Goal: Task Accomplishment & Management: Manage account settings

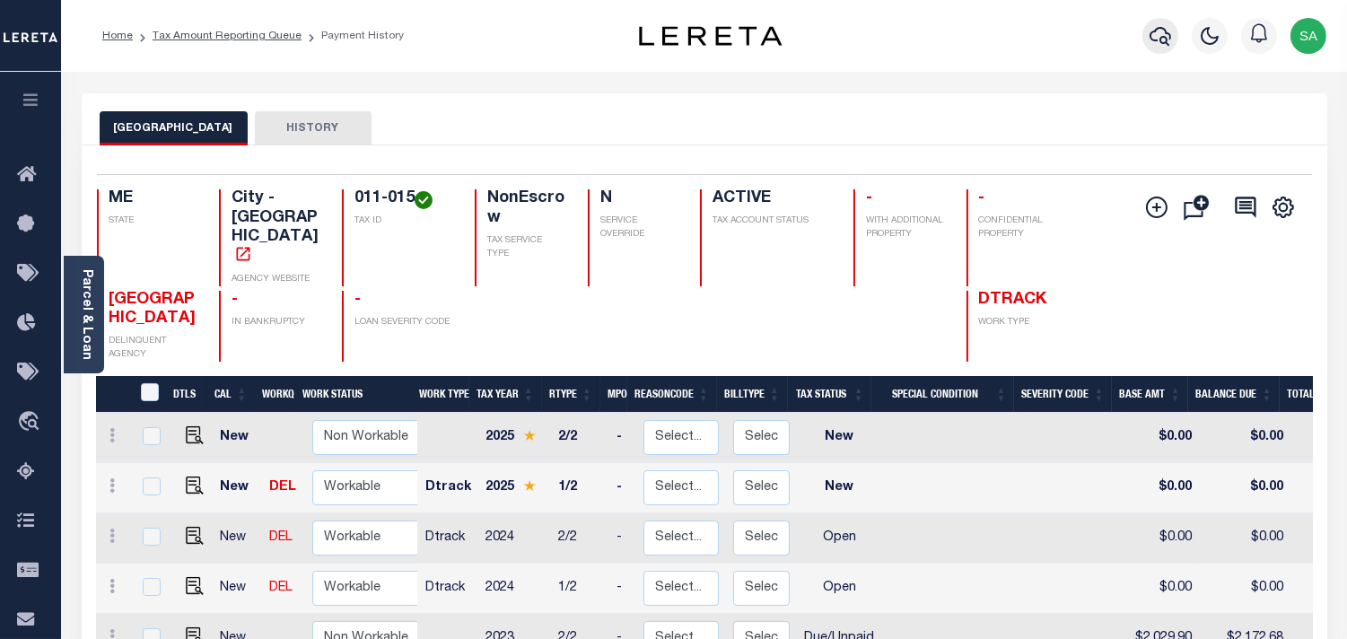
click at [1168, 43] on icon "button" at bounding box center [1161, 36] width 22 height 22
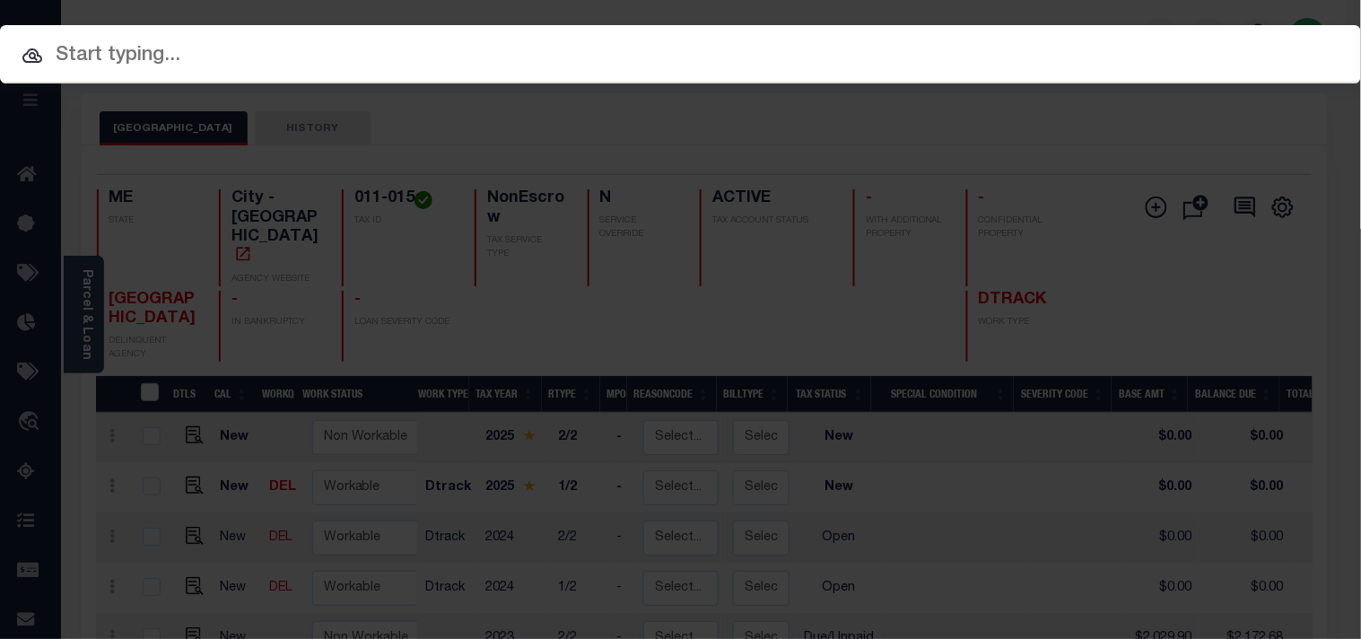
click at [1026, 43] on input "text" at bounding box center [680, 55] width 1361 height 31
paste input "993242326"
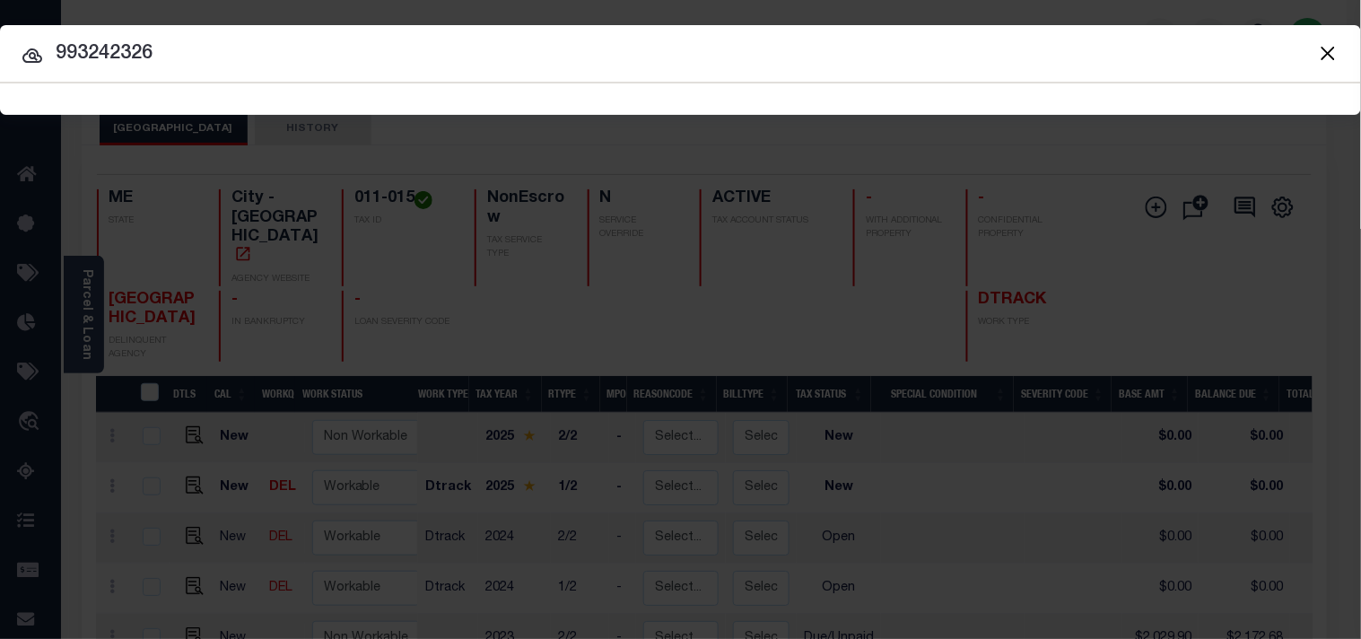
type input "993242326"
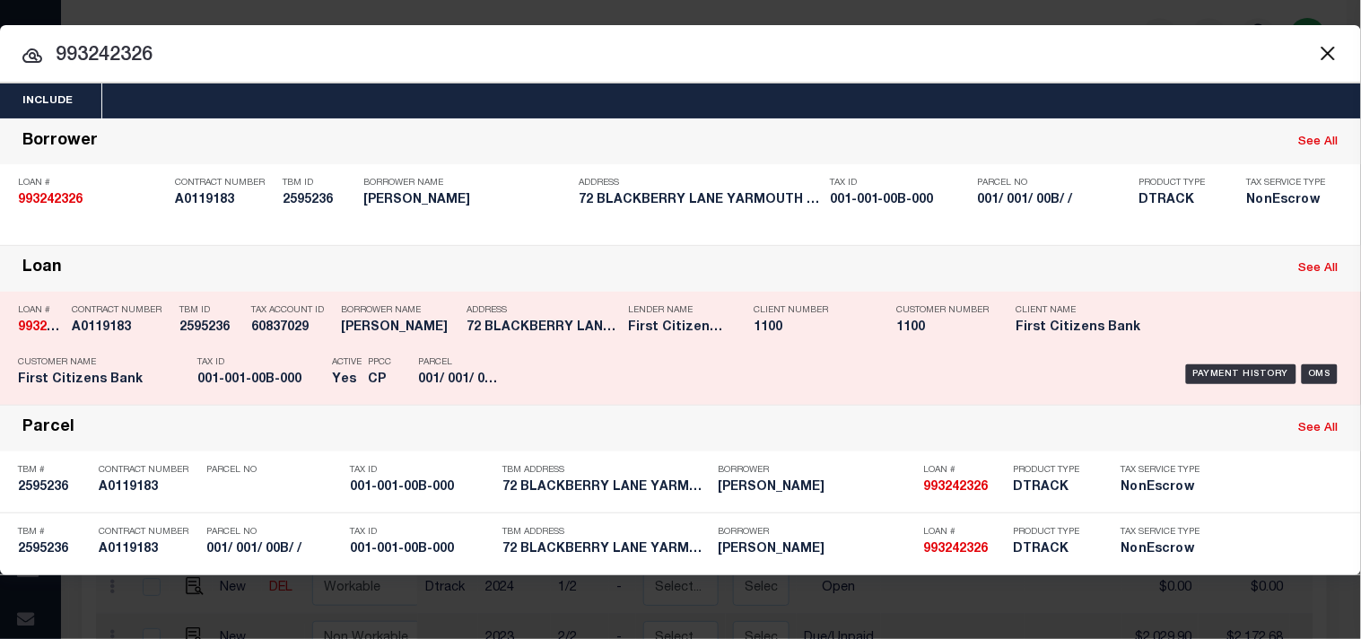
click at [271, 339] on div "Tax Account ID 60837029" at bounding box center [291, 322] width 81 height 52
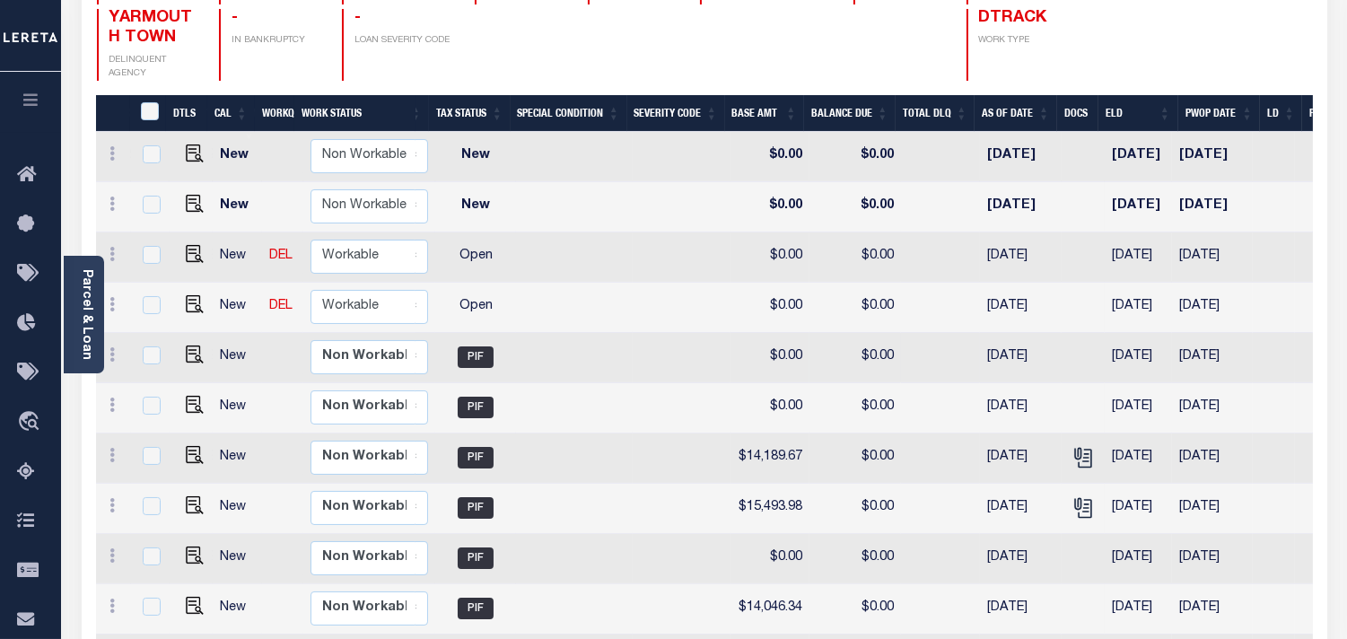
scroll to position [221, 0]
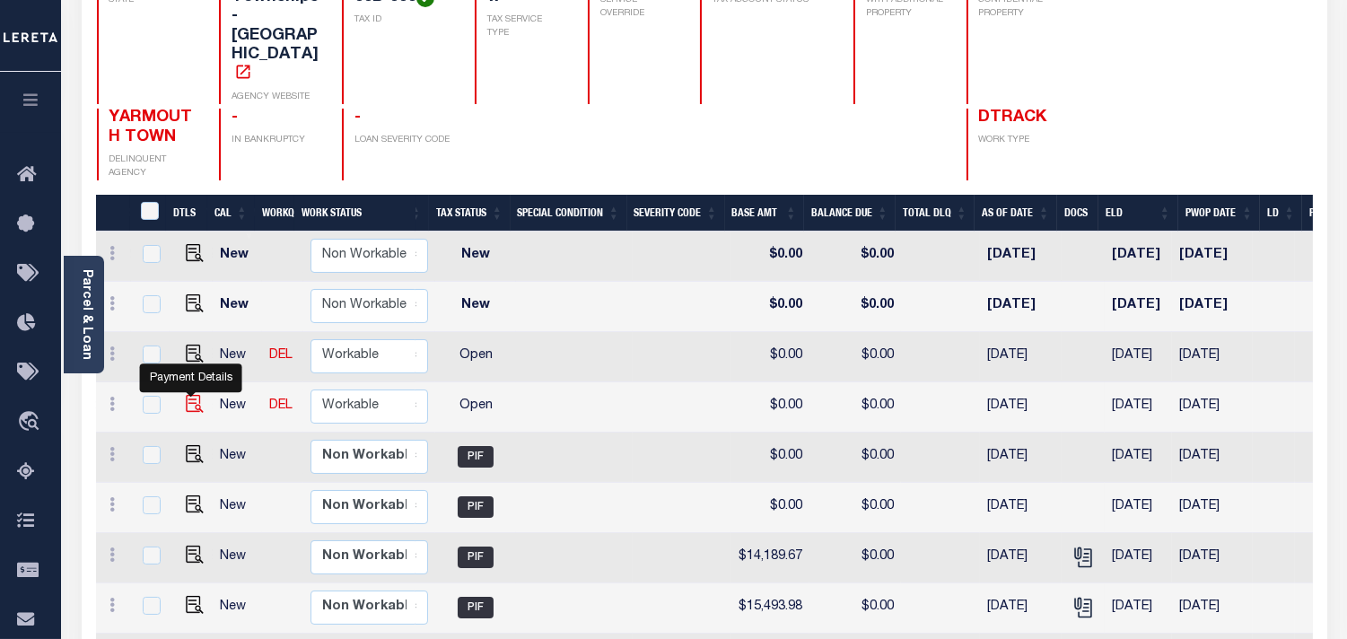
click at [192, 395] on img "" at bounding box center [195, 404] width 18 height 18
checkbox input "true"
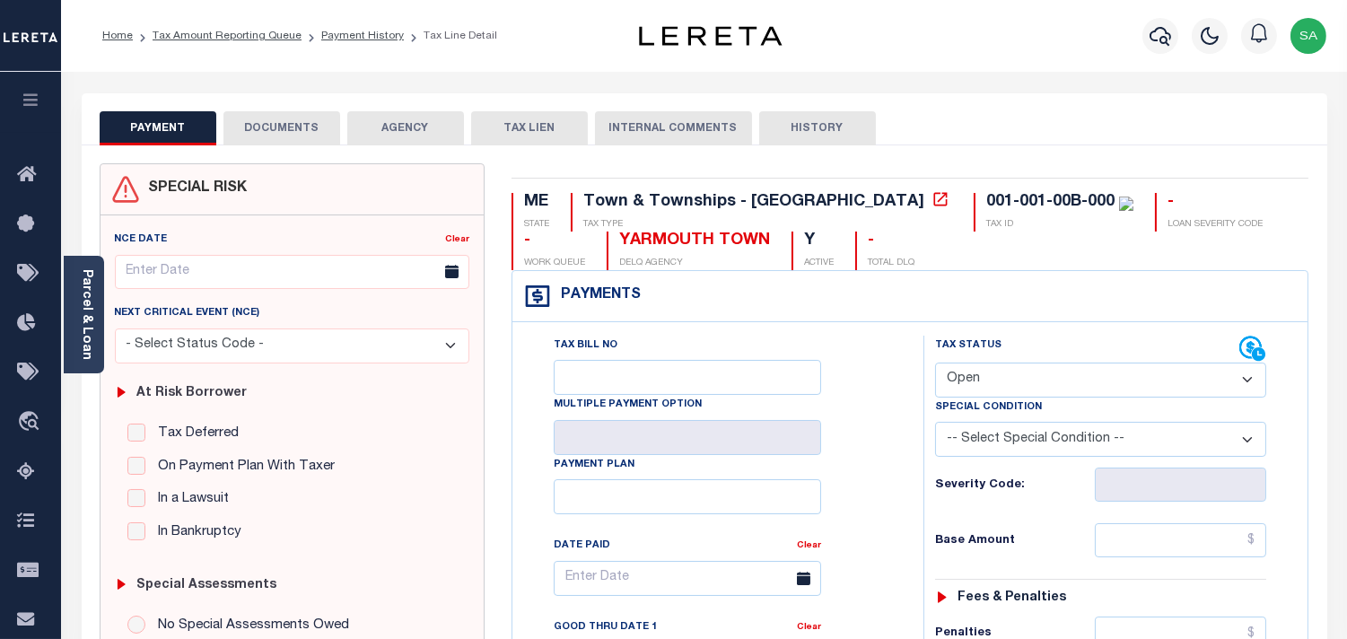
drag, startPoint x: 978, startPoint y: 380, endPoint x: 978, endPoint y: 397, distance: 17.1
click at [978, 380] on select "- Select Status Code - Open Due/Unpaid Paid Incomplete No Tax Due Internal Refu…" at bounding box center [1100, 380] width 331 height 35
select select "PYD"
click at [935, 363] on select "- Select Status Code - Open Due/Unpaid Paid Incomplete No Tax Due Internal Refu…" at bounding box center [1100, 380] width 331 height 35
type input "[DATE]"
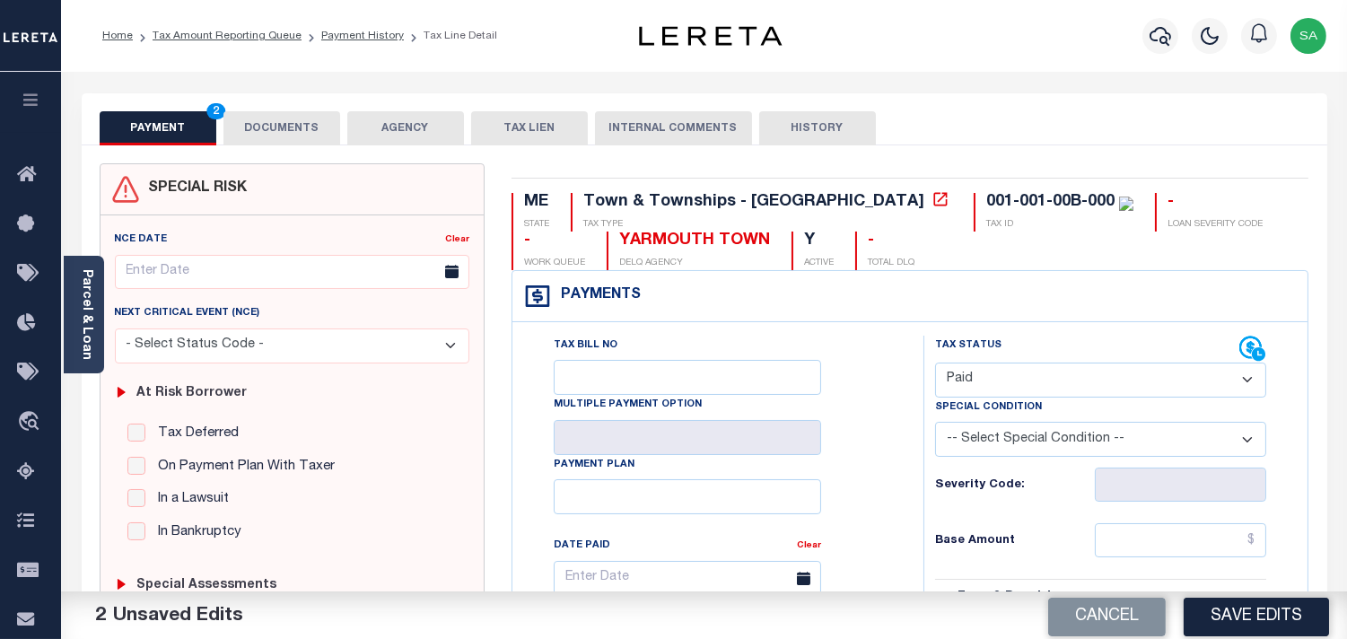
scroll to position [498, 0]
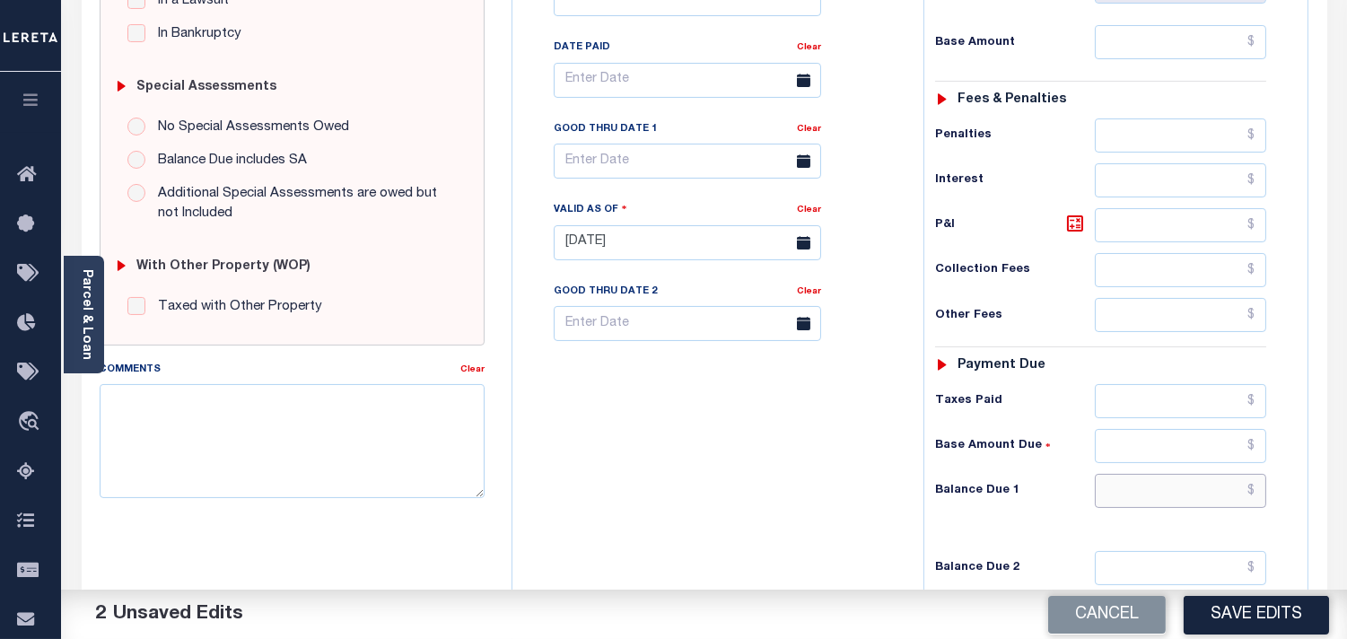
click at [1223, 495] on input "text" at bounding box center [1180, 491] width 171 height 34
type input "$0.00"
click at [813, 464] on div "Tax Bill No Multiple Payment Option Payment Plan Clear" at bounding box center [713, 234] width 393 height 792
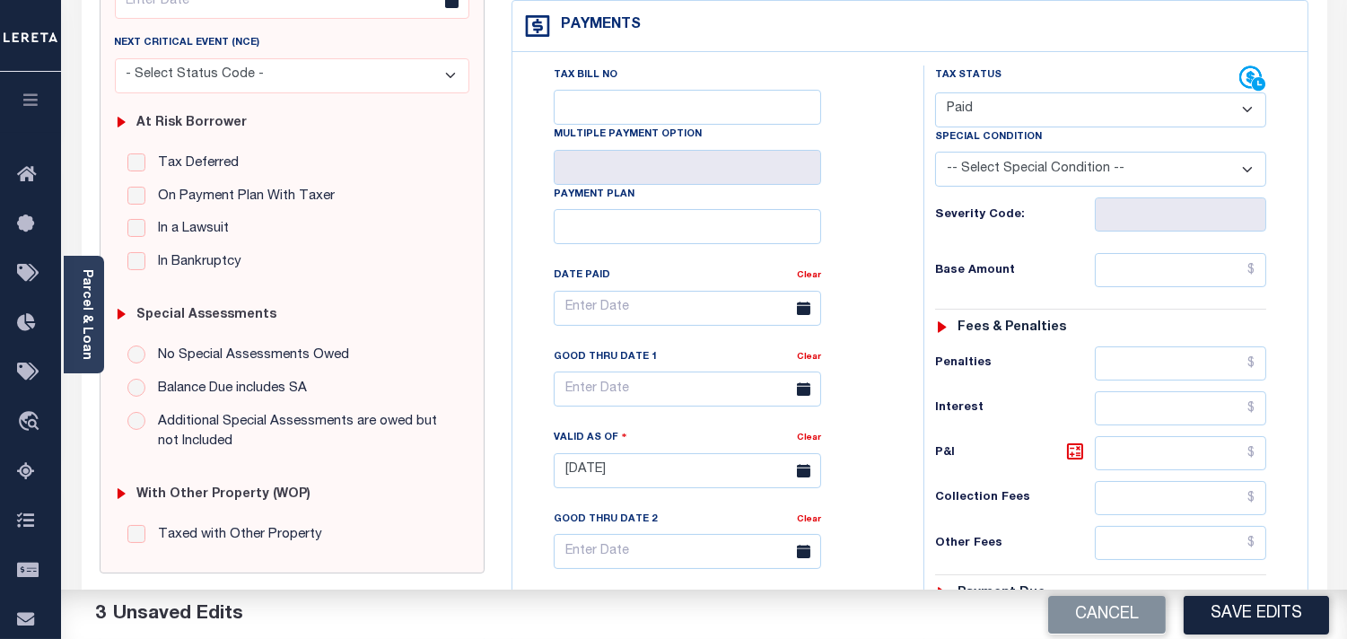
scroll to position [0, 0]
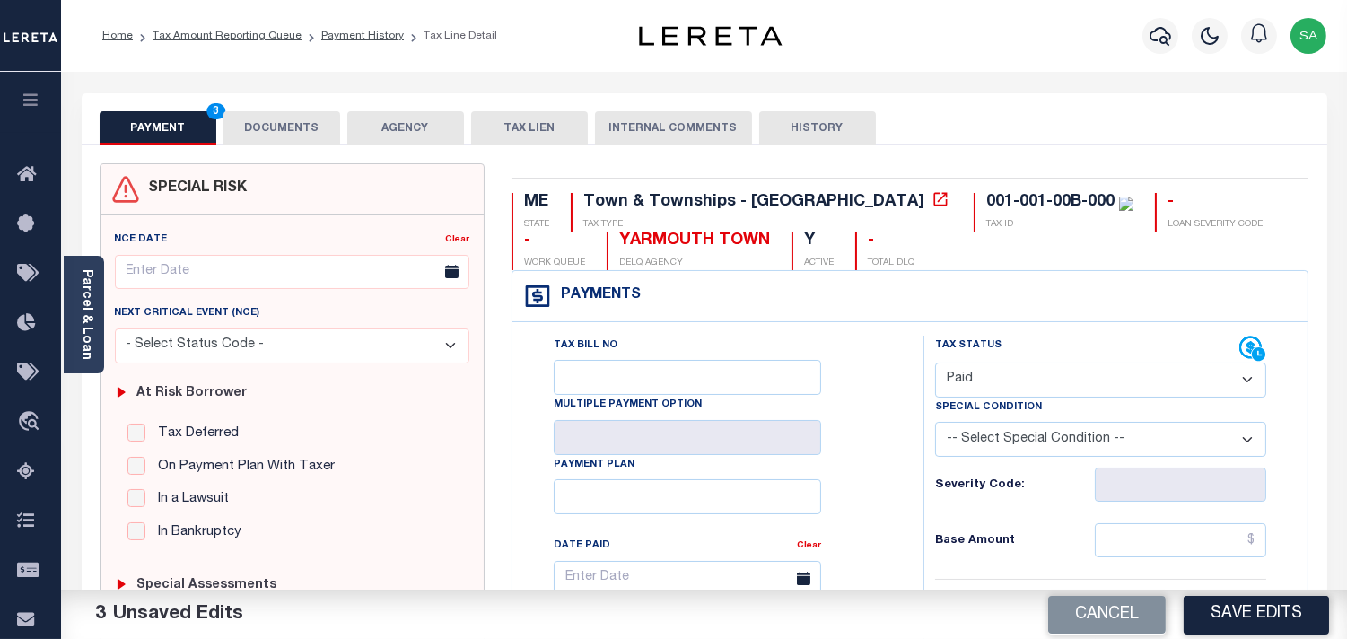
click at [300, 131] on button "DOCUMENTS" at bounding box center [281, 128] width 117 height 34
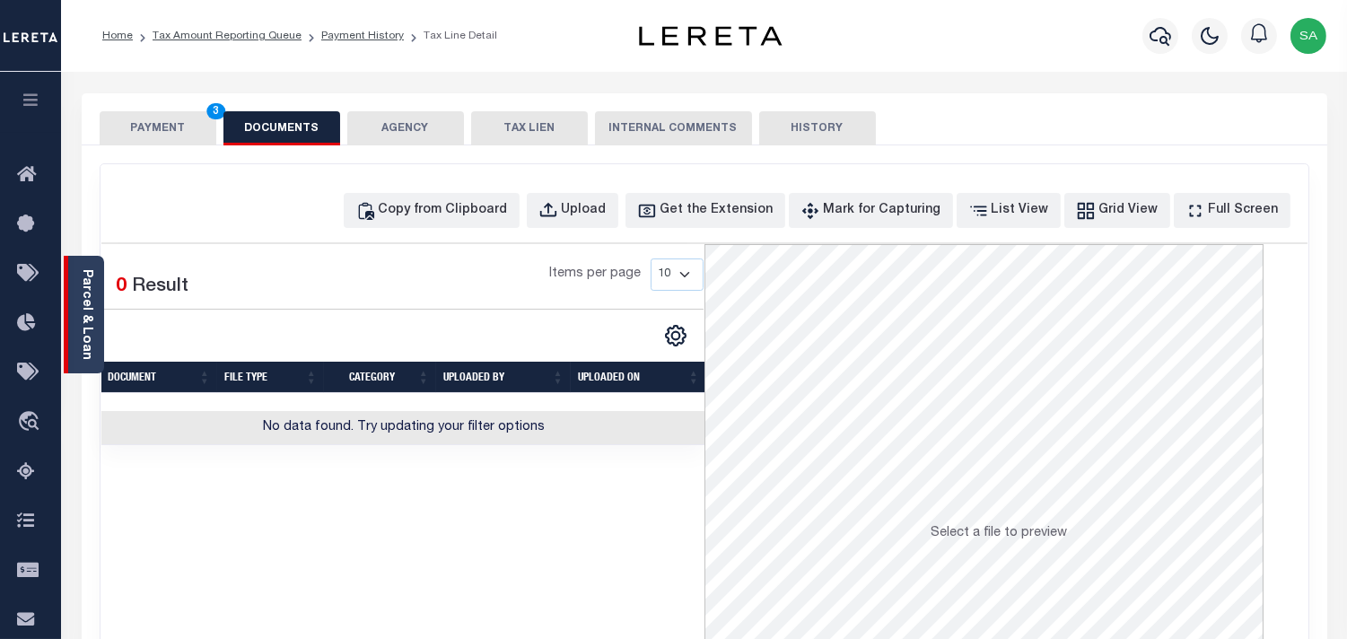
click at [94, 318] on div "Parcel & Loan" at bounding box center [84, 315] width 40 height 118
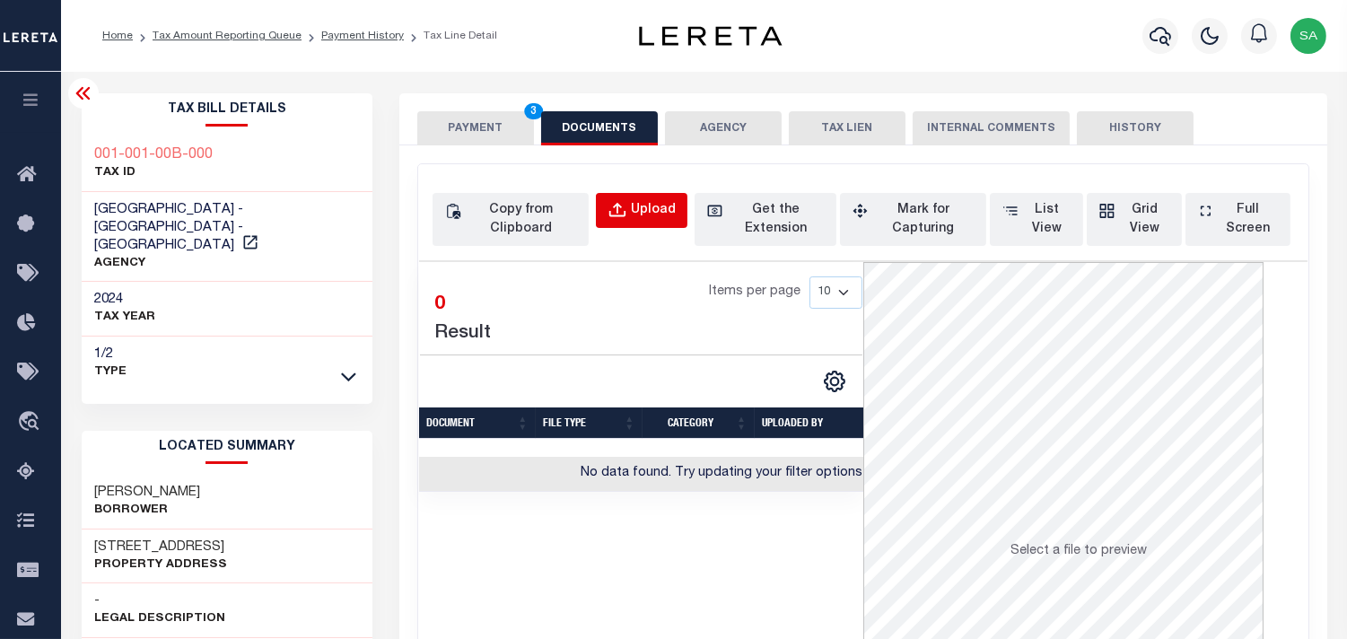
click at [653, 218] on div "Upload" at bounding box center [653, 211] width 45 height 20
select select "POP"
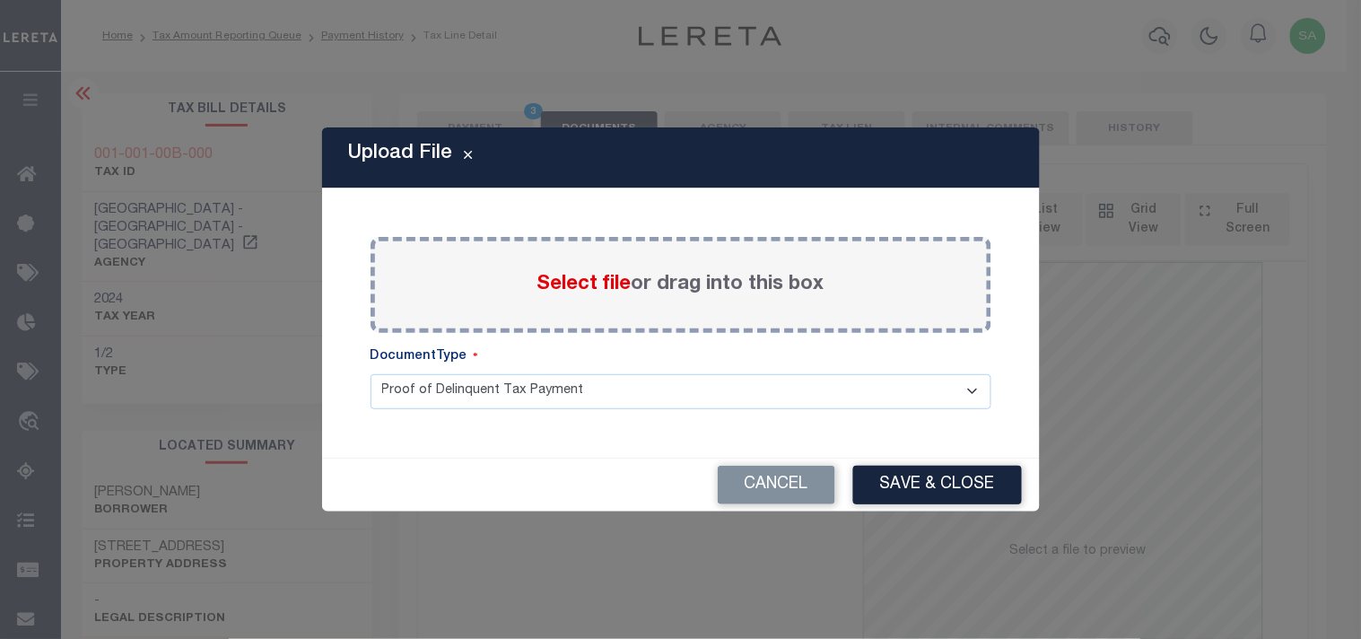
click at [606, 289] on span "Select file" at bounding box center [585, 285] width 94 height 20
click at [0, 0] on input "Select file or drag into this box" at bounding box center [0, 0] width 0 height 0
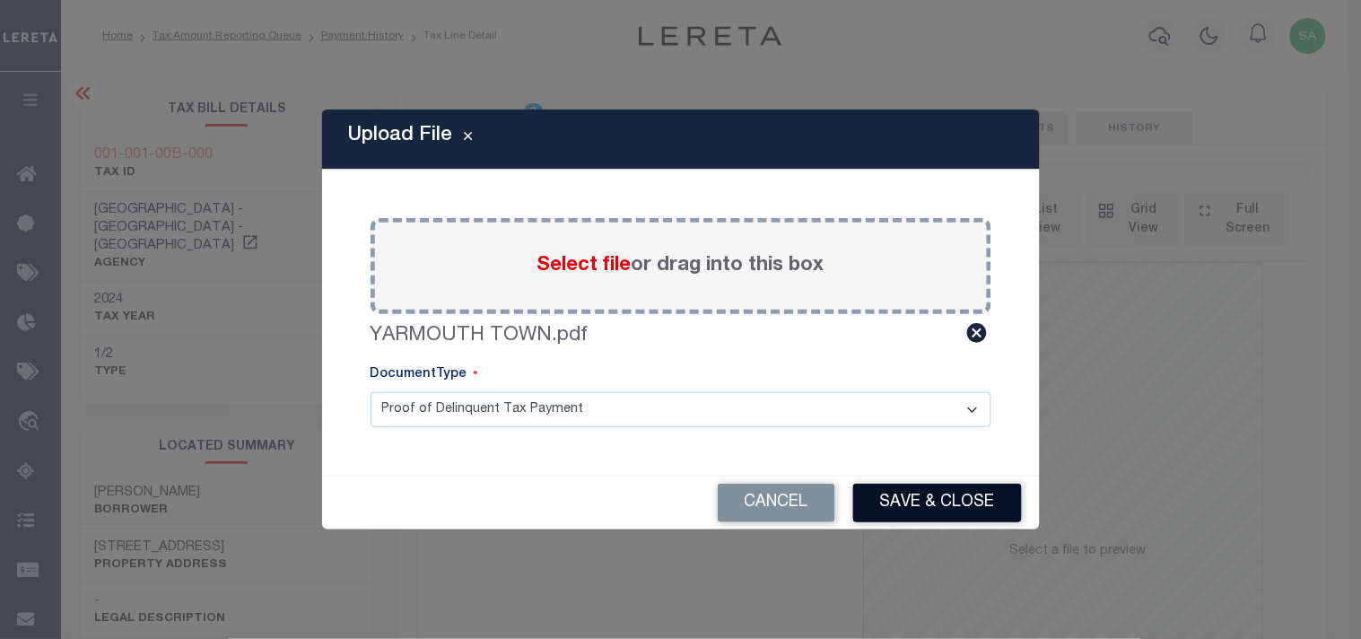
click at [956, 513] on button "Save & Close" at bounding box center [937, 503] width 169 height 39
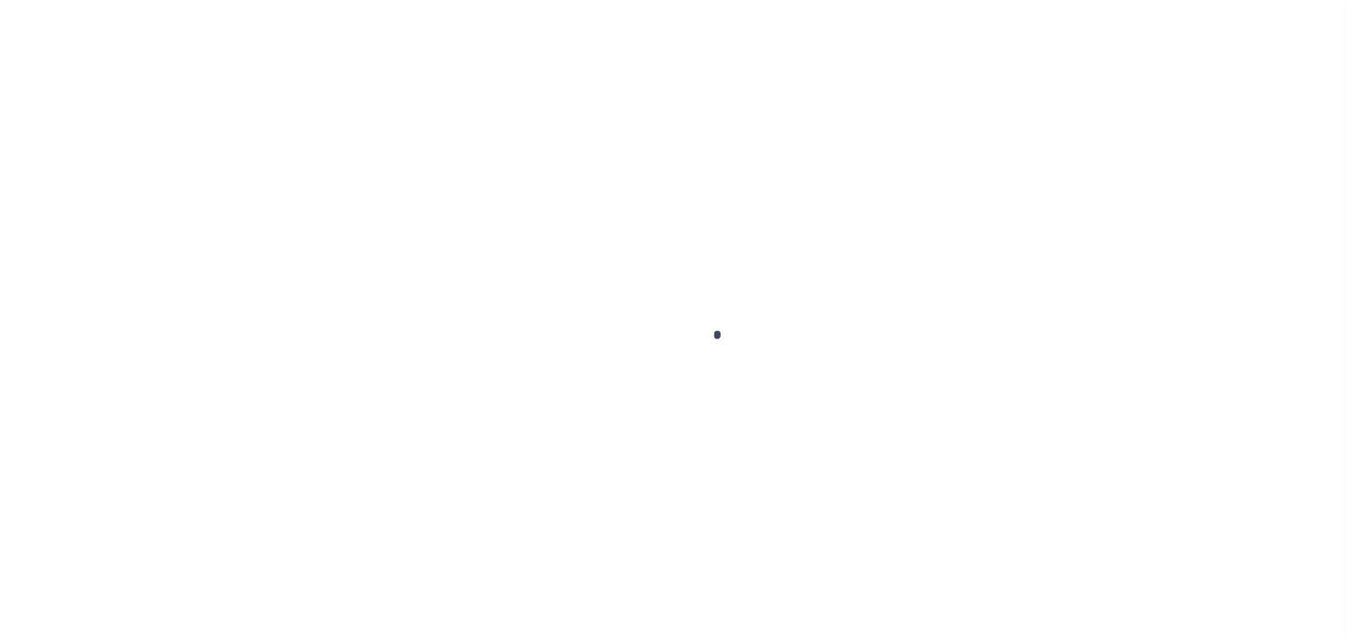
checkbox input "false"
type input "[DATE]"
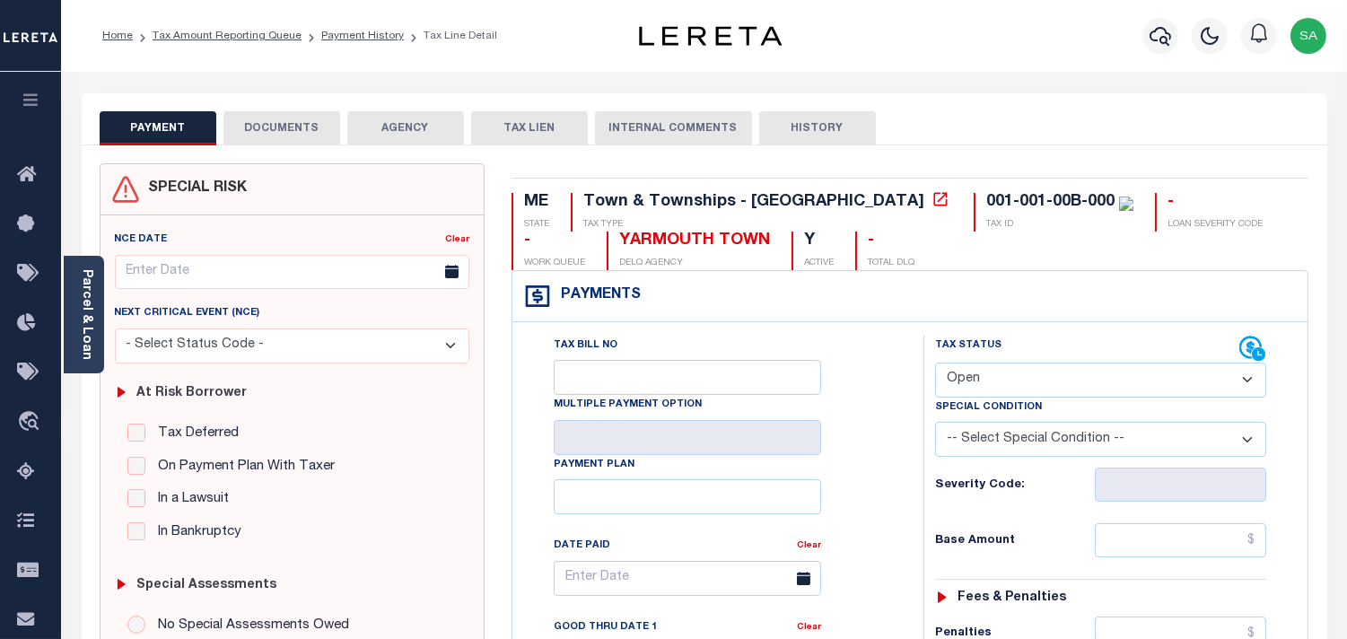
click at [999, 389] on select "- Select Status Code - Open Due/Unpaid Paid Incomplete No Tax Due Internal Refu…" at bounding box center [1100, 380] width 331 height 35
select select "PYD"
click at [935, 363] on select "- Select Status Code - Open Due/Unpaid Paid Incomplete No Tax Due Internal Refu…" at bounding box center [1100, 380] width 331 height 35
type input "[DATE]"
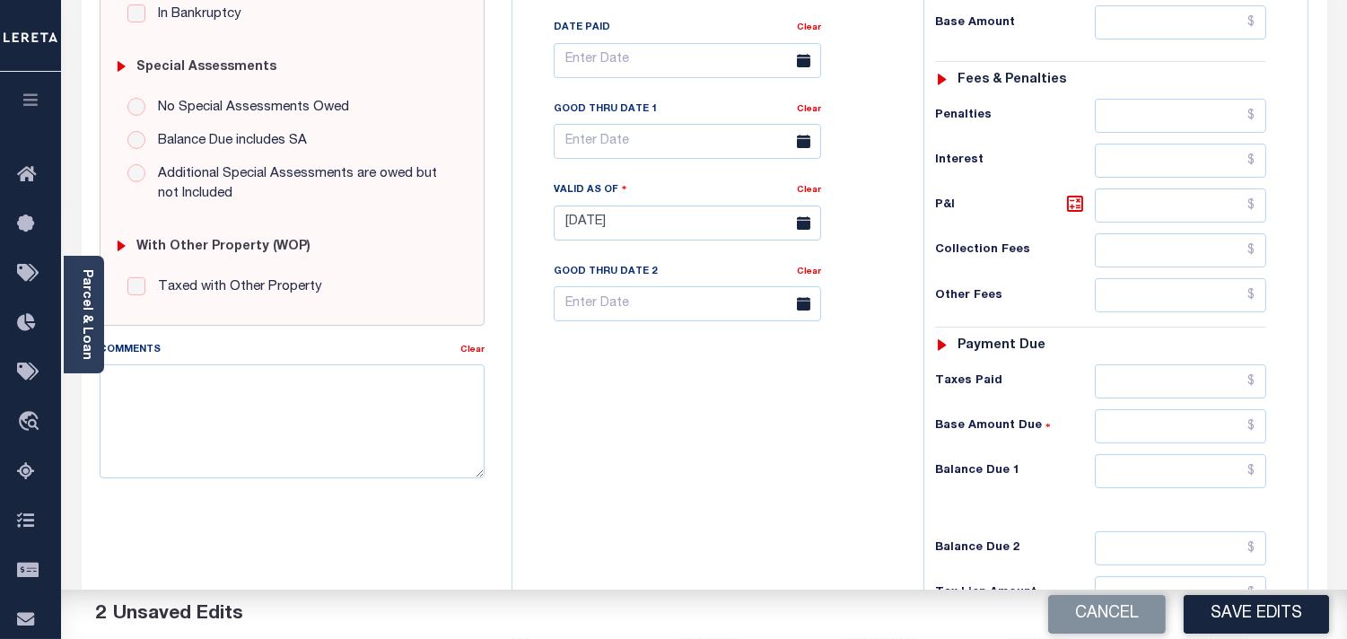
scroll to position [697, 0]
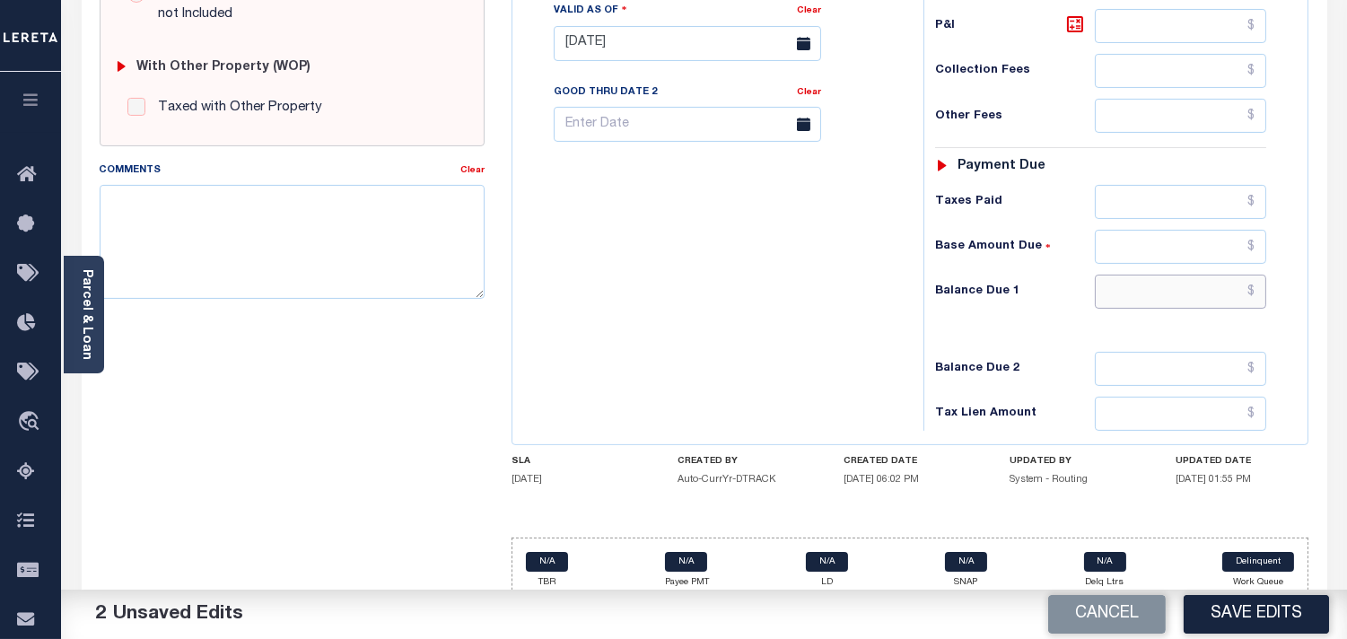
click at [1204, 290] on input "text" at bounding box center [1180, 292] width 171 height 34
type input "$0.00"
click at [781, 307] on div "Tax Bill No Multiple Payment Option Payment Plan Clear" at bounding box center [713, 34] width 393 height 792
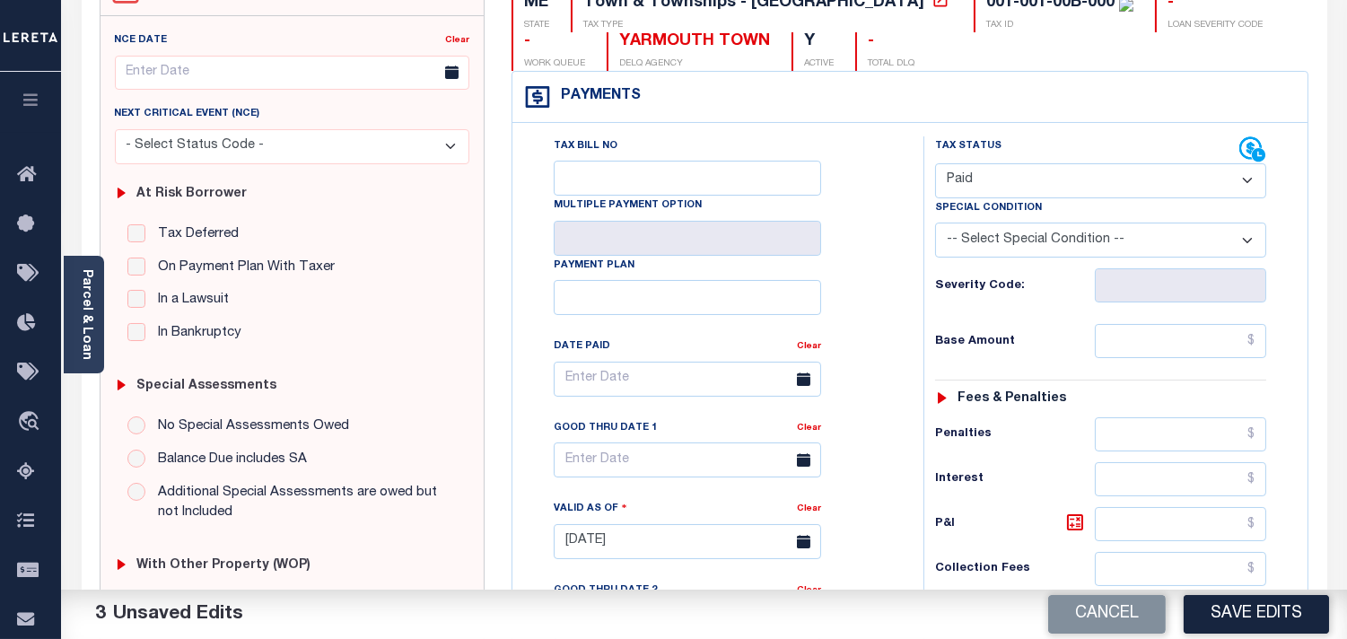
scroll to position [0, 0]
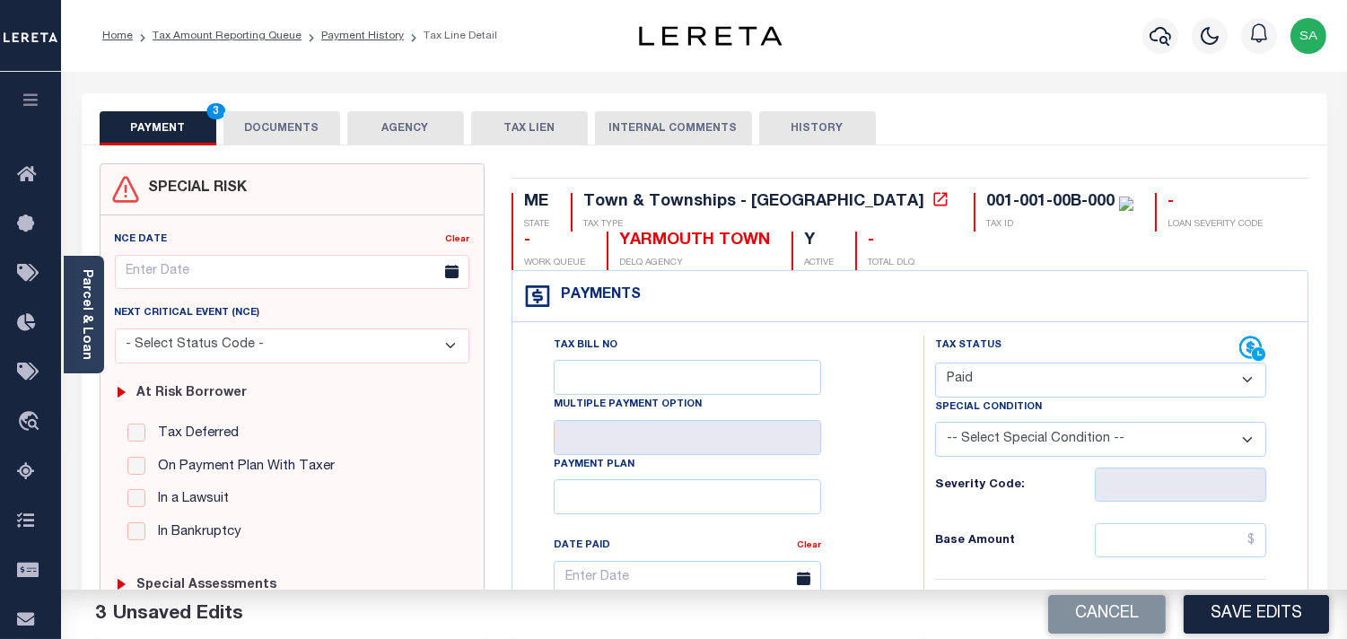
click at [329, 132] on button "DOCUMENTS" at bounding box center [281, 128] width 117 height 34
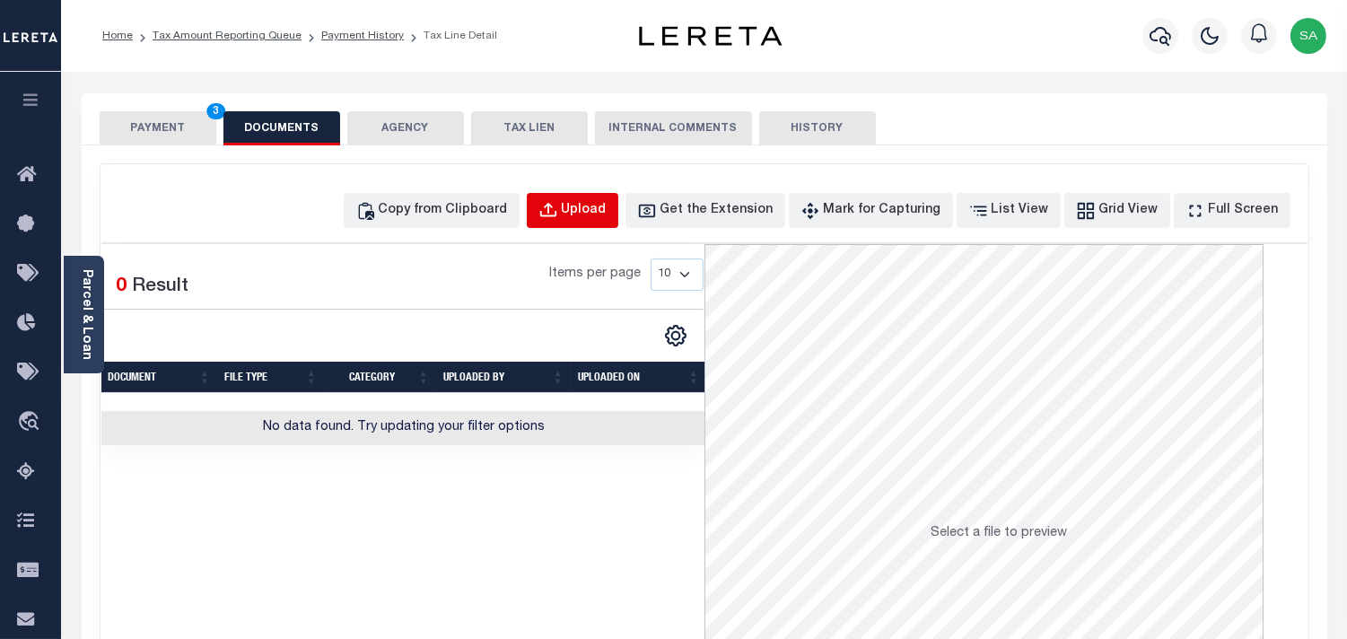
click at [607, 217] on div "Upload" at bounding box center [584, 211] width 45 height 20
select select "POP"
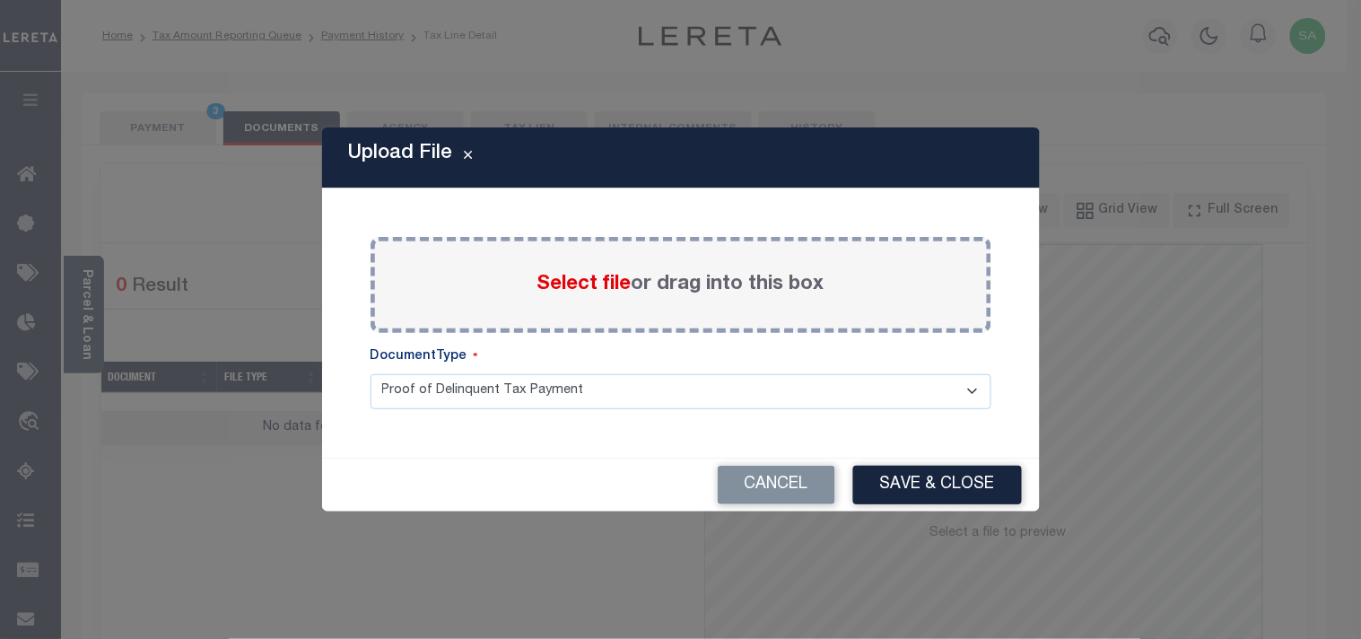
click at [550, 284] on span "Select file" at bounding box center [585, 285] width 94 height 20
click at [0, 0] on input "Select file or drag into this box" at bounding box center [0, 0] width 0 height 0
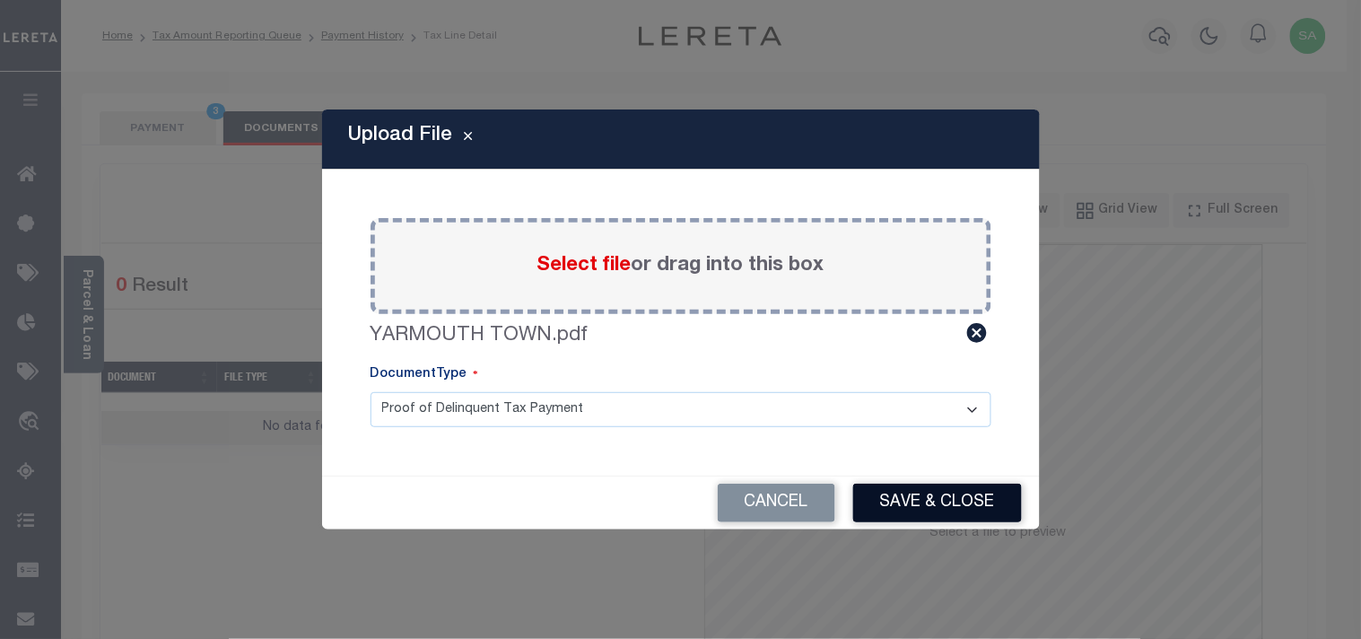
click at [908, 499] on button "Save & Close" at bounding box center [937, 503] width 169 height 39
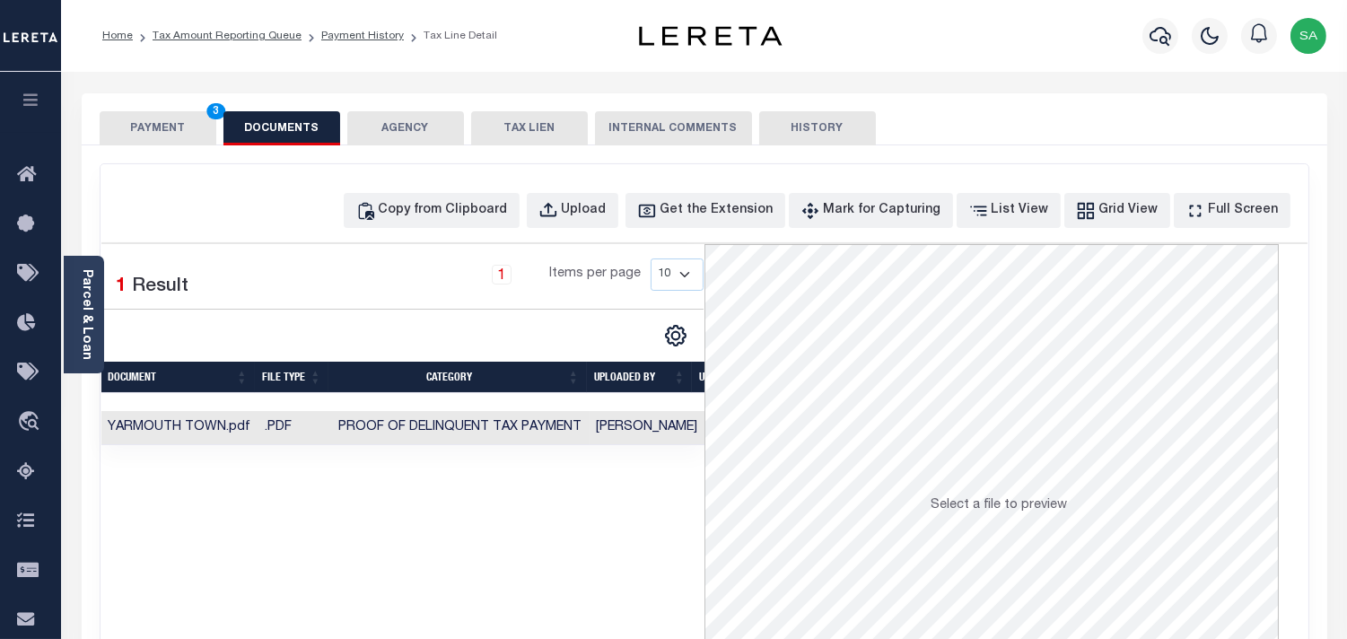
click at [176, 141] on button "PAYMENT 3" at bounding box center [158, 128] width 117 height 34
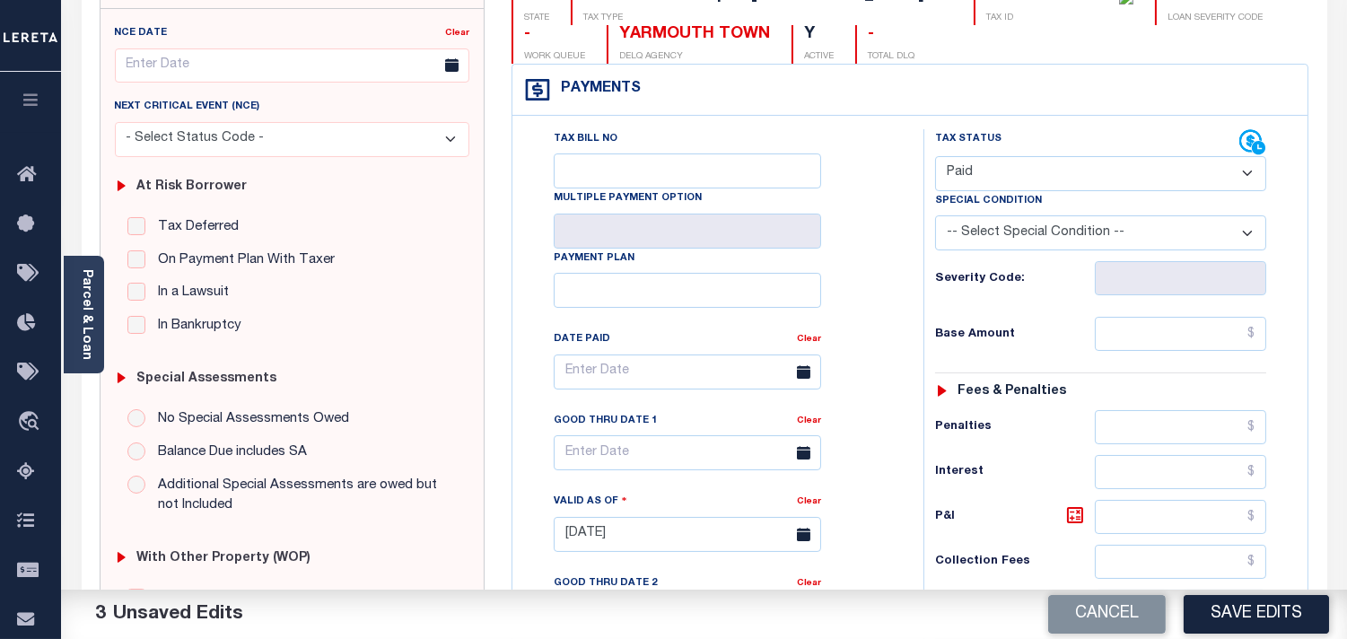
scroll to position [398, 0]
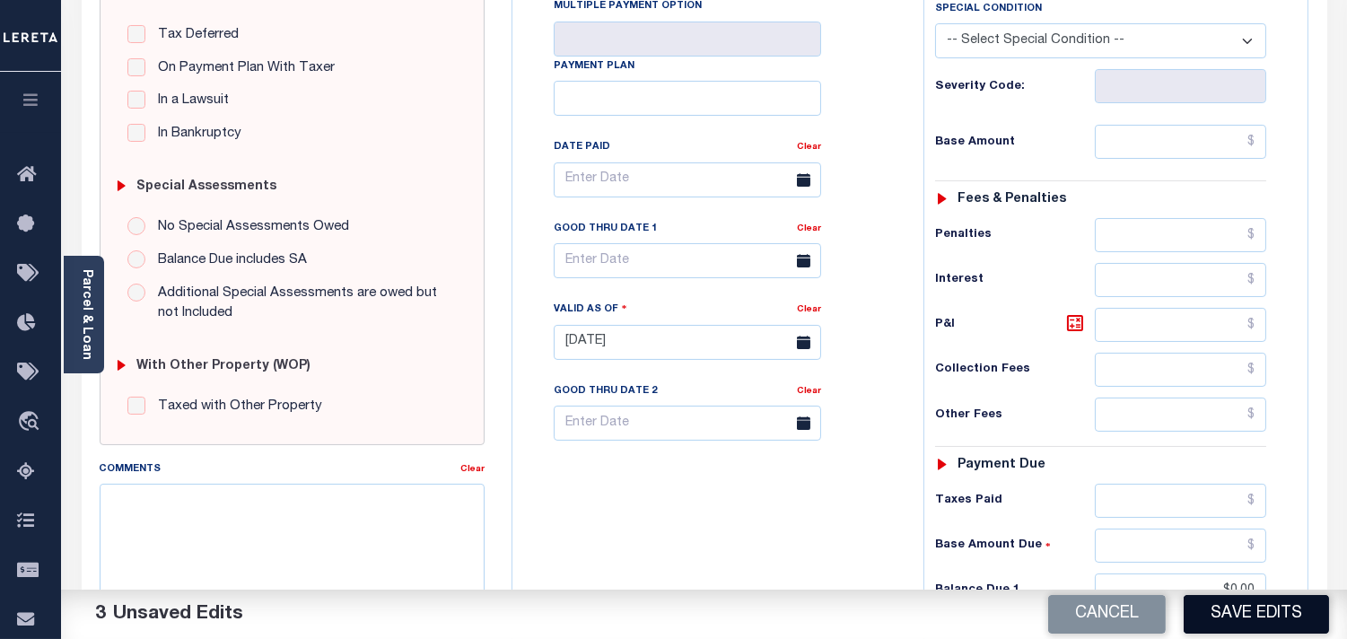
click at [1239, 620] on button "Save Edits" at bounding box center [1256, 614] width 145 height 39
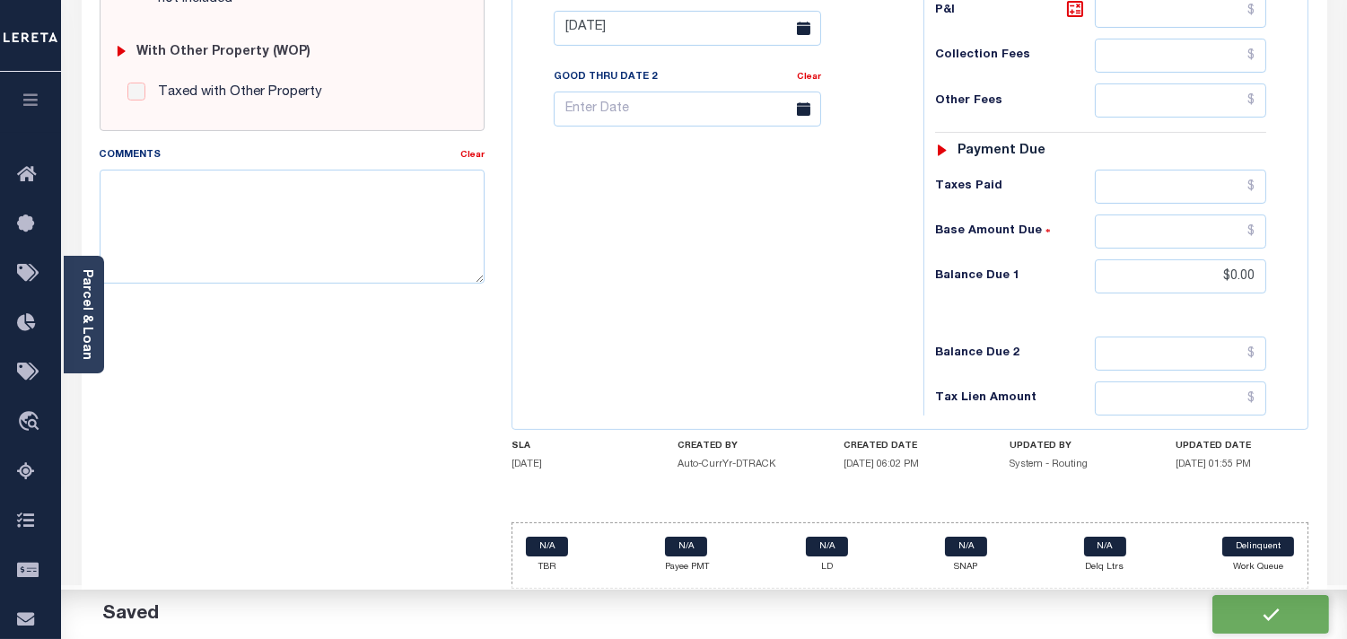
checkbox input "false"
type input "$0"
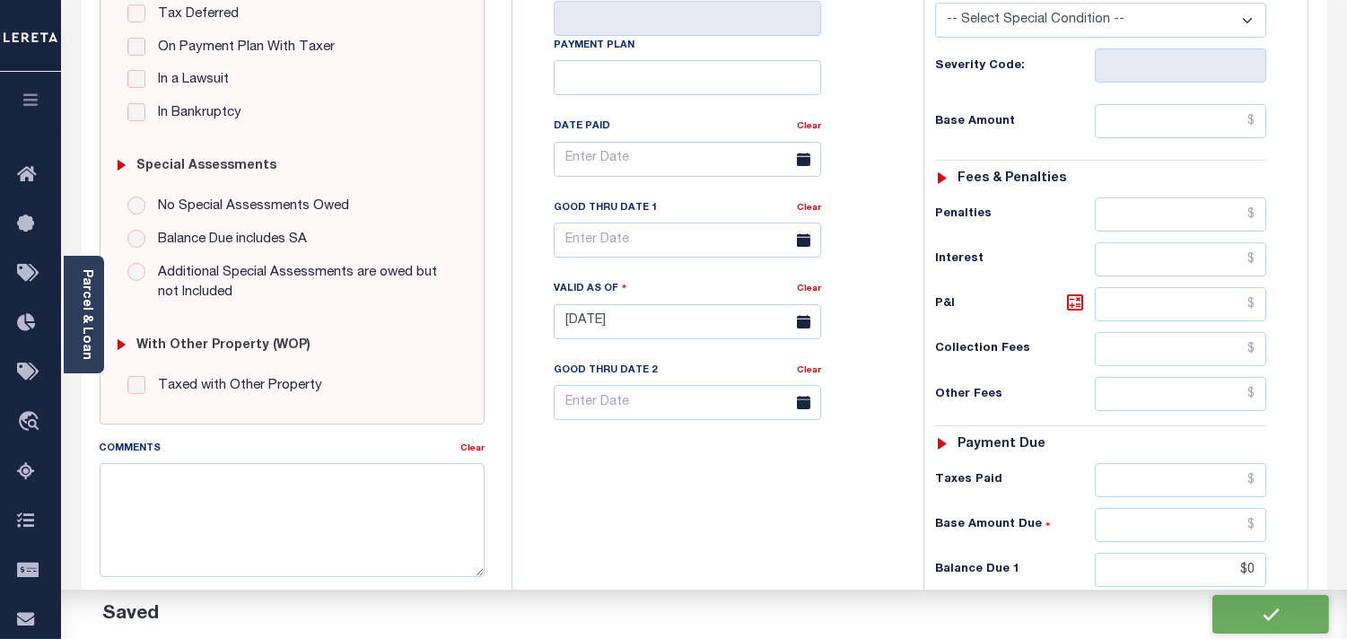
scroll to position [418, 0]
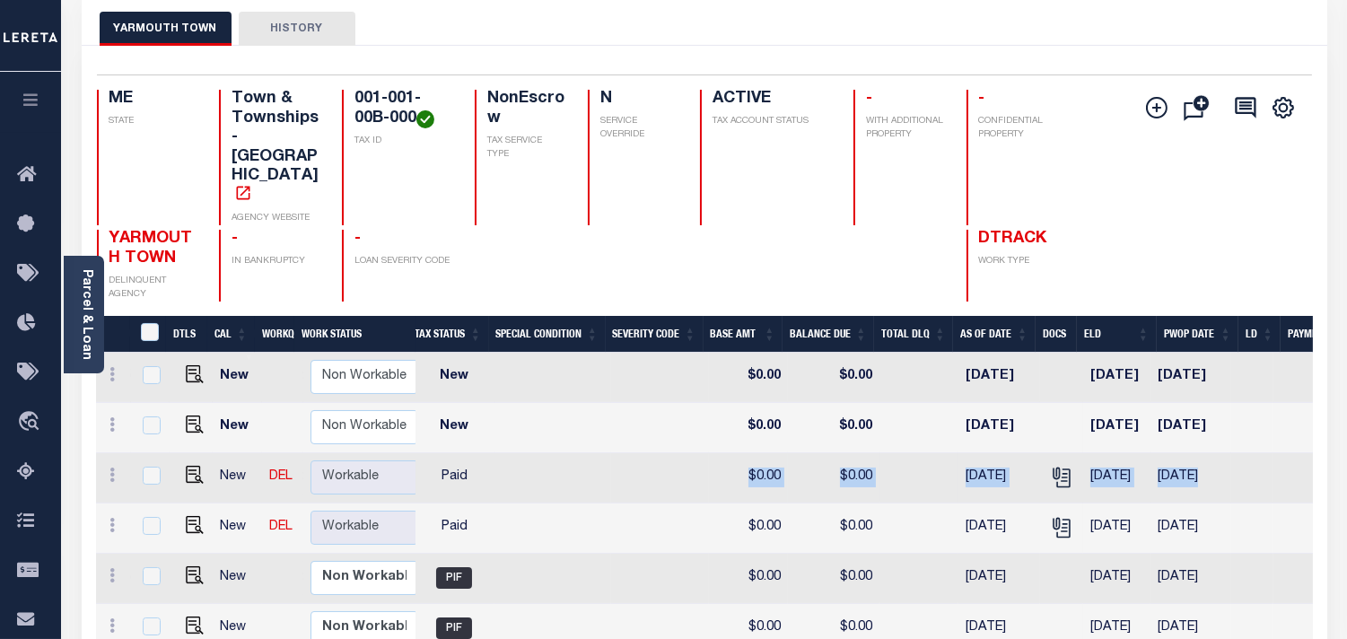
scroll to position [0, 536]
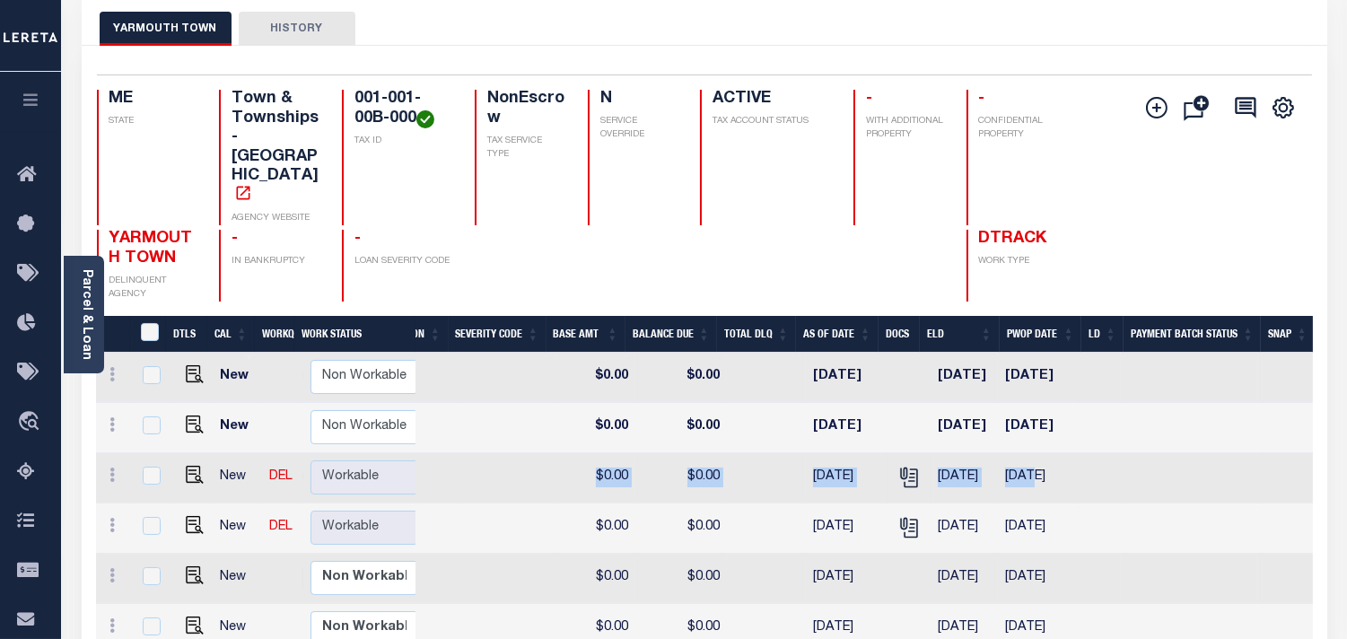
drag, startPoint x: 1116, startPoint y: 417, endPoint x: 1029, endPoint y: 428, distance: 86.8
click at [1029, 453] on tr "New DEL Non Workable Workable Dtrack 2024 2/2 - Select... Payment Reversal Taxa…" at bounding box center [439, 478] width 1748 height 50
click at [973, 403] on td "[DATE]" at bounding box center [964, 428] width 67 height 50
checkbox input "true"
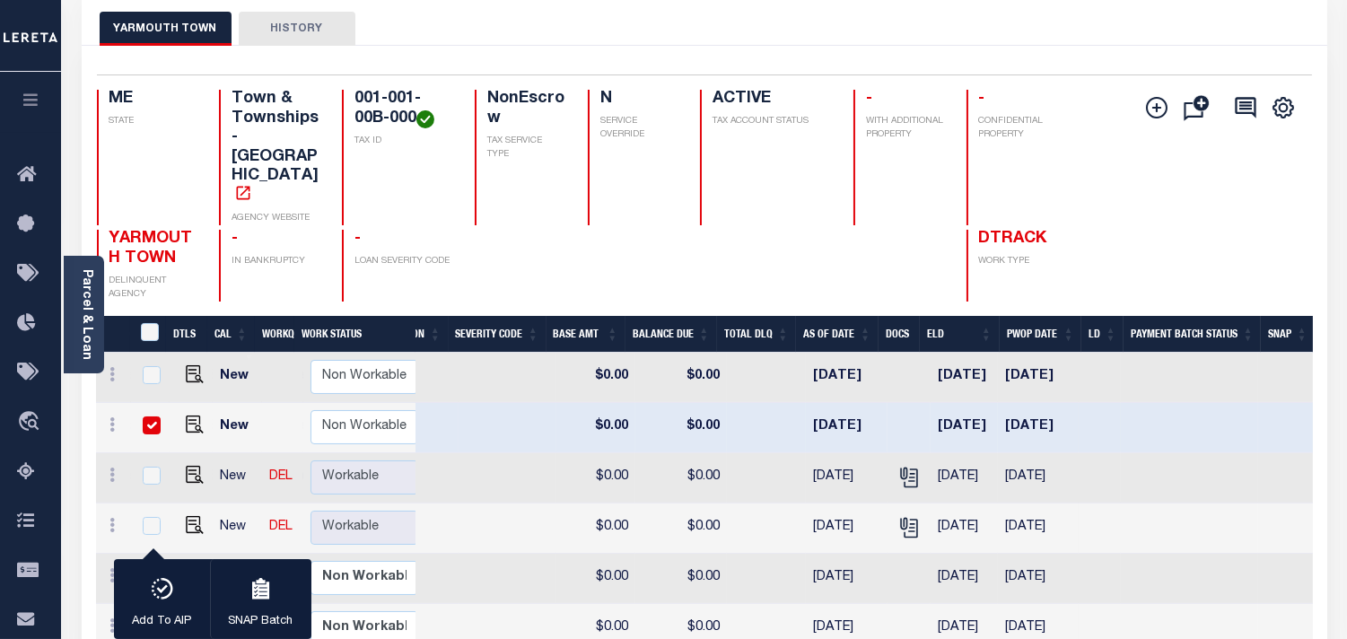
click at [153, 416] on input "checkbox" at bounding box center [152, 425] width 18 height 18
checkbox input "false"
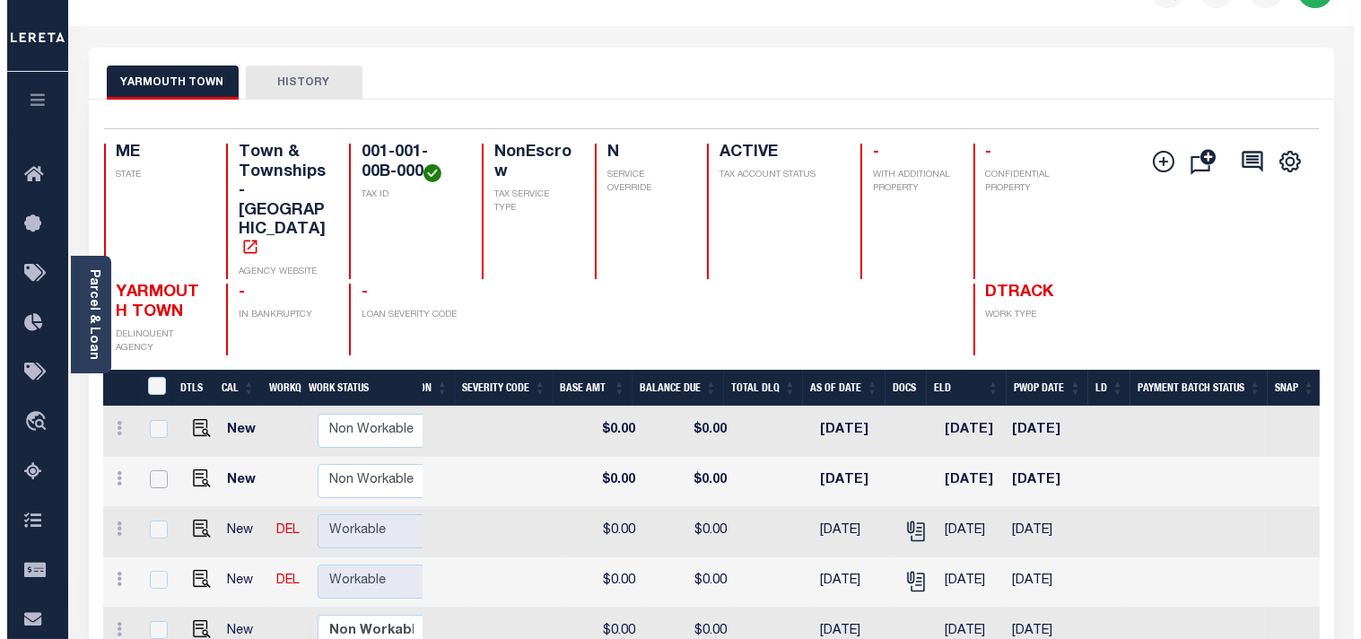
scroll to position [0, 0]
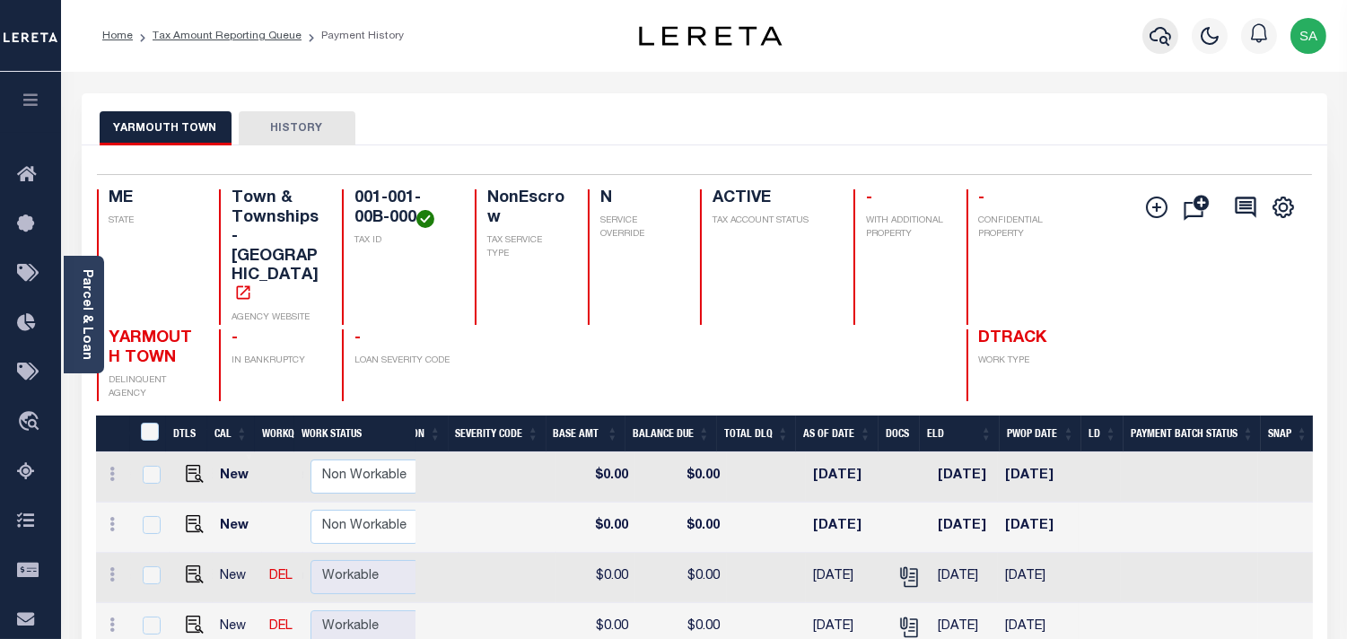
click at [1160, 31] on icon "button" at bounding box center [1161, 36] width 22 height 22
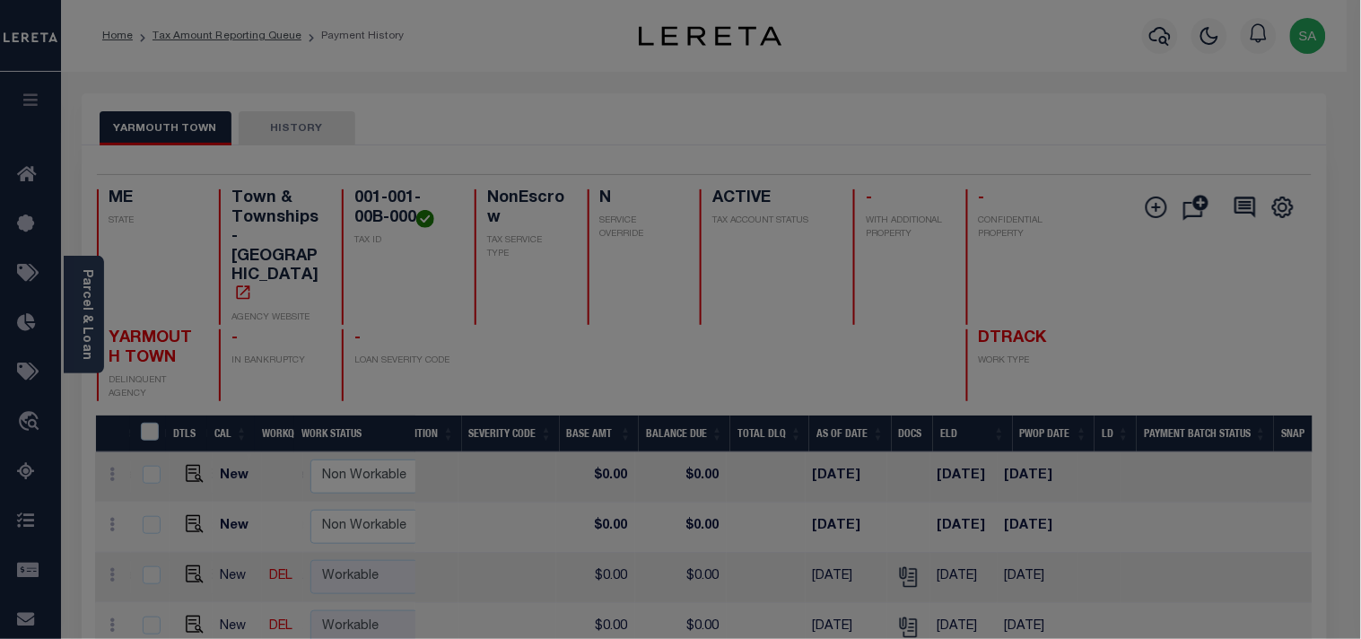
scroll to position [0, 522]
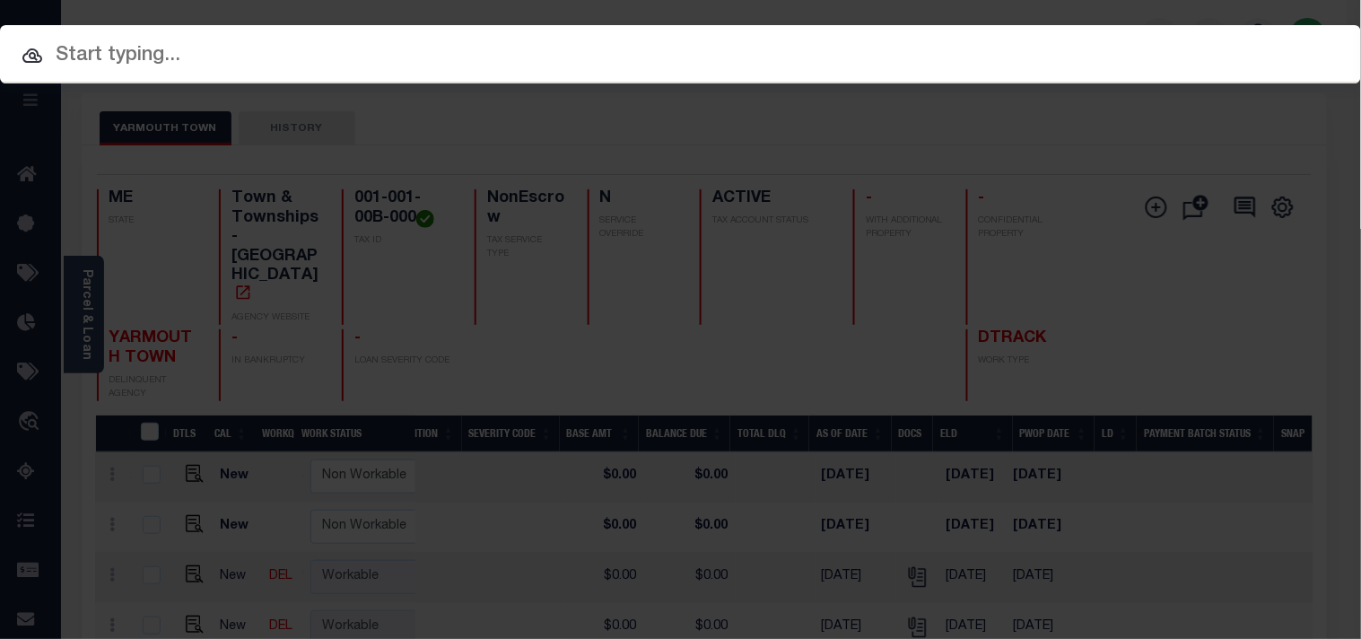
click at [950, 39] on div "Include Loans TBM Customers Borrowers Payments (Lender Non-Disb) Payments (Lend…" at bounding box center [680, 54] width 1361 height 58
paste input "993236404"
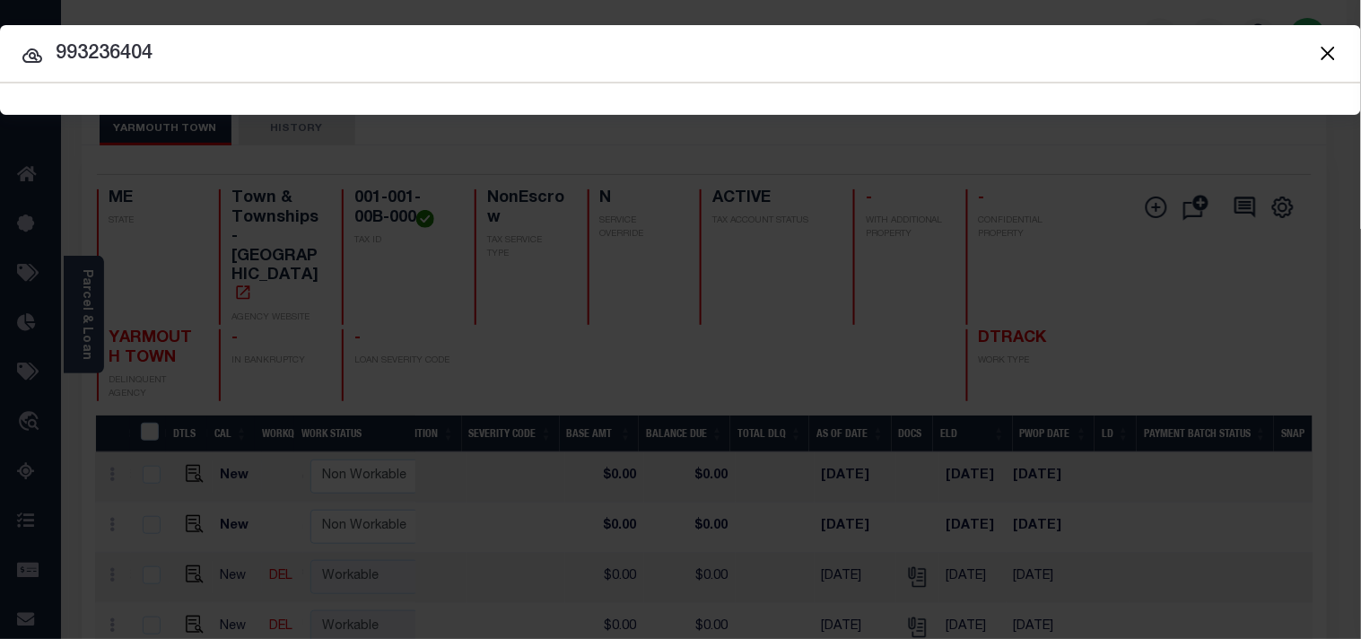
type input "993236404"
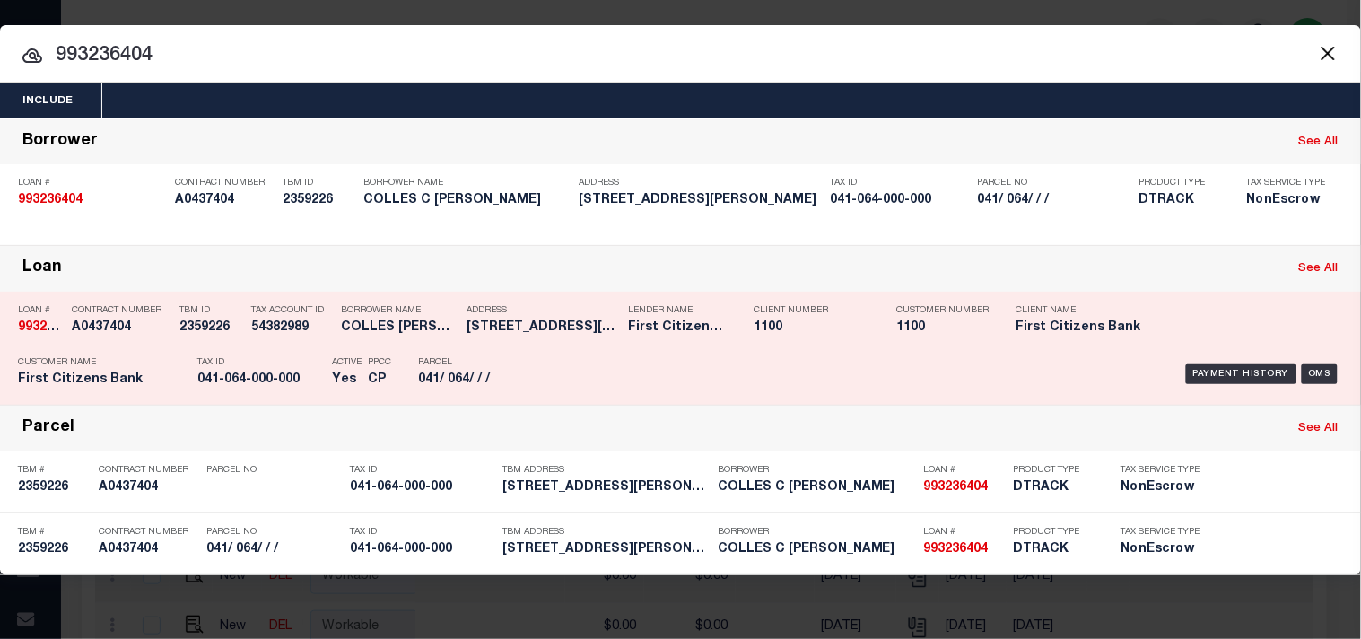
click at [614, 362] on div "Payment History OMS" at bounding box center [935, 374] width 818 height 52
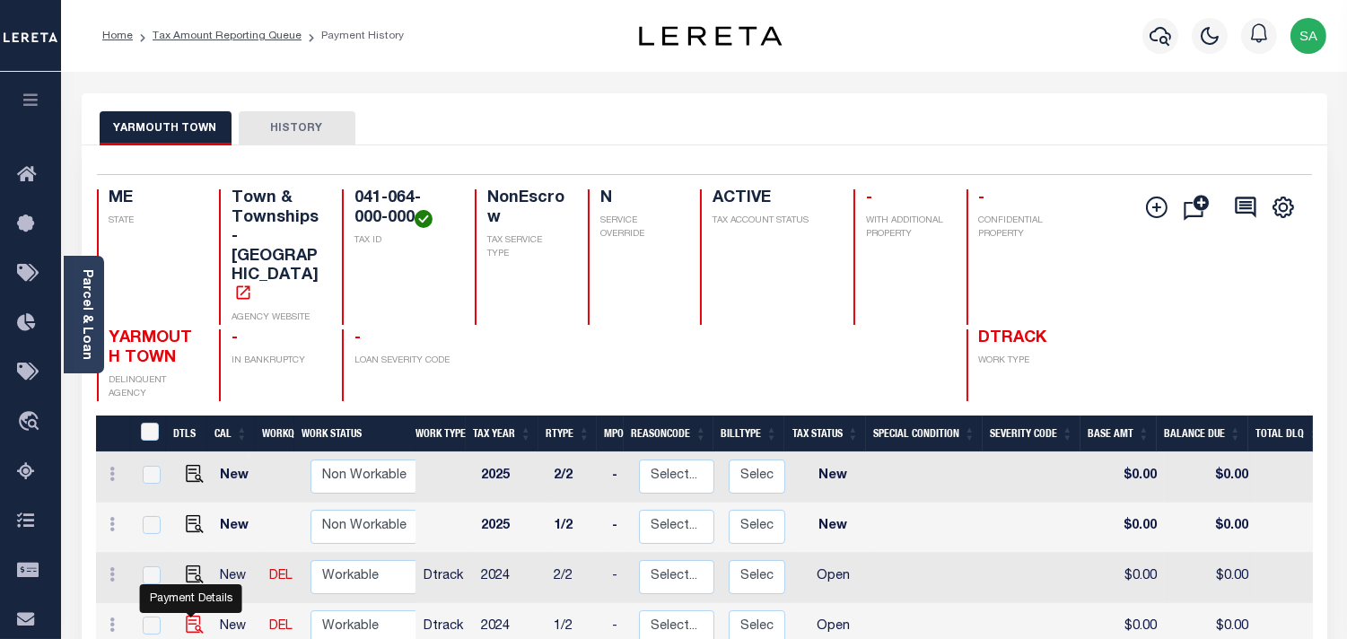
click at [190, 616] on img "" at bounding box center [195, 625] width 18 height 18
checkbox input "true"
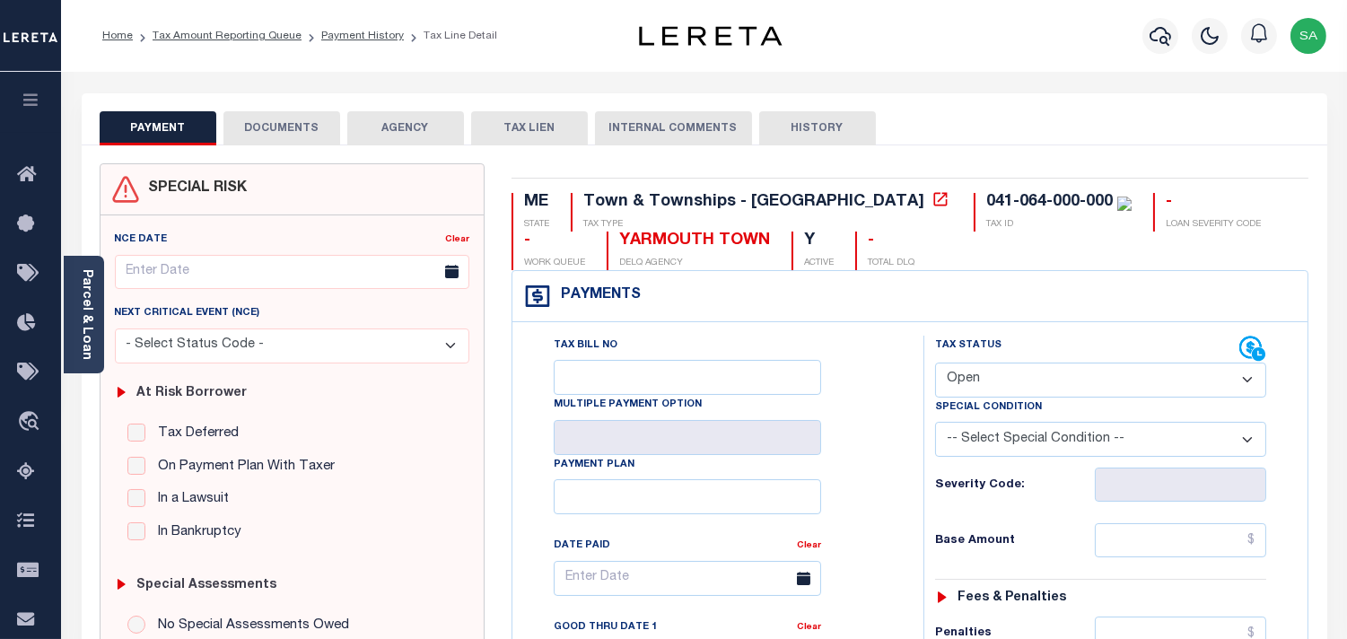
drag, startPoint x: 998, startPoint y: 382, endPoint x: 998, endPoint y: 393, distance: 10.8
click at [998, 382] on select "- Select Status Code - Open Due/Unpaid Paid Incomplete No Tax Due Internal Refu…" at bounding box center [1100, 380] width 331 height 35
select select "PYD"
click at [935, 363] on select "- Select Status Code - Open Due/Unpaid Paid Incomplete No Tax Due Internal Refu…" at bounding box center [1100, 380] width 331 height 35
type input "[DATE]"
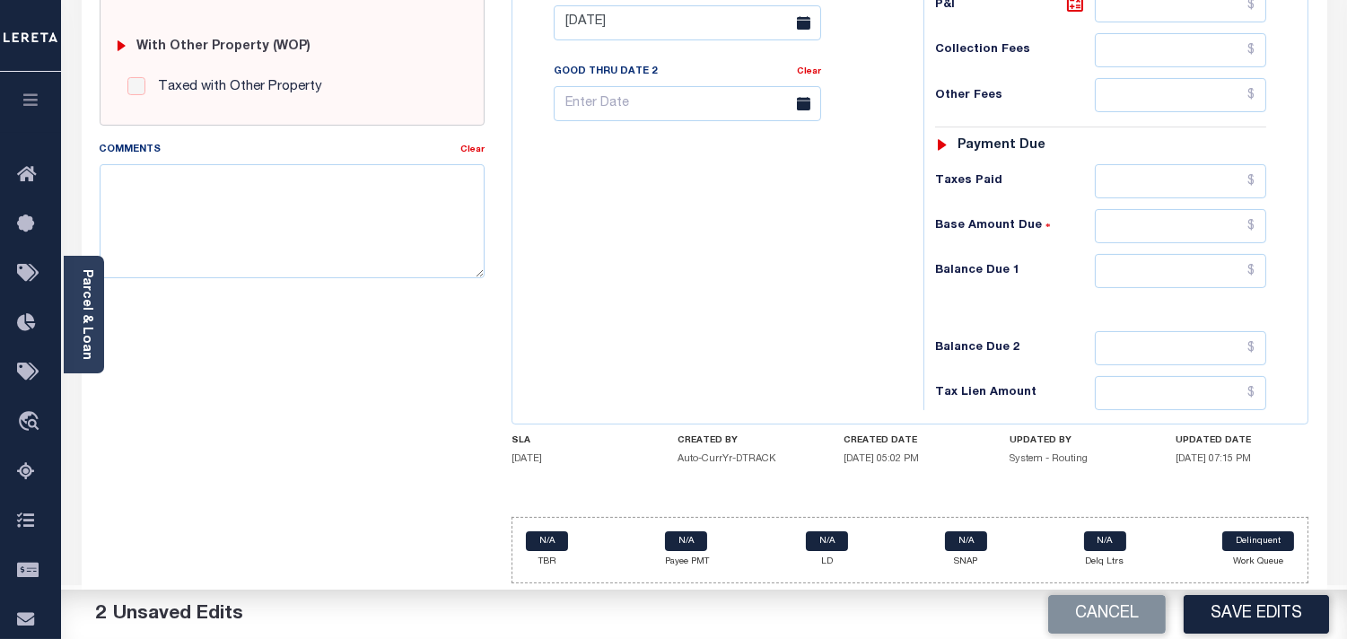
scroll to position [722, 0]
click at [1192, 254] on input "text" at bounding box center [1180, 271] width 171 height 34
type input "$0.00"
click at [764, 252] on div "Tax Bill No Multiple Payment Option Payment Plan Clear" at bounding box center [713, 14] width 393 height 792
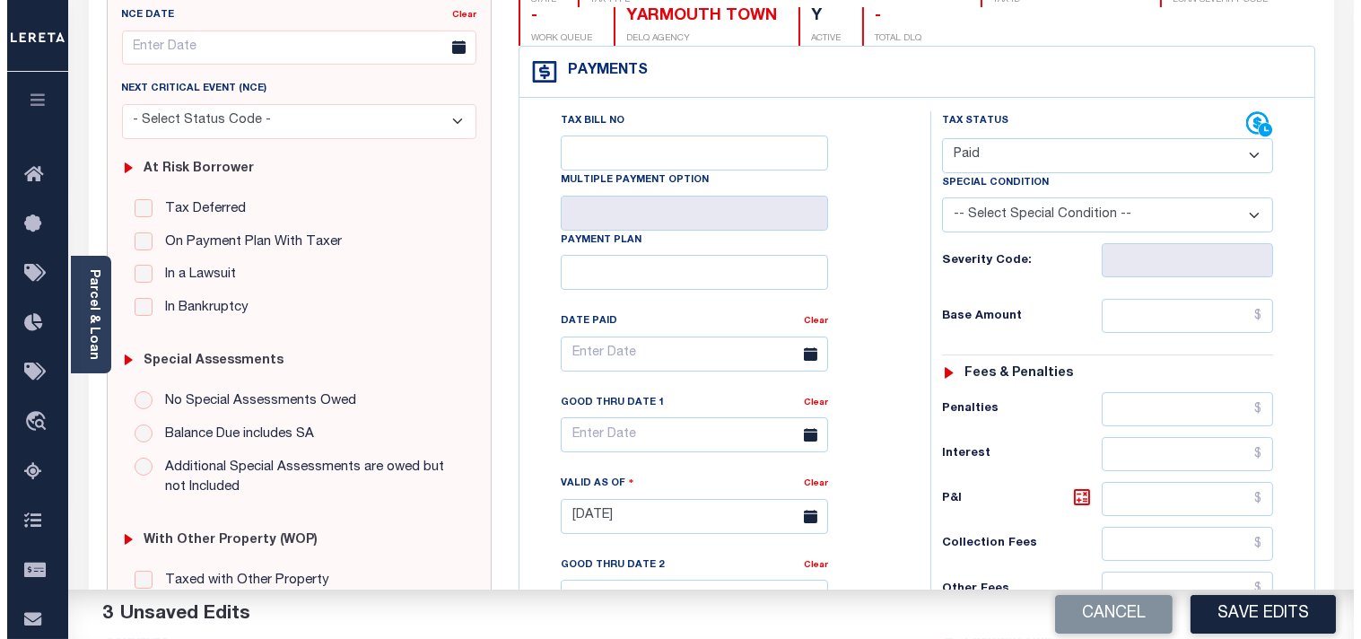
scroll to position [0, 0]
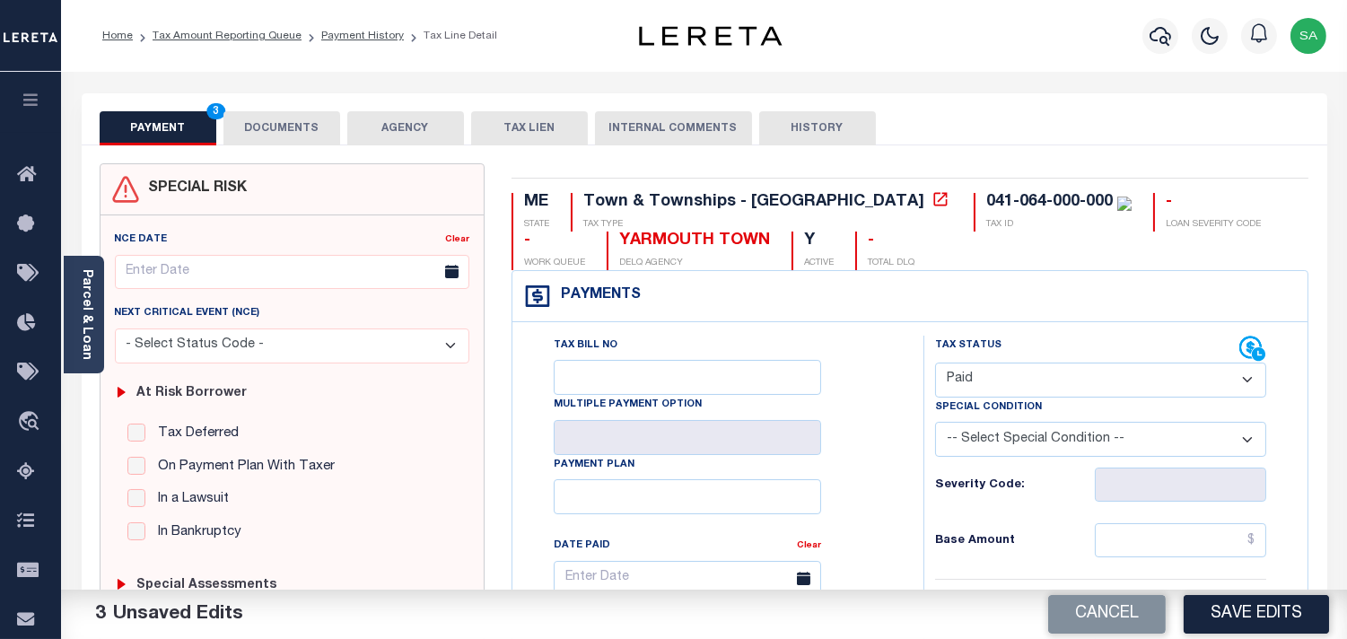
click at [318, 133] on button "DOCUMENTS" at bounding box center [281, 128] width 117 height 34
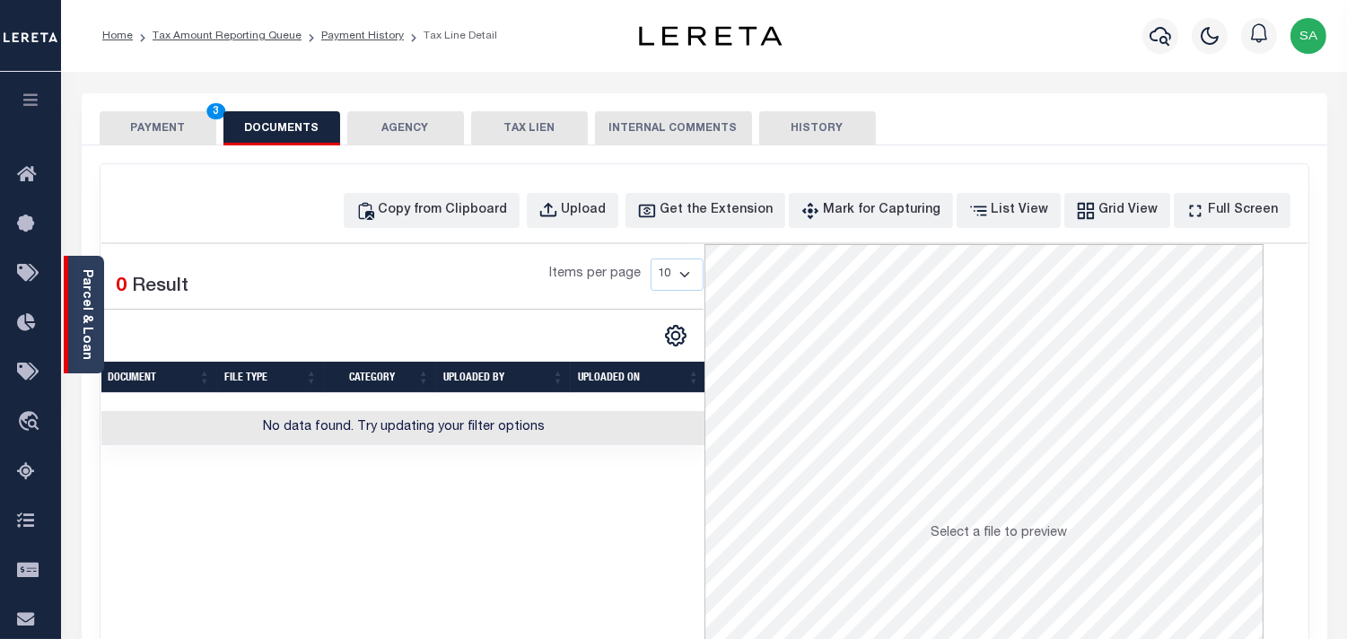
click at [83, 302] on link "Parcel & Loan" at bounding box center [86, 314] width 13 height 91
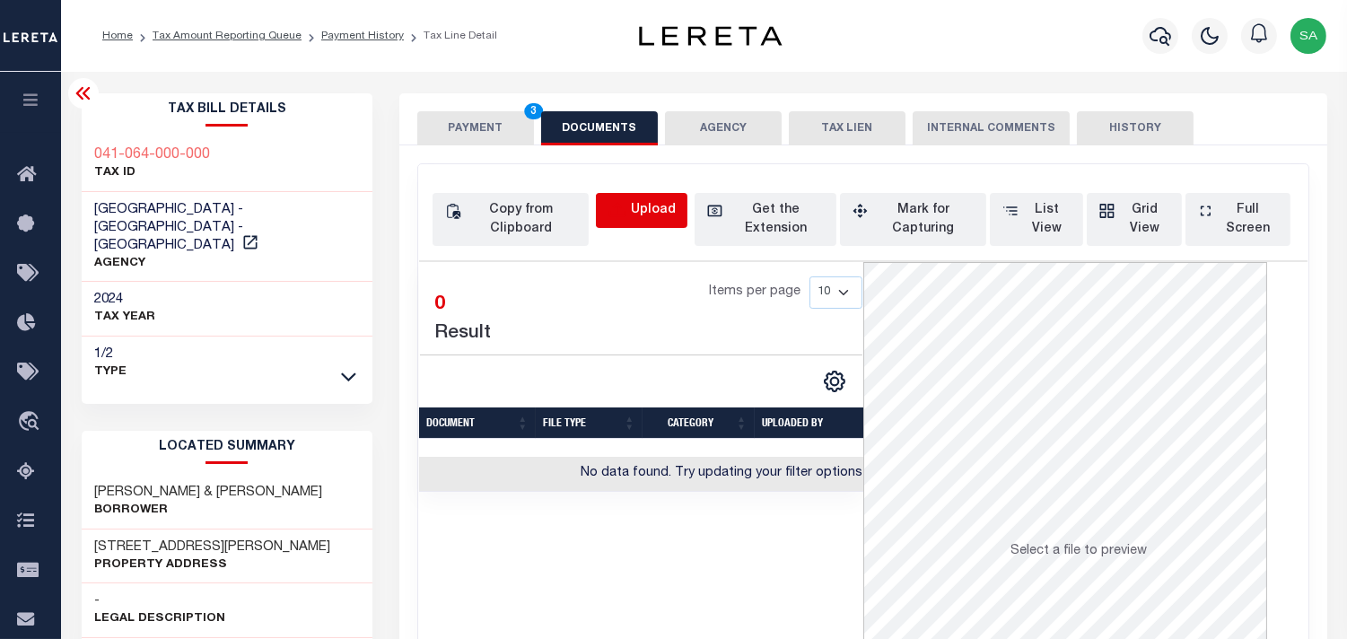
click at [614, 209] on icon "button" at bounding box center [618, 211] width 20 height 20
select select "POP"
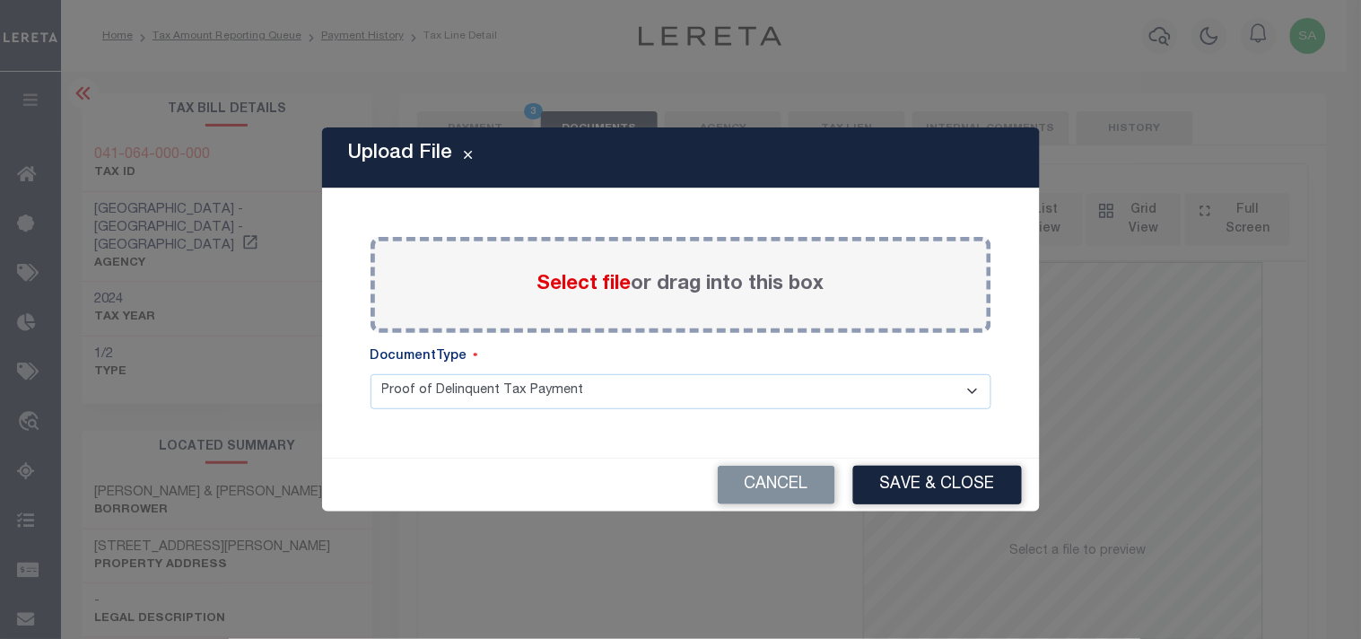
click at [596, 297] on label "Select file or drag into this box" at bounding box center [681, 285] width 287 height 30
click at [0, 0] on input "Select file or drag into this box" at bounding box center [0, 0] width 0 height 0
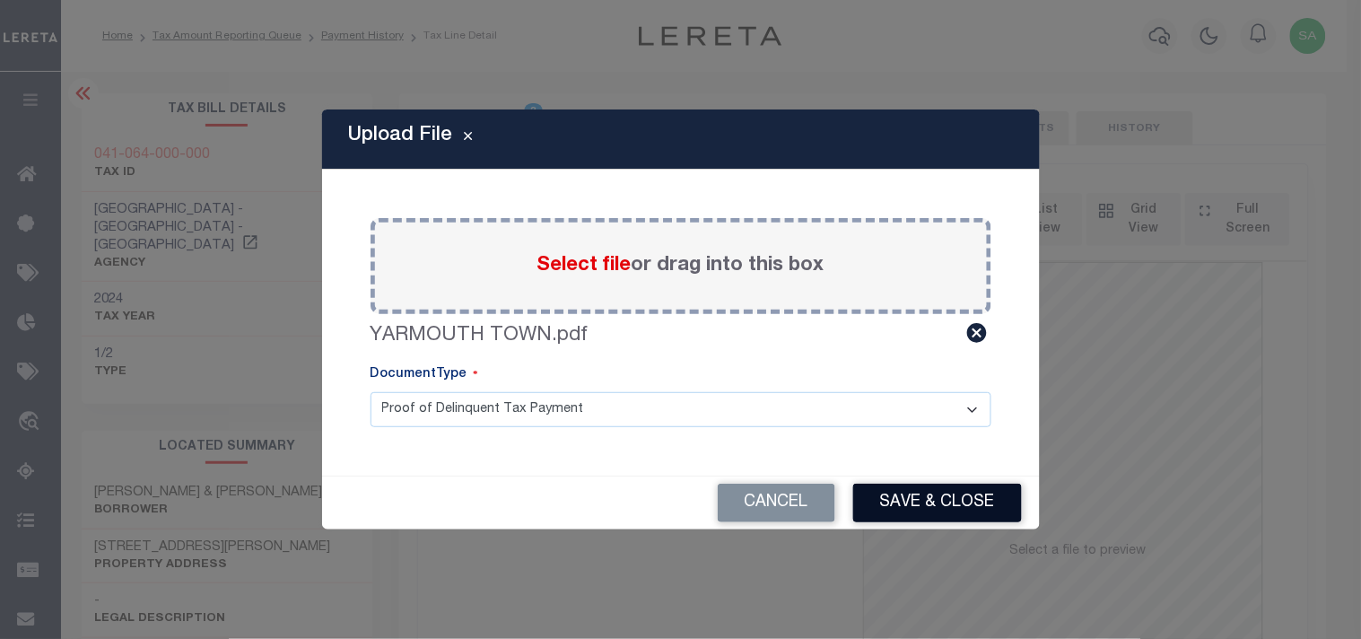
click at [956, 499] on button "Save & Close" at bounding box center [937, 503] width 169 height 39
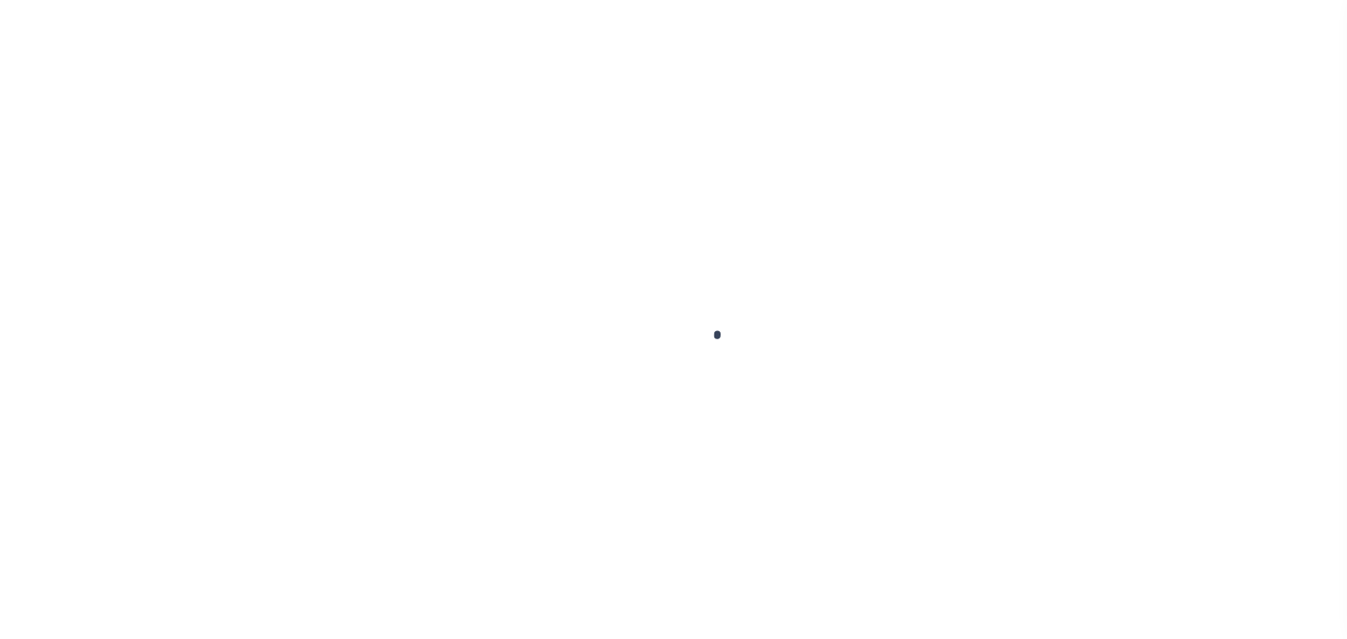
checkbox input "false"
type input "[DATE]"
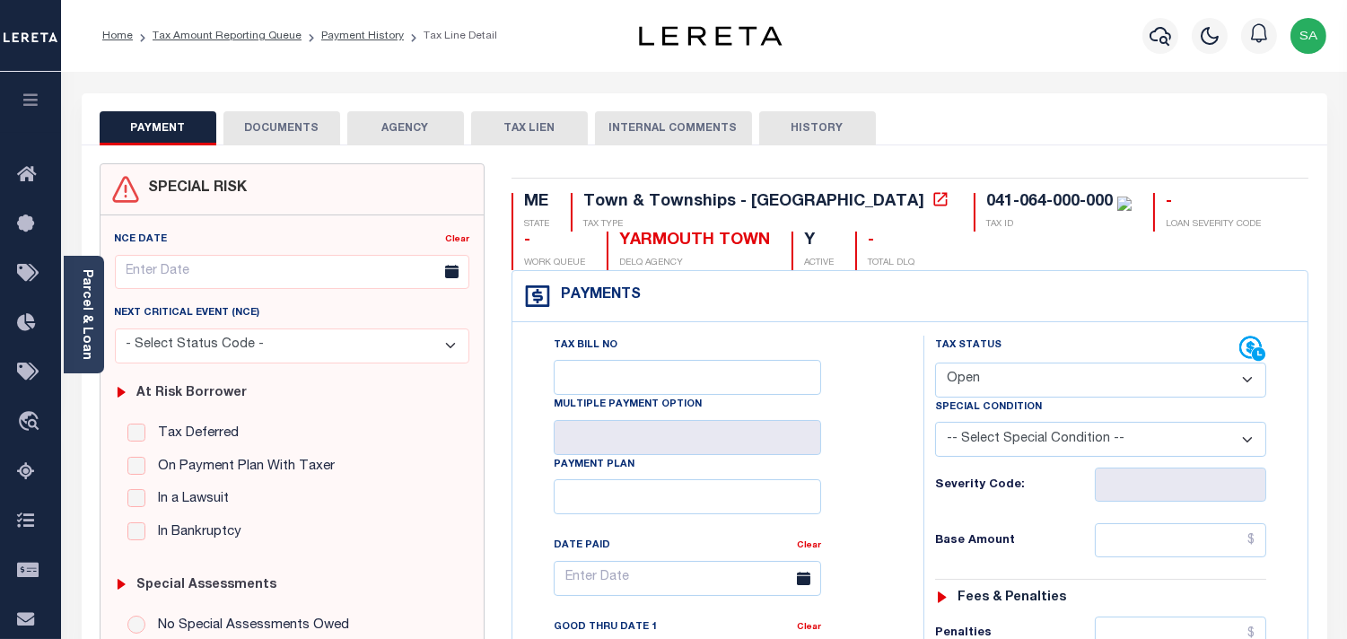
click at [984, 389] on select "- Select Status Code - Open Due/Unpaid Paid Incomplete No Tax Due Internal Refu…" at bounding box center [1100, 380] width 331 height 35
select select "PYD"
click at [935, 363] on select "- Select Status Code - Open Due/Unpaid Paid Incomplete No Tax Due Internal Refu…" at bounding box center [1100, 380] width 331 height 35
type input "[DATE]"
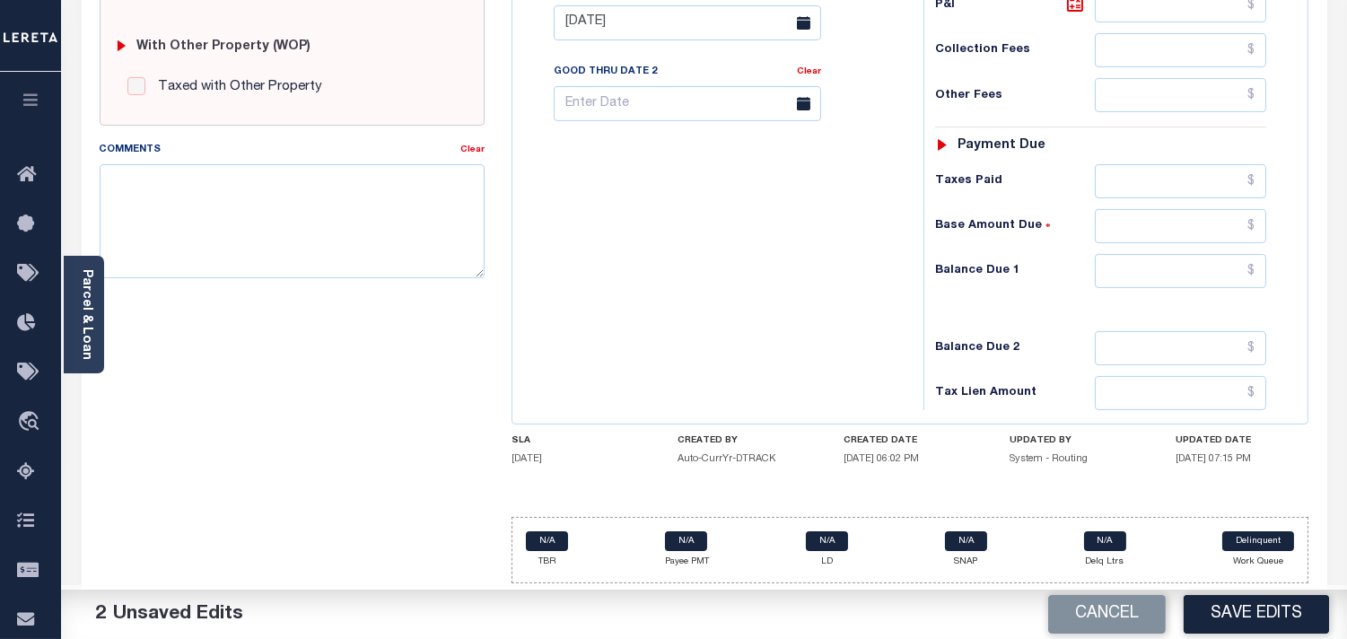
scroll to position [722, 0]
click at [1227, 280] on input "text" at bounding box center [1180, 271] width 171 height 34
type input "$0.00"
click at [944, 265] on h6 "Balance Due 1" at bounding box center [1015, 271] width 160 height 14
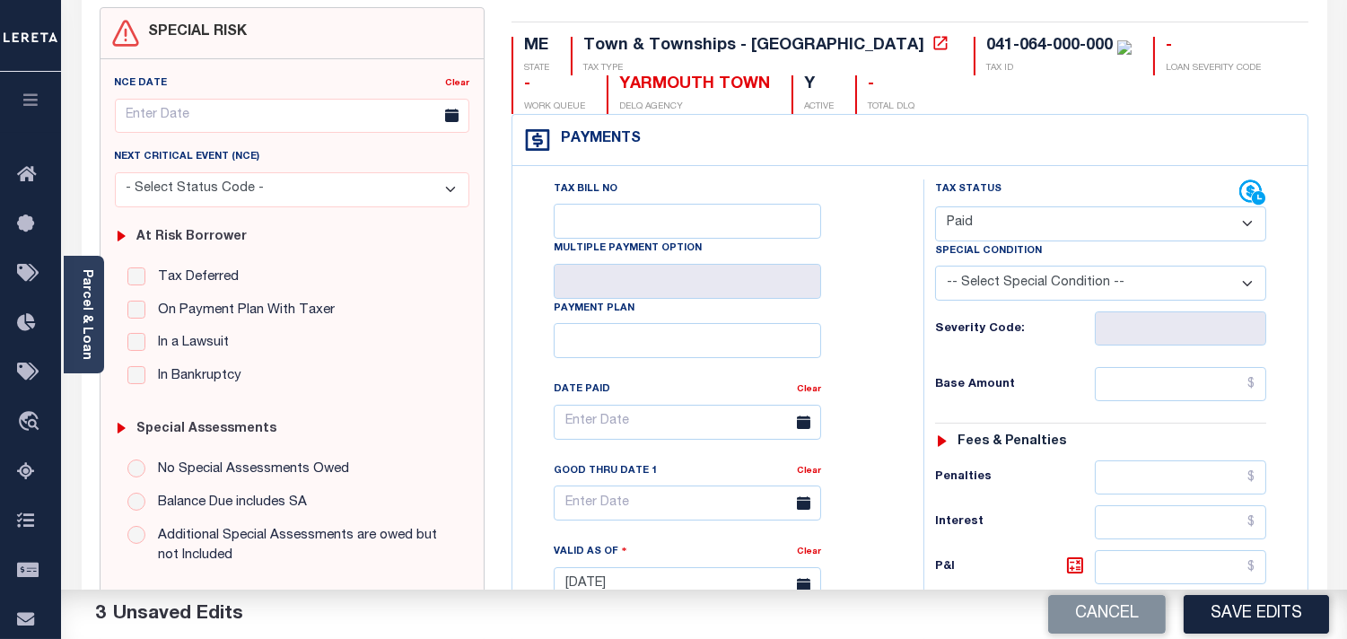
scroll to position [0, 0]
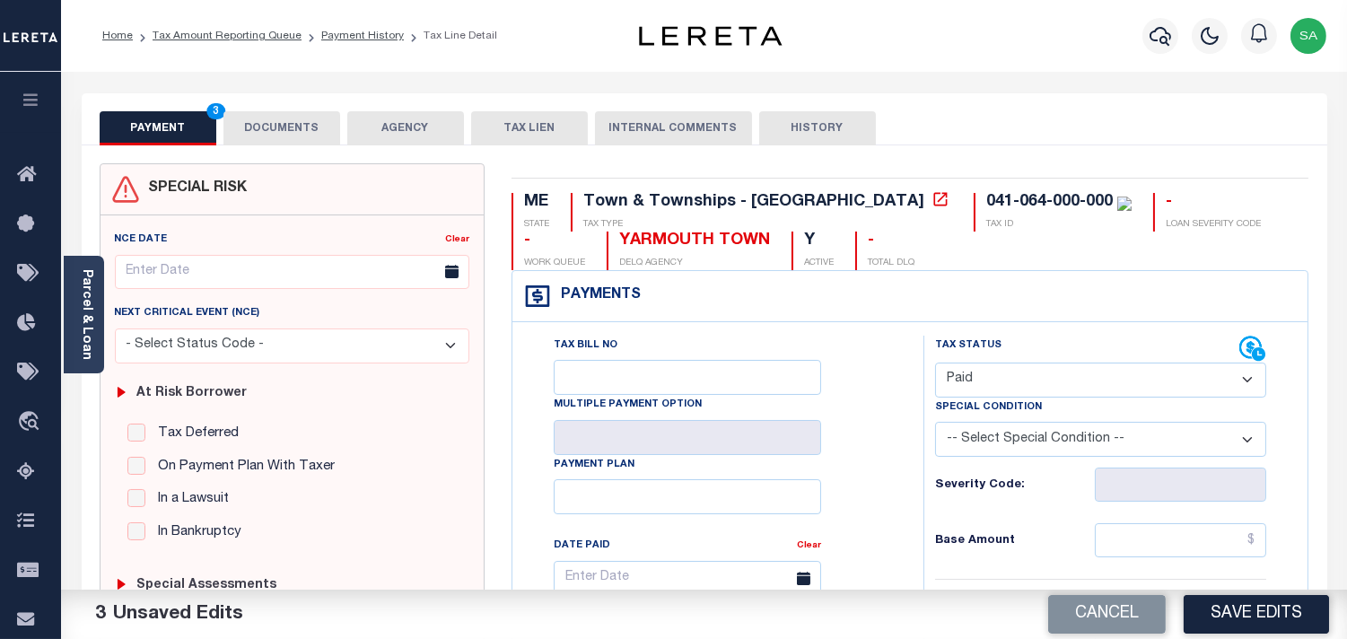
click at [320, 102] on div "PAYMENT 3 DOCUMENTS AGENCY DELINQUENT PAYEE TAX LIEN" at bounding box center [705, 119] width 1246 height 52
click at [306, 124] on button "DOCUMENTS" at bounding box center [281, 128] width 117 height 34
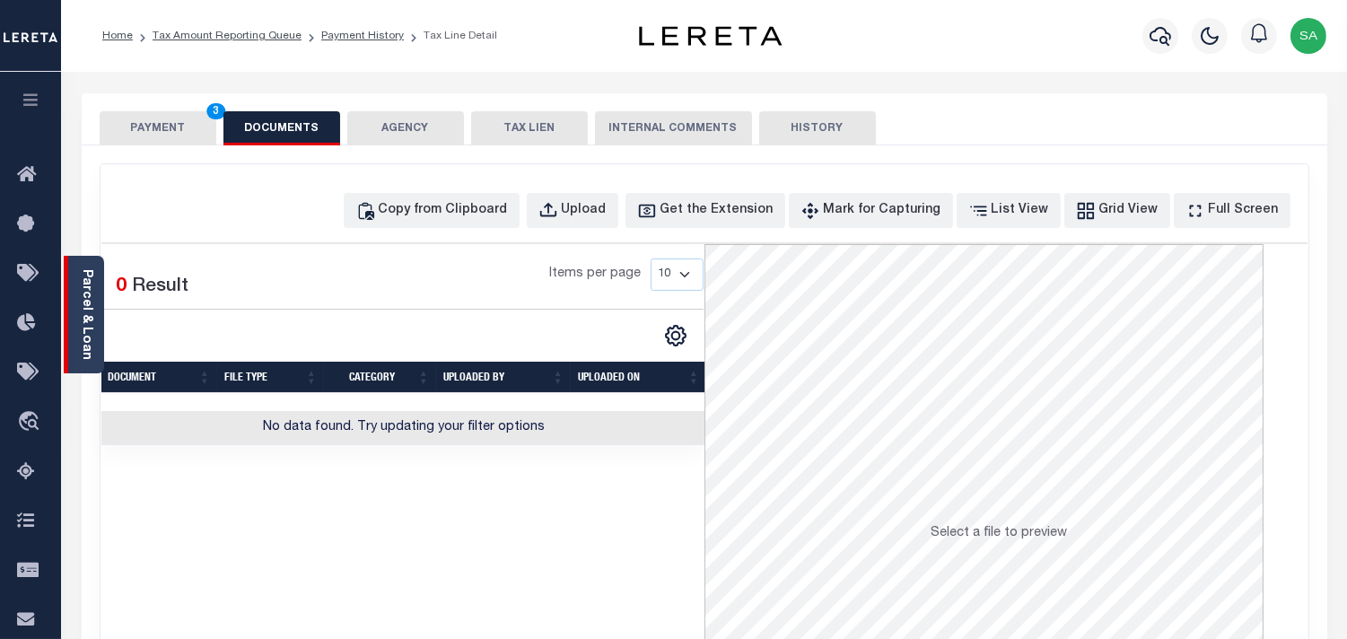
click at [81, 324] on link "Parcel & Loan" at bounding box center [86, 314] width 13 height 91
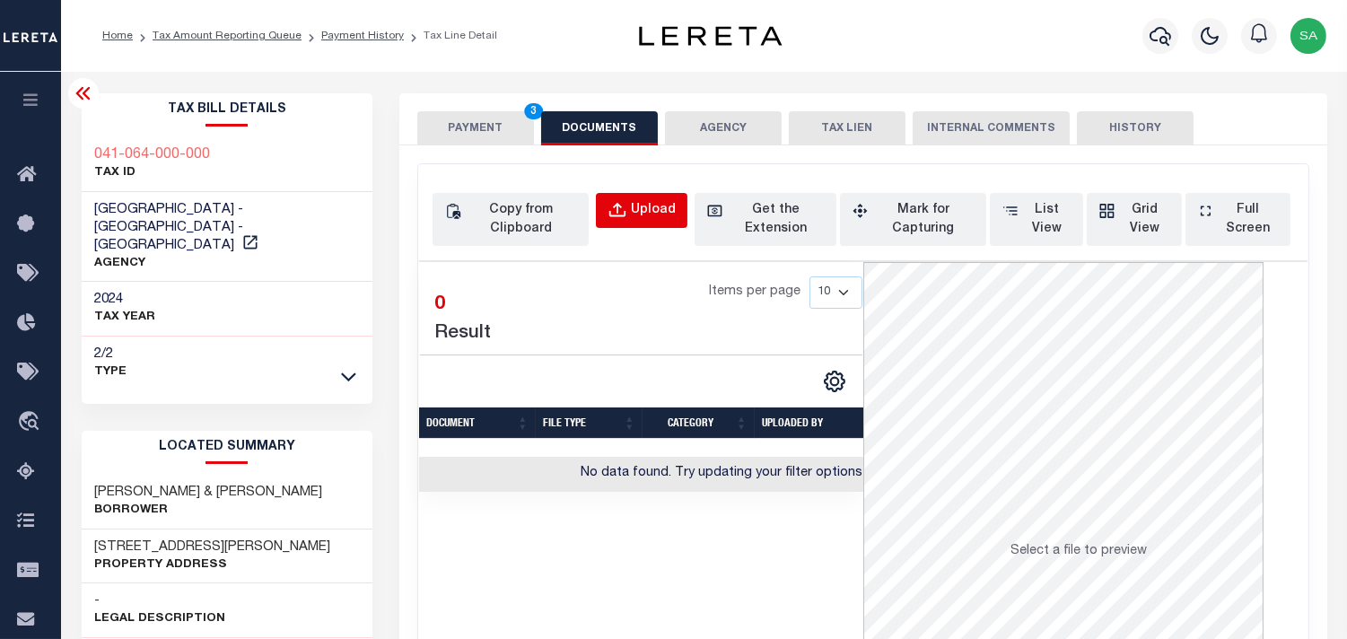
click at [632, 220] on div "Upload" at bounding box center [653, 211] width 45 height 20
select select "POP"
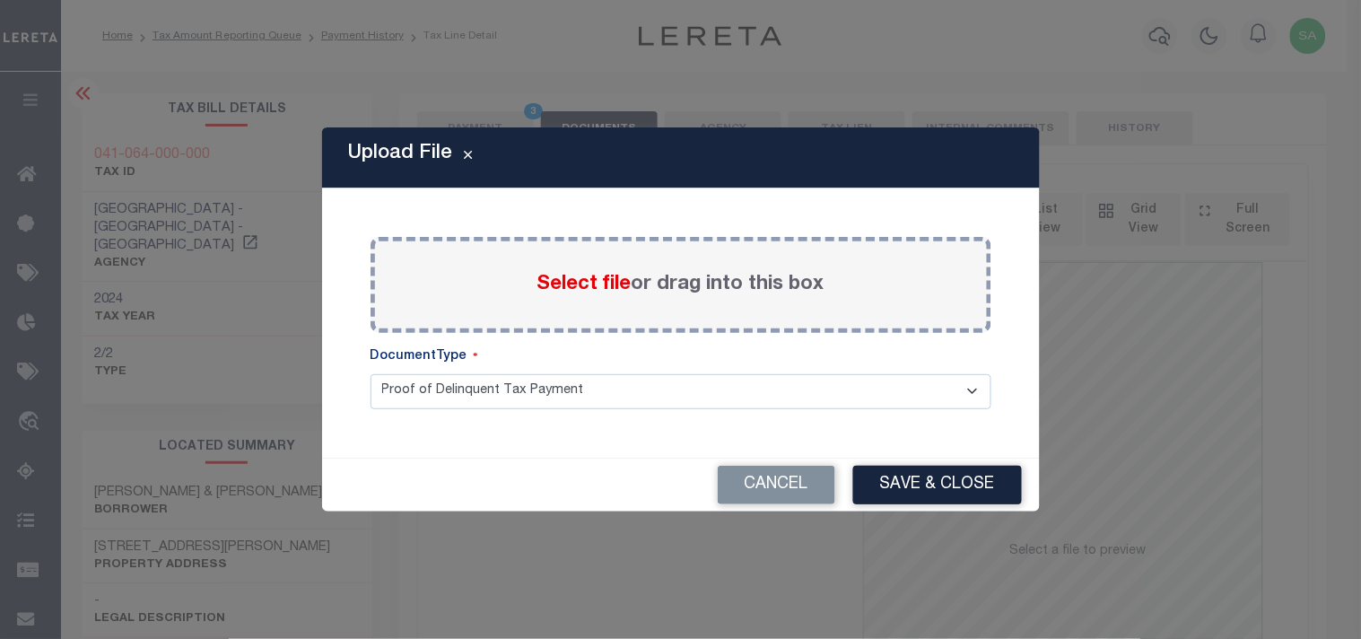
click at [567, 296] on label "Select file or drag into this box" at bounding box center [681, 285] width 287 height 30
click at [0, 0] on input "Select file or drag into this box" at bounding box center [0, 0] width 0 height 0
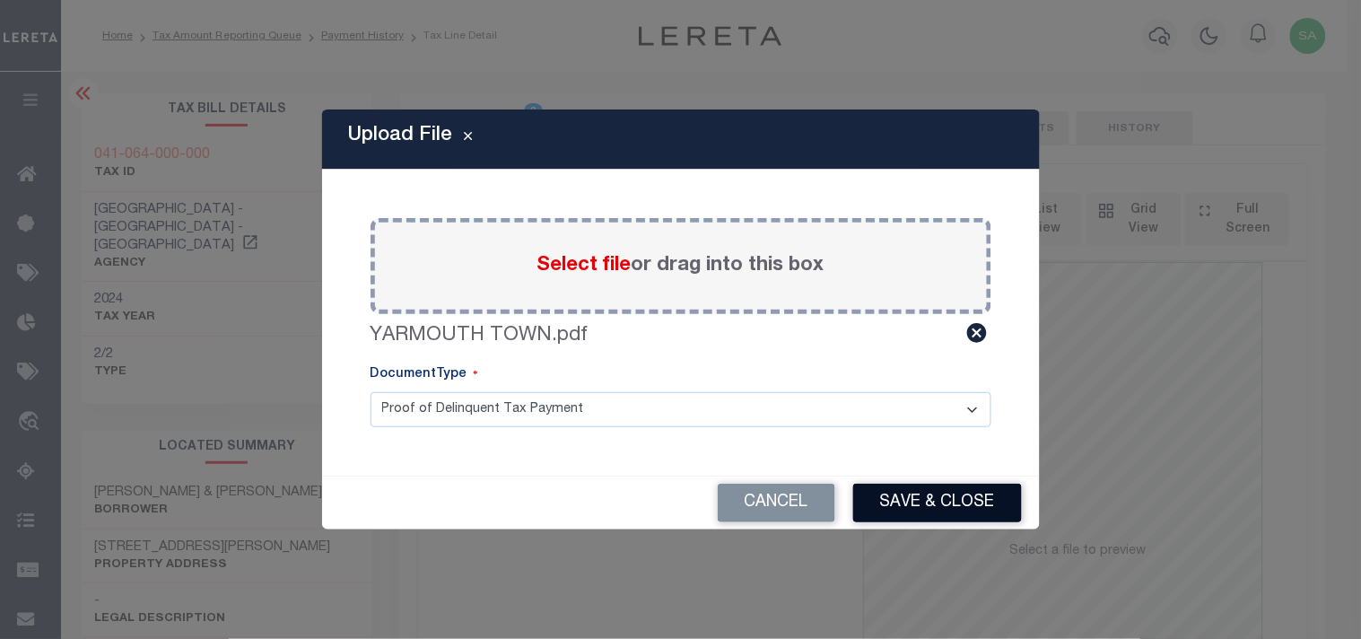
click at [958, 507] on button "Save & Close" at bounding box center [937, 503] width 169 height 39
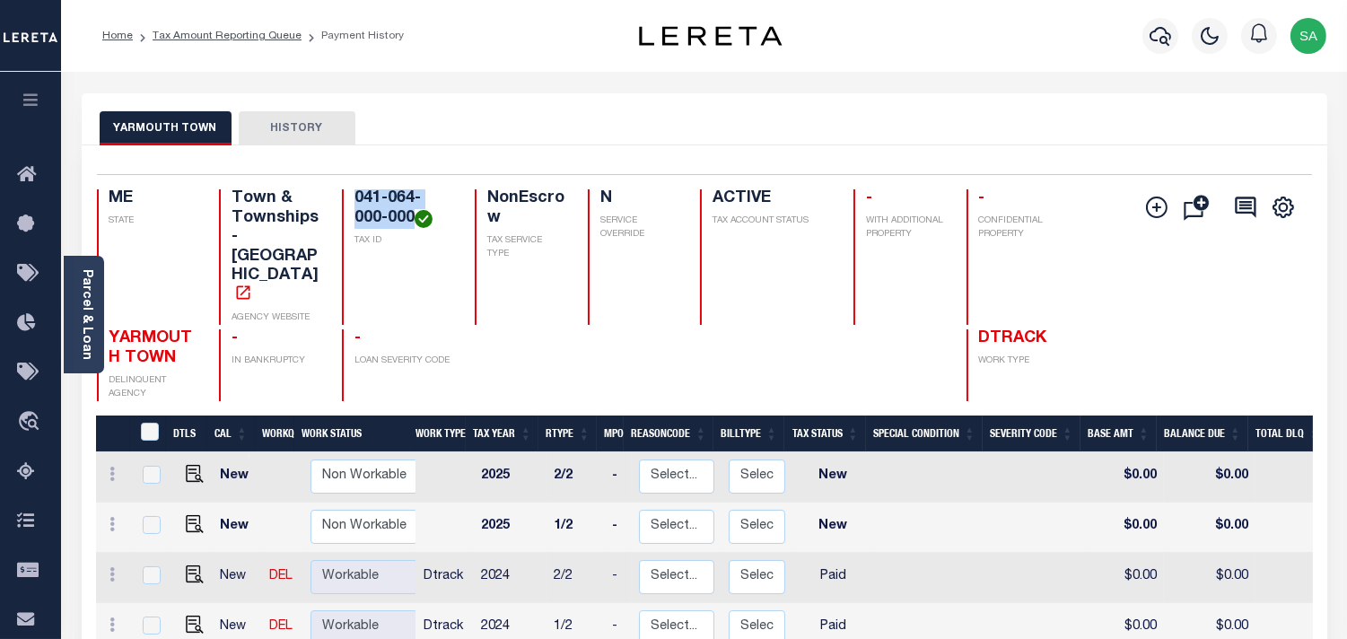
drag, startPoint x: 415, startPoint y: 218, endPoint x: 350, endPoint y: 195, distance: 68.7
click at [350, 195] on div "041-064-000-000 TAX ID" at bounding box center [397, 257] width 111 height 136
copy h4 "041-064-000-000"
click at [1176, 32] on button "button" at bounding box center [1160, 36] width 36 height 36
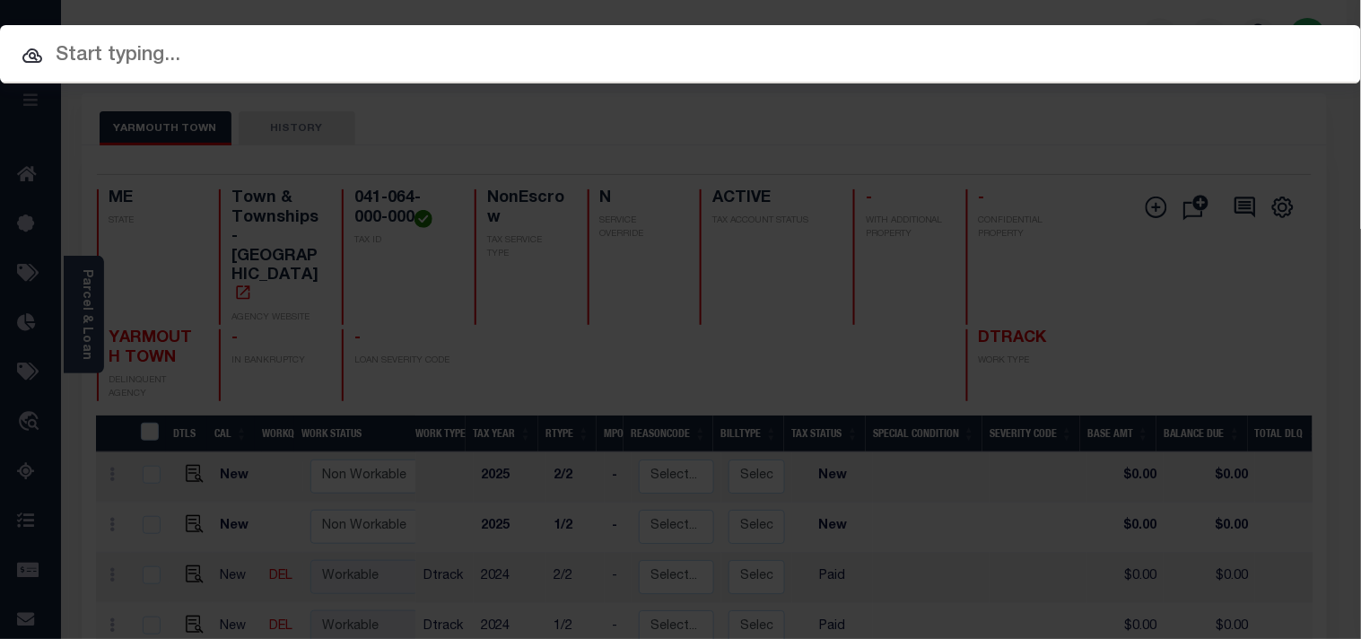
click at [1079, 38] on div "Include Loans TBM Customers Borrowers Payments (Lender Non-Disb) Payments (Lend…" at bounding box center [680, 54] width 1361 height 58
paste input "1319517"
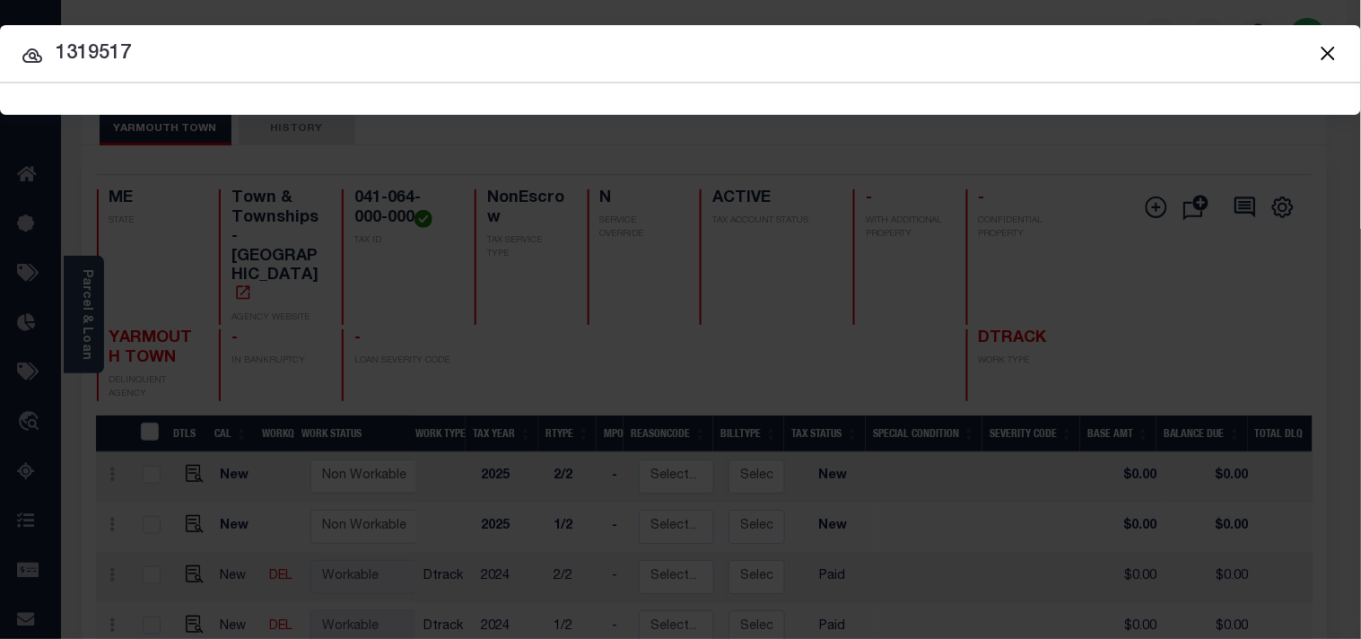
type input "1319517"
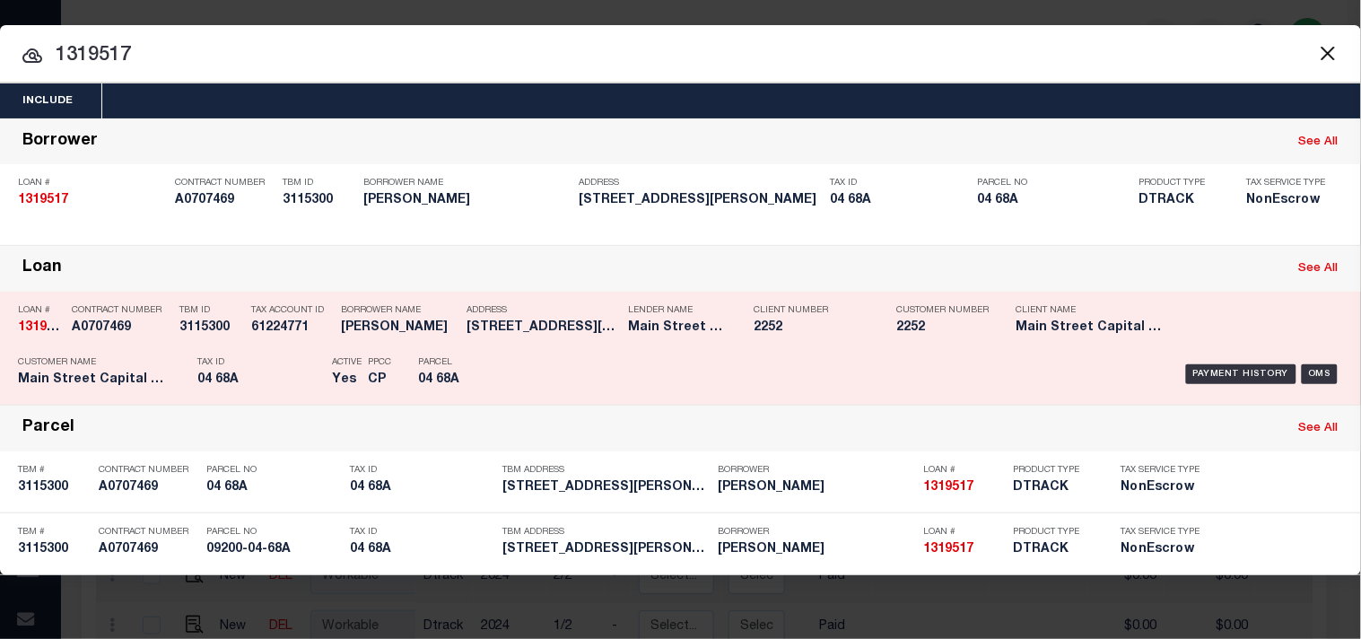
click at [560, 353] on div "Payment History OMS" at bounding box center [935, 374] width 818 height 52
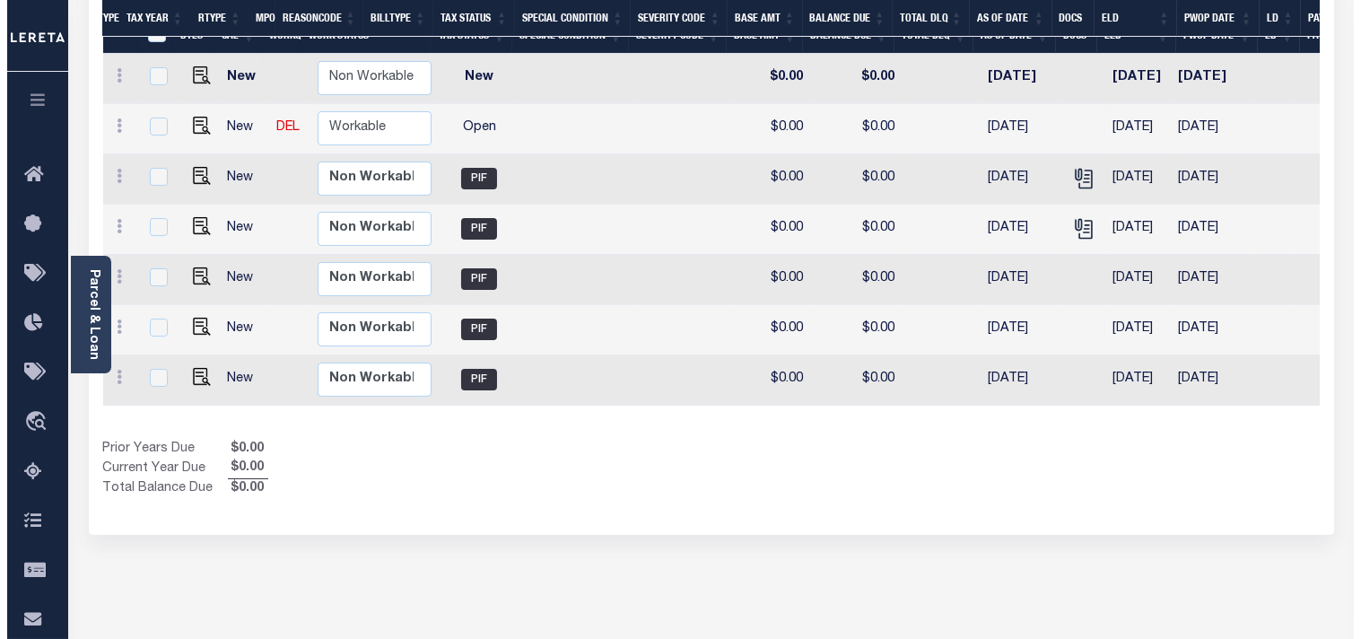
scroll to position [0, 364]
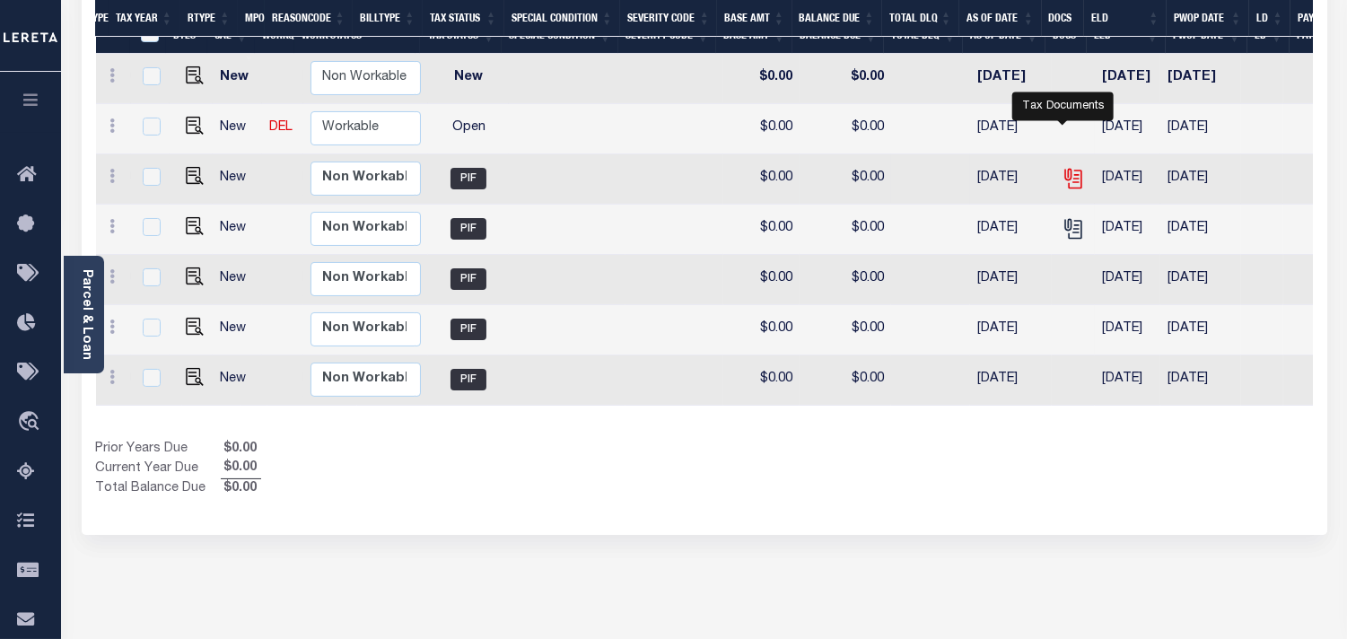
click at [1069, 167] on icon "" at bounding box center [1073, 178] width 23 height 23
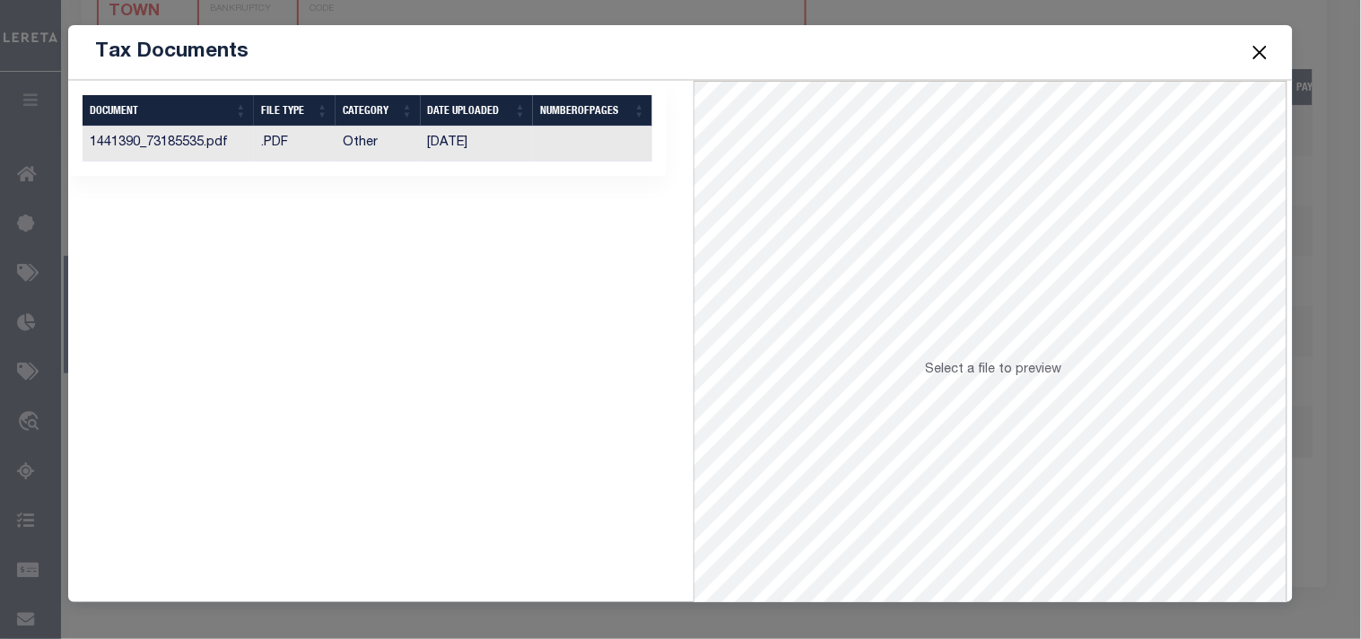
click at [472, 138] on td "01/30/2024" at bounding box center [477, 144] width 113 height 35
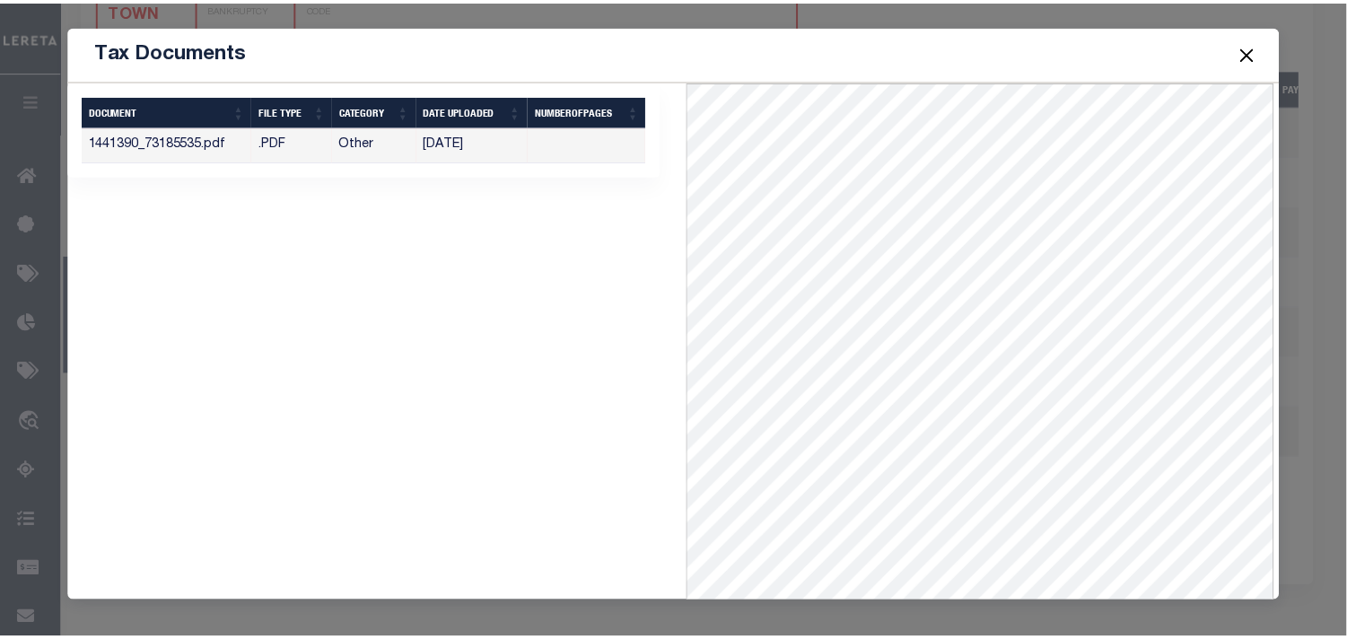
scroll to position [78, 0]
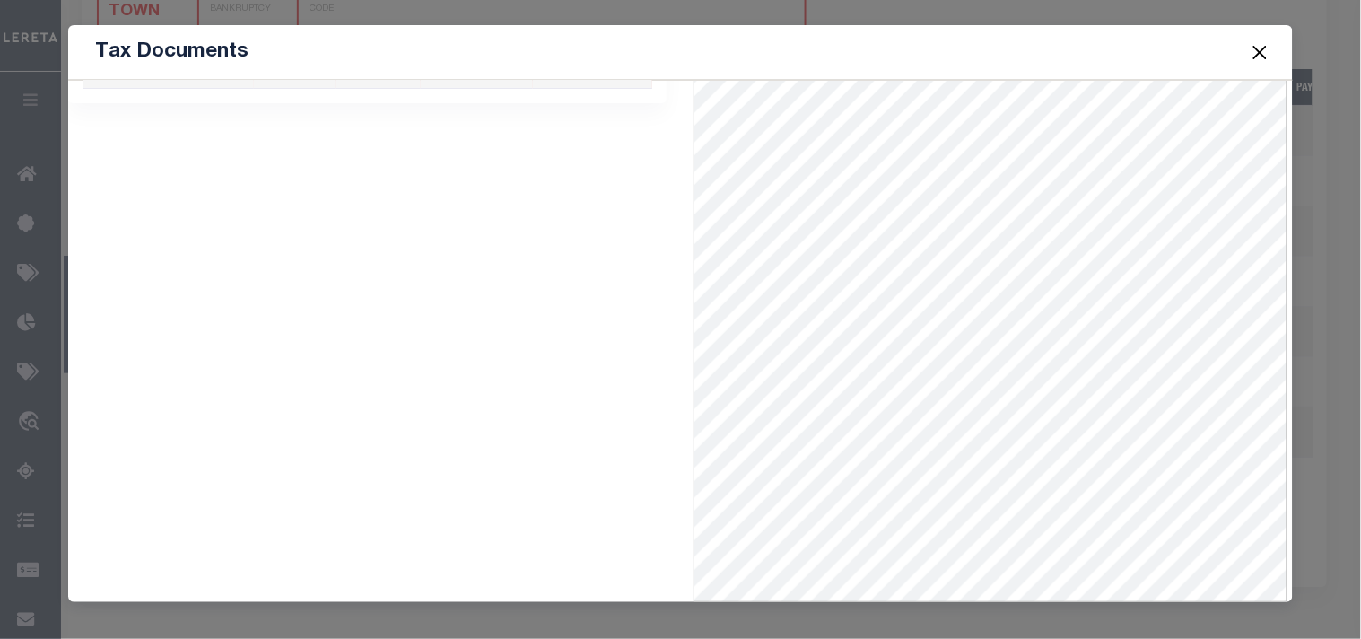
click at [1270, 51] on button "Close" at bounding box center [1259, 51] width 23 height 23
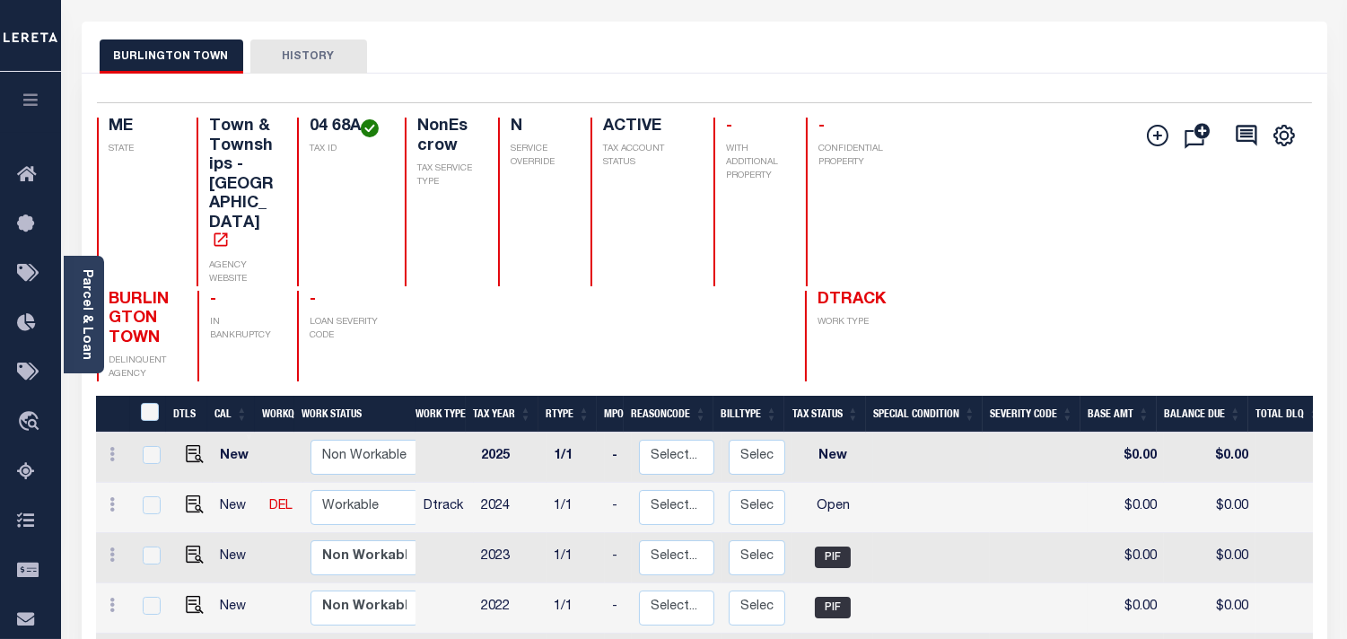
scroll to position [100, 0]
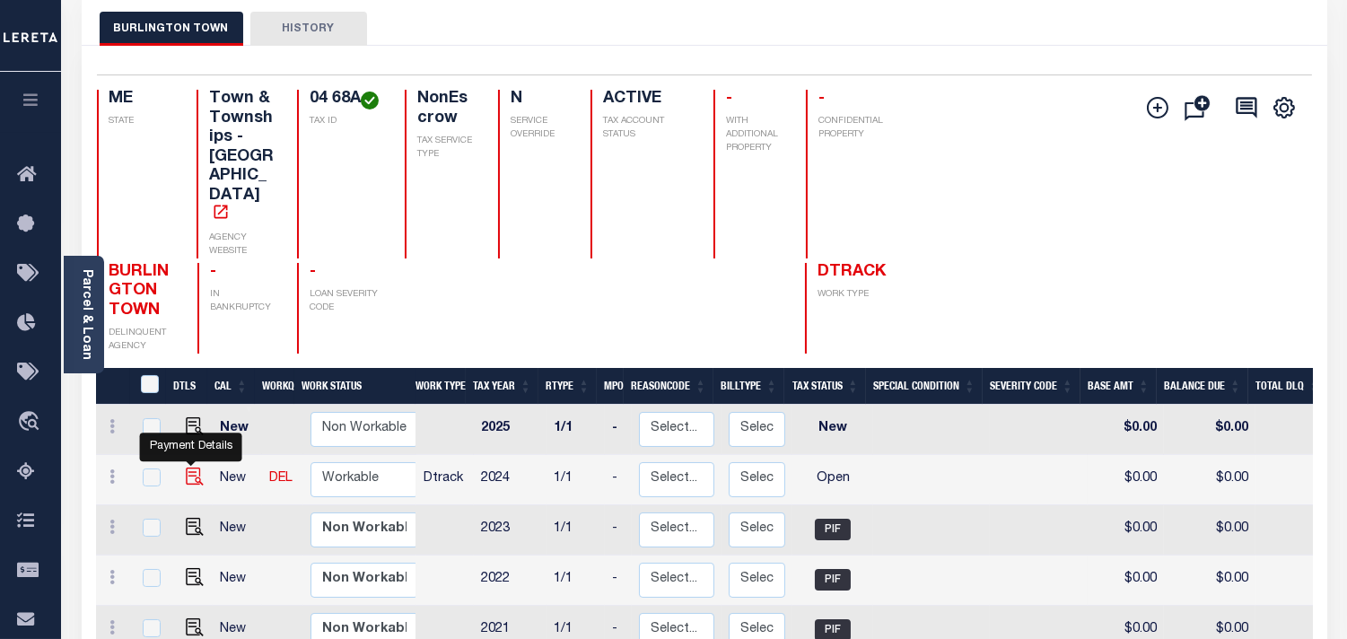
click at [191, 468] on img "" at bounding box center [195, 477] width 18 height 18
checkbox input "true"
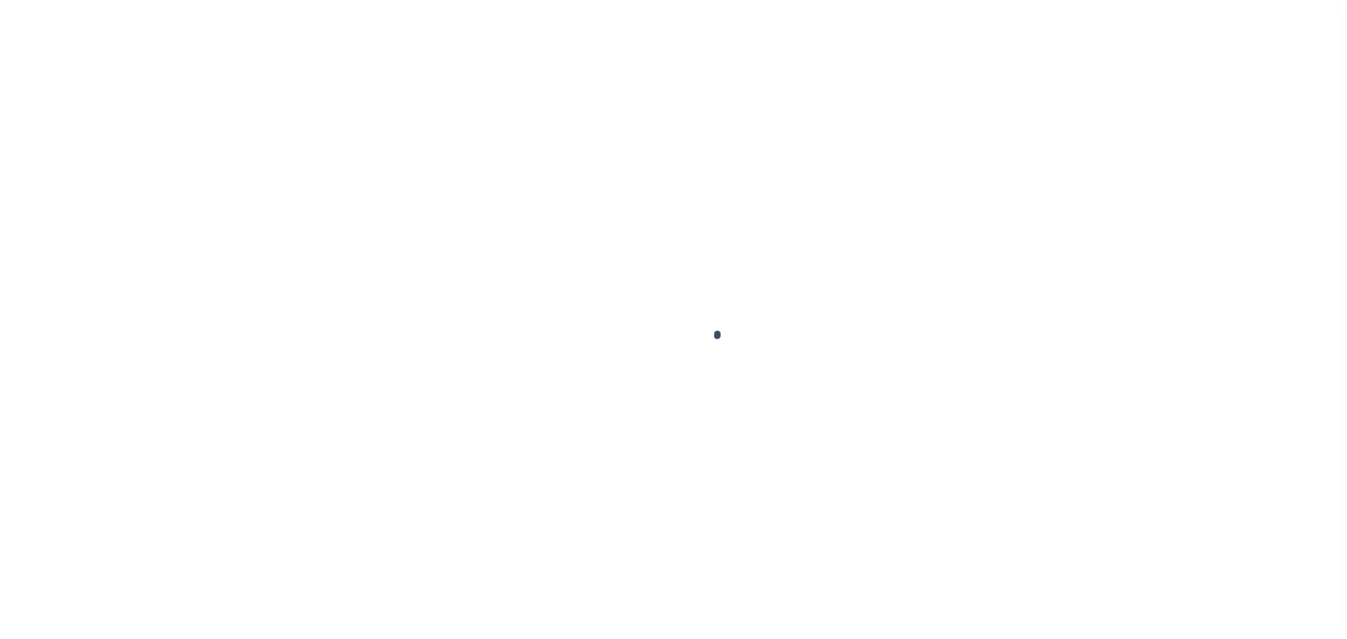
checkbox input "false"
type input "[DATE]"
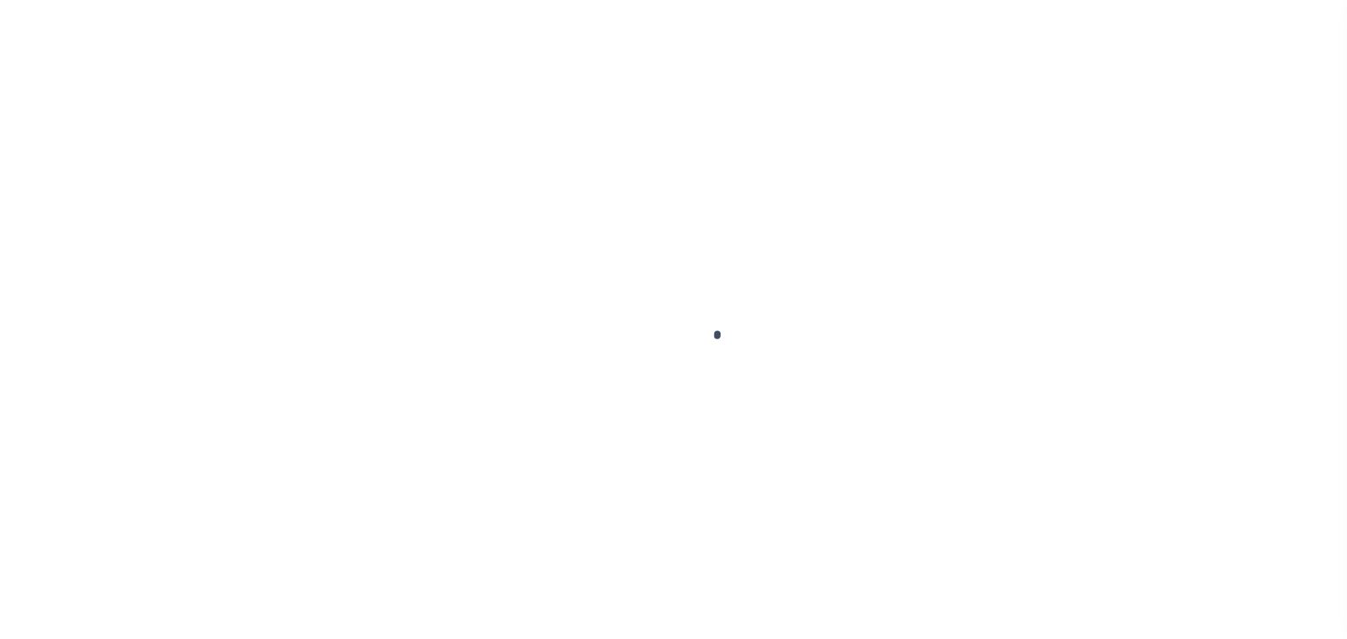
select select "OP2"
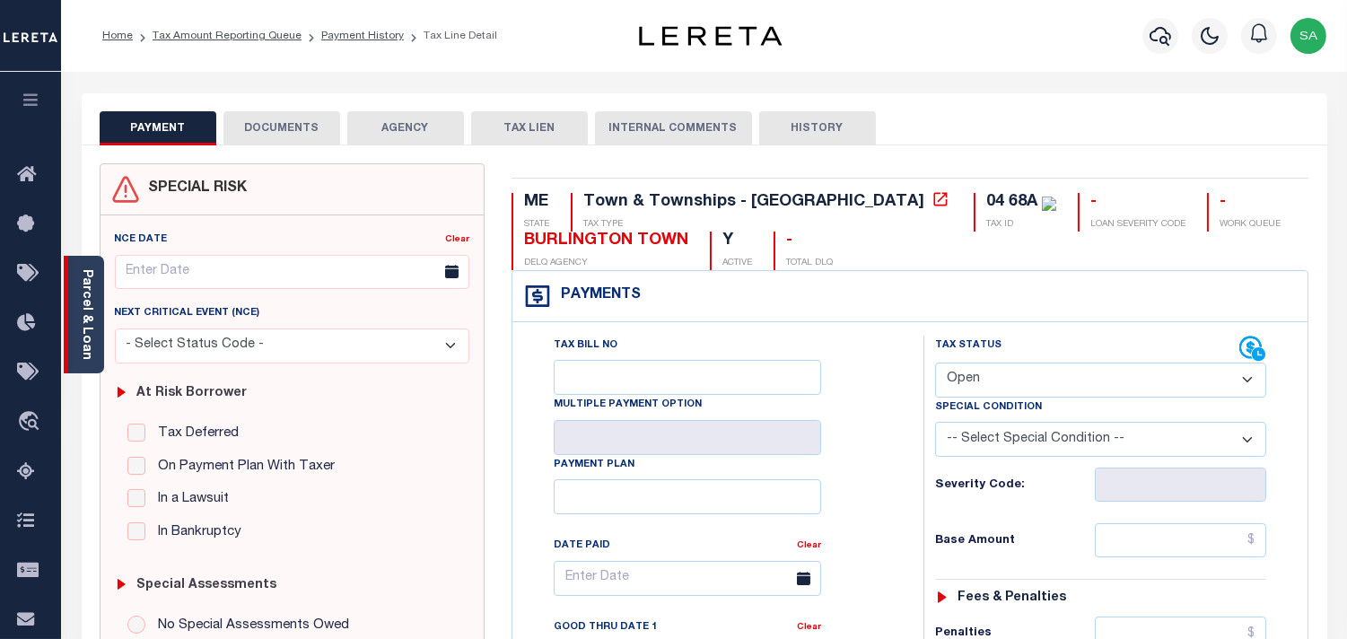
click at [86, 306] on link "Parcel & Loan" at bounding box center [86, 314] width 13 height 91
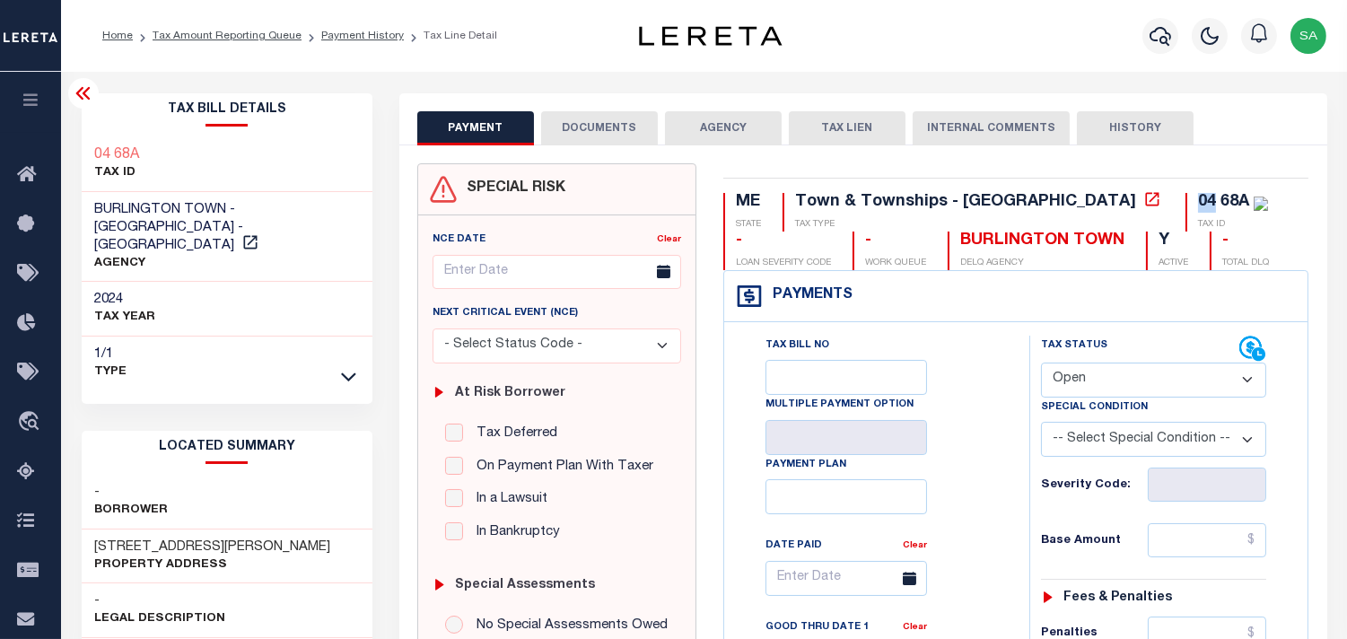
drag, startPoint x: 1057, startPoint y: 197, endPoint x: 1043, endPoint y: 201, distance: 14.8
click at [1198, 201] on div "04 68A" at bounding box center [1233, 203] width 70 height 20
drag, startPoint x: 1093, startPoint y: 199, endPoint x: 1066, endPoint y: 207, distance: 28.1
click at [1198, 207] on div "04 68A" at bounding box center [1223, 202] width 51 height 16
click at [962, 490] on div "Tax Bill No Multiple Payment Option Payment Plan Clear" at bounding box center [872, 587] width 260 height 503
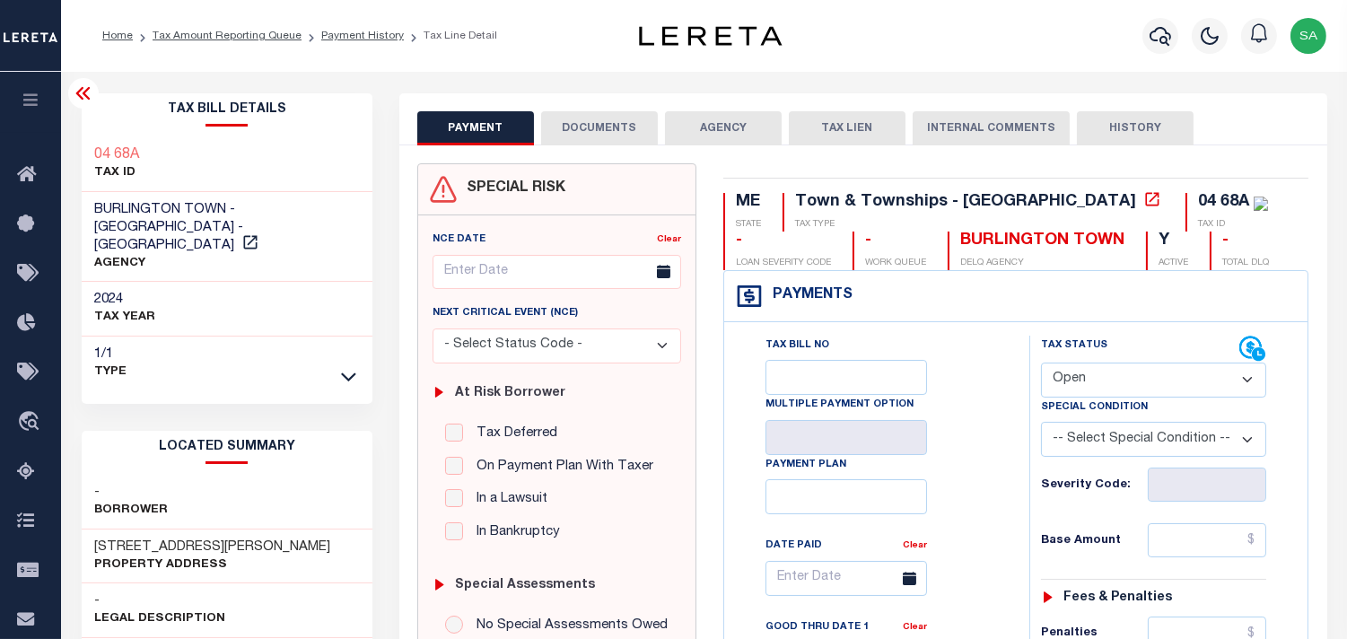
click at [339, 369] on link at bounding box center [348, 375] width 21 height 13
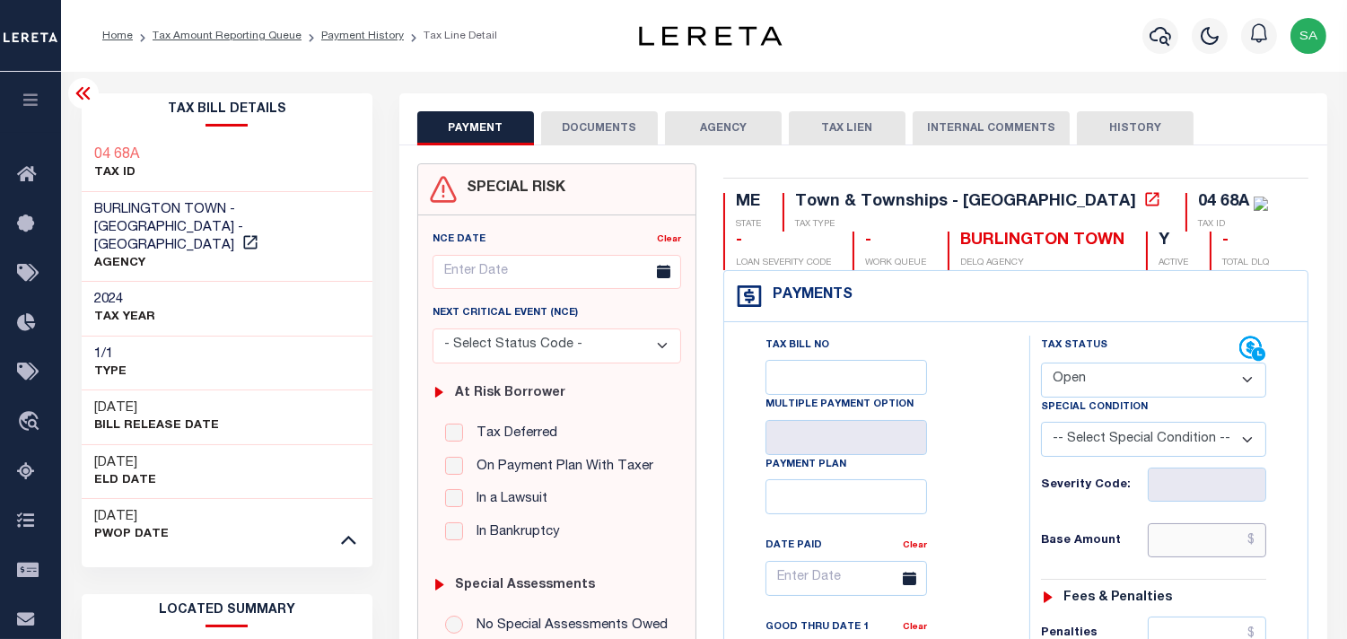
click at [1168, 544] on input "text" at bounding box center [1207, 540] width 118 height 34
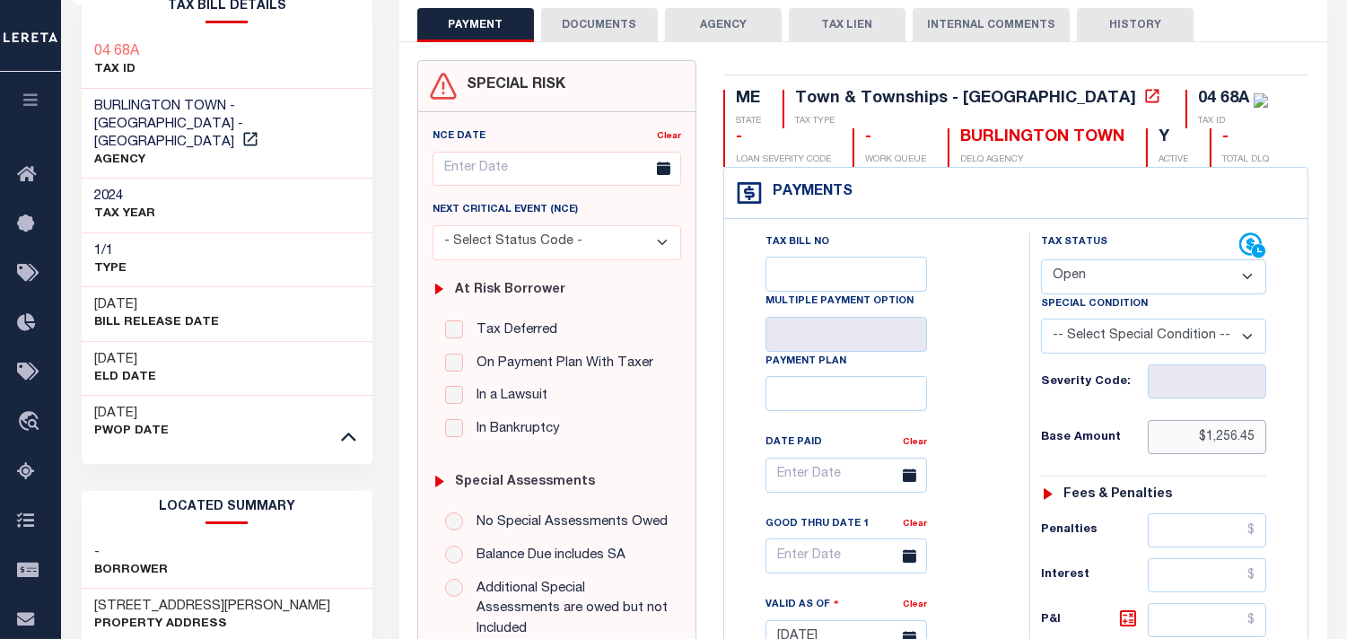
scroll to position [199, 0]
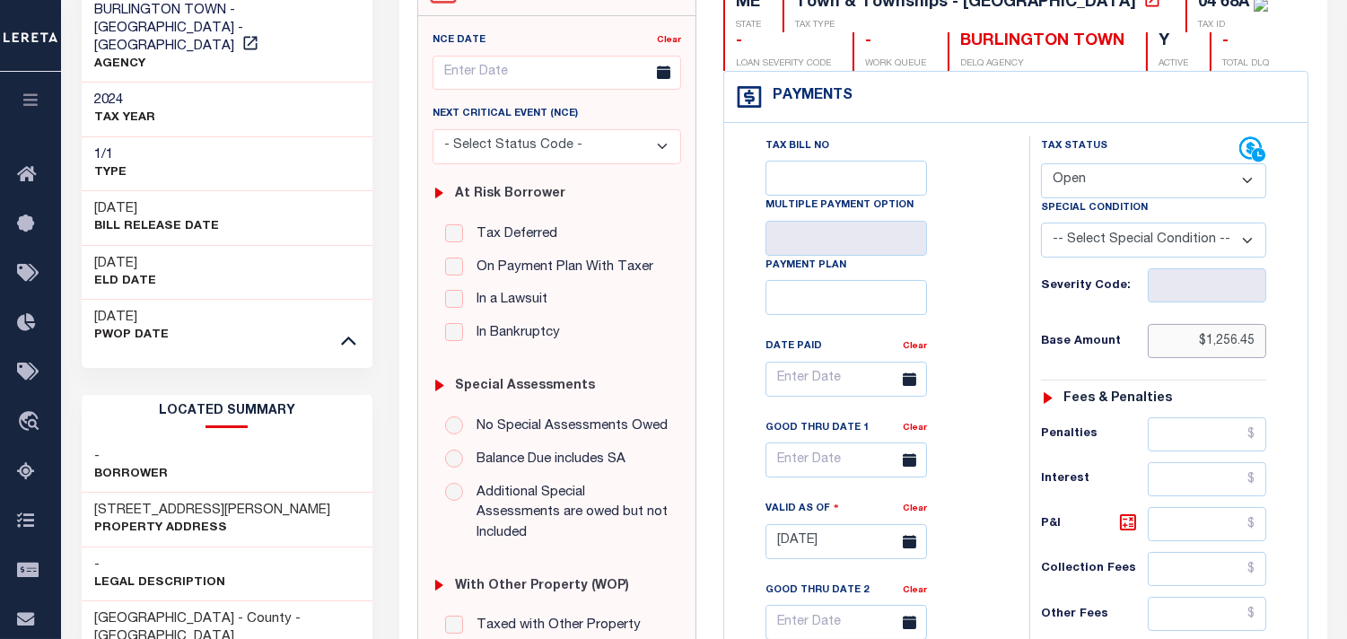
type input "$1,256.45"
type input "[DATE]"
drag, startPoint x: 1113, startPoint y: 184, endPoint x: 1108, endPoint y: 195, distance: 11.7
click at [1113, 184] on select "- Select Status Code - Open Due/Unpaid Paid Incomplete No Tax Due Internal Refu…" at bounding box center [1153, 180] width 225 height 35
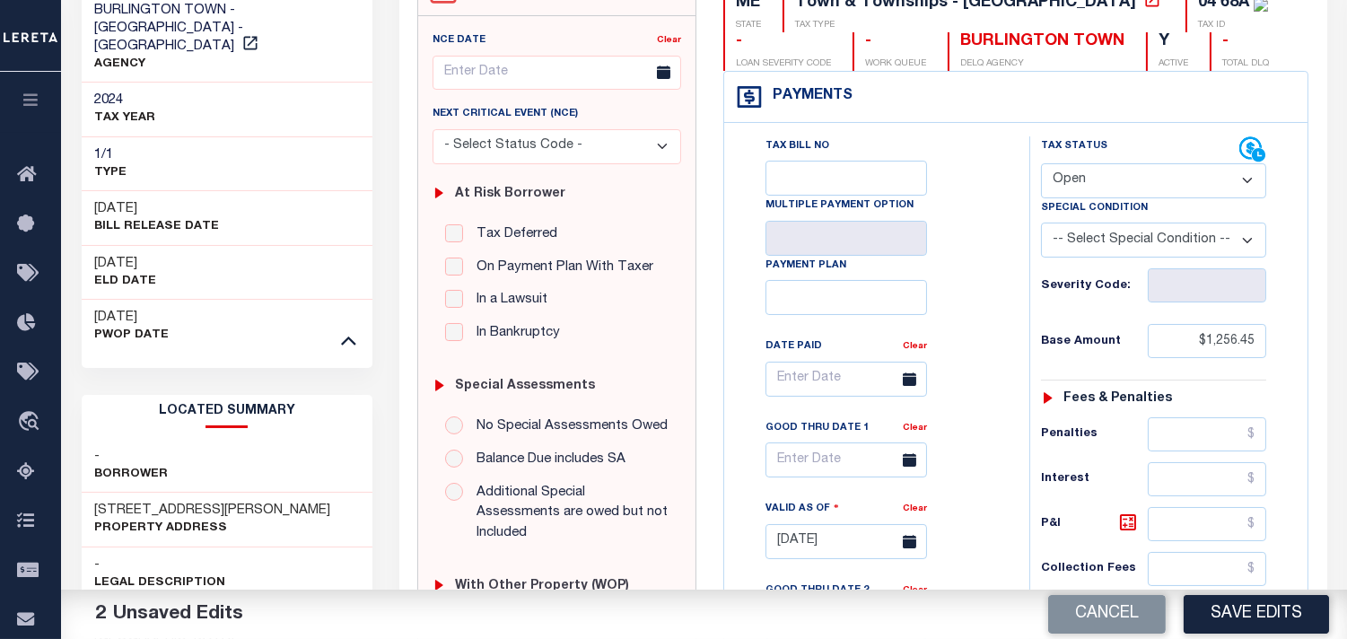
select select "PYD"
click at [1041, 163] on select "- Select Status Code - Open Due/Unpaid Paid Incomplete No Tax Due Internal Refu…" at bounding box center [1153, 180] width 225 height 35
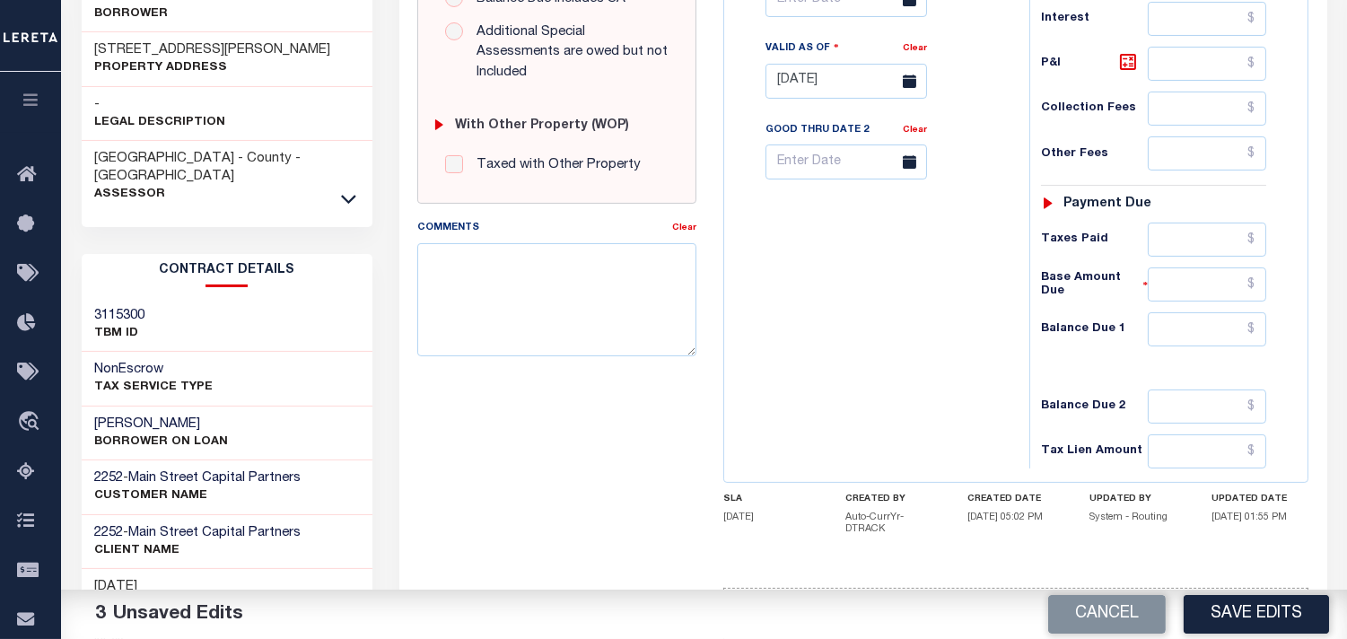
scroll to position [756, 0]
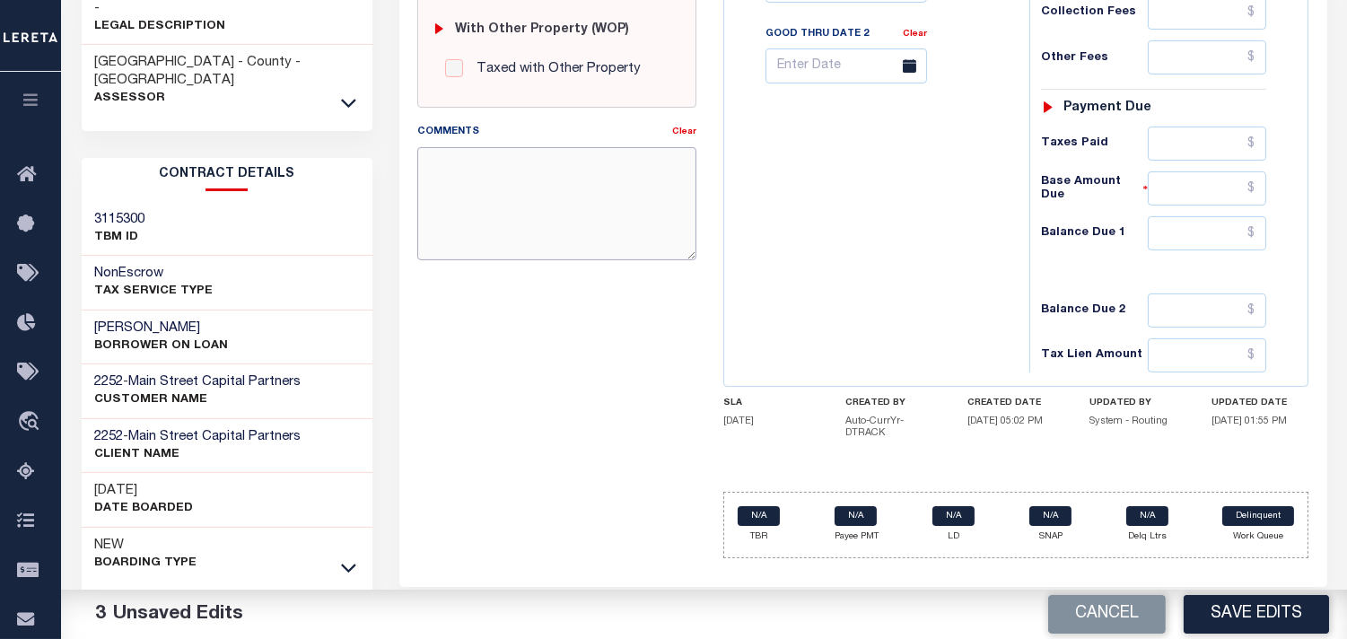
click at [521, 211] on textarea "Comments" at bounding box center [556, 203] width 279 height 113
paste textarea "Information Taken verbally from Devin."
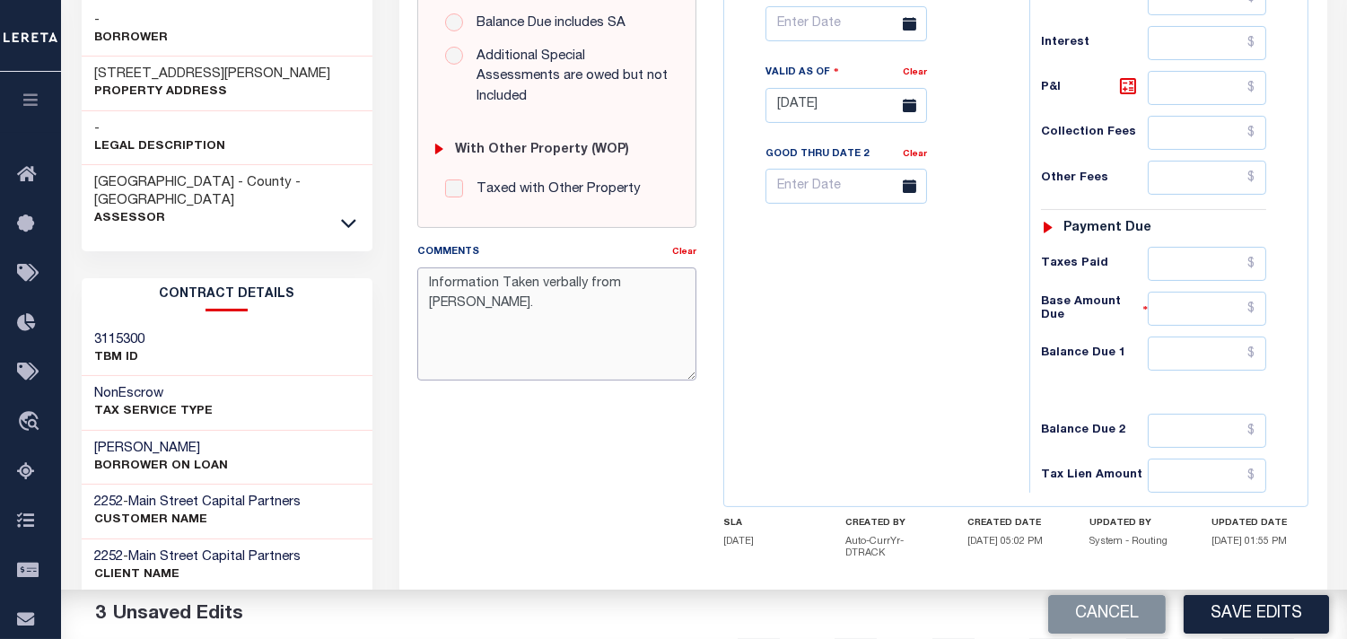
scroll to position [697, 0]
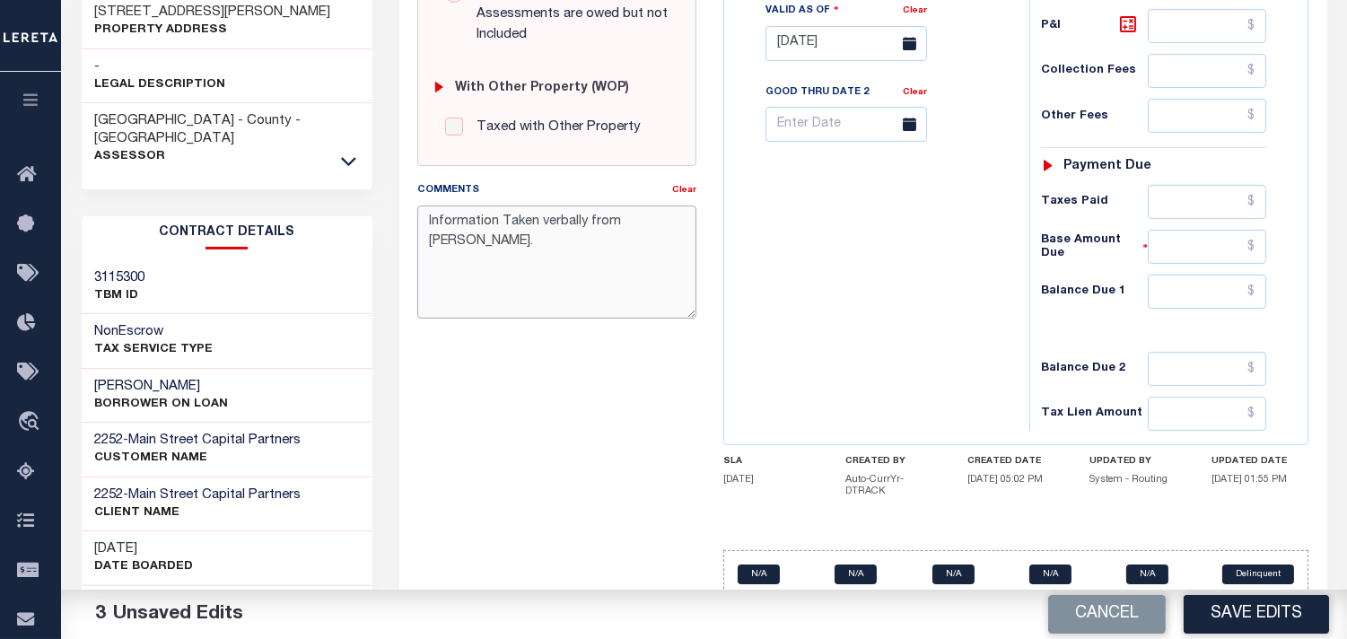
type textarea "Information Taken verbally from Devin."
click at [1214, 300] on input "text" at bounding box center [1207, 292] width 118 height 34
type input "$0.00"
click at [890, 319] on div "Tax Bill No Multiple Payment Option Payment Plan Clear" at bounding box center [872, 34] width 287 height 792
click at [635, 207] on textarea "Information Taken verbally from Devin." at bounding box center [556, 262] width 279 height 113
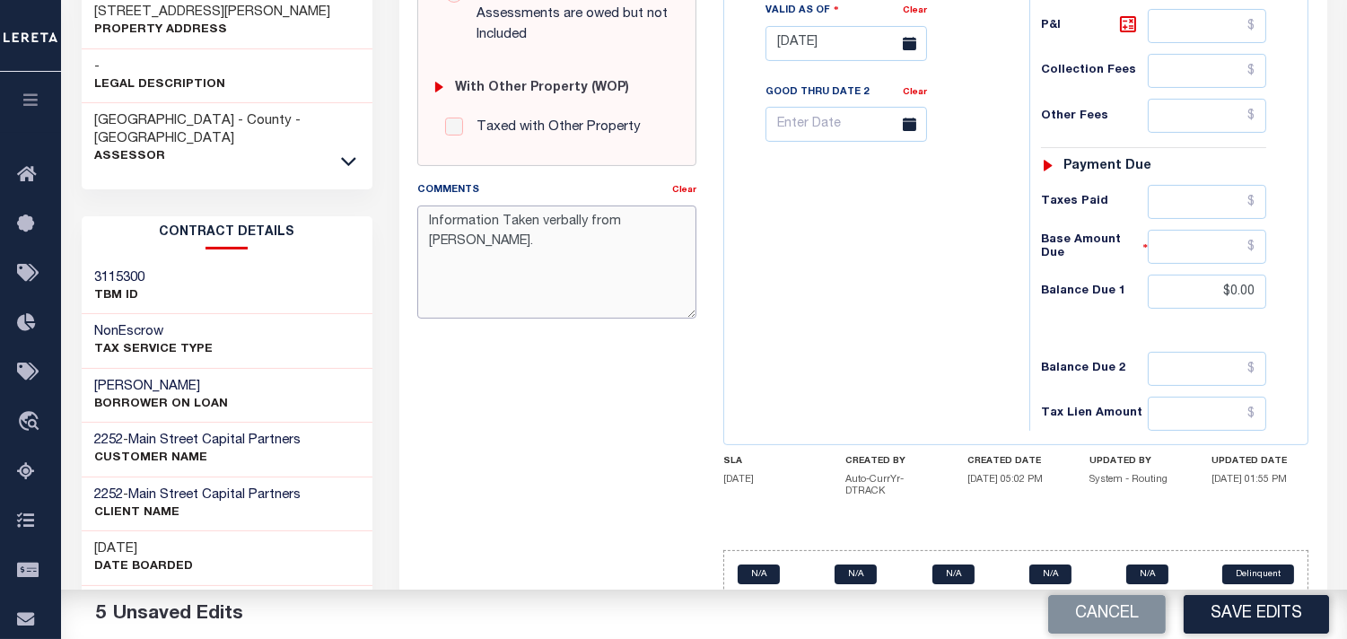
click at [635, 207] on textarea "Information Taken verbally from Devin." at bounding box center [556, 262] width 279 height 113
type textarea "Information Taken verbally from Glendashorey."
click at [581, 248] on textarea "Information Taken verbally from Glendashorey." at bounding box center [556, 262] width 279 height 113
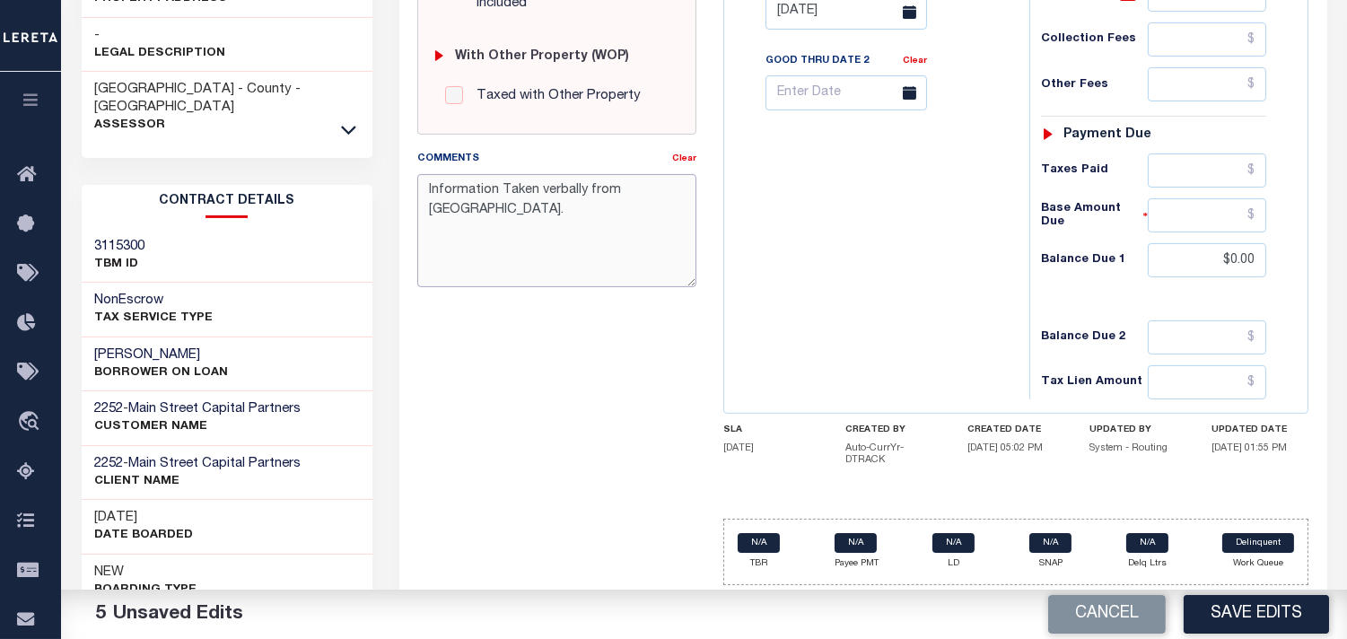
scroll to position [756, 0]
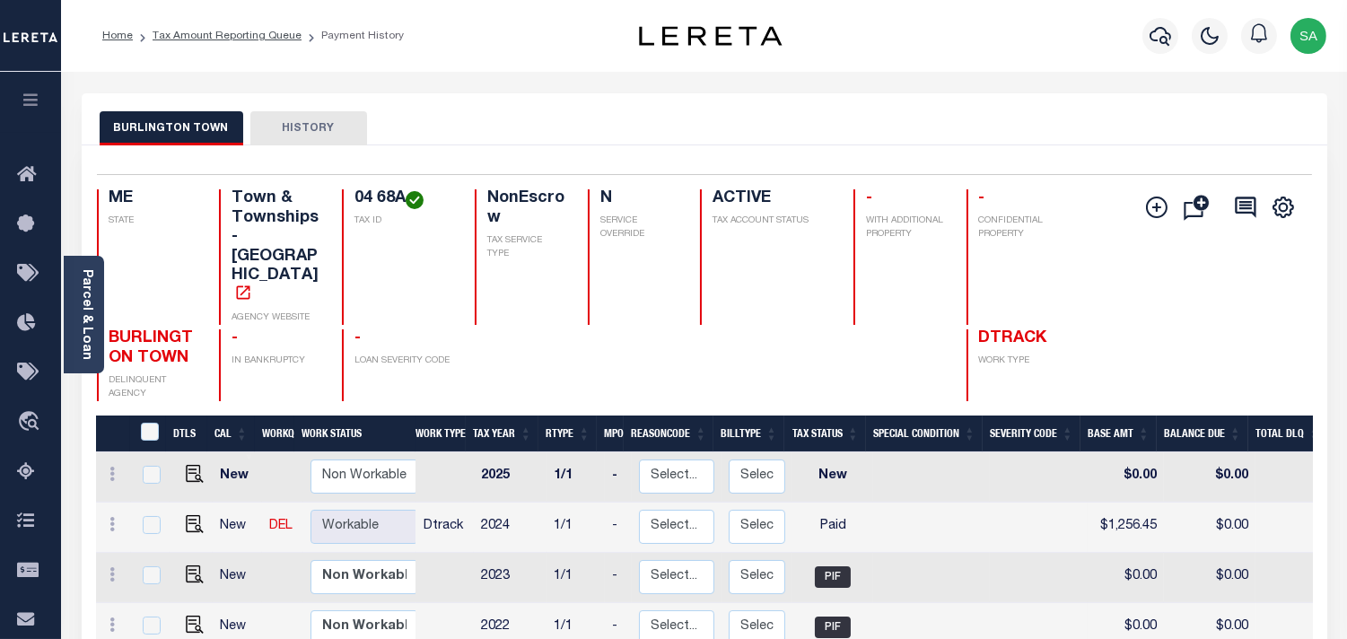
click at [1170, 50] on div at bounding box center [1160, 35] width 49 height 63
click at [1162, 48] on button "button" at bounding box center [1160, 36] width 36 height 36
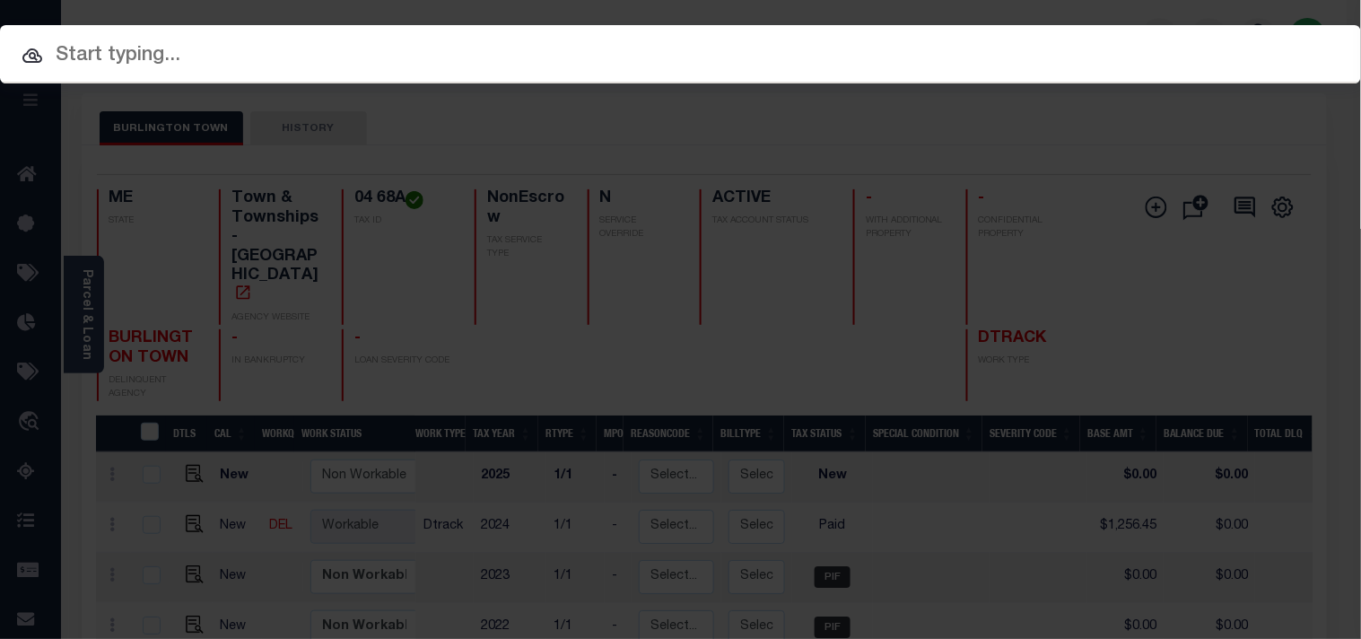
click at [892, 64] on input "text" at bounding box center [680, 55] width 1361 height 31
paste input "2188965"
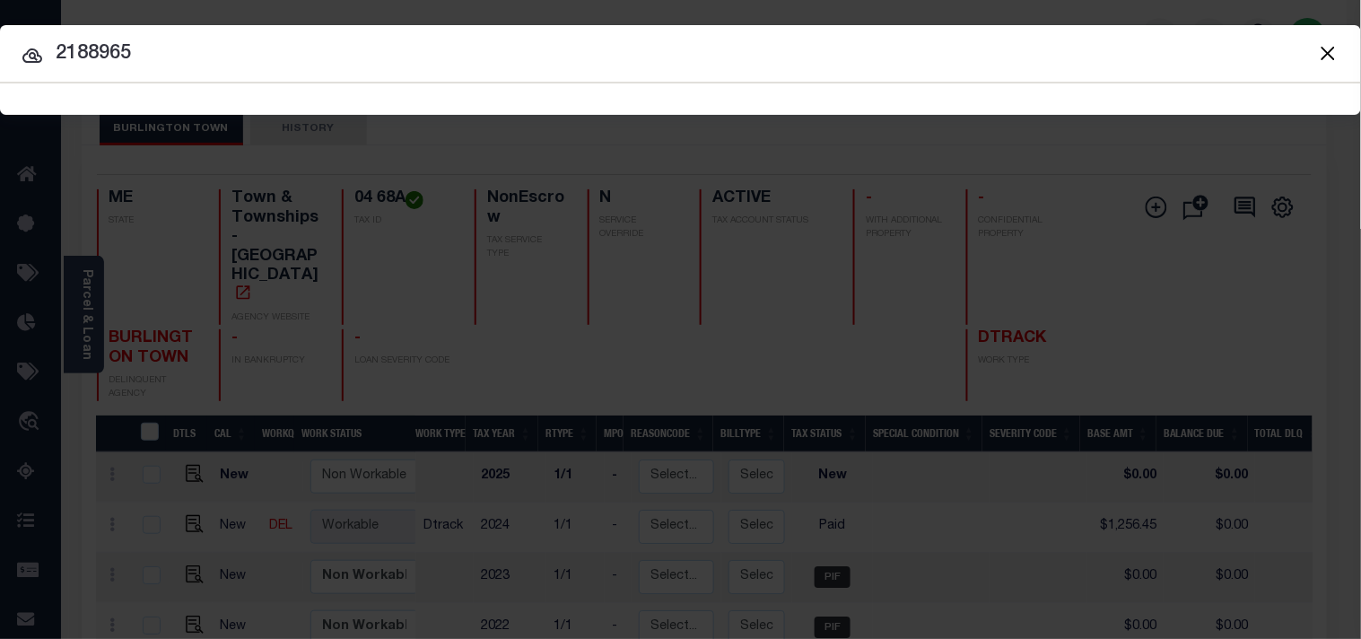
type input "2188965"
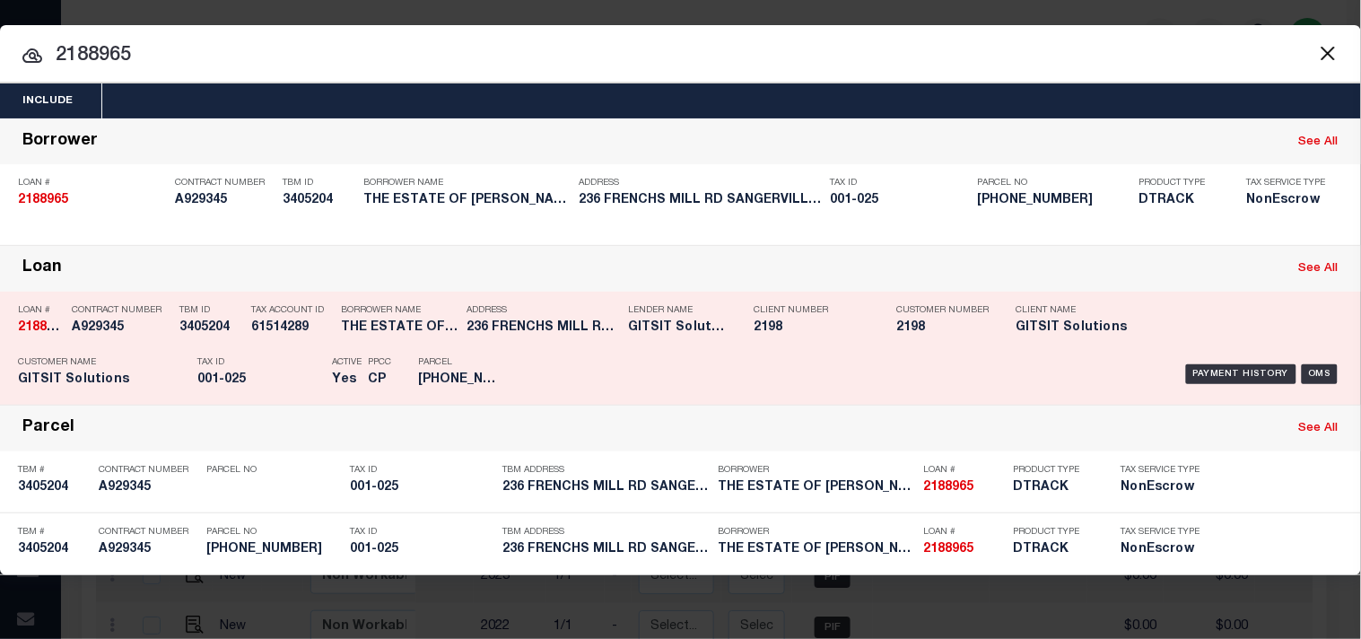
click at [300, 369] on div "Tax ID 001-025" at bounding box center [260, 374] width 126 height 52
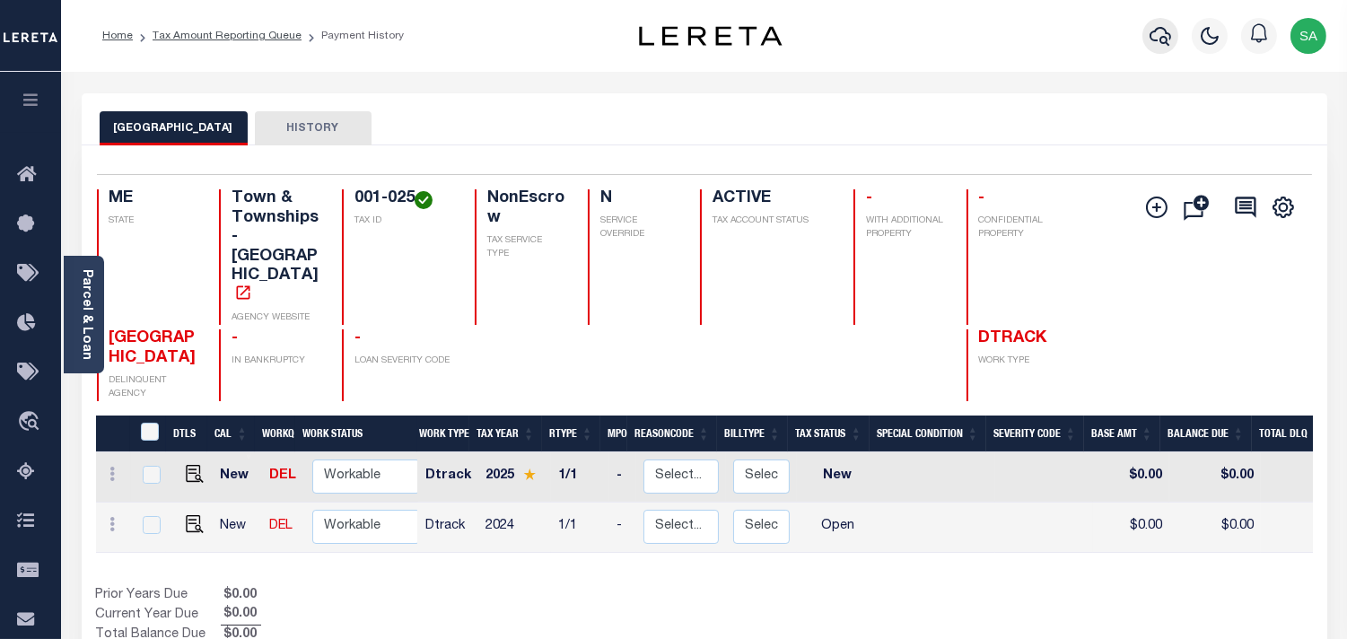
click at [1158, 25] on icon "button" at bounding box center [1161, 36] width 22 height 22
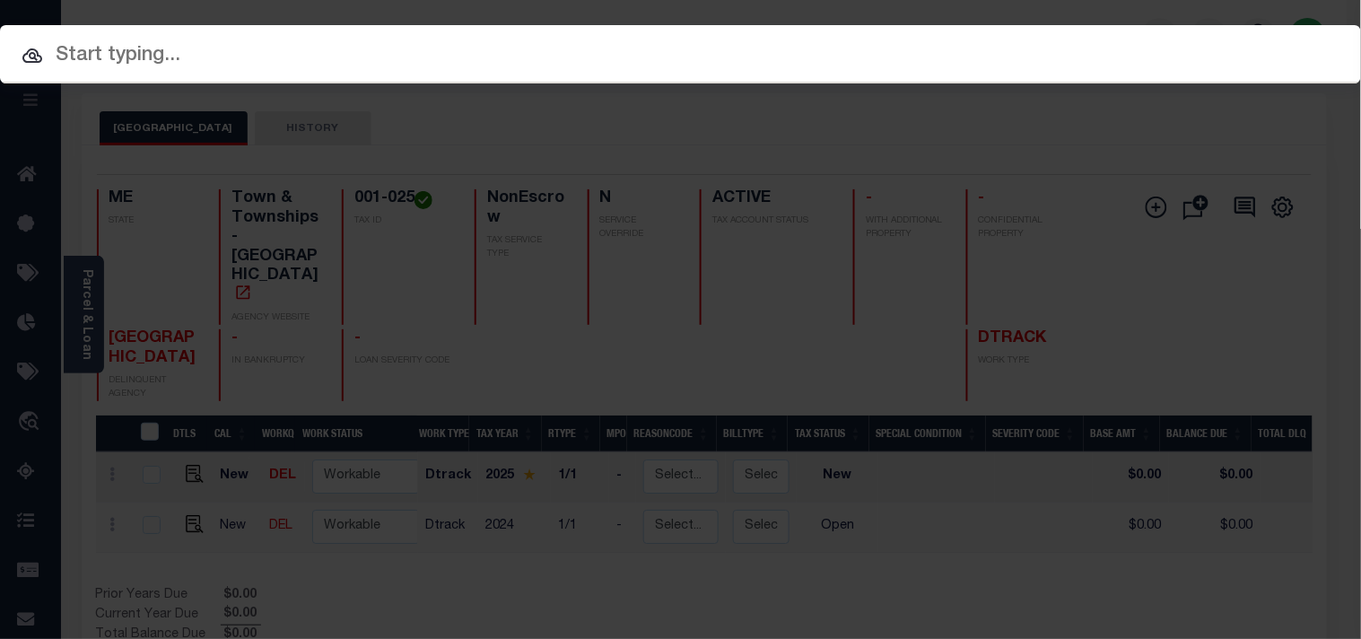
click at [1026, 48] on input "text" at bounding box center [680, 55] width 1361 height 31
paste input "218990"
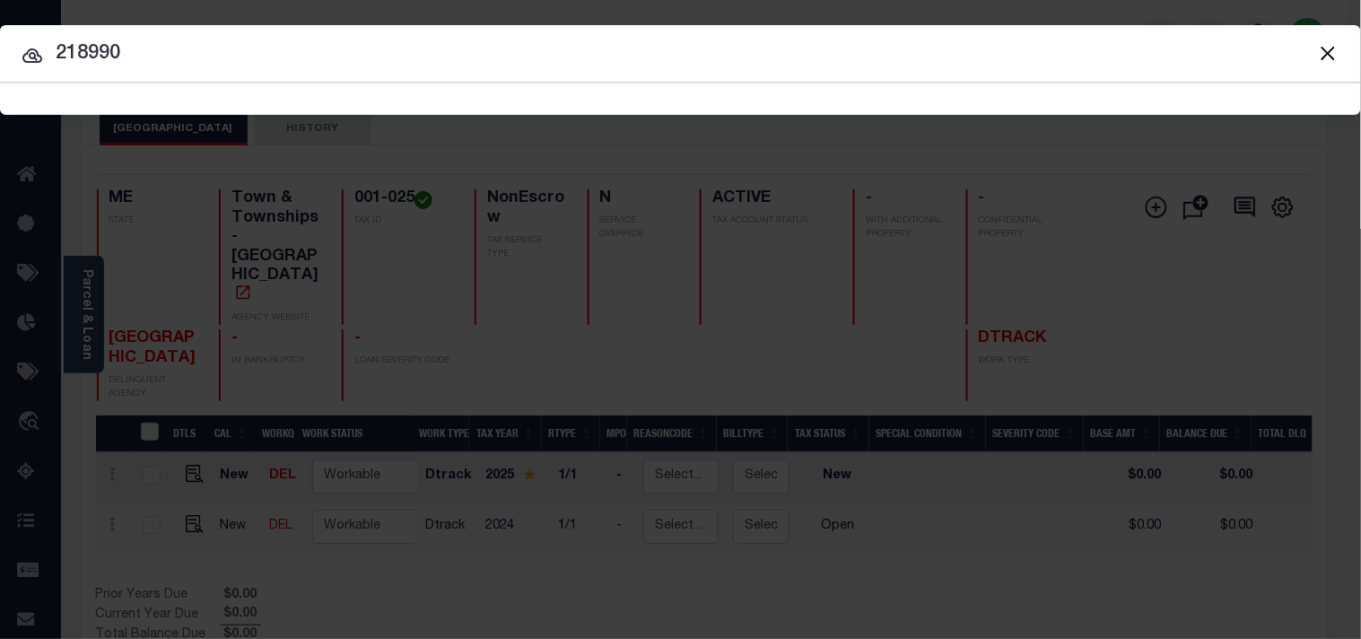
type input "218990"
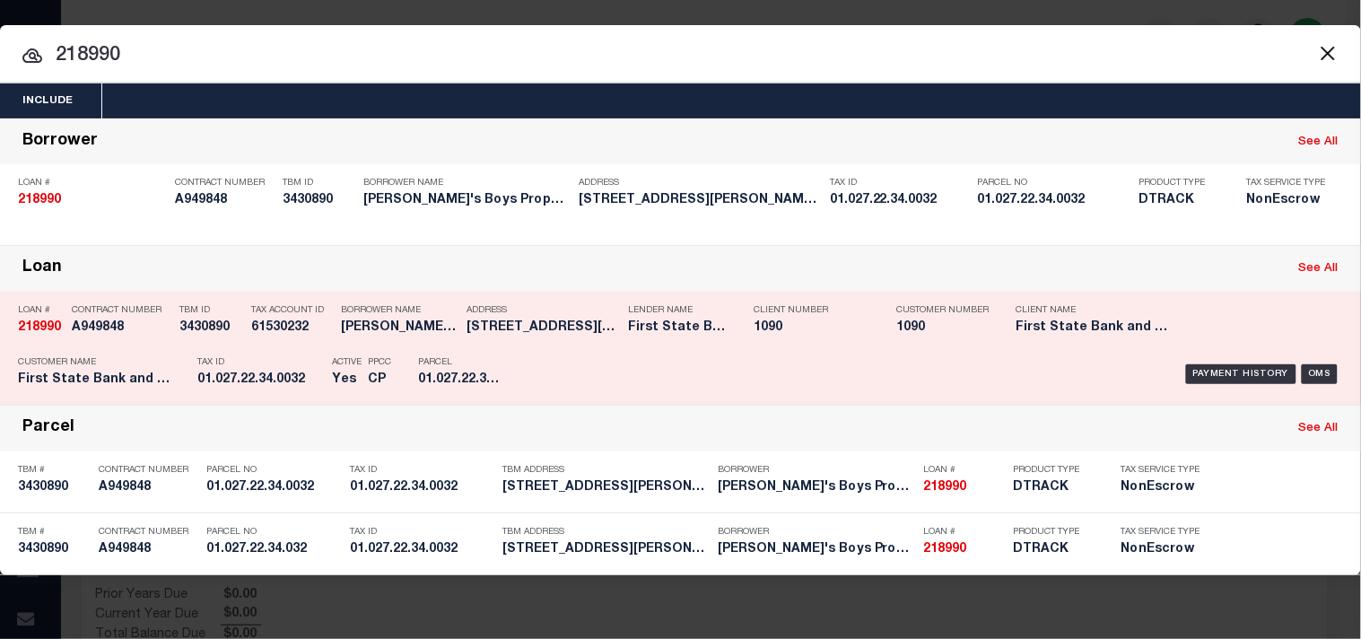
click at [280, 346] on div "Tax Account ID 61530232" at bounding box center [291, 322] width 81 height 52
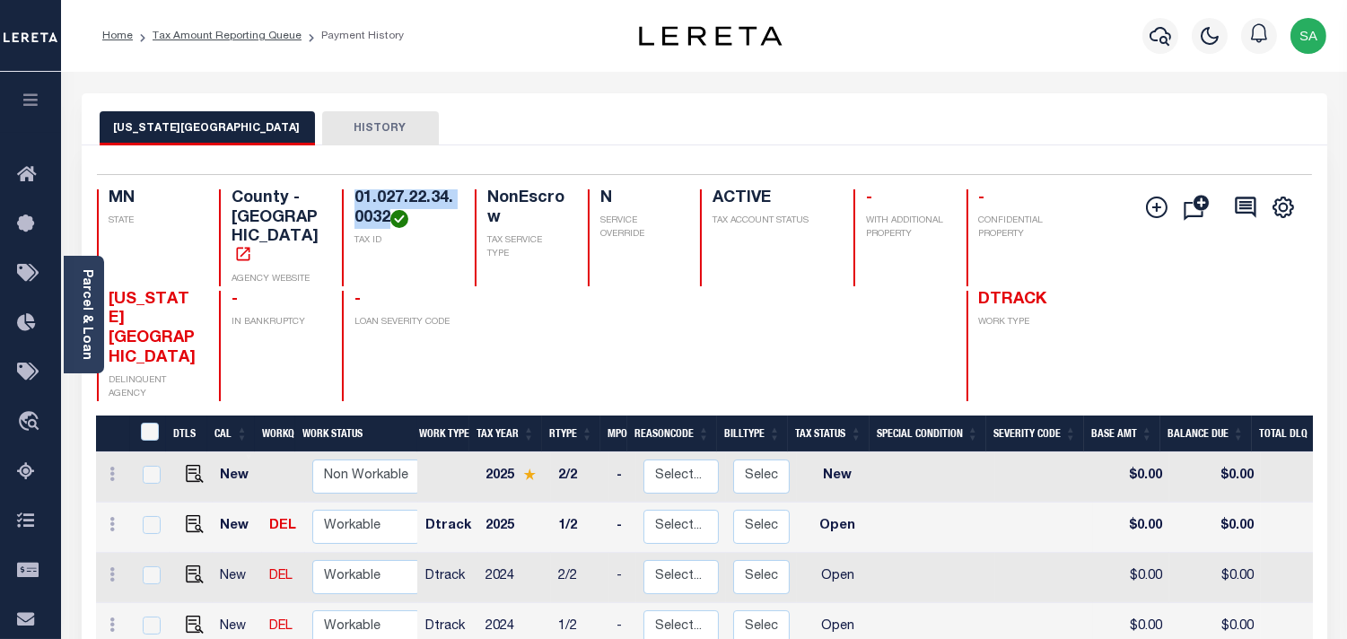
drag, startPoint x: 390, startPoint y: 221, endPoint x: 333, endPoint y: 203, distance: 60.2
click at [333, 203] on div "MN STATE County - MN AGENCY WEBSITE 01.027.22.34.0032 TAX ID NonEscrow TAX SERV…" at bounding box center [603, 237] width 1012 height 97
click at [186, 515] on img "" at bounding box center [195, 524] width 18 height 18
checkbox input "true"
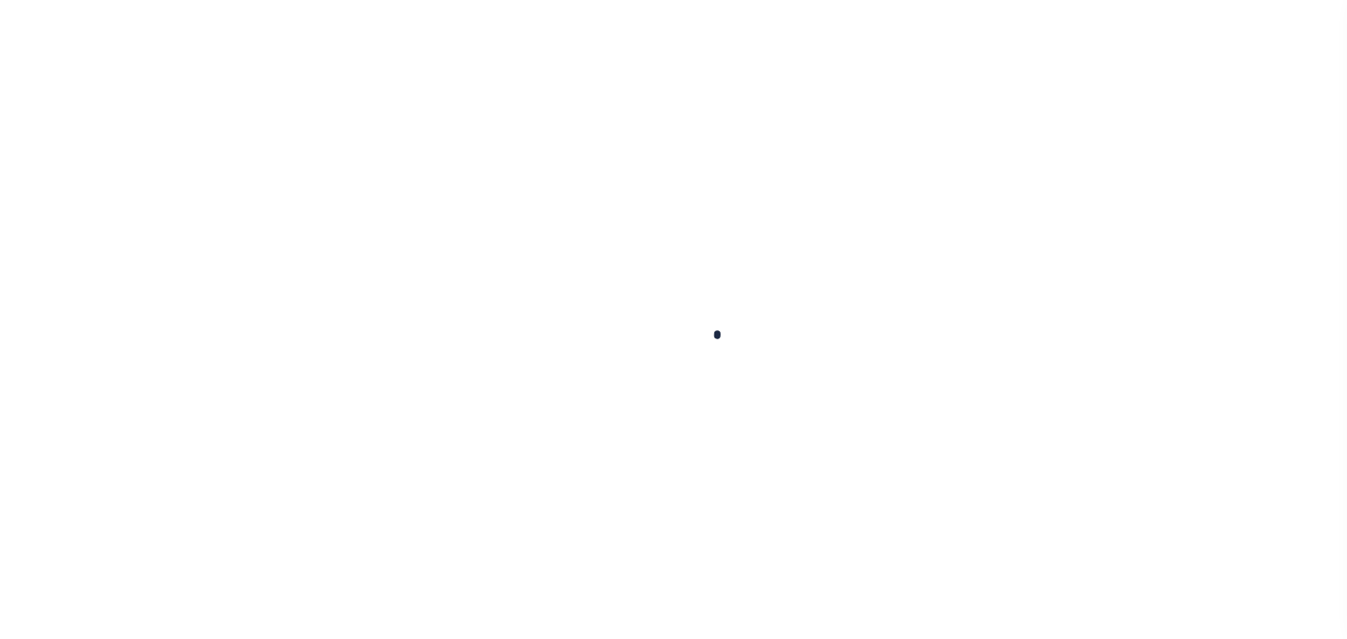
checkbox input "false"
type input "05/16/2025"
select select "OP2"
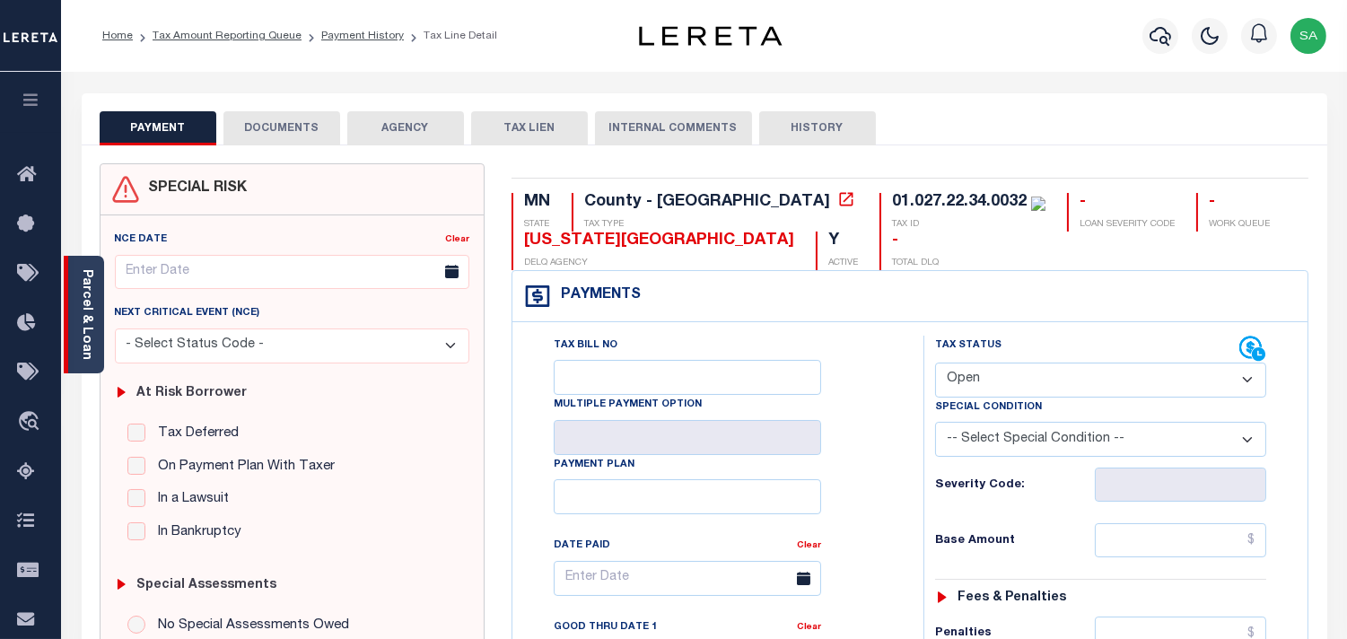
click at [85, 309] on link "Parcel & Loan" at bounding box center [86, 314] width 13 height 91
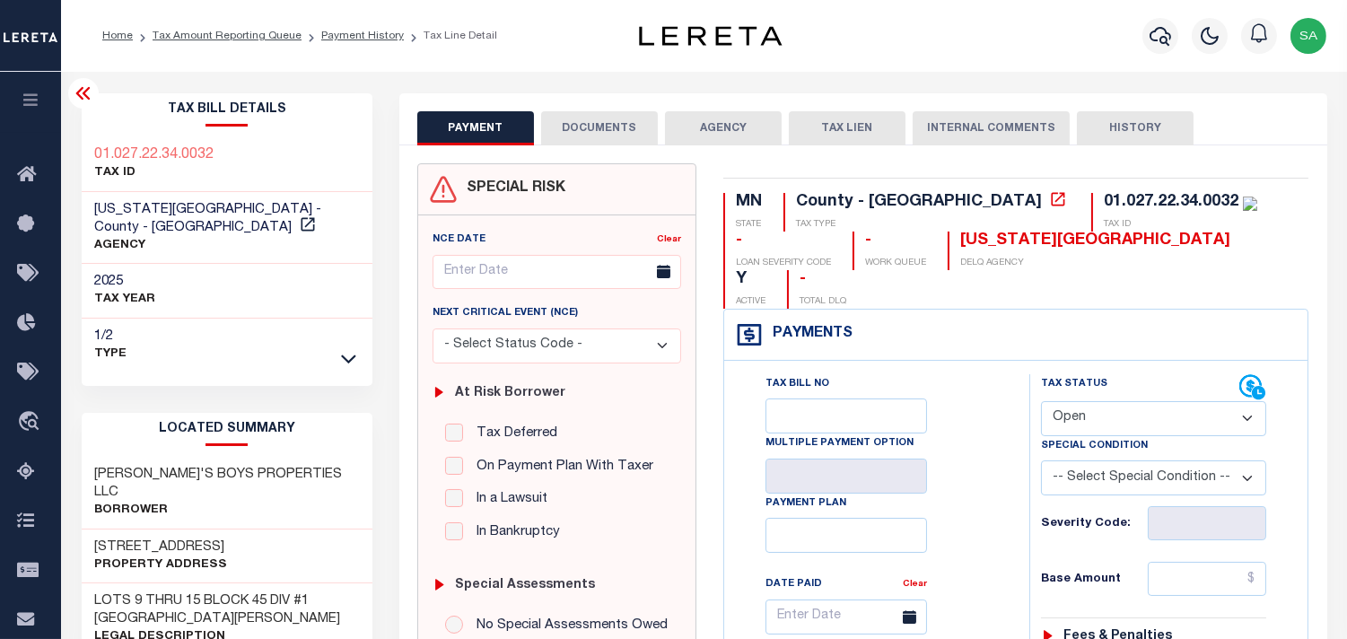
drag, startPoint x: 572, startPoint y: 115, endPoint x: 603, endPoint y: 148, distance: 45.7
click at [572, 115] on button "DOCUMENTS" at bounding box center [599, 128] width 117 height 34
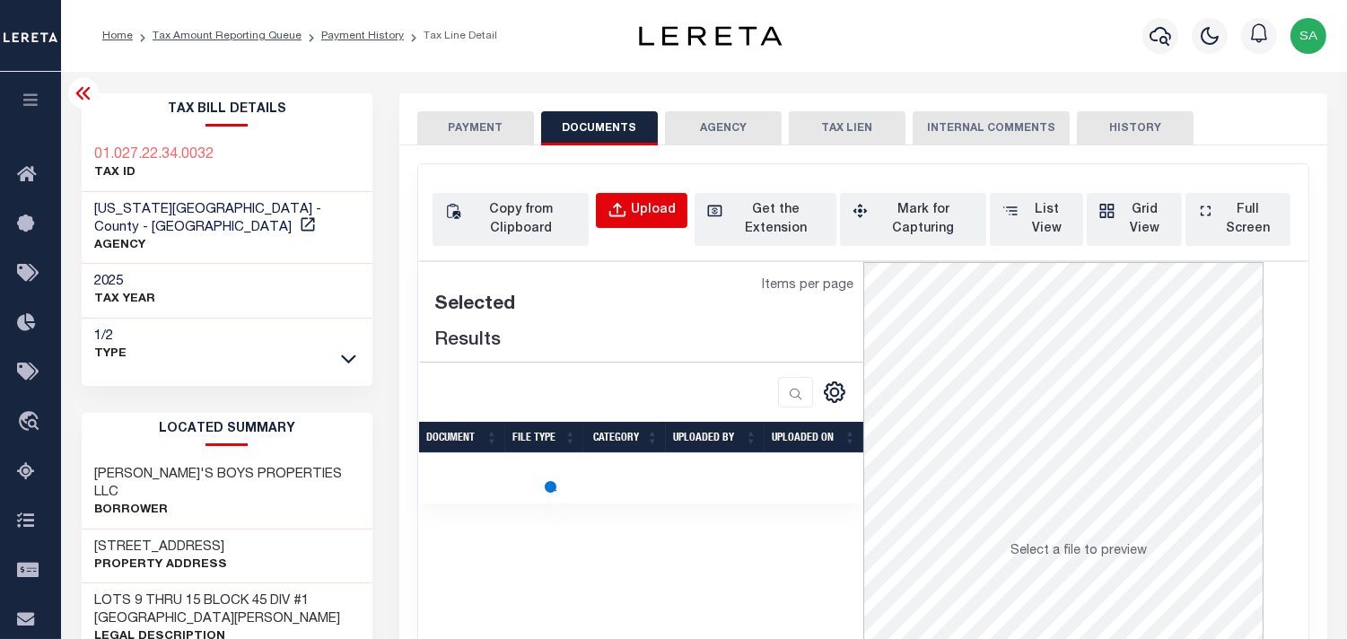
click at [643, 214] on div "Upload" at bounding box center [653, 211] width 45 height 20
select select "POP"
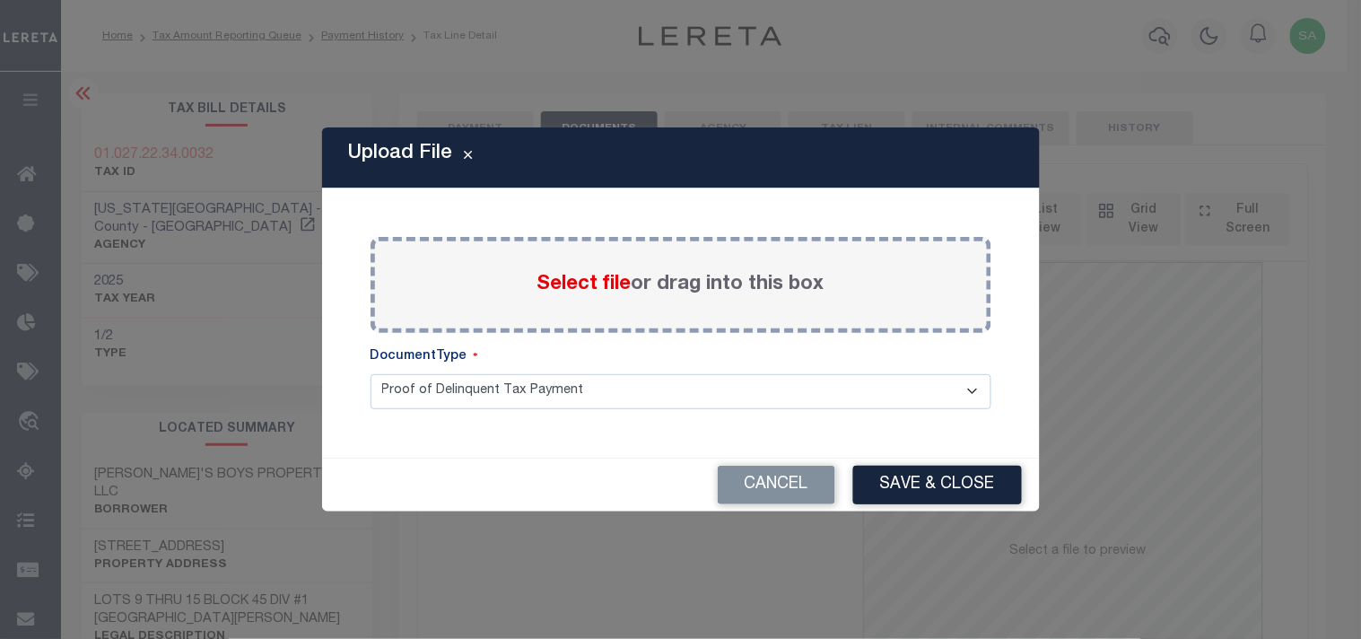
click at [605, 293] on span "Select file" at bounding box center [585, 285] width 94 height 20
click at [0, 0] on input "Select file or drag into this box" at bounding box center [0, 0] width 0 height 0
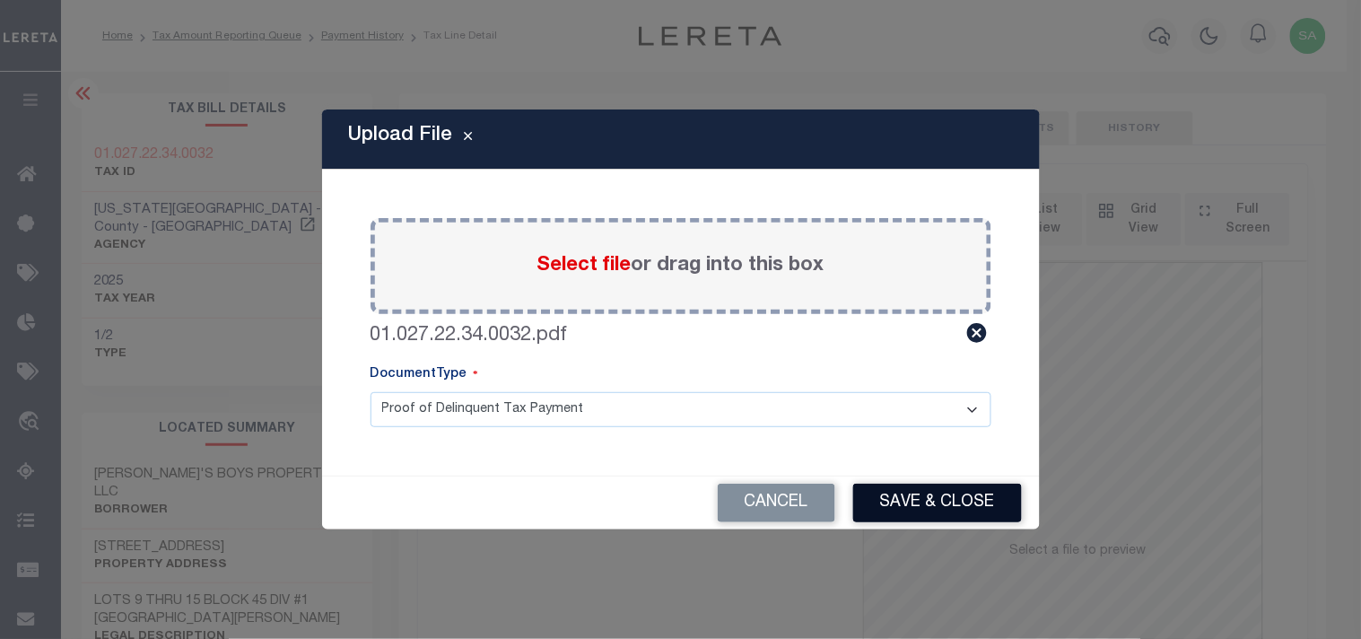
click at [916, 503] on button "Save & Close" at bounding box center [937, 503] width 169 height 39
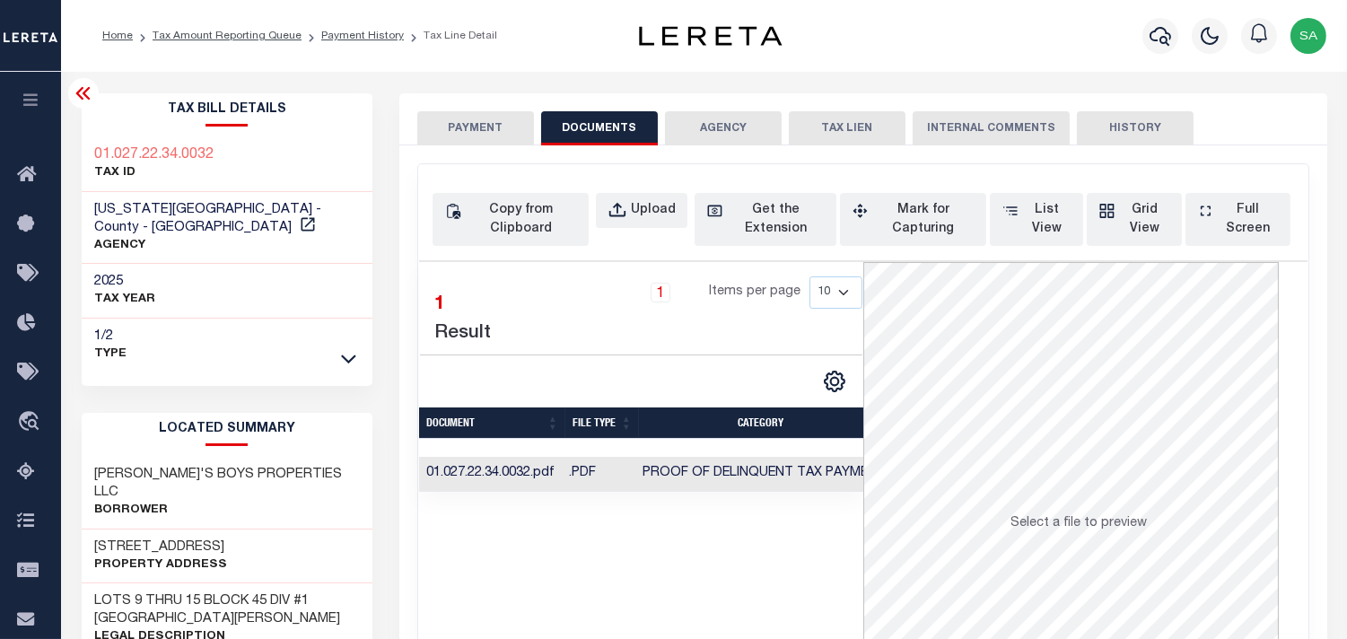
click at [491, 137] on button "PAYMENT" at bounding box center [475, 128] width 117 height 34
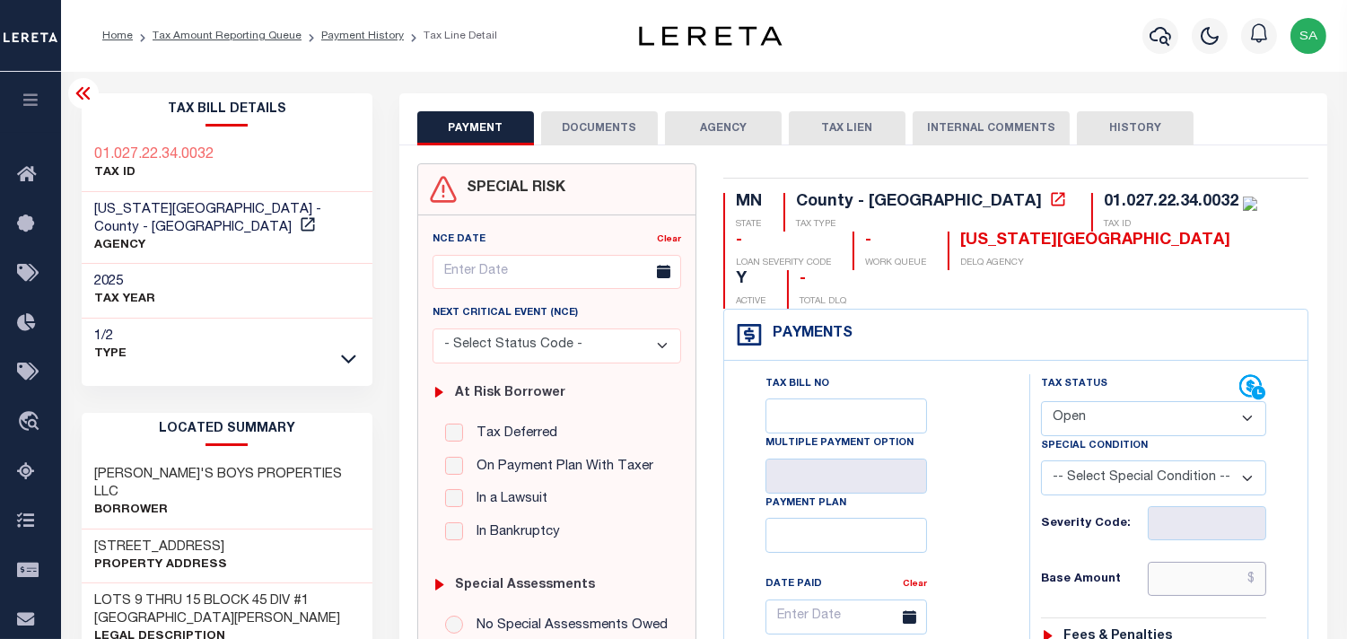
click at [1200, 562] on input "text" at bounding box center [1207, 579] width 118 height 34
paste input "8,941.00"
type input "$8,941.00"
type input "10/08/2025"
click at [1070, 401] on select "- Select Status Code - Open Due/Unpaid Paid Incomplete No Tax Due Internal Refu…" at bounding box center [1153, 418] width 225 height 35
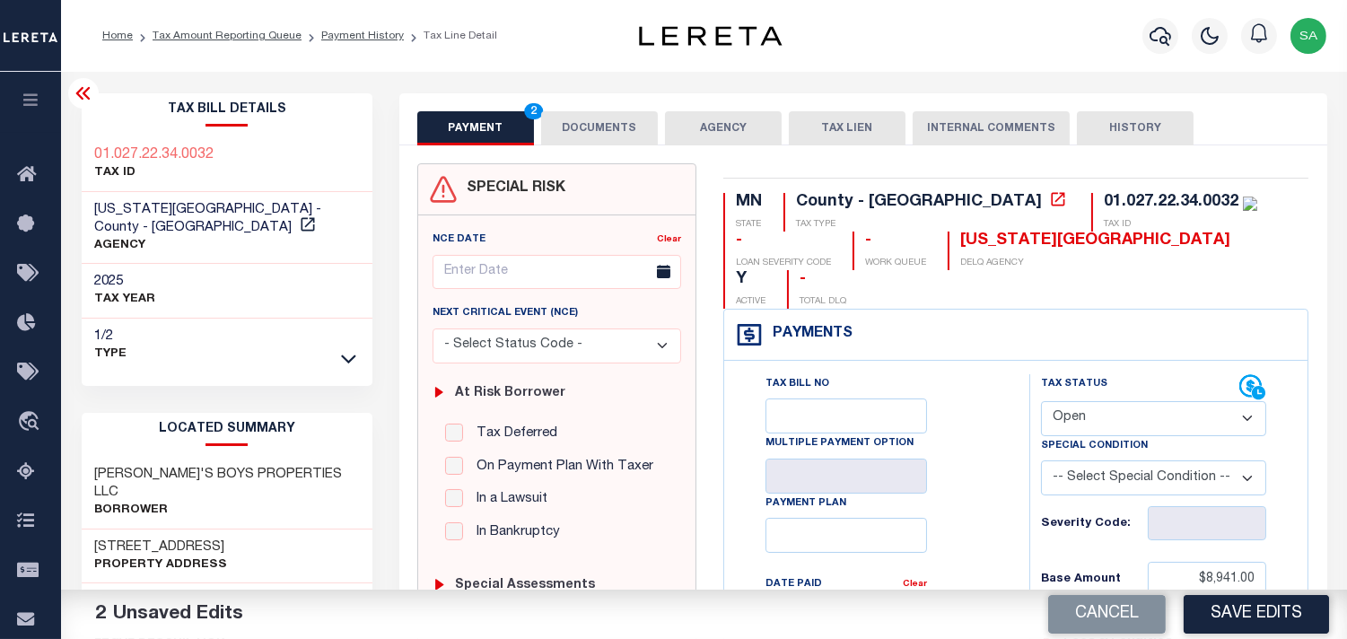
select select "PYD"
click at [1041, 401] on select "- Select Status Code - Open Due/Unpaid Paid Incomplete No Tax Due Internal Refu…" at bounding box center [1153, 418] width 225 height 35
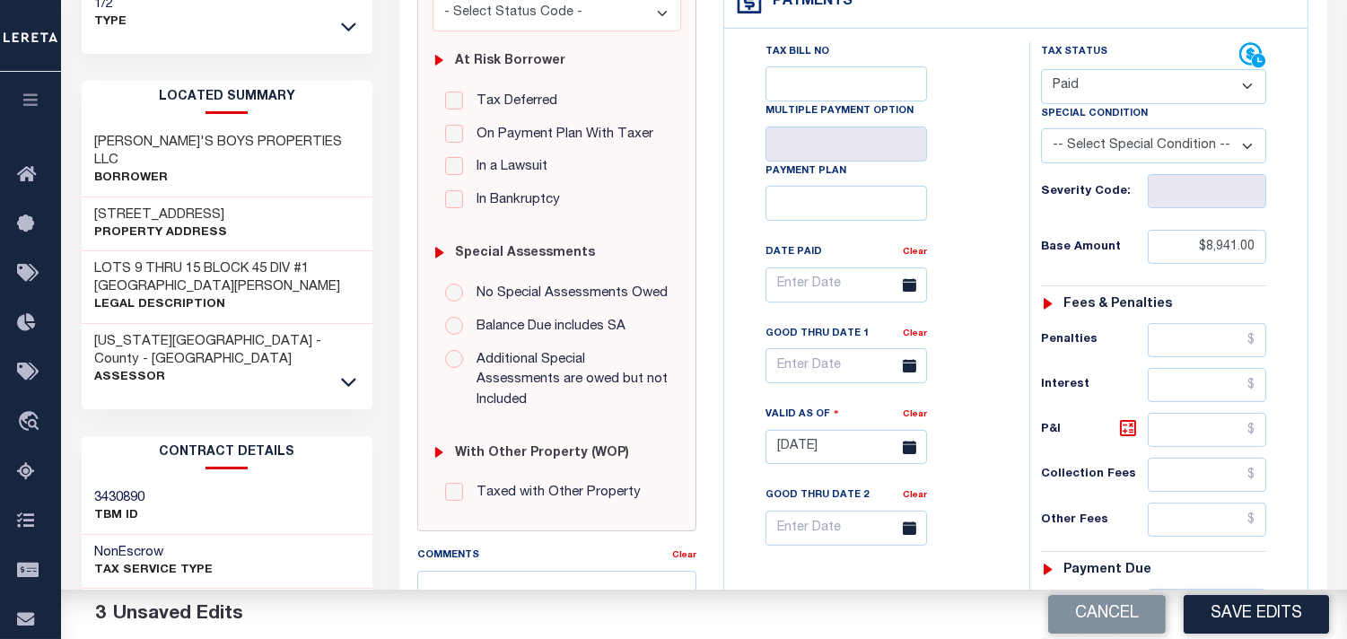
scroll to position [498, 0]
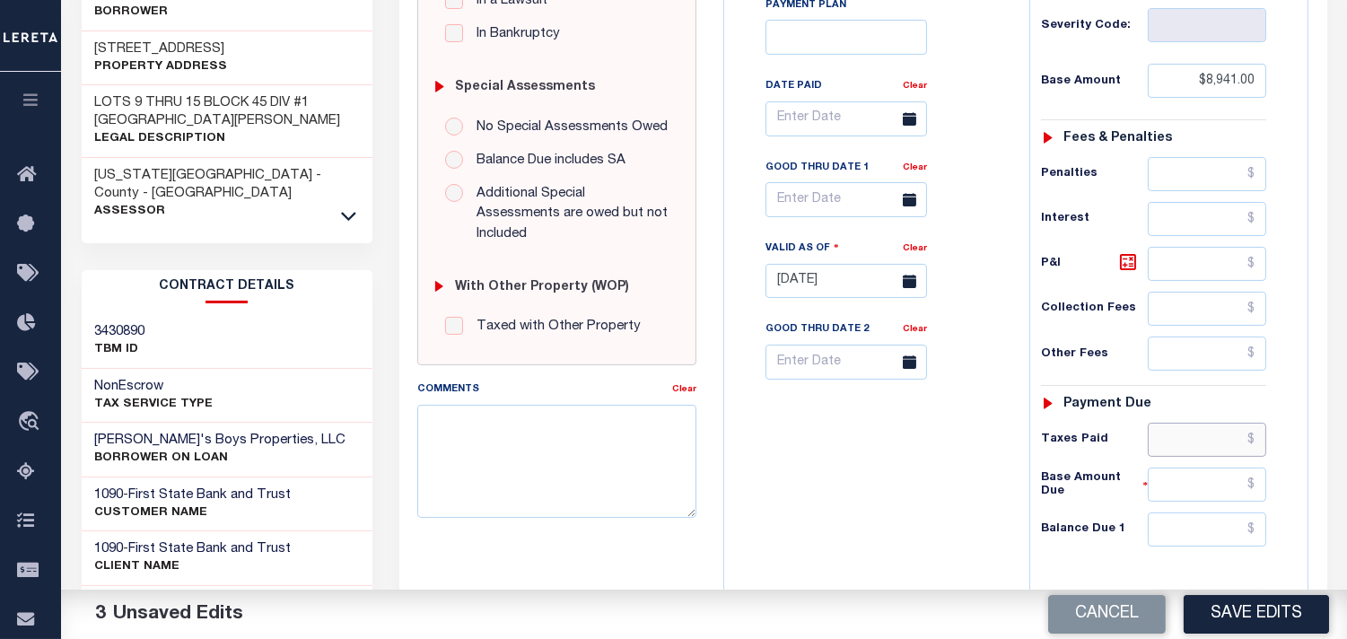
click at [1213, 423] on input "text" at bounding box center [1207, 440] width 118 height 34
paste input "8,941.00"
type input "$8,941.00"
drag, startPoint x: 979, startPoint y: 452, endPoint x: 1160, endPoint y: 526, distance: 195.7
click at [979, 452] on div "Tax Bill No Multiple Payment Option Payment Plan Clear" at bounding box center [872, 272] width 287 height 792
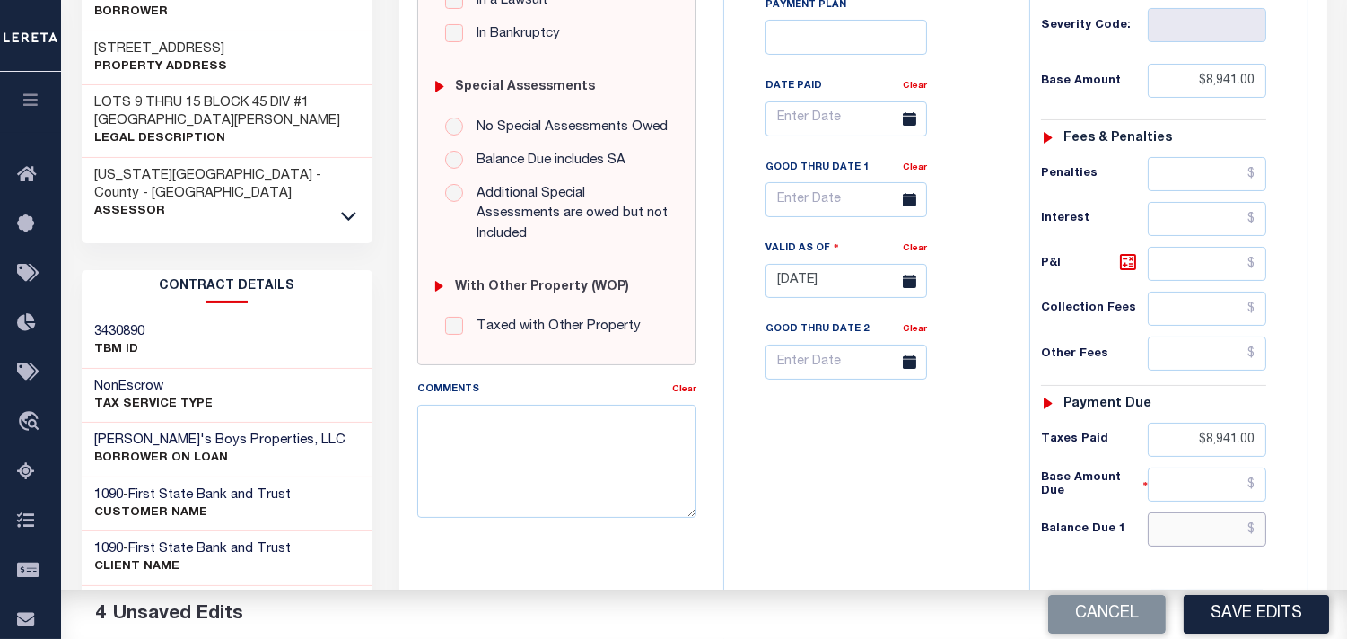
click at [1221, 512] on input "text" at bounding box center [1207, 529] width 118 height 34
type input "$0.00"
drag, startPoint x: 962, startPoint y: 453, endPoint x: 960, endPoint y: 465, distance: 11.8
click at [960, 465] on div "Tax Bill No Multiple Payment Option Payment Plan Clear" at bounding box center [872, 272] width 287 height 792
click at [1252, 617] on button "Save Edits" at bounding box center [1256, 614] width 145 height 39
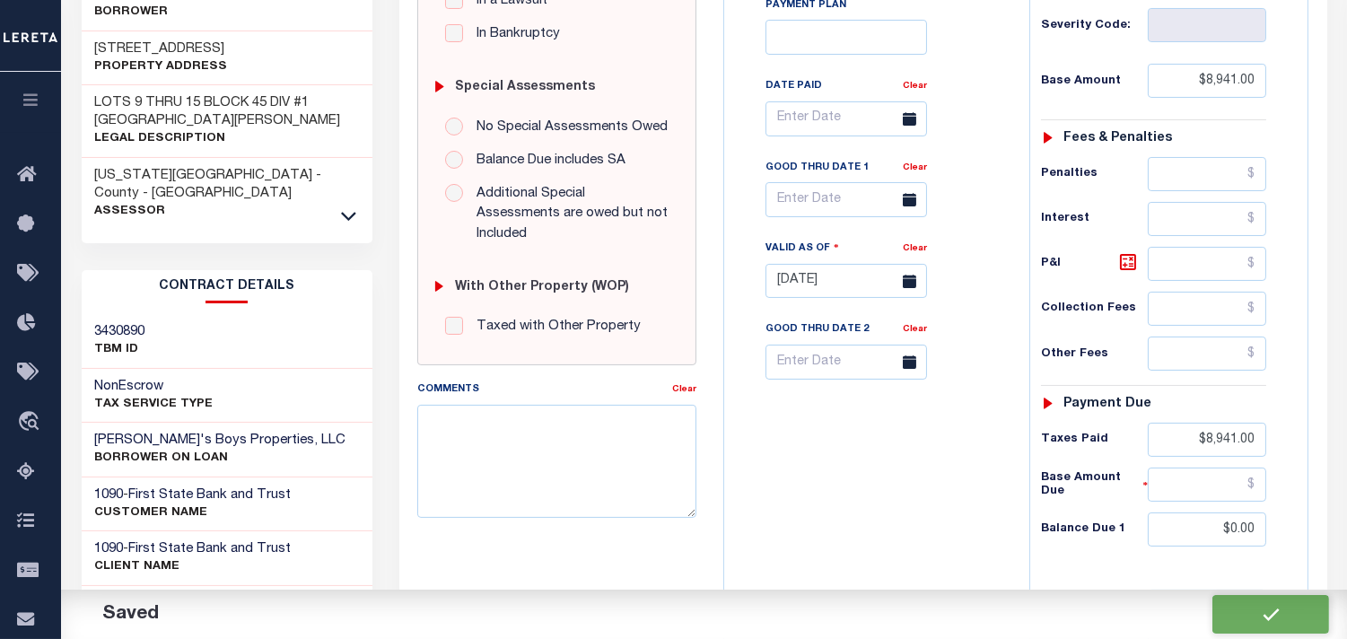
checkbox input "false"
type input "$8,941"
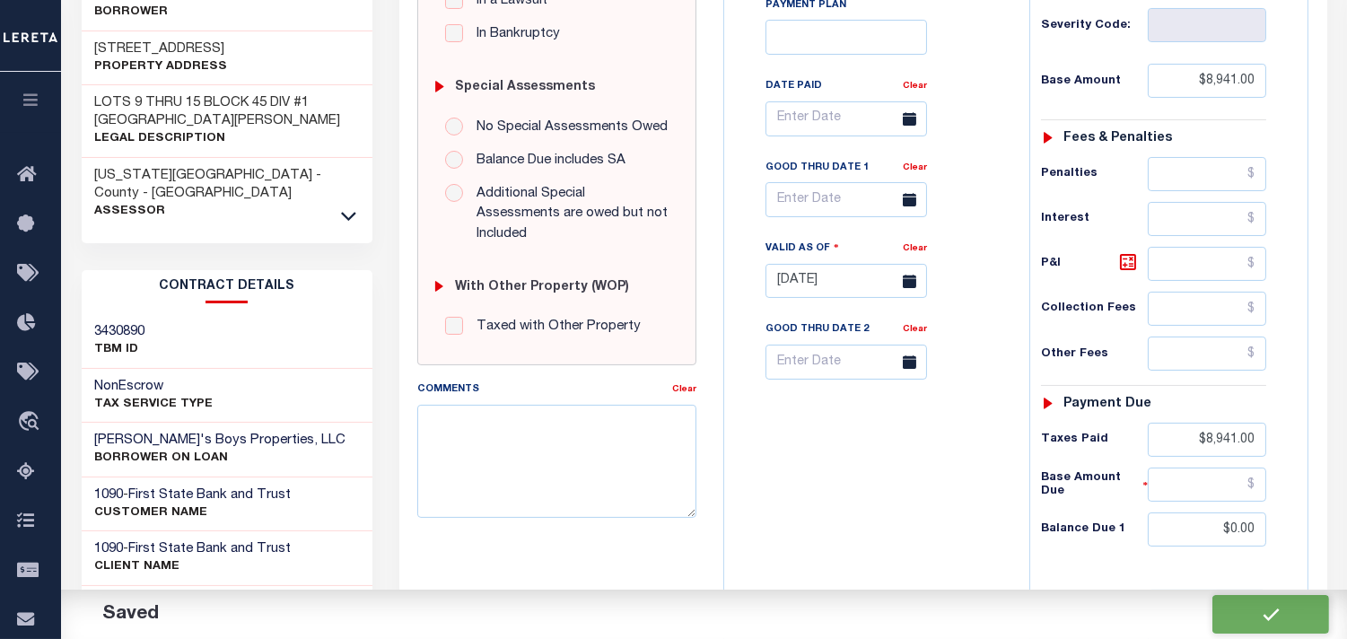
type input "$0"
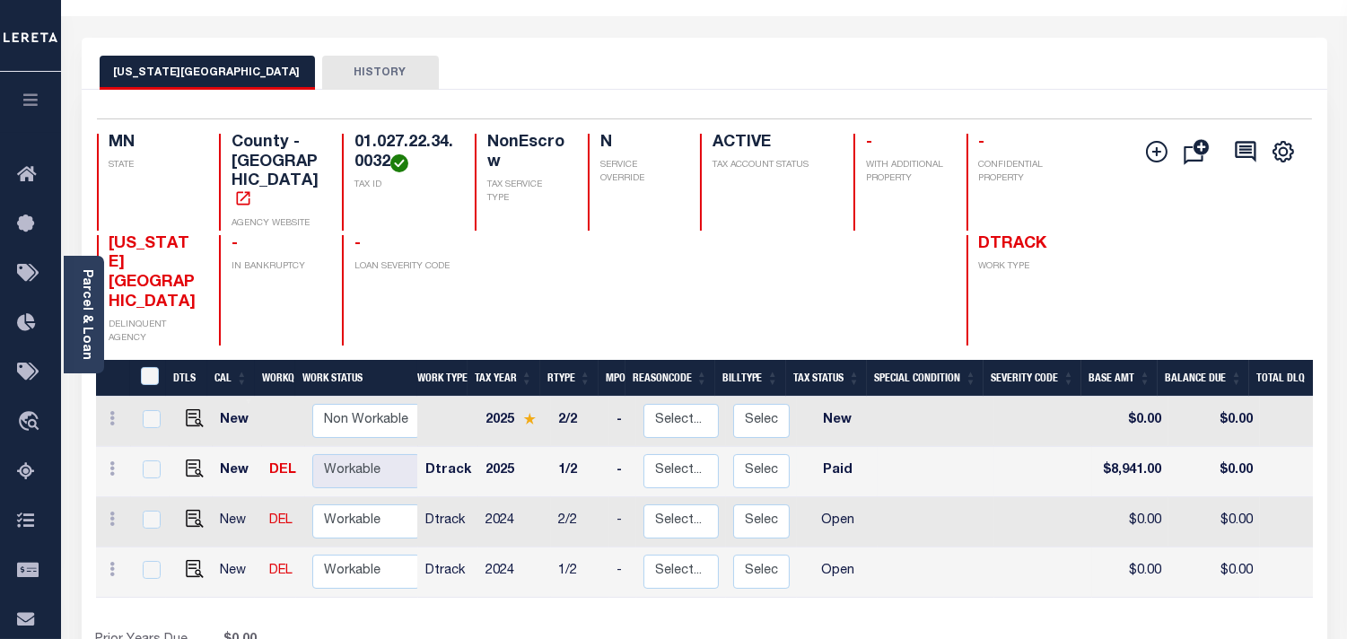
scroll to position [100, 0]
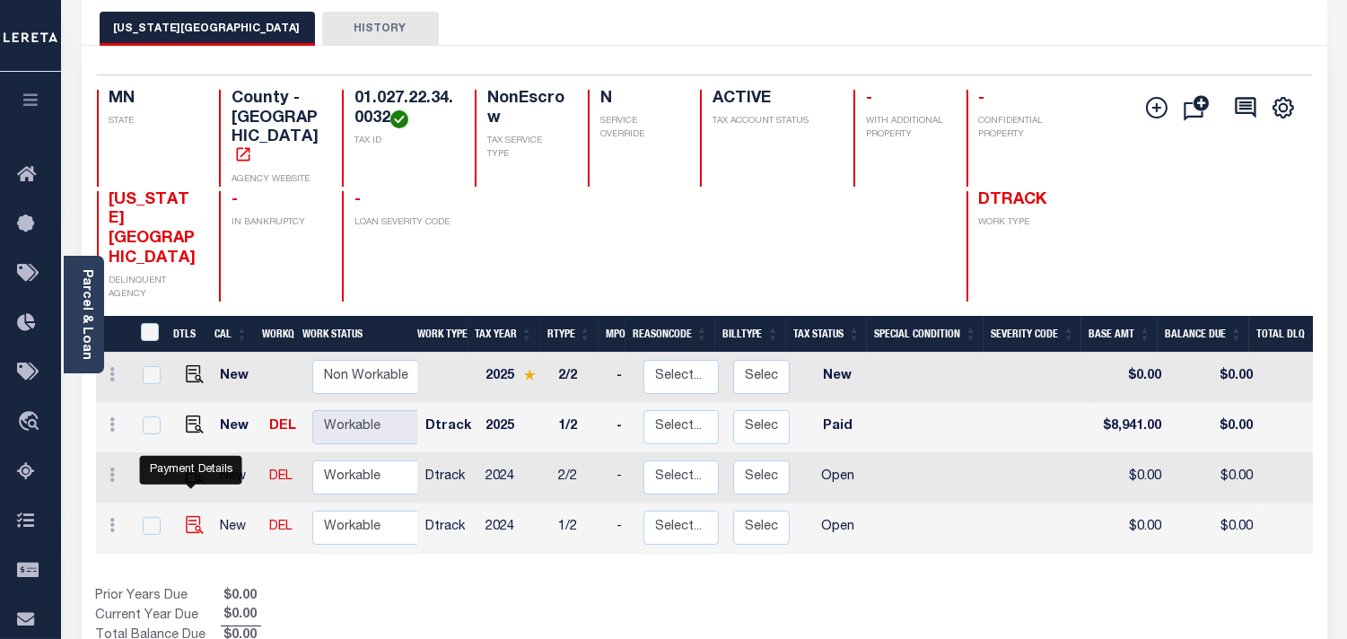
click at [191, 516] on img "" at bounding box center [195, 525] width 18 height 18
checkbox input "true"
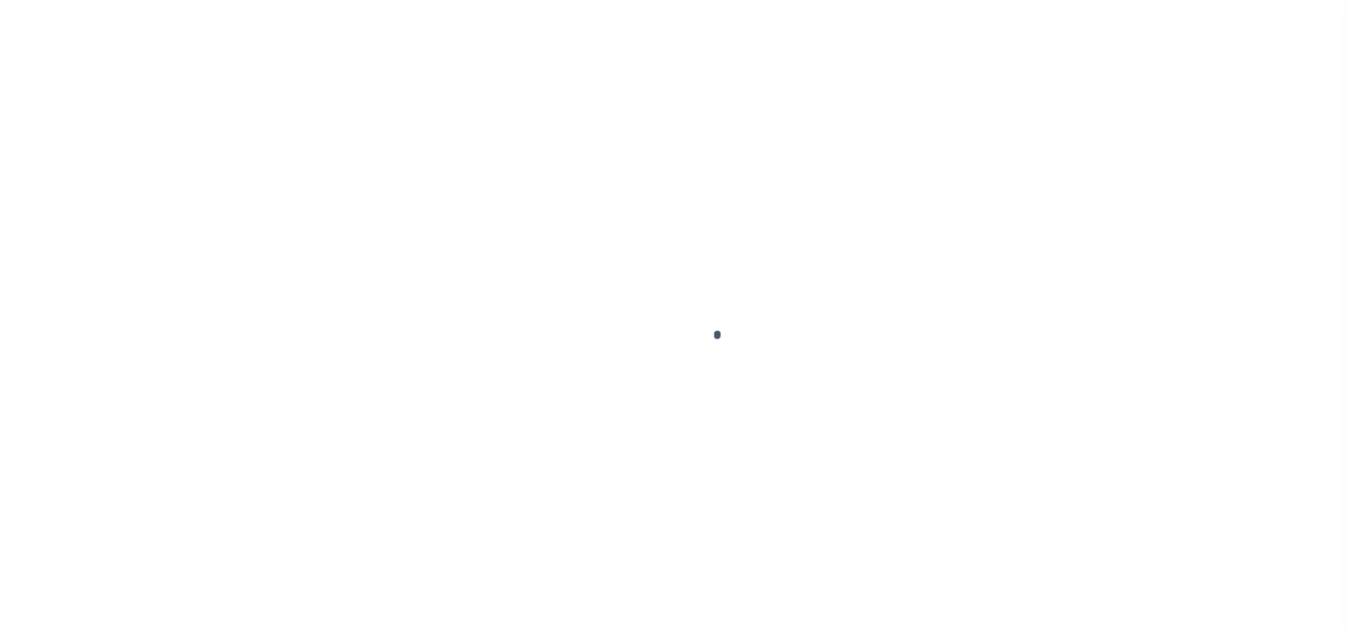
checkbox input "false"
type input "[DATE]"
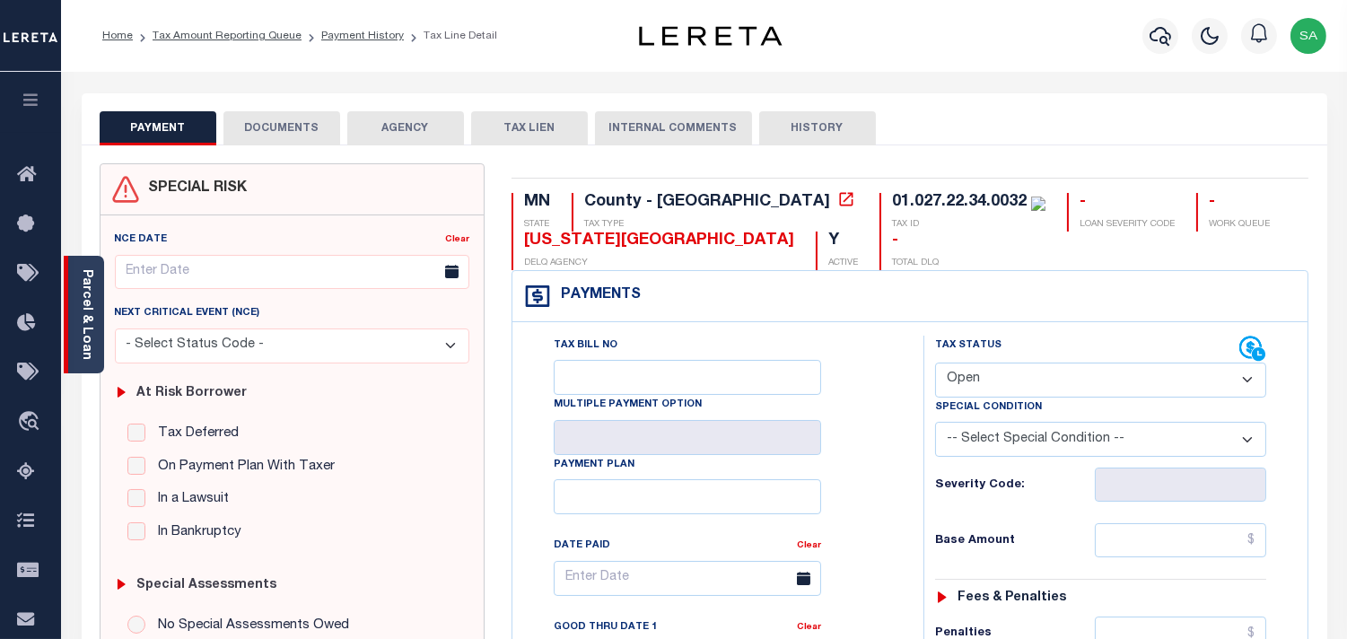
click at [86, 308] on link "Parcel & Loan" at bounding box center [86, 314] width 13 height 91
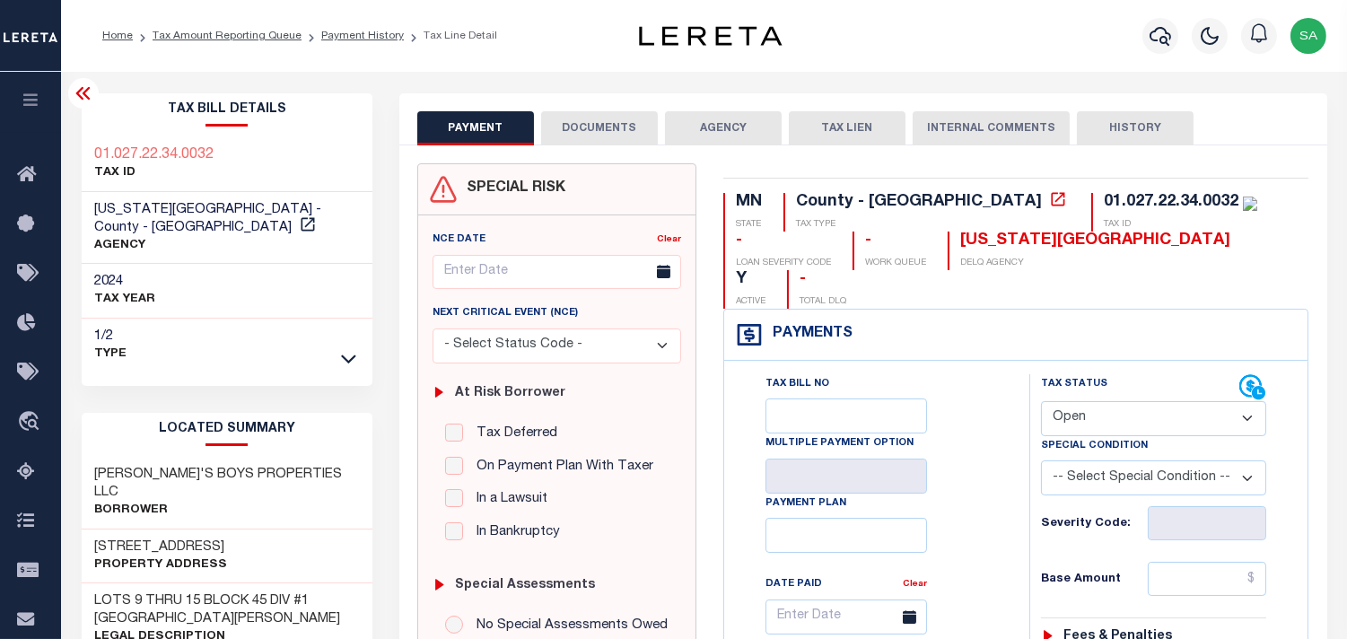
drag, startPoint x: 1082, startPoint y: 380, endPoint x: 1082, endPoint y: 396, distance: 16.2
click at [1082, 401] on select "- Select Status Code - Open Due/Unpaid Paid Incomplete No Tax Due Internal Refu…" at bounding box center [1153, 418] width 225 height 35
select select "PYD"
click at [1041, 401] on select "- Select Status Code - Open Due/Unpaid Paid Incomplete No Tax Due Internal Refu…" at bounding box center [1153, 418] width 225 height 35
type input "[DATE]"
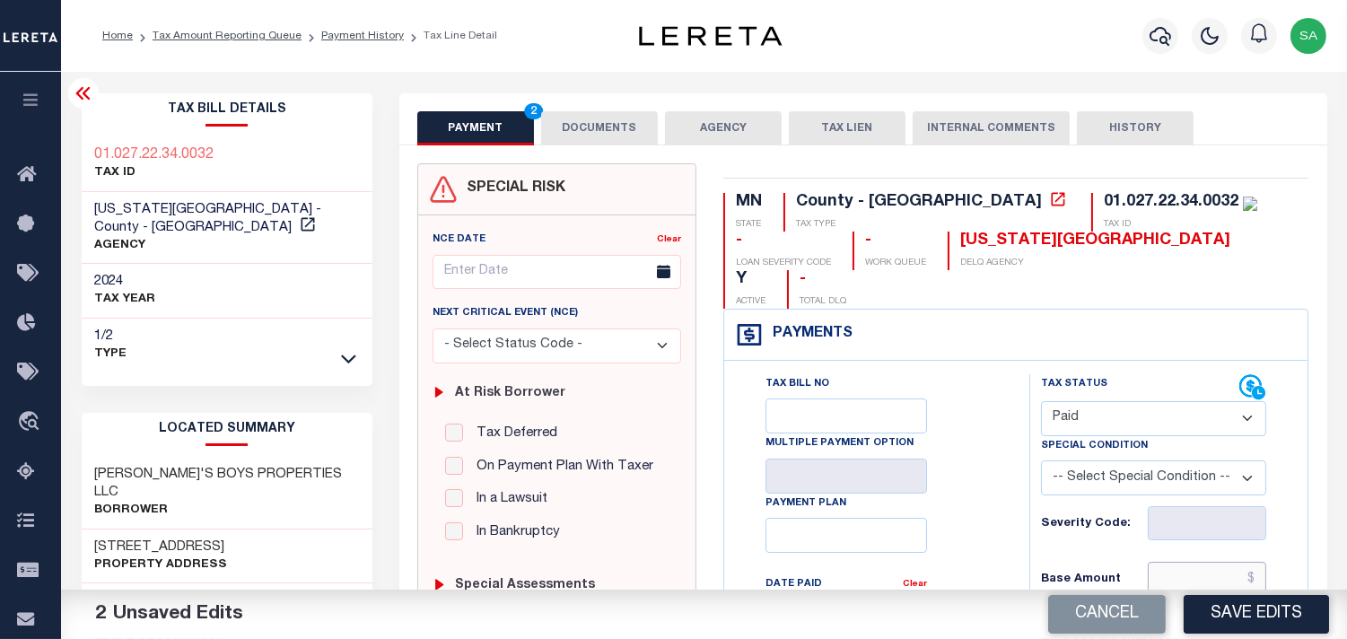
click at [1192, 562] on input "text" at bounding box center [1207, 579] width 118 height 34
paste input "8,630.00"
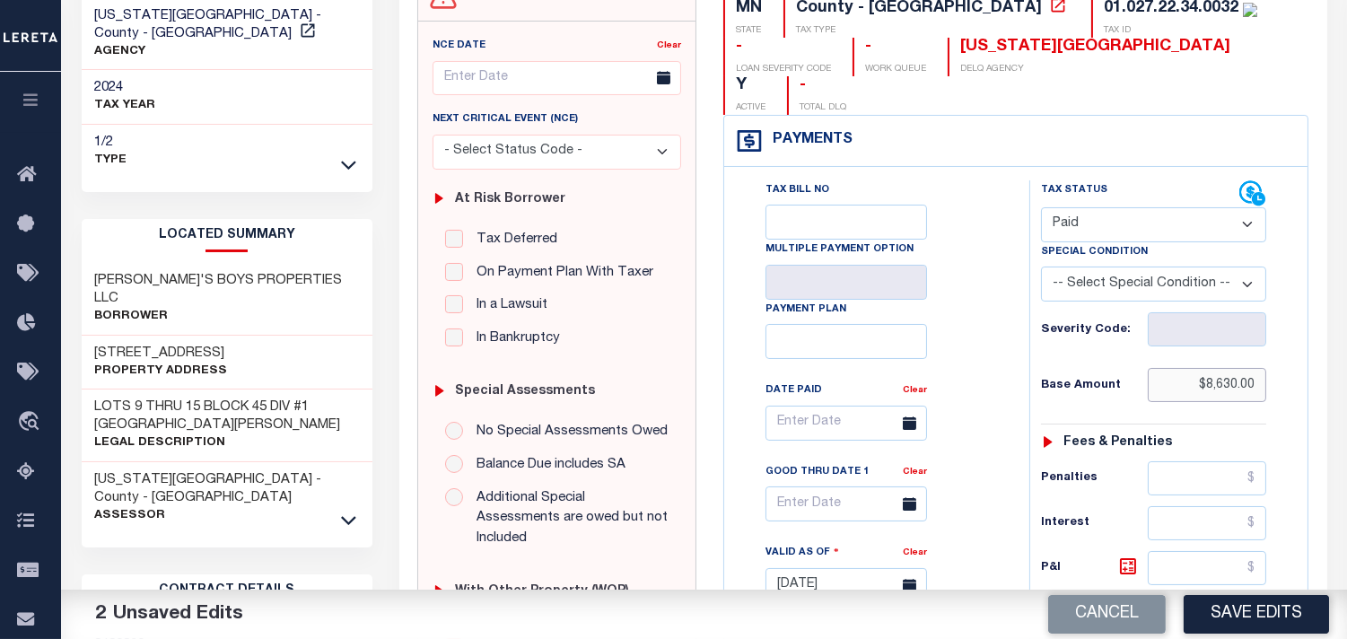
scroll to position [398, 0]
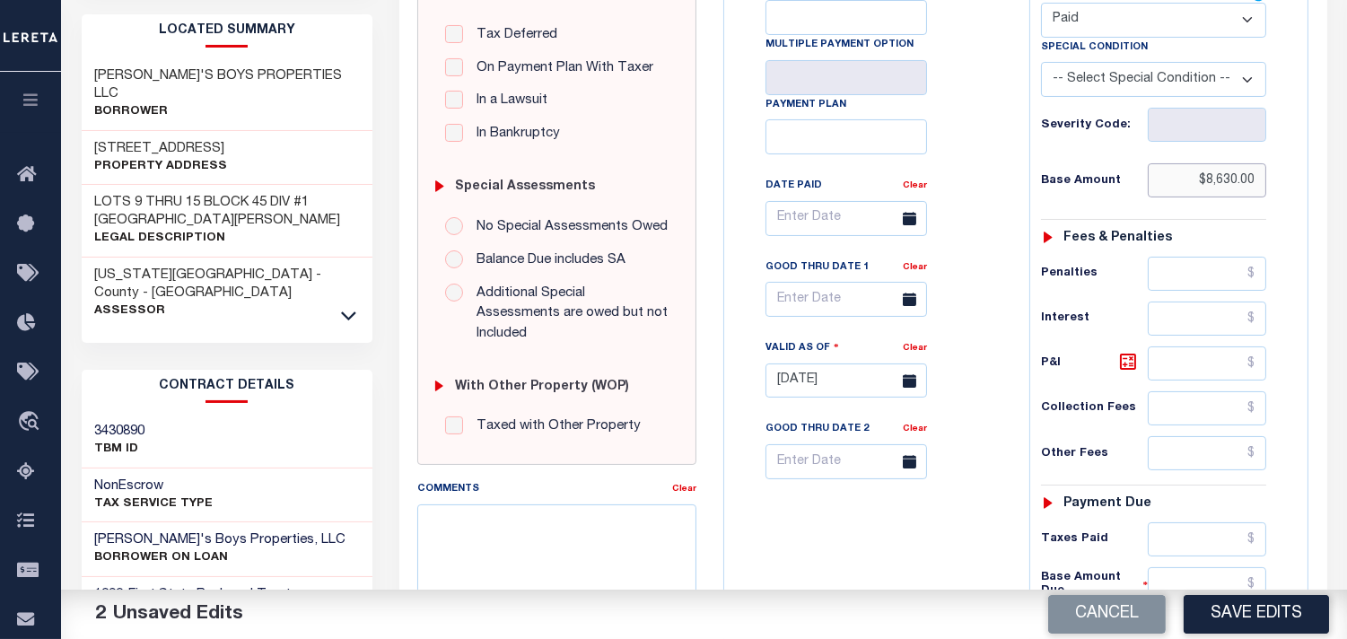
type input "$8,630.00"
drag, startPoint x: 1203, startPoint y: 501, endPoint x: 1189, endPoint y: 506, distance: 15.3
click at [1203, 522] on input "text" at bounding box center [1207, 539] width 118 height 34
paste input "8,630.00"
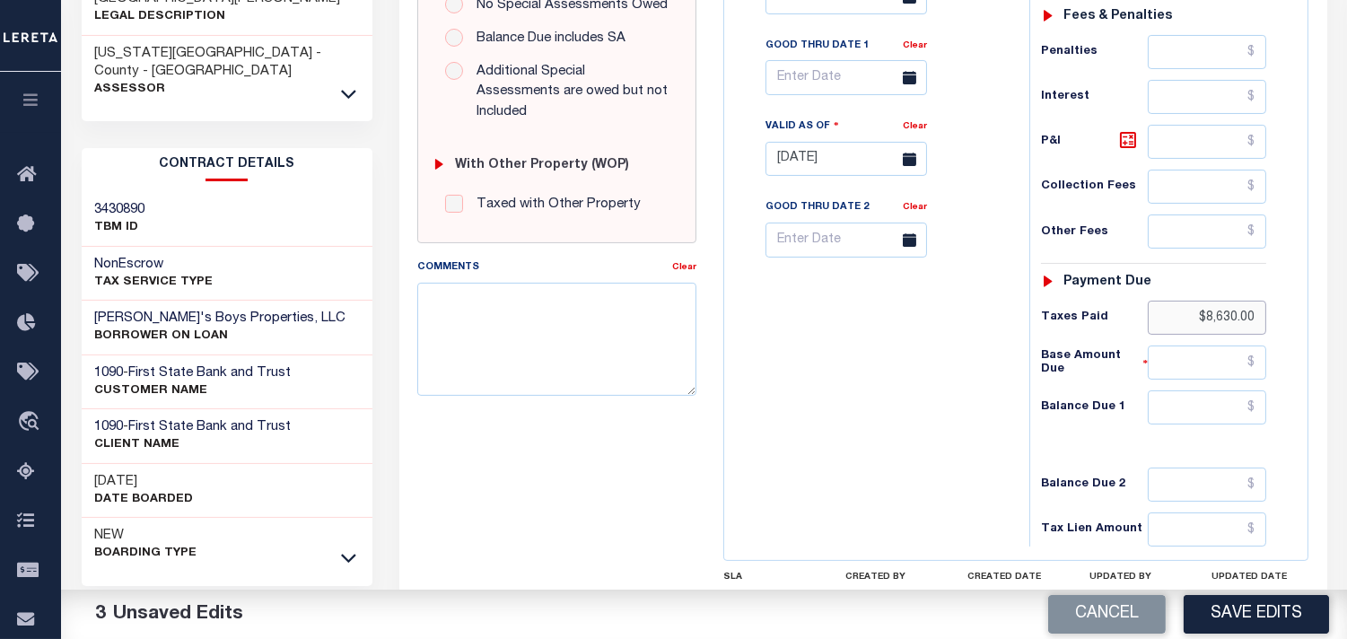
scroll to position [722, 0]
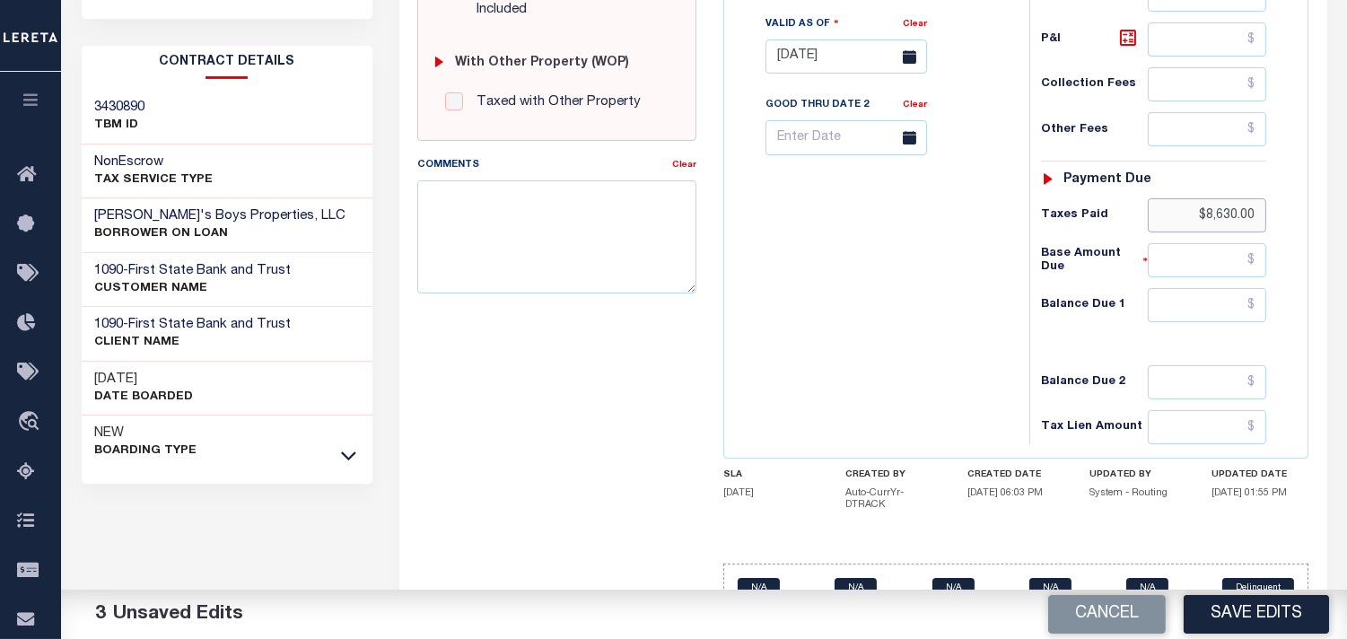
type input "$8,630.00"
click at [1227, 288] on input "text" at bounding box center [1207, 305] width 118 height 34
type input "$0.00"
click at [958, 308] on div "Tax Bill No Multiple Payment Option Payment Plan Clear" at bounding box center [872, 48] width 287 height 792
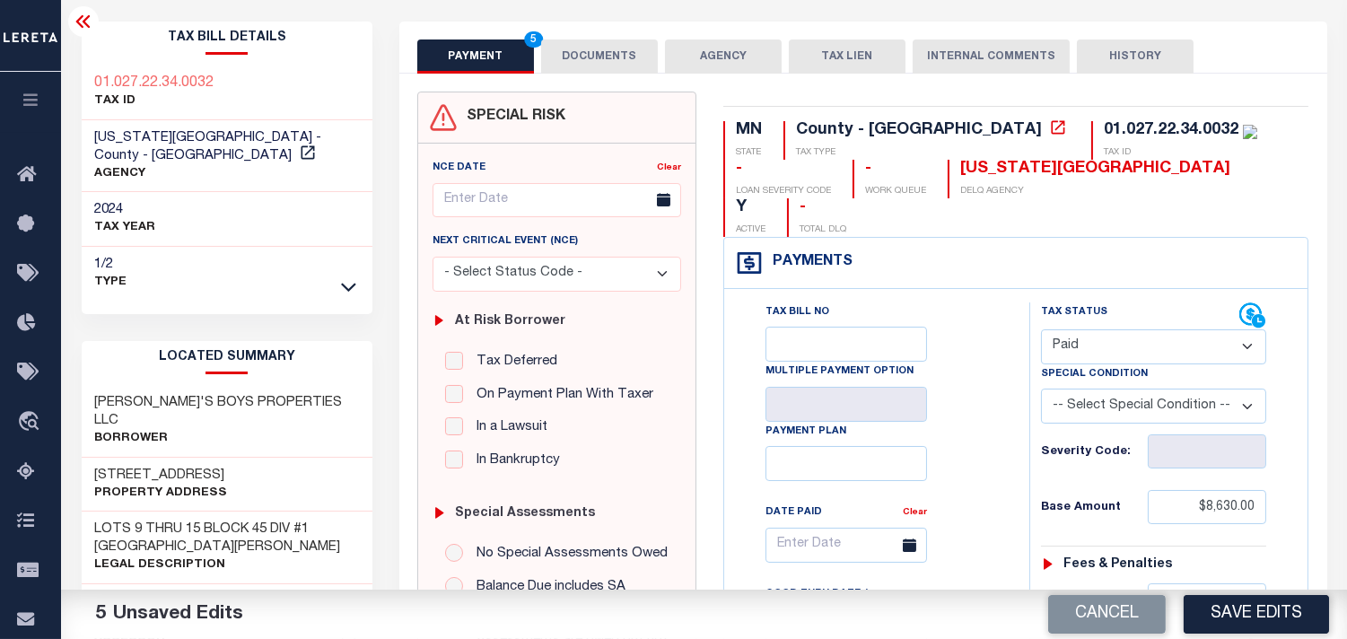
scroll to position [0, 0]
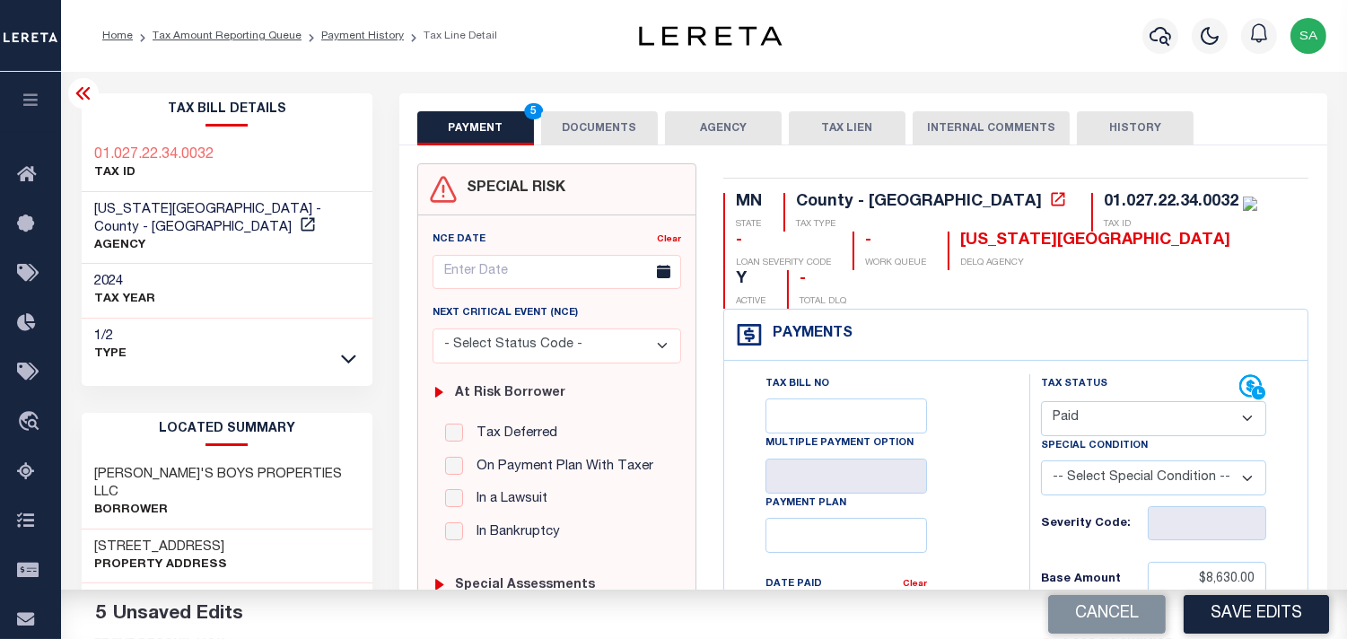
drag, startPoint x: 586, startPoint y: 126, endPoint x: 586, endPoint y: 145, distance: 19.7
click at [586, 126] on button "DOCUMENTS" at bounding box center [599, 128] width 117 height 34
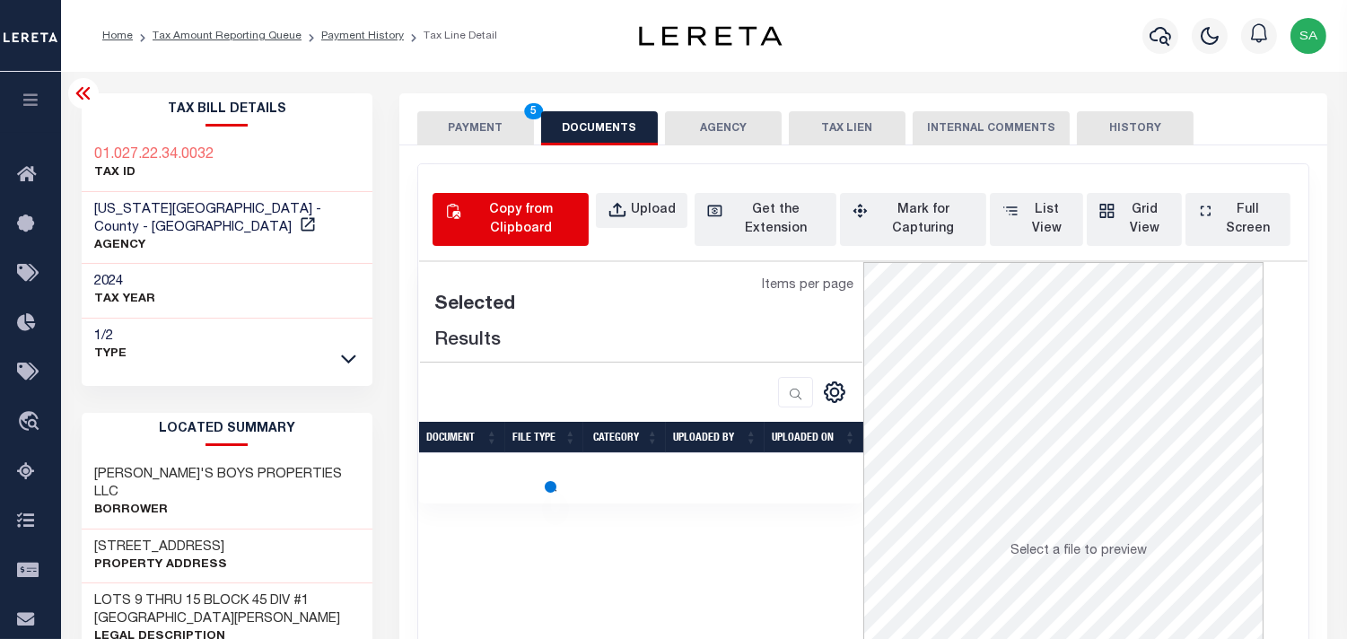
click at [534, 230] on div "Copy from Clipboard" at bounding box center [521, 220] width 112 height 38
select select "POP"
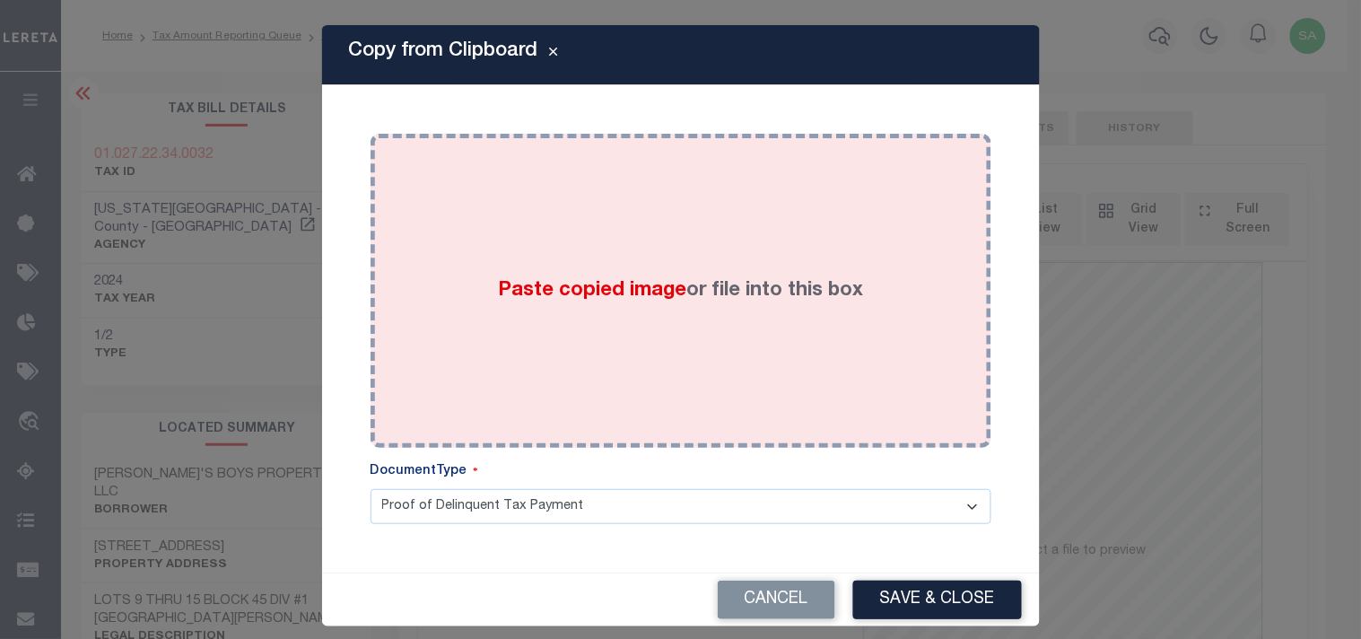
click at [515, 281] on span "Paste copied image" at bounding box center [592, 291] width 188 height 20
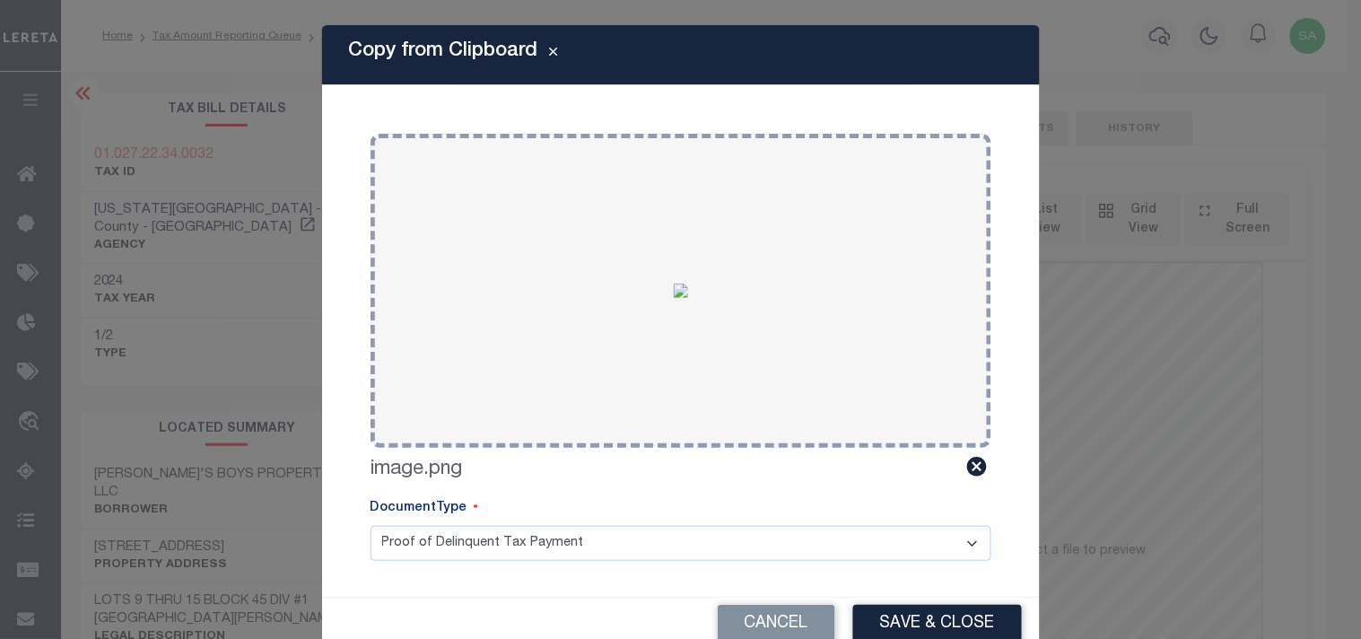
click at [945, 622] on button "Save & Close" at bounding box center [937, 624] width 169 height 39
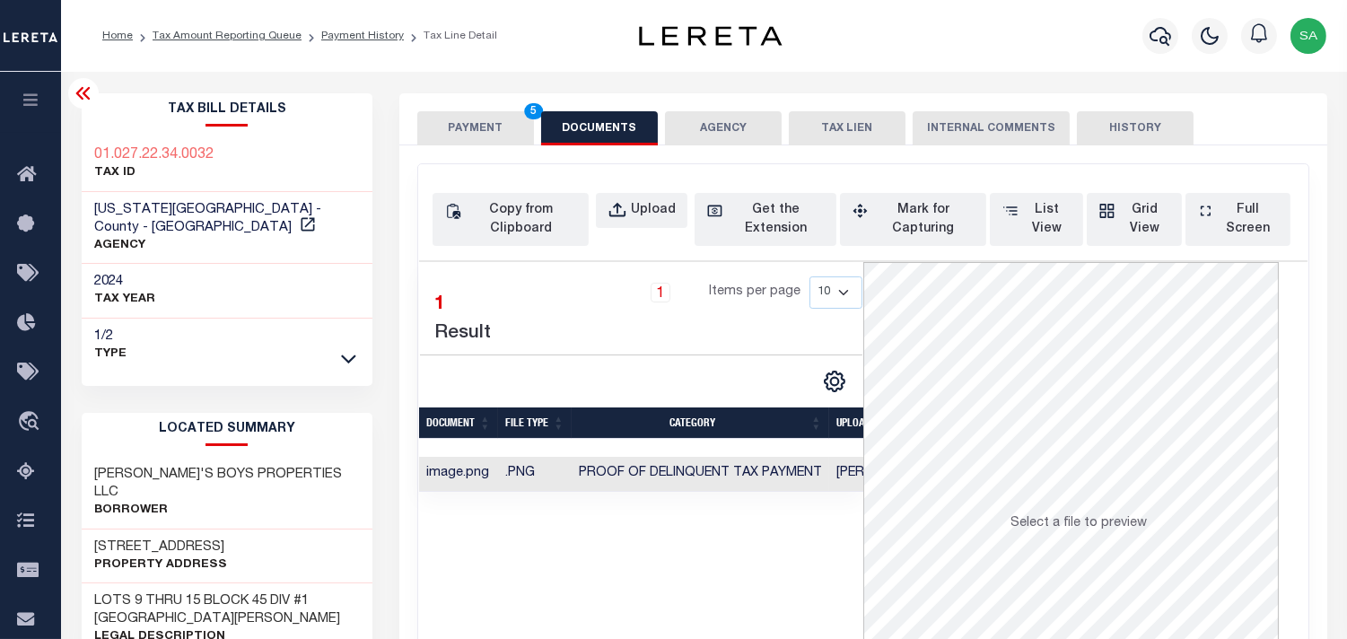
click at [479, 136] on button "PAYMENT 5" at bounding box center [475, 128] width 117 height 34
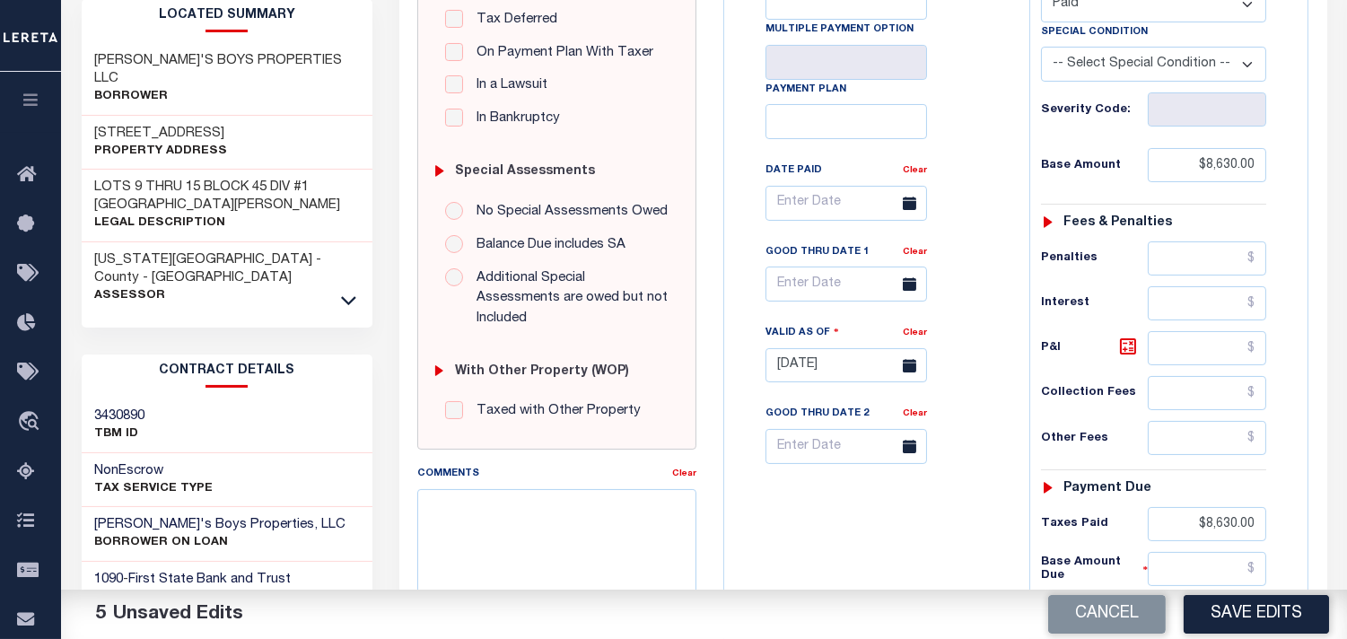
scroll to position [498, 0]
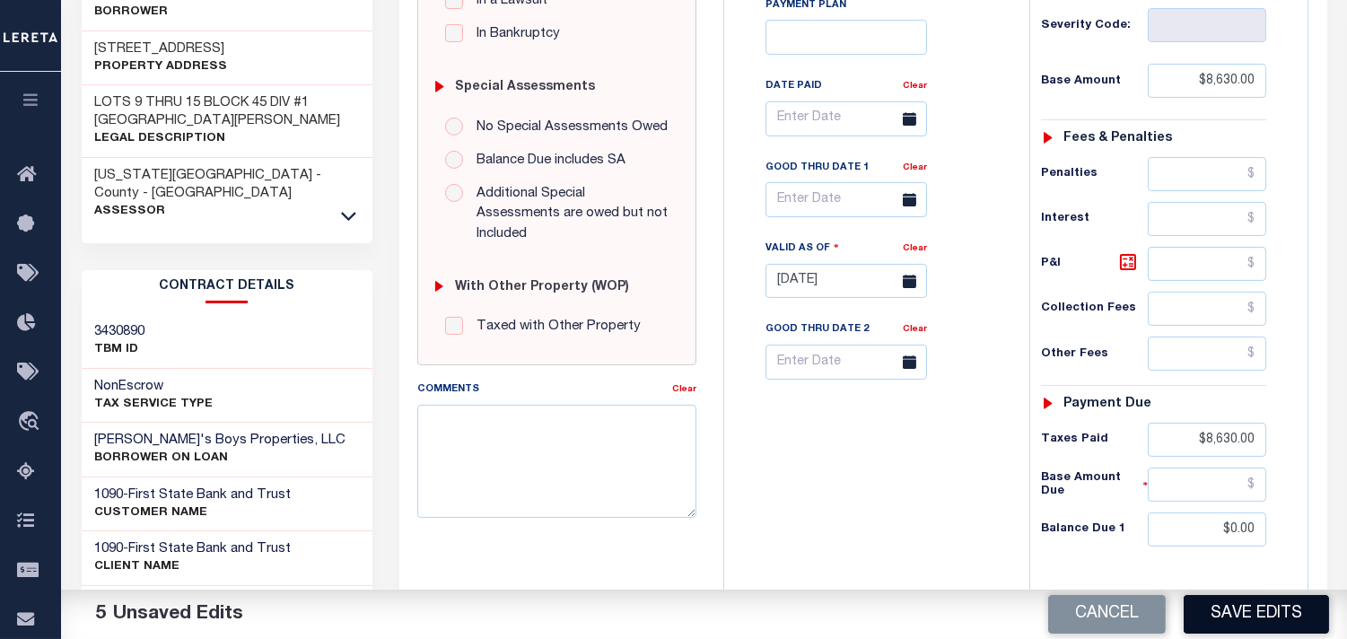
click at [1250, 608] on button "Save Edits" at bounding box center [1256, 614] width 145 height 39
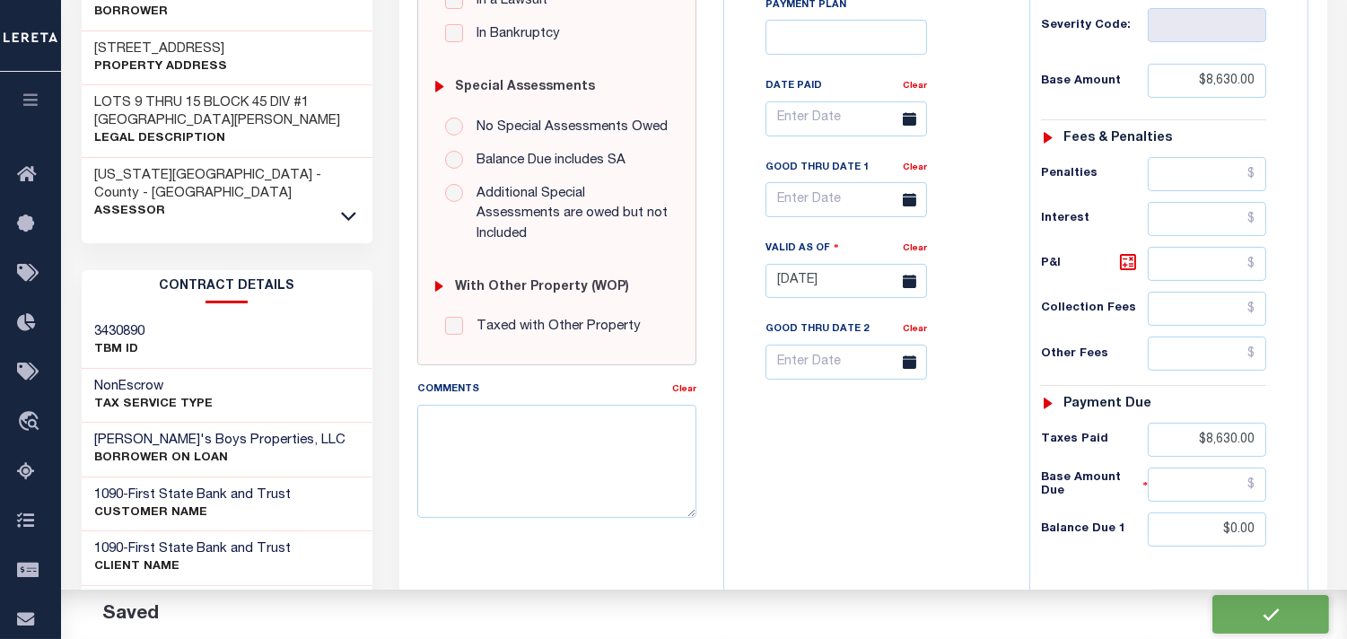
checkbox input "false"
type input "$8,630"
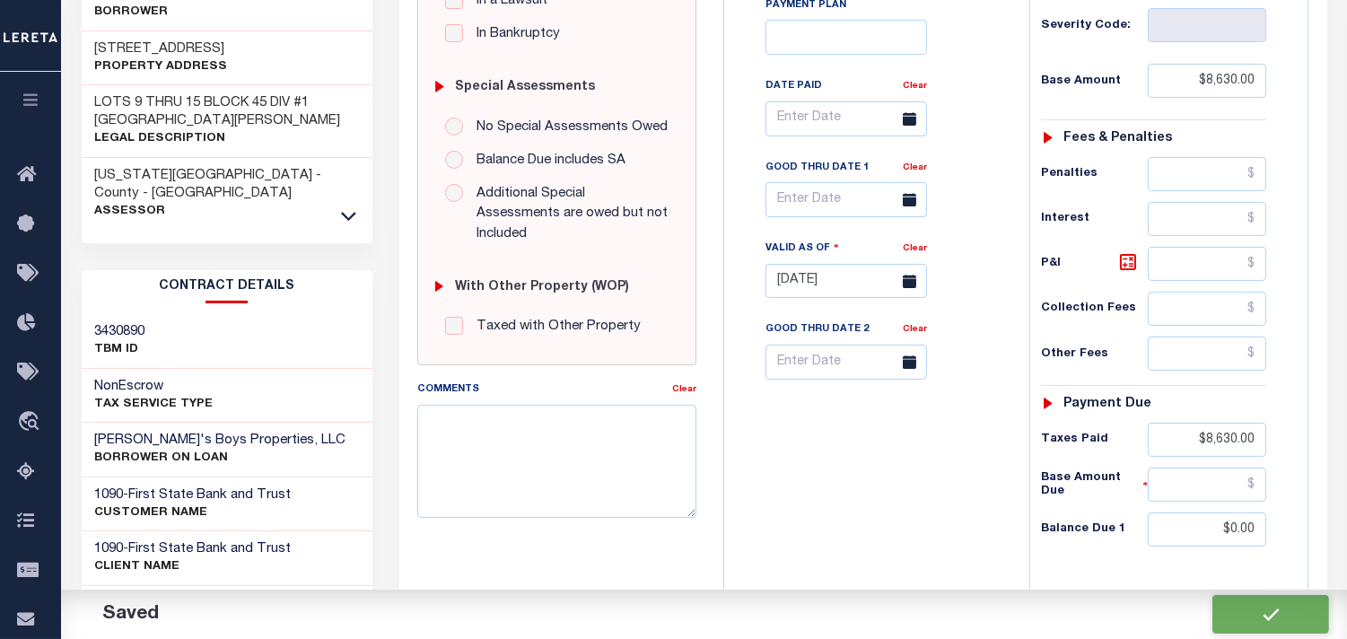
type input "$0"
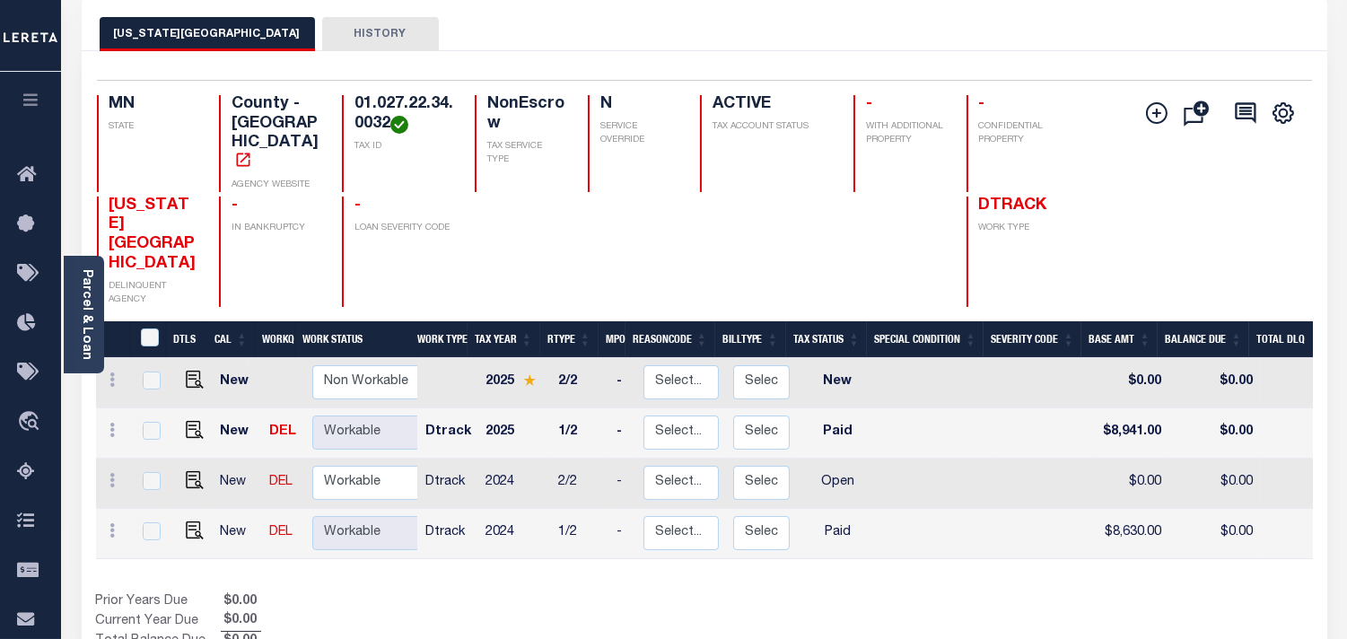
scroll to position [100, 0]
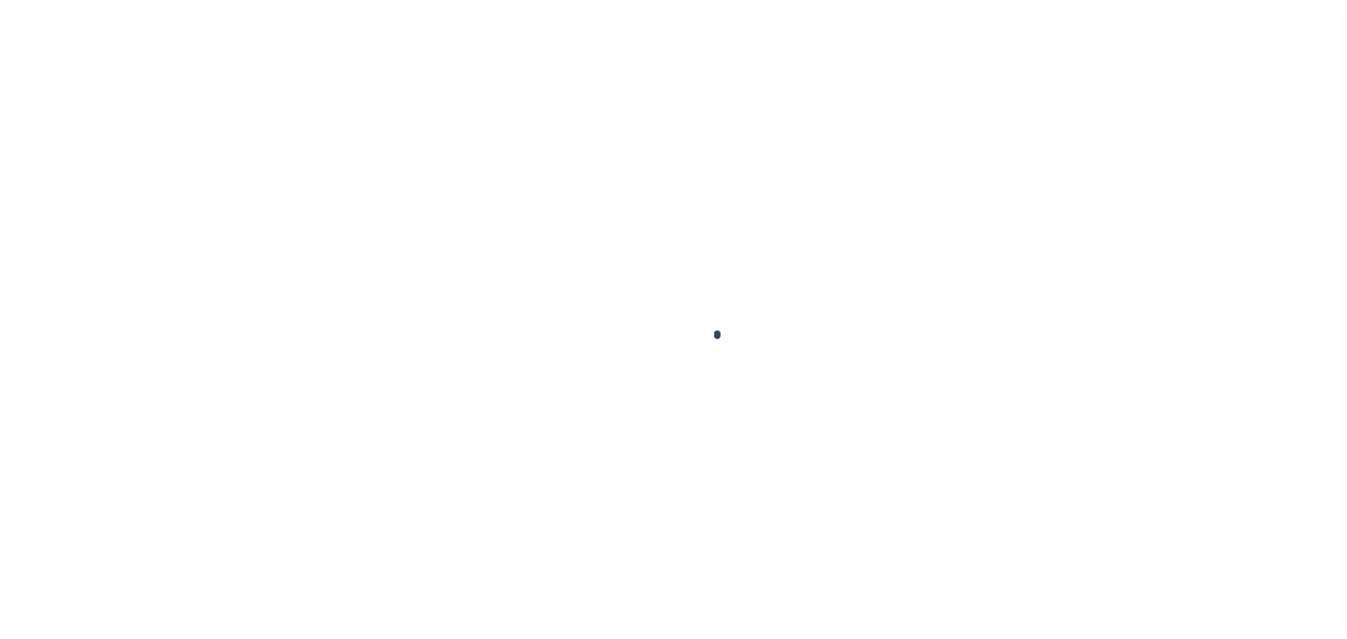
checkbox input "false"
type input "[DATE]"
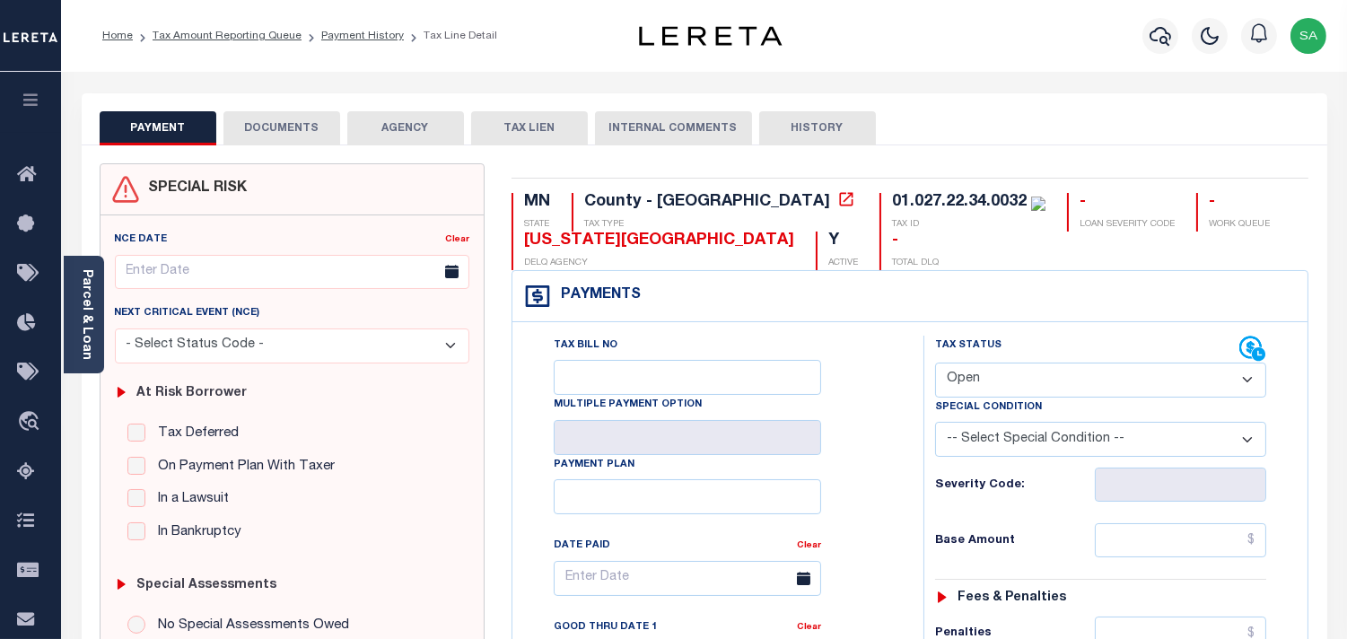
click at [289, 127] on button "DOCUMENTS" at bounding box center [281, 128] width 117 height 34
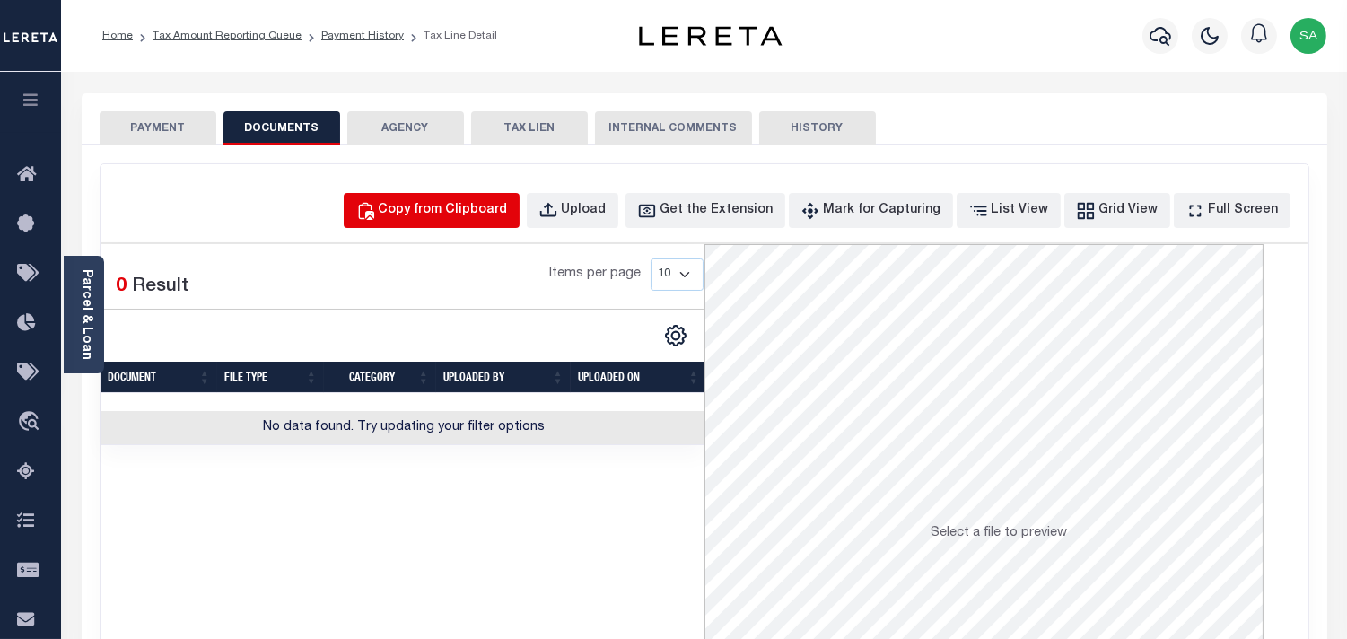
click at [431, 206] on div "Copy from Clipboard" at bounding box center [443, 211] width 129 height 20
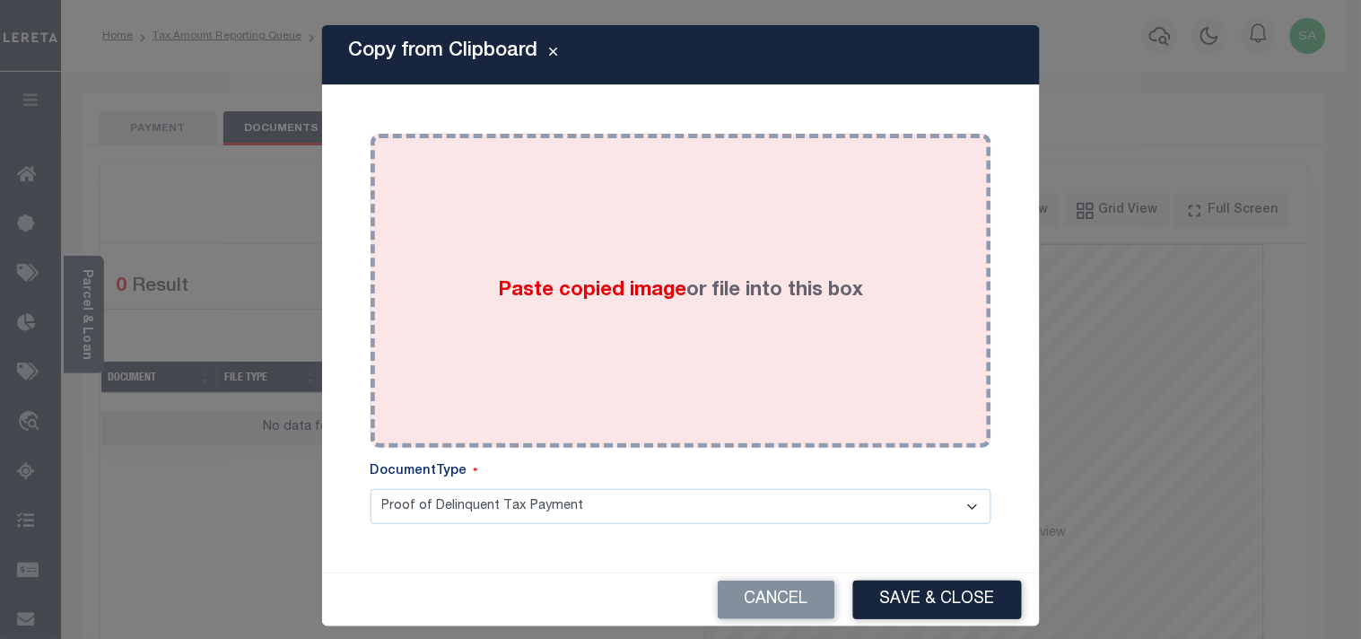
click at [451, 281] on div "Paste copied image or file into this box" at bounding box center [681, 290] width 594 height 287
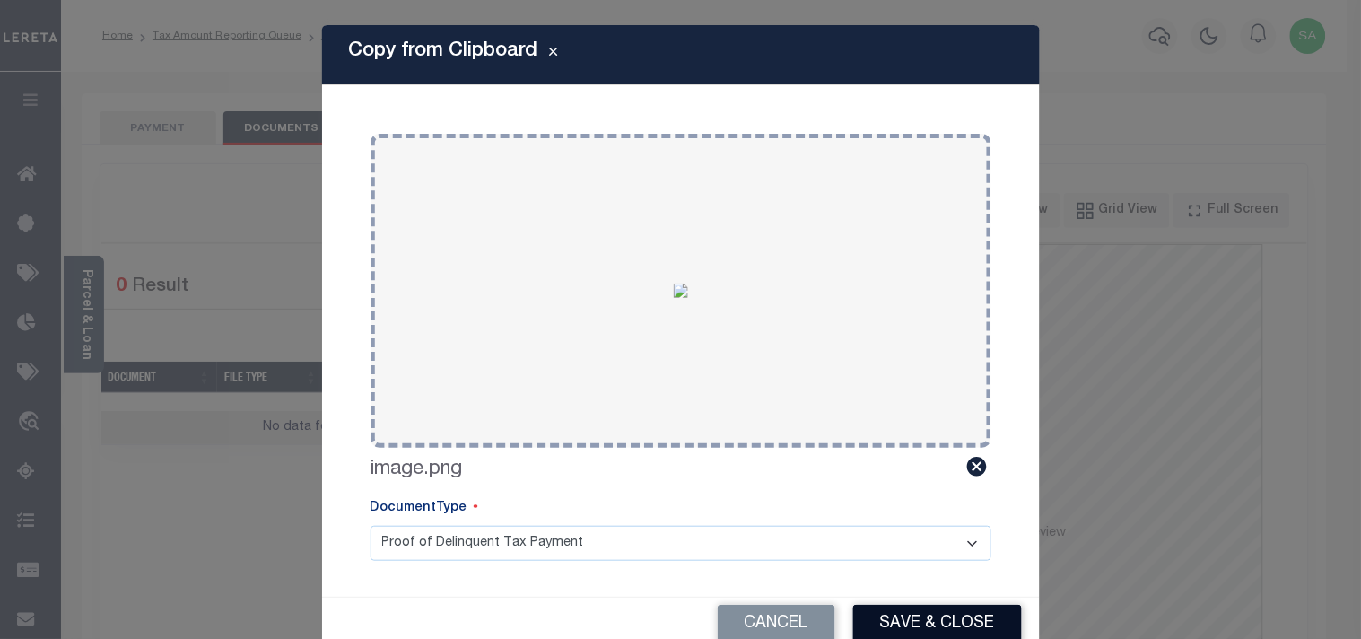
click at [928, 606] on button "Save & Close" at bounding box center [937, 624] width 169 height 39
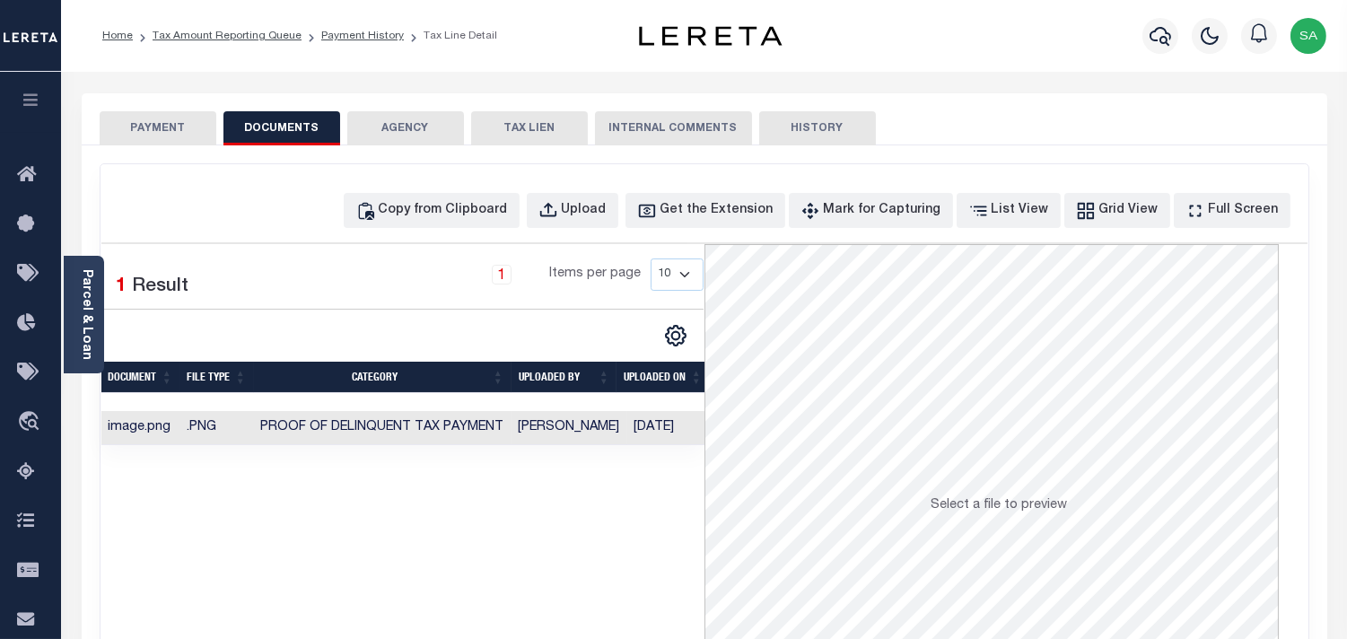
click at [162, 129] on button "PAYMENT" at bounding box center [158, 128] width 117 height 34
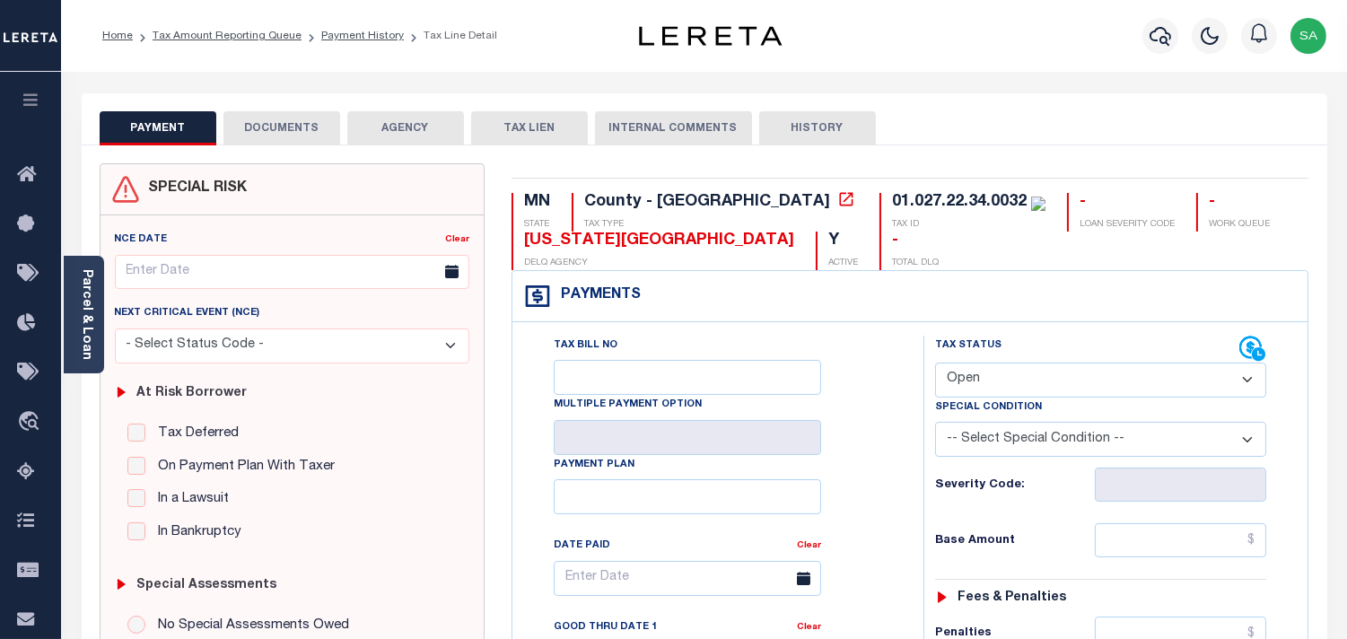
click at [989, 355] on div "Tax Status Status" at bounding box center [1087, 349] width 304 height 27
click at [988, 381] on select "- Select Status Code - Open Due/Unpaid Paid Incomplete No Tax Due Internal Refu…" at bounding box center [1100, 380] width 331 height 35
select select "PYD"
click at [935, 363] on select "- Select Status Code - Open Due/Unpaid Paid Incomplete No Tax Due Internal Refu…" at bounding box center [1100, 380] width 331 height 35
type input "[DATE]"
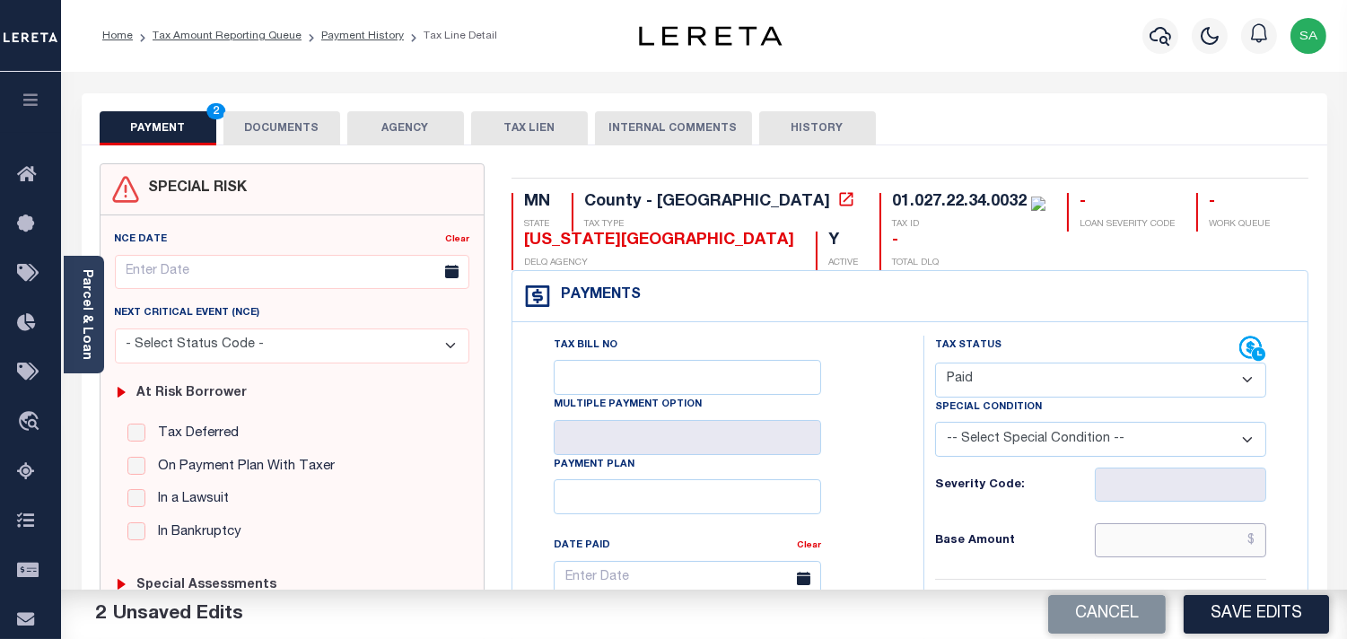
drag, startPoint x: 1183, startPoint y: 545, endPoint x: 1156, endPoint y: 545, distance: 26.9
click at [1183, 545] on input "text" at bounding box center [1180, 540] width 171 height 34
paste input "8,630.00"
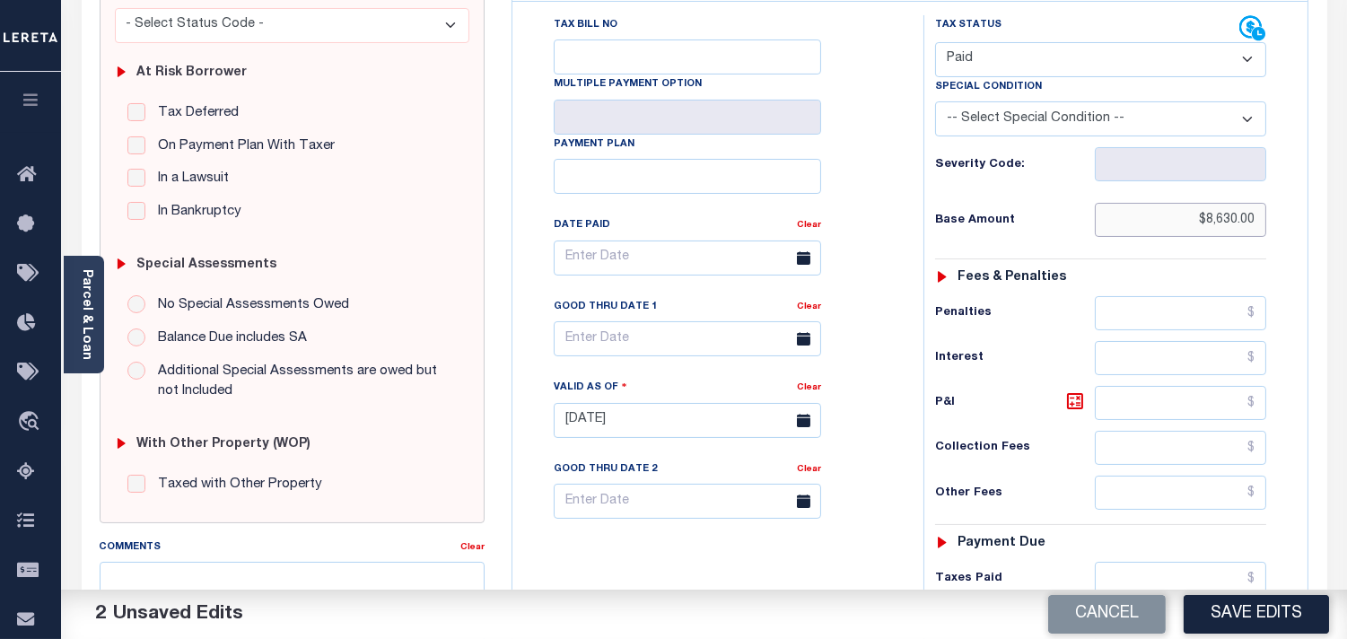
scroll to position [498, 0]
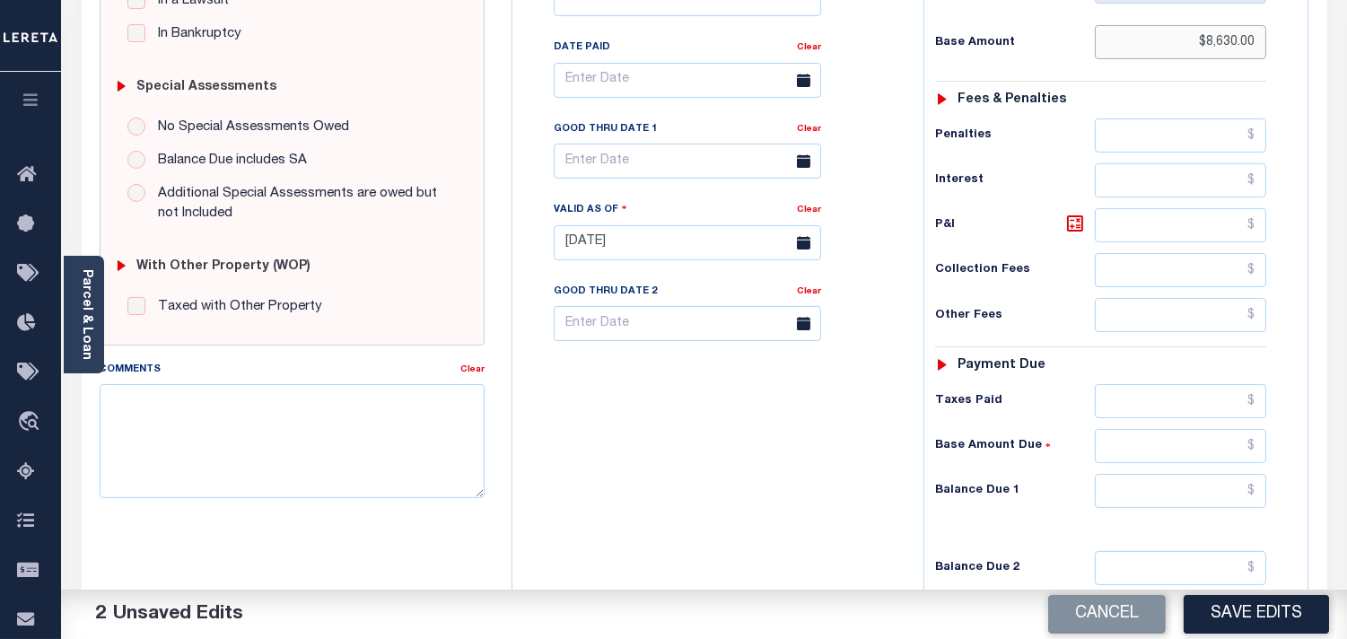
type input "$8,630.00"
click at [1212, 501] on input "text" at bounding box center [1180, 491] width 171 height 34
type input "$0.00"
click at [750, 458] on div "Tax Bill No Multiple Payment Option Payment Plan Clear" at bounding box center [713, 234] width 393 height 792
drag, startPoint x: 1203, startPoint y: 397, endPoint x: 1133, endPoint y: 414, distance: 72.0
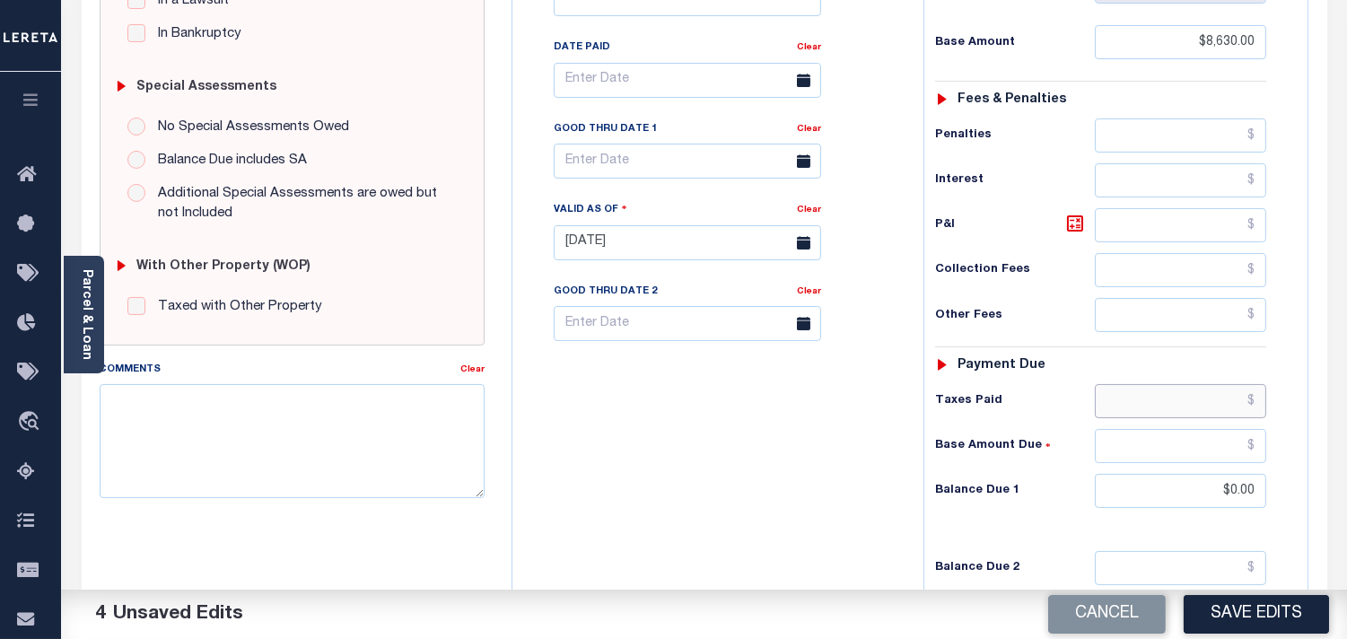
click at [1203, 397] on input "text" at bounding box center [1180, 401] width 171 height 34
paste input "8,630.00"
type input "$8,630.00"
click at [809, 440] on div "Tax Bill No Multiple Payment Option Payment Plan Clear" at bounding box center [713, 234] width 393 height 792
click at [1210, 619] on button "Save Edits" at bounding box center [1256, 614] width 145 height 39
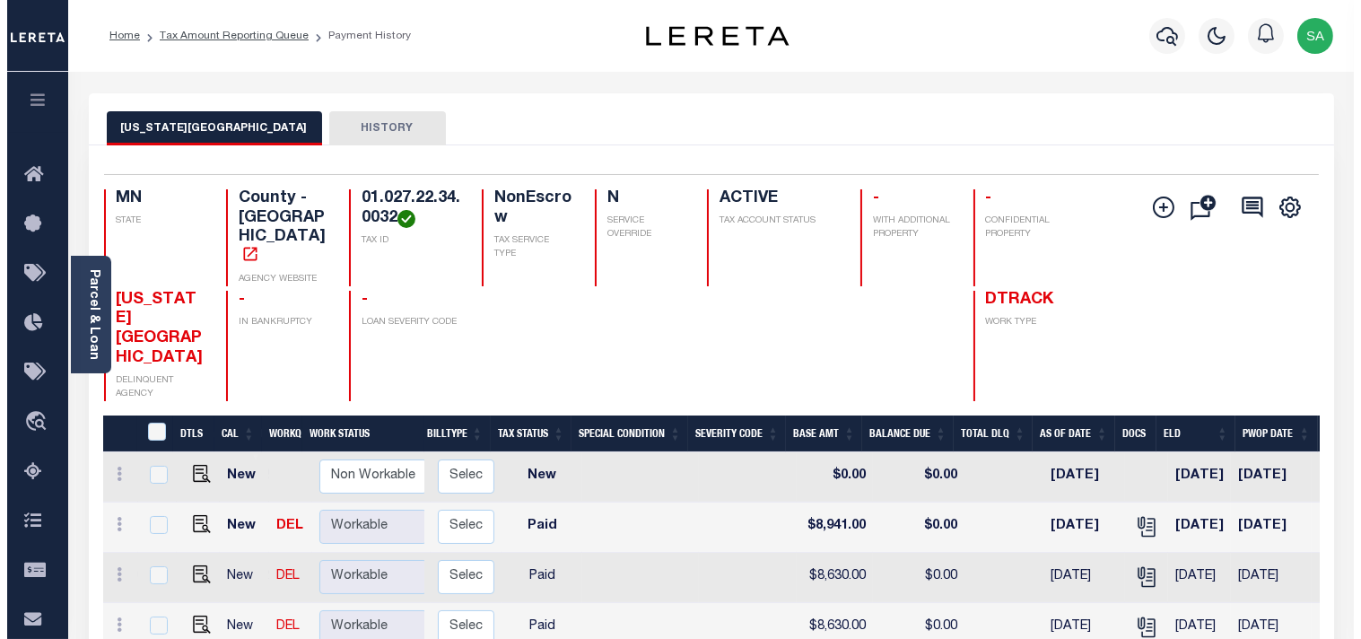
scroll to position [0, 305]
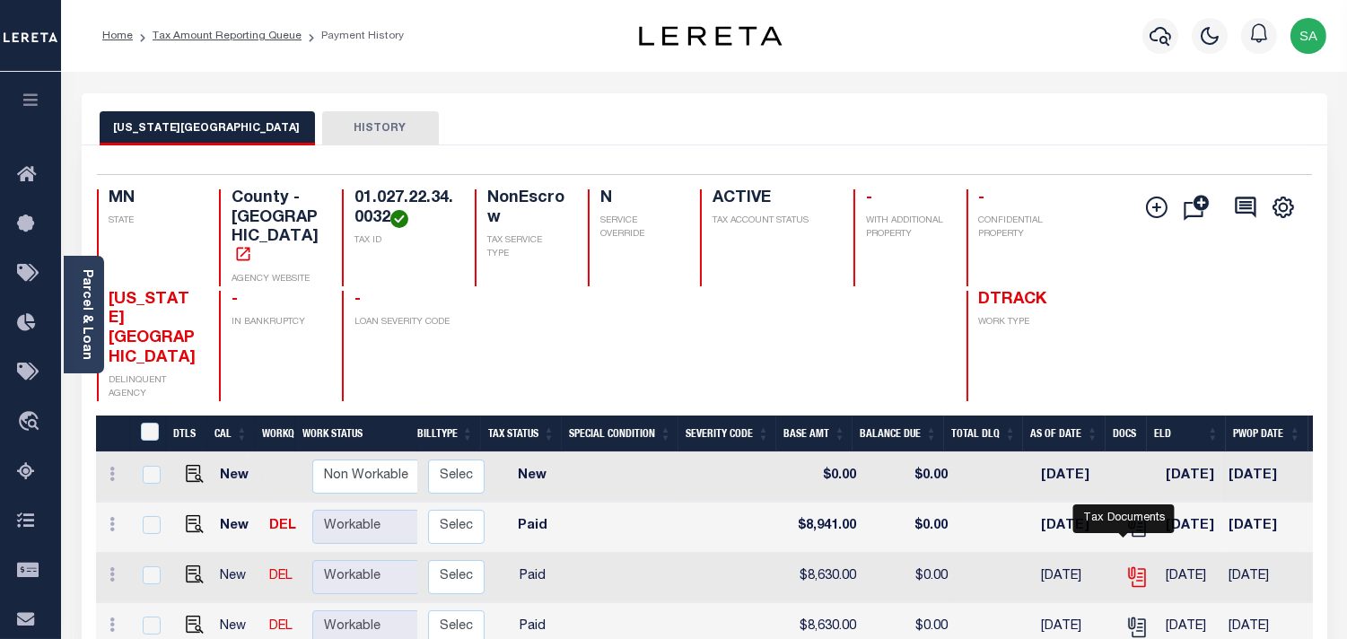
click at [1125, 565] on icon "" at bounding box center [1136, 576] width 23 height 23
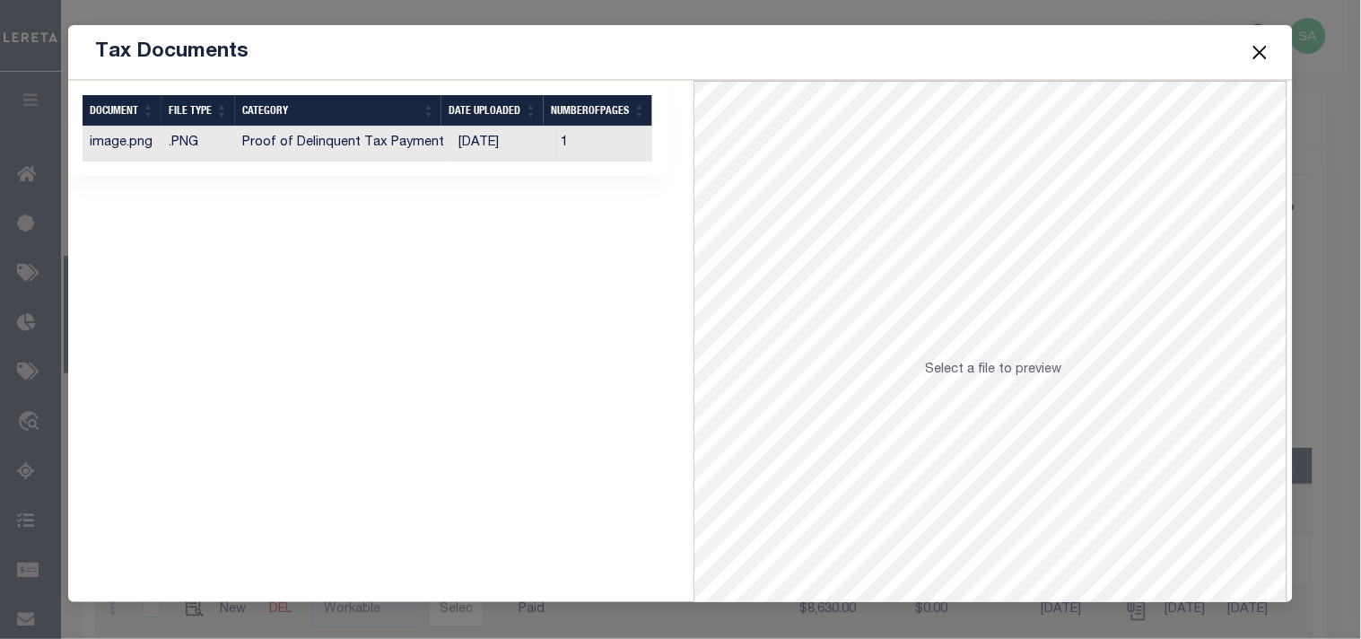
click at [477, 151] on td "[DATE]" at bounding box center [502, 144] width 102 height 35
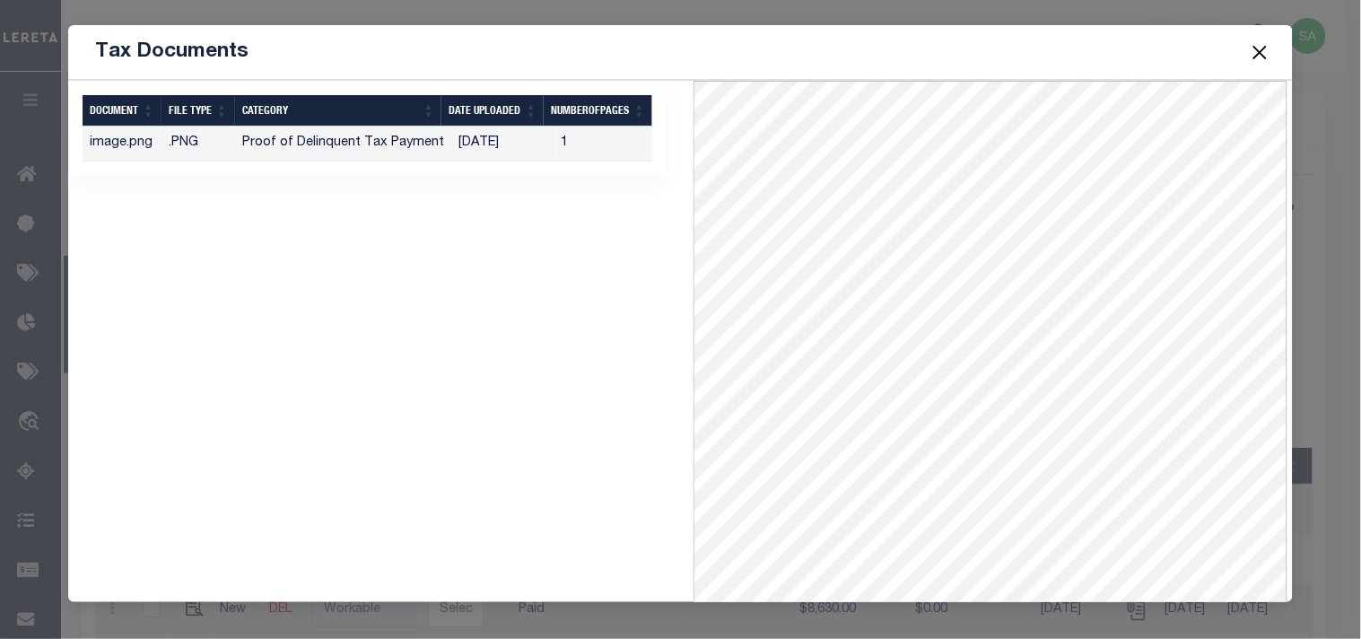
click at [1260, 56] on button "Close" at bounding box center [1259, 51] width 23 height 23
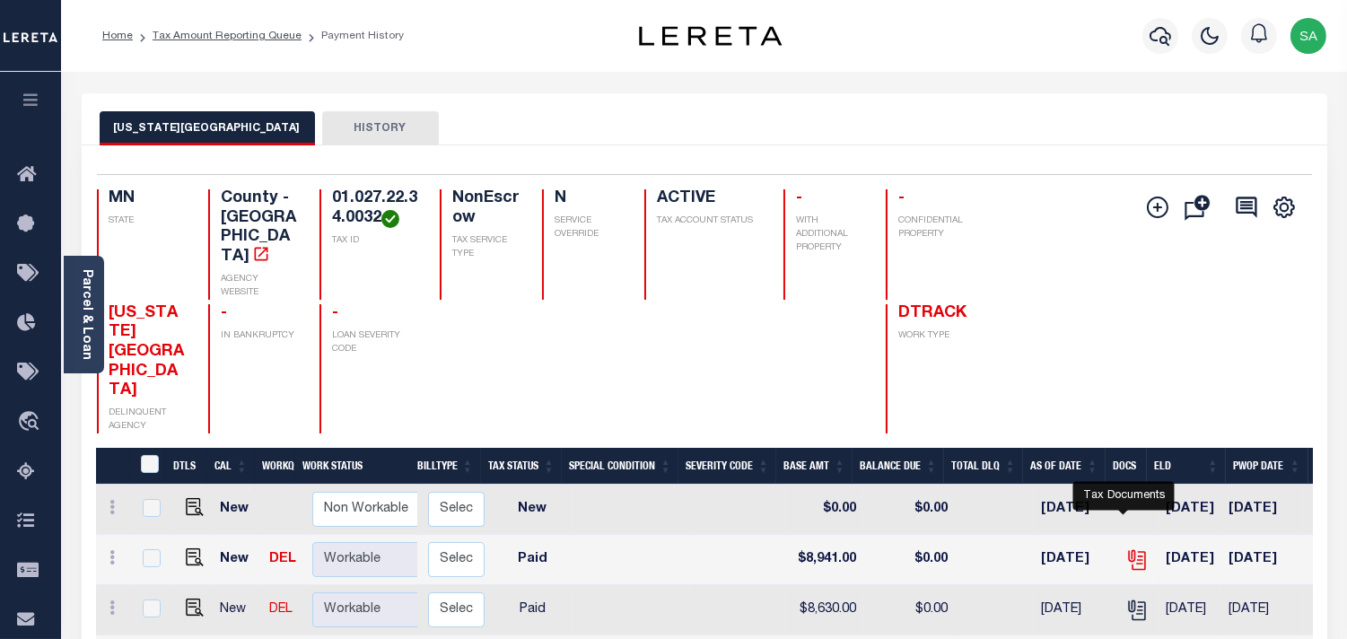
click at [1125, 548] on icon "" at bounding box center [1136, 559] width 23 height 23
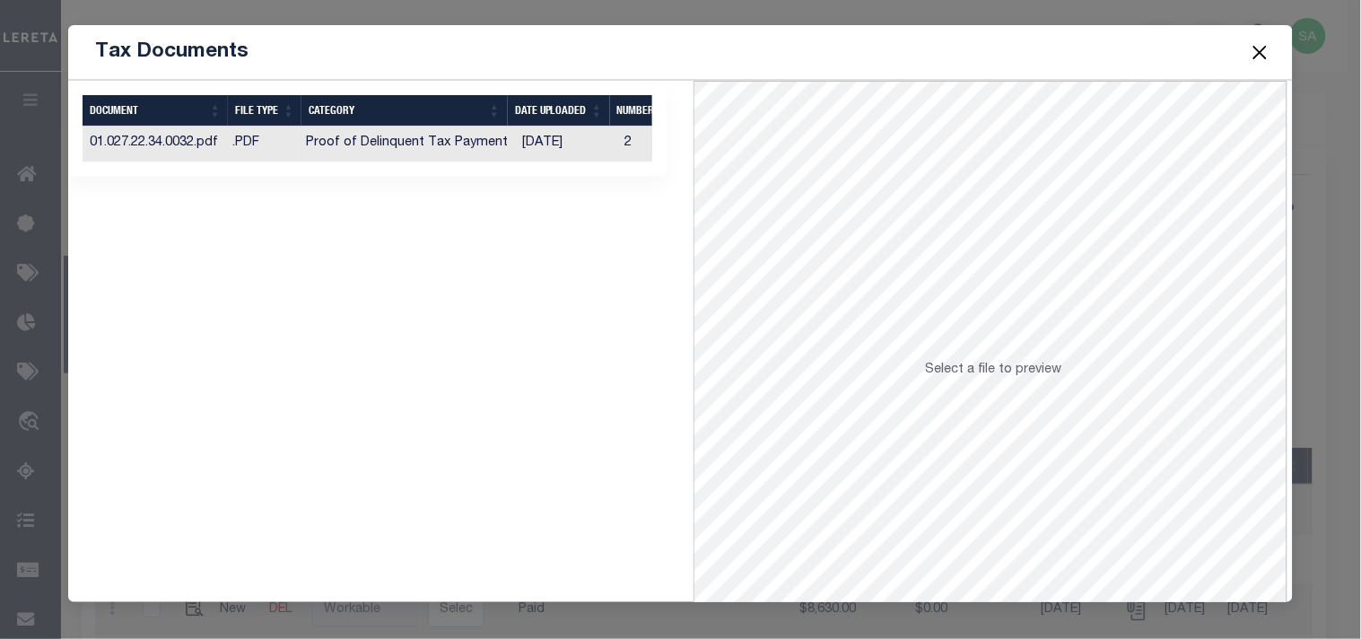
click at [530, 139] on td "[DATE]" at bounding box center [566, 144] width 102 height 35
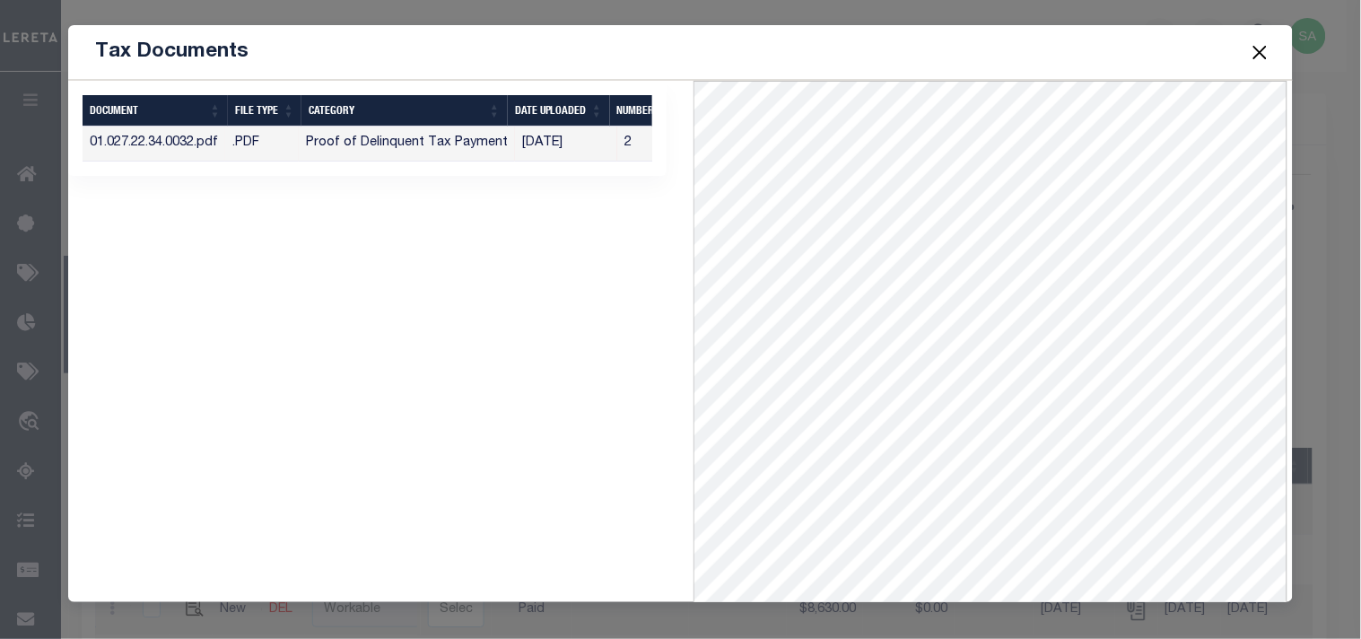
click at [1267, 45] on button "Close" at bounding box center [1259, 51] width 23 height 23
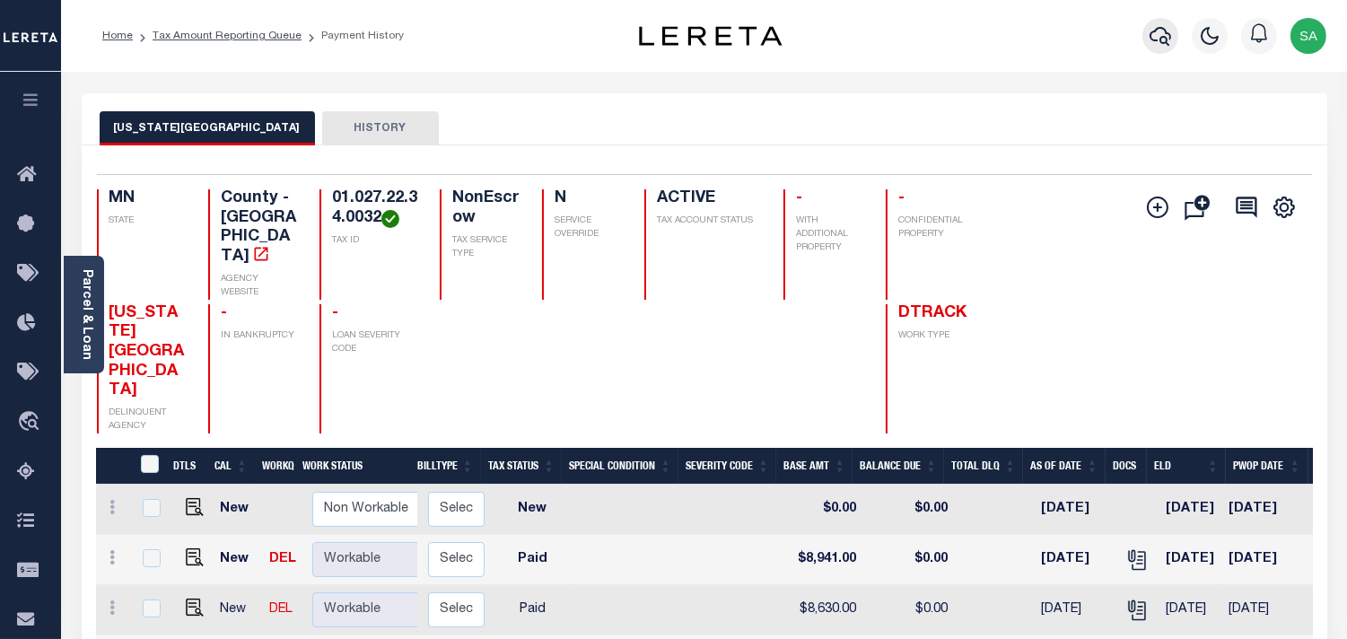
click at [1155, 37] on icon "button" at bounding box center [1161, 36] width 22 height 22
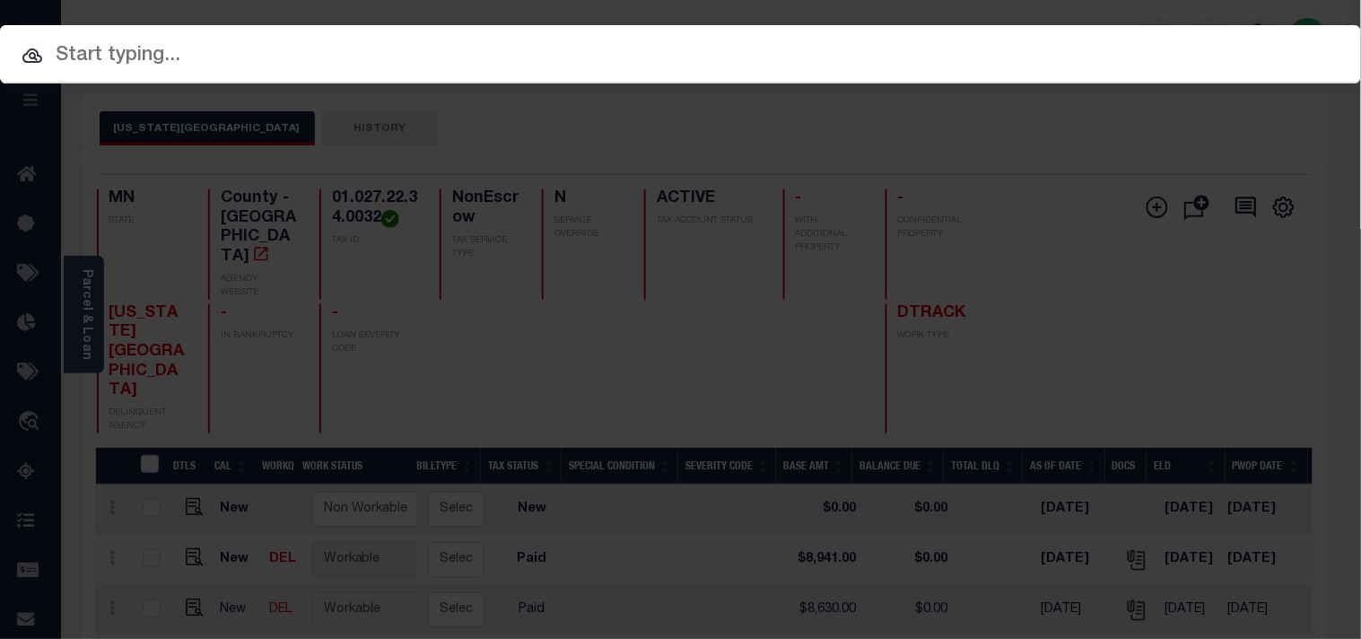
click at [1035, 47] on div "Include Loans TBM Customers Borrowers Payments (Lender Non-Disb) Payments (Lend…" at bounding box center [680, 54] width 1361 height 58
paste input "218814"
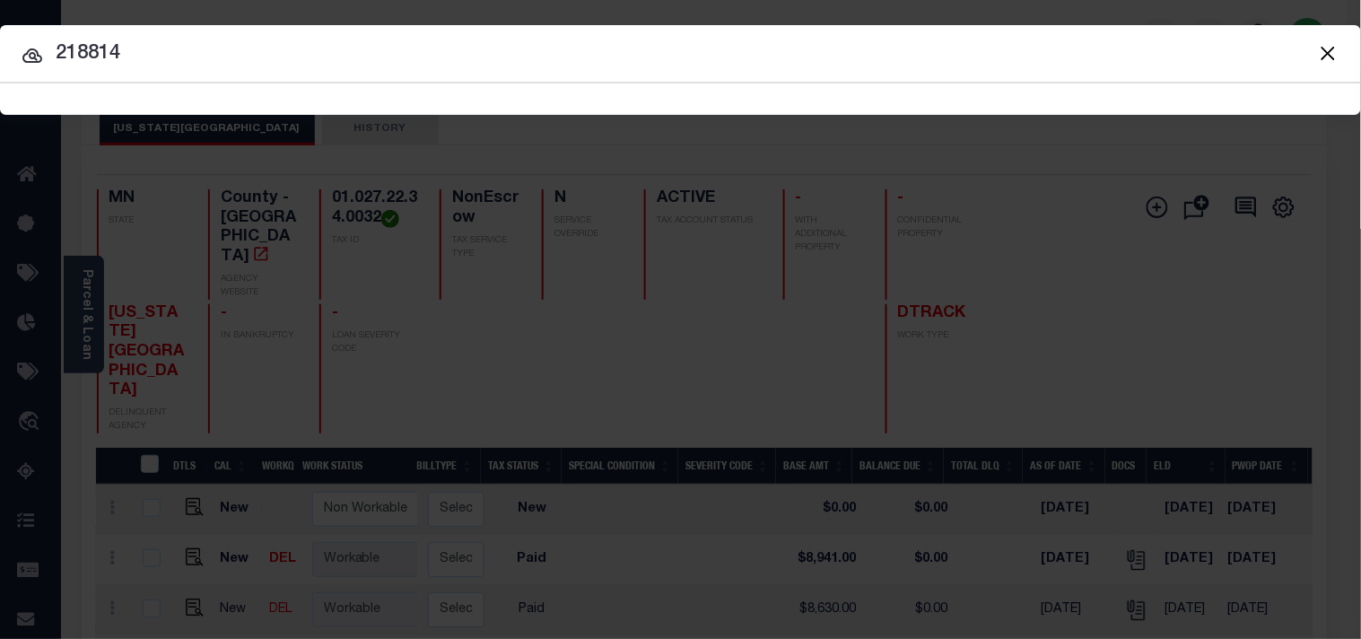
type input "218814"
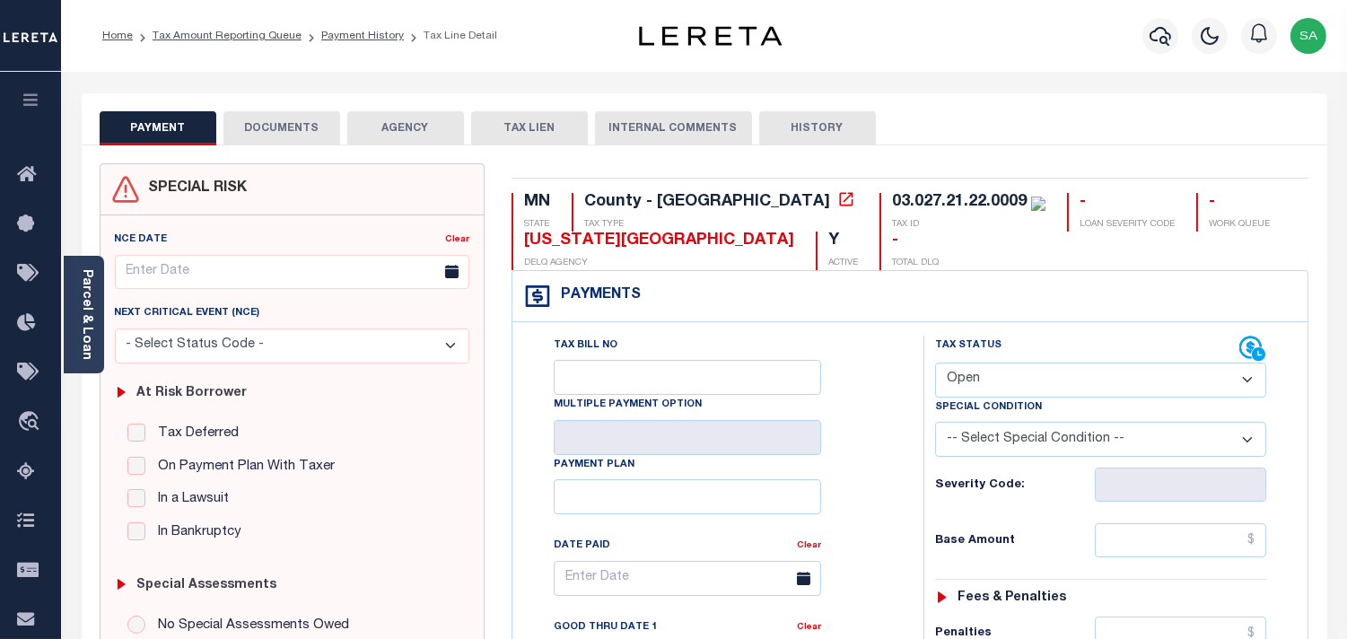
drag, startPoint x: 963, startPoint y: 379, endPoint x: 963, endPoint y: 396, distance: 17.1
click at [963, 379] on select "- Select Status Code - Open Due/Unpaid Paid Incomplete No Tax Due Internal Refu…" at bounding box center [1100, 380] width 331 height 35
select select "PYD"
click at [935, 363] on select "- Select Status Code - Open Due/Unpaid Paid Incomplete No Tax Due Internal Refu…" at bounding box center [1100, 380] width 331 height 35
type input "[DATE]"
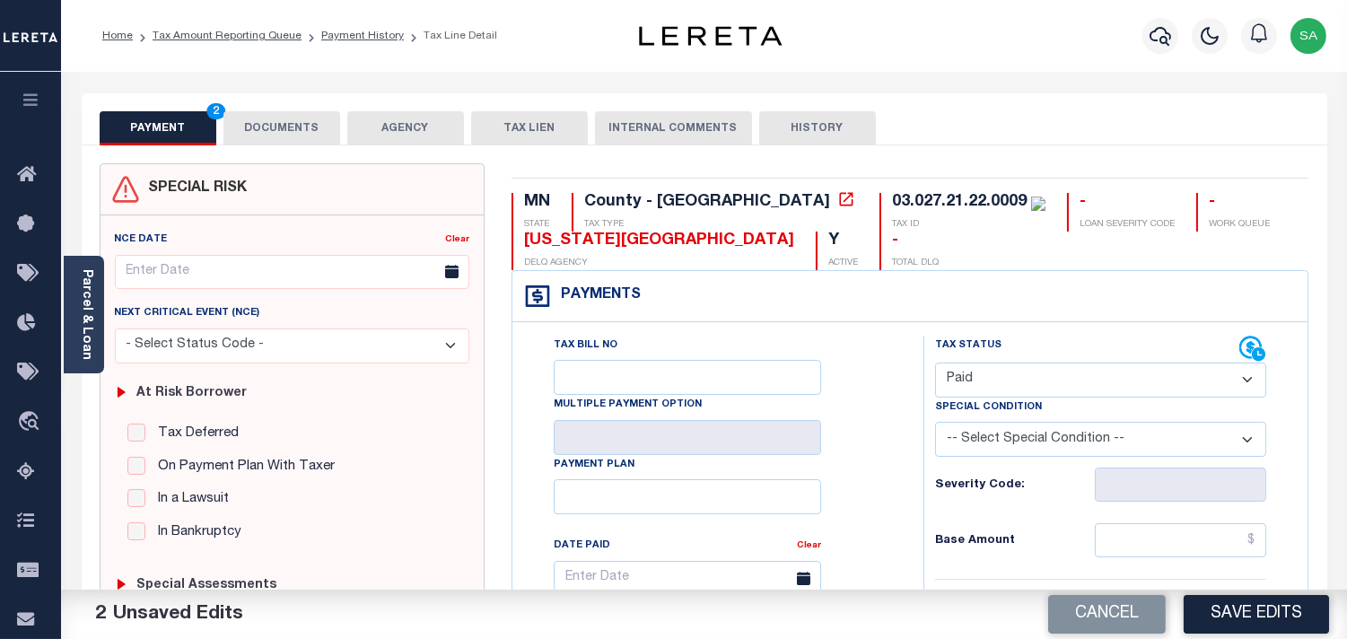
click at [266, 131] on button "DOCUMENTS" at bounding box center [281, 128] width 117 height 34
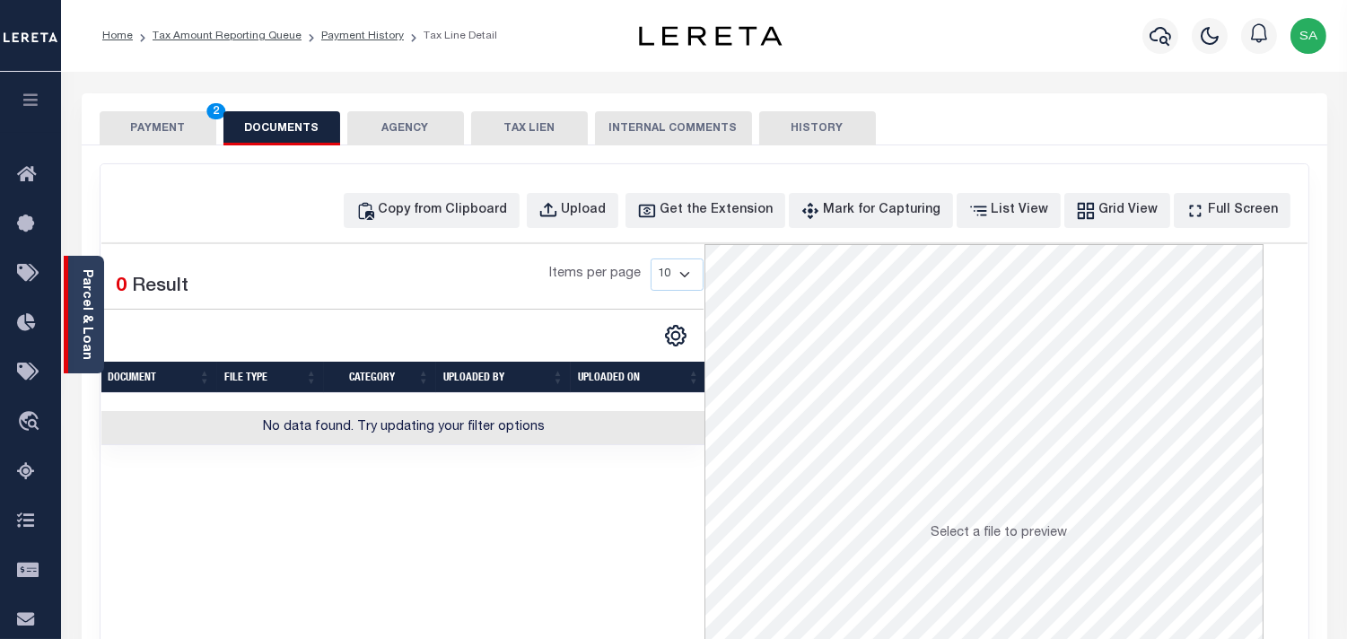
click at [80, 315] on link "Parcel & Loan" at bounding box center [86, 314] width 13 height 91
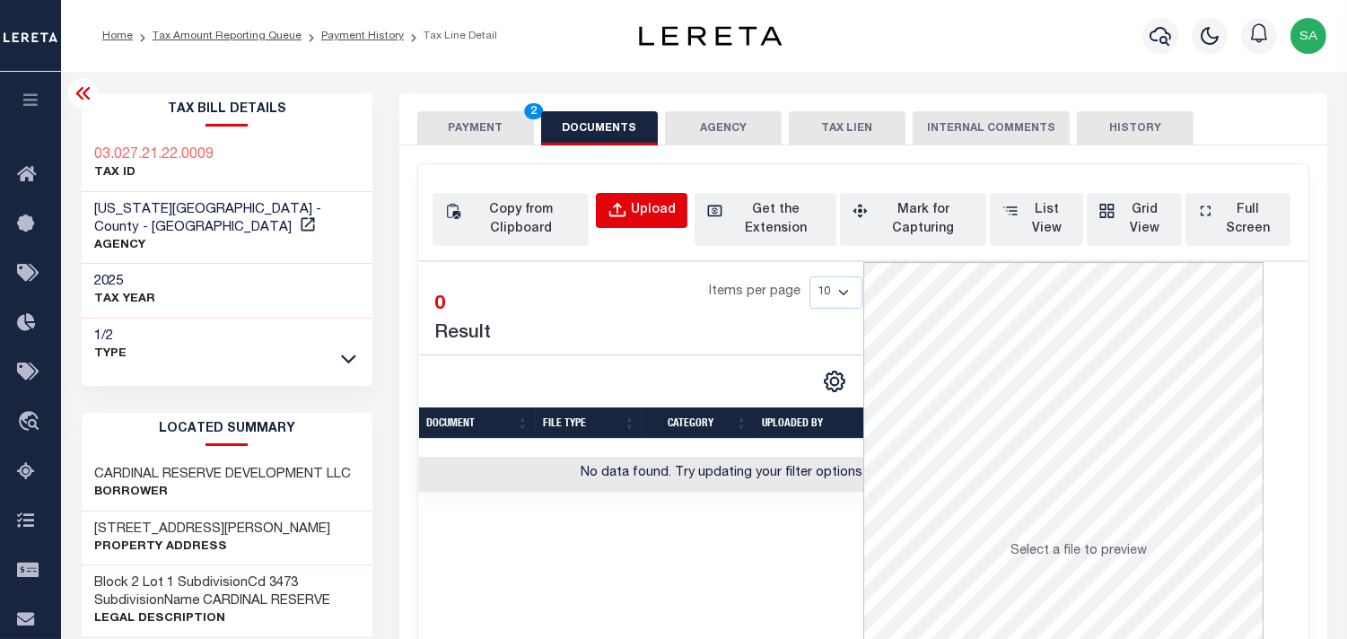
click at [652, 211] on div "Upload" at bounding box center [653, 211] width 45 height 20
select select "POP"
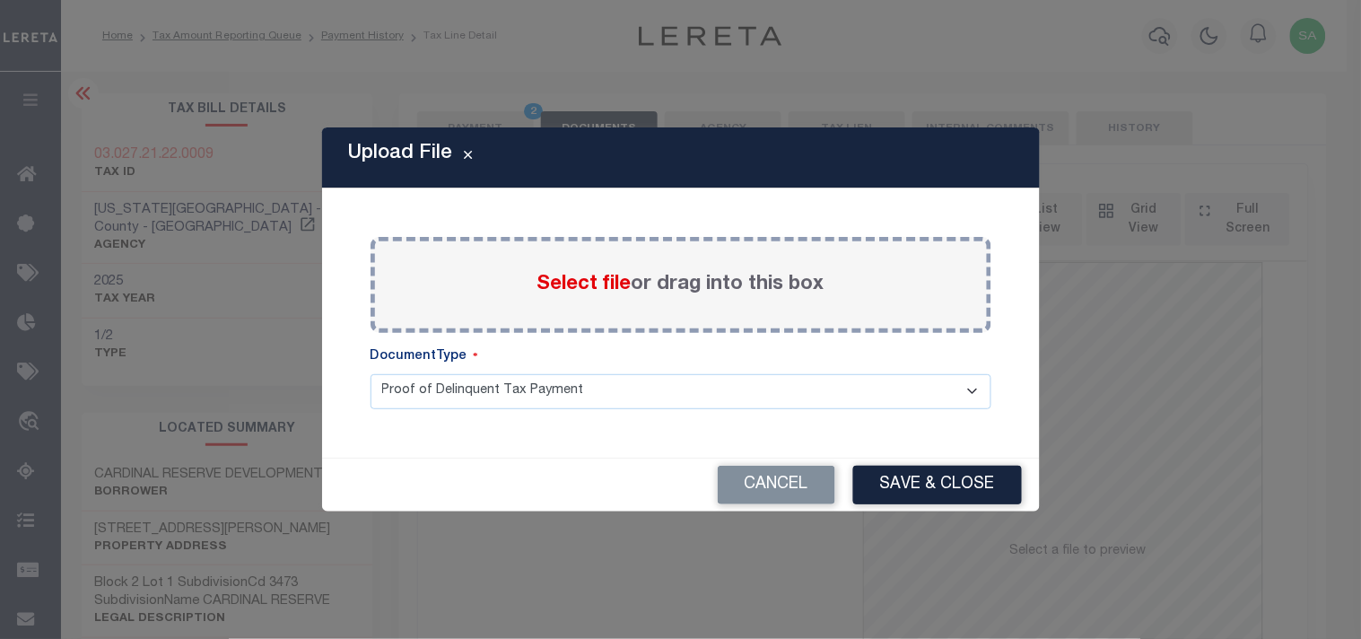
click at [621, 293] on span "Select file" at bounding box center [585, 285] width 94 height 20
click at [0, 0] on input "Select file or drag into this box" at bounding box center [0, 0] width 0 height 0
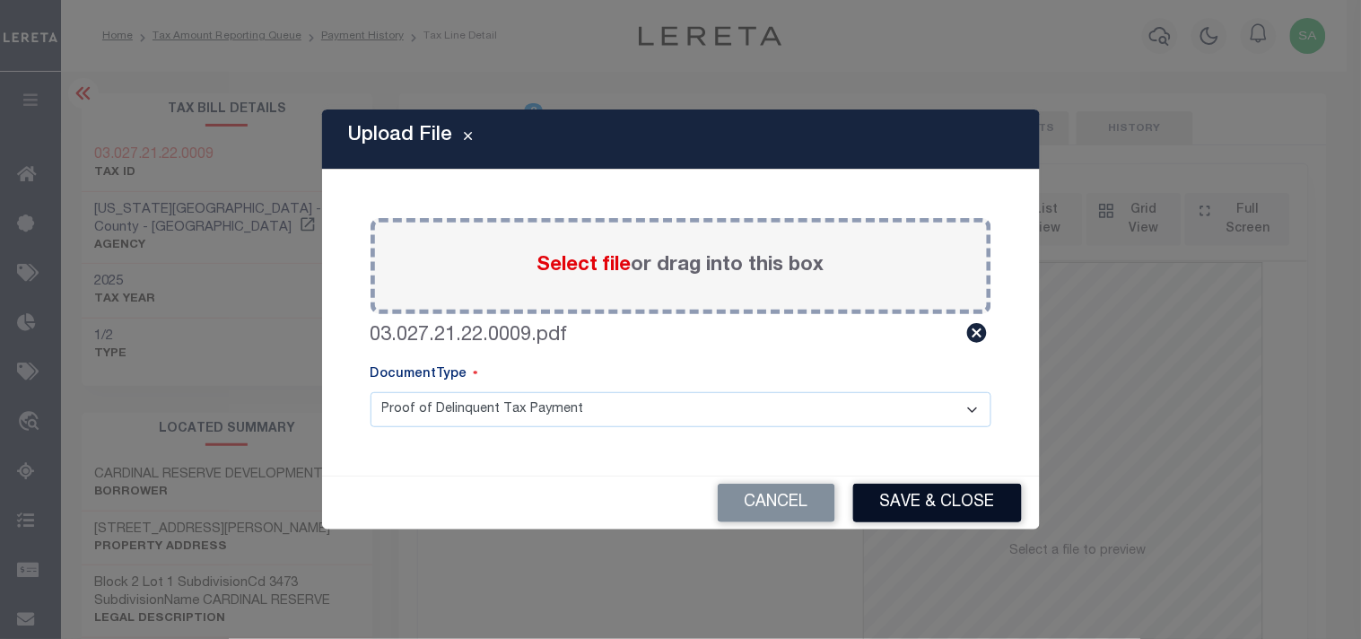
click at [1006, 504] on button "Save & Close" at bounding box center [937, 503] width 169 height 39
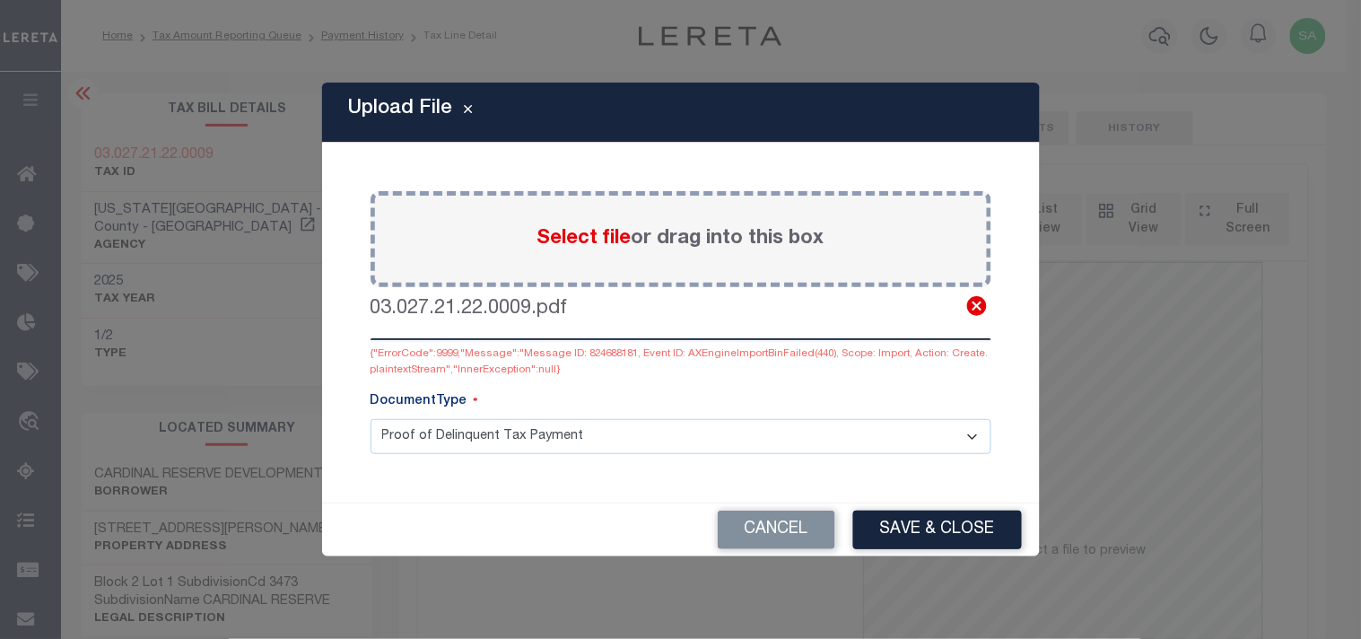
click at [976, 303] on icon at bounding box center [977, 306] width 20 height 20
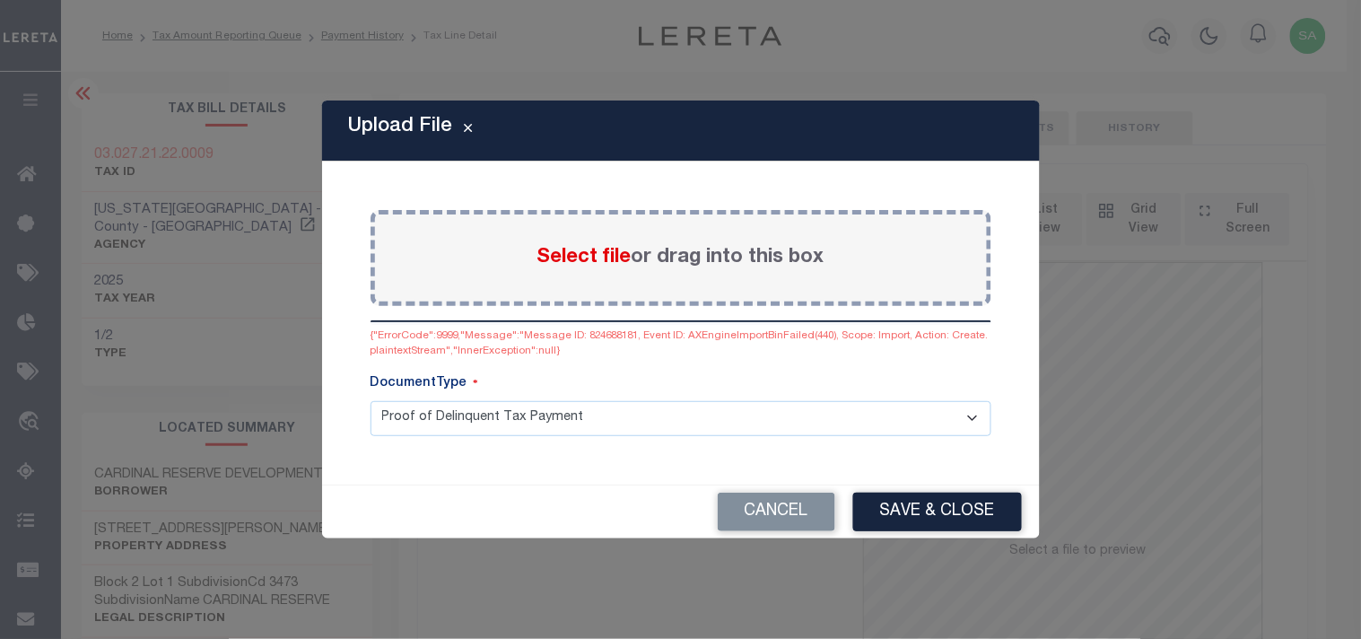
click at [597, 253] on span "Select file" at bounding box center [585, 258] width 94 height 20
click at [0, 0] on input "Select file or drag into this box" at bounding box center [0, 0] width 0 height 0
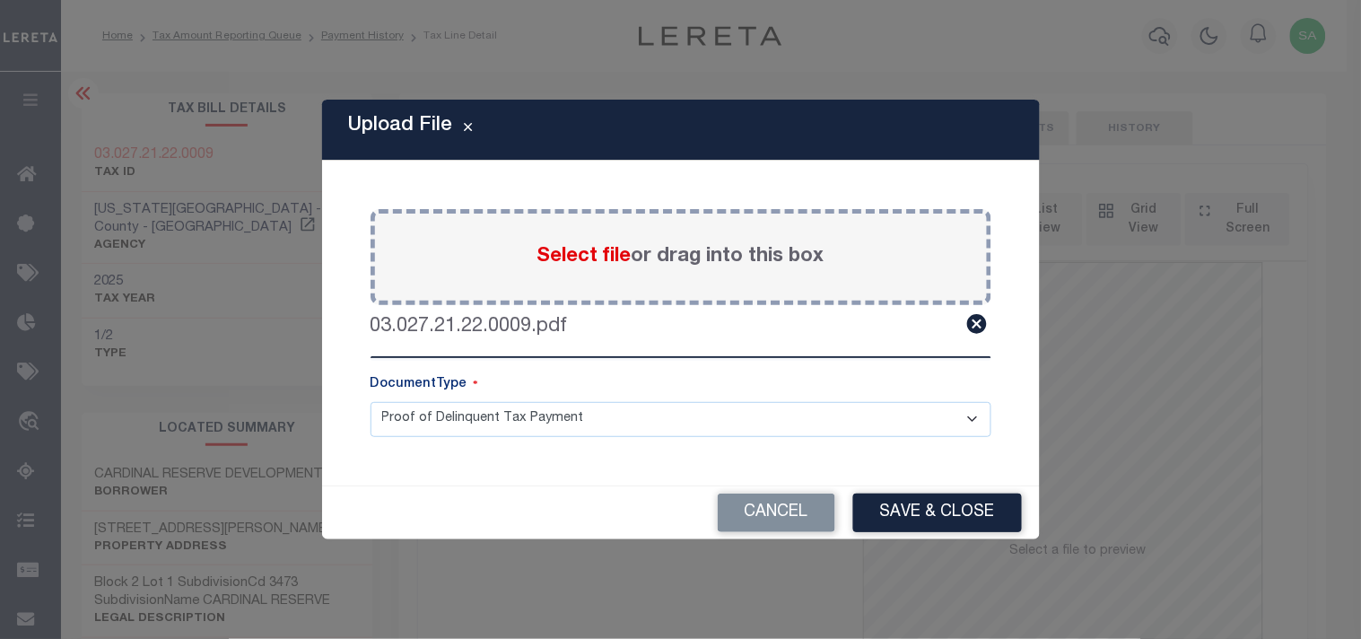
click at [990, 537] on div "Cancel Save & Close" at bounding box center [681, 512] width 718 height 53
click at [978, 507] on button "Save & Close" at bounding box center [937, 513] width 169 height 39
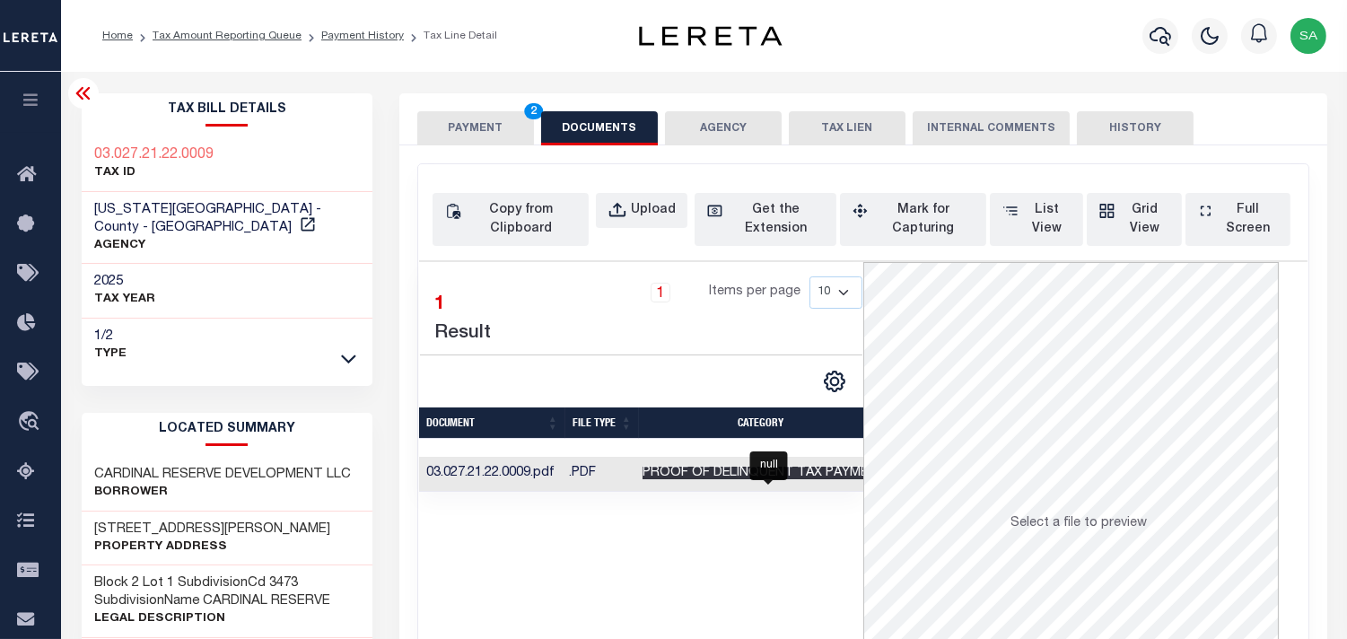
click at [815, 479] on span "Proof of Delinquent Tax Payment" at bounding box center [764, 473] width 243 height 13
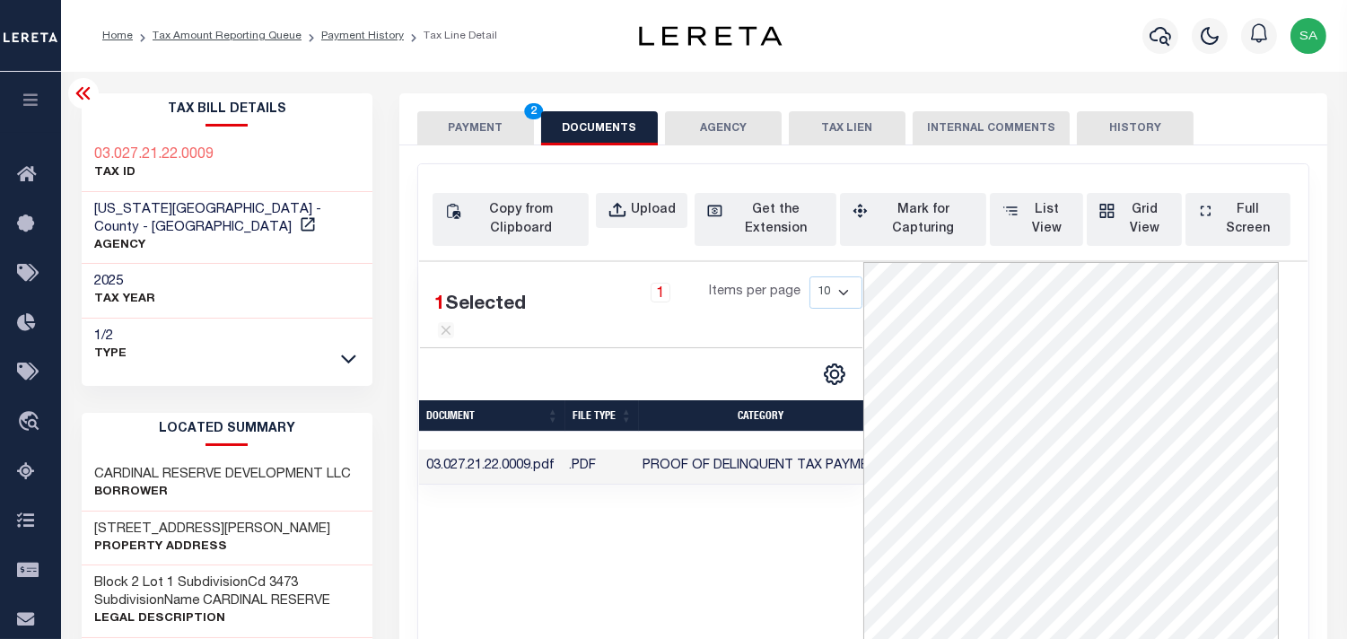
click at [482, 128] on button "PAYMENT 2" at bounding box center [475, 128] width 117 height 34
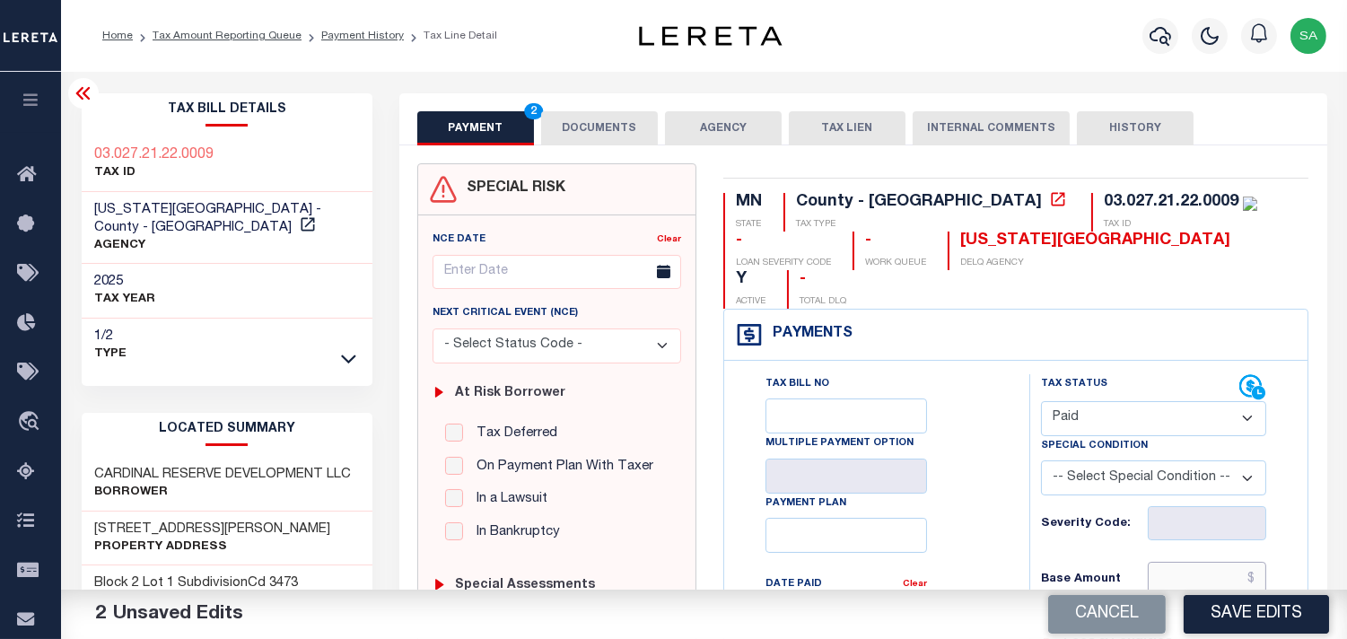
click at [1217, 562] on input "text" at bounding box center [1207, 579] width 118 height 34
paste input "1,052.00"
type input "$1,052.00"
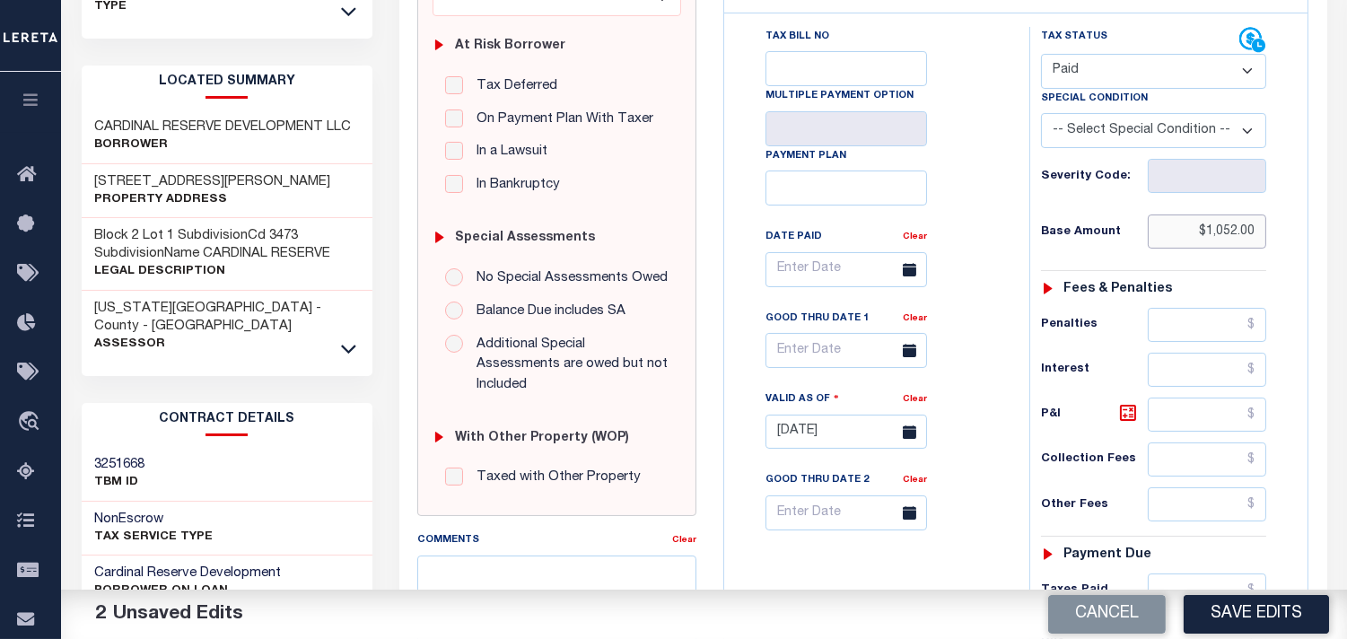
scroll to position [498, 0]
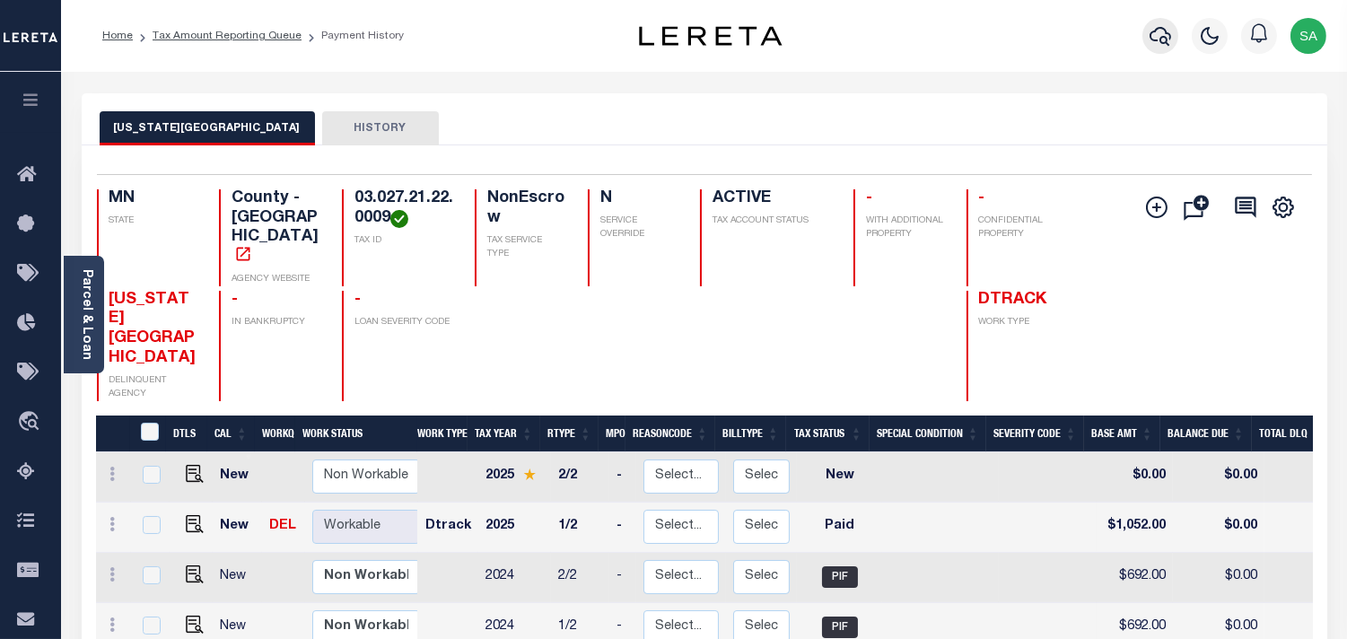
click at [1168, 38] on icon "button" at bounding box center [1161, 36] width 22 height 22
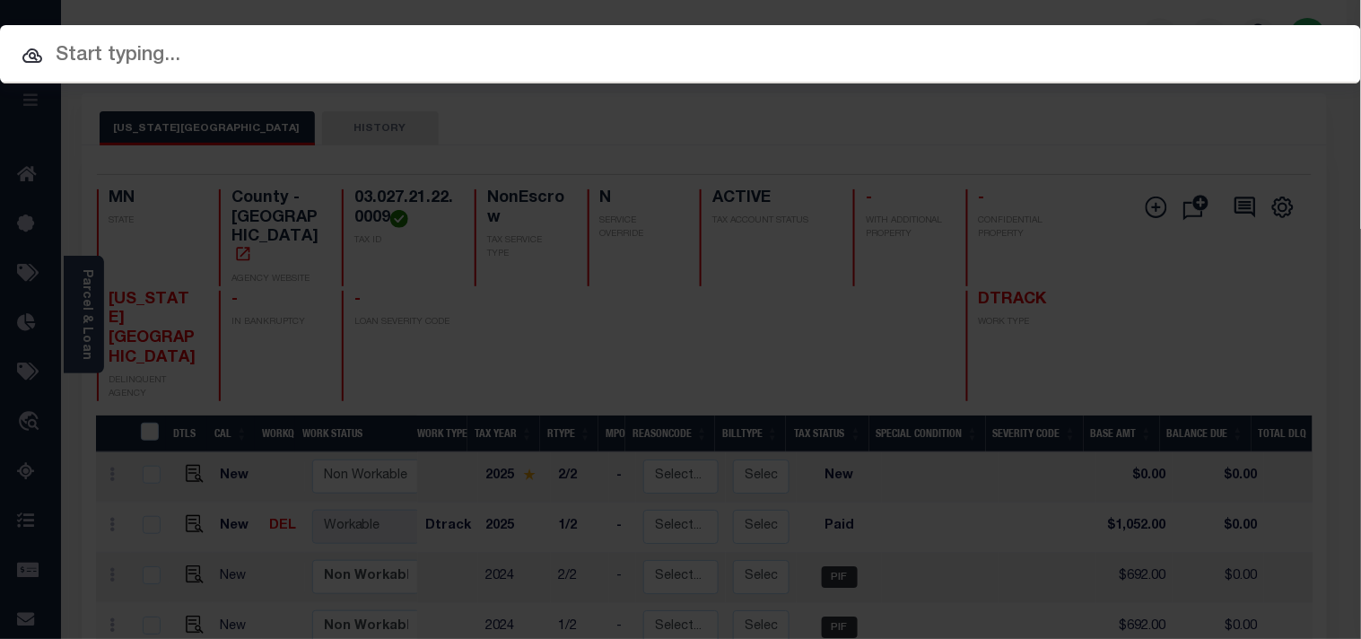
click at [1095, 49] on input "text" at bounding box center [680, 55] width 1361 height 31
paste input "218814"
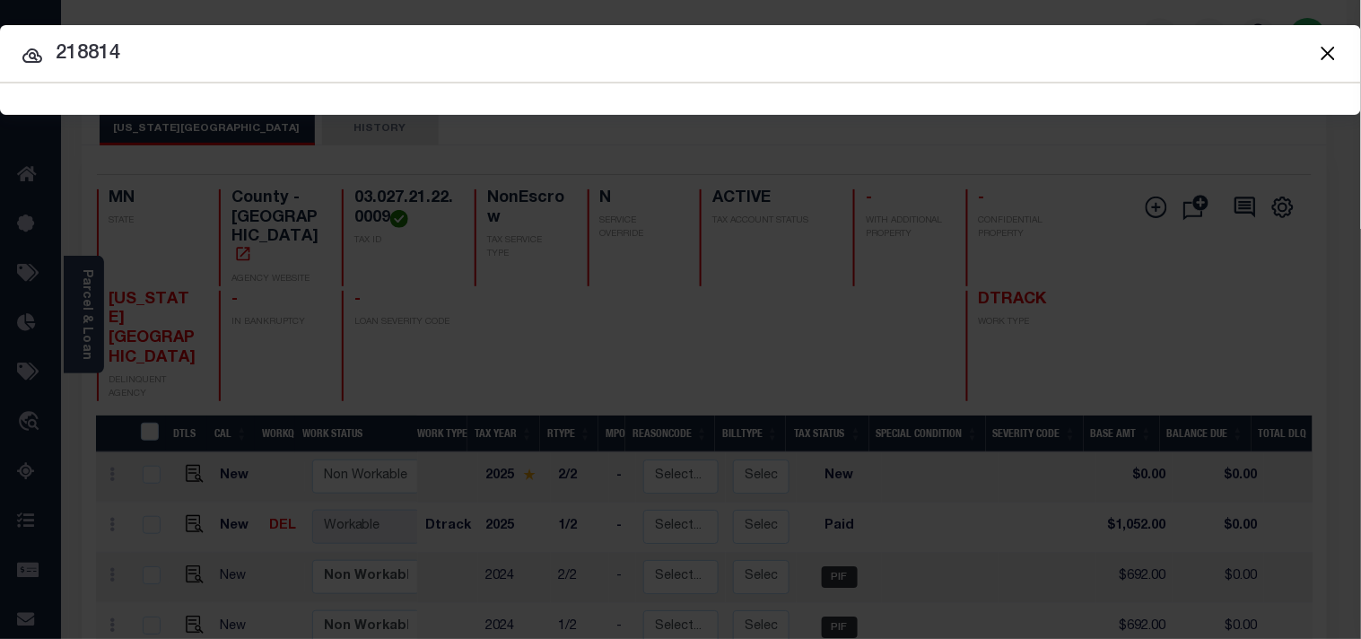
type input "218814"
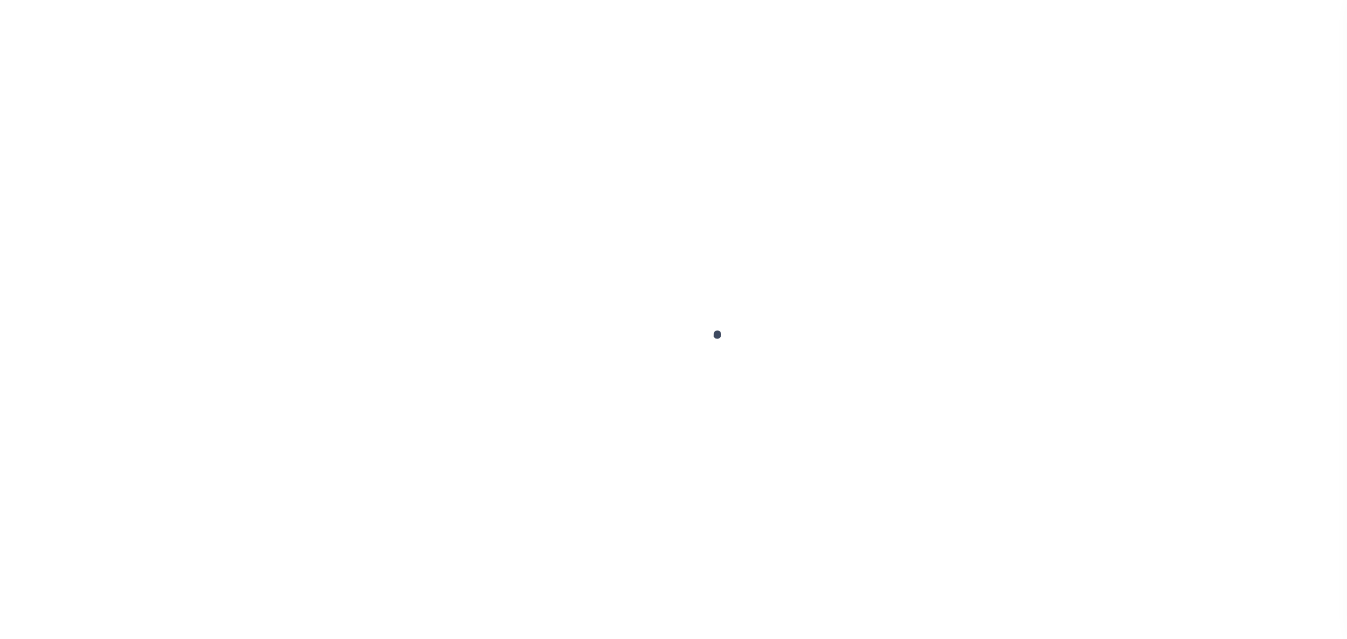
checkbox input "false"
type input "05/16/2025"
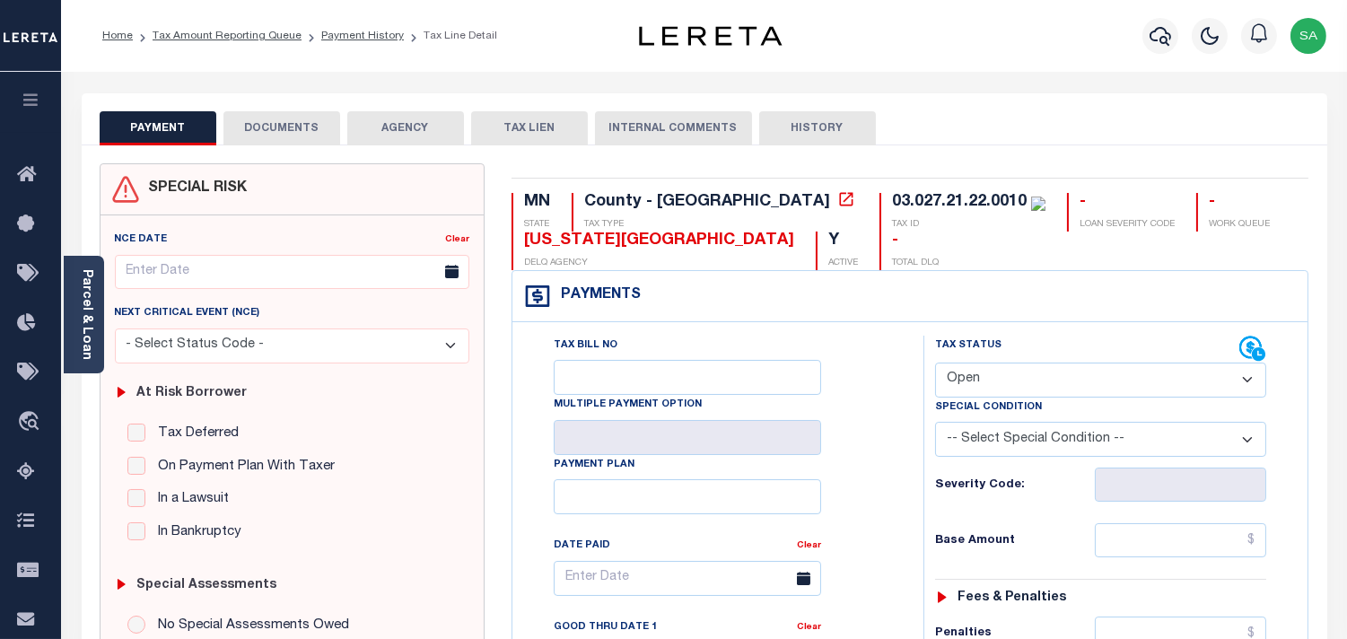
click at [956, 383] on select "- Select Status Code - Open Due/Unpaid Paid Incomplete No Tax Due Internal Refu…" at bounding box center [1100, 380] width 331 height 35
select select "PYD"
click at [935, 363] on select "- Select Status Code - Open Due/Unpaid Paid Incomplete No Tax Due Internal Refu…" at bounding box center [1100, 380] width 331 height 35
type input "10/08/2025"
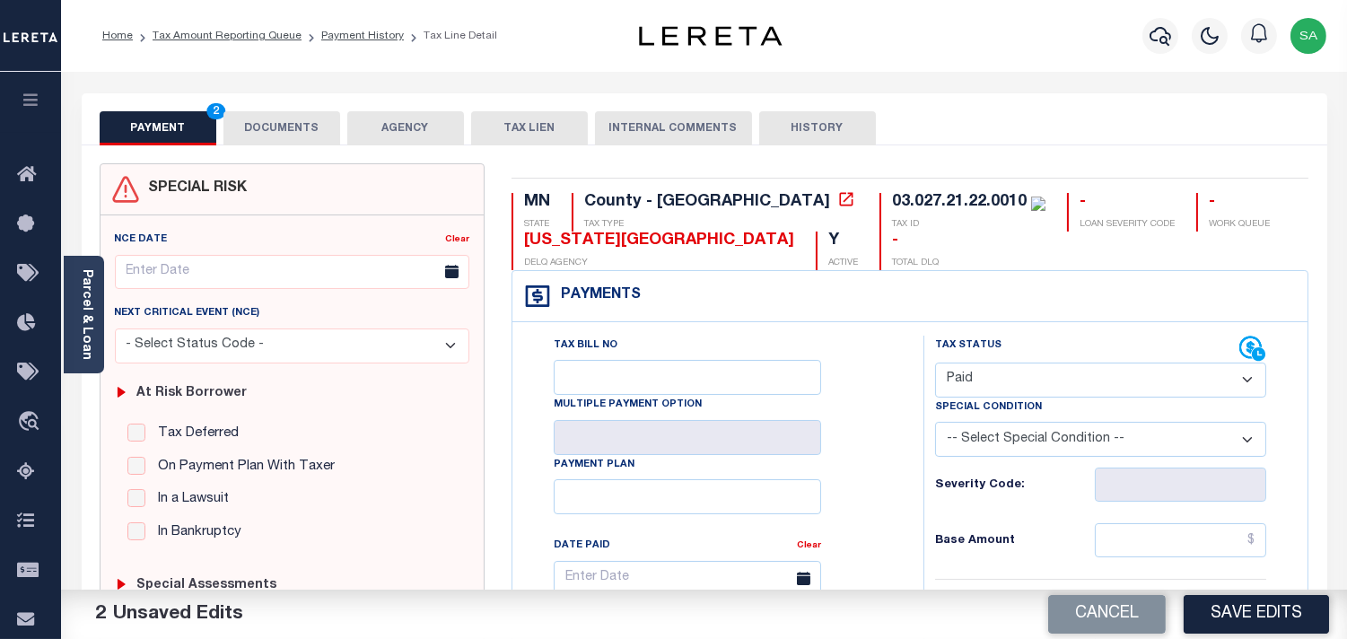
click at [80, 310] on link "Parcel & Loan" at bounding box center [86, 314] width 13 height 91
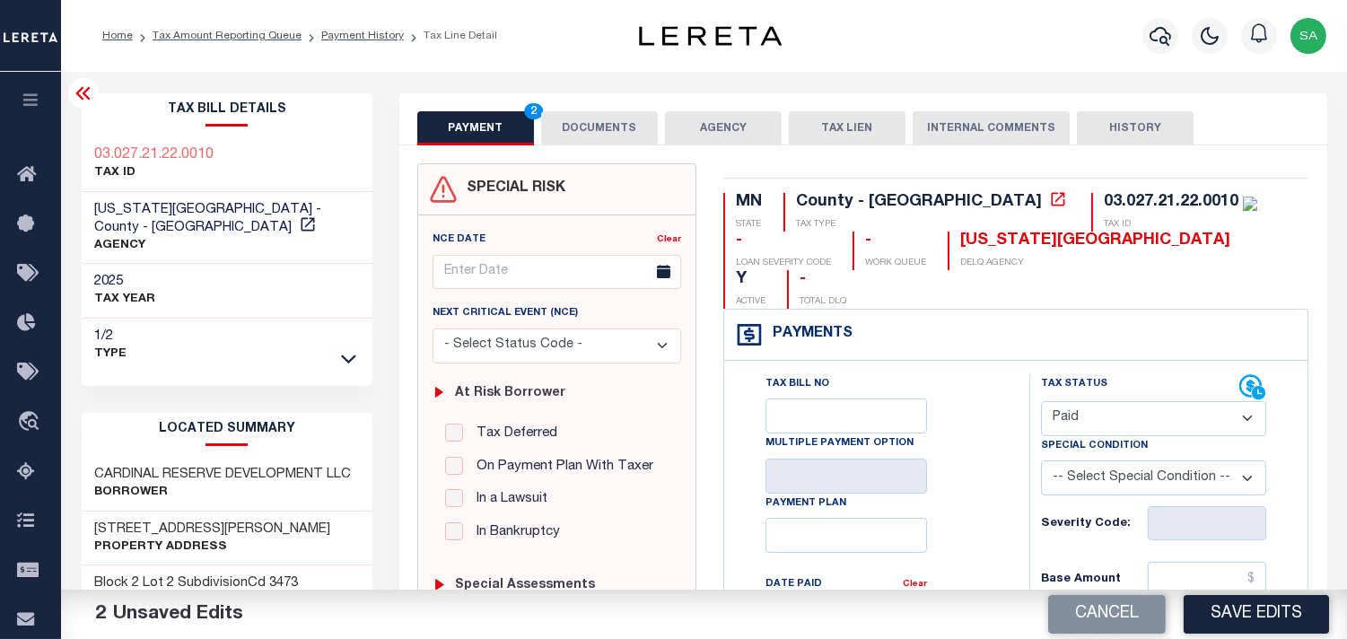
click at [612, 115] on button "DOCUMENTS" at bounding box center [599, 128] width 117 height 34
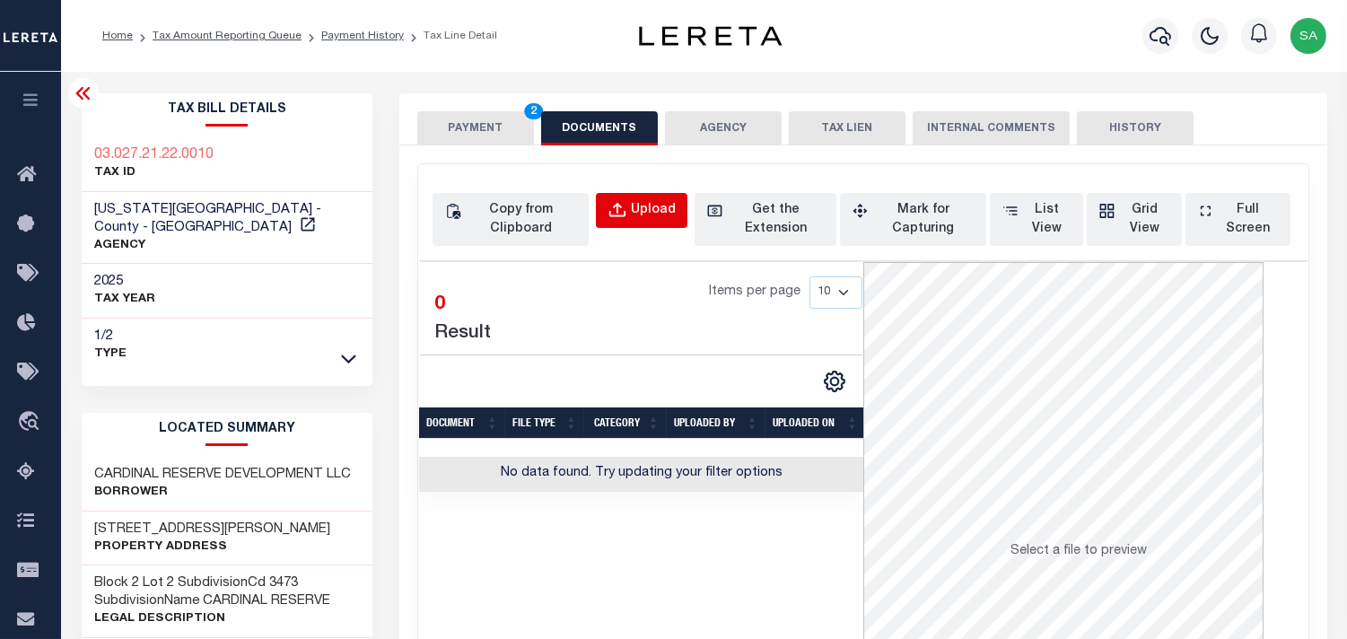
click at [664, 213] on div "Upload" at bounding box center [653, 211] width 45 height 20
select select "POP"
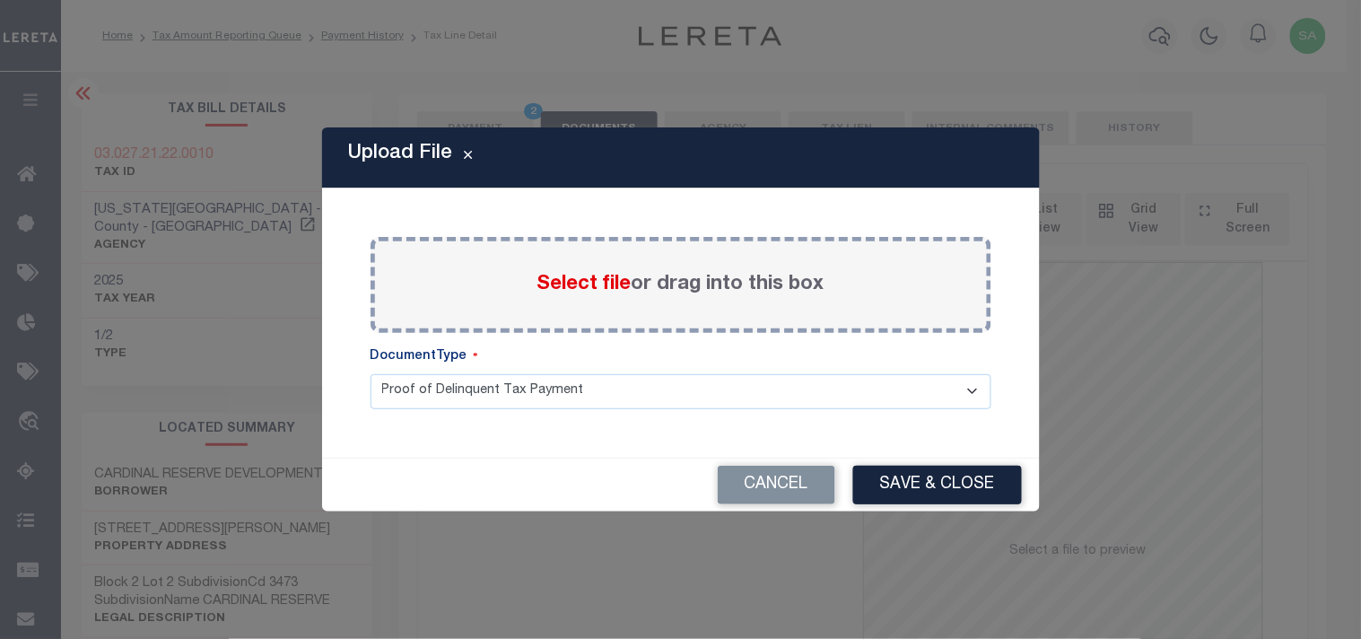
click at [608, 289] on span "Select file" at bounding box center [585, 285] width 94 height 20
click at [0, 0] on input "Select file or drag into this box" at bounding box center [0, 0] width 0 height 0
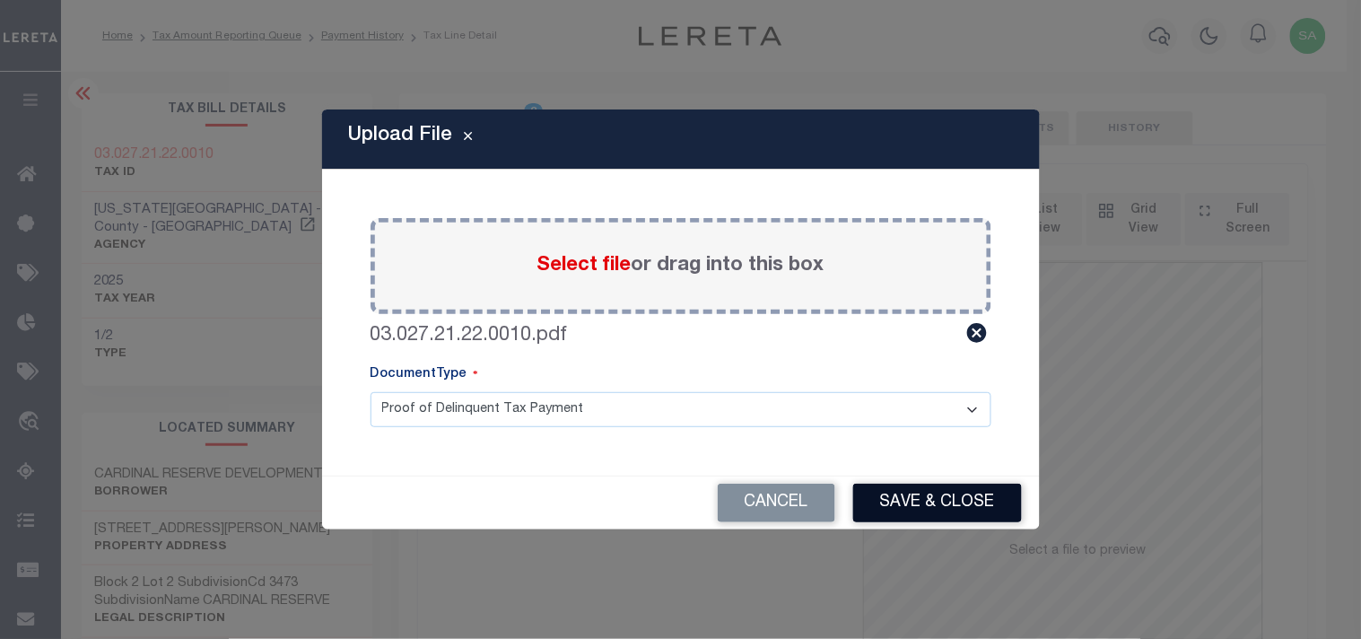
click at [897, 494] on button "Save & Close" at bounding box center [937, 503] width 169 height 39
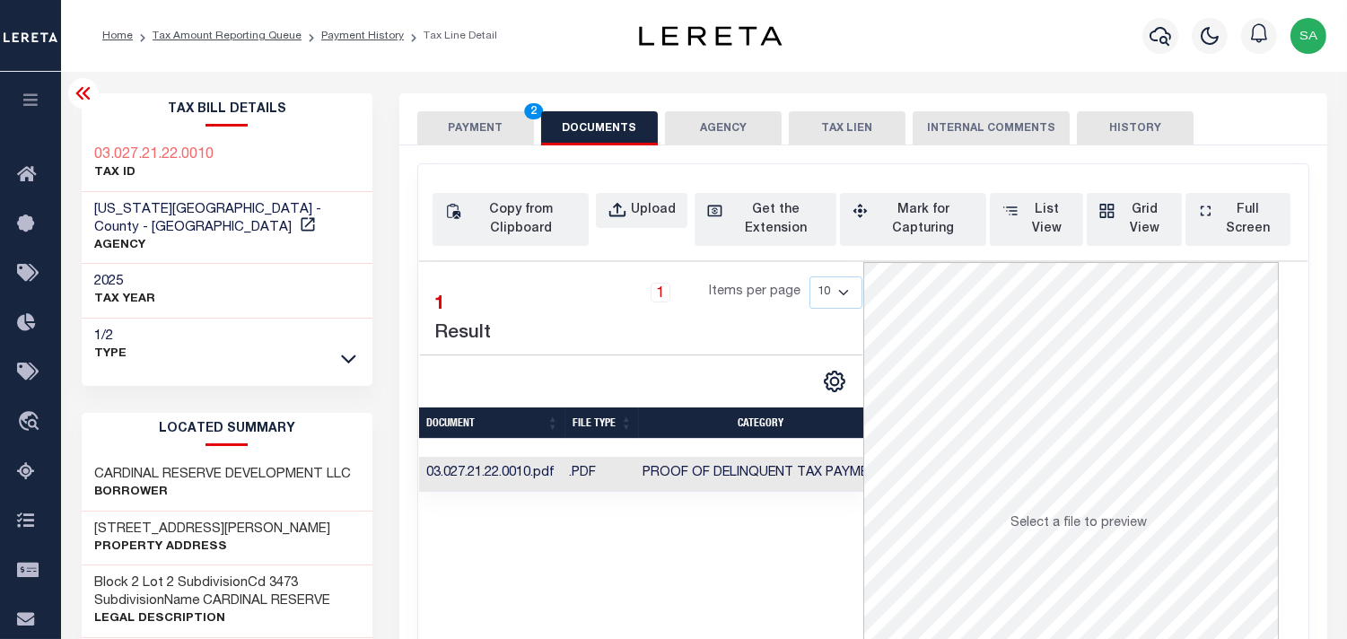
click at [424, 102] on div "PAYMENT 2 DOCUMENTS AGENCY DELINQUENT PAYEE TAX LIEN" at bounding box center [863, 119] width 928 height 52
click at [453, 113] on button "PAYMENT 2" at bounding box center [475, 128] width 117 height 34
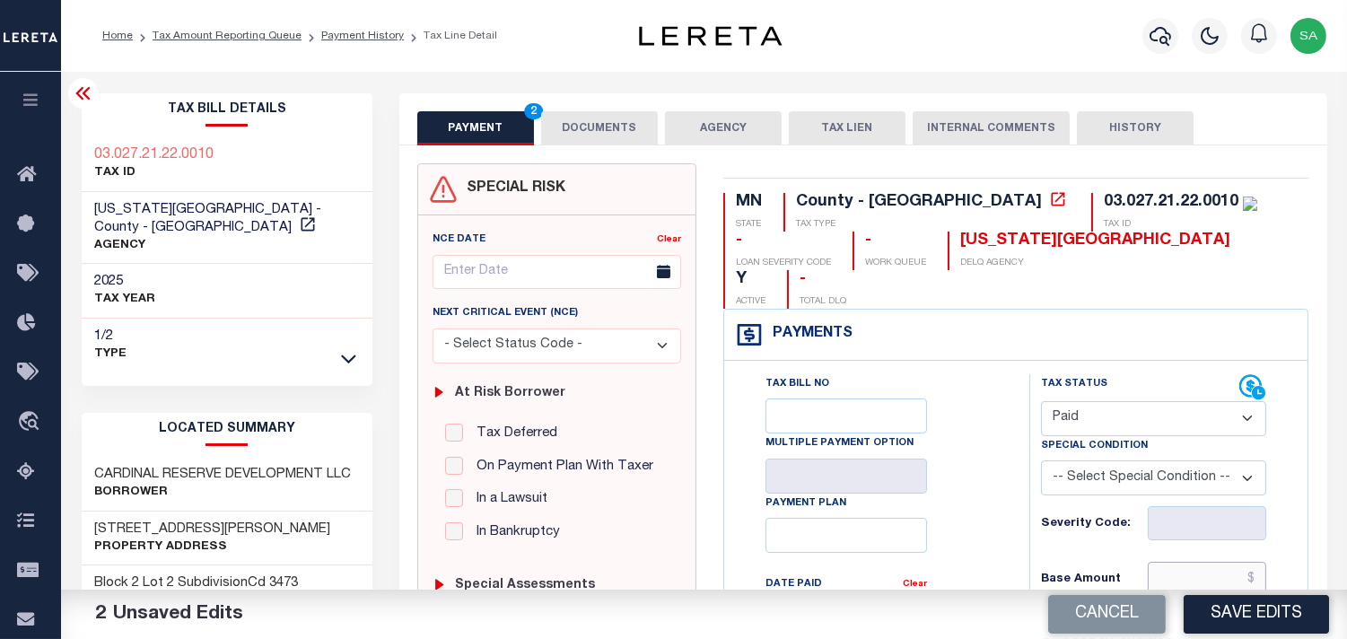
click at [1183, 562] on input "text" at bounding box center [1207, 579] width 118 height 34
paste input "1,052.00"
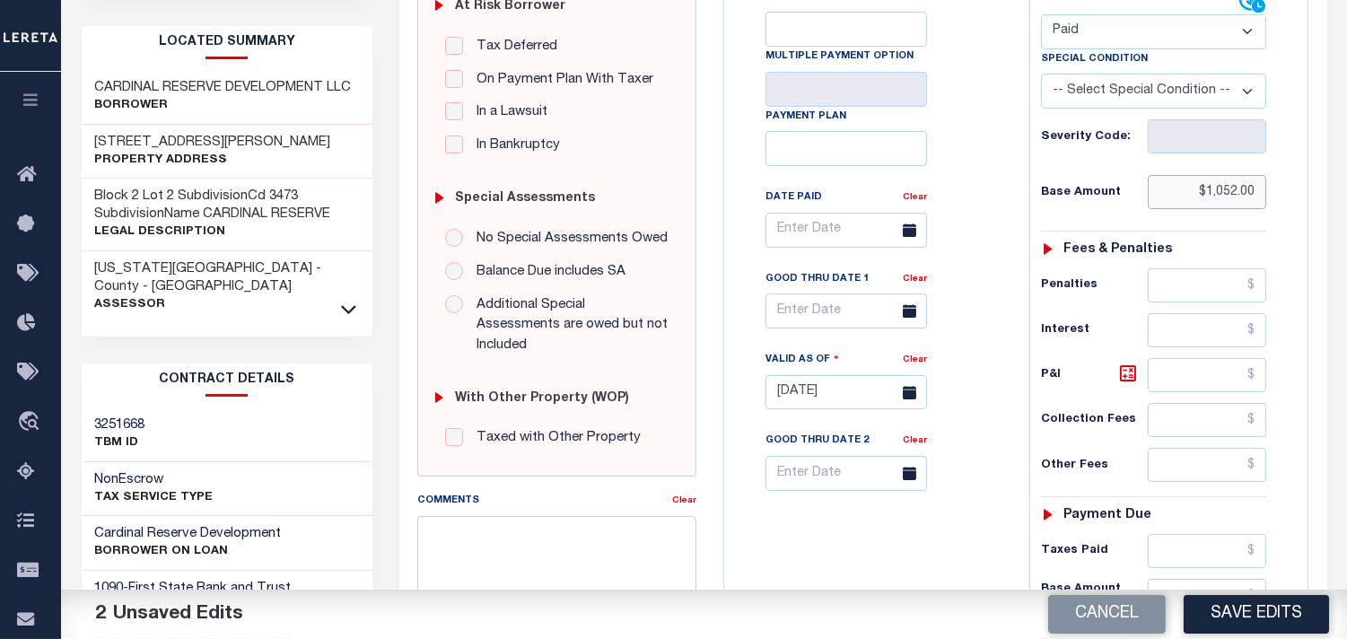
scroll to position [498, 0]
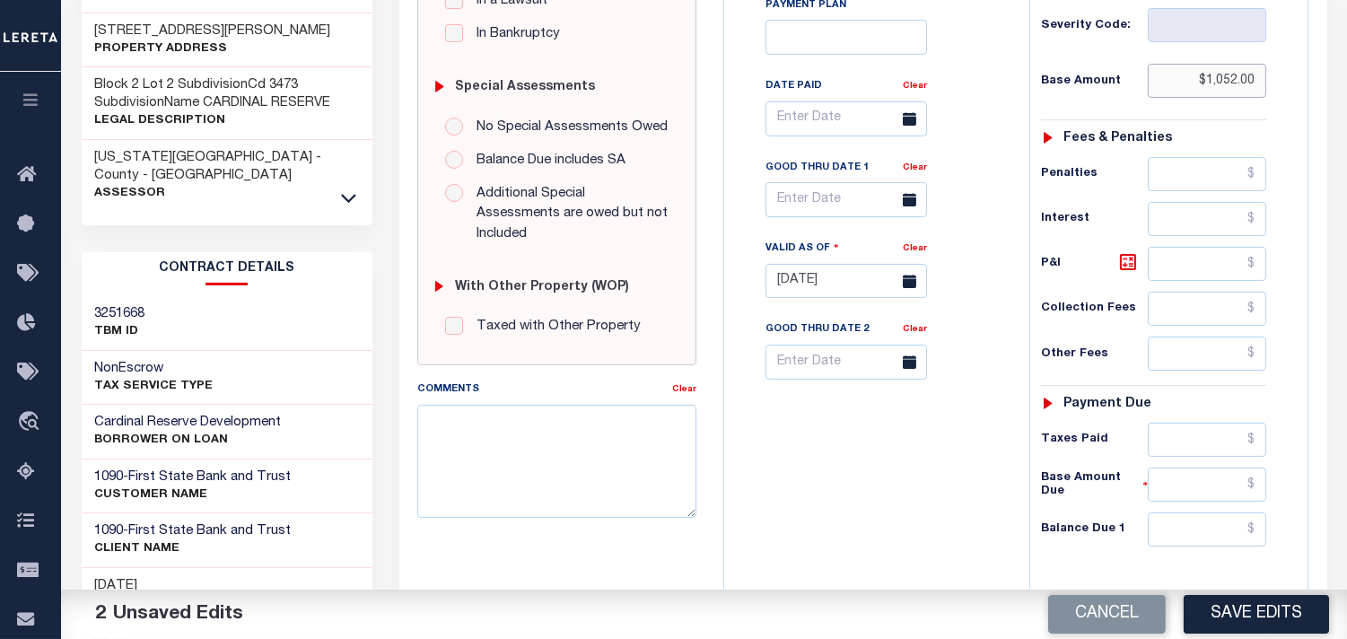
type input "$1,052.00"
click at [1194, 423] on input "text" at bounding box center [1207, 440] width 118 height 34
paste input "1,052.00"
type input "$1,052.00"
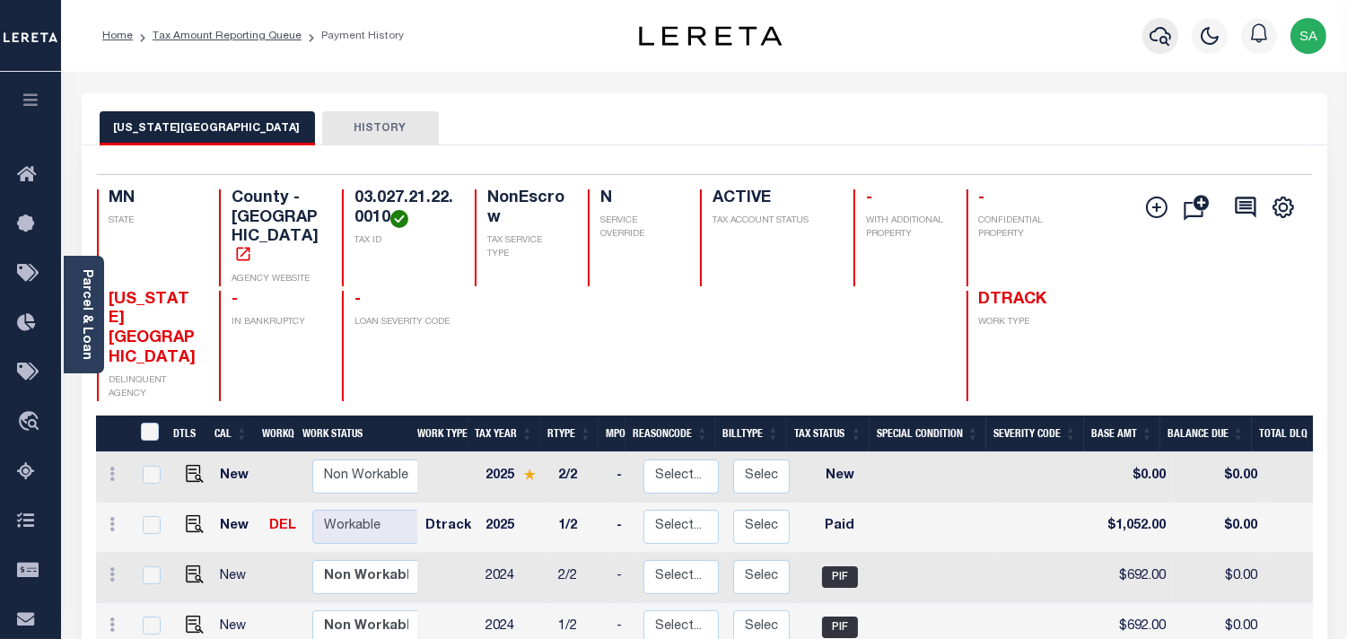
click at [1152, 33] on icon "button" at bounding box center [1161, 36] width 22 height 19
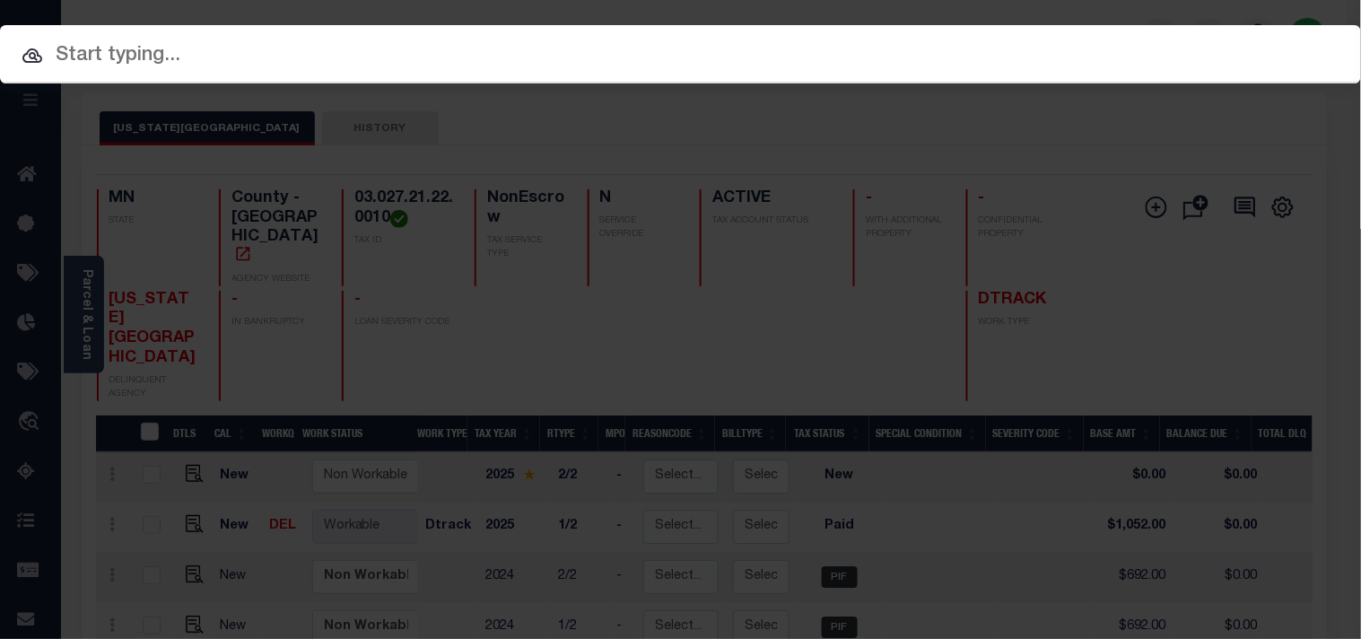
click at [1052, 52] on input "text" at bounding box center [680, 55] width 1361 height 31
paste input "218814"
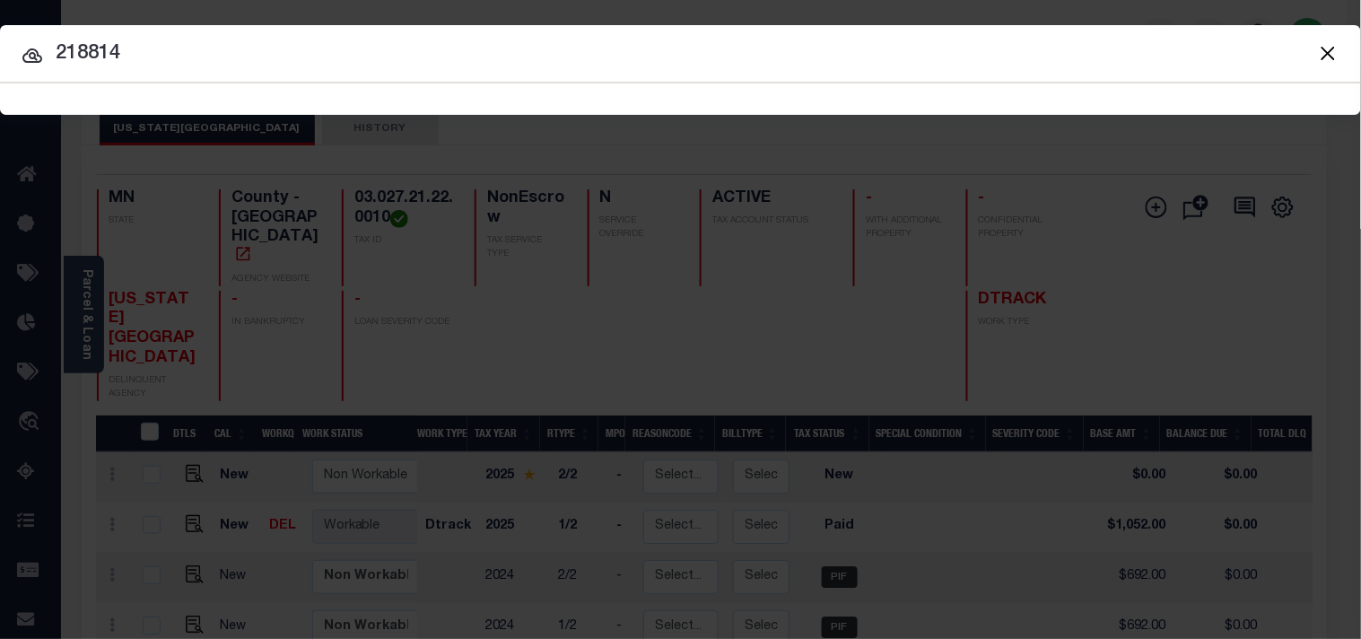
type input "218814"
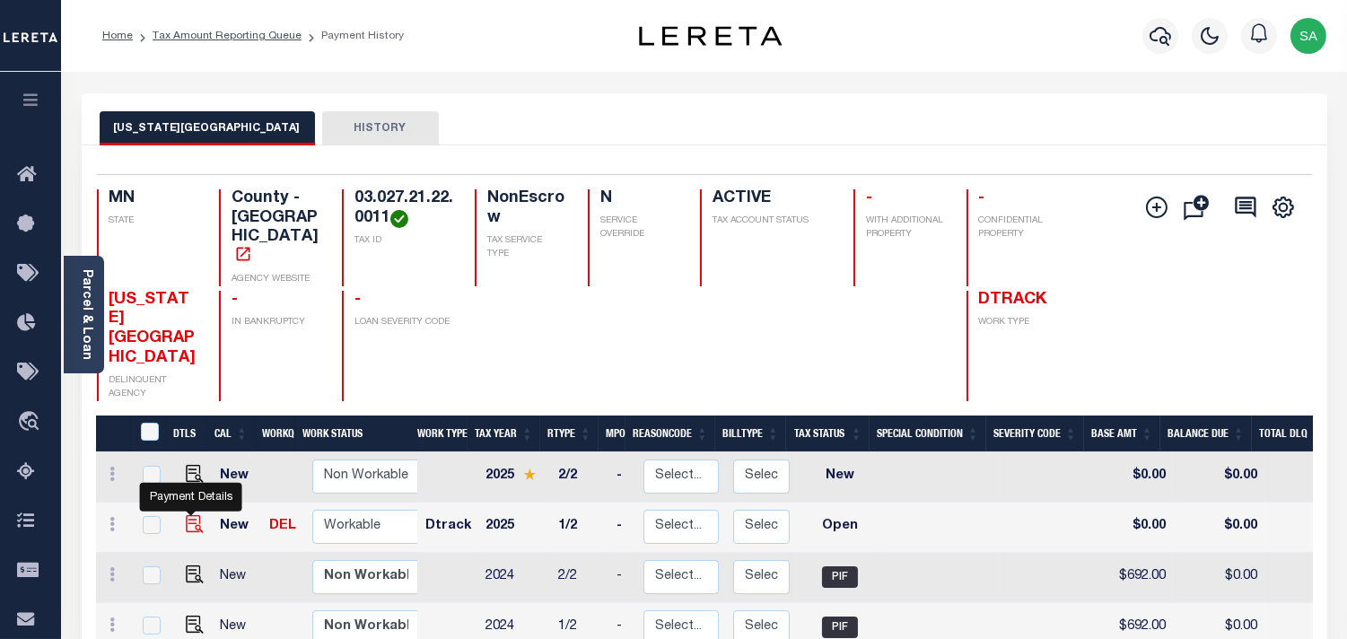
click at [189, 515] on img "" at bounding box center [195, 524] width 18 height 18
checkbox input "true"
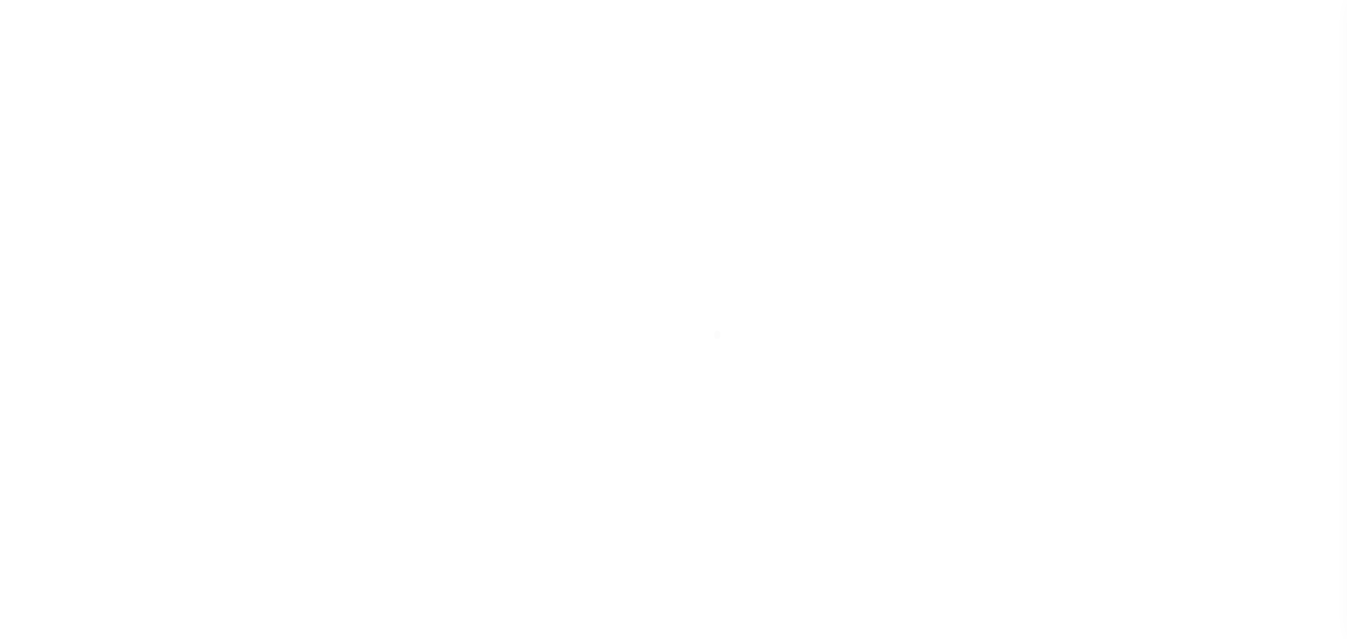
checkbox input "false"
type input "[DATE]"
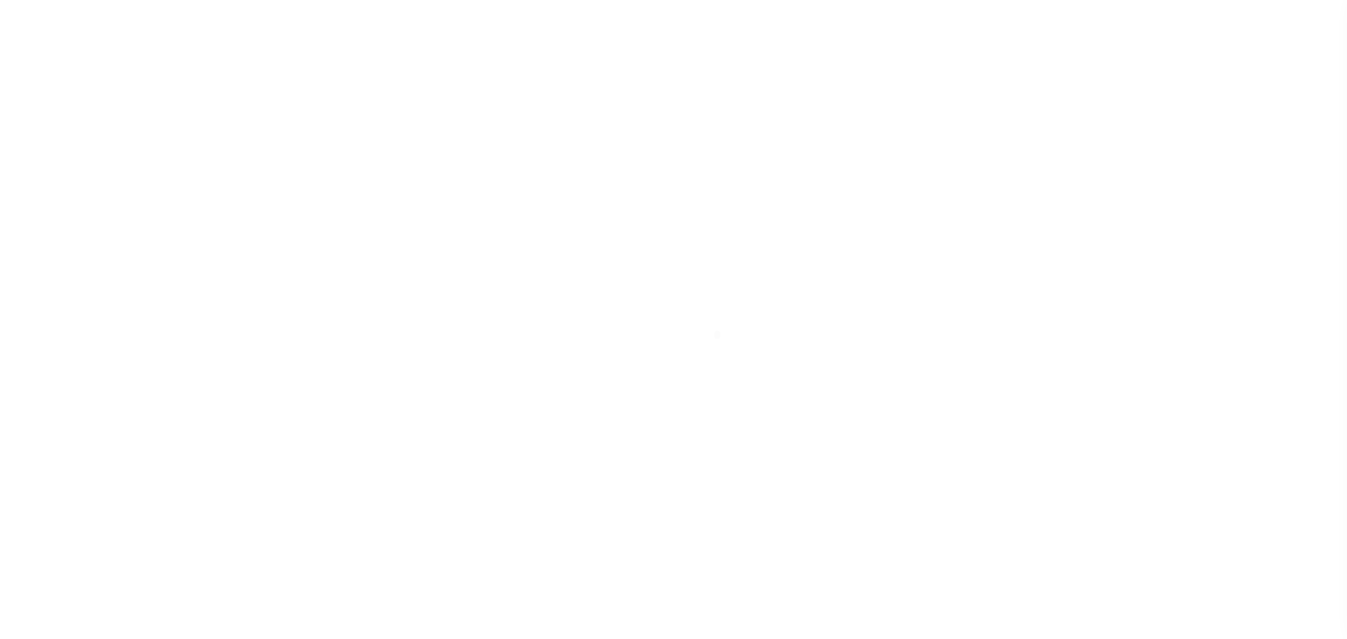
select select "OP2"
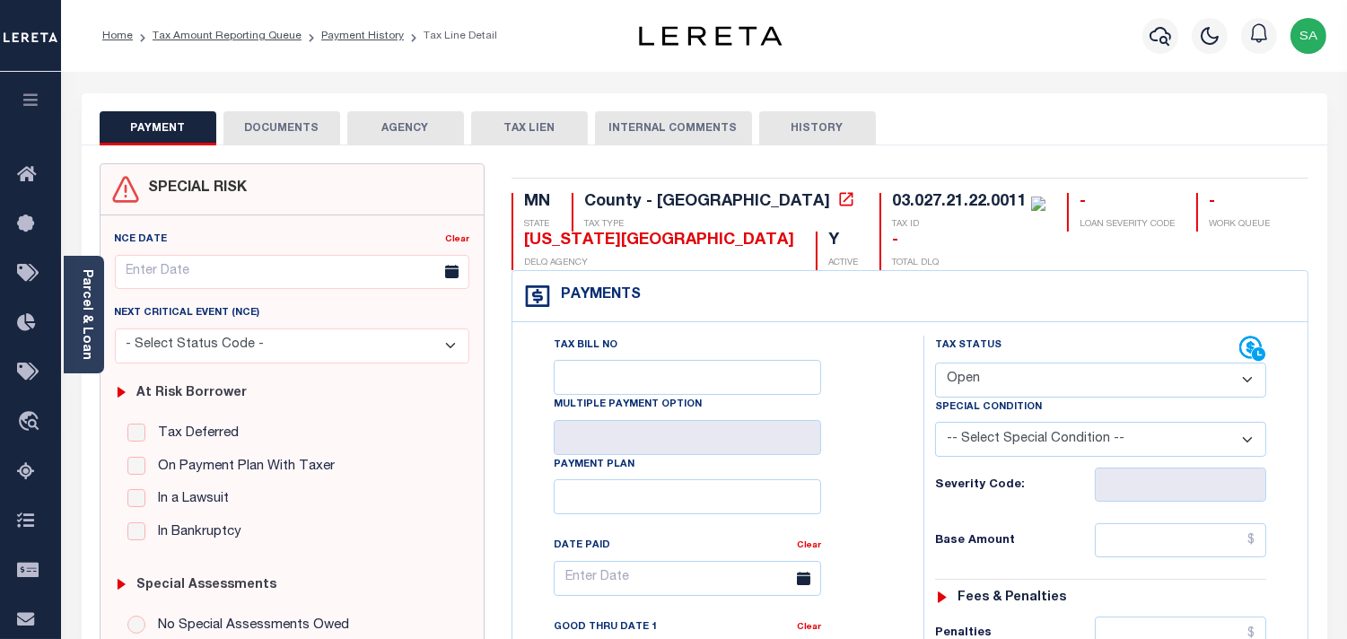
click at [281, 127] on button "DOCUMENTS" at bounding box center [281, 128] width 117 height 34
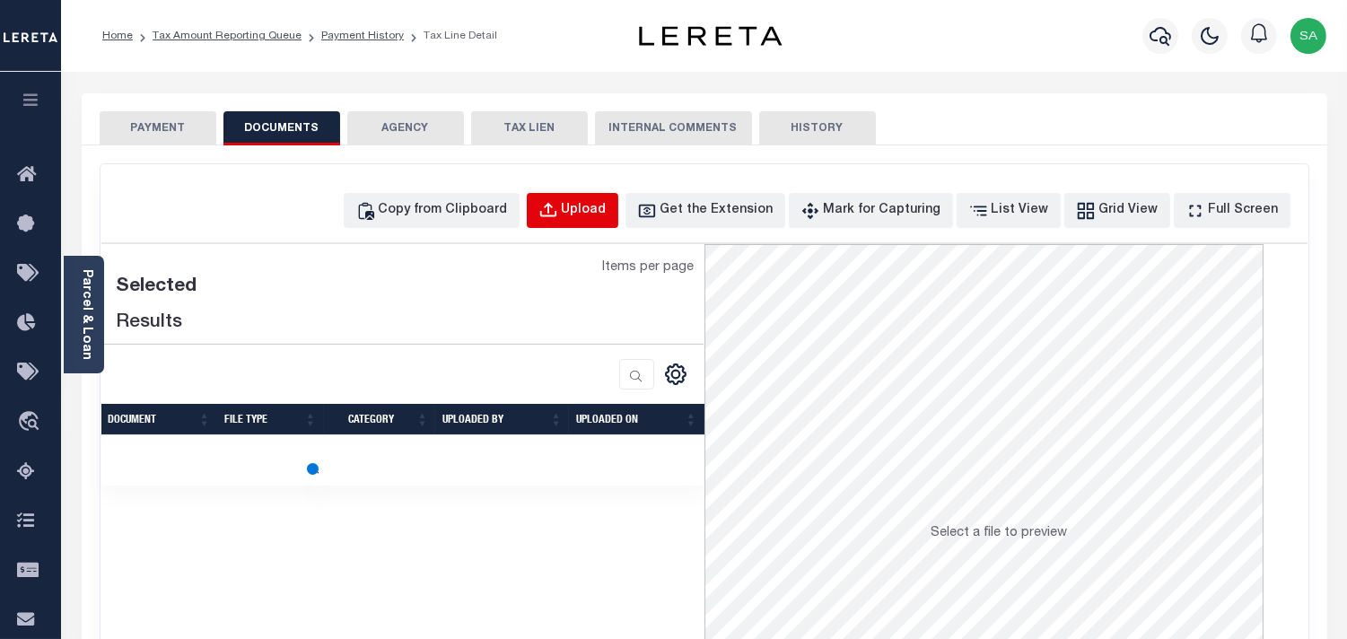
click at [596, 213] on div "Upload" at bounding box center [584, 211] width 45 height 20
select select "POP"
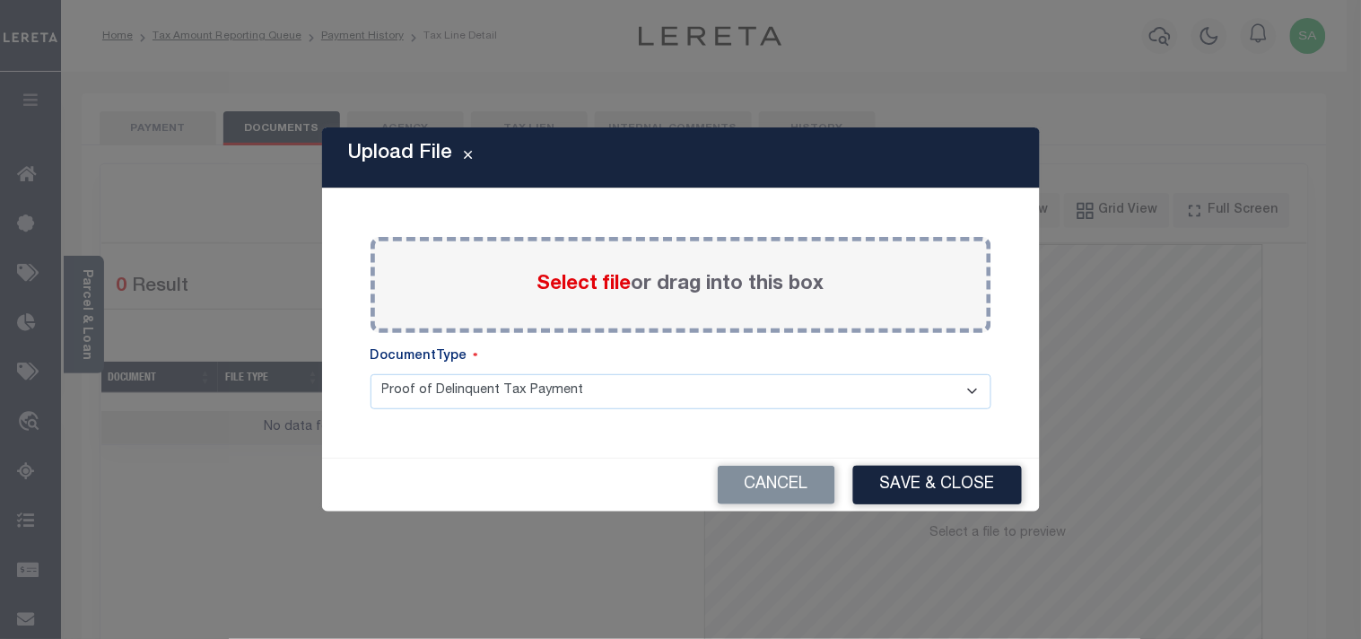
click at [553, 280] on span "Select file" at bounding box center [585, 285] width 94 height 20
click at [0, 0] on input "Select file or drag into this box" at bounding box center [0, 0] width 0 height 0
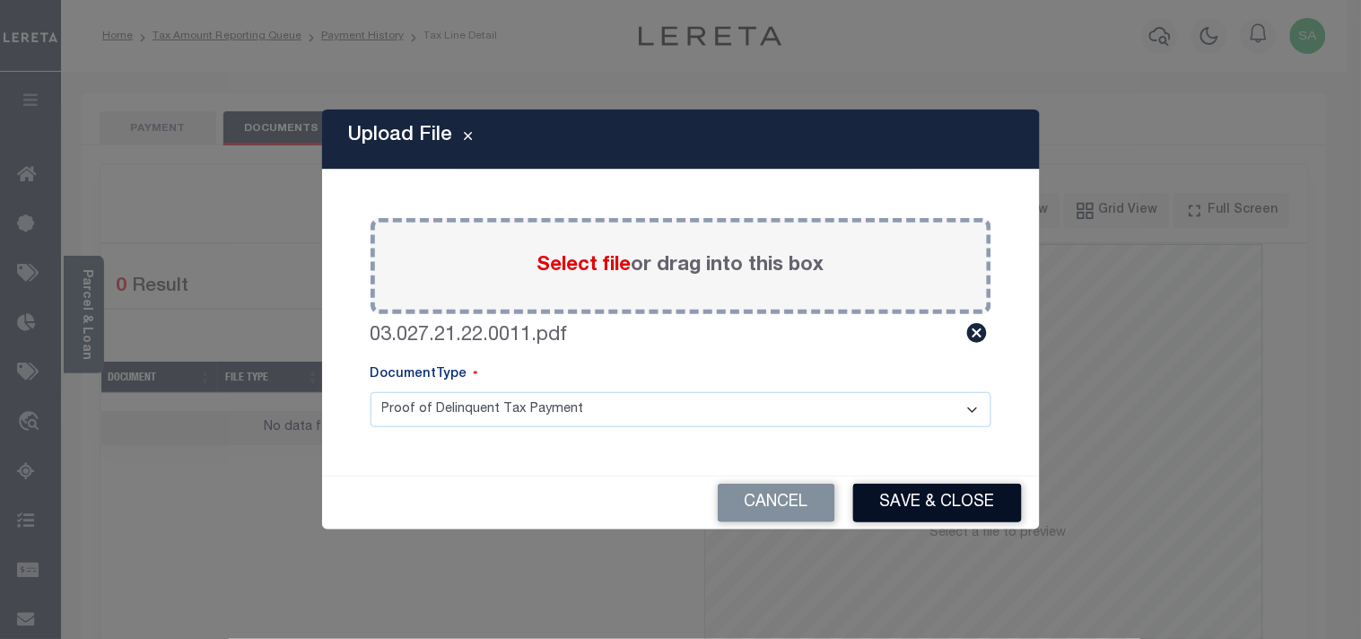
click at [970, 503] on button "Save & Close" at bounding box center [937, 503] width 169 height 39
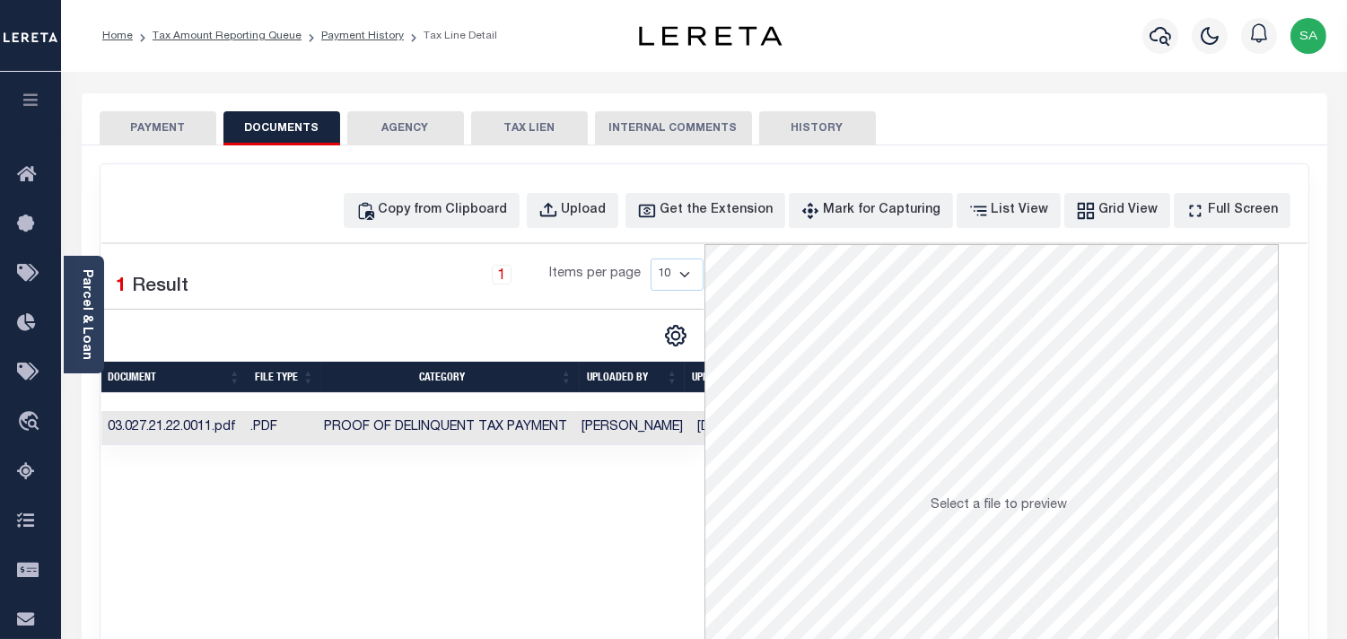
click at [140, 130] on button "PAYMENT" at bounding box center [158, 128] width 117 height 34
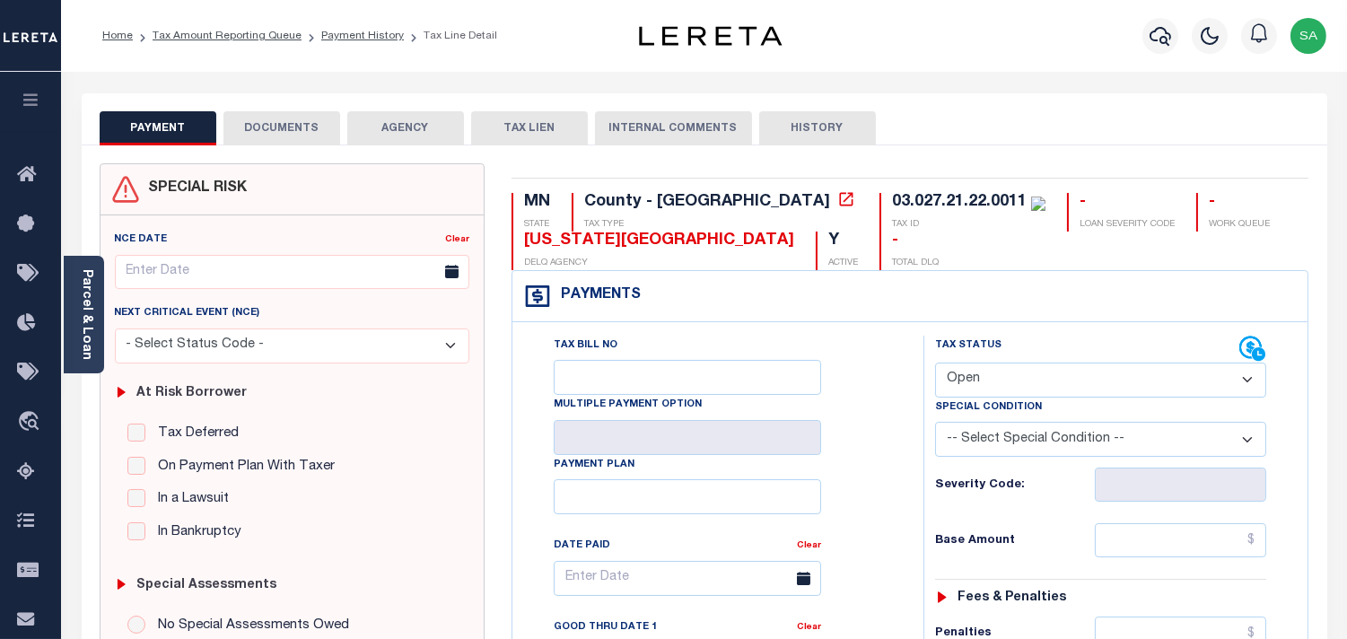
click at [1046, 392] on select "- Select Status Code - Open Due/Unpaid Paid Incomplete No Tax Due Internal Refu…" at bounding box center [1100, 380] width 331 height 35
select select "PYD"
click at [935, 363] on select "- Select Status Code - Open Due/Unpaid Paid Incomplete No Tax Due Internal Refu…" at bounding box center [1100, 380] width 331 height 35
type input "[DATE]"
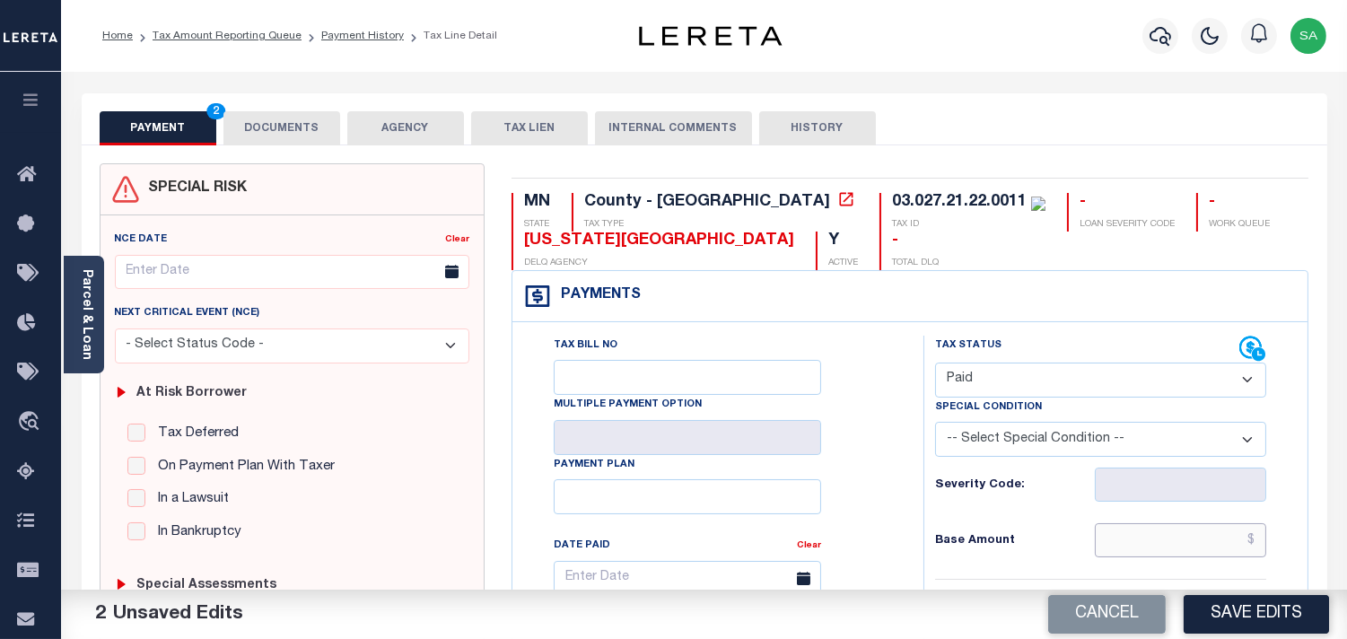
drag, startPoint x: 1247, startPoint y: 536, endPoint x: 1144, endPoint y: 532, distance: 103.3
click at [1247, 536] on input "text" at bounding box center [1180, 540] width 171 height 34
paste input "1,052.00"
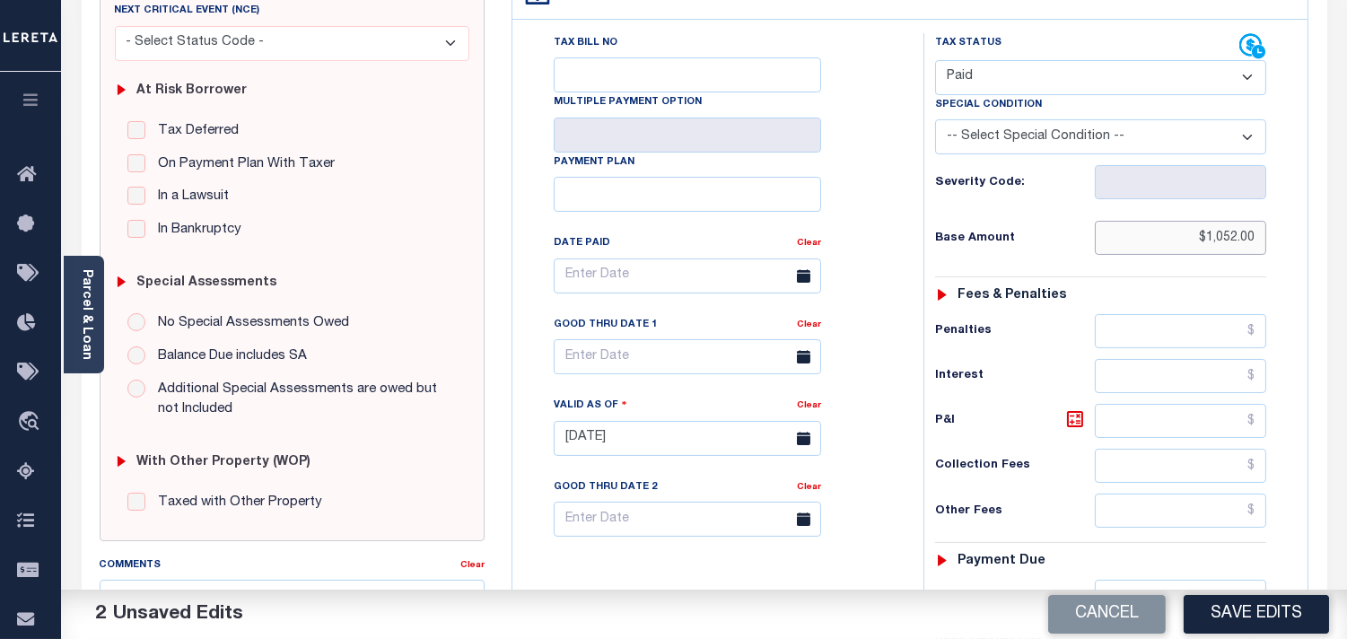
scroll to position [598, 0]
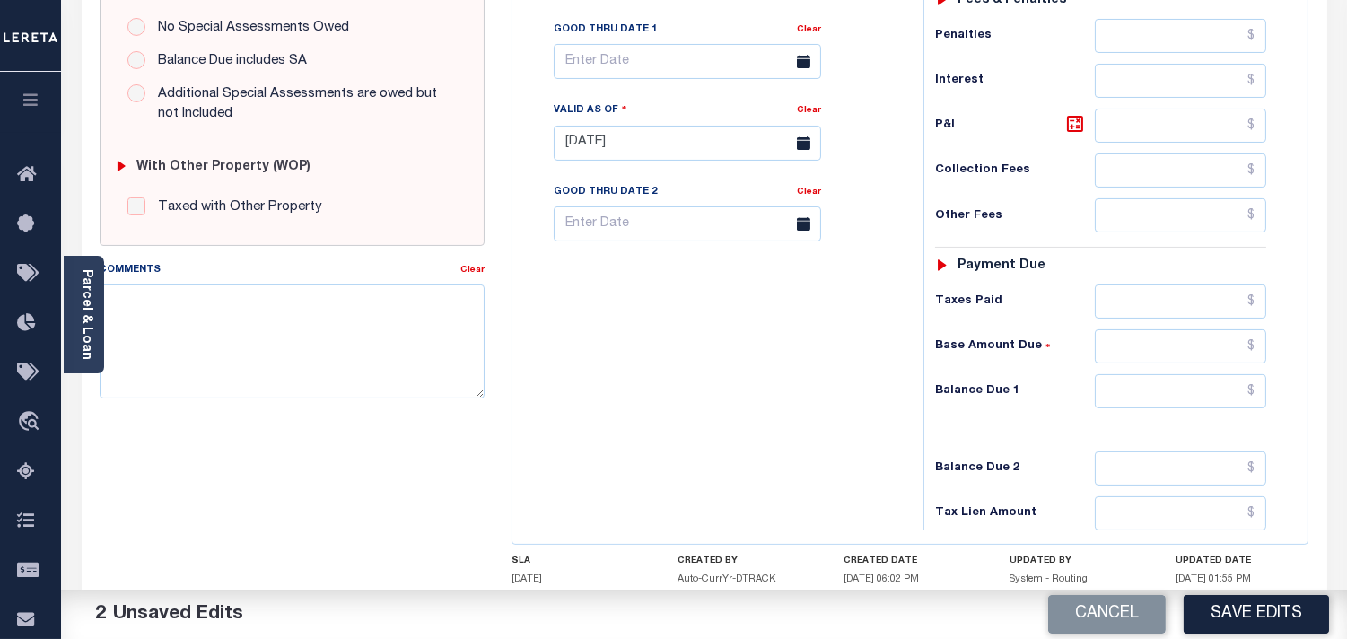
type input "$1,052.00"
click at [1186, 306] on input "text" at bounding box center [1180, 301] width 171 height 34
paste input "1,052.00"
type input "$1,052.00"
click at [1212, 419] on div "Tax Status Status - Select Status Code -" at bounding box center [1106, 134] width 366 height 792
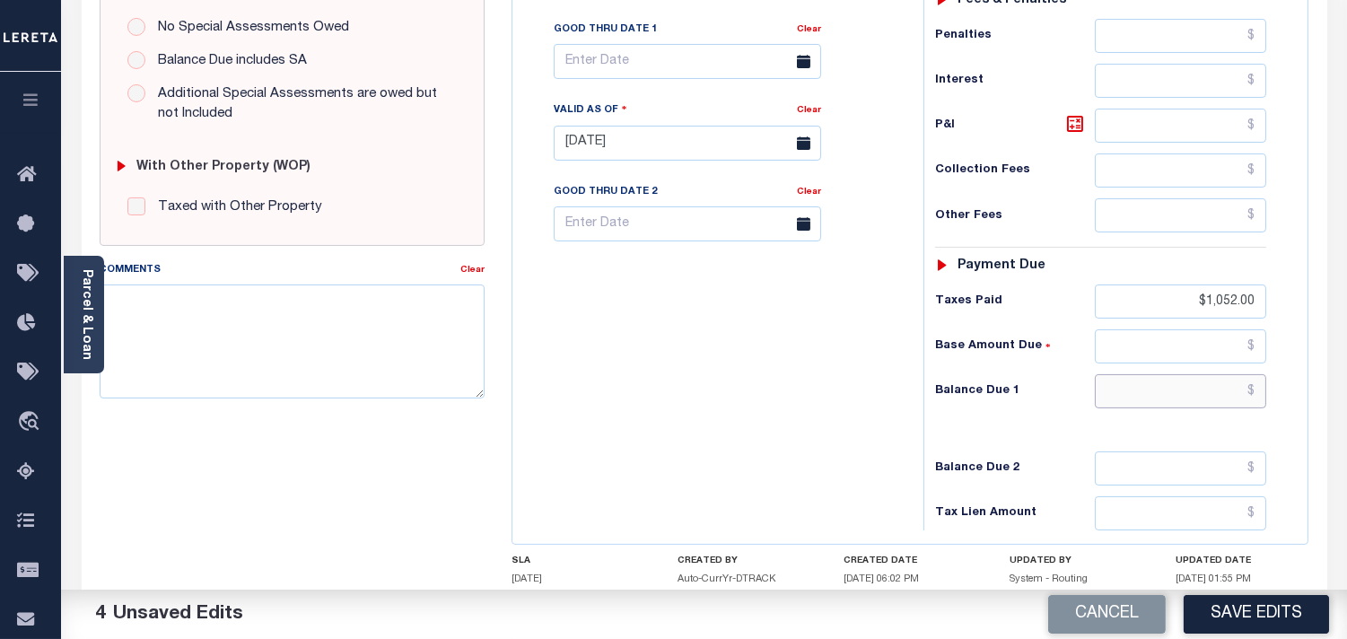
click at [1214, 401] on input "text" at bounding box center [1180, 391] width 171 height 34
type input "$0.00"
click at [859, 377] on div "Tax Bill No Multiple Payment Option Payment Plan Clear" at bounding box center [713, 134] width 393 height 792
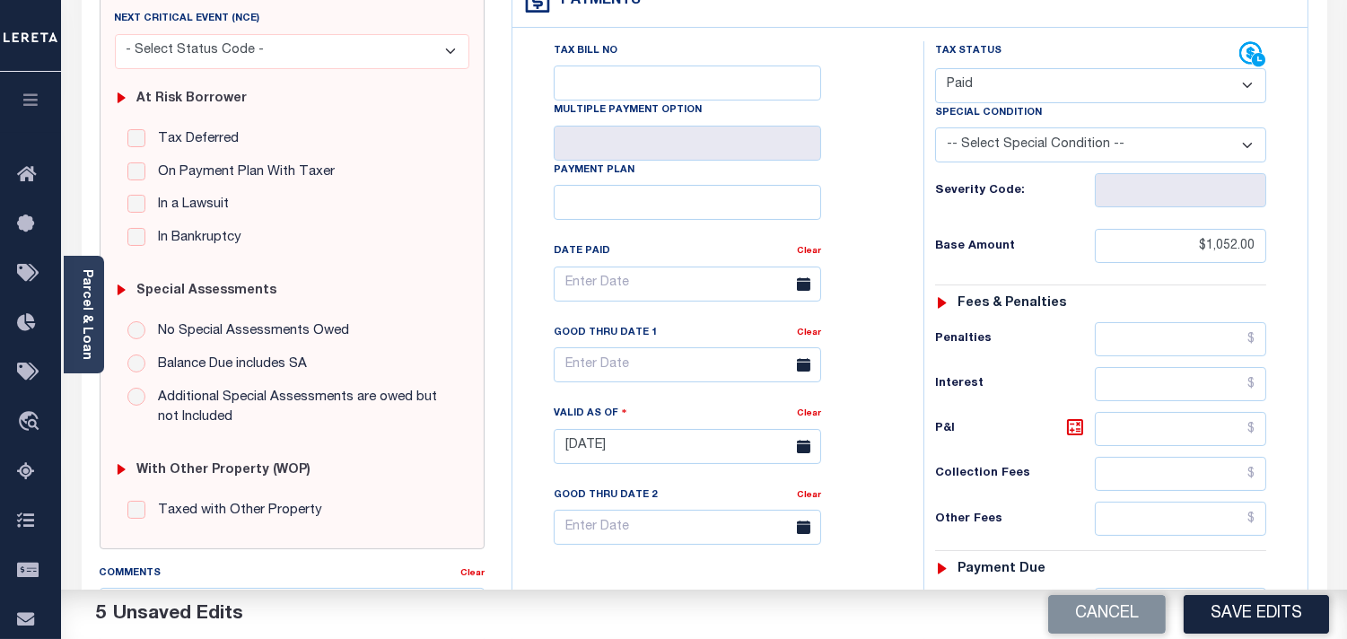
scroll to position [100, 0]
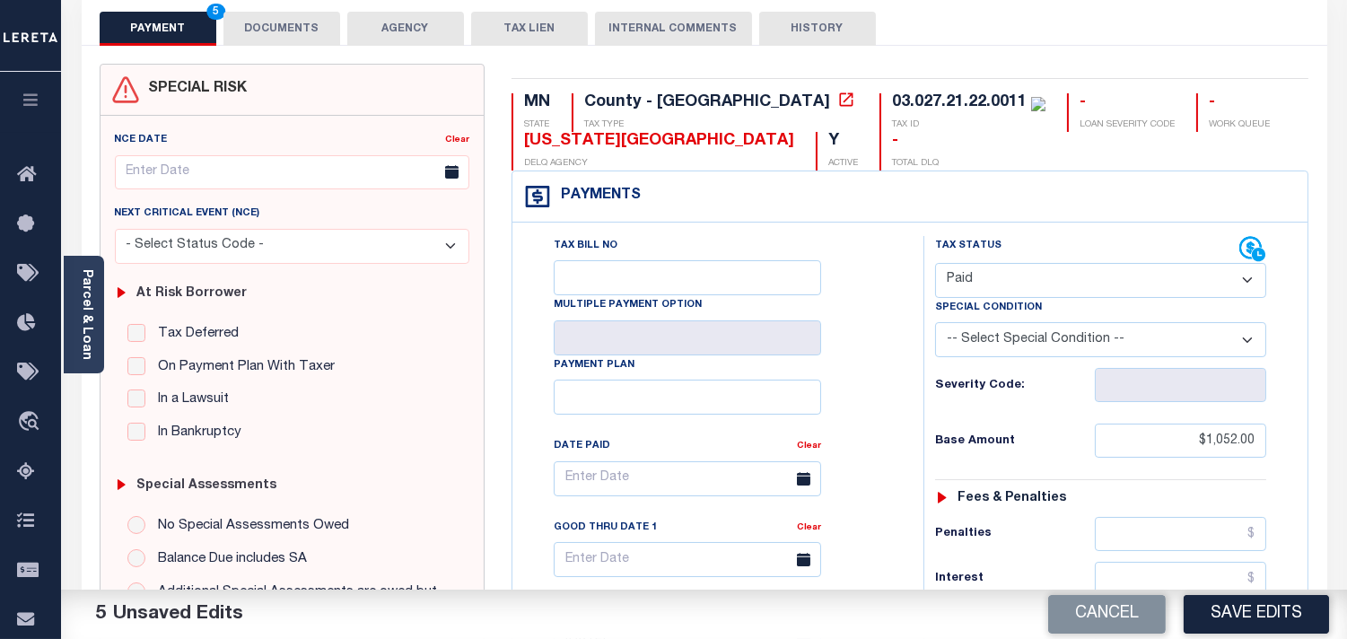
click at [300, 27] on button "DOCUMENTS" at bounding box center [281, 29] width 117 height 34
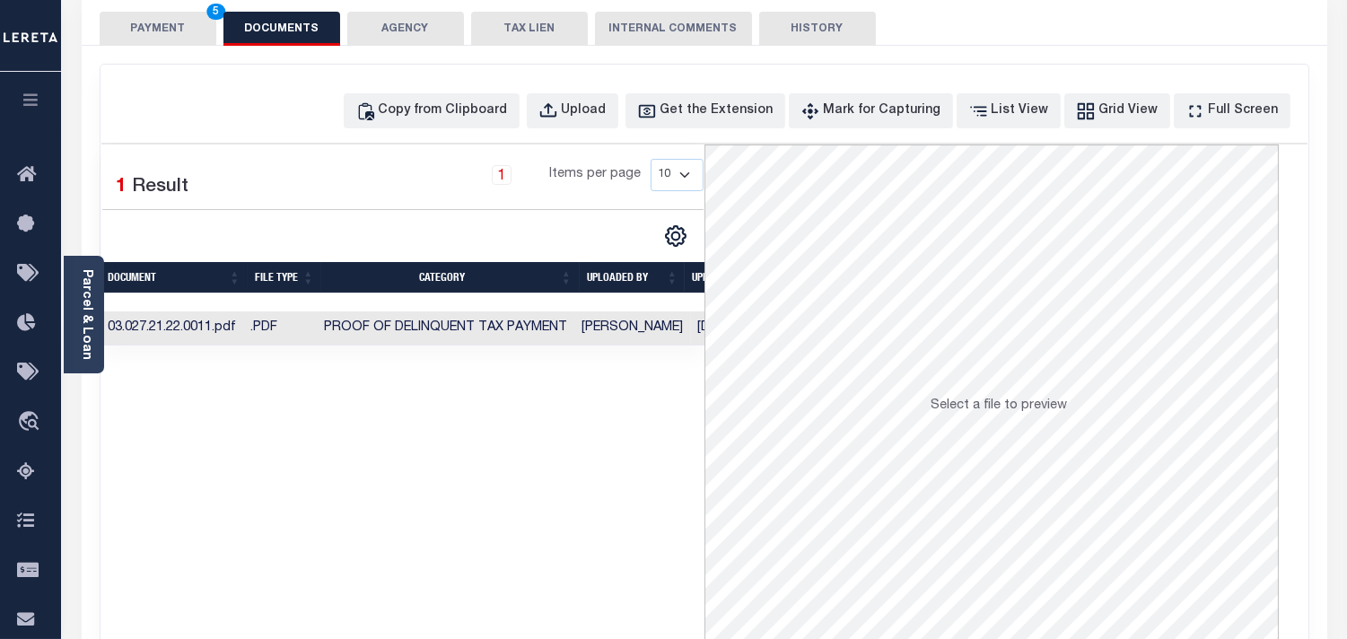
click at [199, 36] on button "PAYMENT 5" at bounding box center [158, 29] width 117 height 34
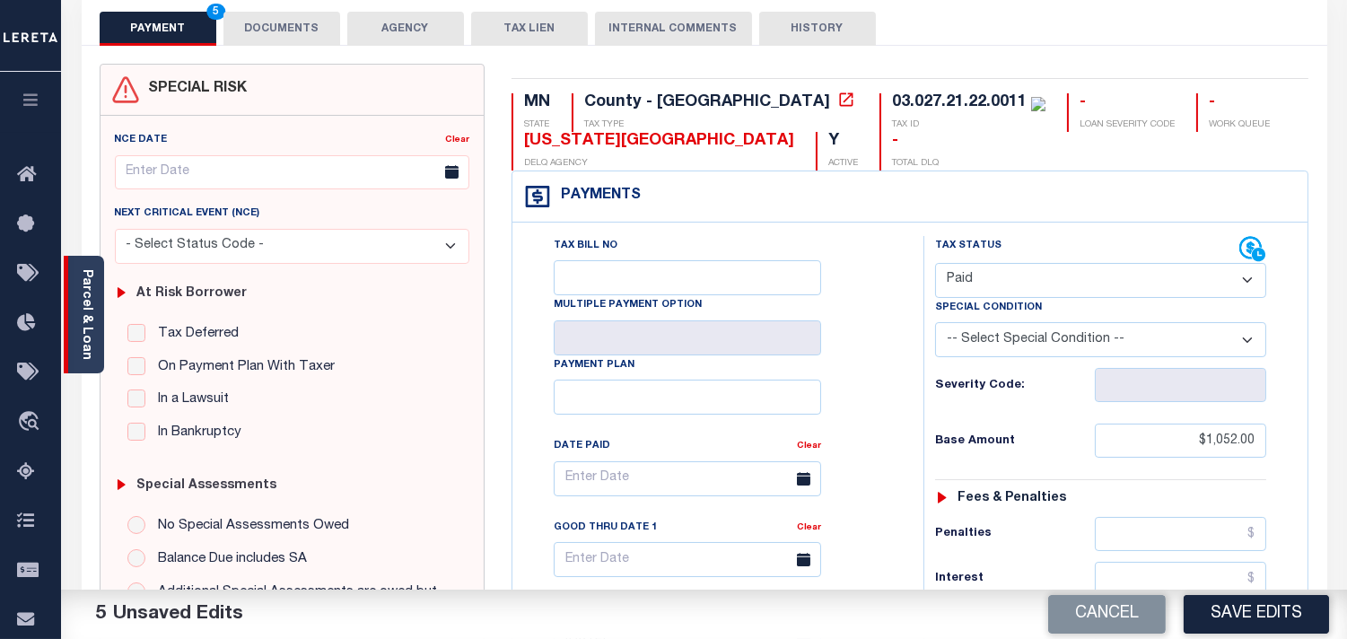
click at [87, 290] on link "Parcel & Loan" at bounding box center [86, 314] width 13 height 91
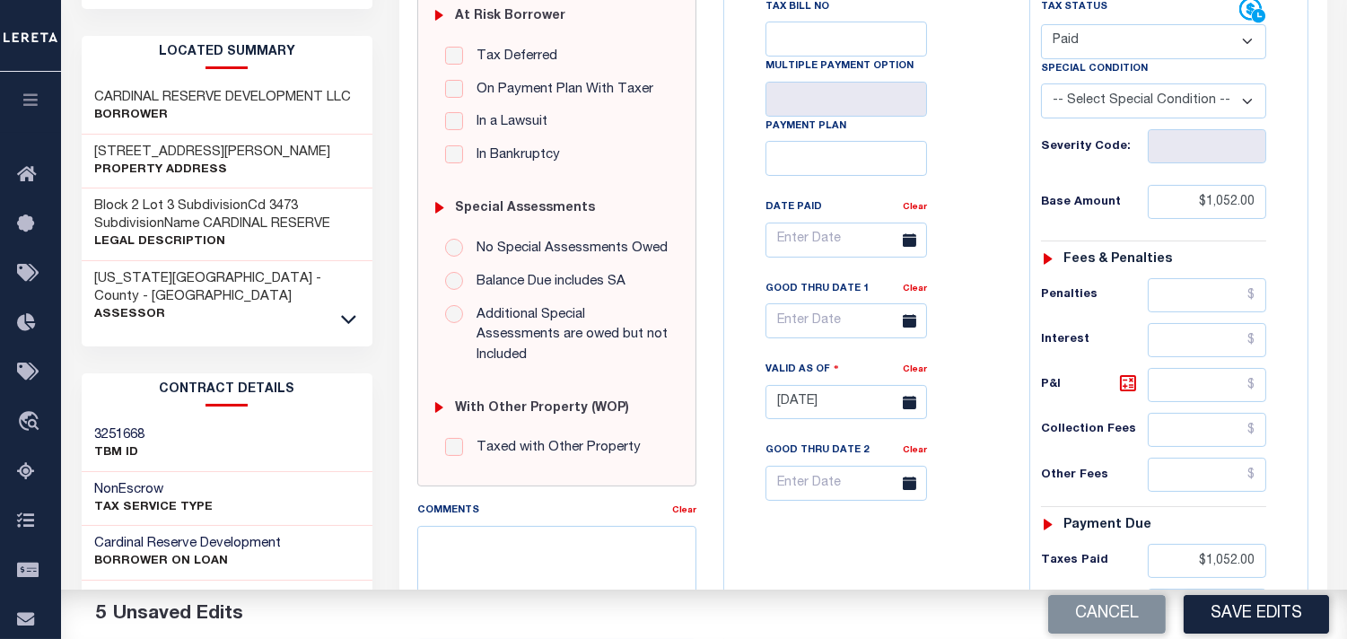
scroll to position [498, 0]
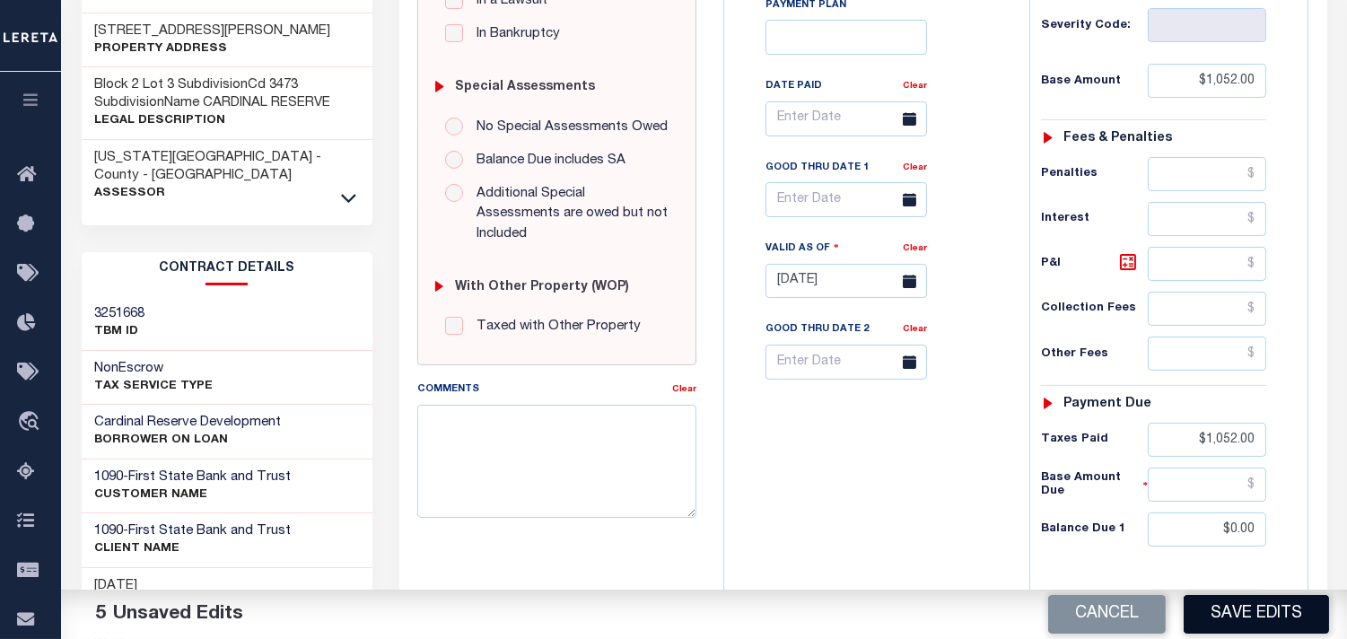
click at [1228, 621] on button "Save Edits" at bounding box center [1256, 614] width 145 height 39
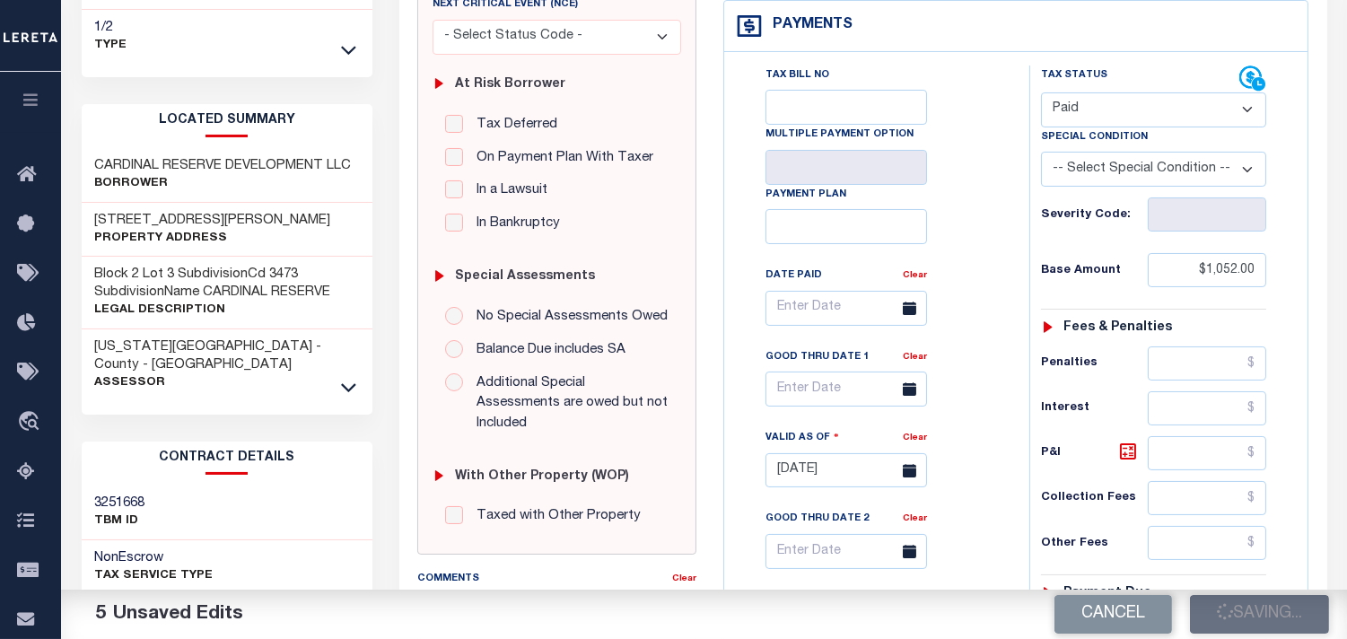
scroll to position [100, 0]
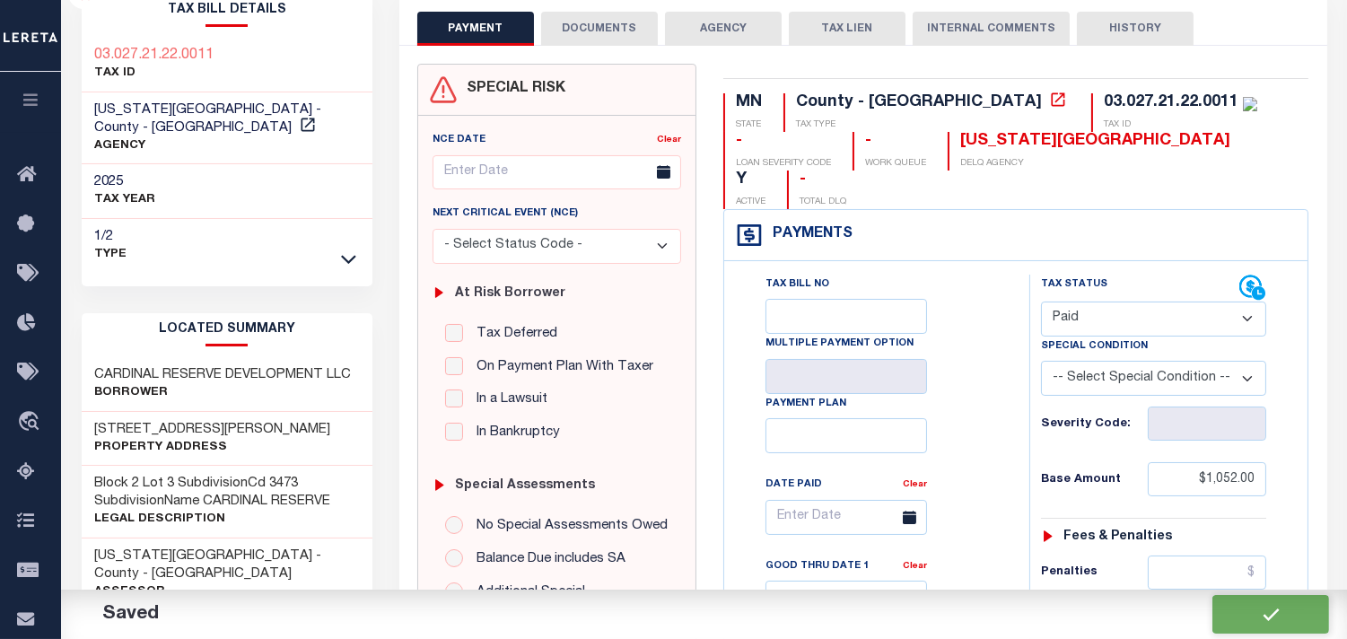
checkbox input "false"
type input "$1,052"
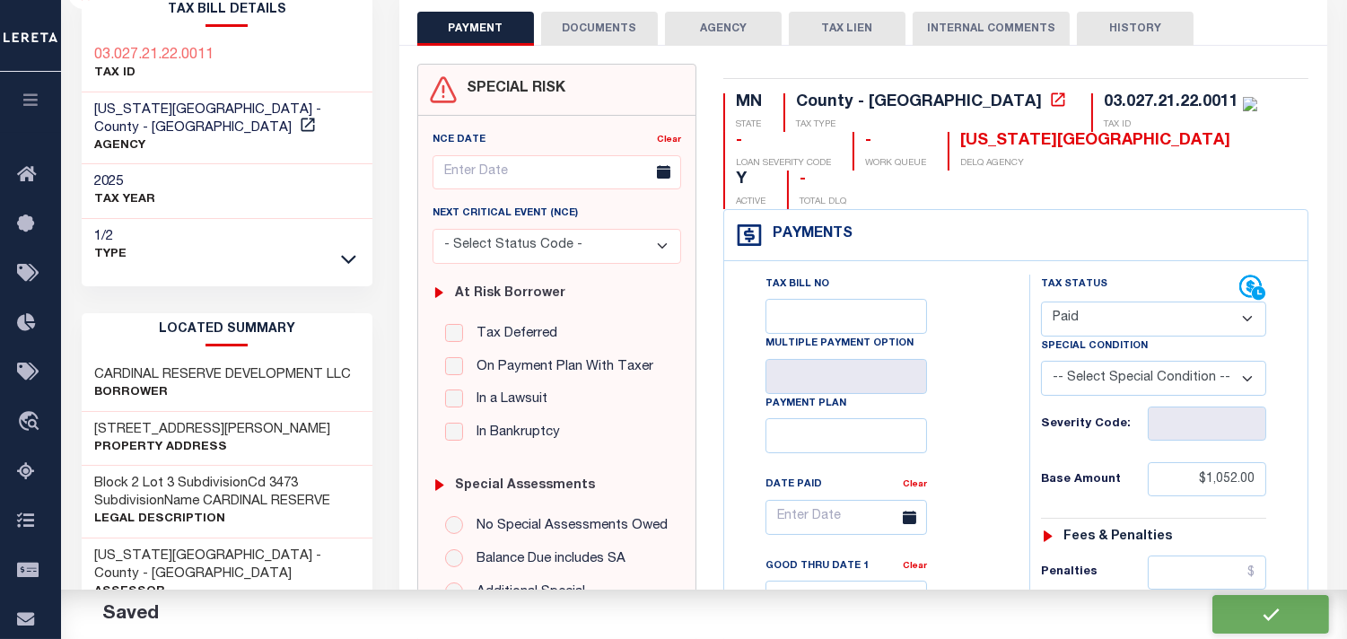
type input "$1,052"
type input "$0"
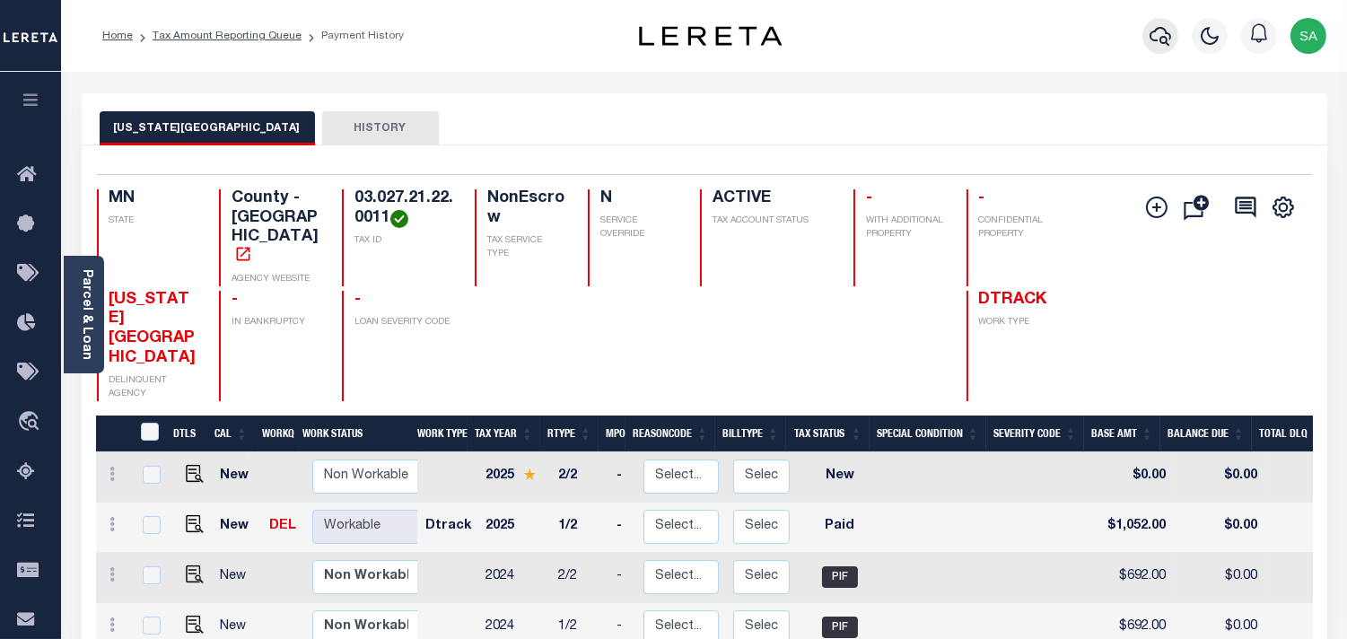
click at [1168, 45] on icon "button" at bounding box center [1161, 36] width 22 height 19
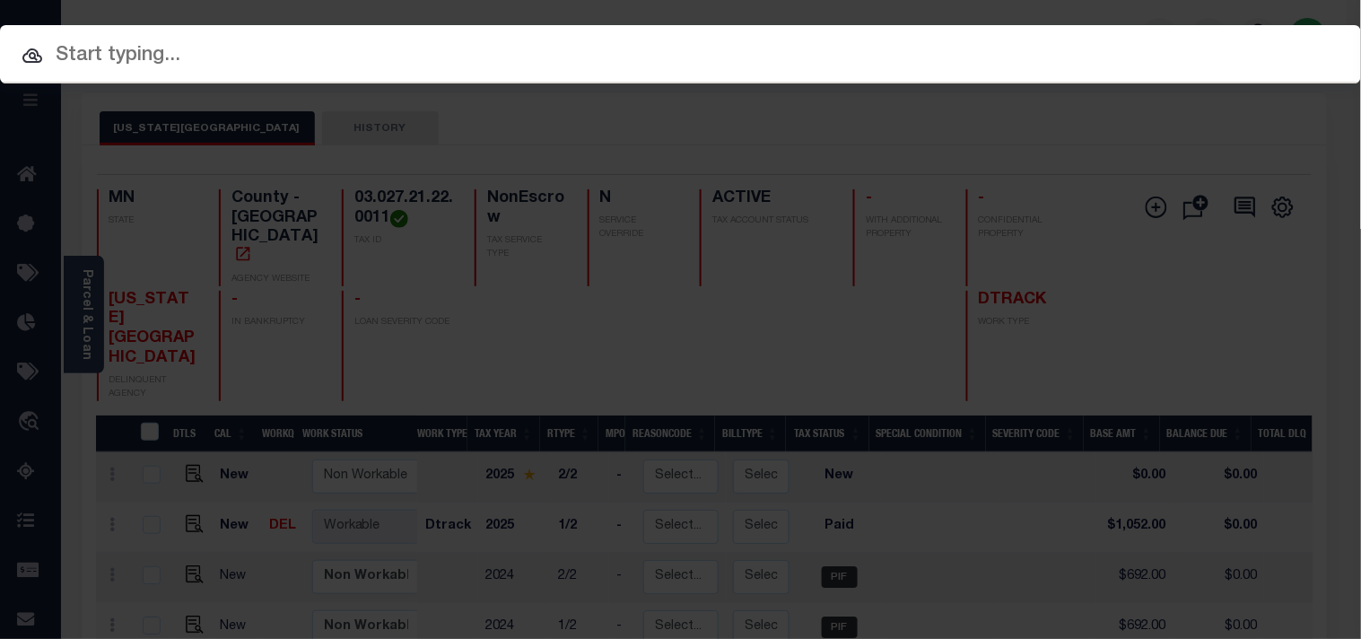
click at [1126, 47] on div "Include Loans TBM Customers Borrowers Payments (Lender Non-Disb) Payments (Lend…" at bounding box center [680, 54] width 1361 height 58
paste input "218763"
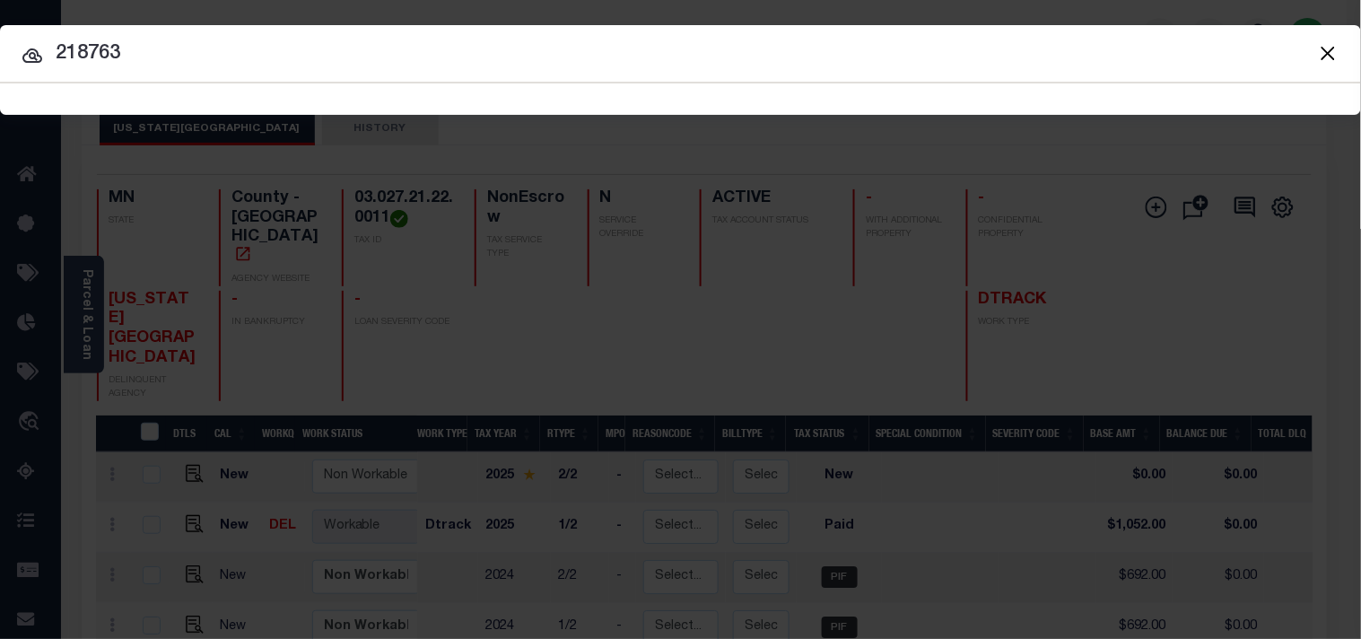
type input "218763"
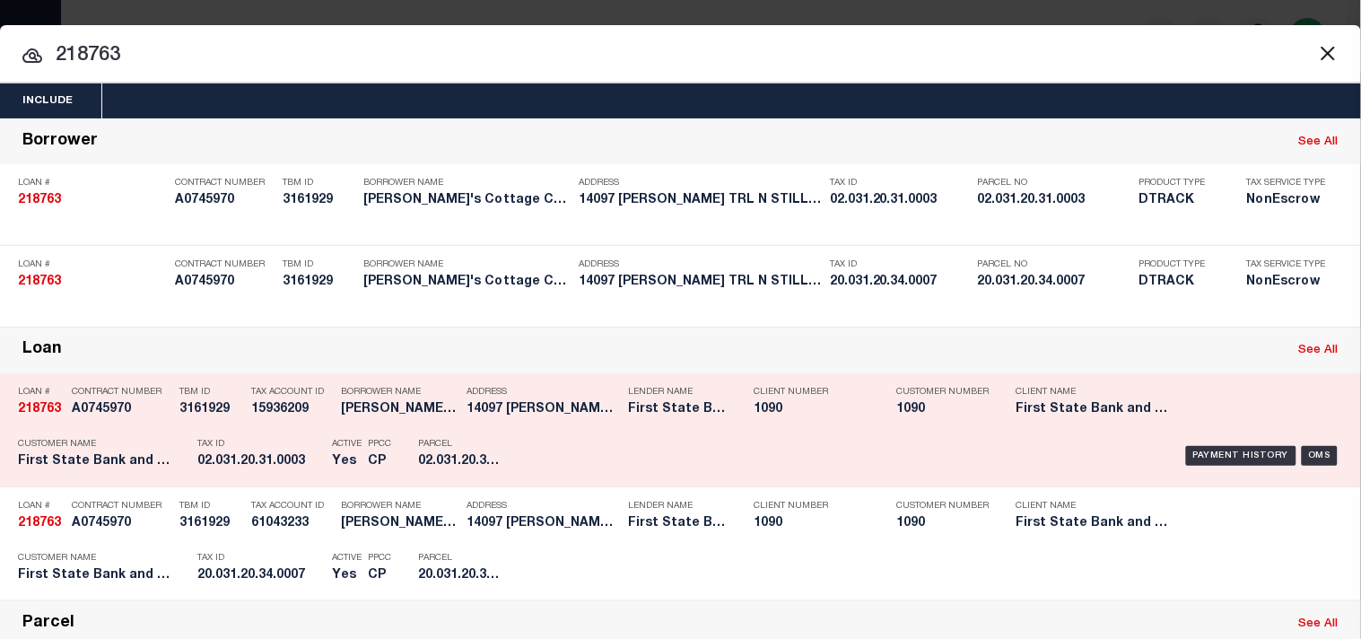
click at [531, 482] on div "Payment History OMS" at bounding box center [935, 456] width 818 height 52
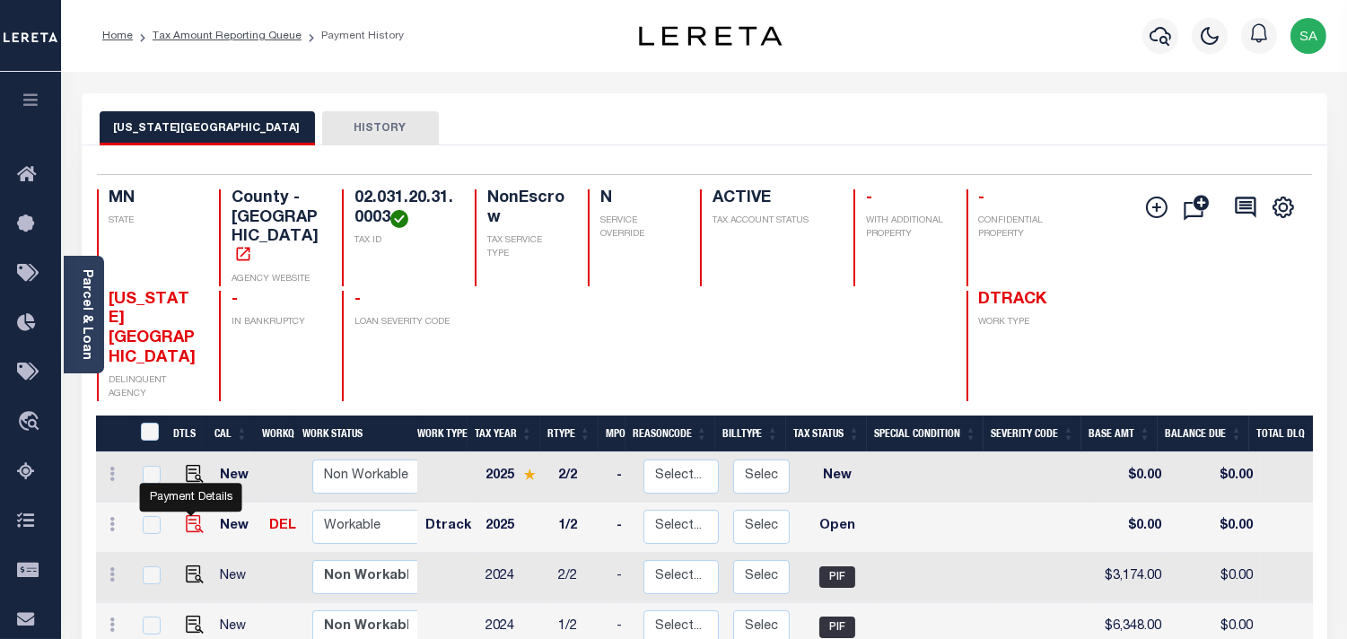
click at [195, 515] on img "" at bounding box center [195, 524] width 18 height 18
checkbox input "true"
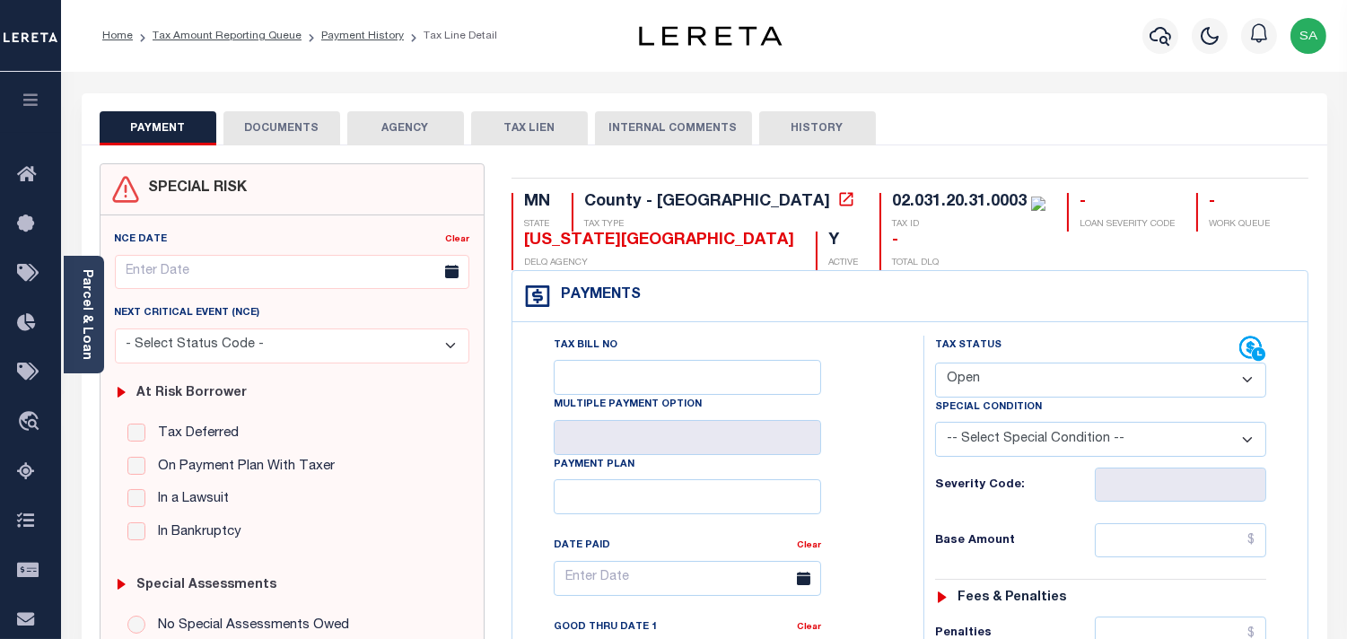
drag, startPoint x: 989, startPoint y: 368, endPoint x: 989, endPoint y: 393, distance: 25.1
click at [989, 368] on select "- Select Status Code - Open Due/Unpaid Paid Incomplete No Tax Due Internal Refu…" at bounding box center [1100, 380] width 331 height 35
select select "PYD"
click at [935, 363] on select "- Select Status Code - Open Due/Unpaid Paid Incomplete No Tax Due Internal Refu…" at bounding box center [1100, 380] width 331 height 35
type input "[DATE]"
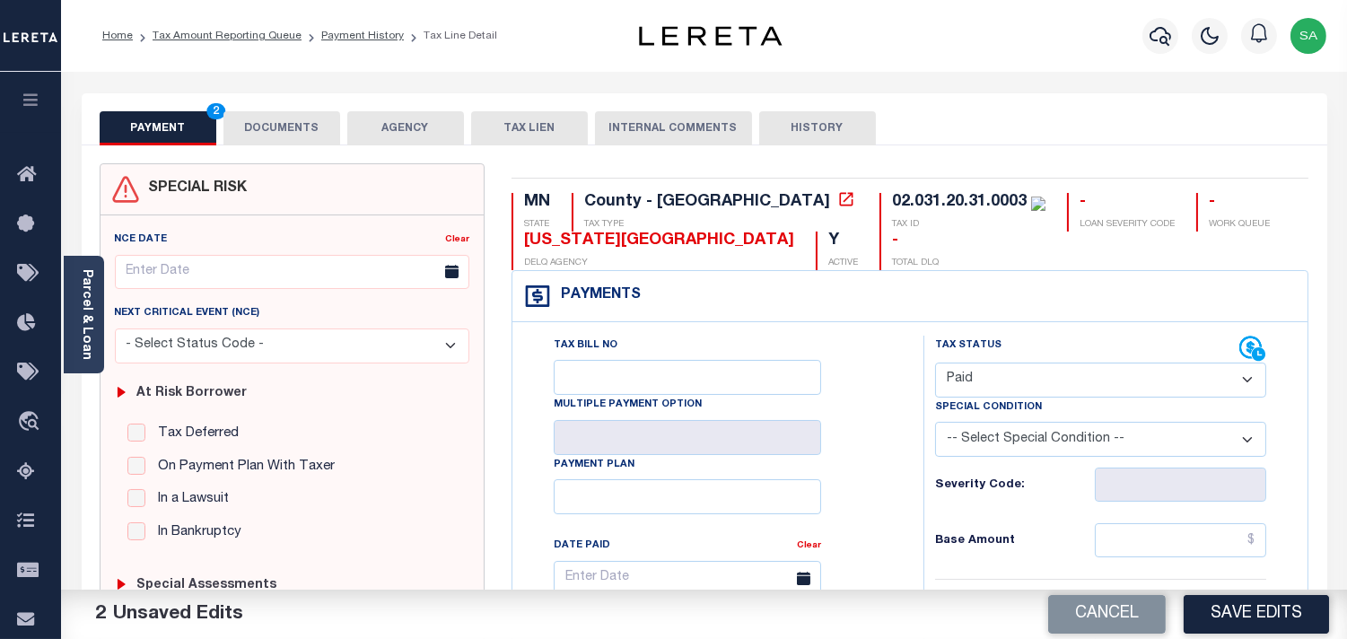
click at [260, 132] on button "DOCUMENTS" at bounding box center [281, 128] width 117 height 34
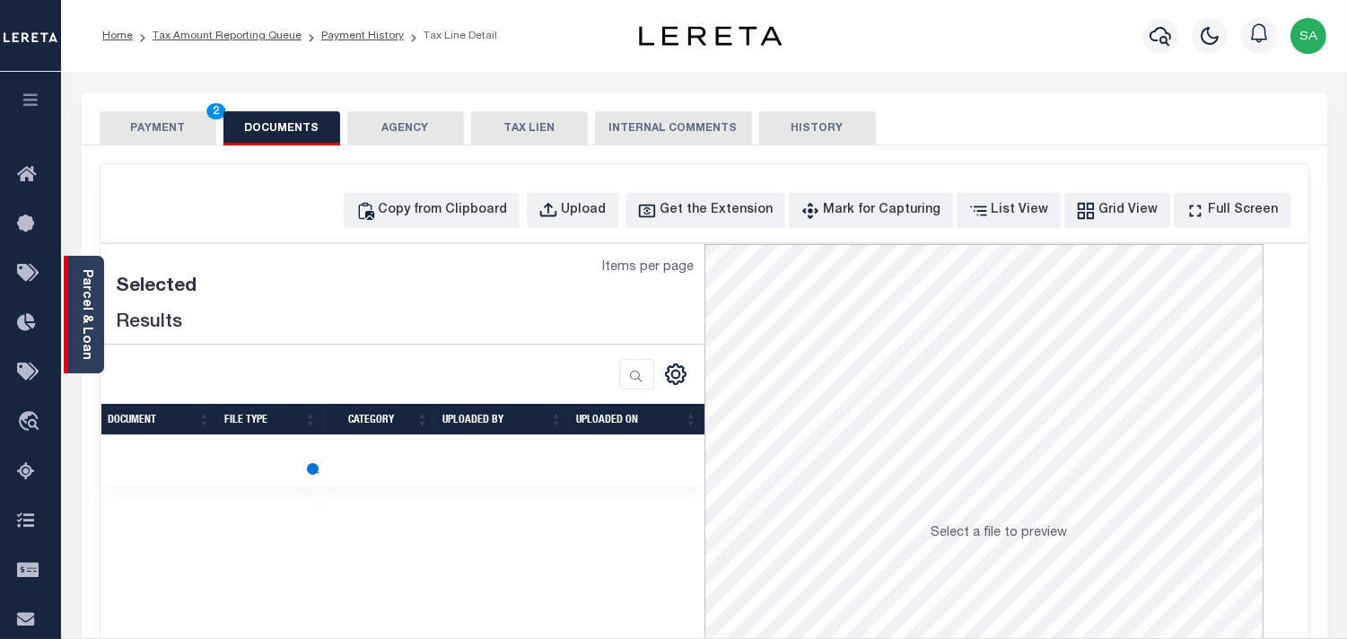
click at [80, 332] on link "Parcel & Loan" at bounding box center [86, 314] width 13 height 91
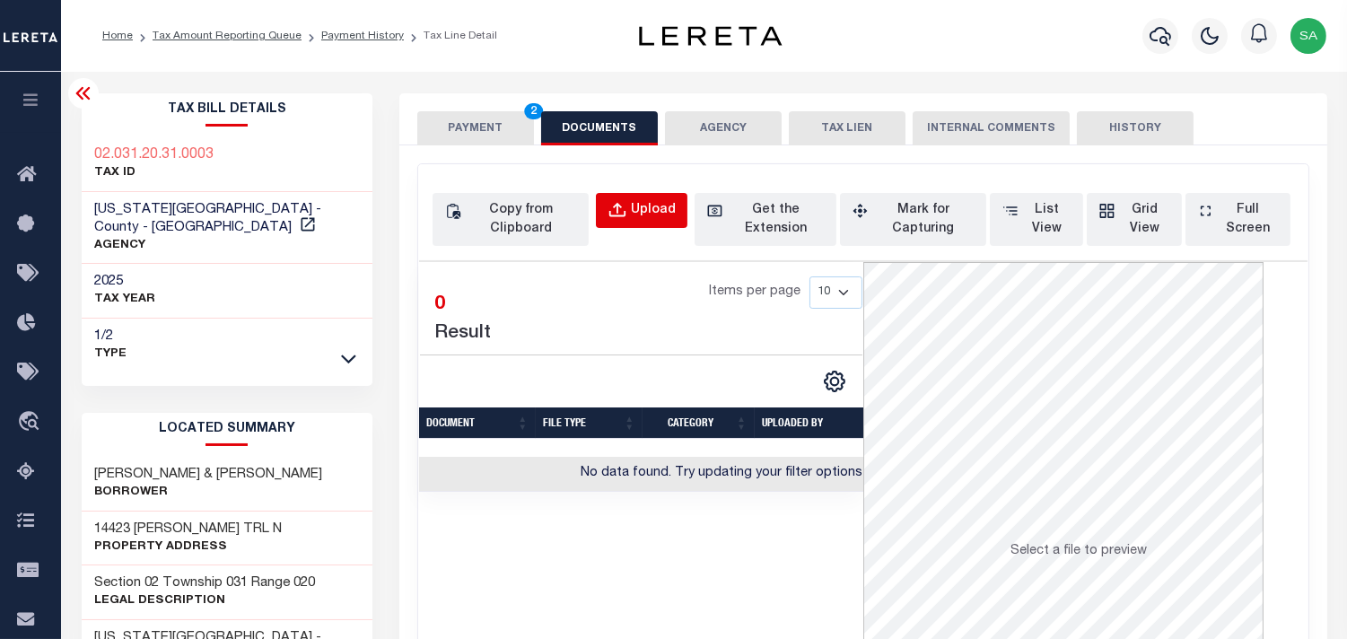
click at [650, 209] on div "Upload" at bounding box center [653, 211] width 45 height 20
select select "POP"
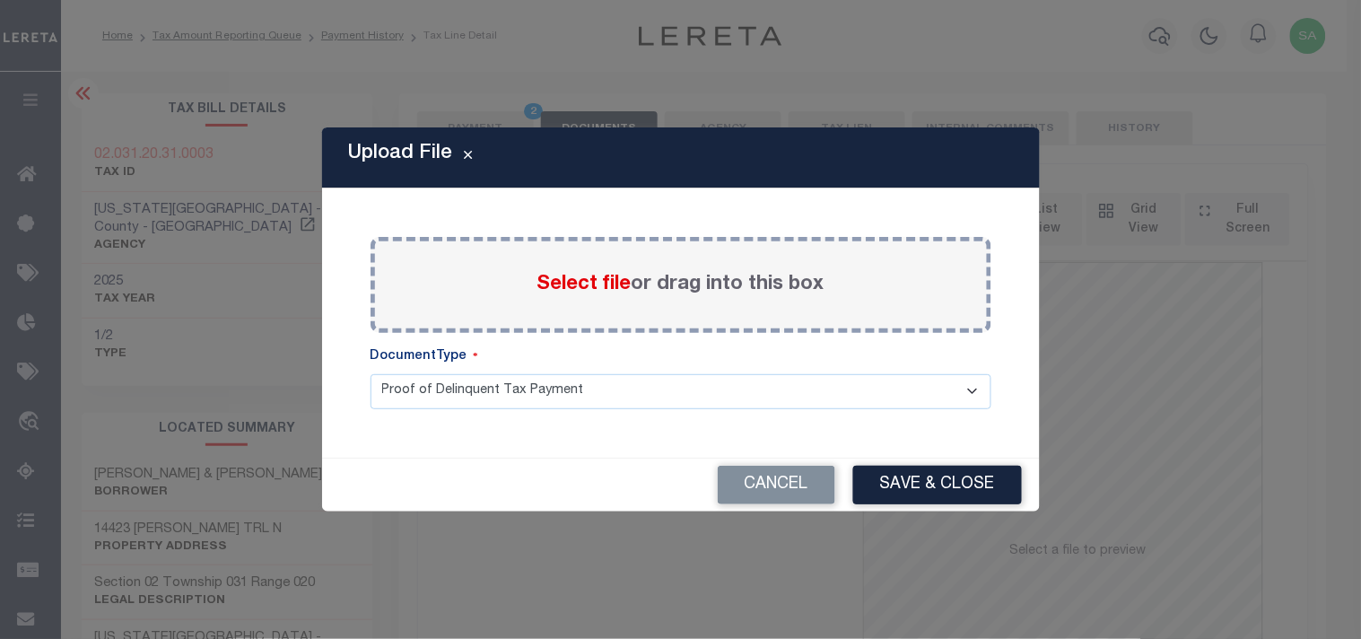
click at [596, 289] on span "Select file" at bounding box center [585, 285] width 94 height 20
click at [0, 0] on input "Select file or drag into this box" at bounding box center [0, 0] width 0 height 0
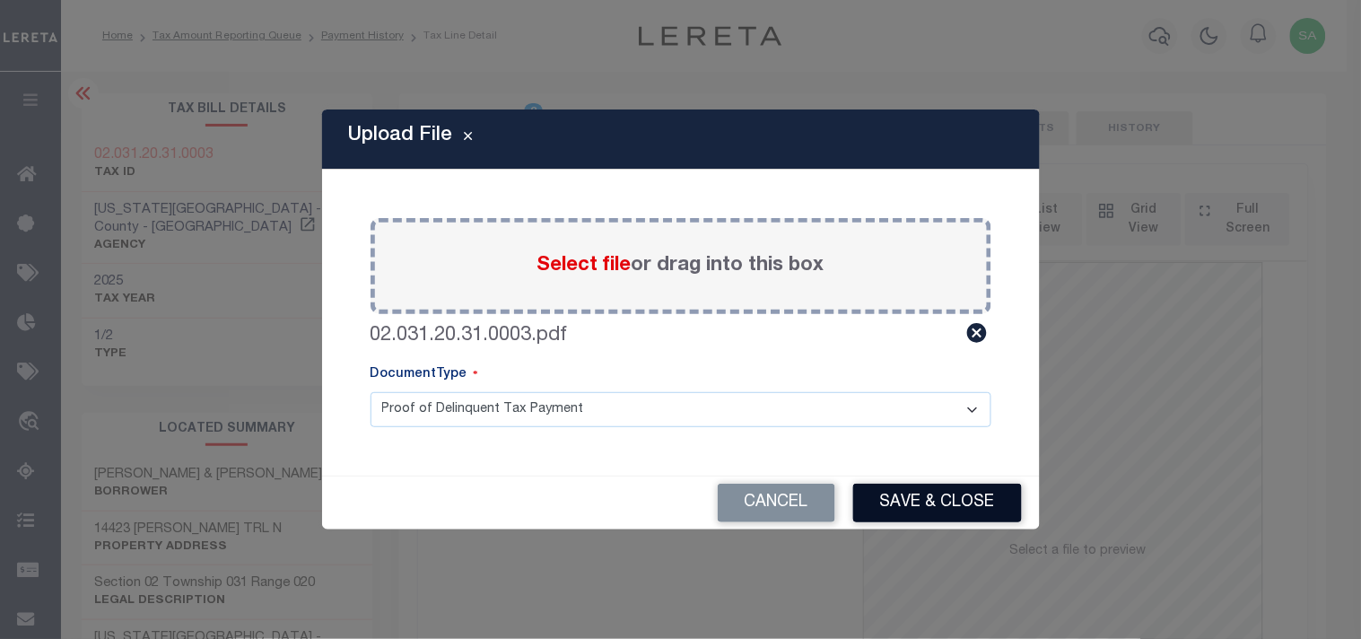
click at [909, 489] on button "Save & Close" at bounding box center [937, 503] width 169 height 39
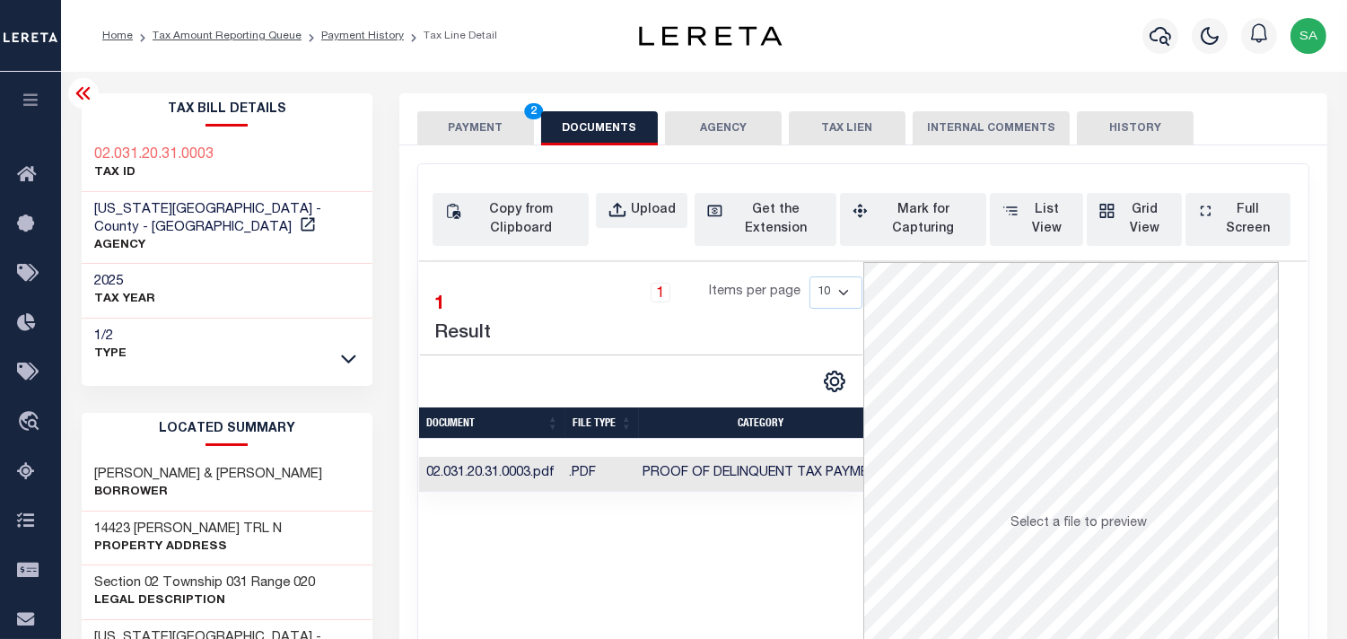
click at [503, 142] on button "PAYMENT 2" at bounding box center [475, 128] width 117 height 34
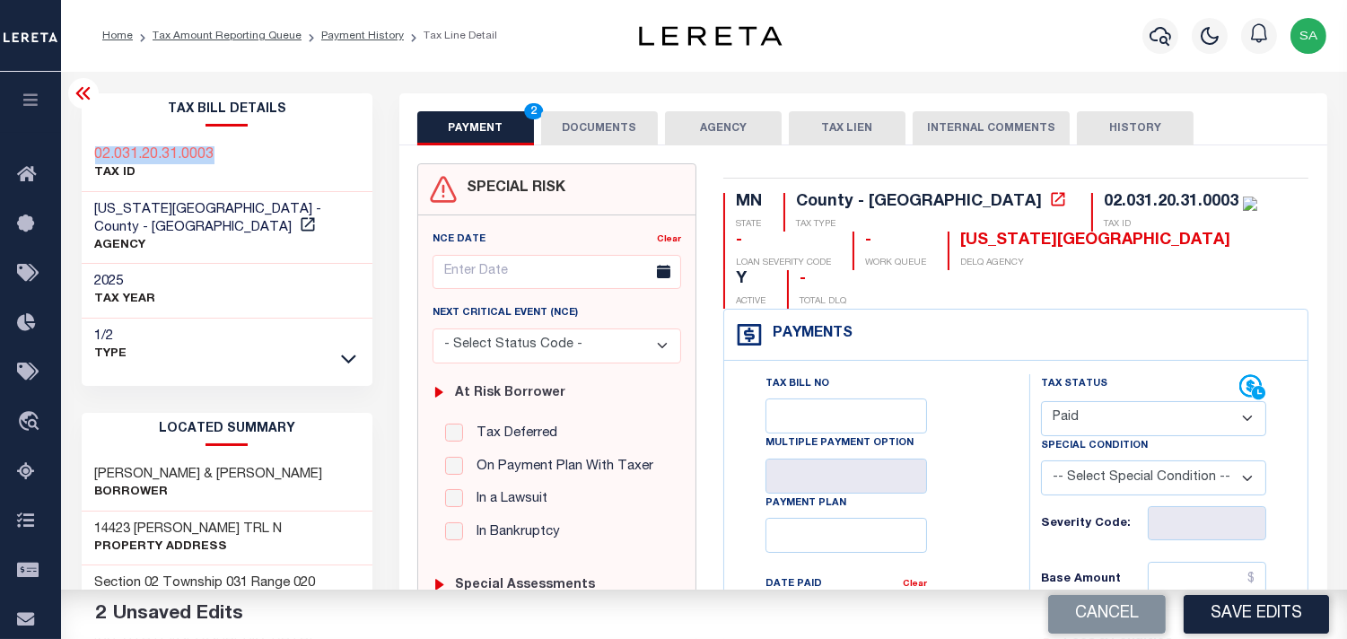
drag, startPoint x: 242, startPoint y: 145, endPoint x: 92, endPoint y: 156, distance: 150.3
click at [92, 156] on div "02.031.20.31.0003 TAX ID" at bounding box center [228, 164] width 292 height 55
copy h3 "02.031.20.31.0003"
click at [629, 129] on button "DOCUMENTS" at bounding box center [599, 128] width 117 height 34
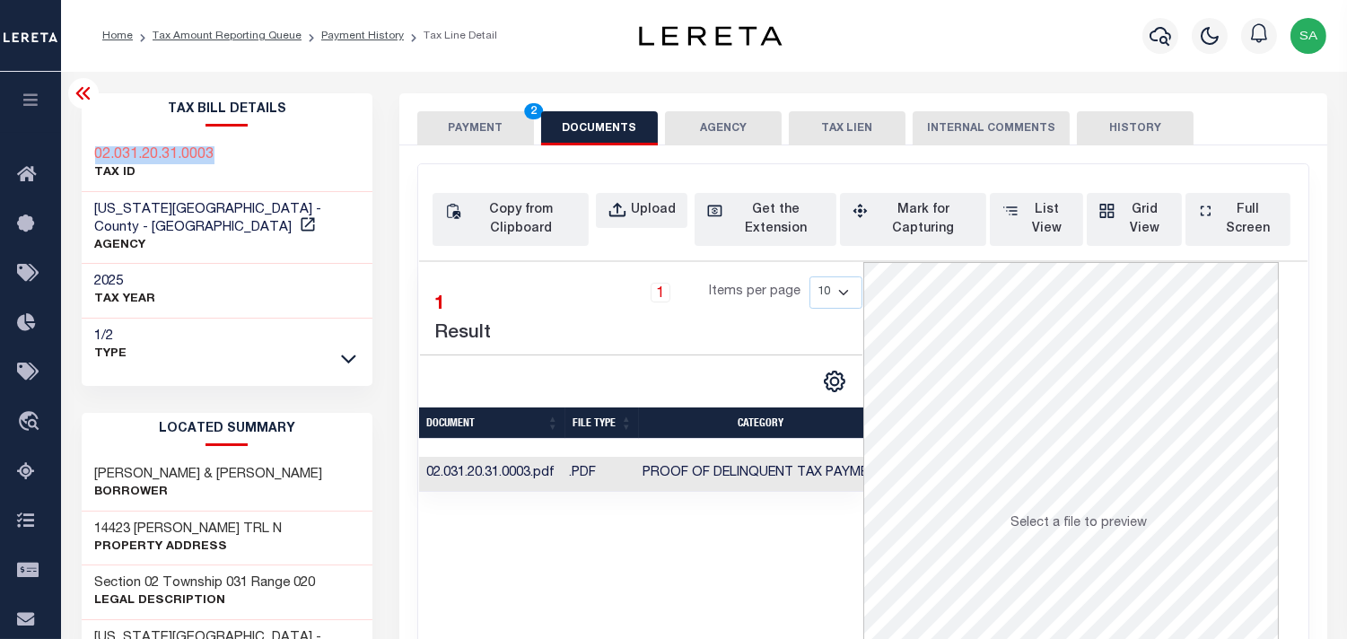
click at [514, 128] on button "PAYMENT 2" at bounding box center [475, 128] width 117 height 34
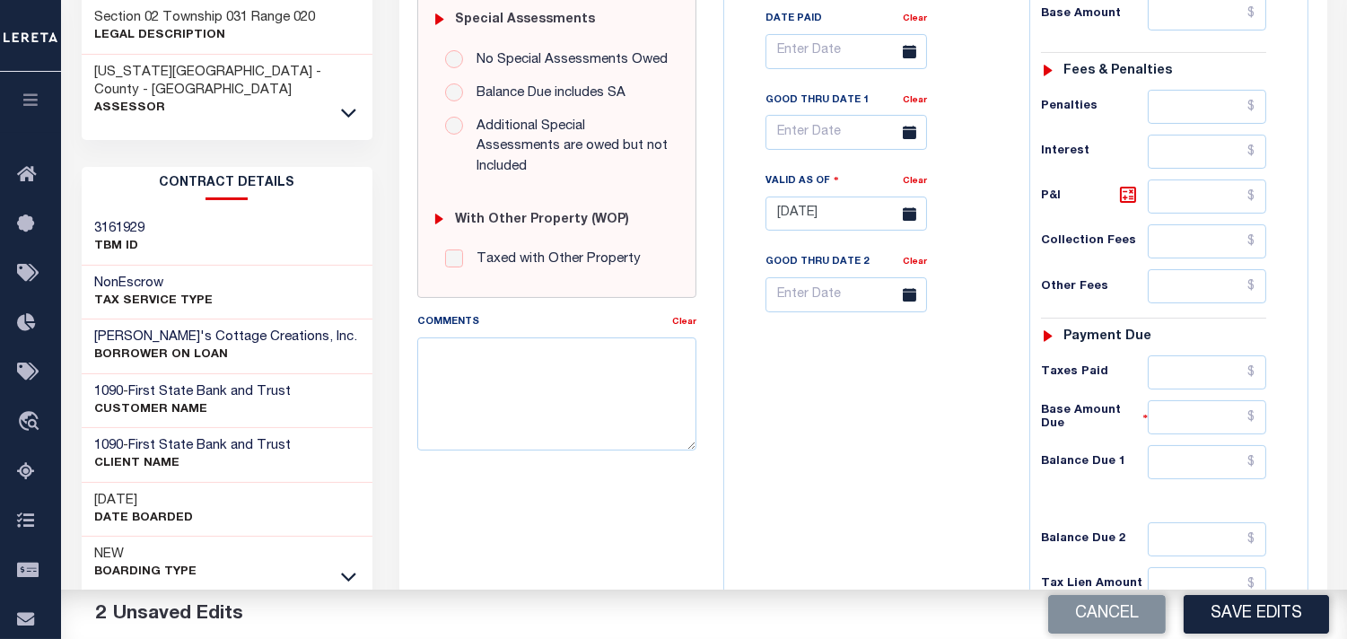
scroll to position [697, 0]
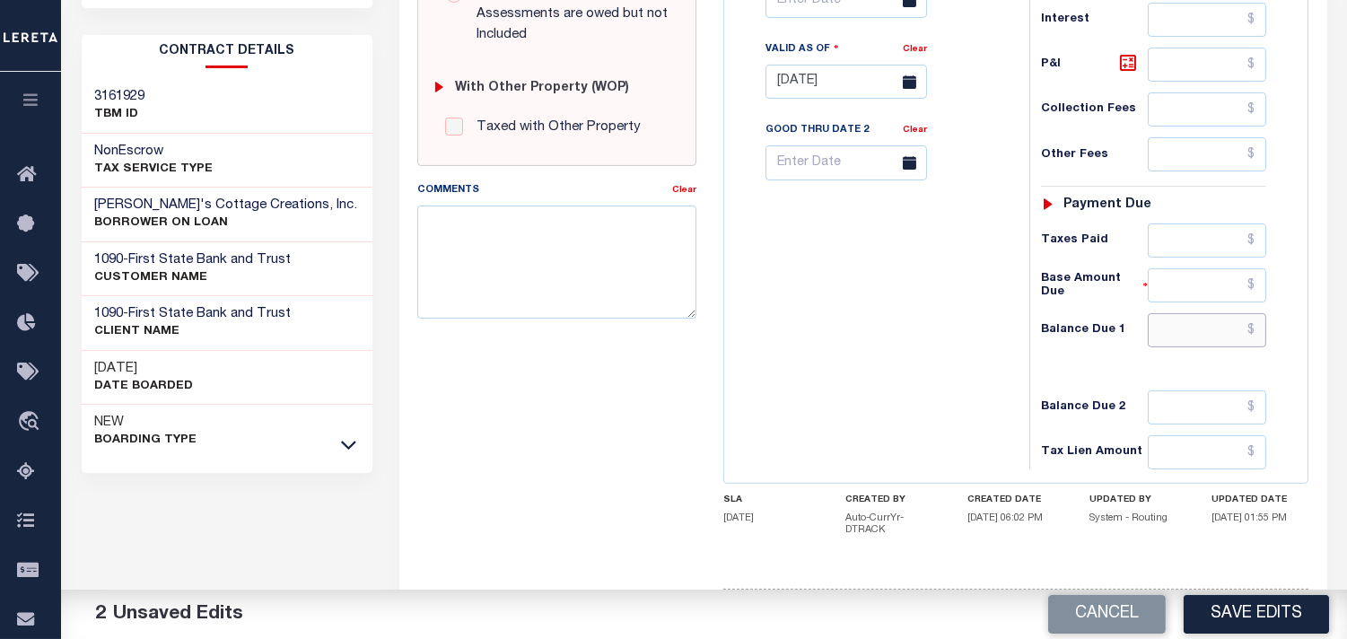
drag, startPoint x: 1195, startPoint y: 299, endPoint x: 1171, endPoint y: 302, distance: 24.5
click at [1195, 313] on input "text" at bounding box center [1207, 330] width 118 height 34
type input "$0.00"
click at [899, 328] on div "Tax Bill No Multiple Payment Option Payment Plan Clear" at bounding box center [872, 73] width 287 height 792
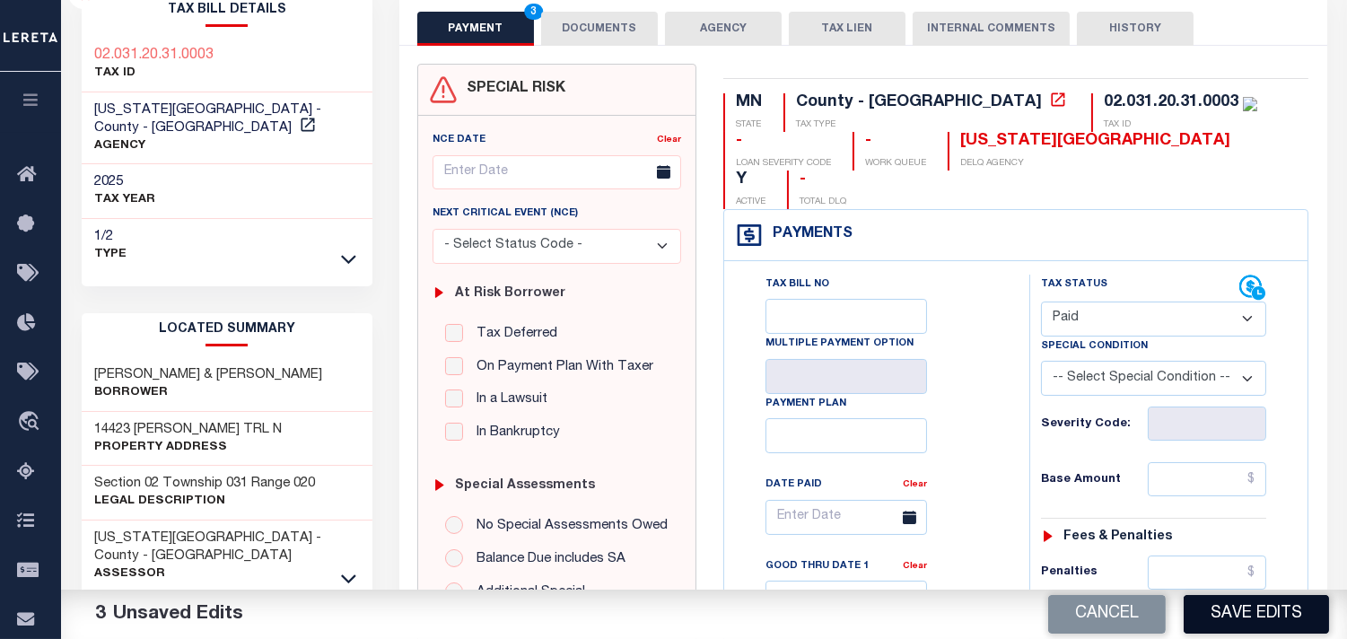
click at [1219, 608] on button "Save Edits" at bounding box center [1256, 614] width 145 height 39
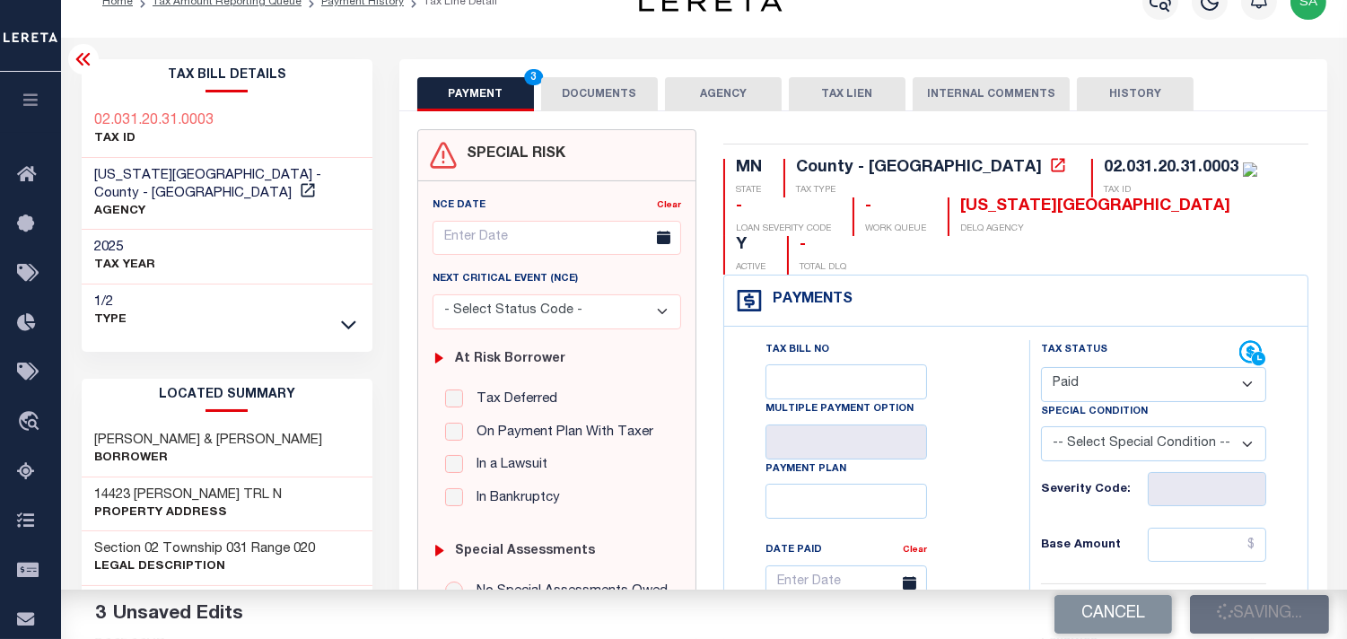
scroll to position [0, 0]
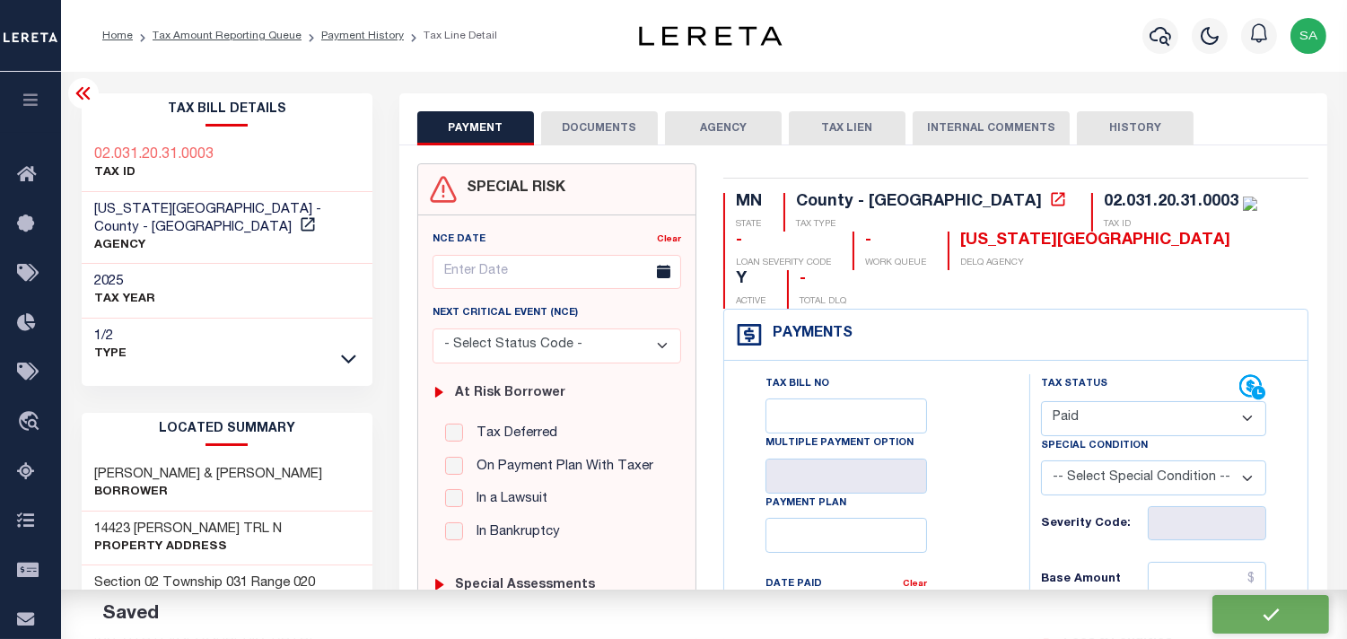
checkbox input "false"
type input "$0"
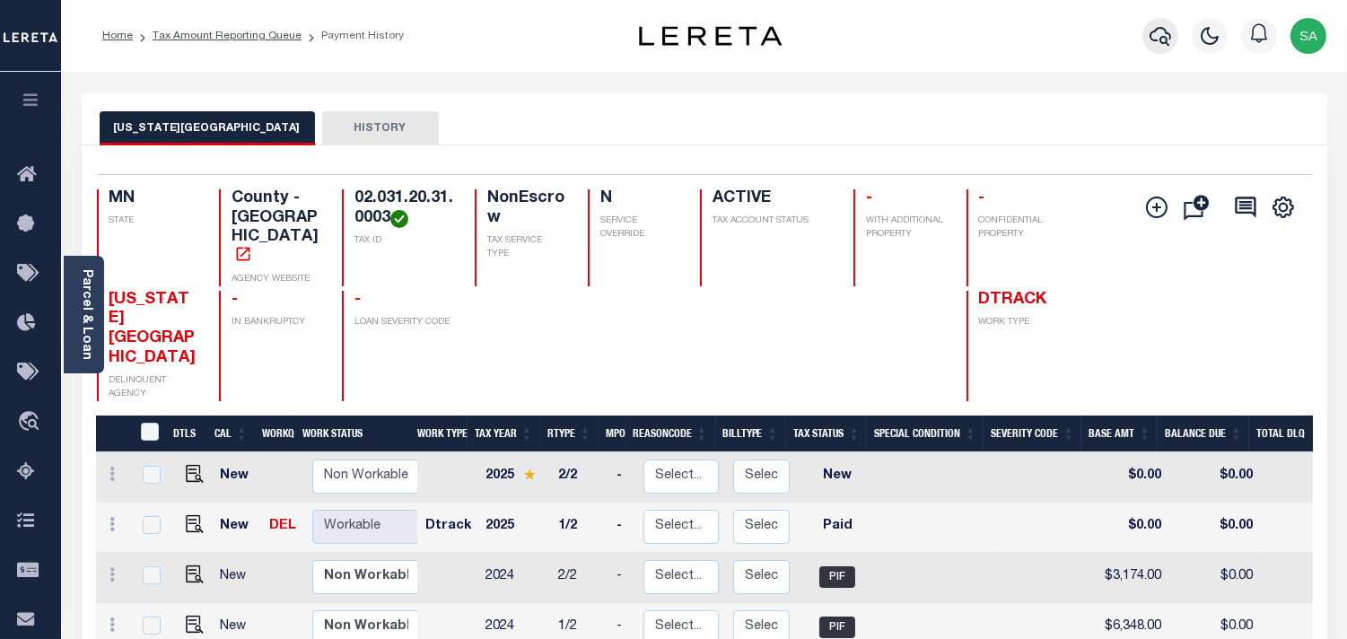
click at [1158, 40] on icon "button" at bounding box center [1161, 36] width 22 height 19
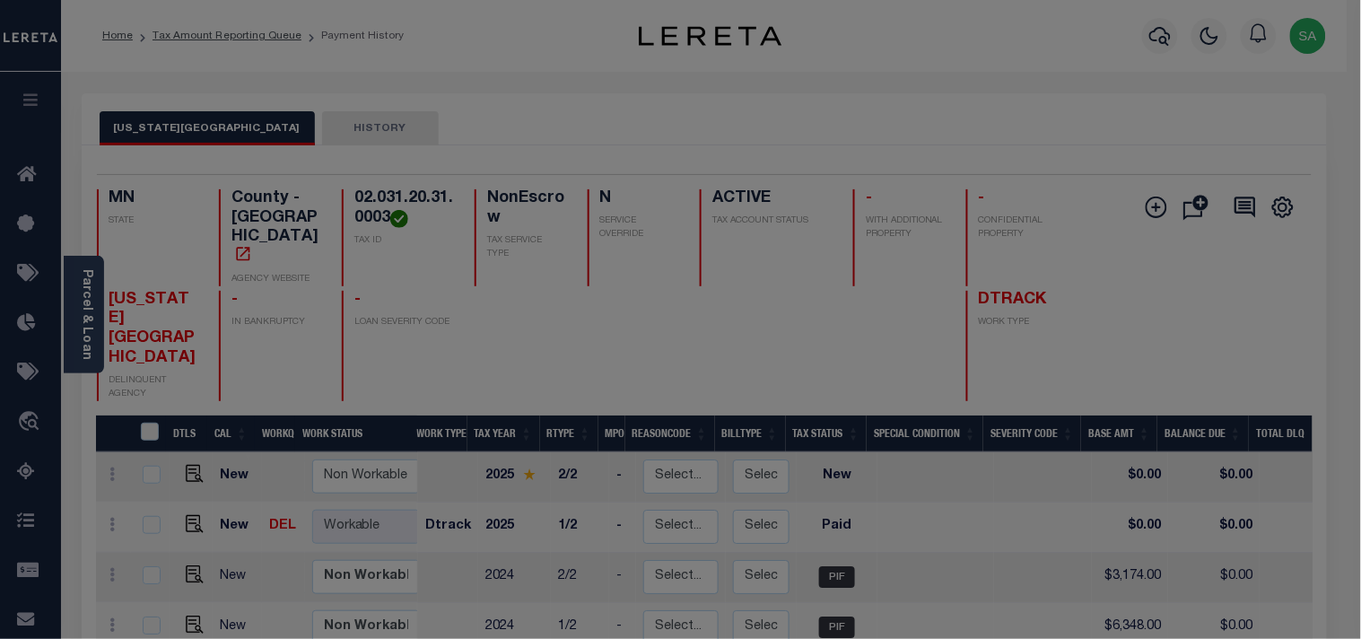
click at [0, 0] on div "Include Loans TBM Customers Borrowers Payments (Lender Non-Disb) Payments (Lend…" at bounding box center [0, 0] width 0 height 0
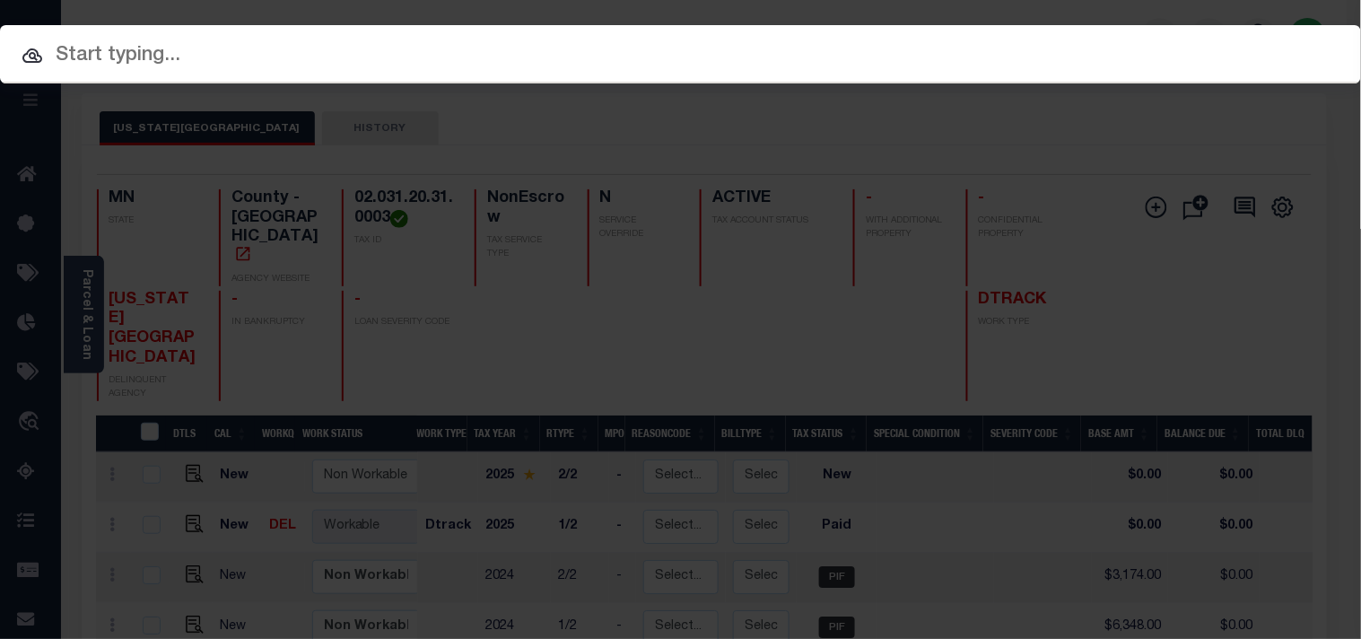
paste input "217737"
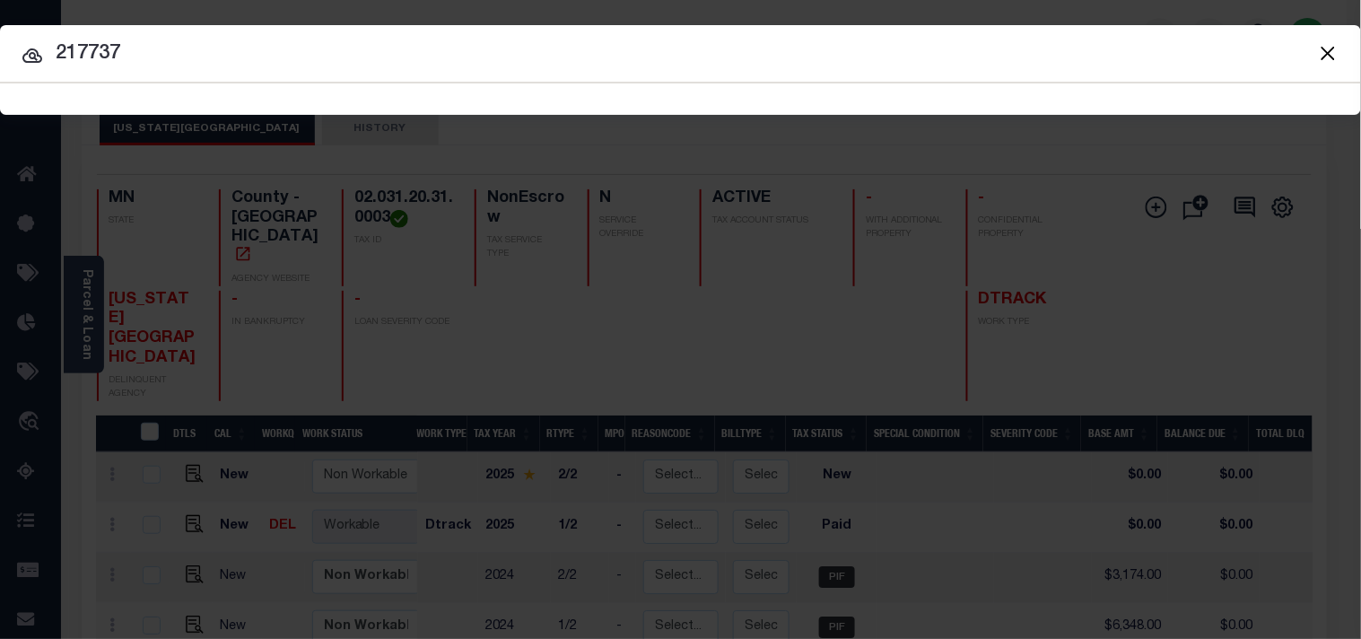
type input "217737"
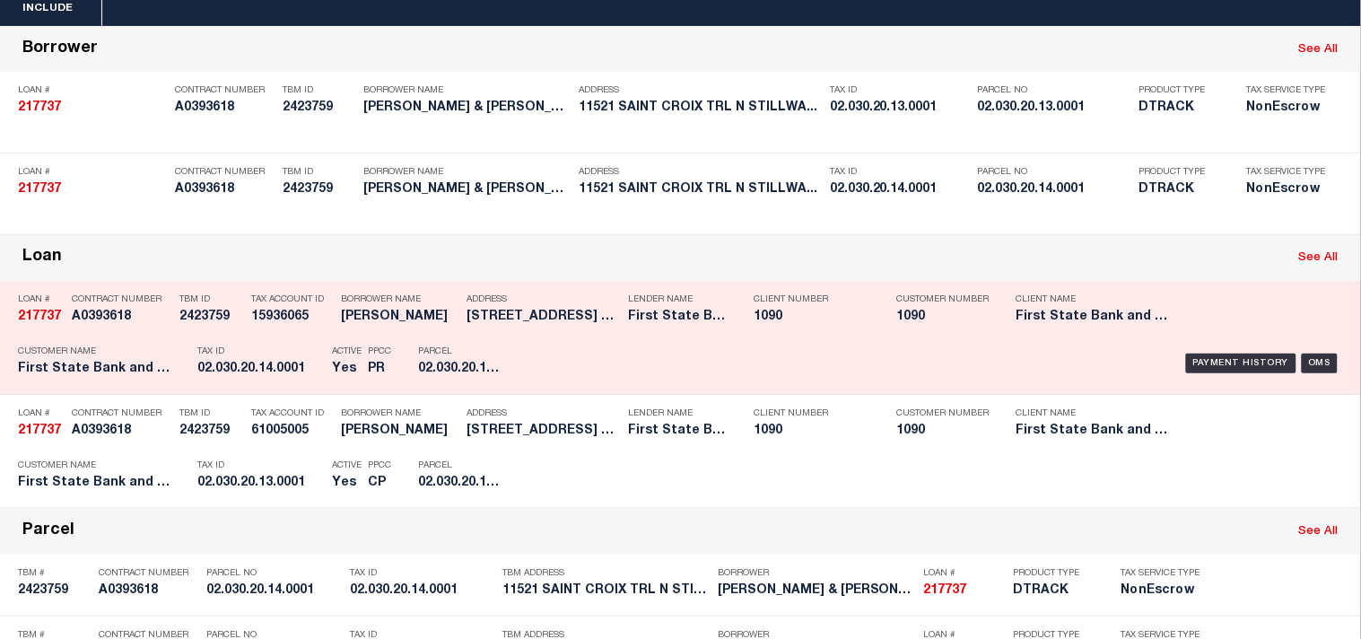
scroll to position [199, 0]
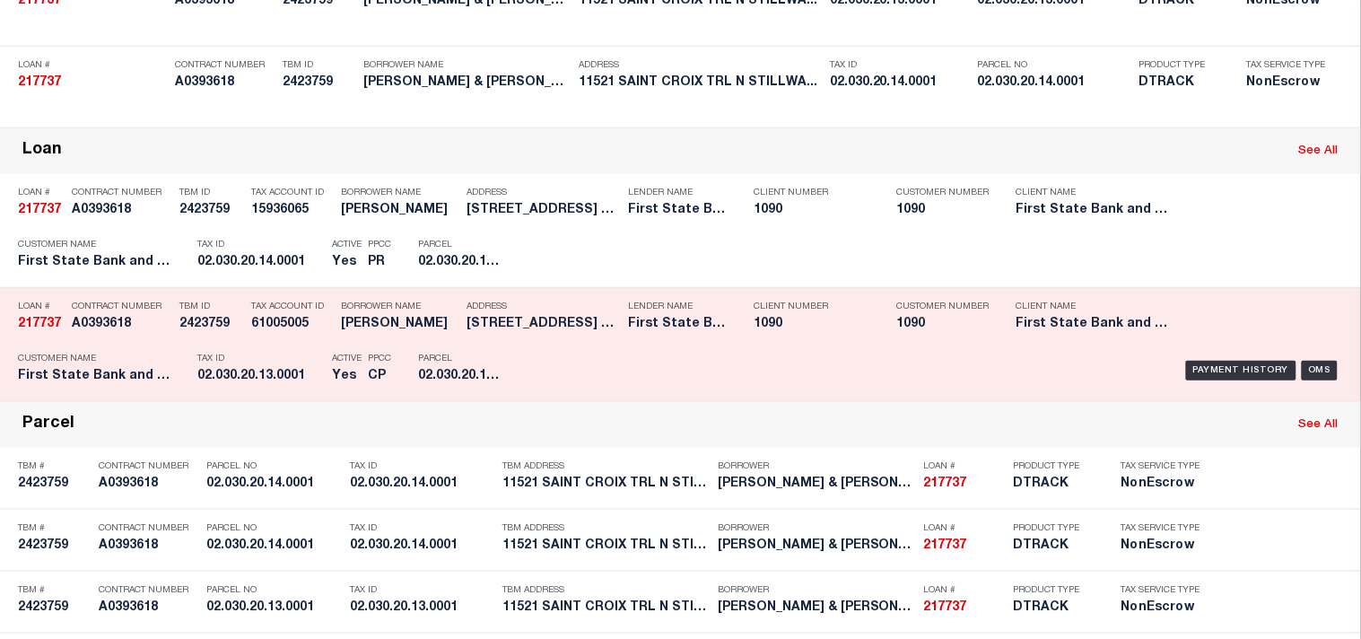
click at [271, 364] on p "Tax ID" at bounding box center [260, 359] width 126 height 11
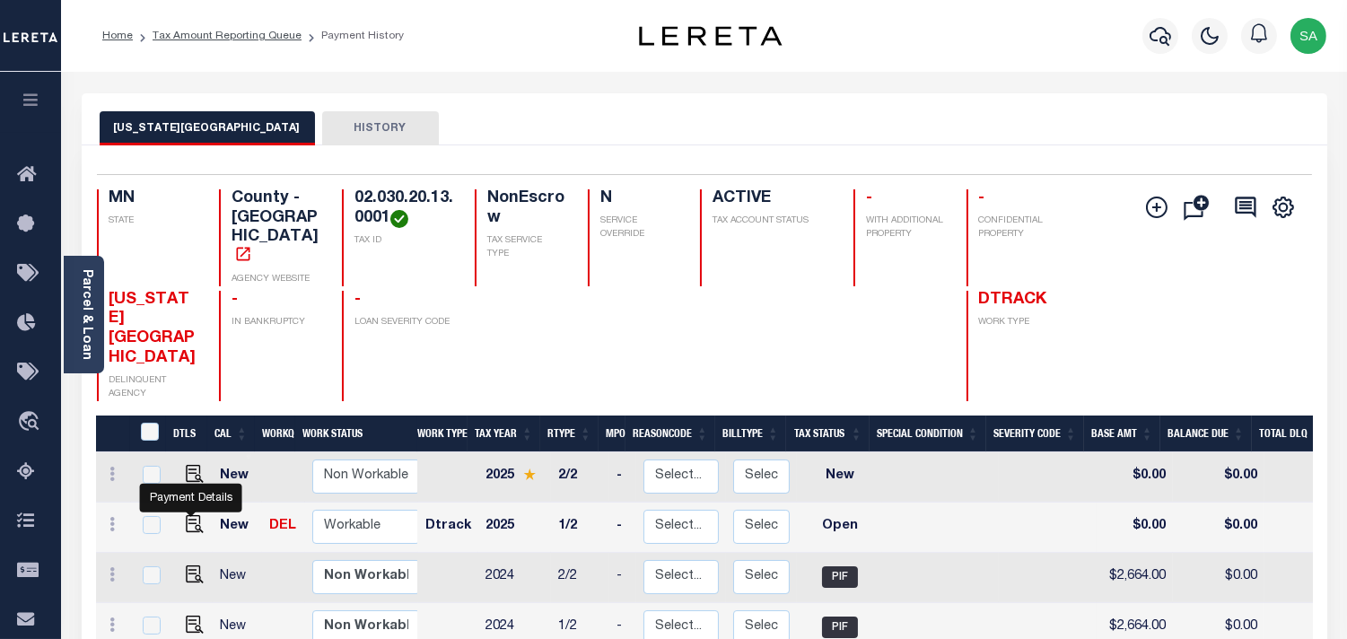
drag, startPoint x: 191, startPoint y: 480, endPoint x: 225, endPoint y: 478, distance: 34.2
click at [191, 515] on img "" at bounding box center [195, 524] width 18 height 18
checkbox input "true"
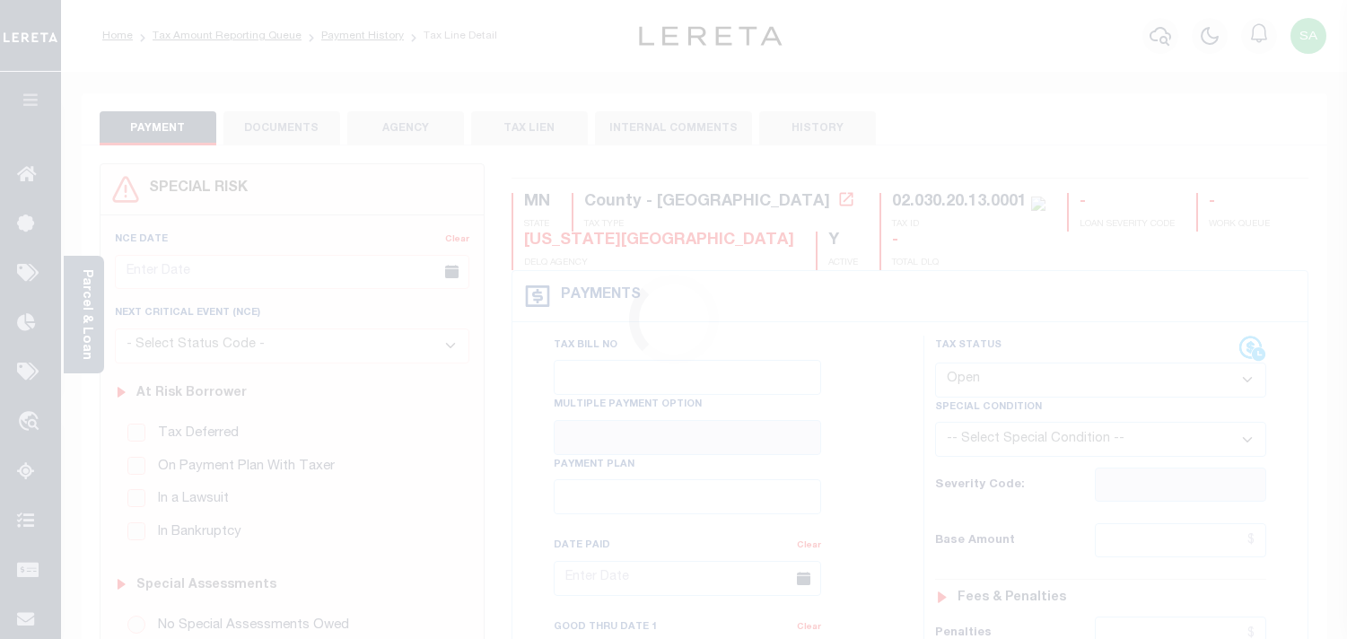
select select "OP2"
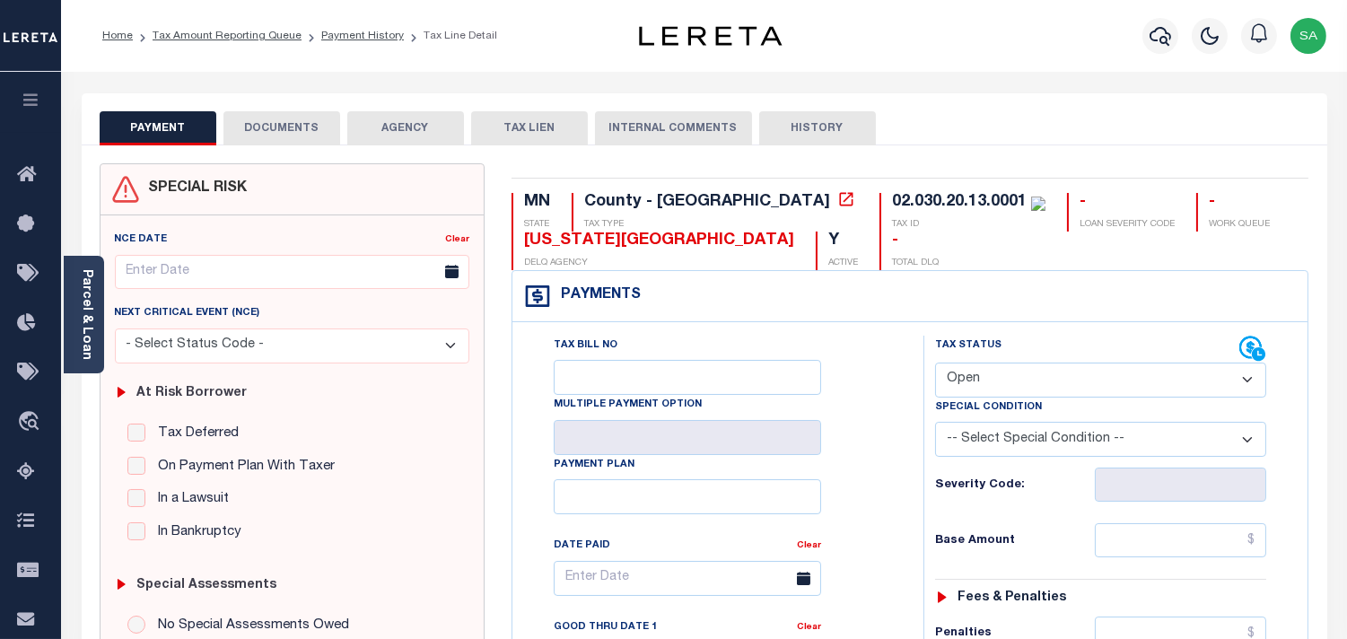
drag, startPoint x: 306, startPoint y: 128, endPoint x: 181, endPoint y: 236, distance: 164.8
click at [306, 127] on button "DOCUMENTS" at bounding box center [281, 128] width 117 height 34
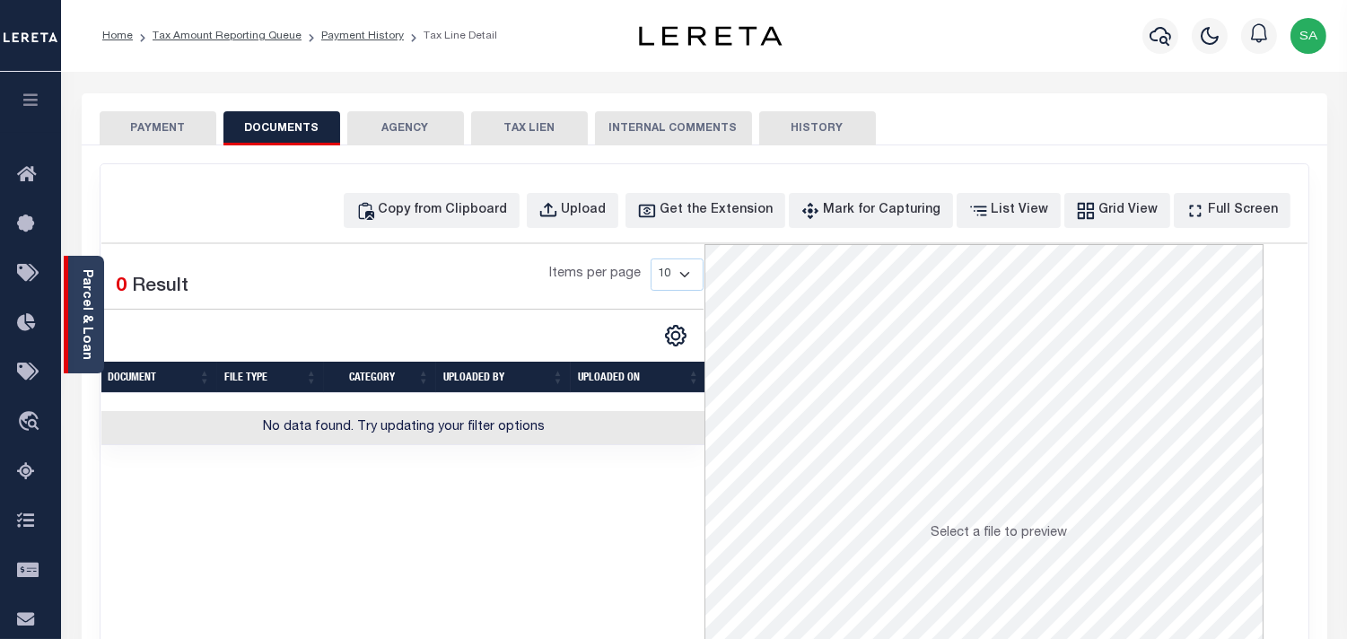
click at [82, 328] on link "Parcel & Loan" at bounding box center [86, 314] width 13 height 91
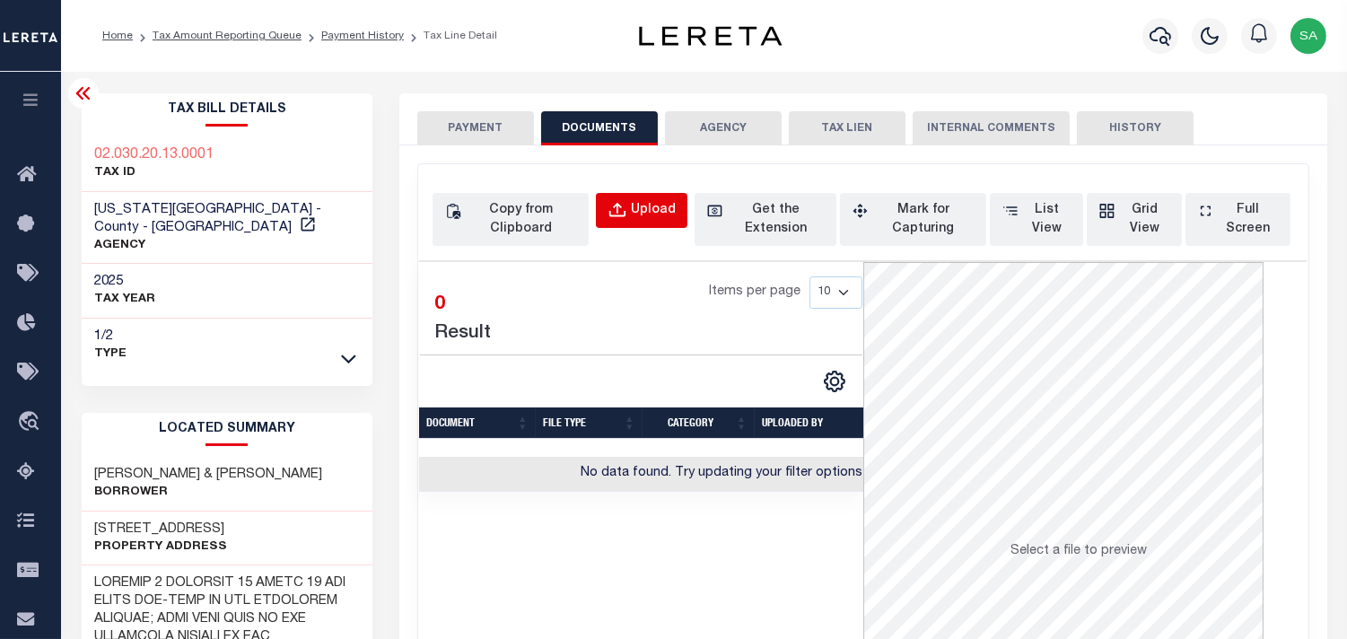
click at [648, 212] on div "Upload" at bounding box center [653, 211] width 45 height 20
select select "POP"
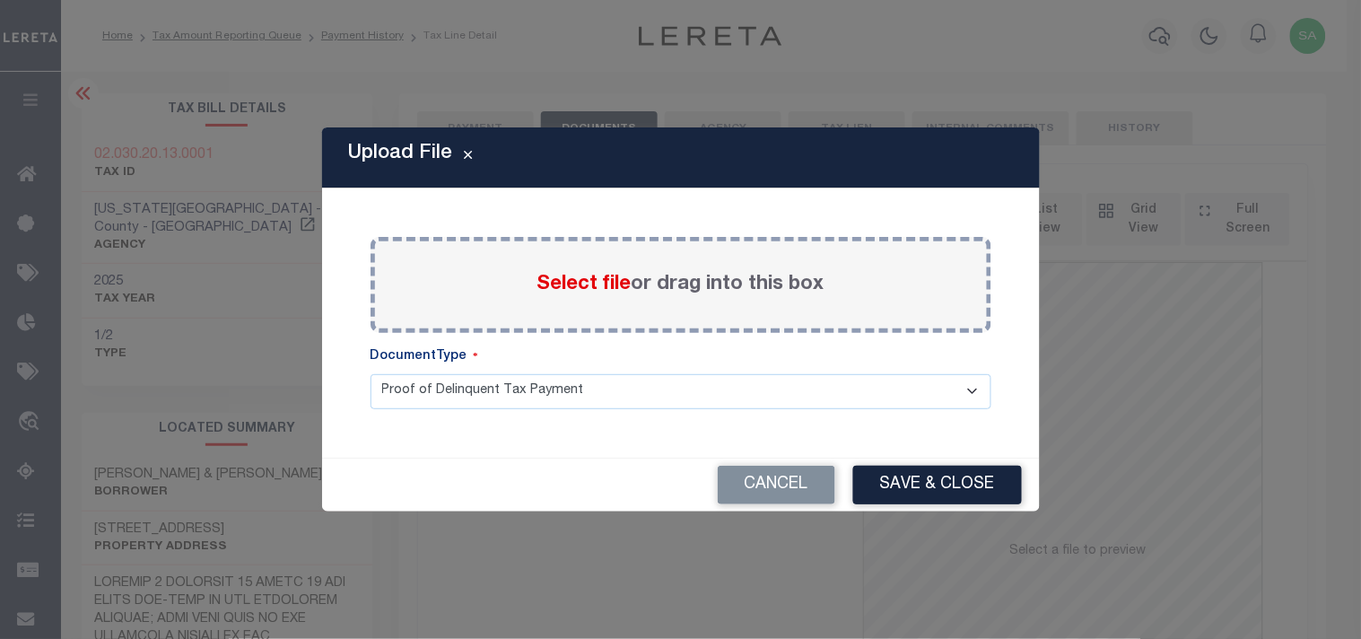
click at [590, 290] on span "Select file" at bounding box center [585, 285] width 94 height 20
click at [0, 0] on input "Select file or drag into this box" at bounding box center [0, 0] width 0 height 0
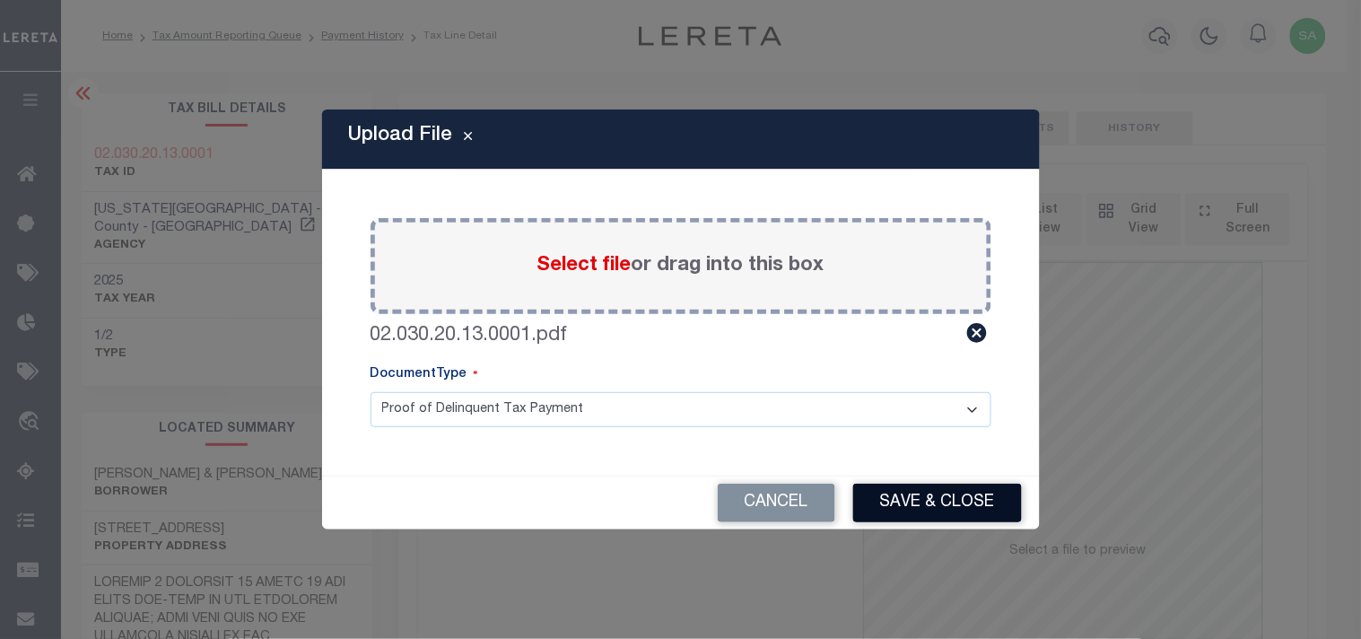
click at [967, 504] on button "Save & Close" at bounding box center [937, 503] width 169 height 39
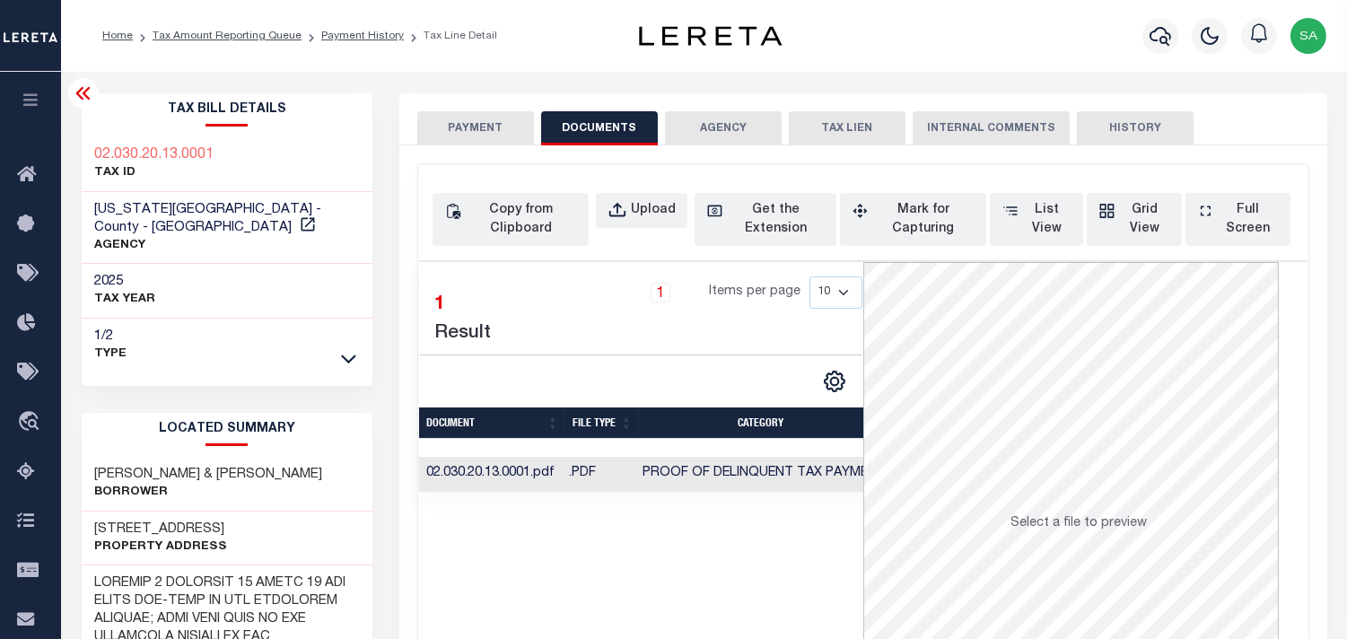
click at [477, 150] on div "SPECIAL RISK NCE Date Clear" at bounding box center [863, 487] width 928 height 685
click at [477, 130] on button "PAYMENT" at bounding box center [475, 128] width 117 height 34
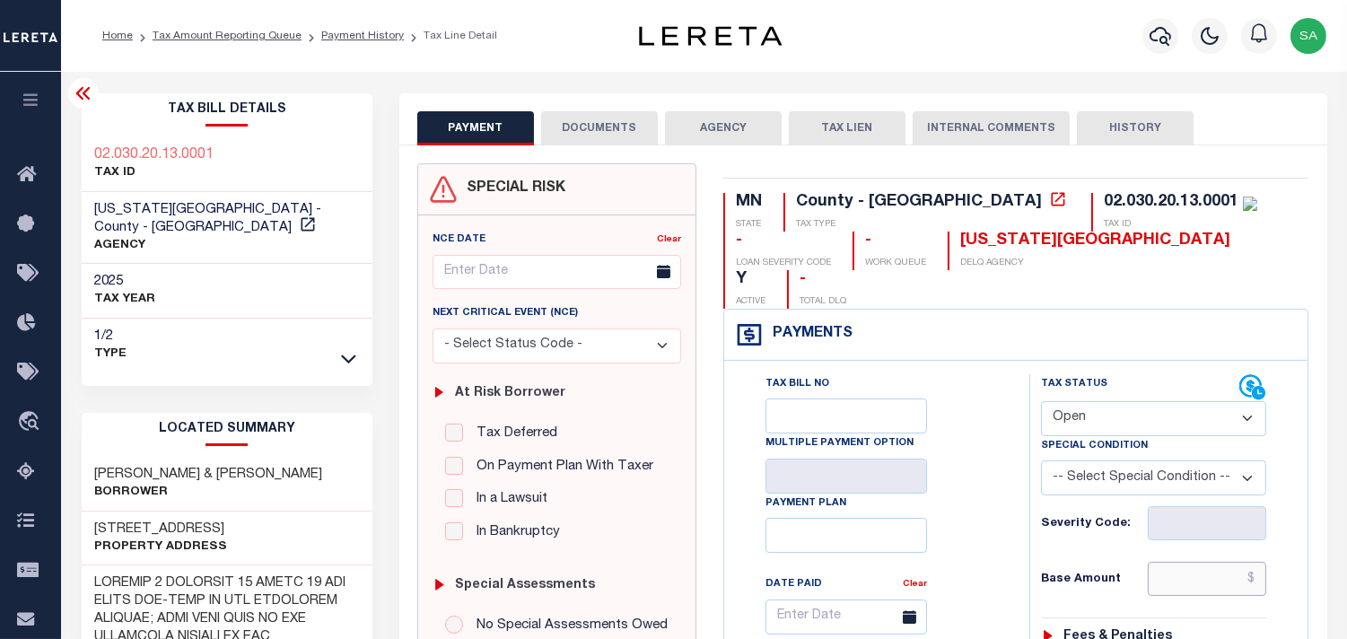
click at [1195, 562] on input "text" at bounding box center [1207, 579] width 118 height 34
paste input "2,996.00"
type input "$2,996.00"
click at [1063, 401] on select "- Select Status Code - Open Due/Unpaid Paid Incomplete No Tax Due Internal Refu…" at bounding box center [1153, 418] width 225 height 35
type input "[DATE]"
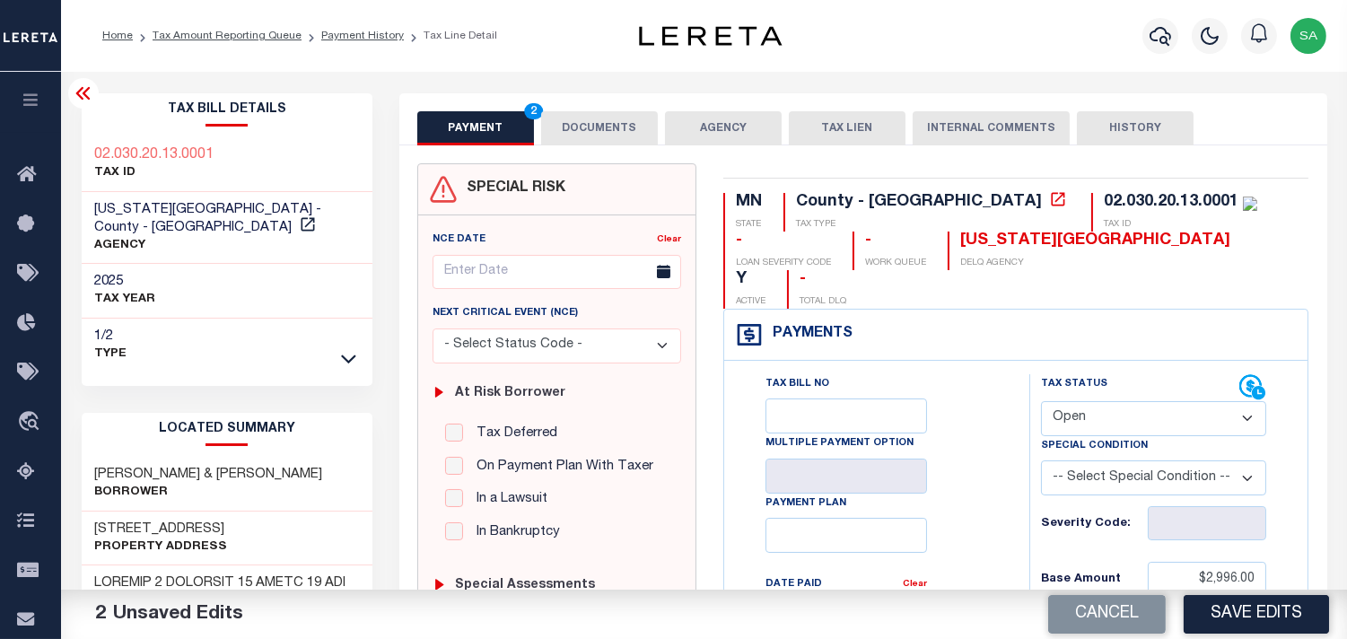
select select "PYD"
click at [1041, 401] on select "- Select Status Code - Open Due/Unpaid Paid Incomplete No Tax Due Internal Refu…" at bounding box center [1153, 418] width 225 height 35
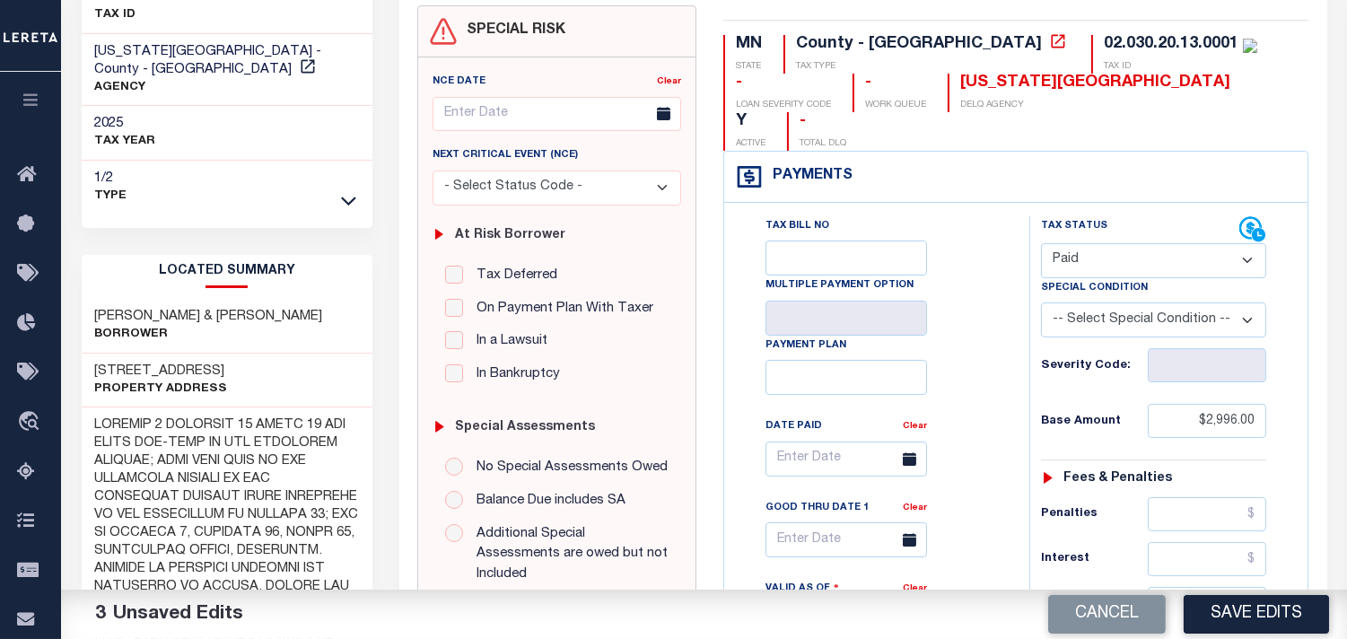
scroll to position [398, 0]
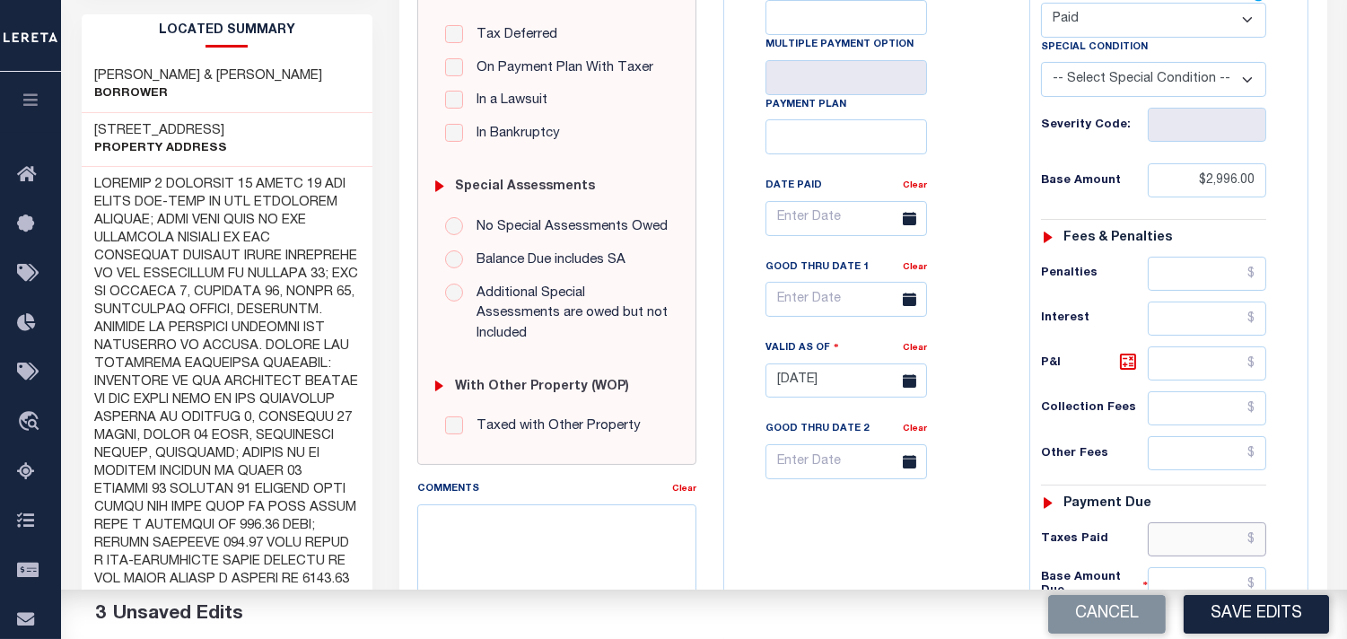
drag, startPoint x: 1207, startPoint y: 495, endPoint x: 1081, endPoint y: 510, distance: 127.4
click at [1207, 522] on input "text" at bounding box center [1207, 539] width 118 height 34
paste input "2,996.00"
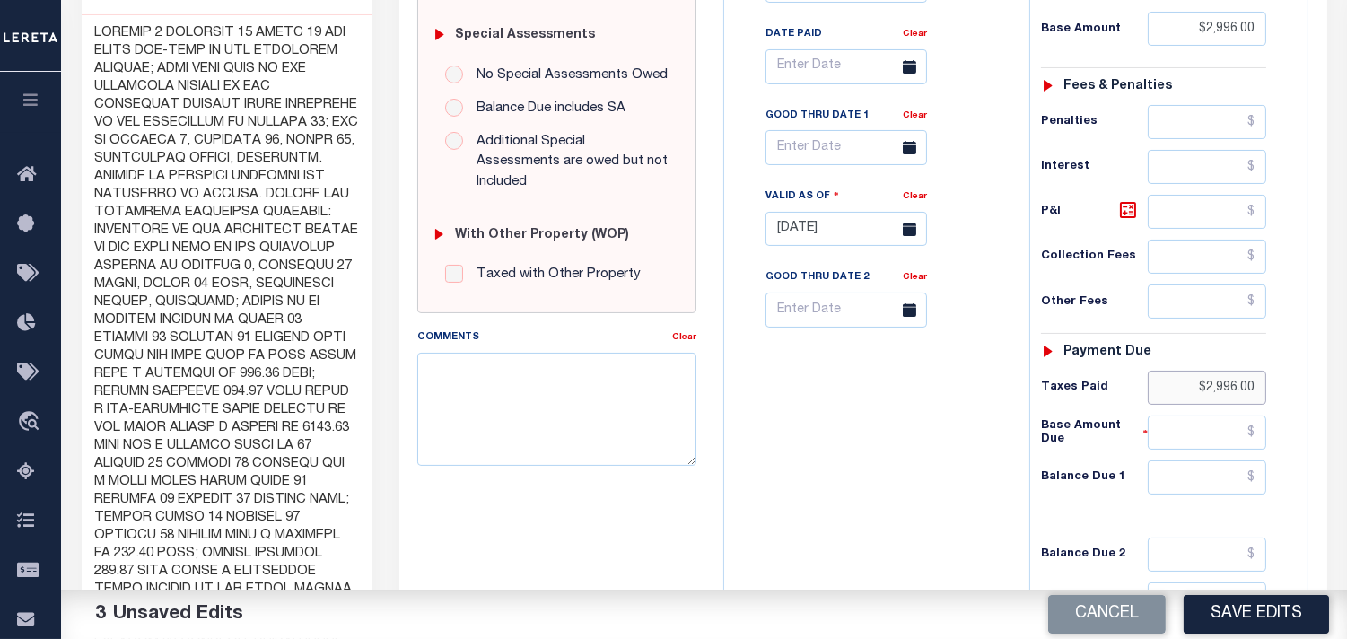
scroll to position [697, 0]
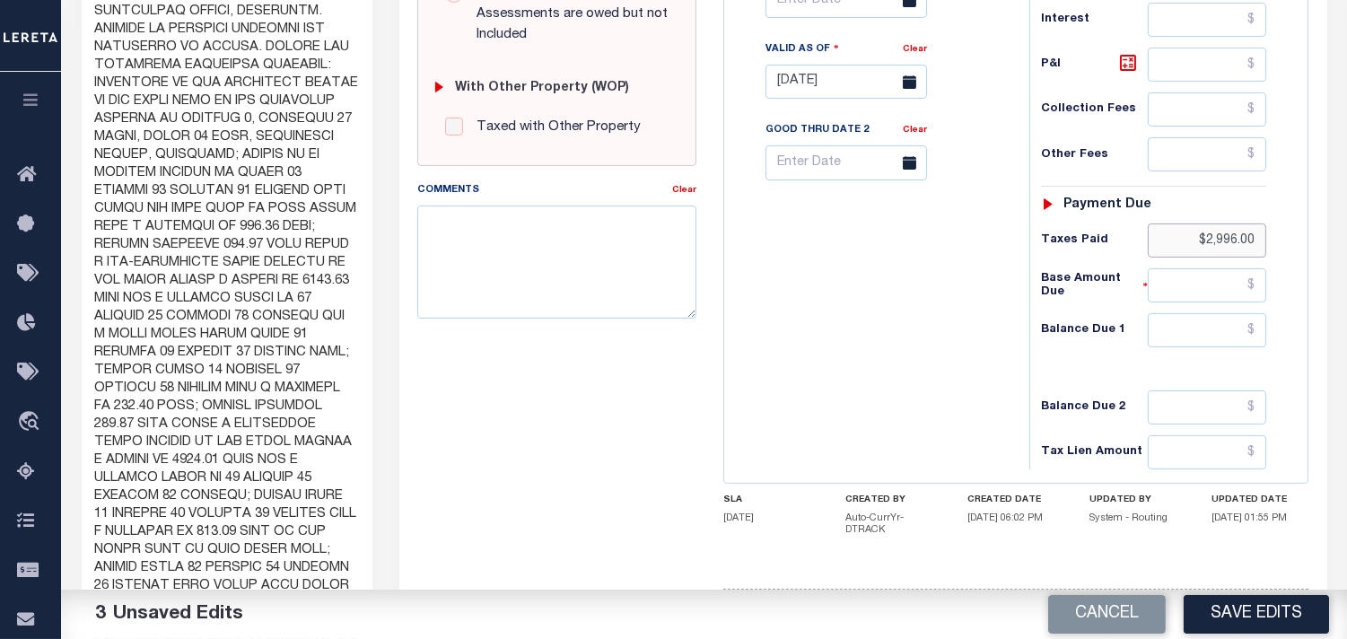
type input "$2,996.00"
drag, startPoint x: 1226, startPoint y: 290, endPoint x: 1192, endPoint y: 289, distance: 34.1
click at [1226, 313] on input "text" at bounding box center [1207, 330] width 118 height 34
type input "$0.00"
click at [903, 292] on div "Tax Bill No Multiple Payment Option Payment Plan Clear" at bounding box center [872, 73] width 287 height 792
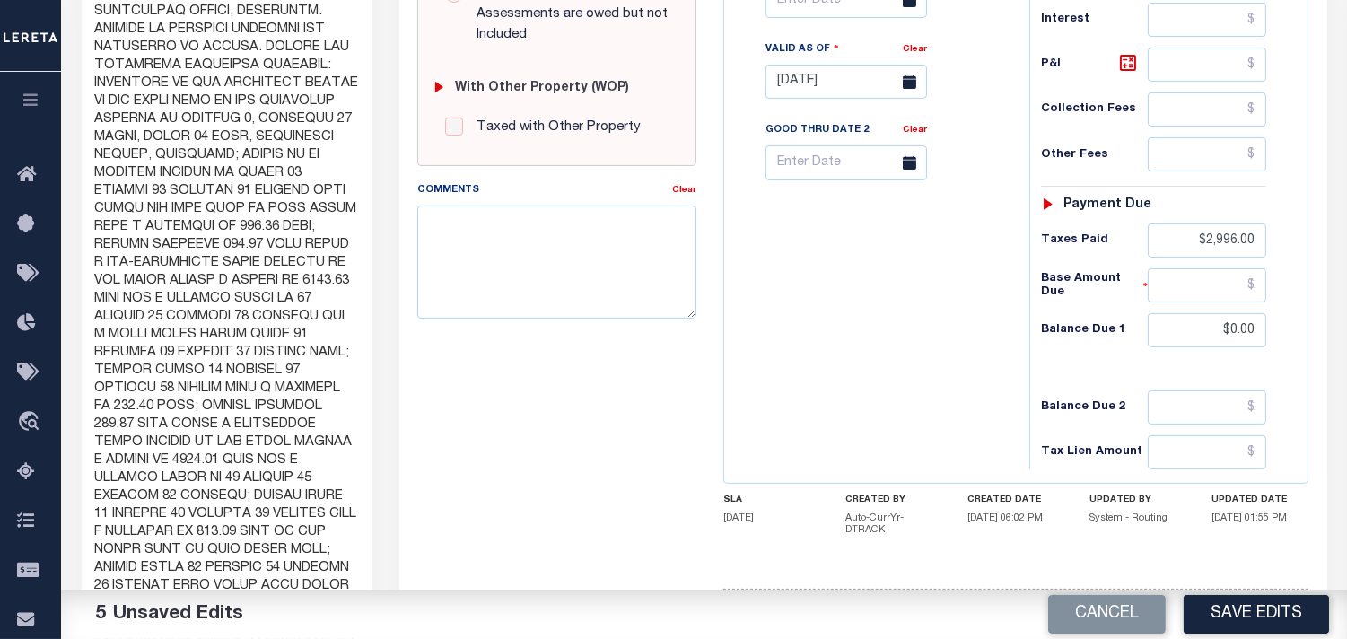
scroll to position [100, 0]
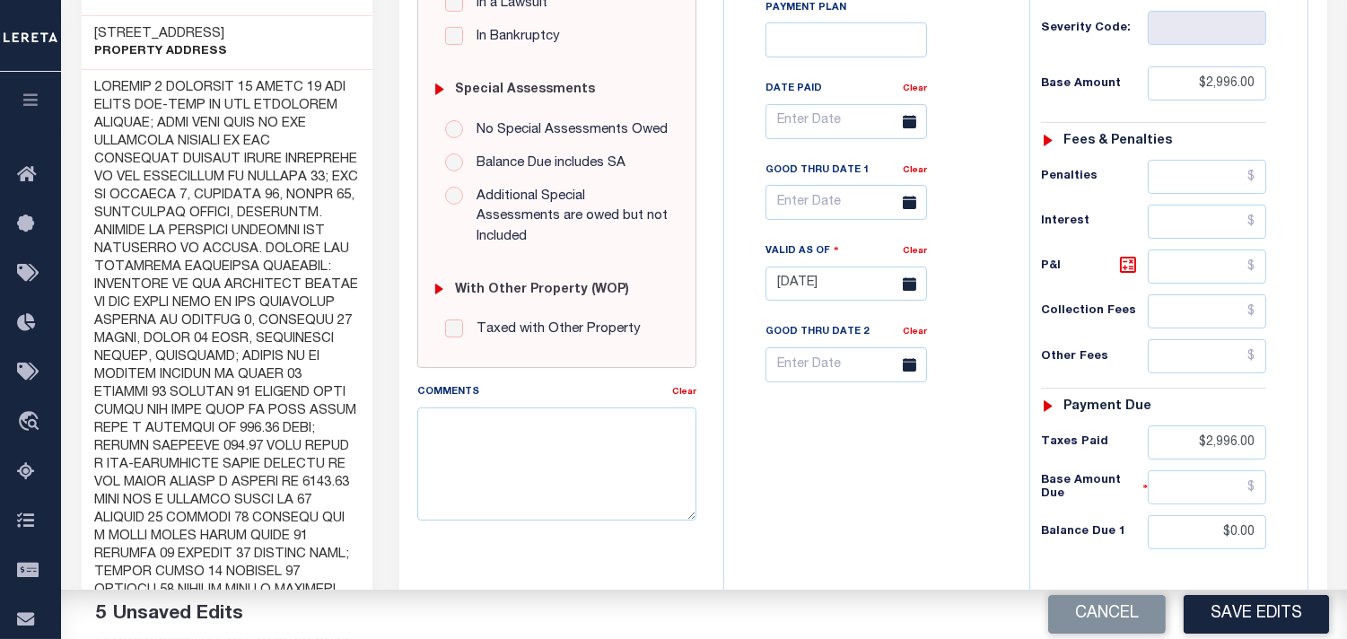
scroll to position [598, 0]
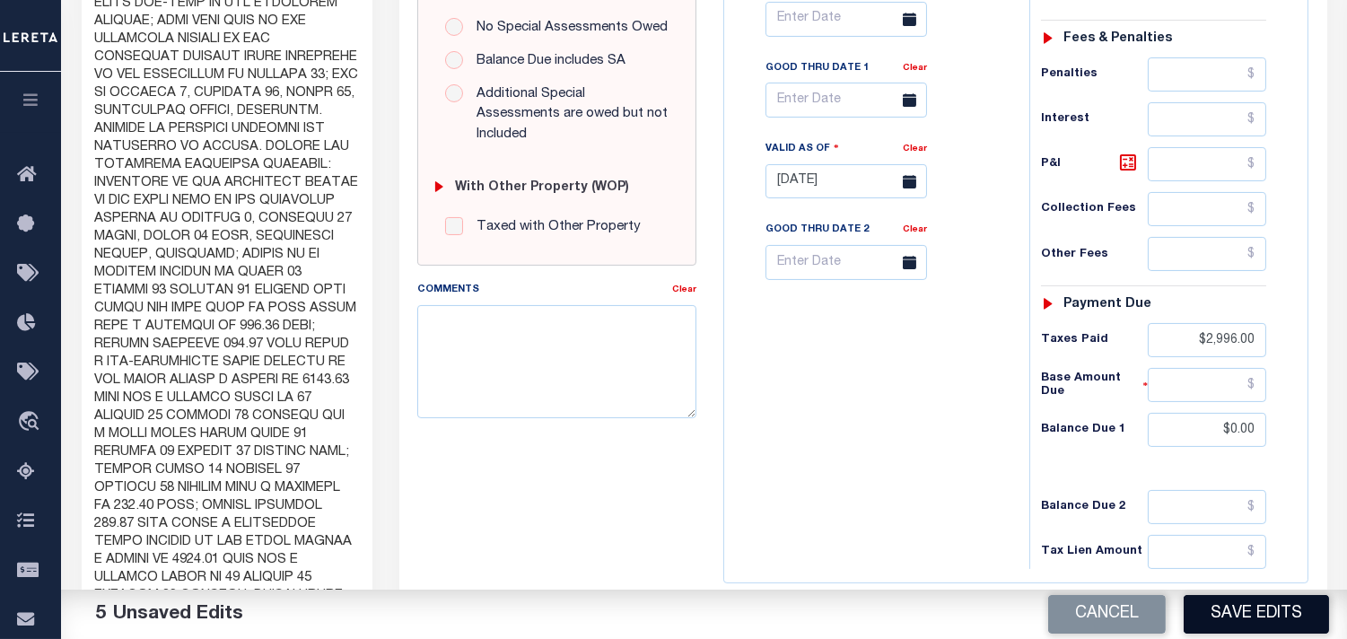
click at [1239, 617] on button "Save Edits" at bounding box center [1256, 614] width 145 height 39
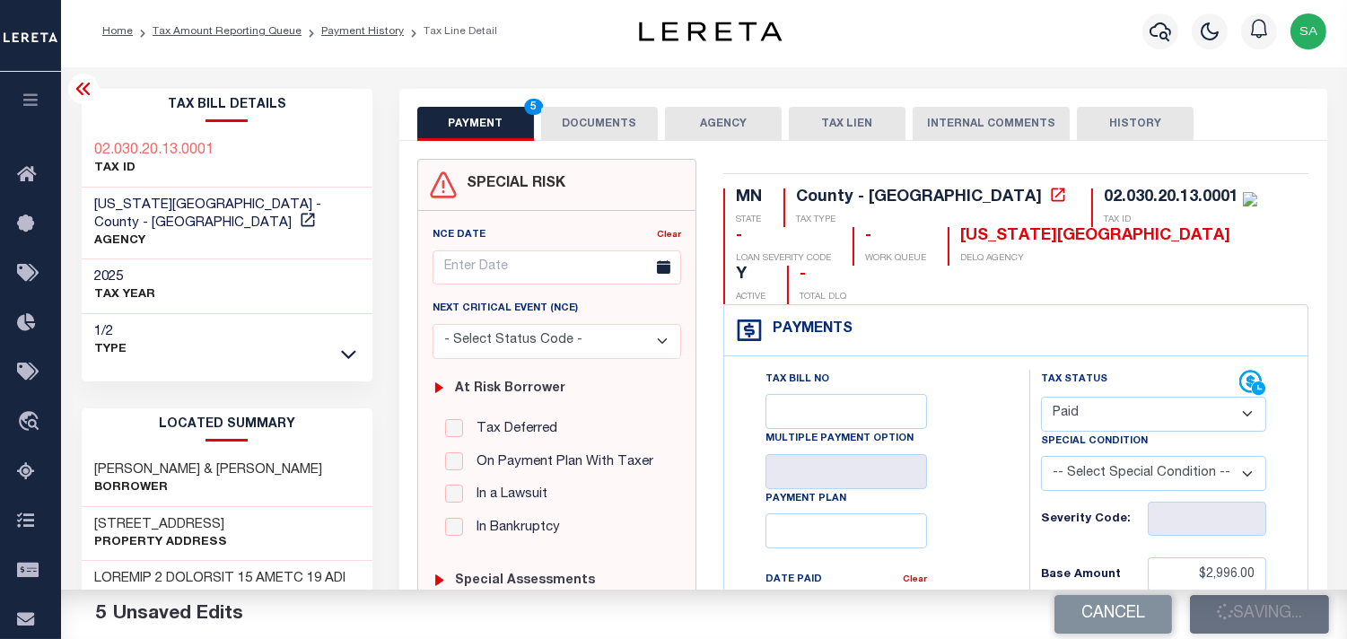
scroll to position [0, 0]
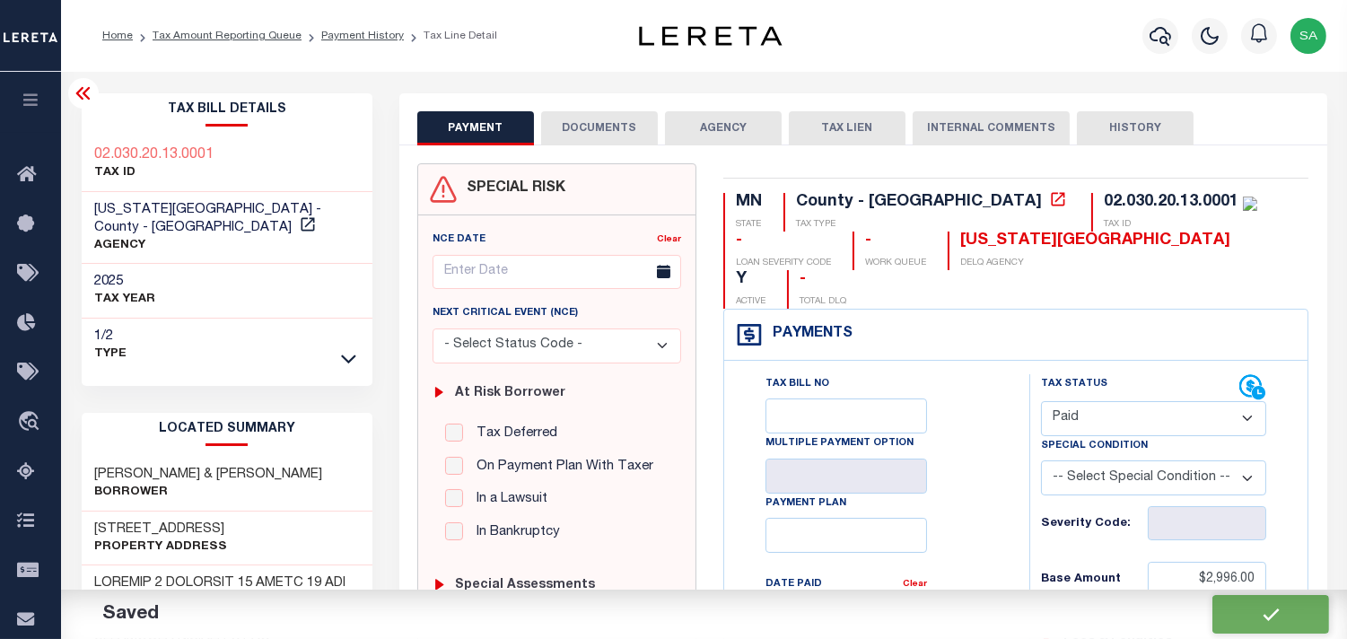
checkbox input "false"
type input "$2,996"
type input "$0"
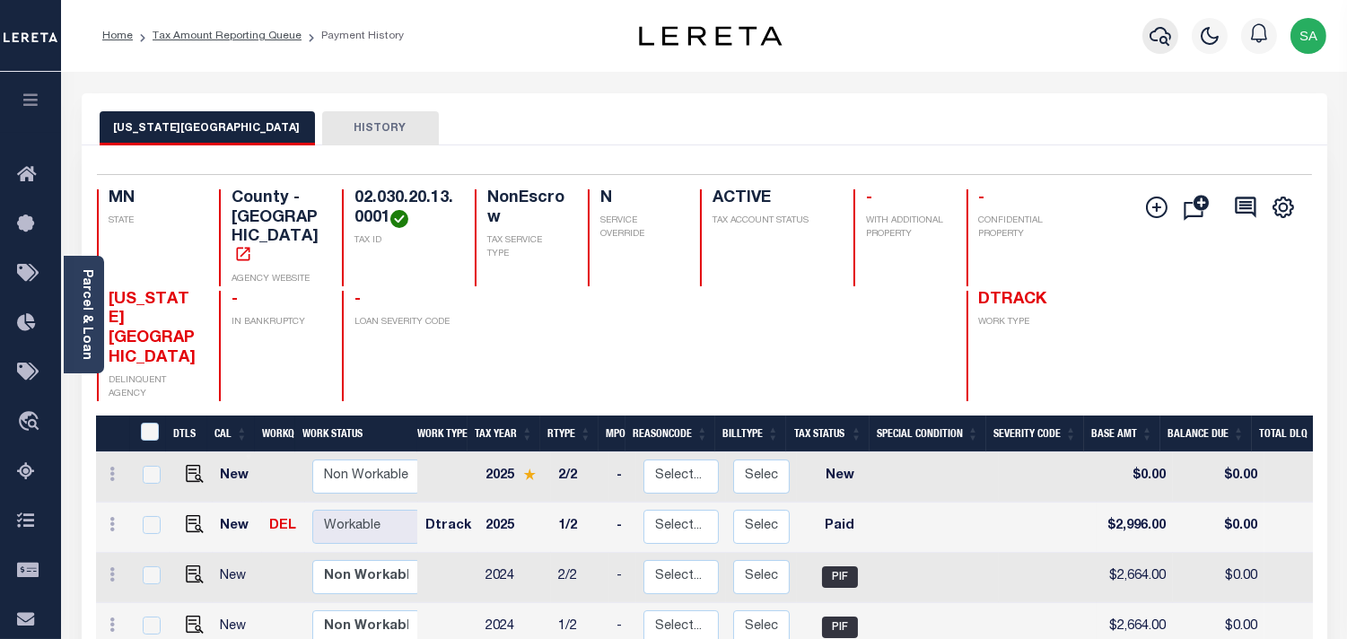
click at [1160, 50] on button "button" at bounding box center [1160, 36] width 36 height 36
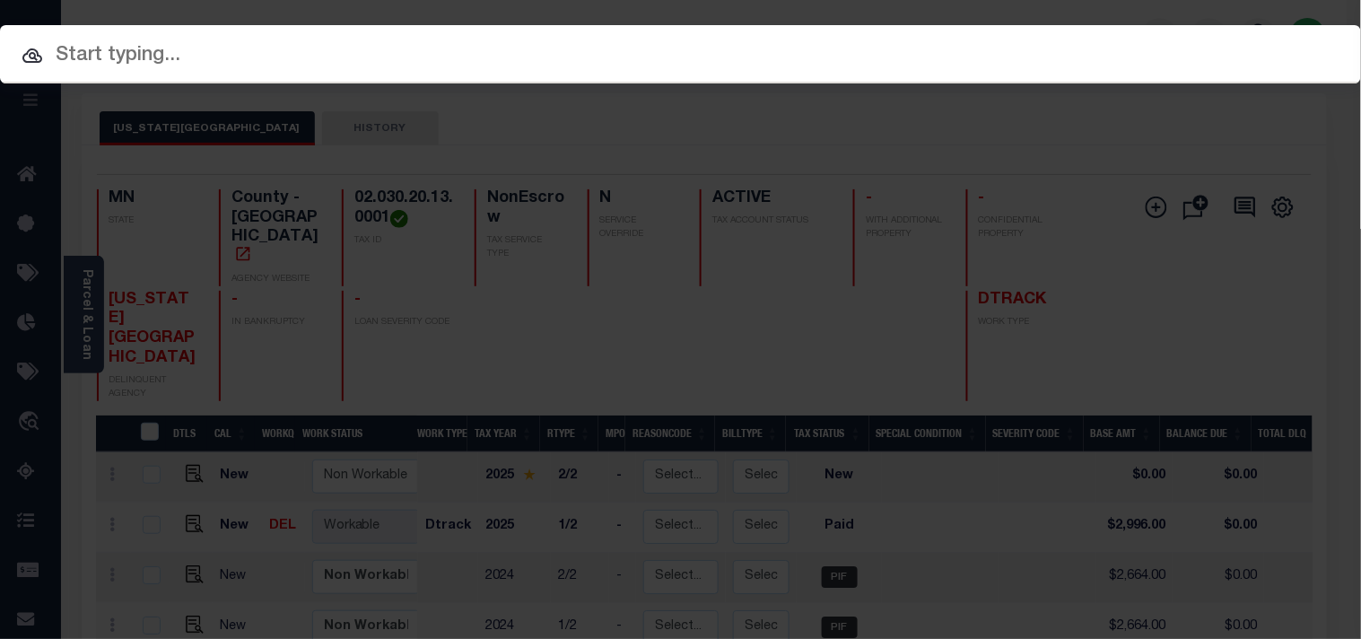
click at [1108, 50] on div "Include Loans TBM Customers Borrowers Payments (Lender Non-Disb) Payments (Lend…" at bounding box center [680, 54] width 1361 height 58
paste input "217066"
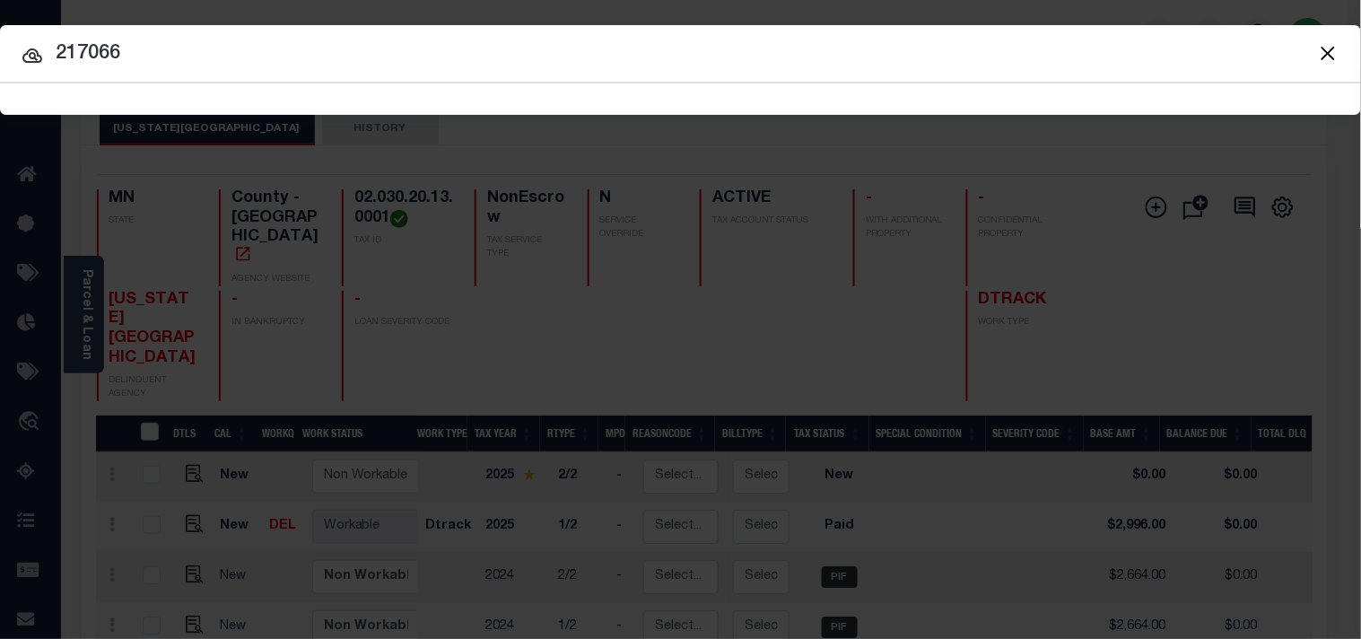
type input "217066"
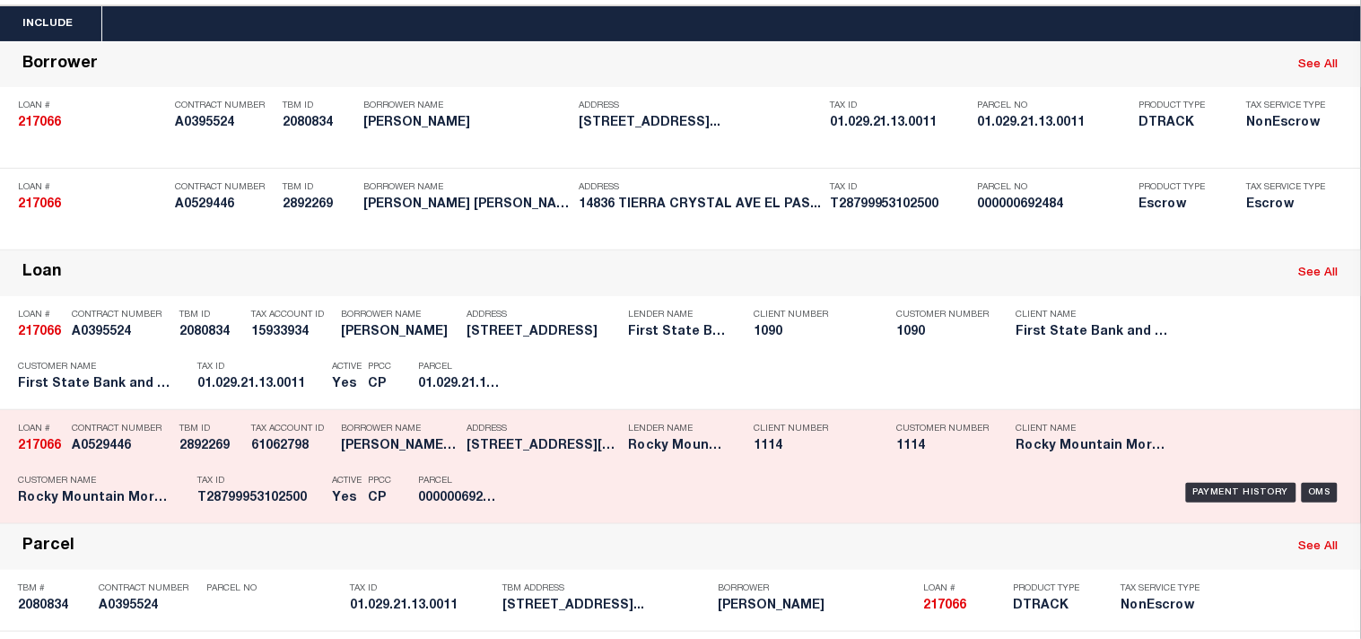
scroll to position [199, 0]
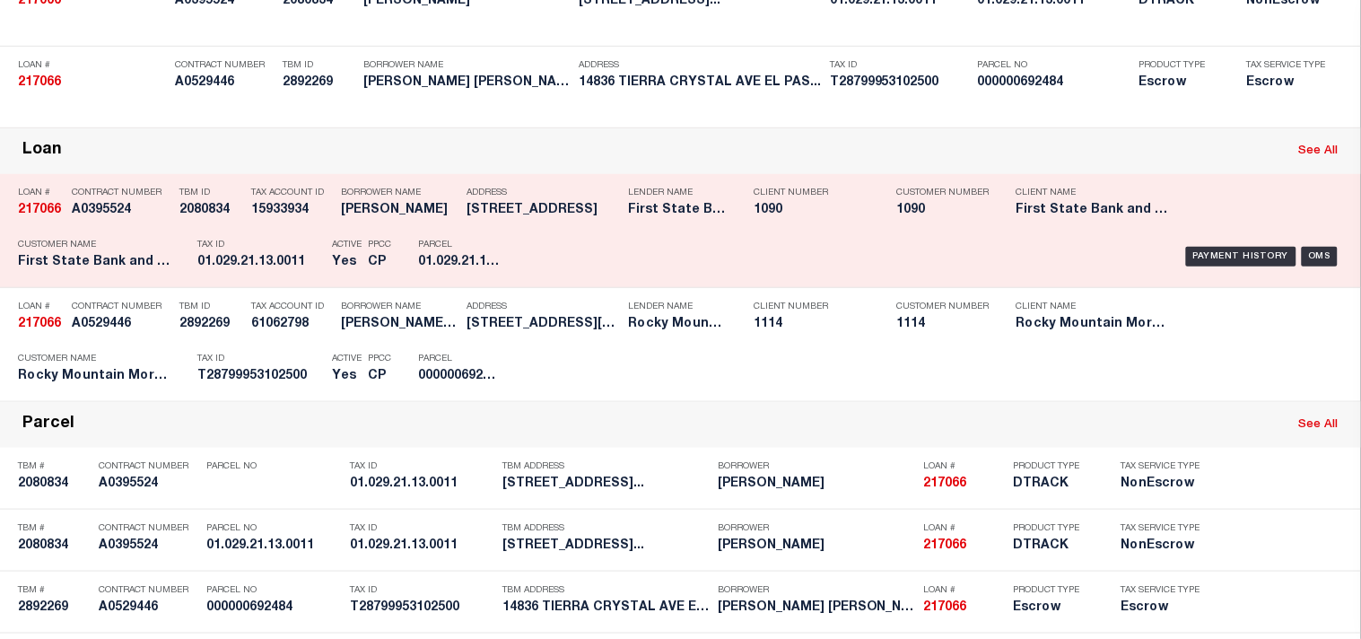
click at [549, 283] on div "Payment History OMS" at bounding box center [935, 257] width 818 height 52
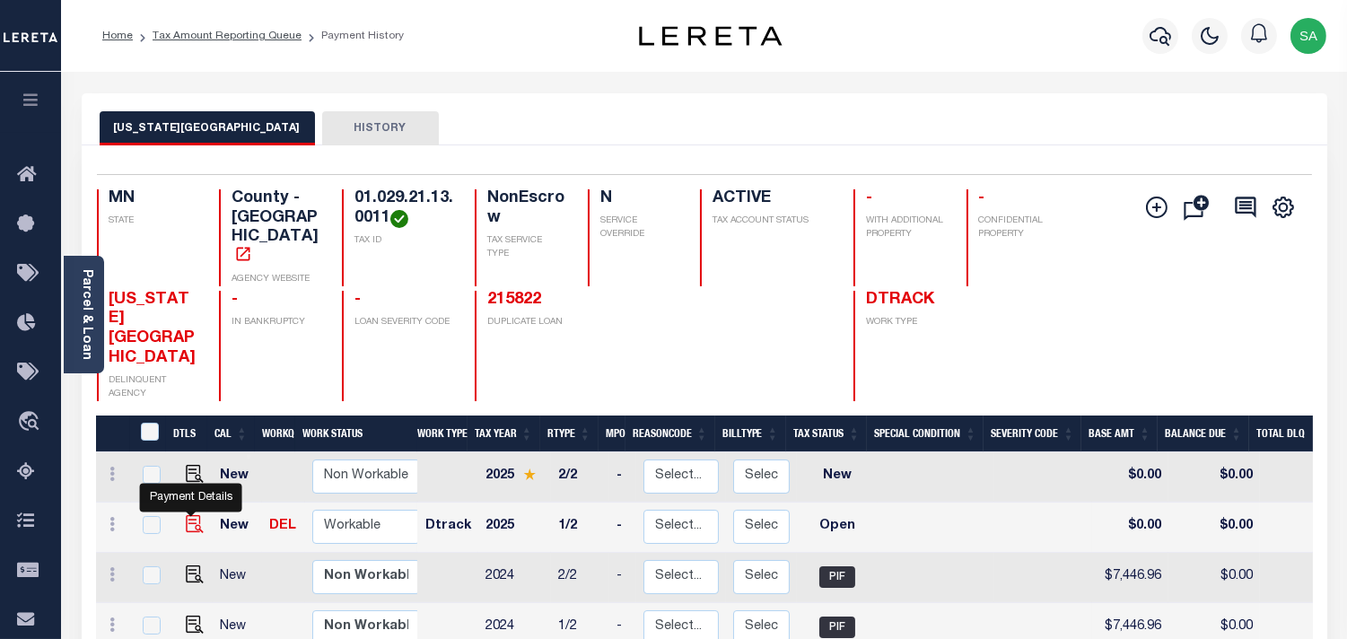
click at [191, 515] on img "" at bounding box center [195, 524] width 18 height 18
checkbox input "true"
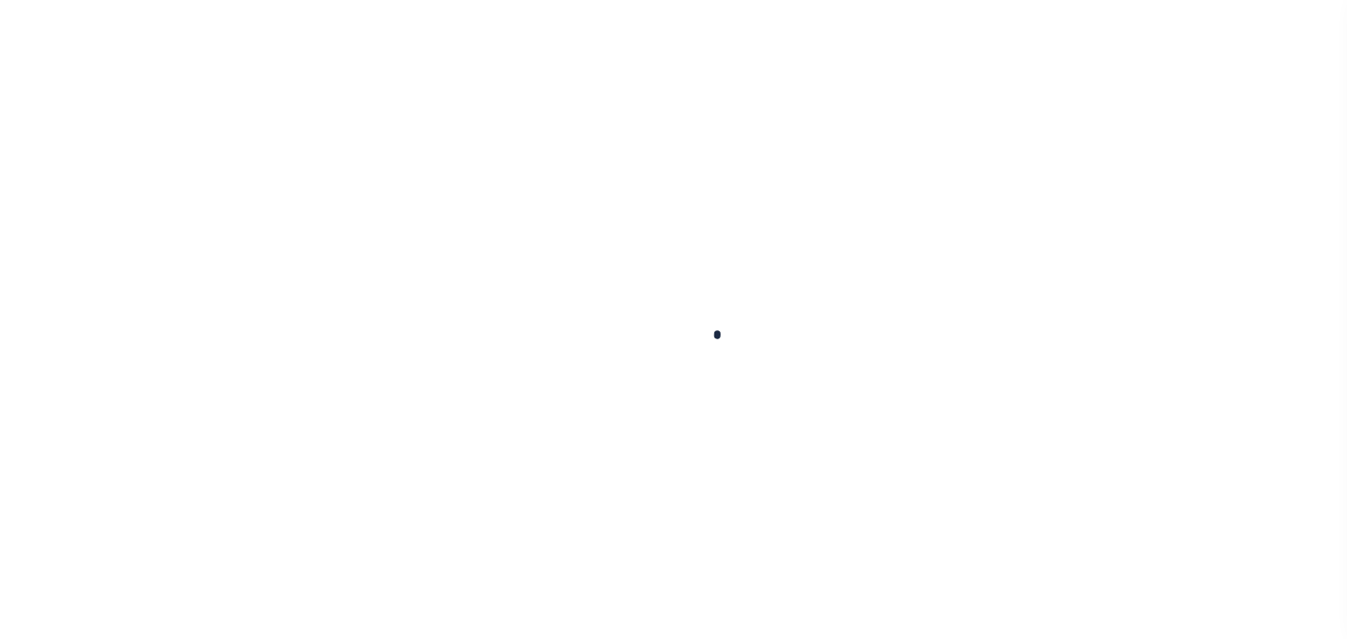
checkbox input "false"
type input "05/16/2025"
select select "OP2"
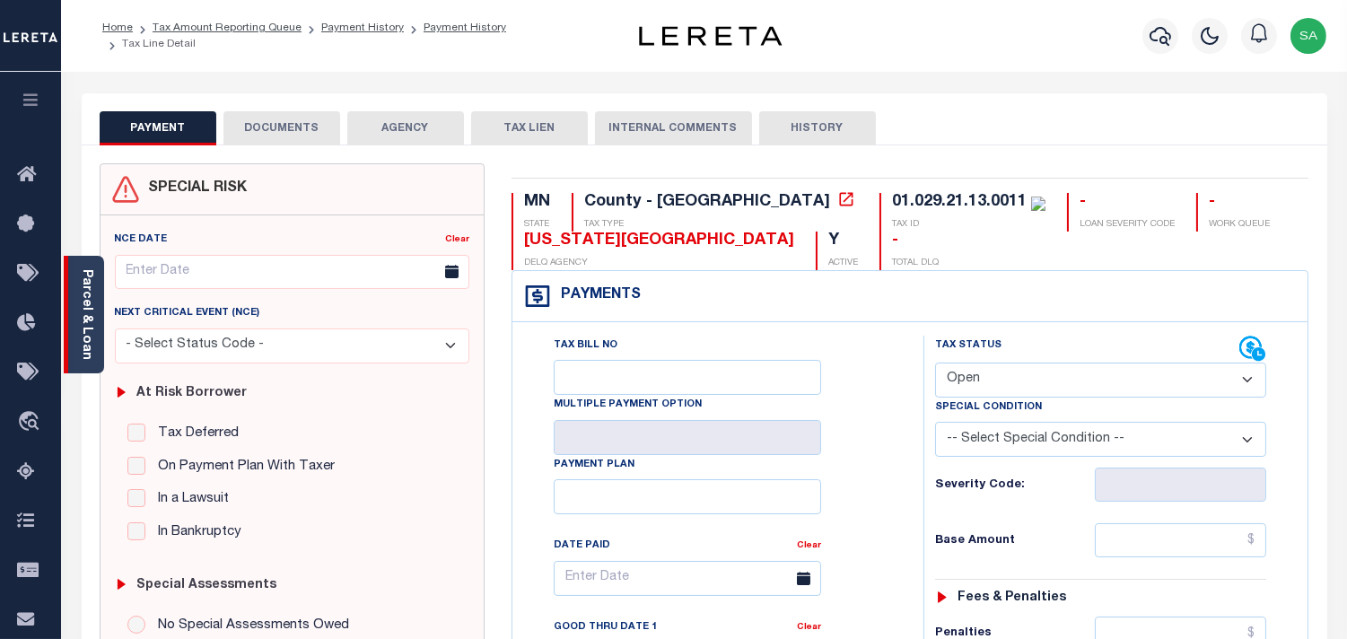
click at [92, 321] on link "Parcel & Loan" at bounding box center [86, 314] width 13 height 91
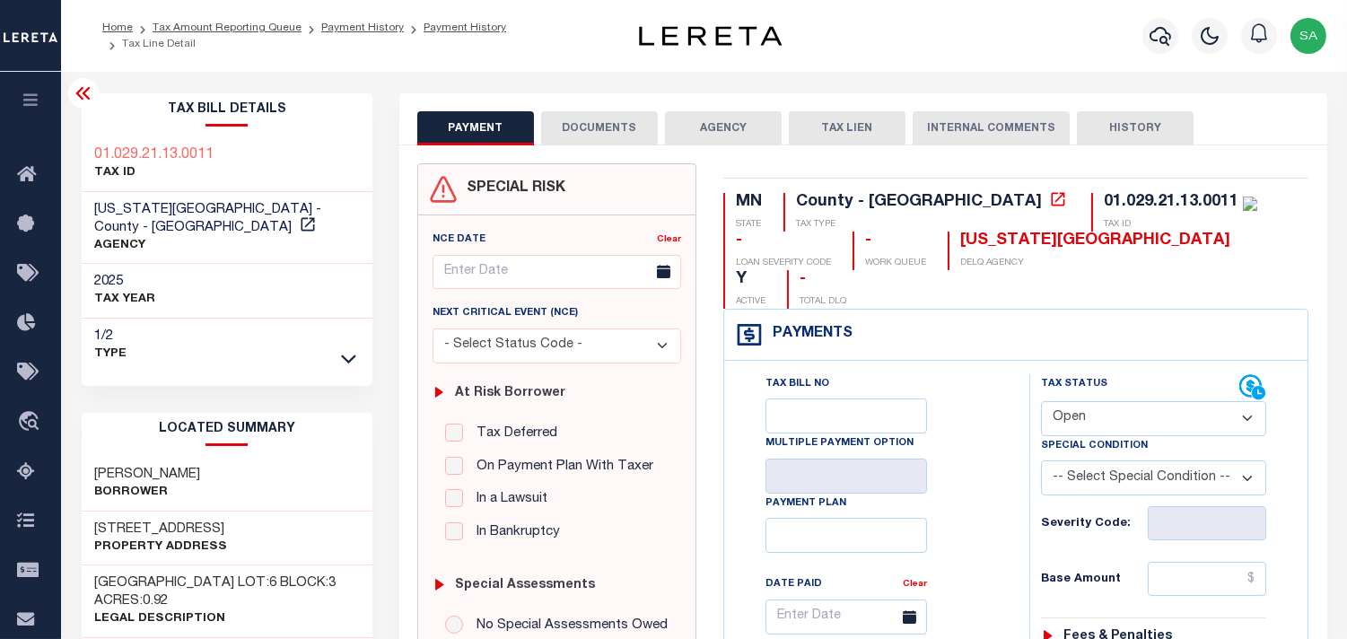
click at [597, 139] on button "DOCUMENTS" at bounding box center [599, 128] width 117 height 34
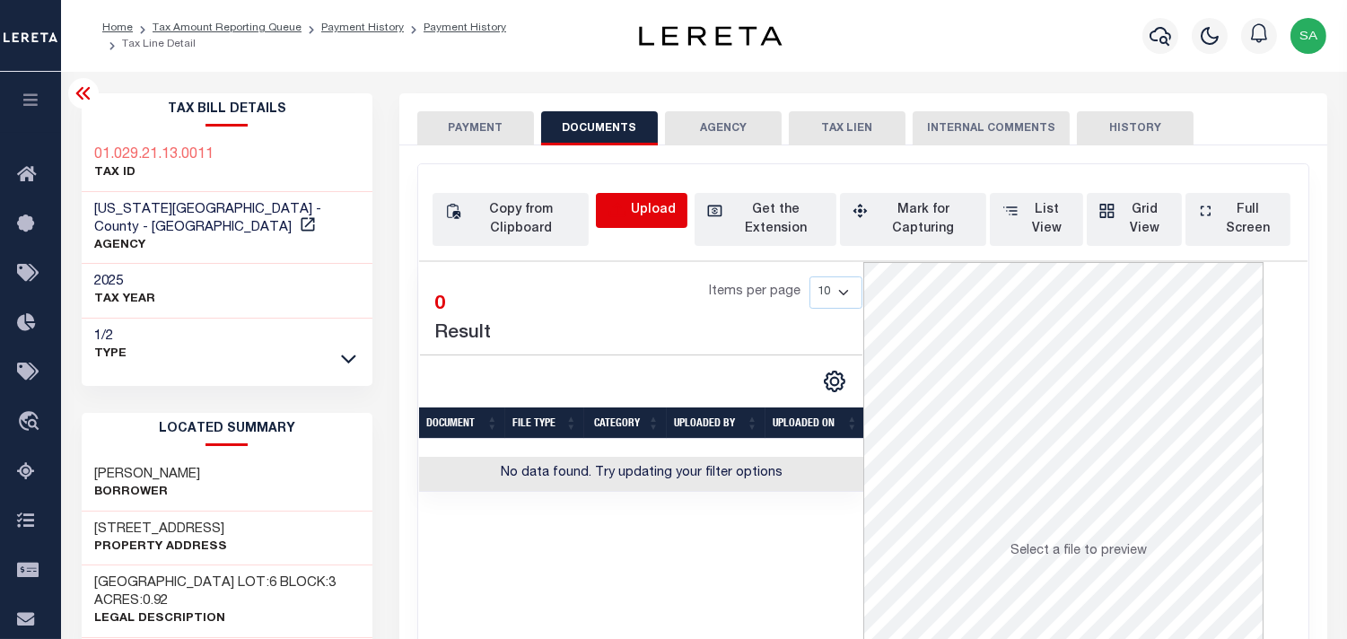
click at [625, 214] on icon "button" at bounding box center [618, 211] width 20 height 20
select select "POP"
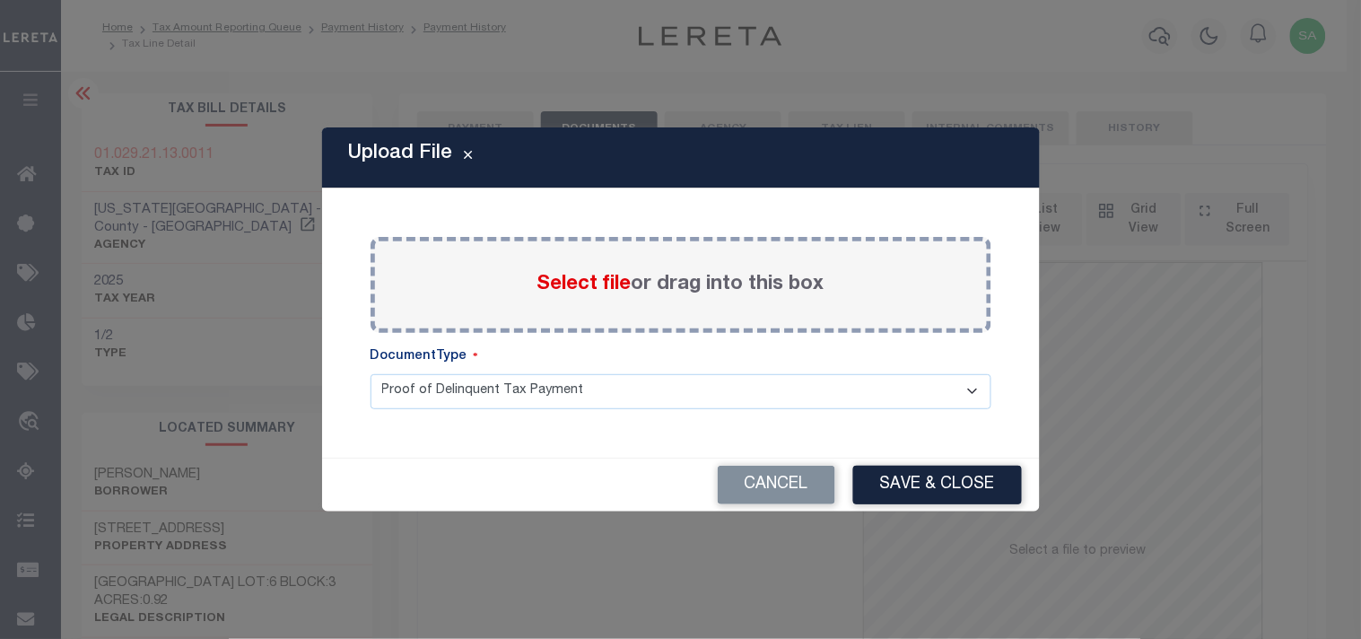
click at [620, 276] on span "Select file" at bounding box center [585, 285] width 94 height 20
click at [0, 0] on input "Select file or drag into this box" at bounding box center [0, 0] width 0 height 0
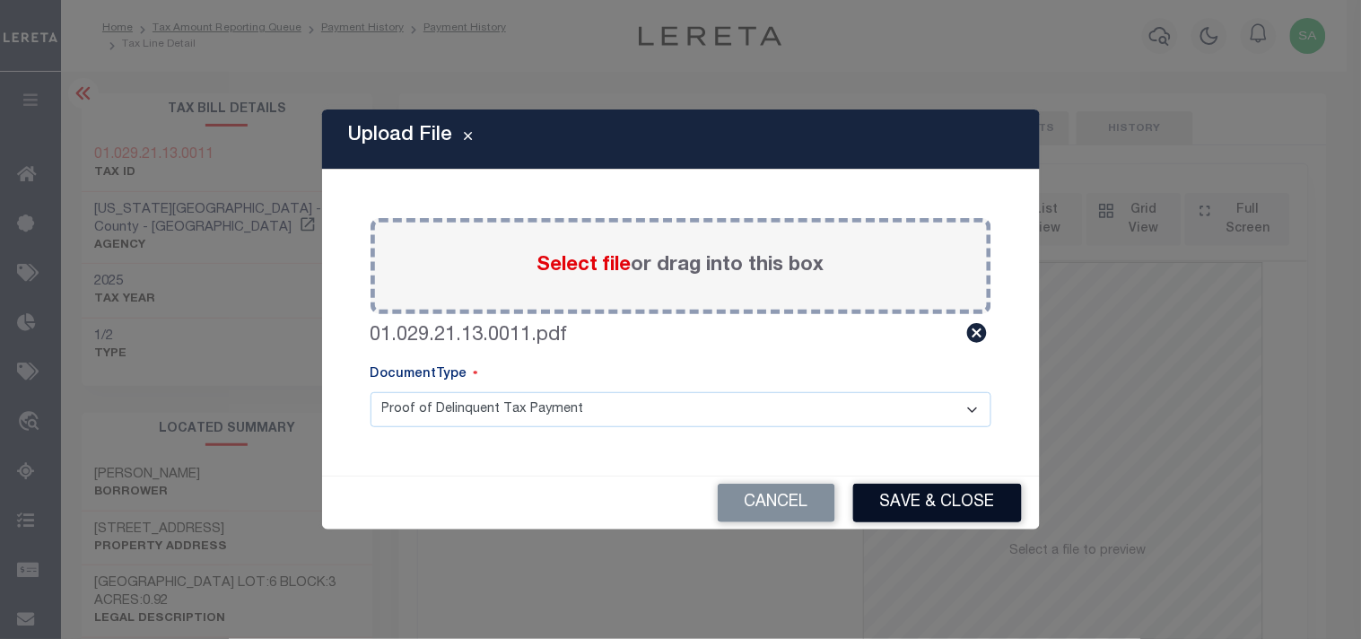
click at [908, 506] on button "Save & Close" at bounding box center [937, 503] width 169 height 39
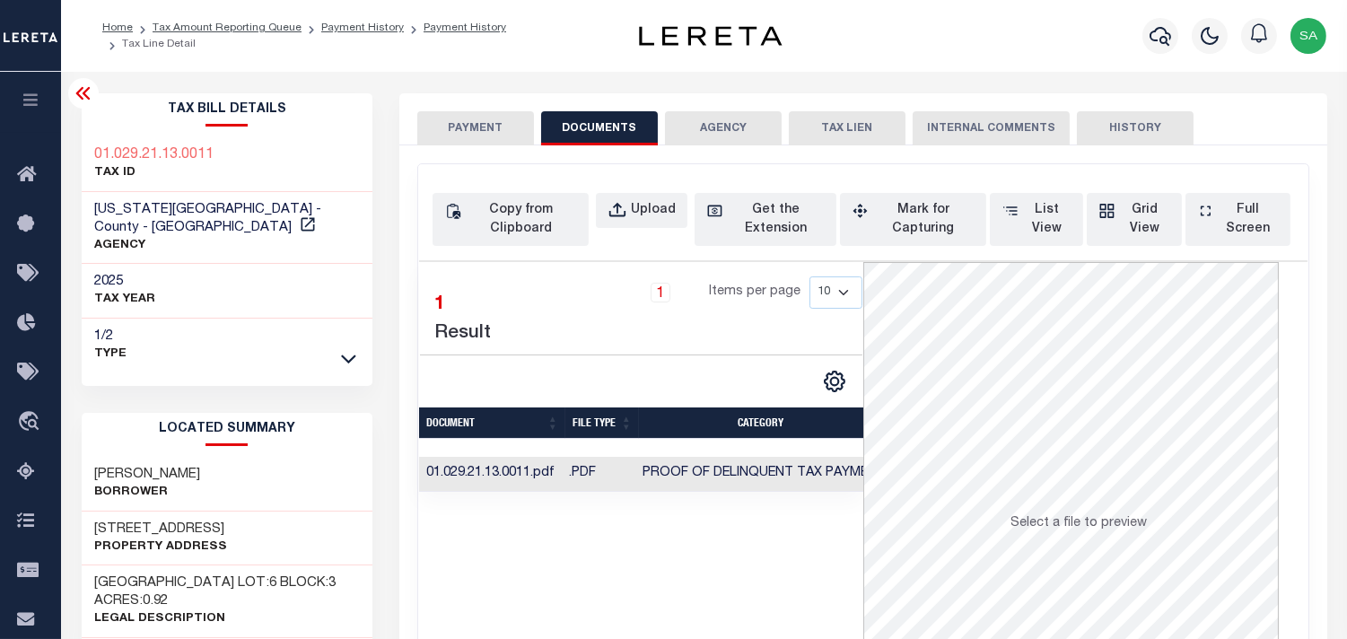
drag, startPoint x: 495, startPoint y: 133, endPoint x: 505, endPoint y: 145, distance: 16.5
click at [495, 133] on button "PAYMENT" at bounding box center [475, 128] width 117 height 34
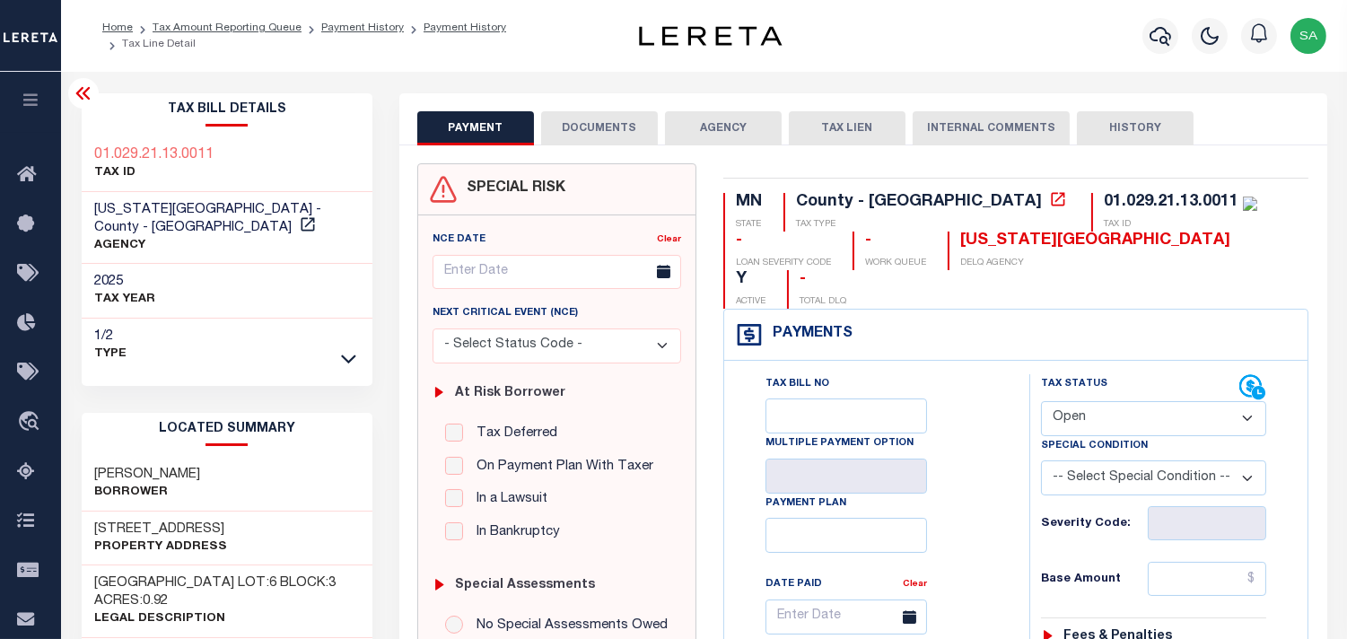
drag, startPoint x: 1201, startPoint y: 535, endPoint x: 1151, endPoint y: 540, distance: 50.5
click at [1201, 562] on input "text" at bounding box center [1207, 579] width 118 height 34
paste input "7,546.00"
type input "$7,546.00"
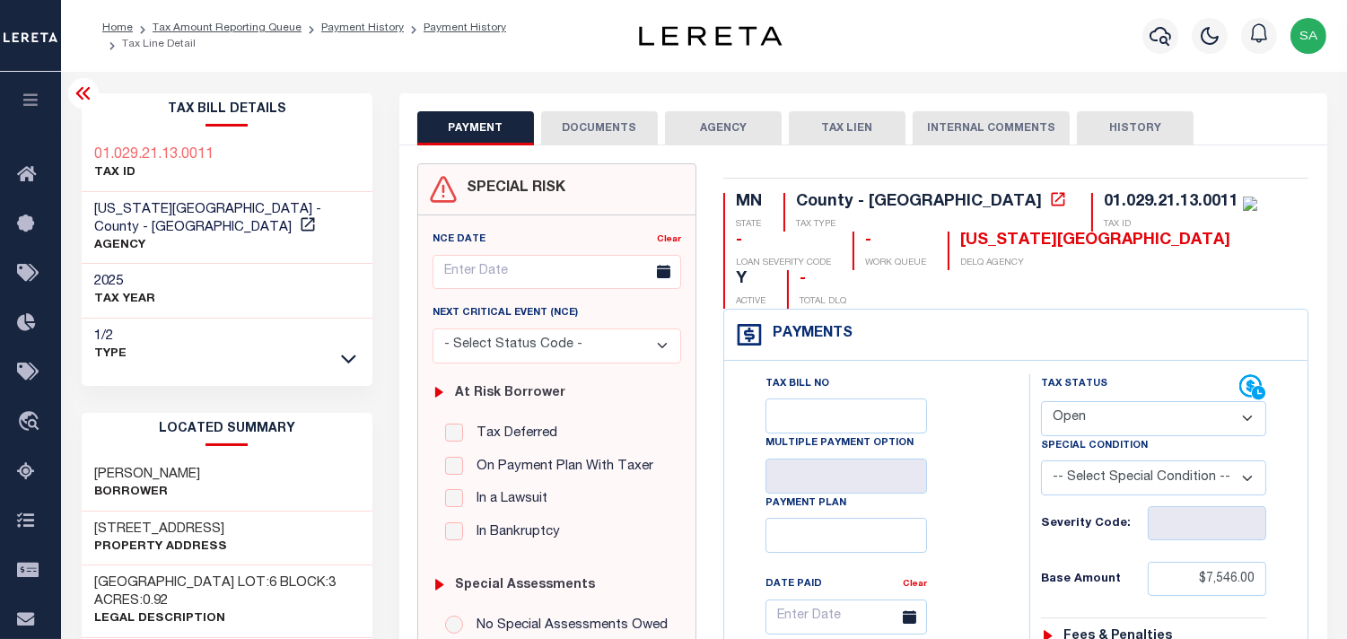
type input "[DATE]"
click at [1105, 401] on select "- Select Status Code - Open Due/Unpaid Paid Incomplete No Tax Due Internal Refu…" at bounding box center [1153, 418] width 225 height 35
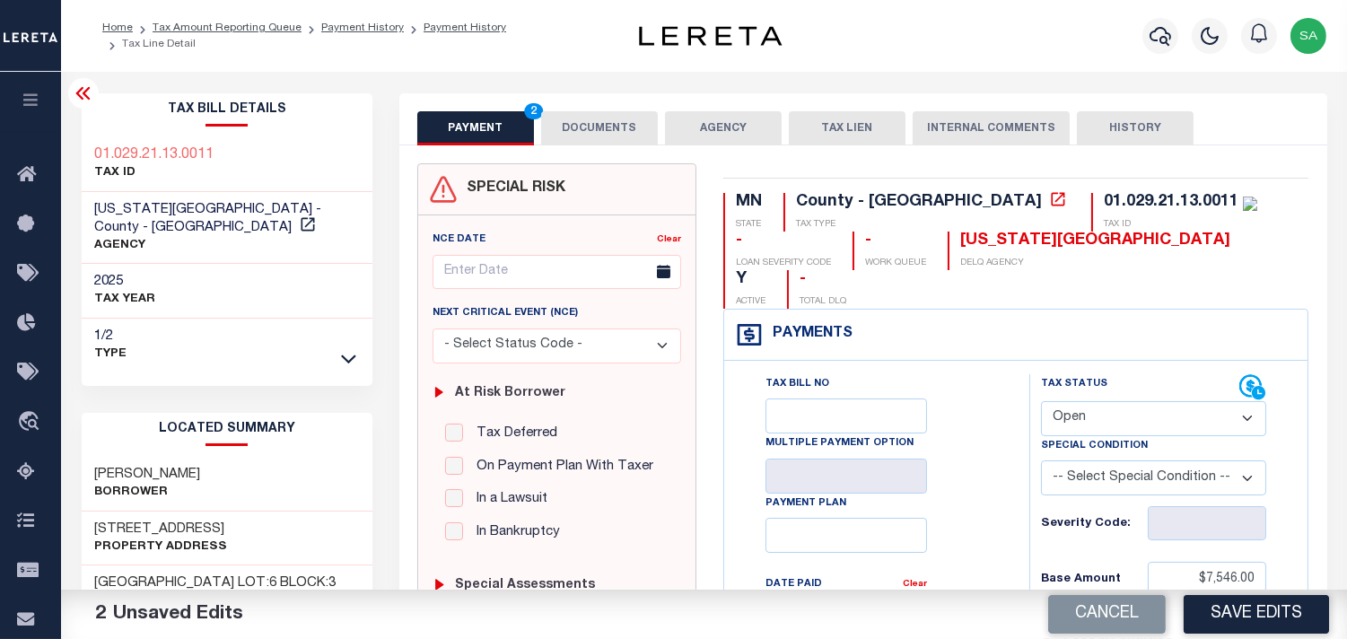
select select "PYD"
click at [1041, 401] on select "- Select Status Code - Open Due/Unpaid Paid Incomplete No Tax Due Internal Refu…" at bounding box center [1153, 418] width 225 height 35
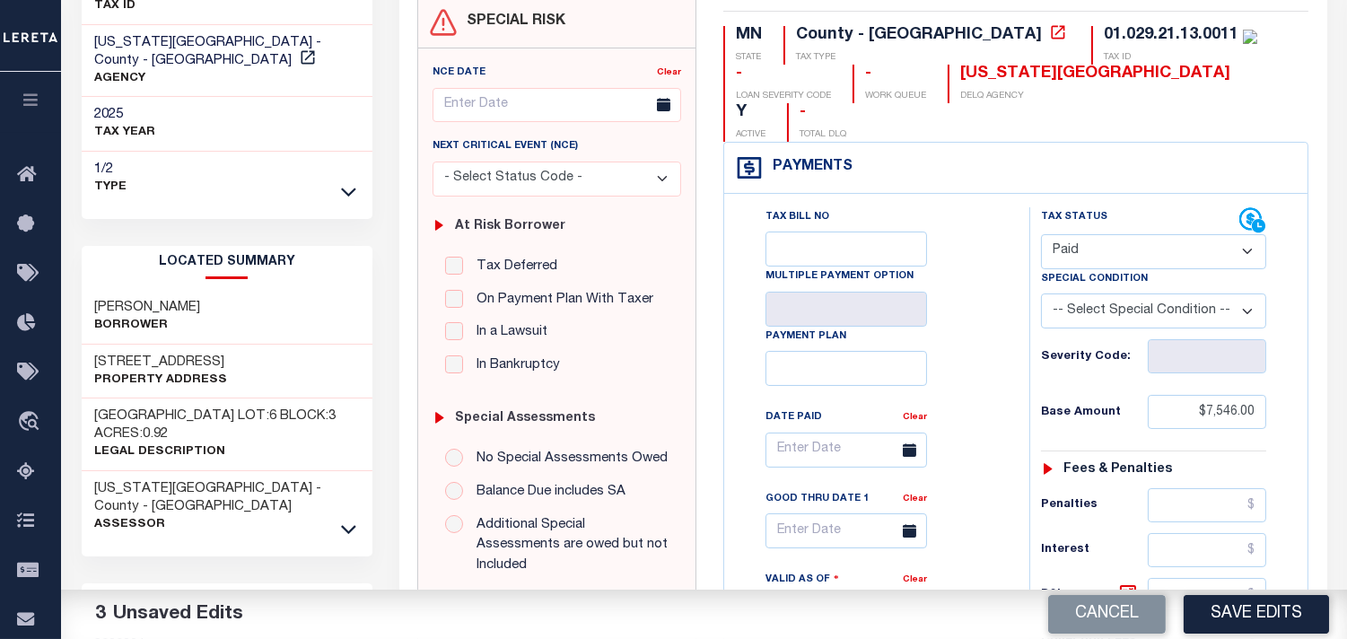
scroll to position [498, 0]
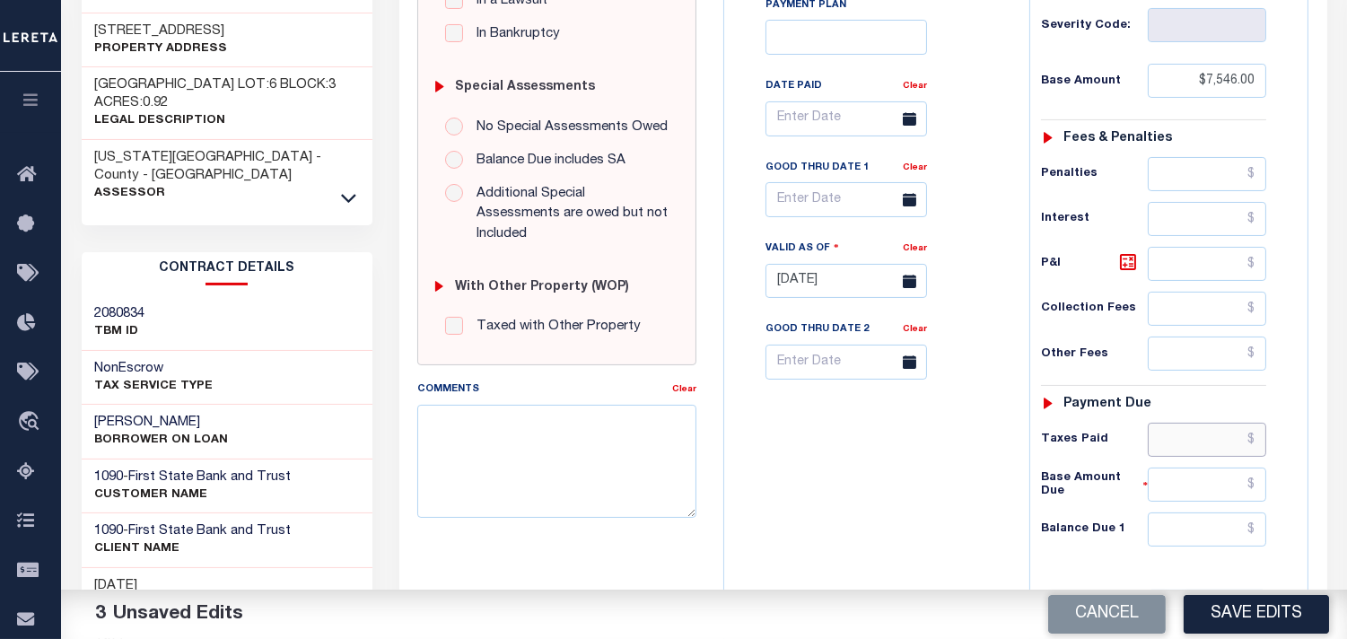
click at [1183, 423] on input "text" at bounding box center [1207, 440] width 118 height 34
paste input "7,546.00"
type input "$7,546.00"
click at [1178, 512] on input "text" at bounding box center [1207, 529] width 118 height 34
type input "$0.00"
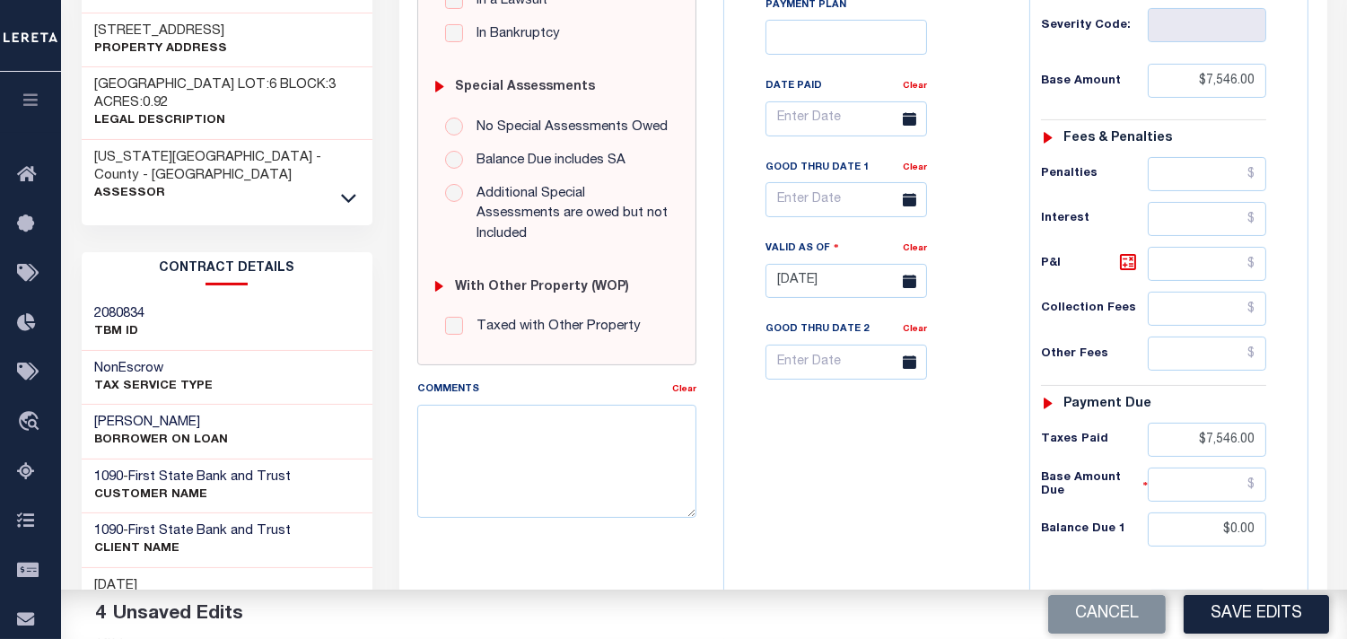
click at [872, 450] on div "Tax Bill No Multiple Payment Option Payment Plan Clear" at bounding box center [872, 272] width 287 height 792
click at [1261, 624] on button "Save Edits" at bounding box center [1256, 614] width 145 height 39
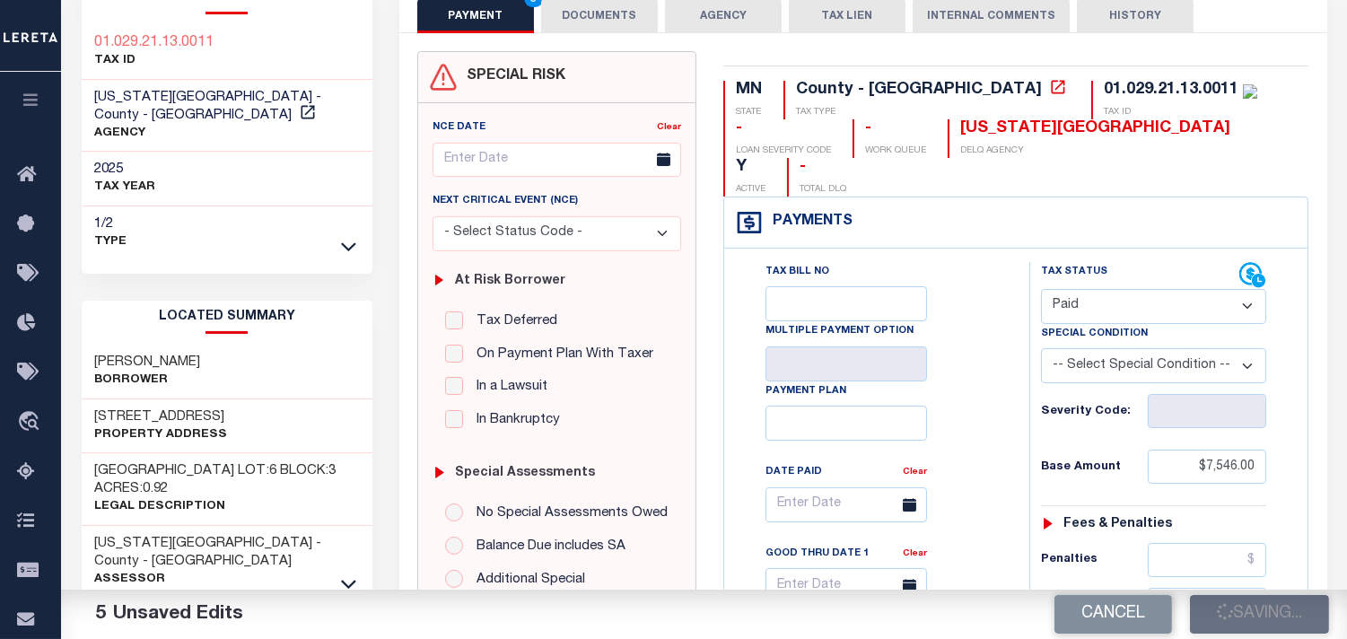
scroll to position [100, 0]
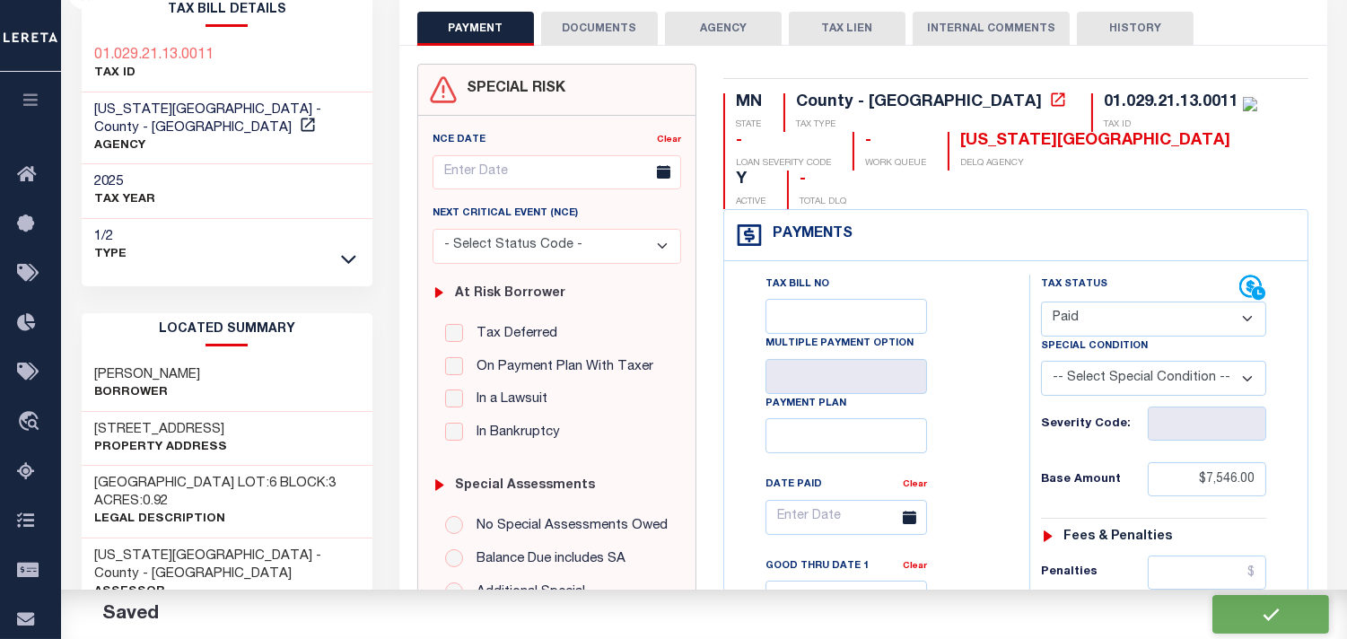
checkbox input "false"
type input "$7,546"
type input "$0"
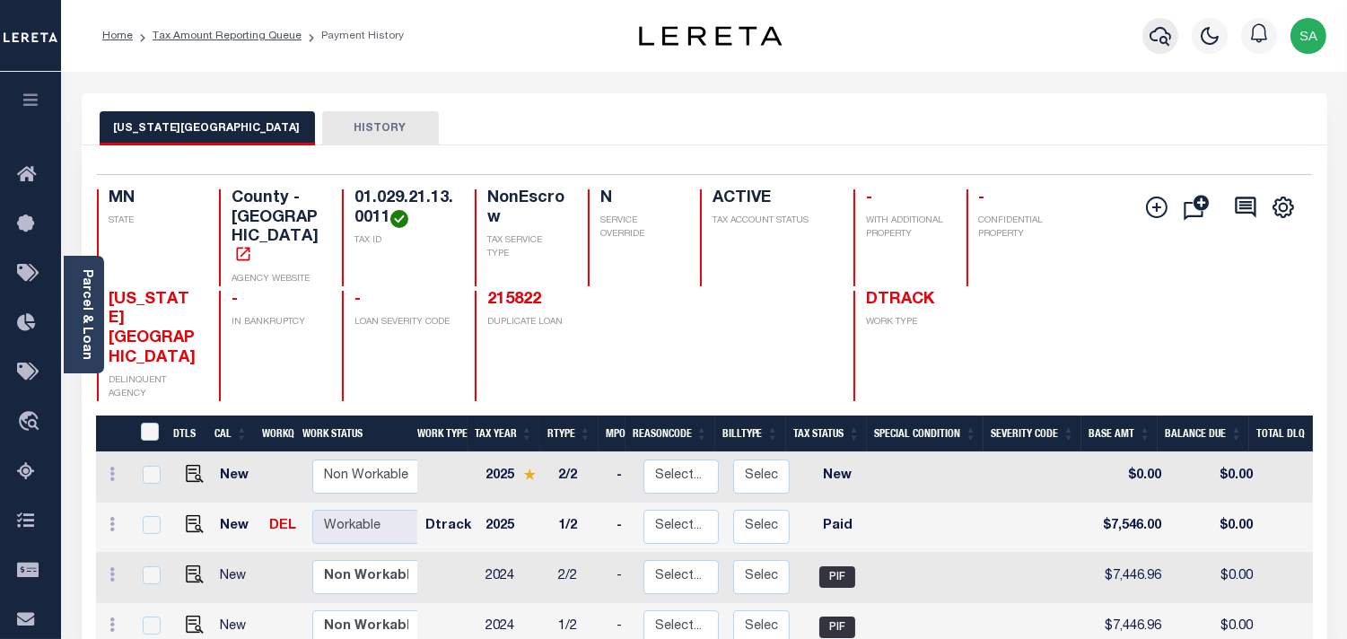
click at [1158, 31] on icon "button" at bounding box center [1161, 36] width 22 height 22
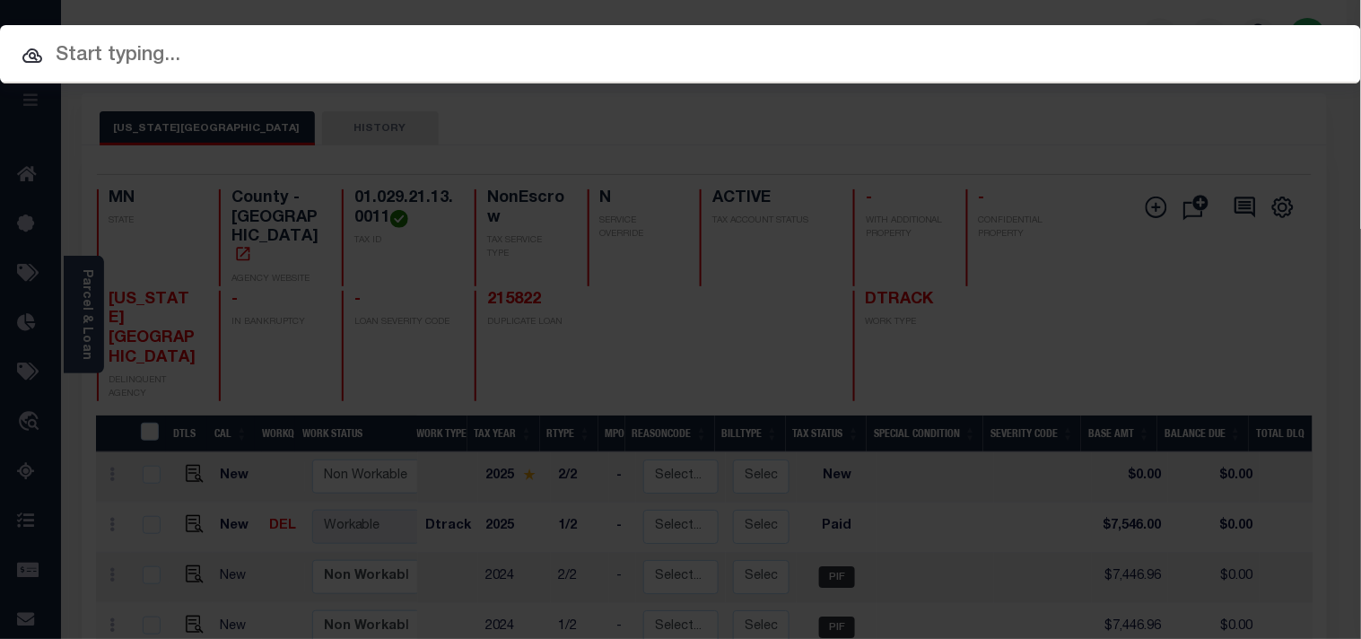
click at [1063, 57] on div "Include Loans TBM Customers Borrowers Payments (Lender Non-Disb) Payments (Lend…" at bounding box center [680, 319] width 1361 height 639
paste input "7216090"
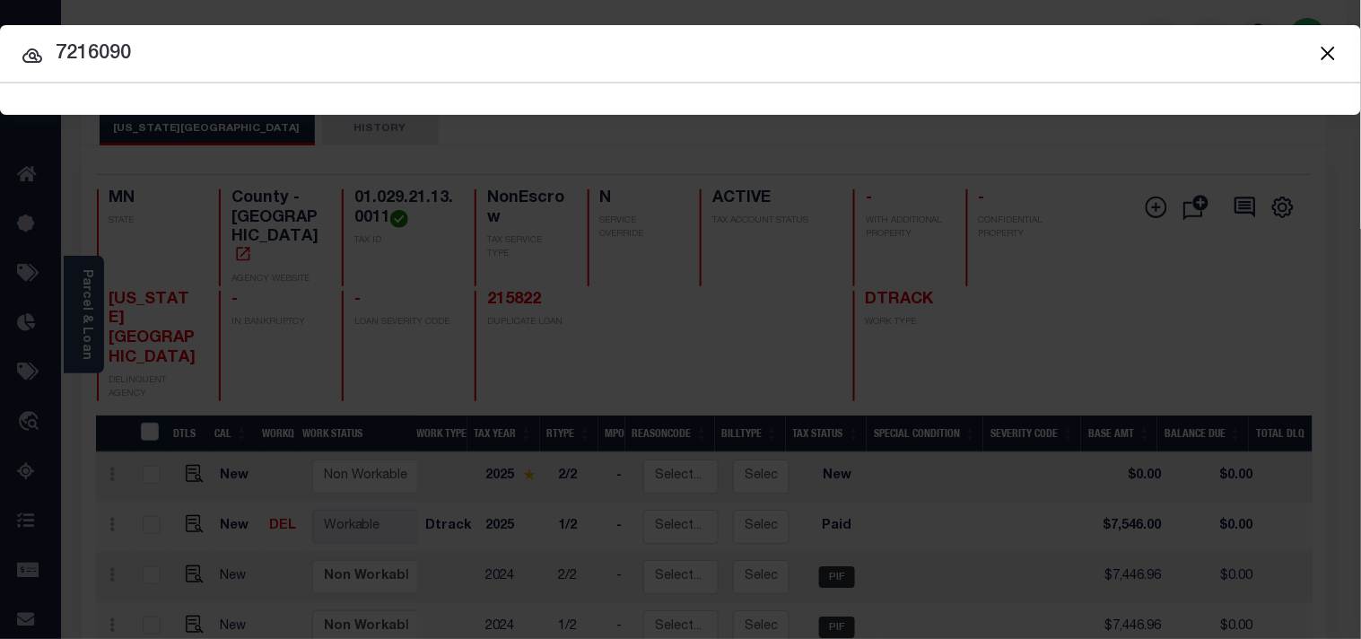
type input "7216090"
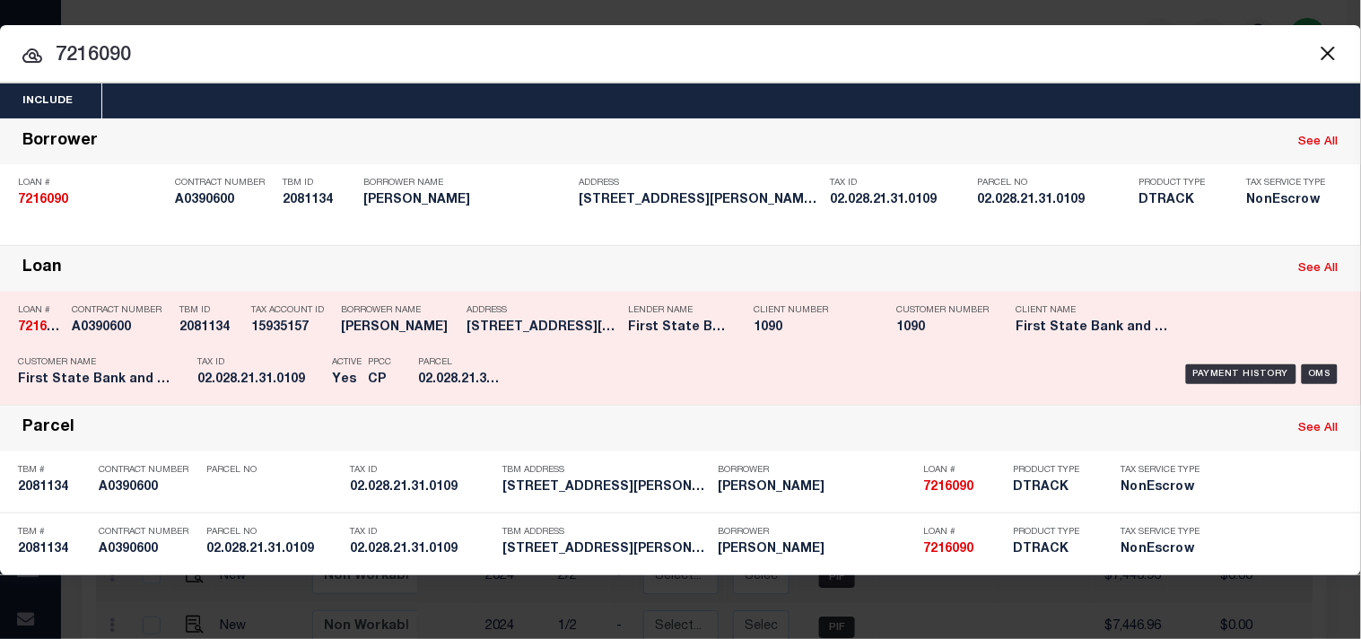
click at [485, 369] on div "Parcel 02.028.21.31.0109" at bounding box center [458, 374] width 81 height 52
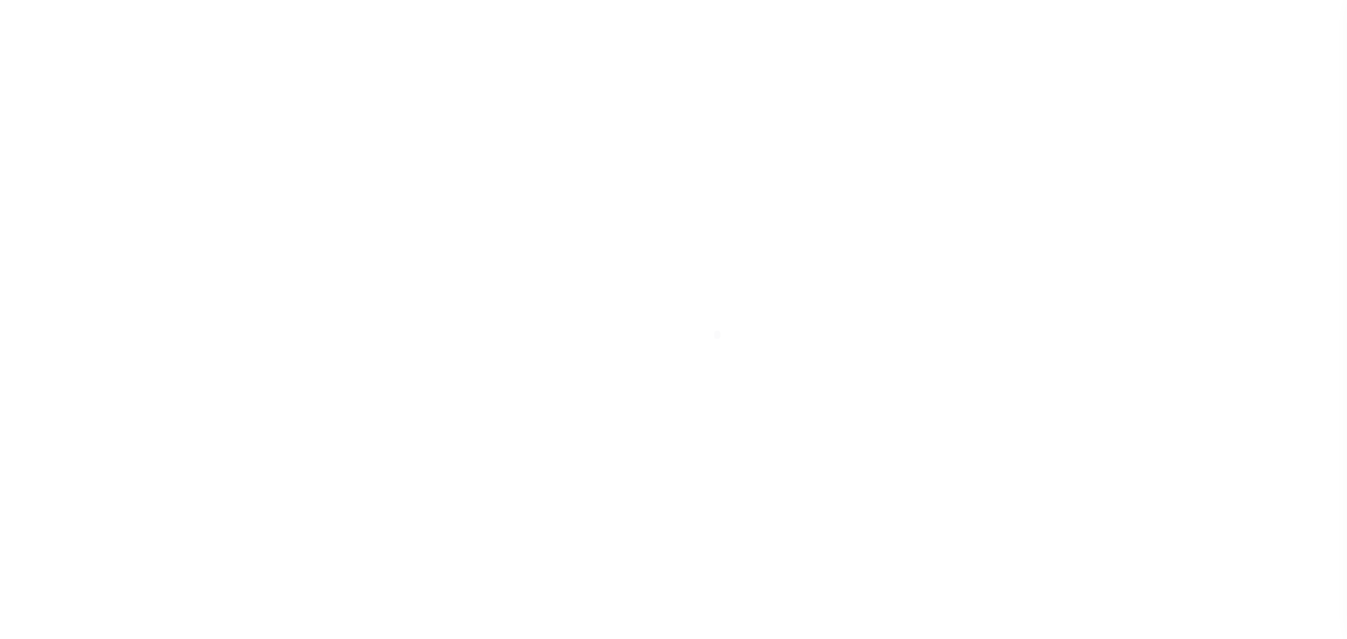
select select "OP2"
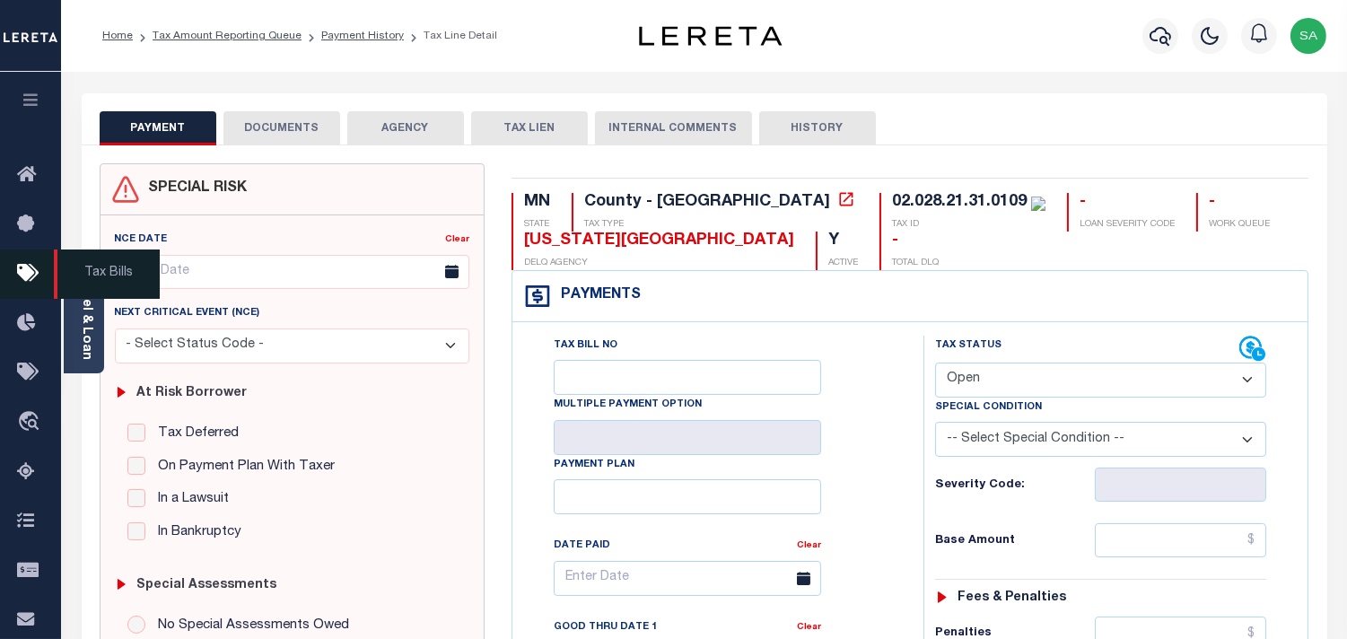
drag, startPoint x: 289, startPoint y: 118, endPoint x: 39, endPoint y: 280, distance: 298.5
click at [289, 118] on button "DOCUMENTS" at bounding box center [281, 128] width 117 height 34
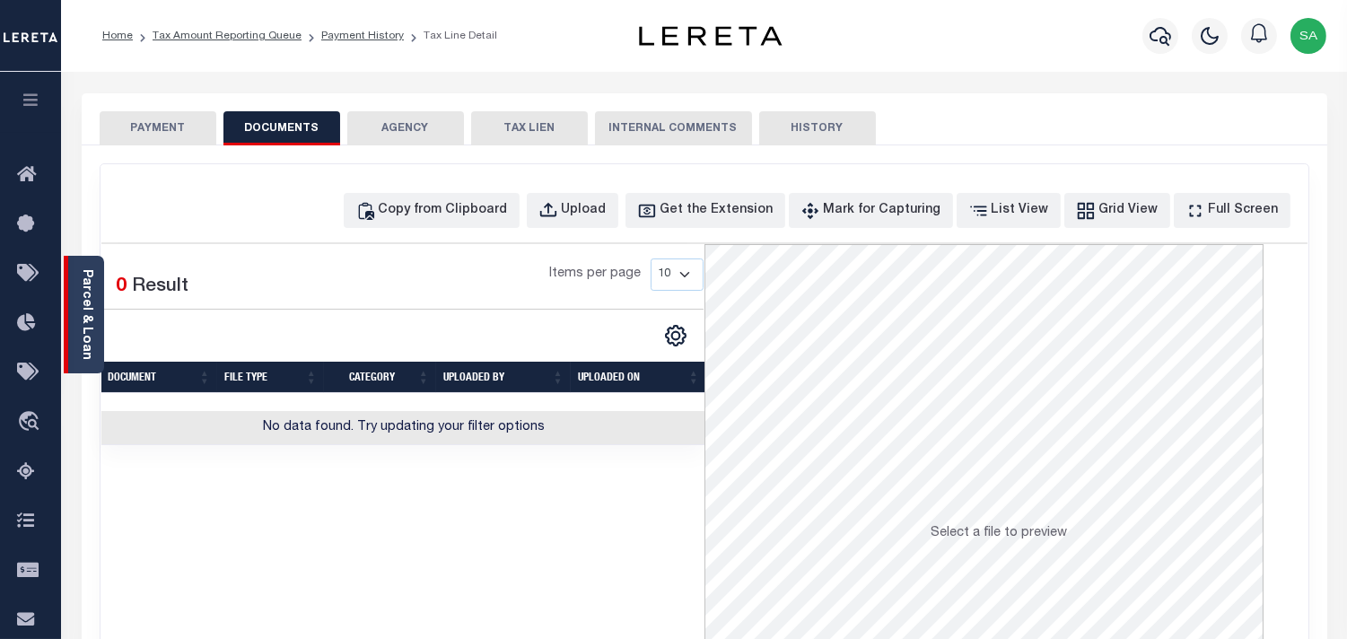
click at [83, 303] on link "Parcel & Loan" at bounding box center [86, 314] width 13 height 91
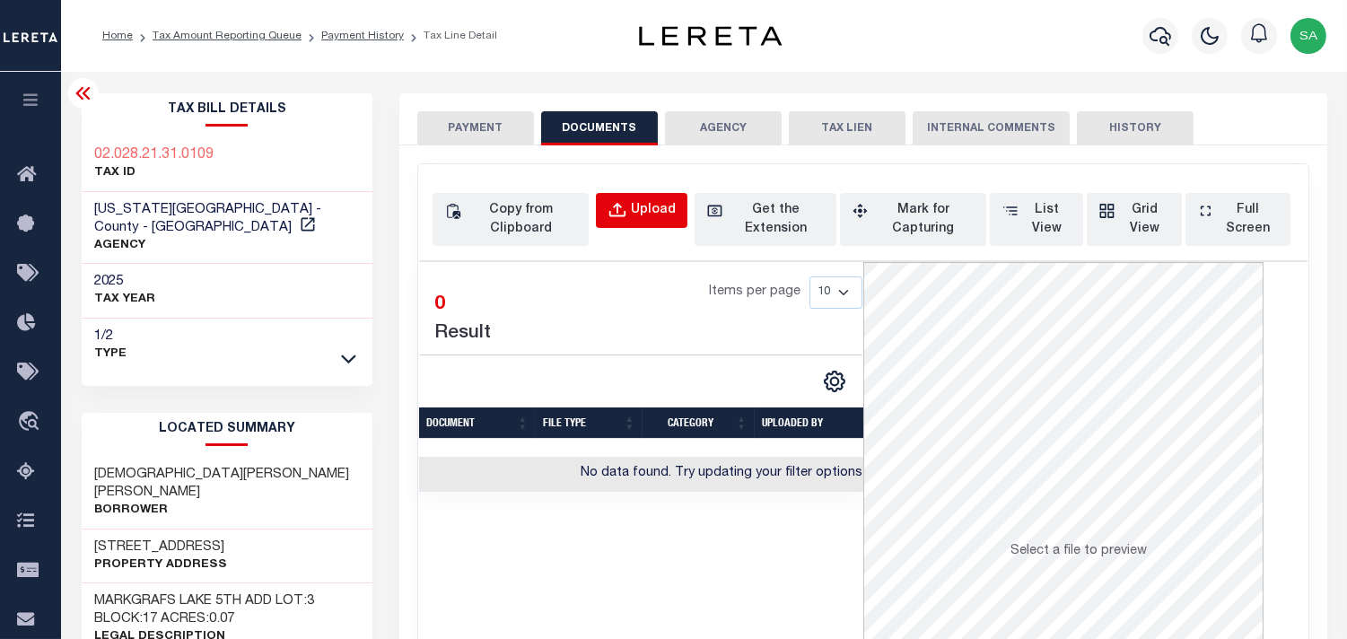
click at [668, 201] on div "Upload" at bounding box center [653, 211] width 45 height 20
select select "POP"
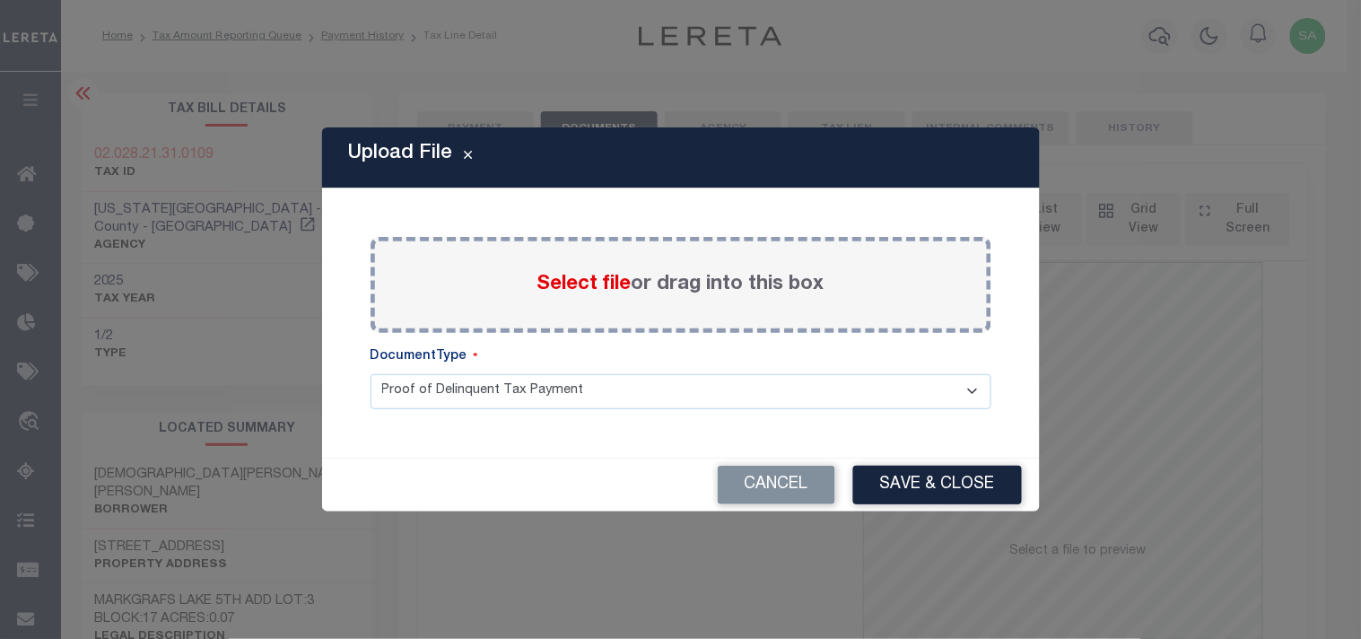
click at [608, 282] on span "Select file" at bounding box center [585, 285] width 94 height 20
click at [0, 0] on input "Select file or drag into this box" at bounding box center [0, 0] width 0 height 0
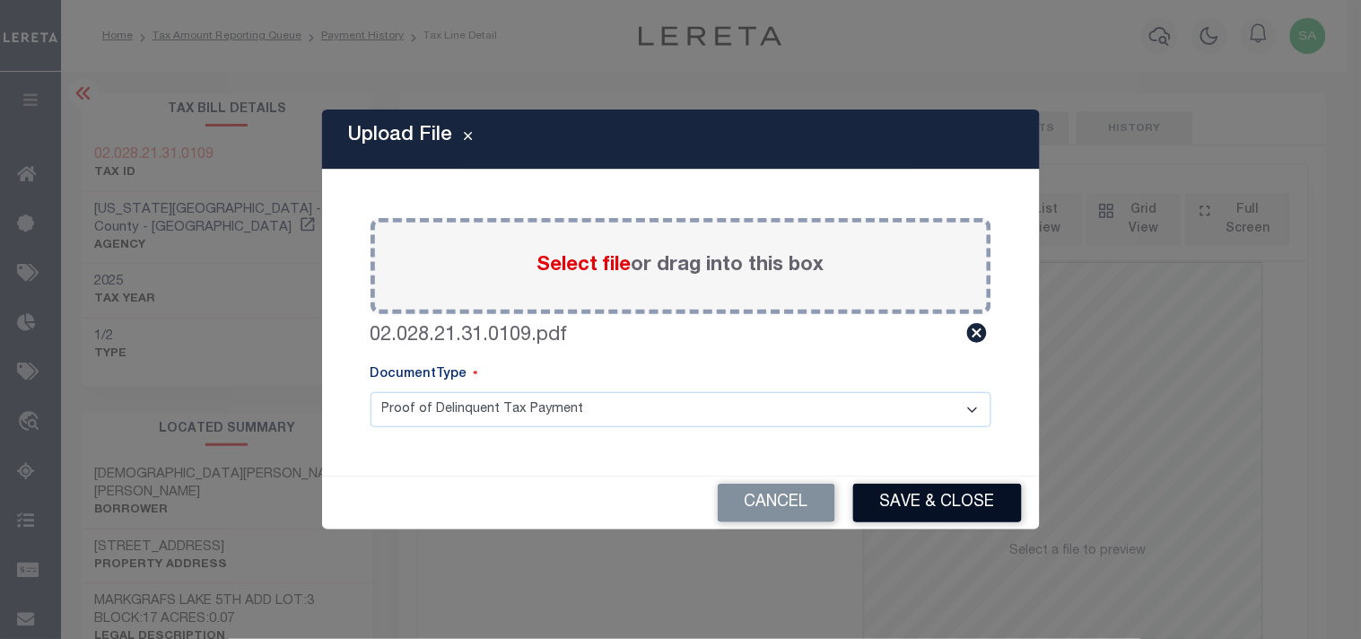
click at [902, 506] on button "Save & Close" at bounding box center [937, 503] width 169 height 39
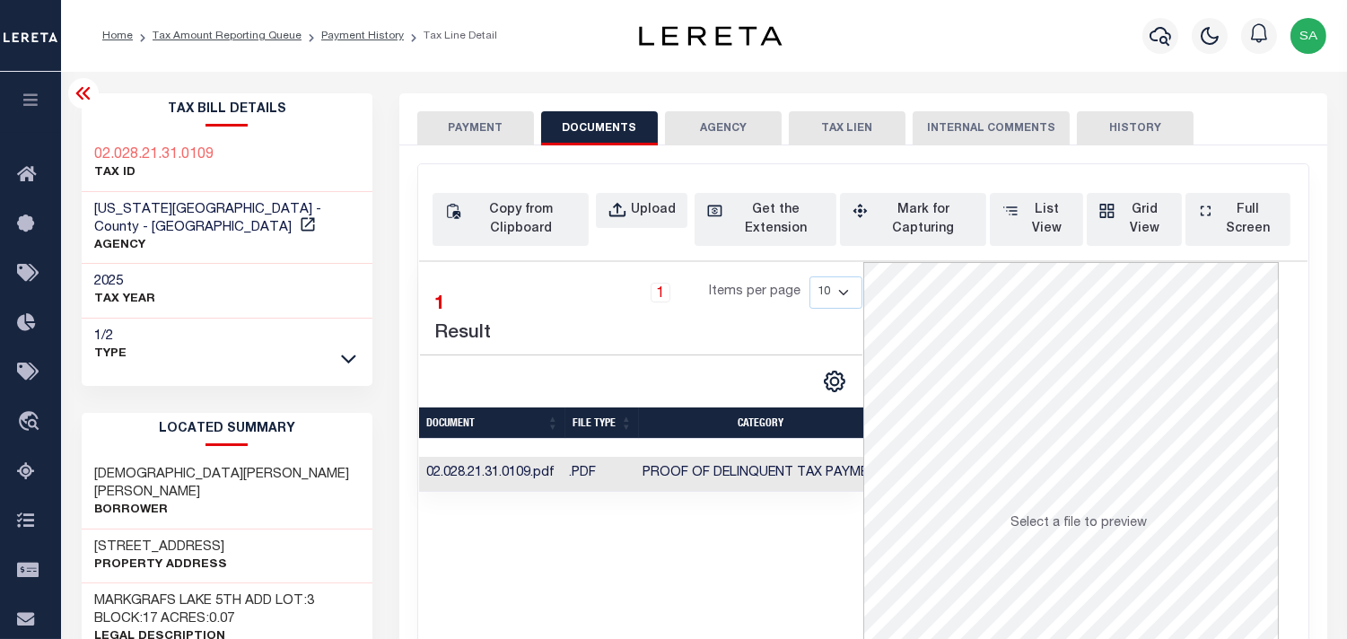
click at [462, 139] on button "PAYMENT" at bounding box center [475, 128] width 117 height 34
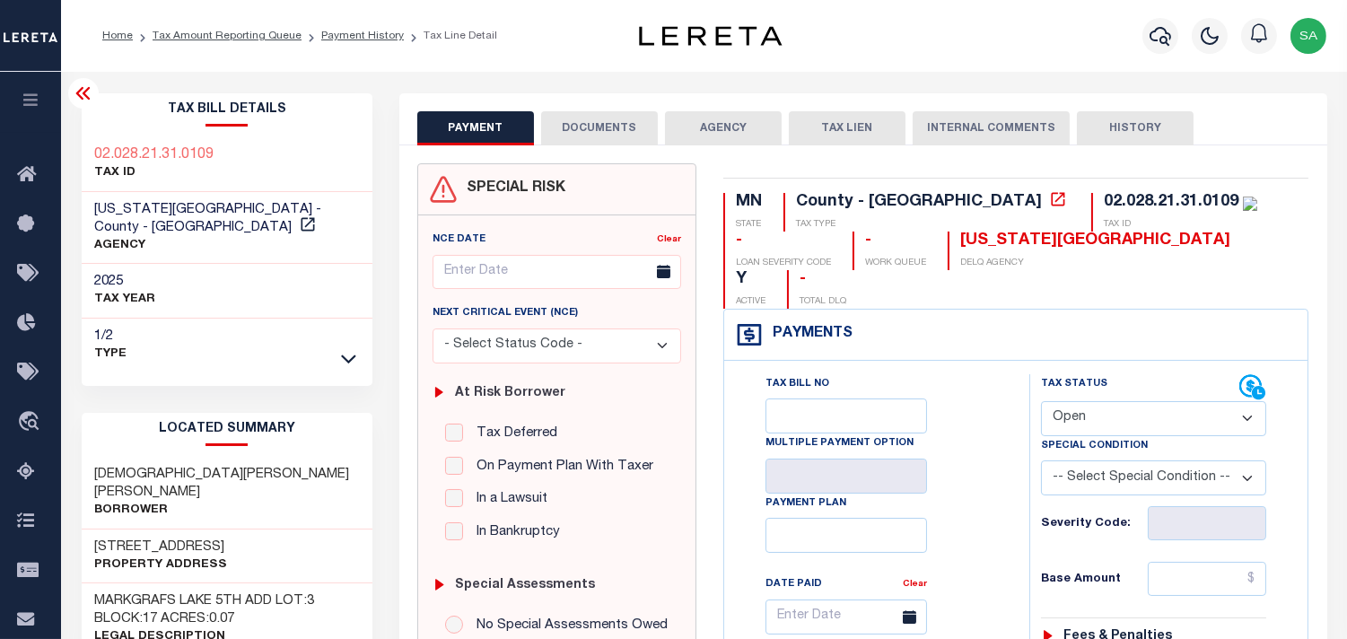
click at [1097, 401] on select "- Select Status Code - Open Due/Unpaid Paid Incomplete No Tax Due Internal Refu…" at bounding box center [1153, 418] width 225 height 35
select select "PYD"
click at [1041, 401] on select "- Select Status Code - Open Due/Unpaid Paid Incomplete No Tax Due Internal Refu…" at bounding box center [1153, 418] width 225 height 35
type input "[DATE]"
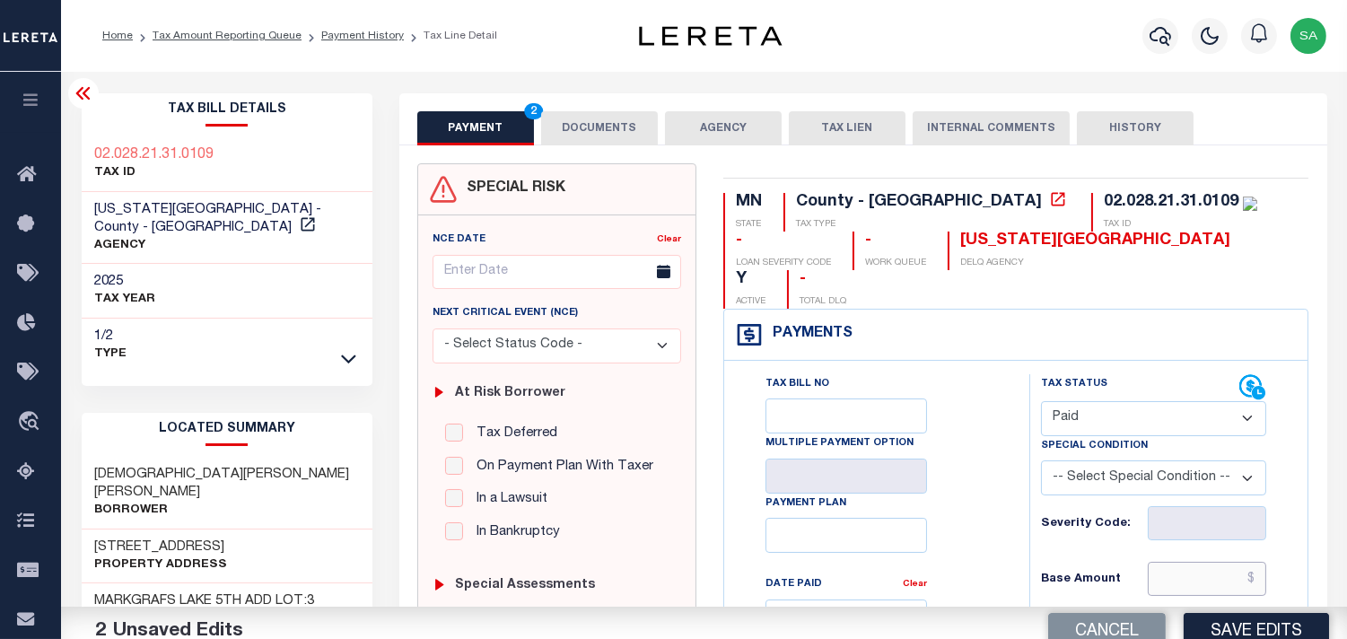
click at [1186, 562] on input "text" at bounding box center [1207, 579] width 118 height 34
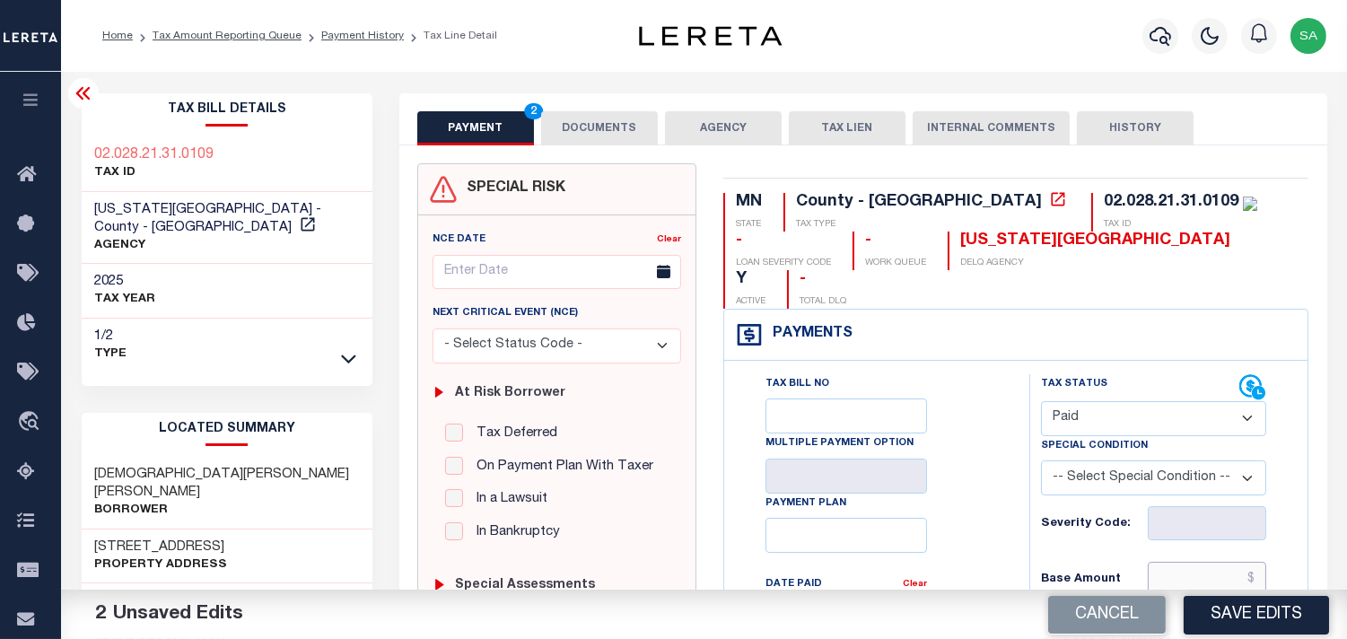
paste input "1,405.00"
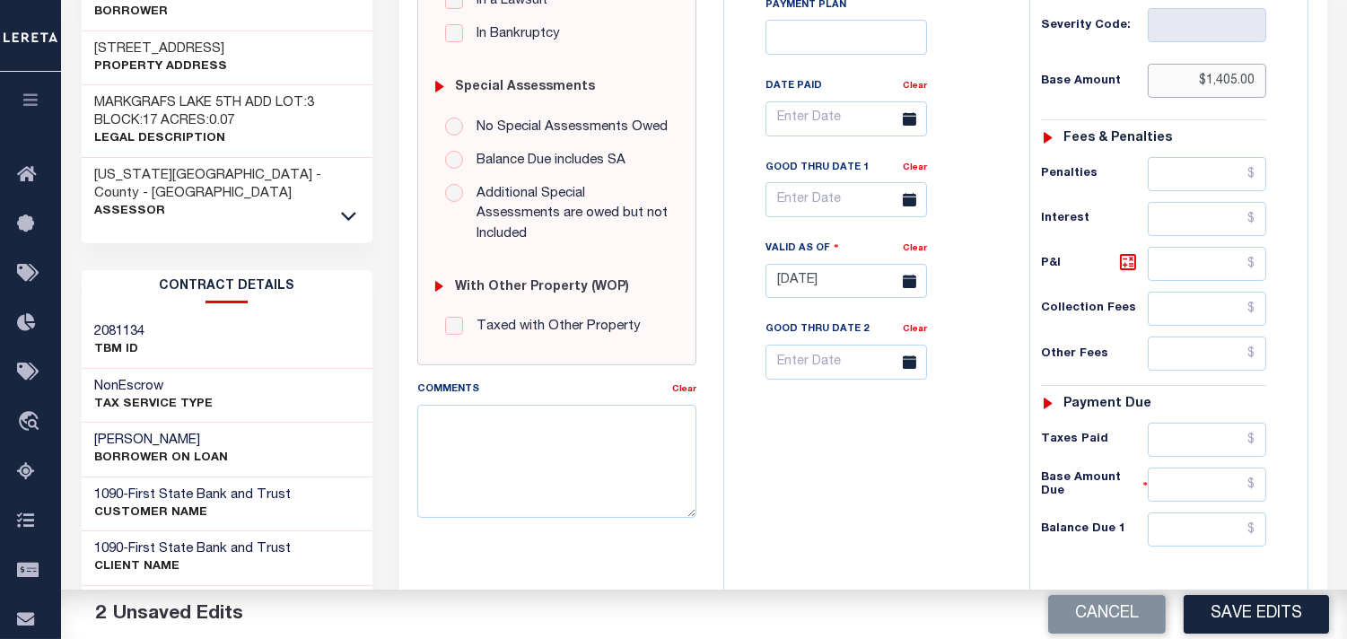
type input "$1,405.00"
click at [1186, 423] on input "text" at bounding box center [1207, 440] width 118 height 34
paste input "1,405.00"
type input "$1,405.00"
click at [1221, 512] on input "text" at bounding box center [1207, 529] width 118 height 34
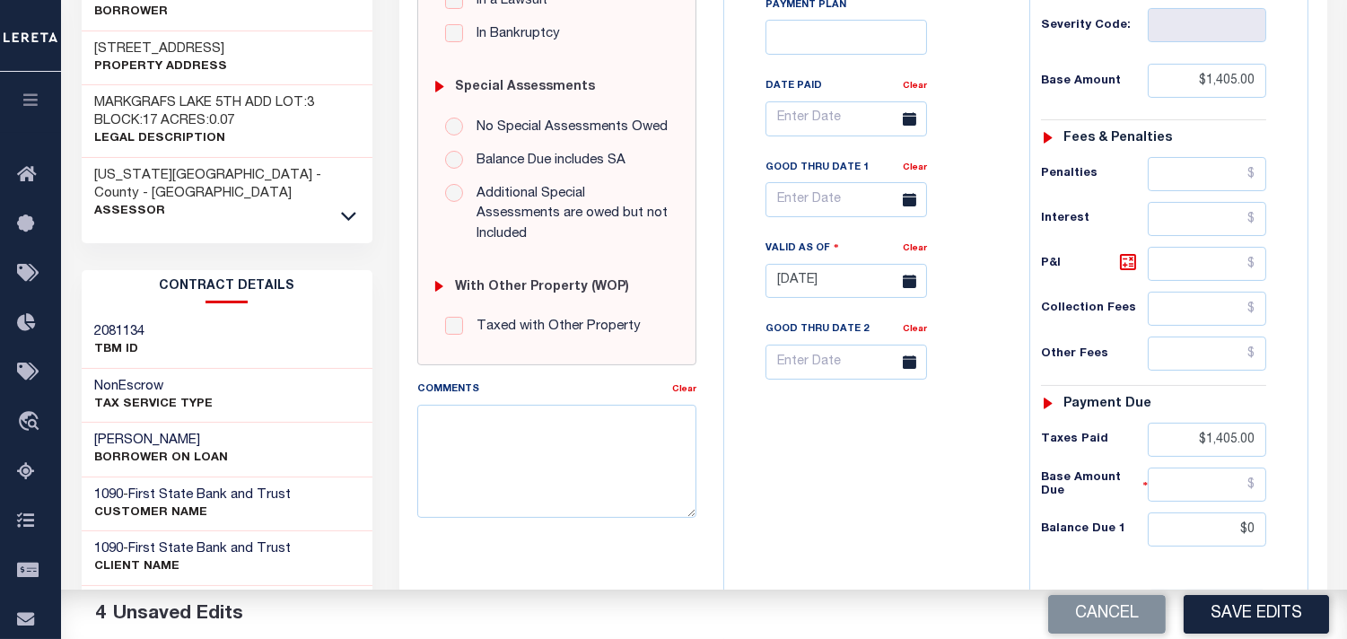
type input "$0.00"
click at [880, 438] on div "Tax Bill No Multiple Payment Option Payment Plan Clear" at bounding box center [872, 272] width 287 height 792
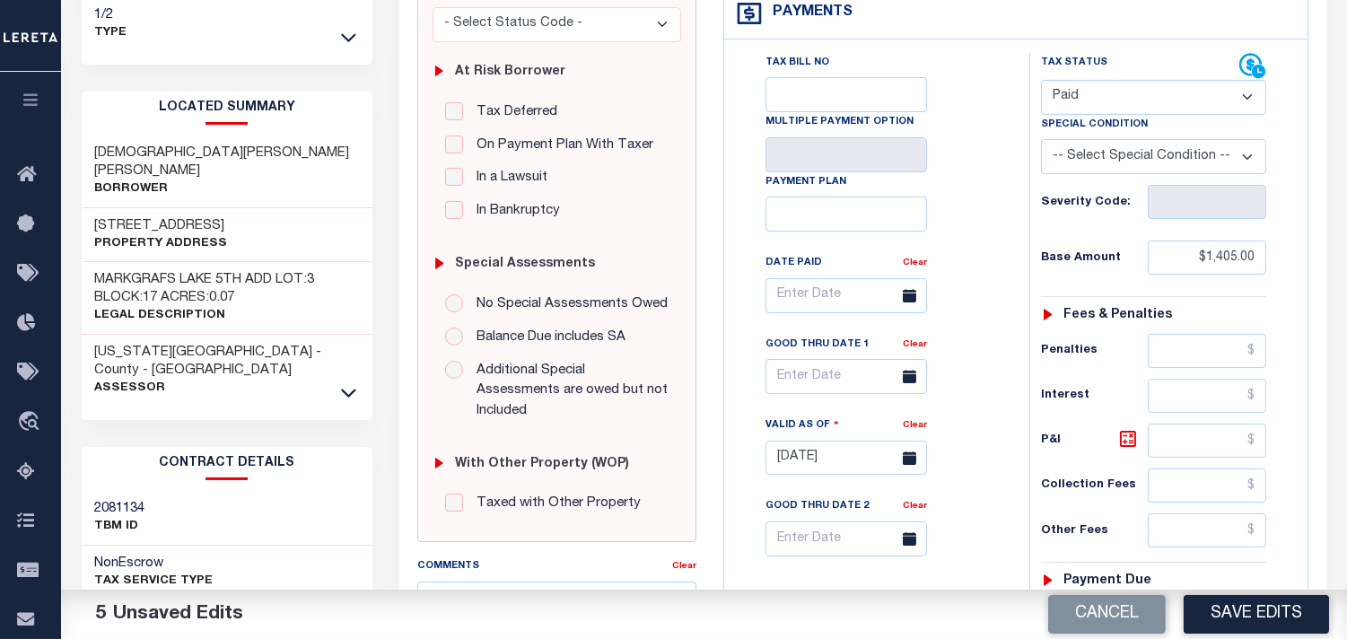
scroll to position [0, 0]
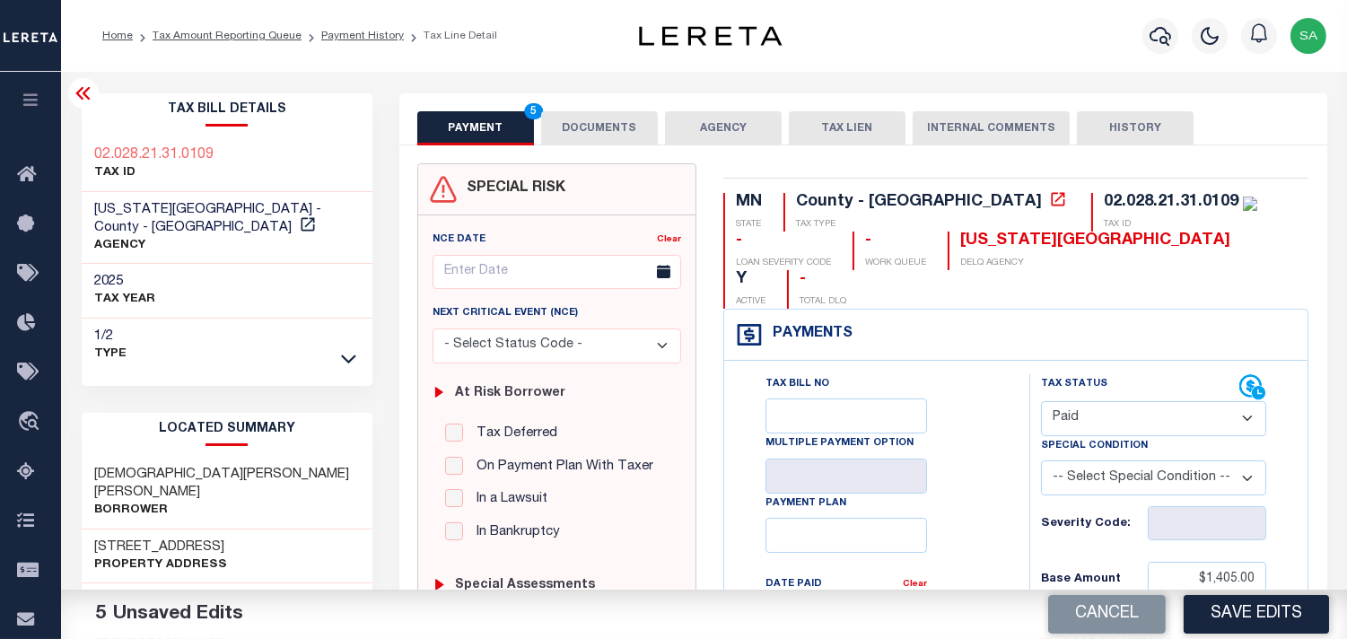
click at [612, 136] on button "DOCUMENTS" at bounding box center [599, 128] width 117 height 34
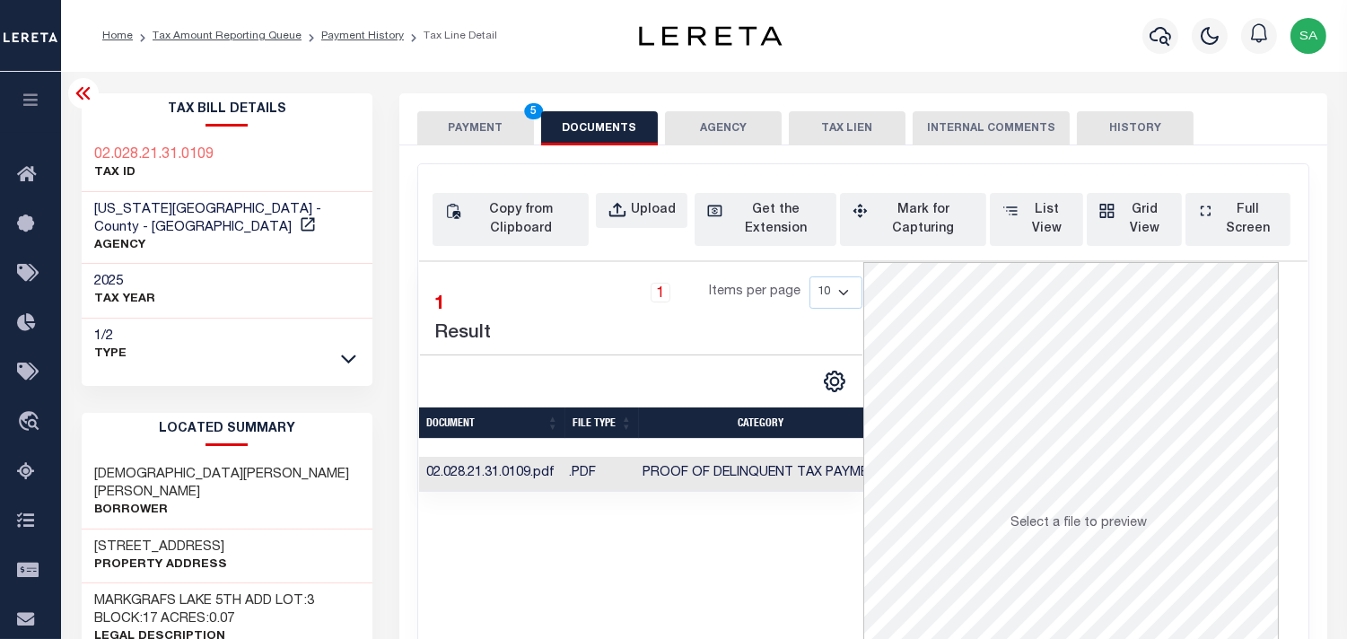
click at [805, 465] on td "Proof of Delinquent Tax Payment" at bounding box center [764, 474] width 258 height 35
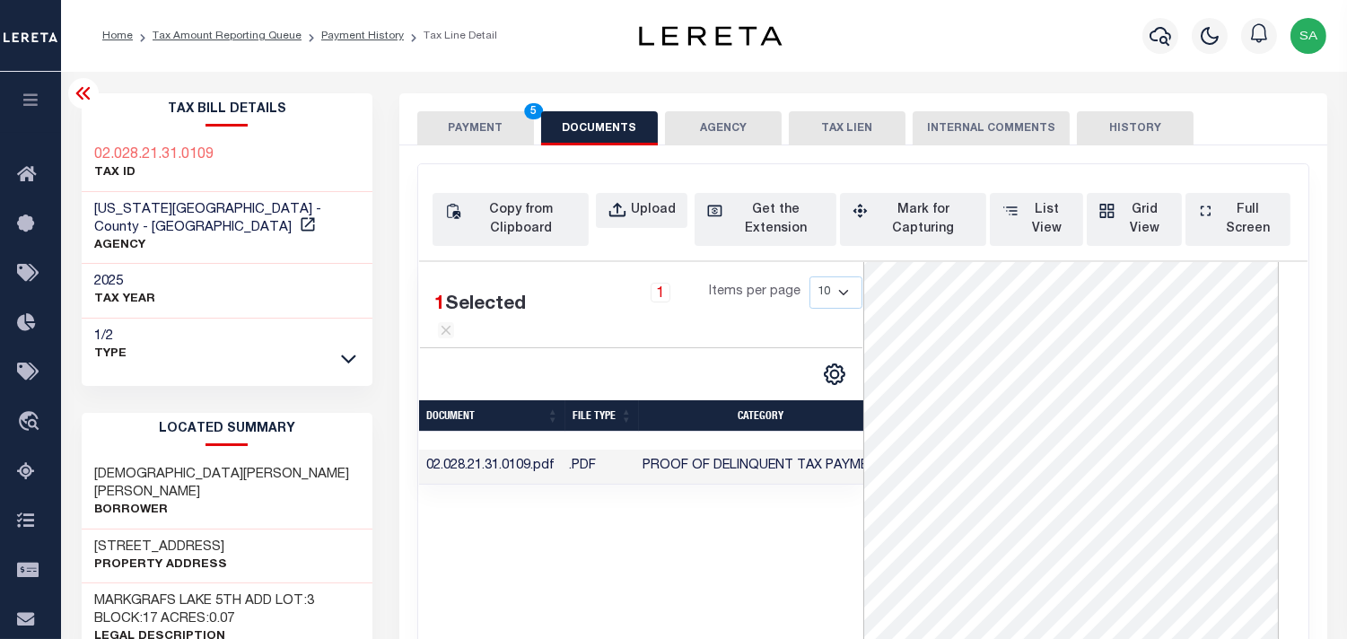
click at [490, 127] on button "PAYMENT 5" at bounding box center [475, 128] width 117 height 34
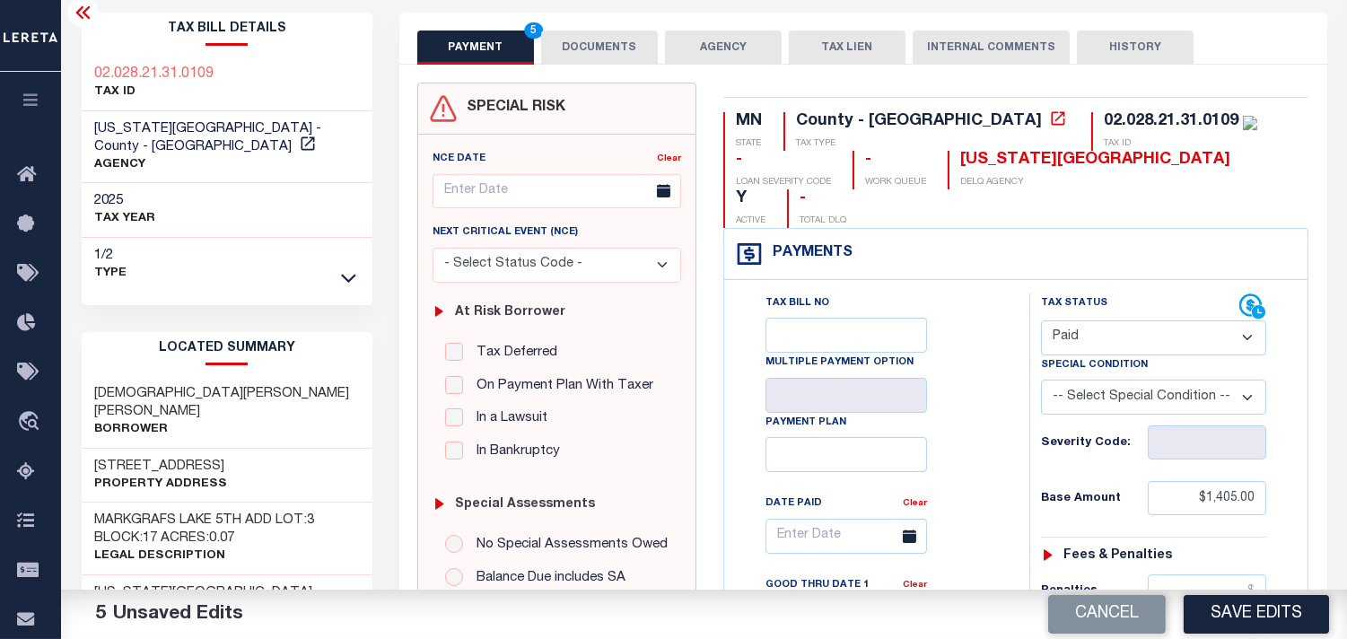
scroll to position [299, 0]
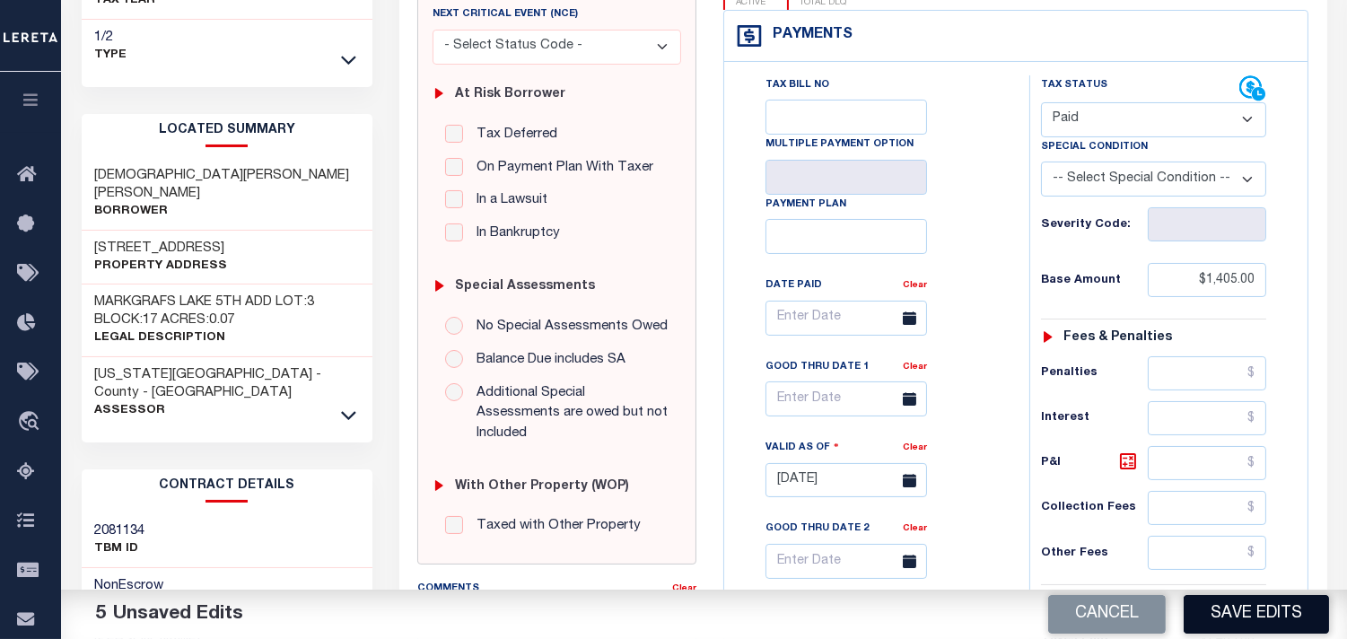
click at [1259, 613] on button "Save Edits" at bounding box center [1256, 614] width 145 height 39
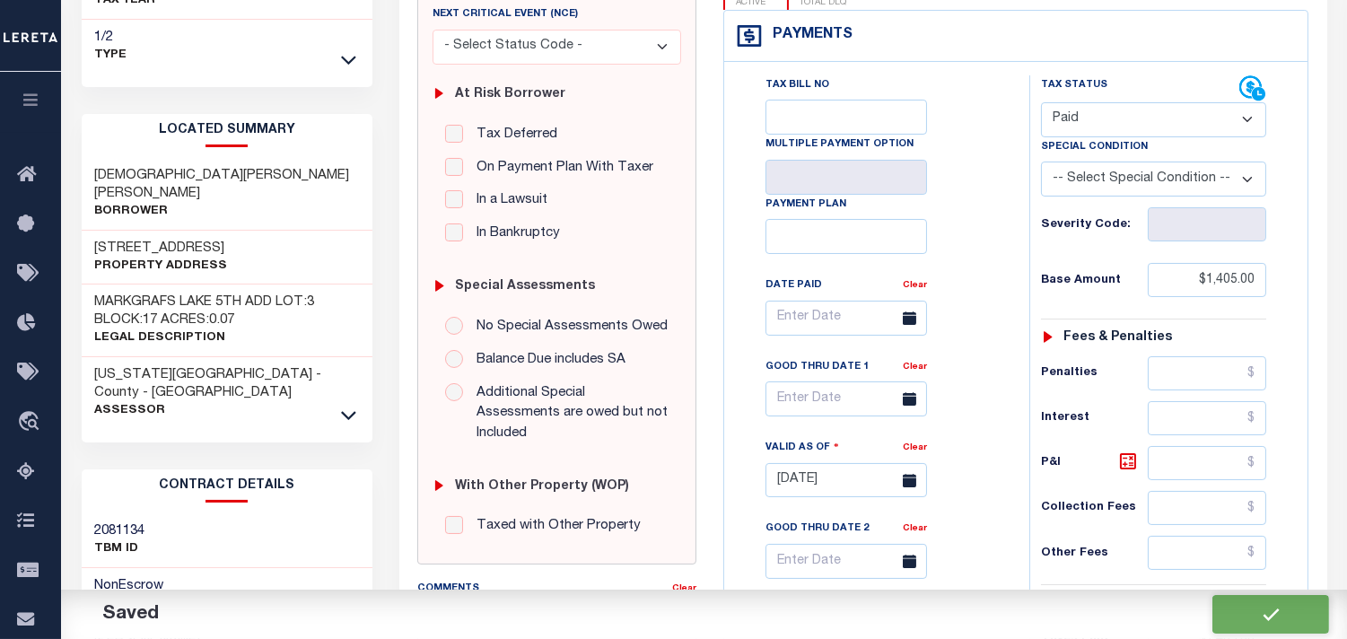
checkbox input "false"
type input "$1,405"
type input "$0"
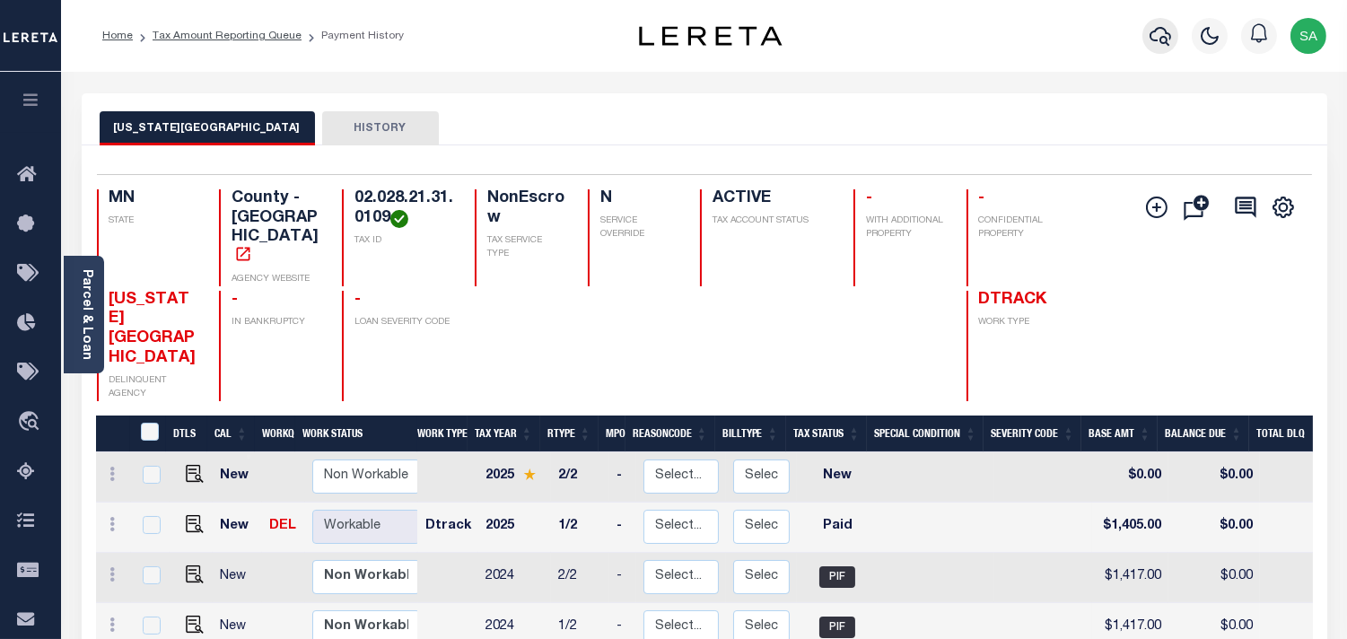
click at [1171, 41] on icon "button" at bounding box center [1161, 36] width 22 height 22
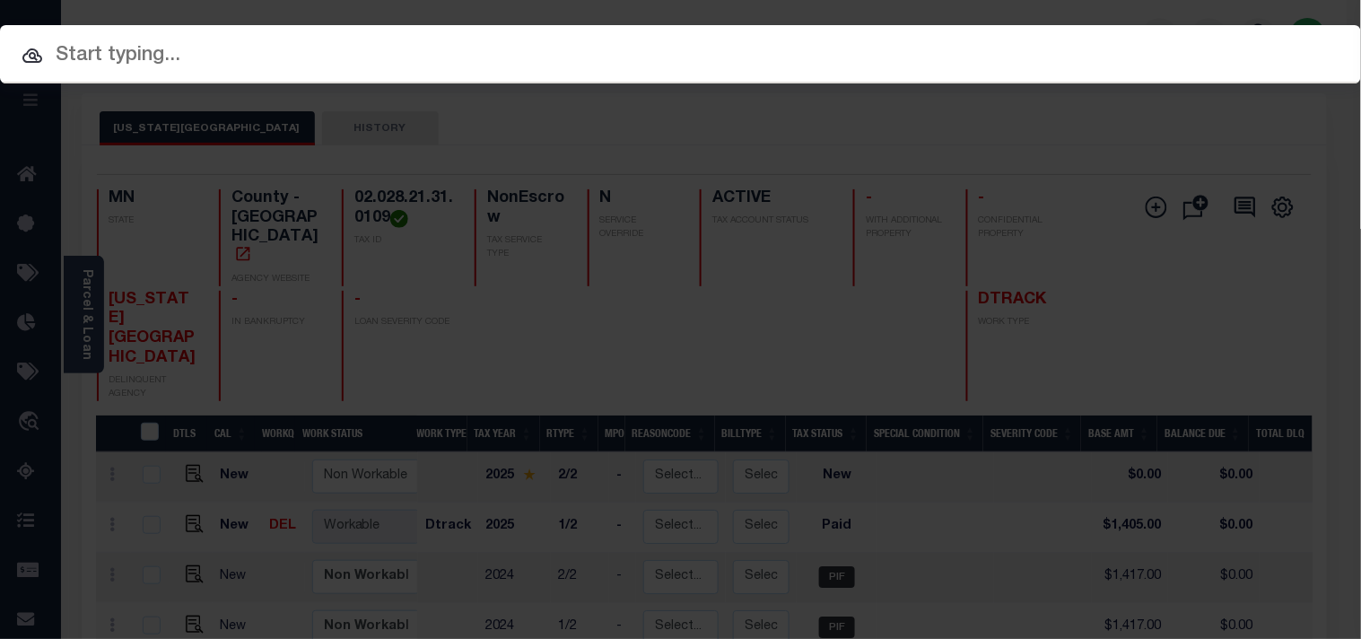
click at [1133, 42] on input "text" at bounding box center [680, 55] width 1361 height 31
paste input "216383"
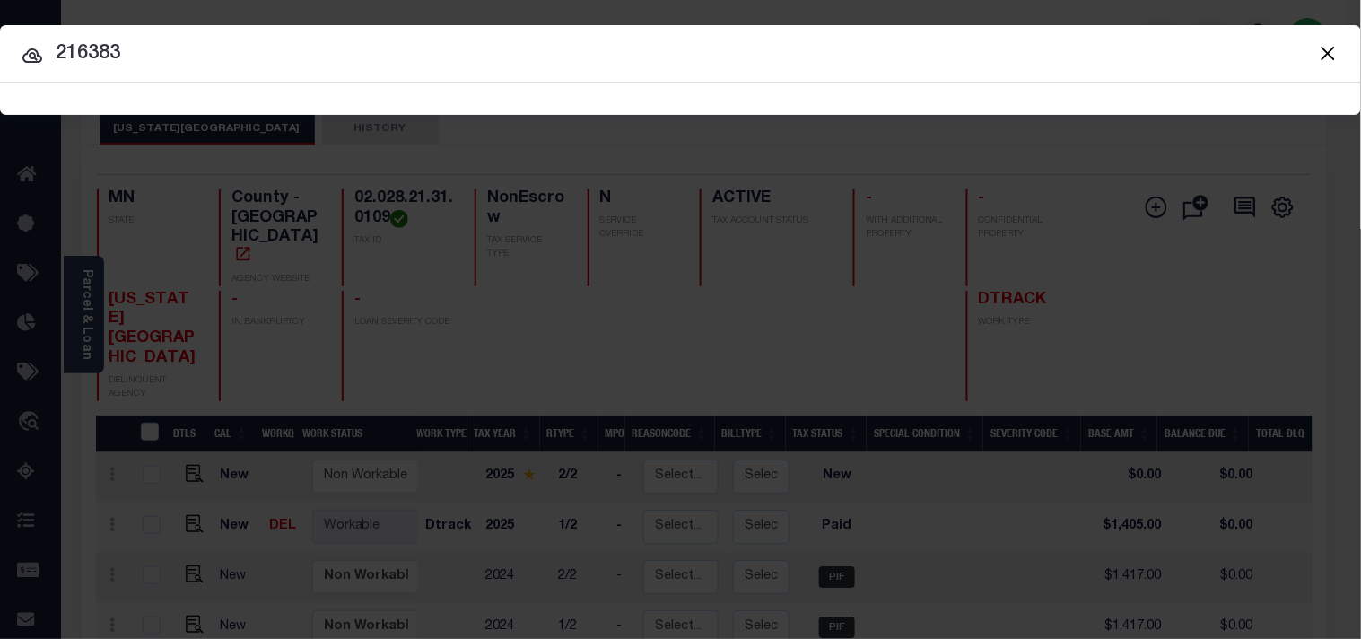
type input "216383"
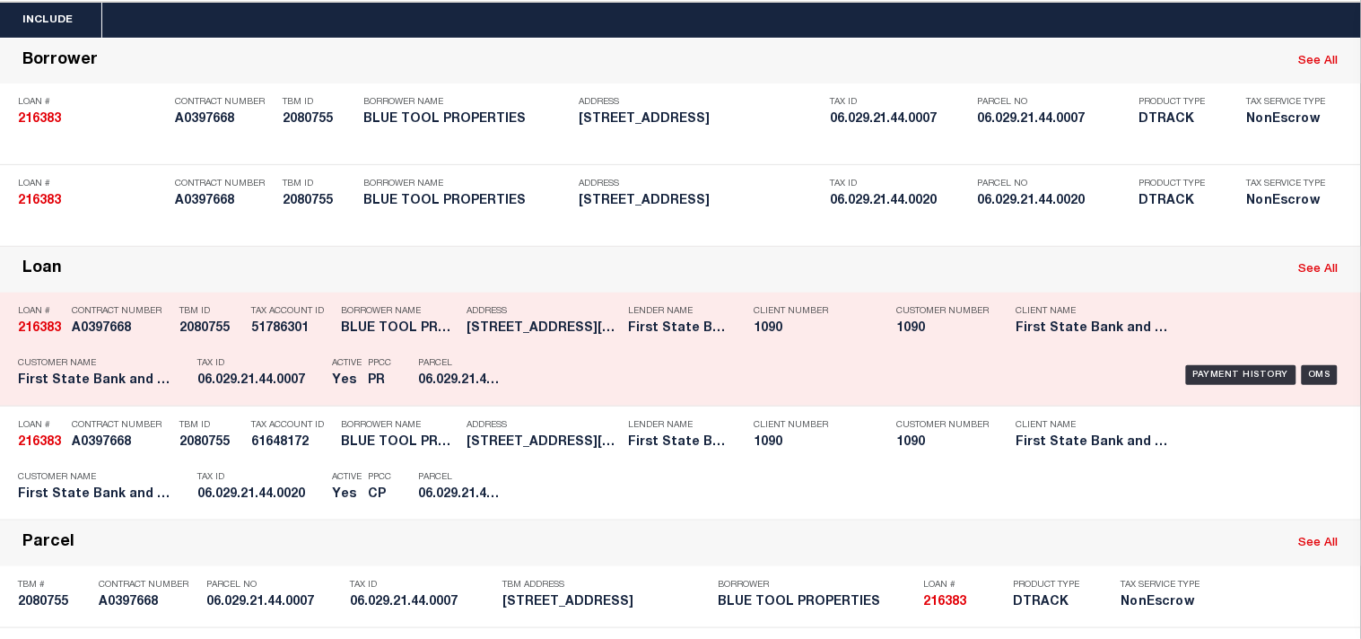
scroll to position [199, 0]
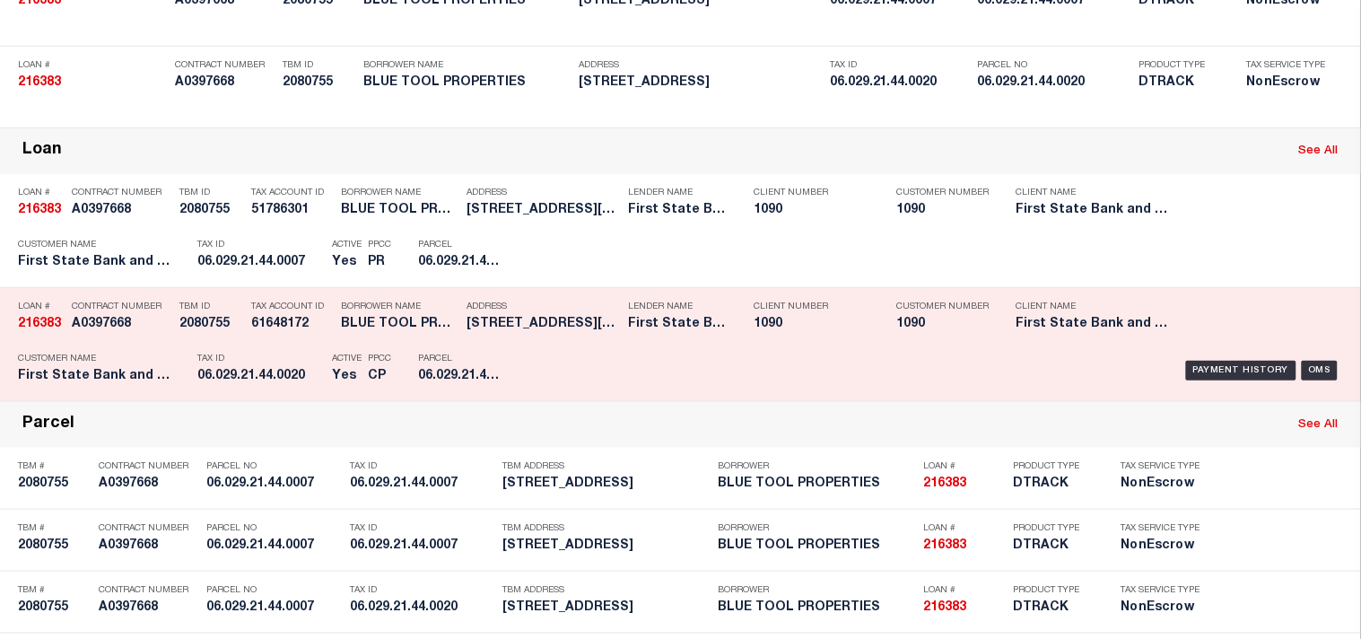
click at [534, 397] on div "Payment History OMS" at bounding box center [935, 371] width 818 height 52
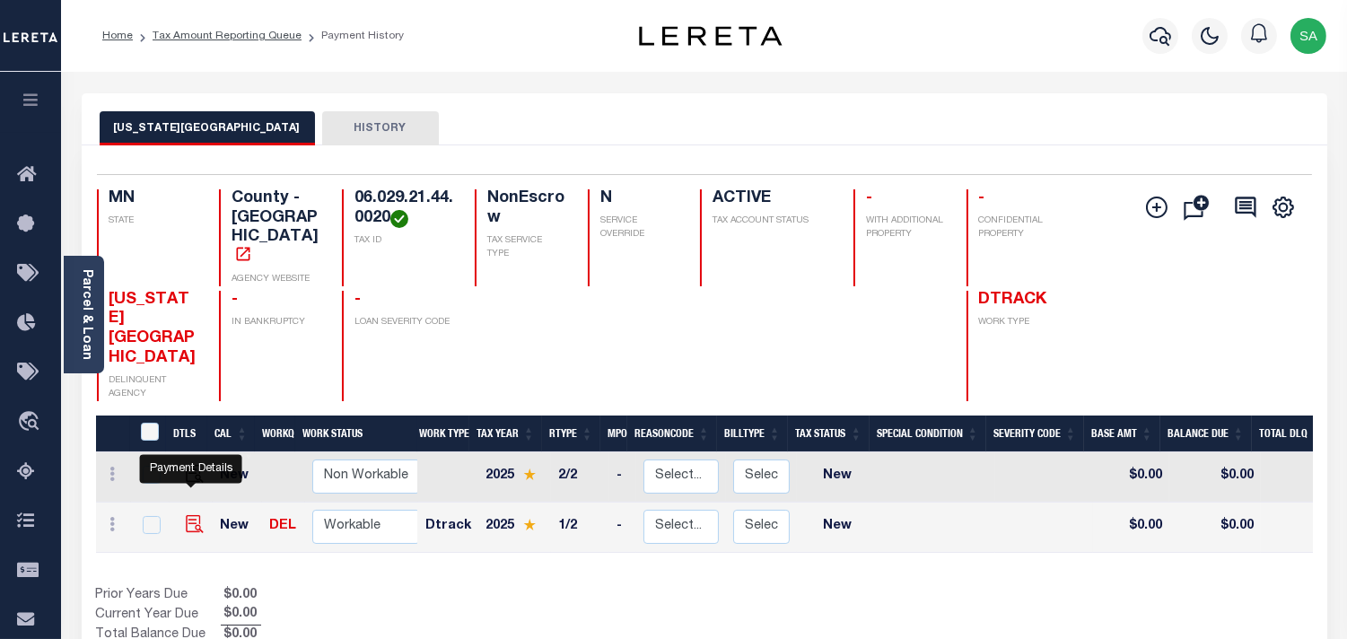
click at [190, 515] on img "" at bounding box center [195, 524] width 18 height 18
checkbox input "true"
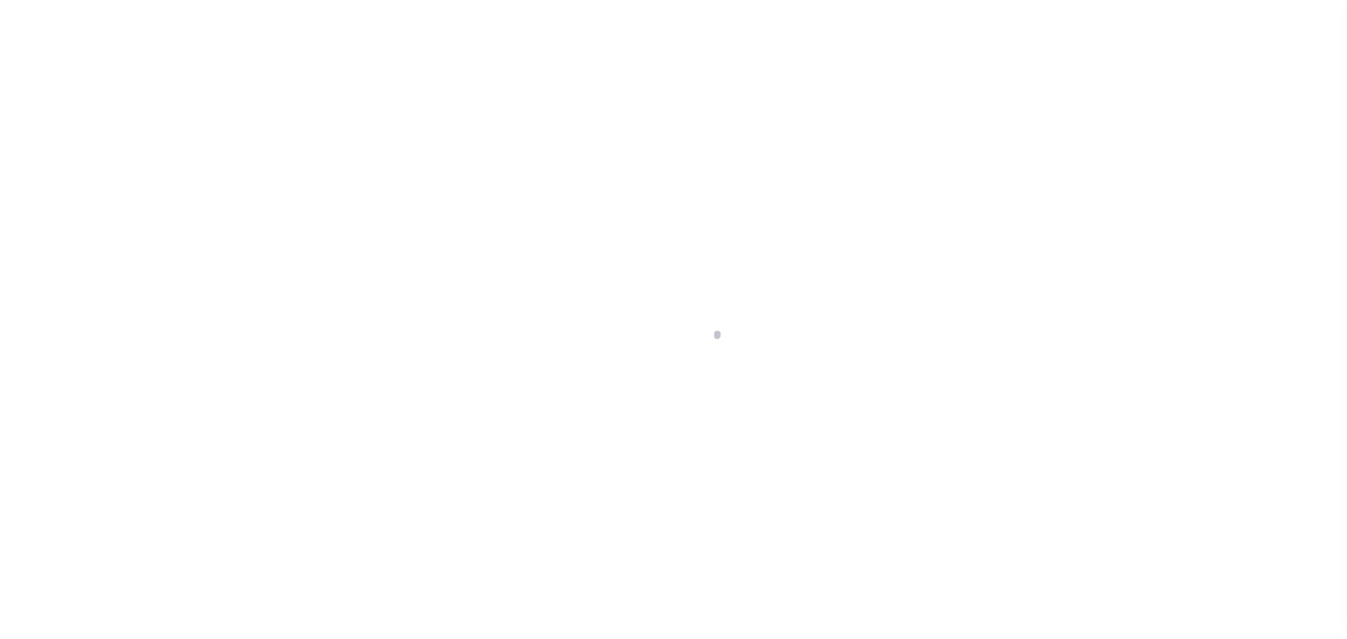
select select "NW2"
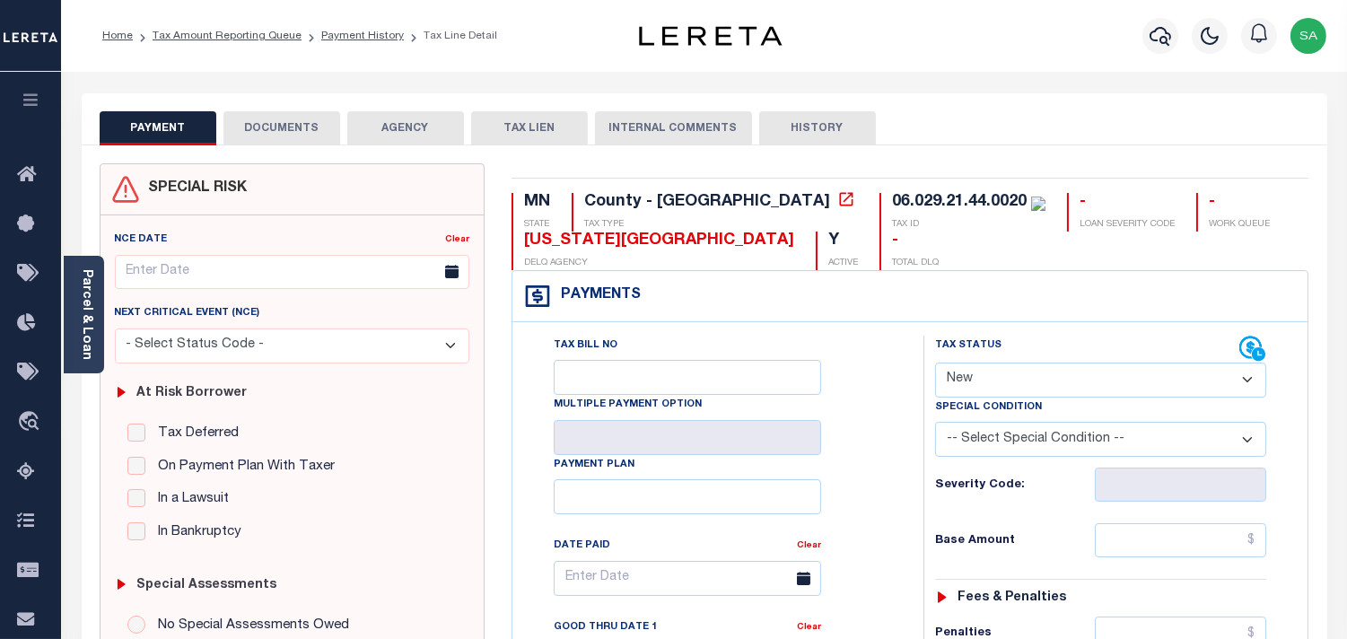
drag, startPoint x: 88, startPoint y: 284, endPoint x: 130, endPoint y: 269, distance: 44.9
click at [88, 284] on link "Parcel & Loan" at bounding box center [86, 314] width 13 height 91
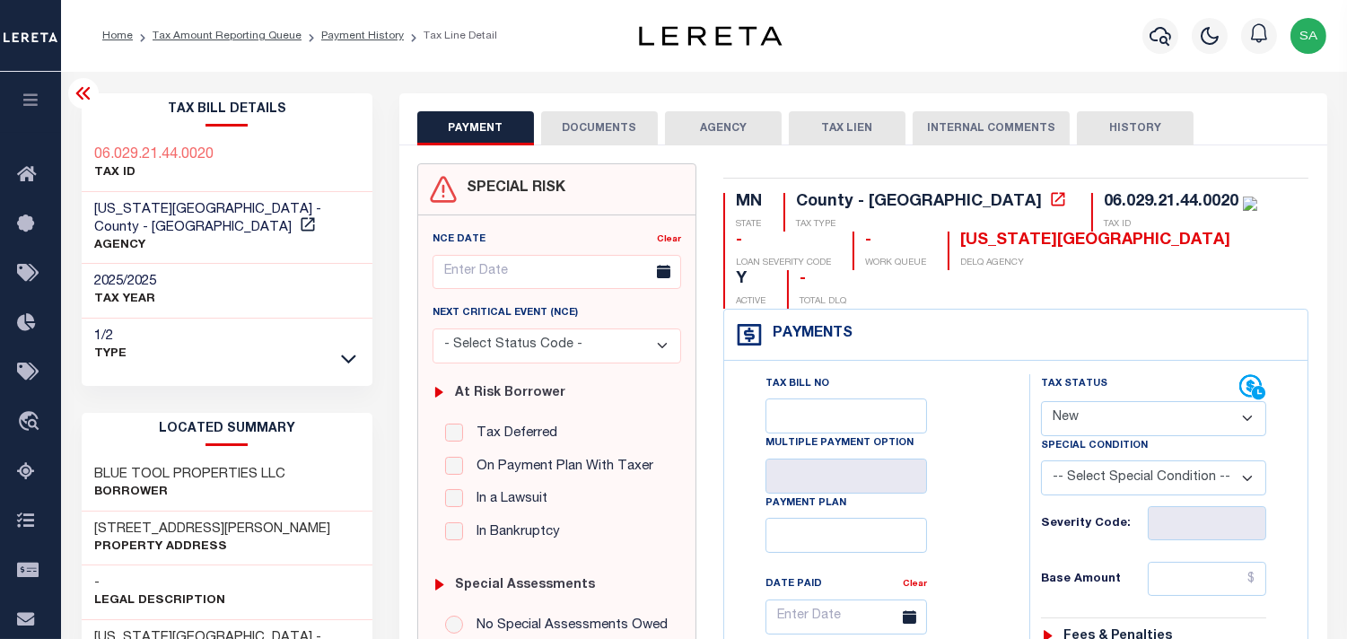
click at [639, 133] on button "DOCUMENTS" at bounding box center [599, 128] width 117 height 34
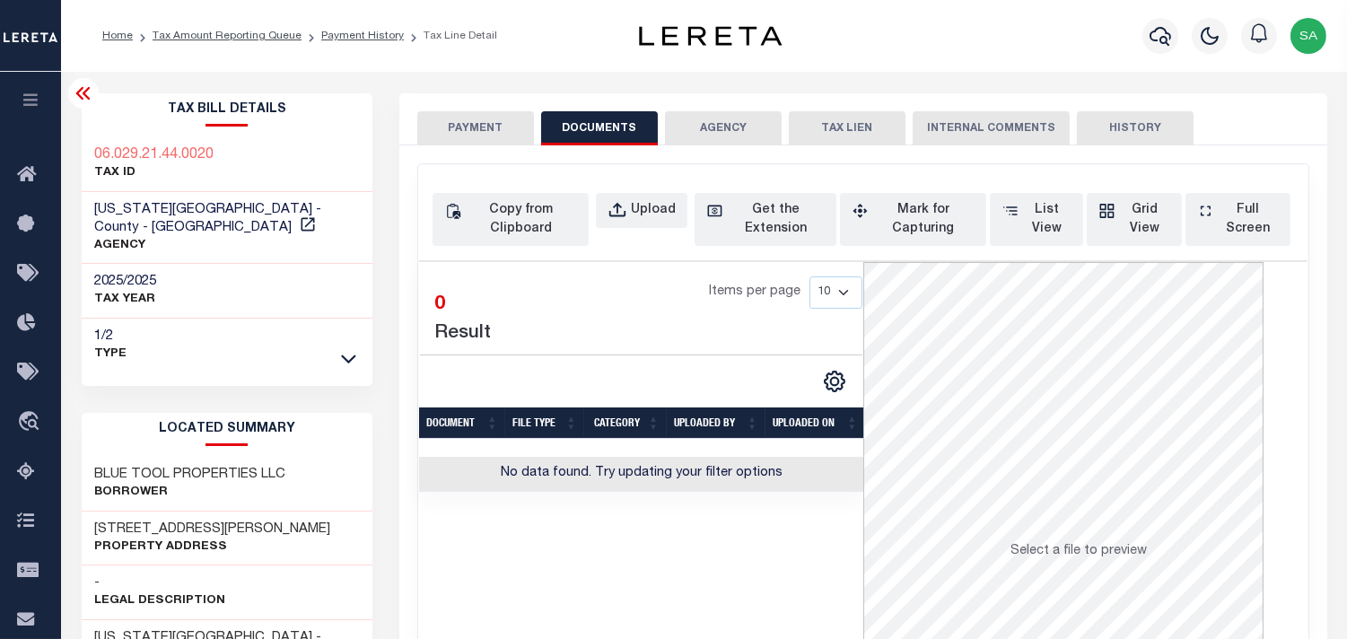
click at [658, 231] on div "Copy from Clipboard Upload Get the Extension Mark for Capturing Got it List Vie…" at bounding box center [864, 219] width 862 height 53
click at [651, 220] on div "Upload" at bounding box center [653, 211] width 45 height 20
select select "POP"
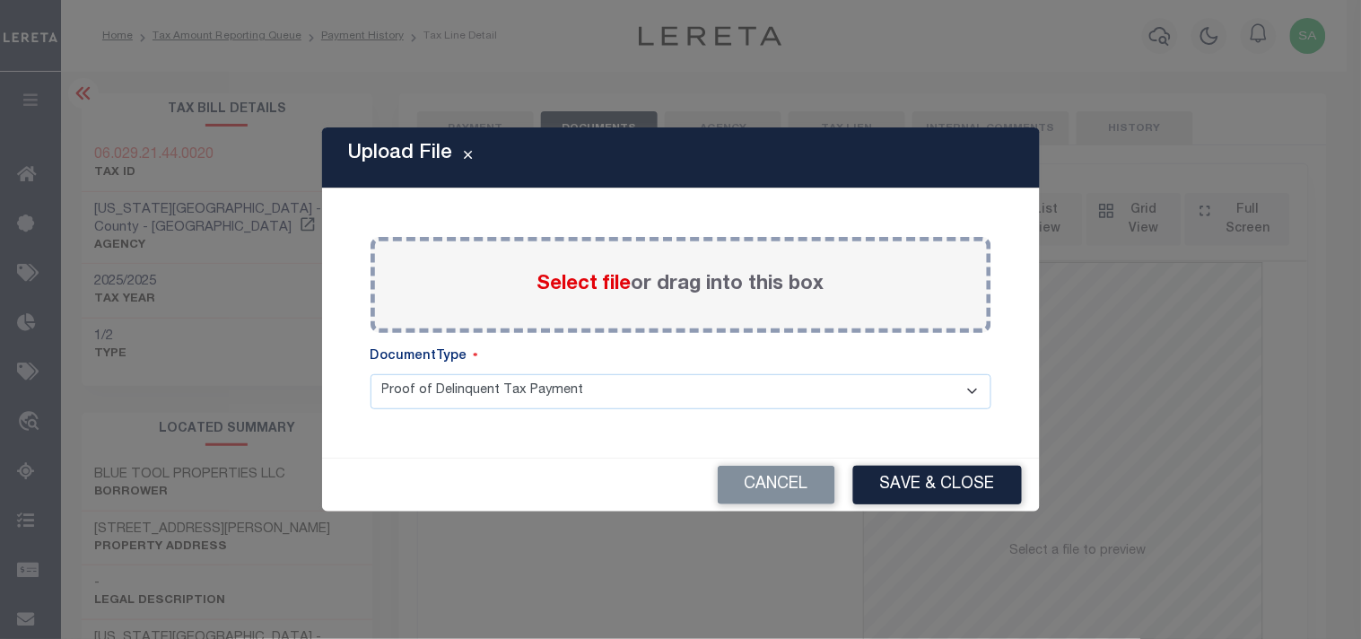
click at [578, 296] on label "Select file or drag into this box" at bounding box center [681, 285] width 287 height 30
click at [0, 0] on input "Select file or drag into this box" at bounding box center [0, 0] width 0 height 0
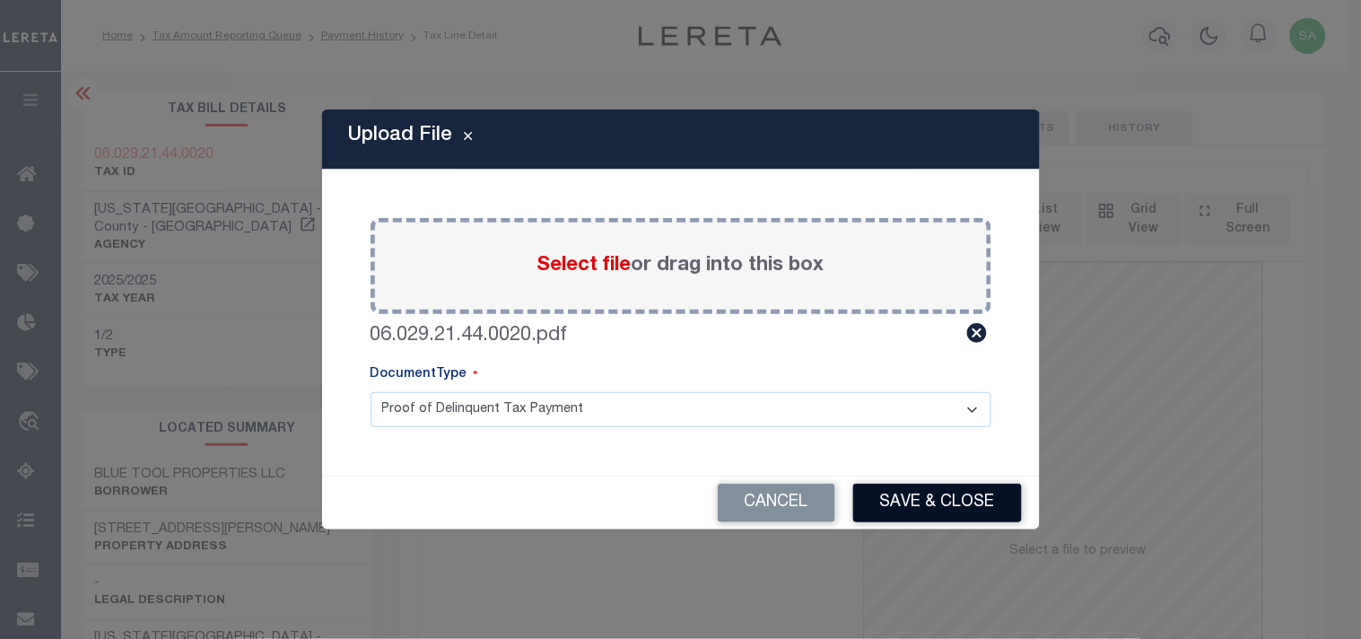
click at [918, 503] on button "Save & Close" at bounding box center [937, 503] width 169 height 39
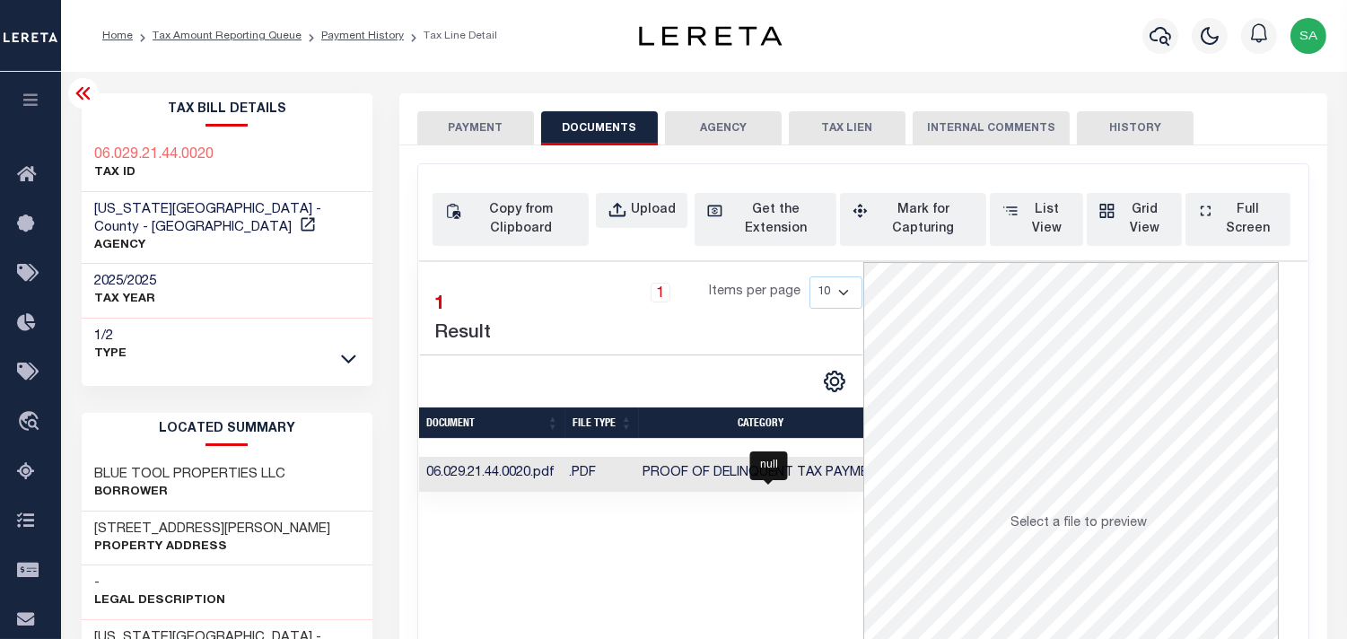
click at [774, 482] on td "Proof of Delinquent Tax Payment" at bounding box center [764, 474] width 258 height 35
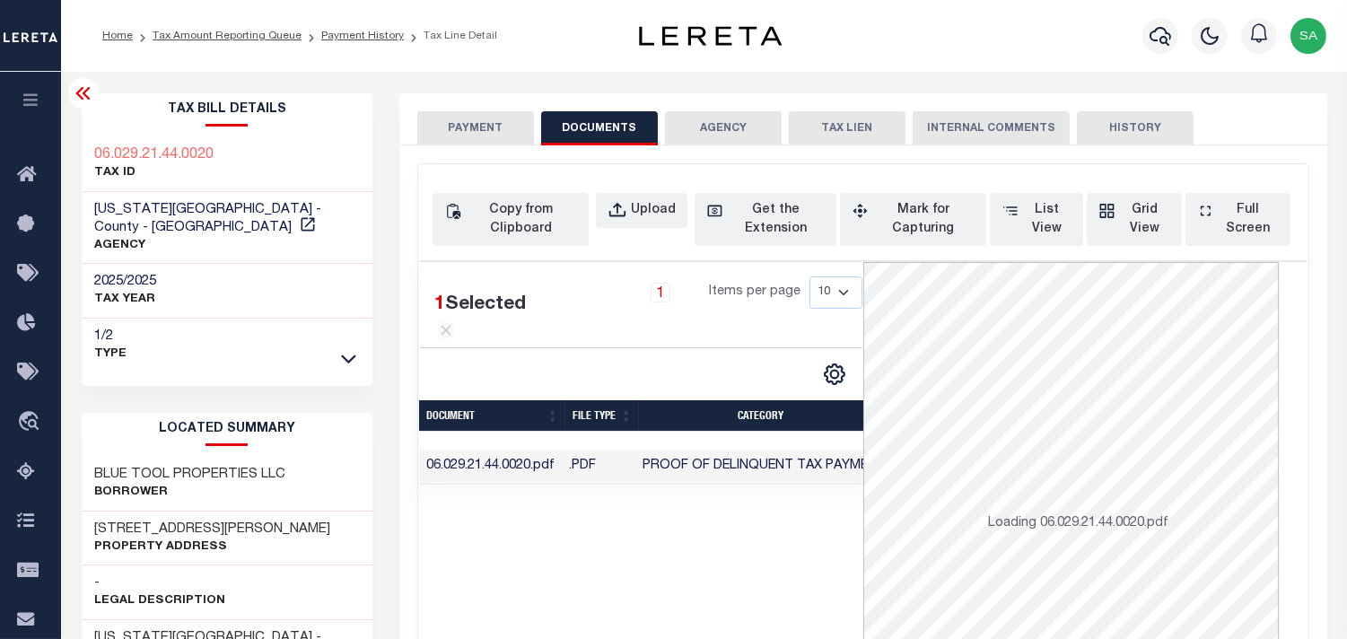
click at [476, 124] on button "PAYMENT" at bounding box center [475, 128] width 117 height 34
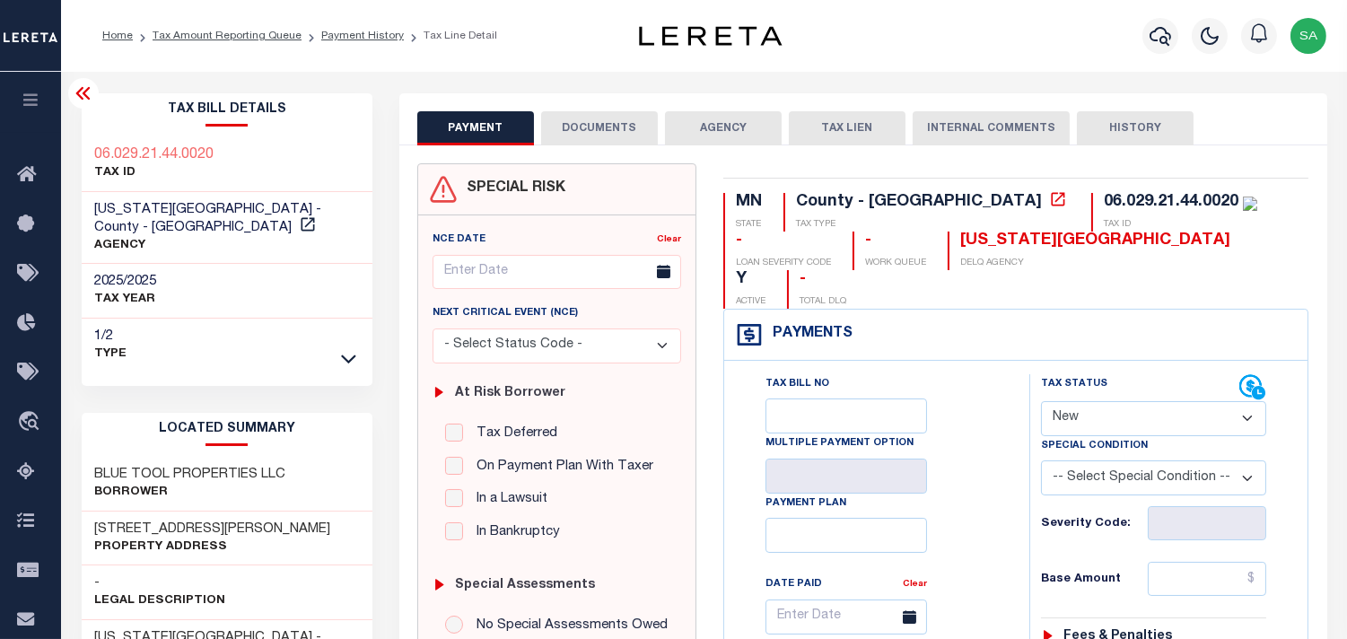
click at [1090, 401] on select "- Select Status Code - Open Due/Unpaid Paid Incomplete No Tax Due Internal Refu…" at bounding box center [1153, 418] width 225 height 35
select select "PYD"
click at [1041, 401] on select "- Select Status Code - Open Due/Unpaid Paid Incomplete No Tax Due Internal Refu…" at bounding box center [1153, 418] width 225 height 35
type input "[DATE]"
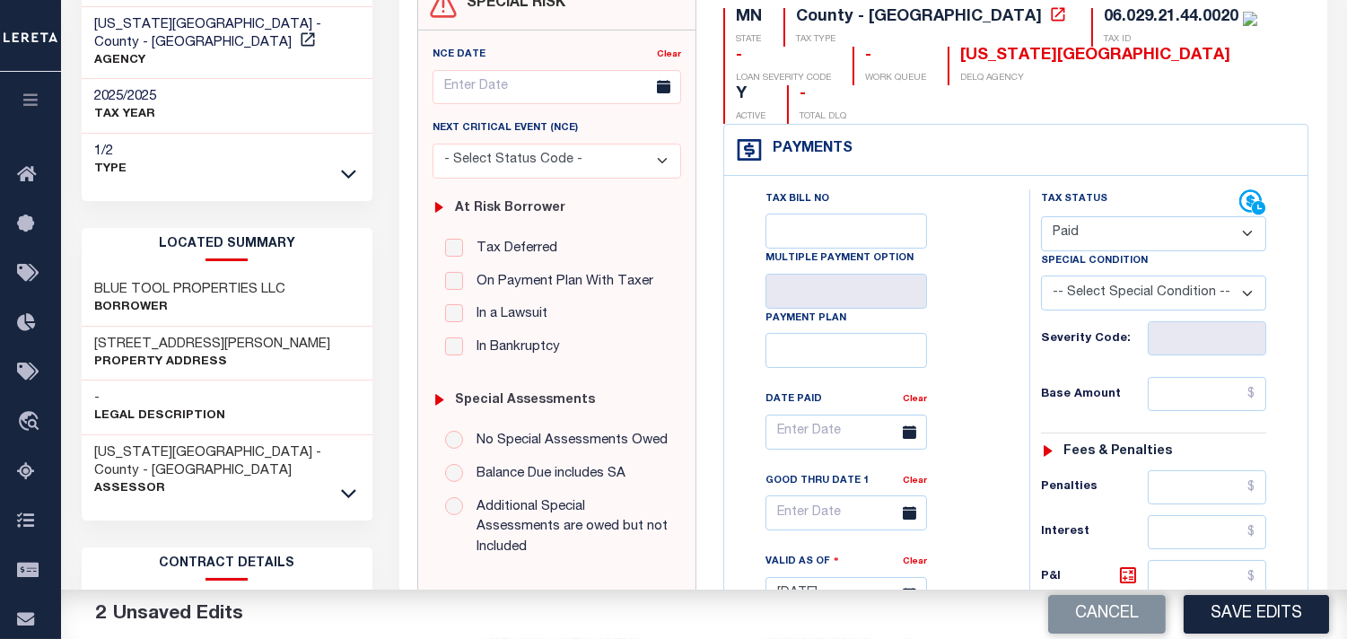
scroll to position [199, 0]
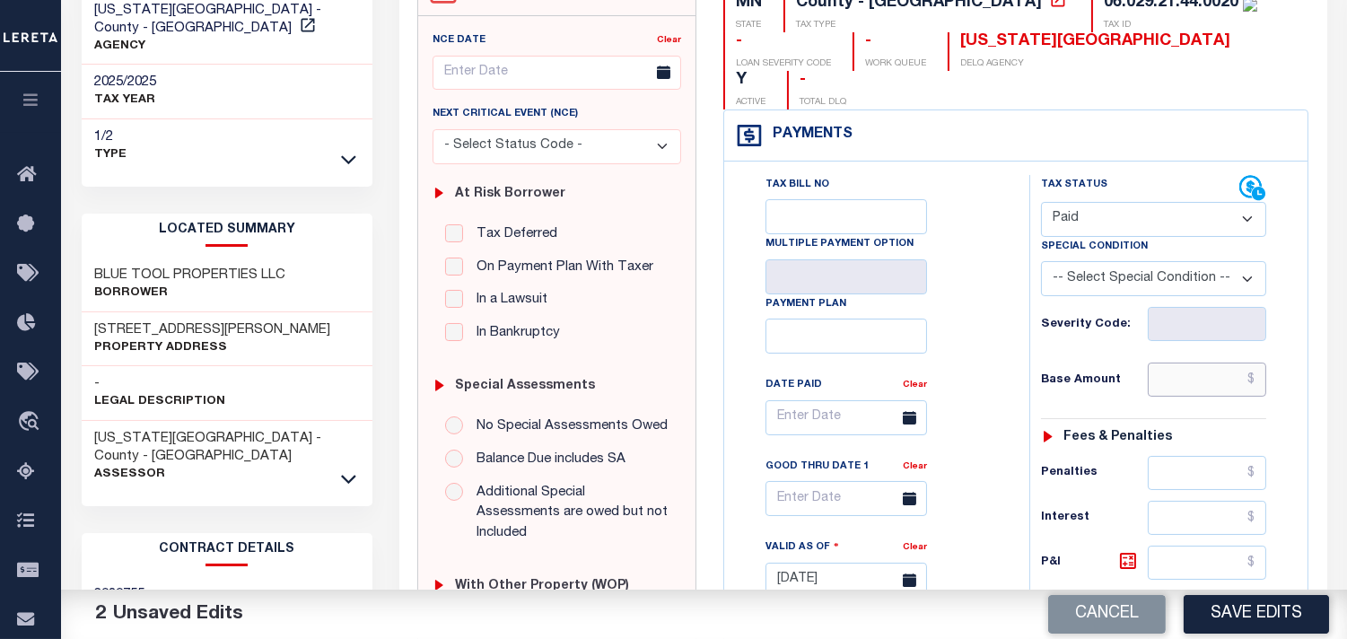
click at [1192, 363] on input "text" at bounding box center [1207, 380] width 118 height 34
paste input "117,537.00"
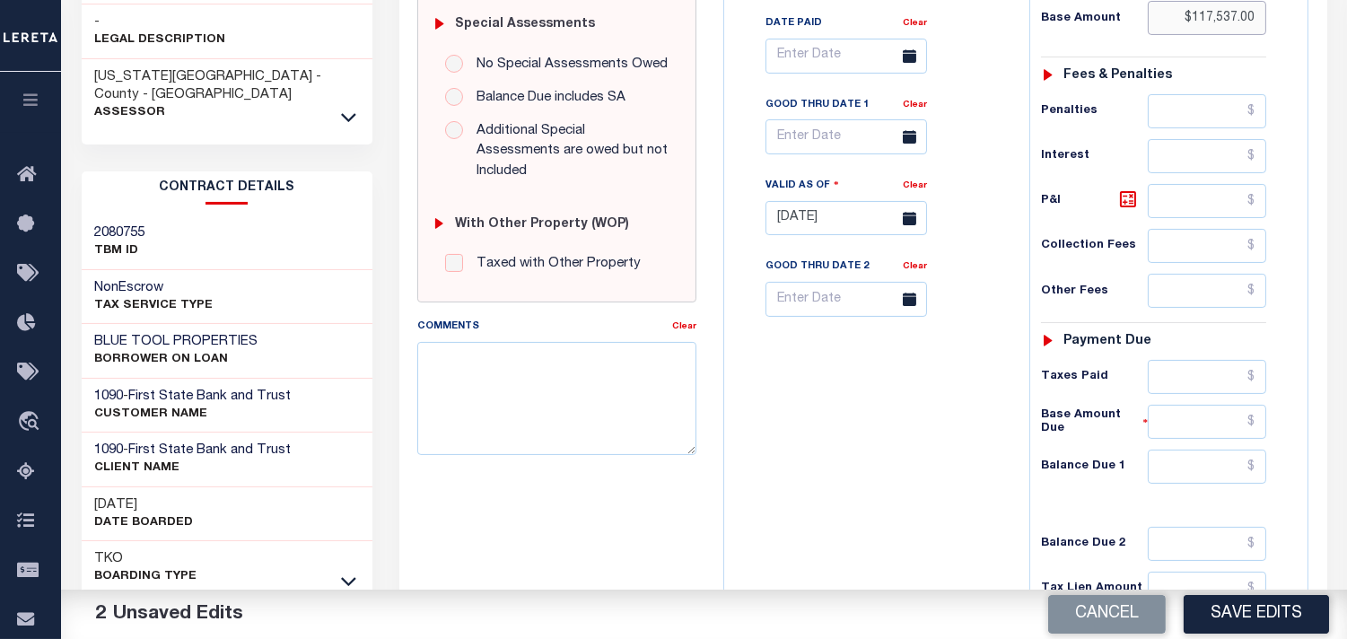
scroll to position [697, 0]
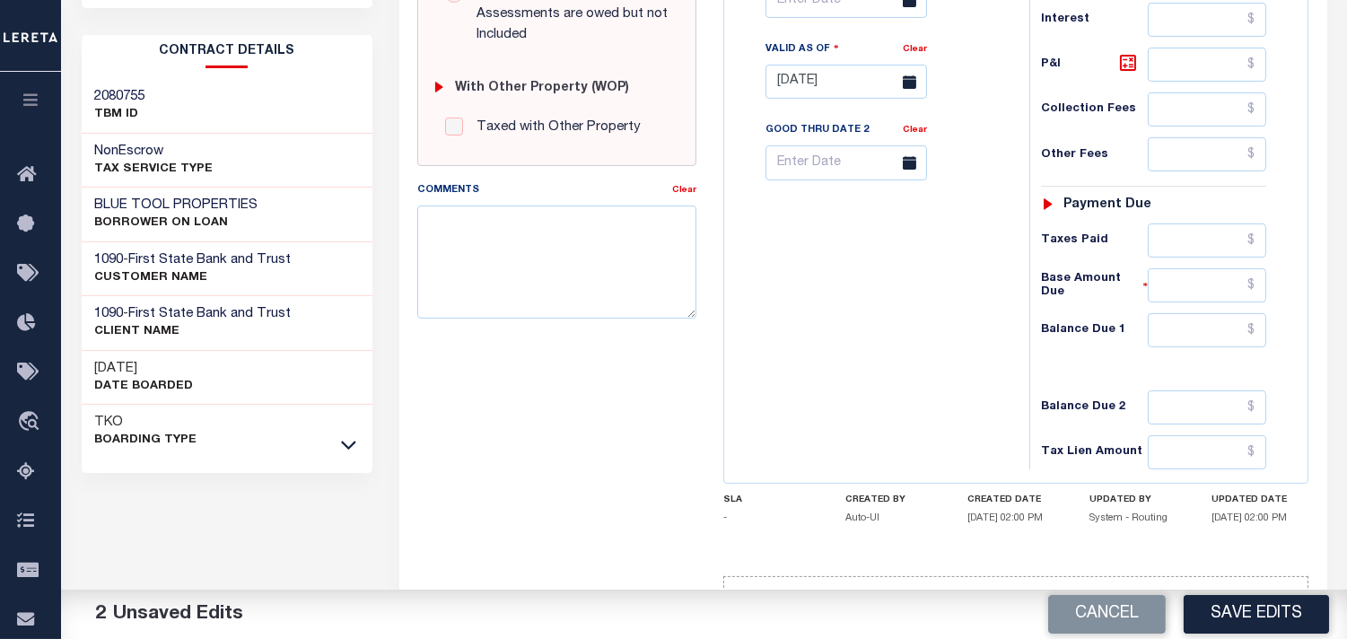
type input "$117,537.00"
drag, startPoint x: 1188, startPoint y: 190, endPoint x: 1146, endPoint y: 193, distance: 42.3
click at [1188, 223] on input "text" at bounding box center [1207, 240] width 118 height 34
paste input "117,537.00"
type input "$117,537.00"
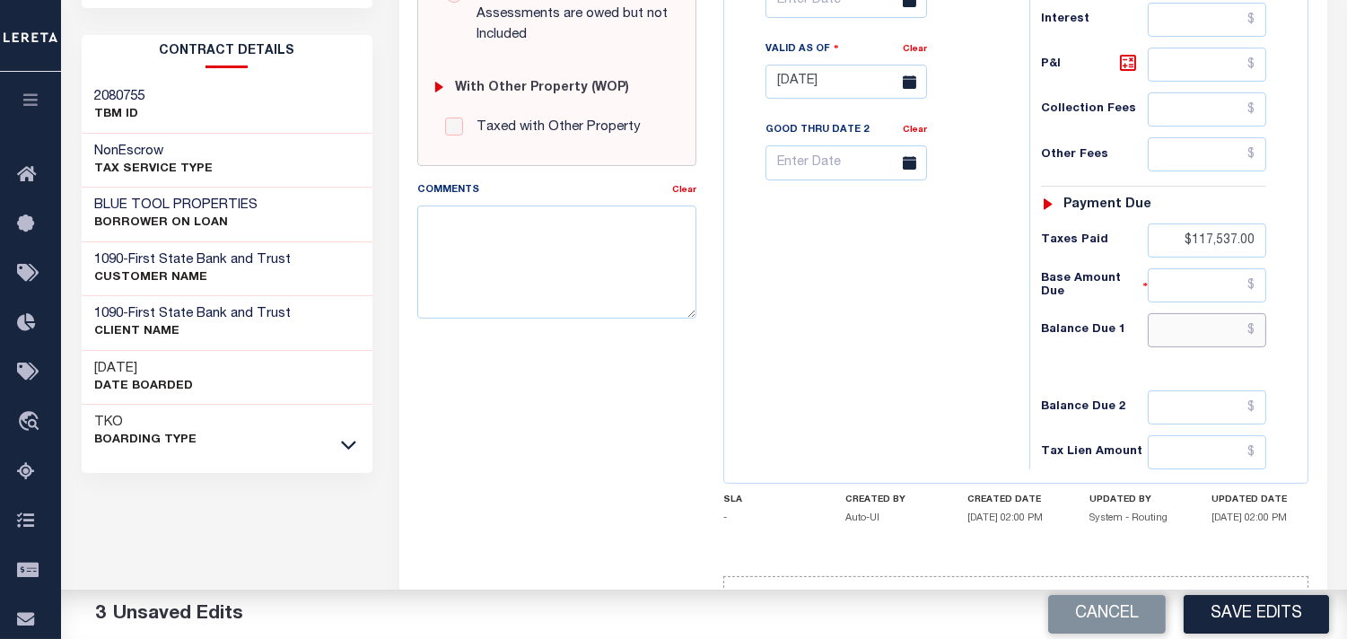
click at [1192, 313] on input "text" at bounding box center [1207, 330] width 118 height 34
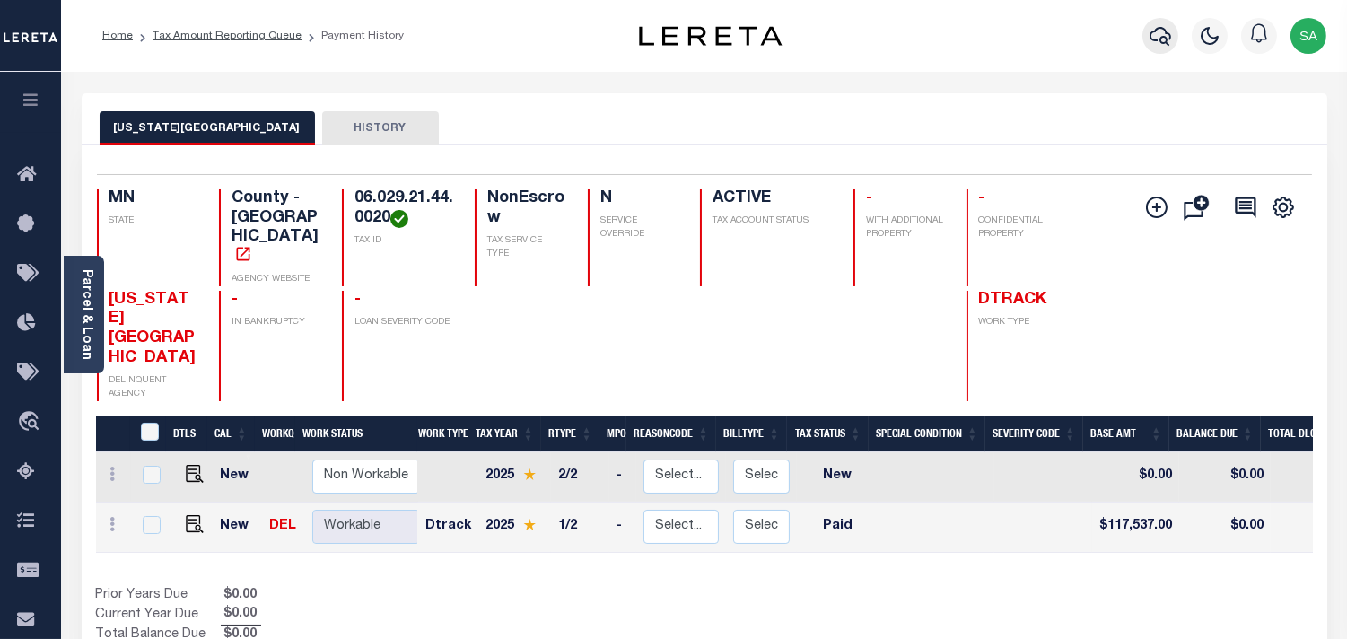
click at [1168, 30] on icon "button" at bounding box center [1161, 36] width 22 height 22
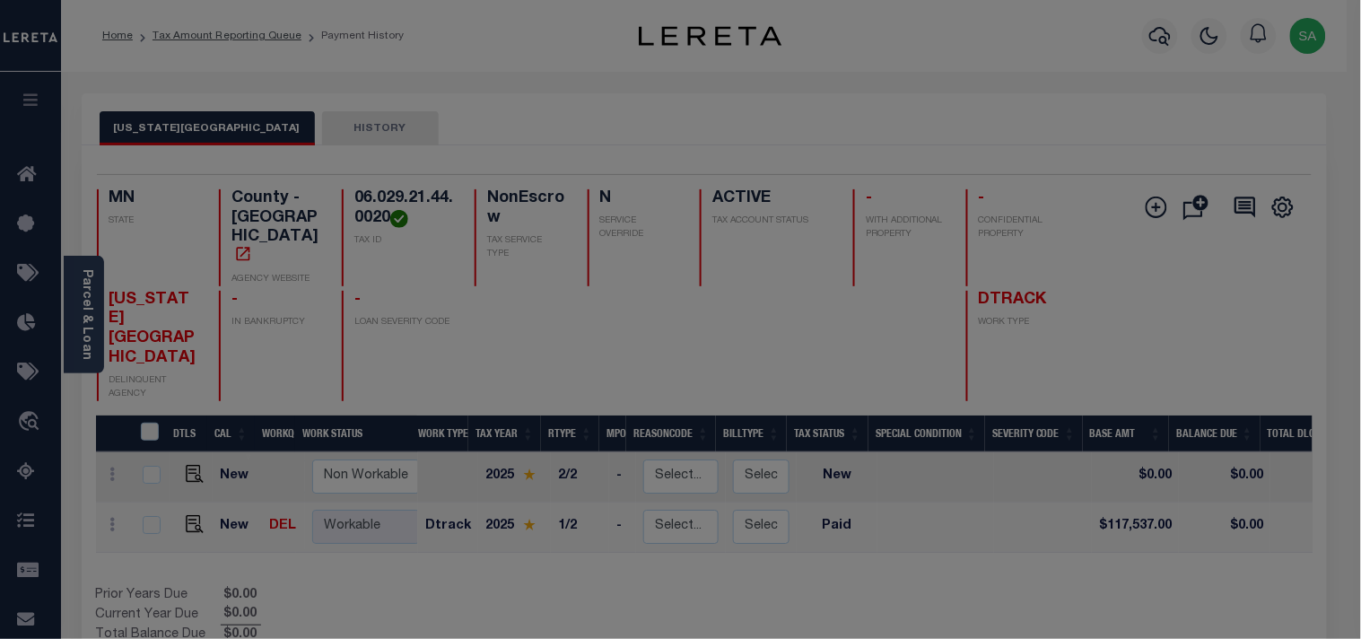
click at [0, 0] on div "Include Loans TBM Customers Borrowers Payments (Lender Non-Disb) Payments (Lend…" at bounding box center [0, 0] width 0 height 0
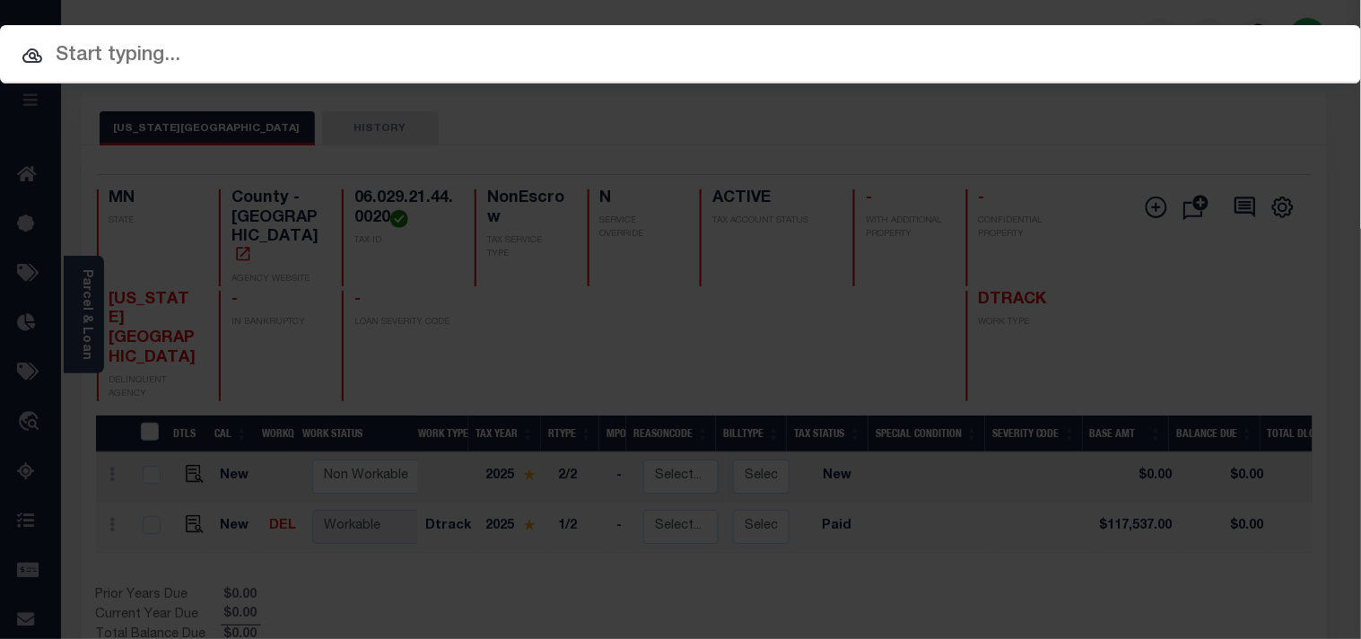
paste input "182326"
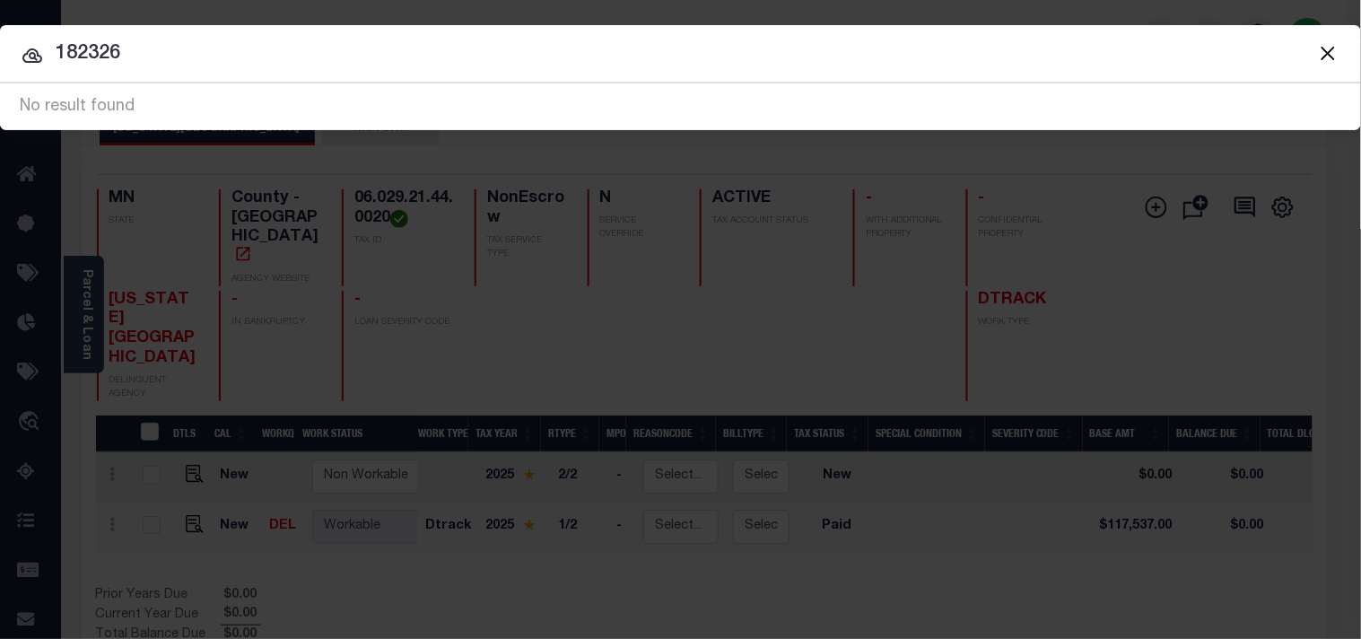
click at [48, 43] on input "182326" at bounding box center [680, 54] width 1361 height 31
type input "0182326"
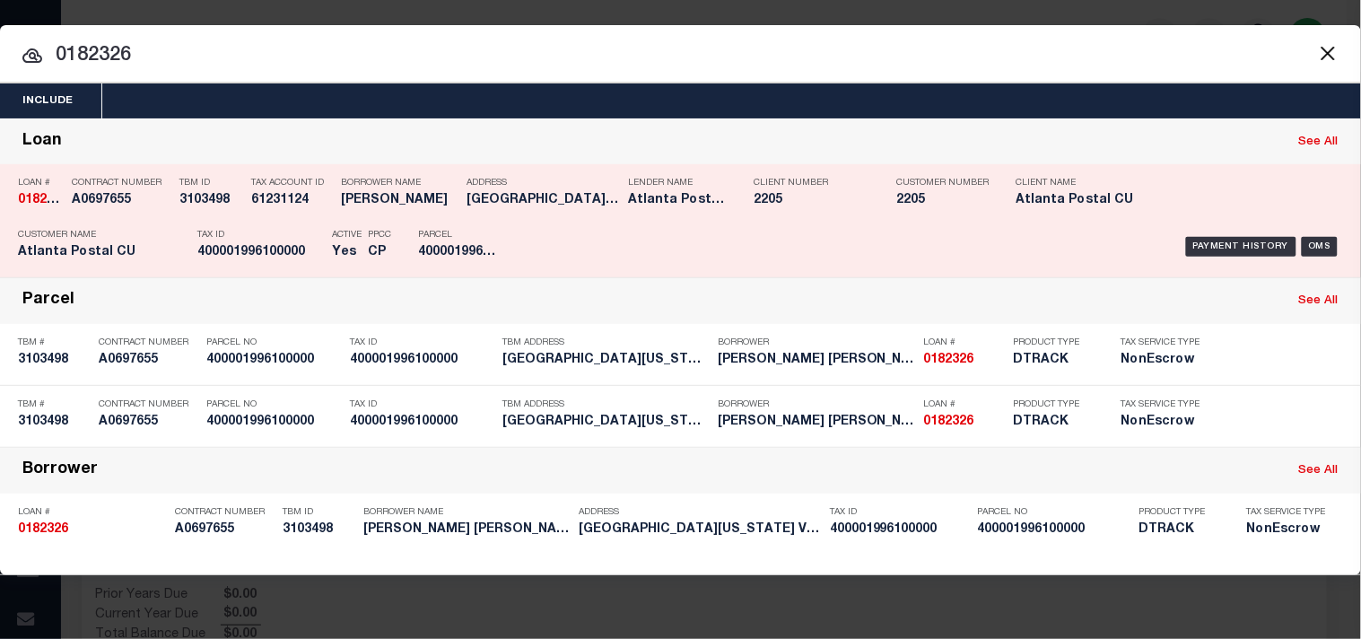
click at [258, 195] on h5 "61231124" at bounding box center [291, 200] width 81 height 15
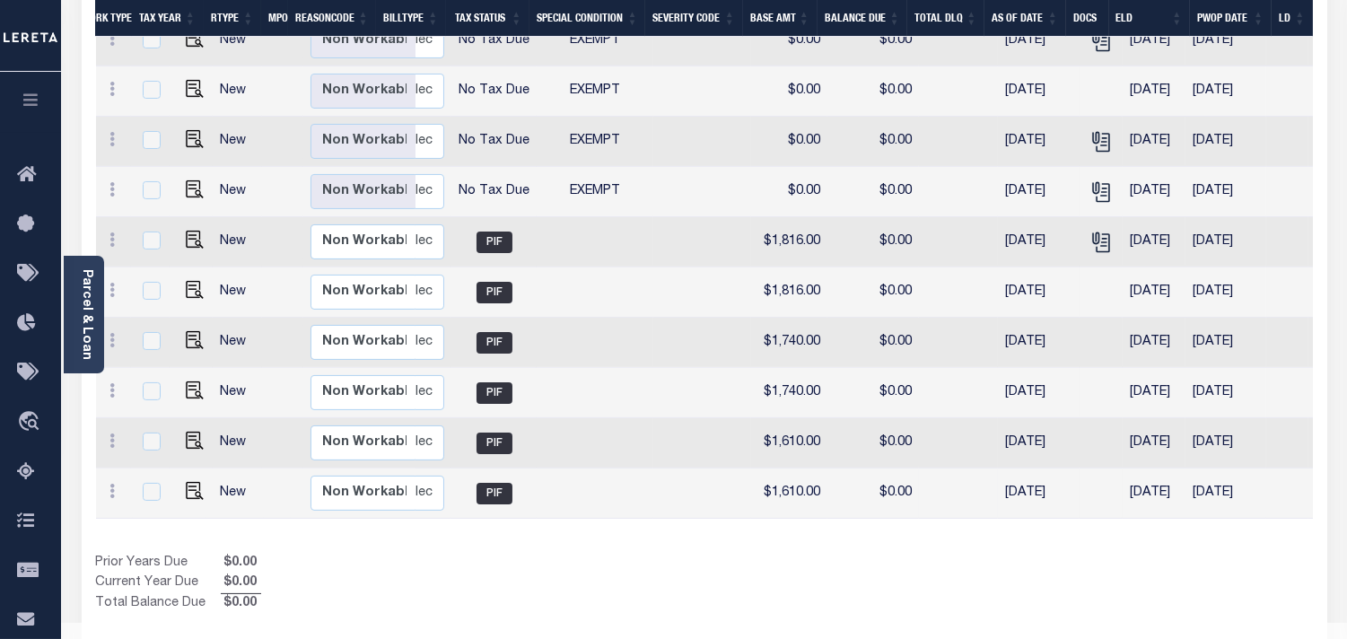
scroll to position [299, 0]
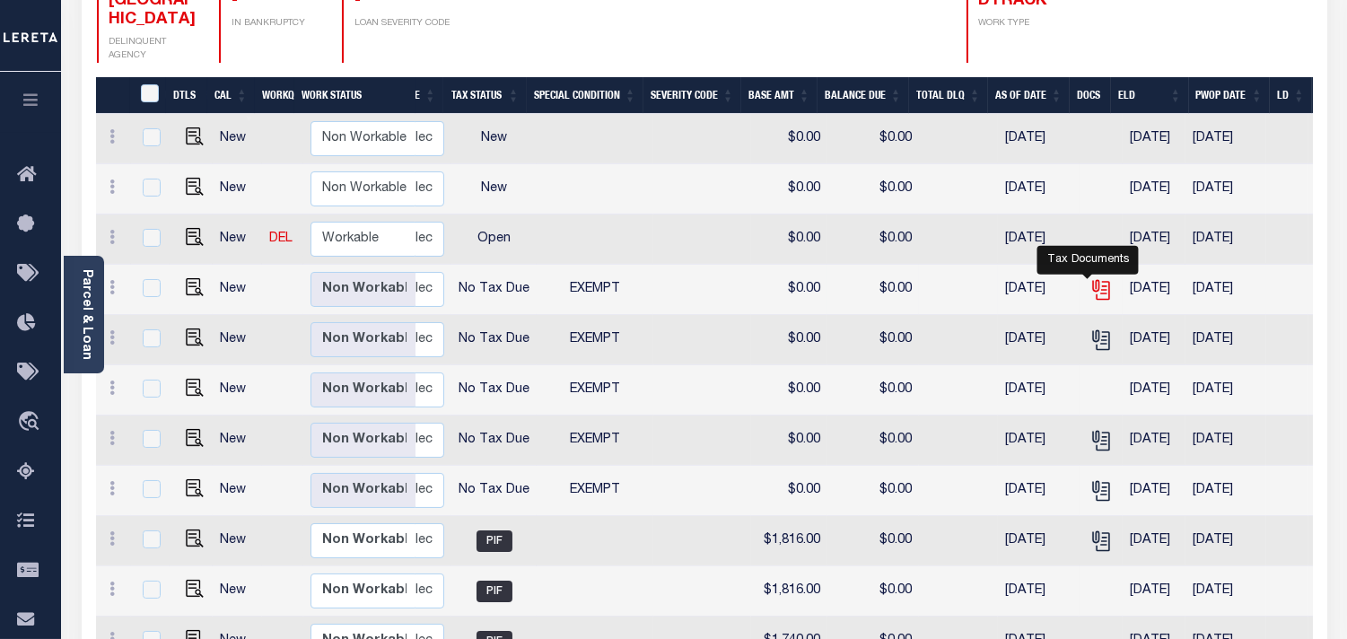
click at [1090, 278] on icon "" at bounding box center [1101, 289] width 23 height 23
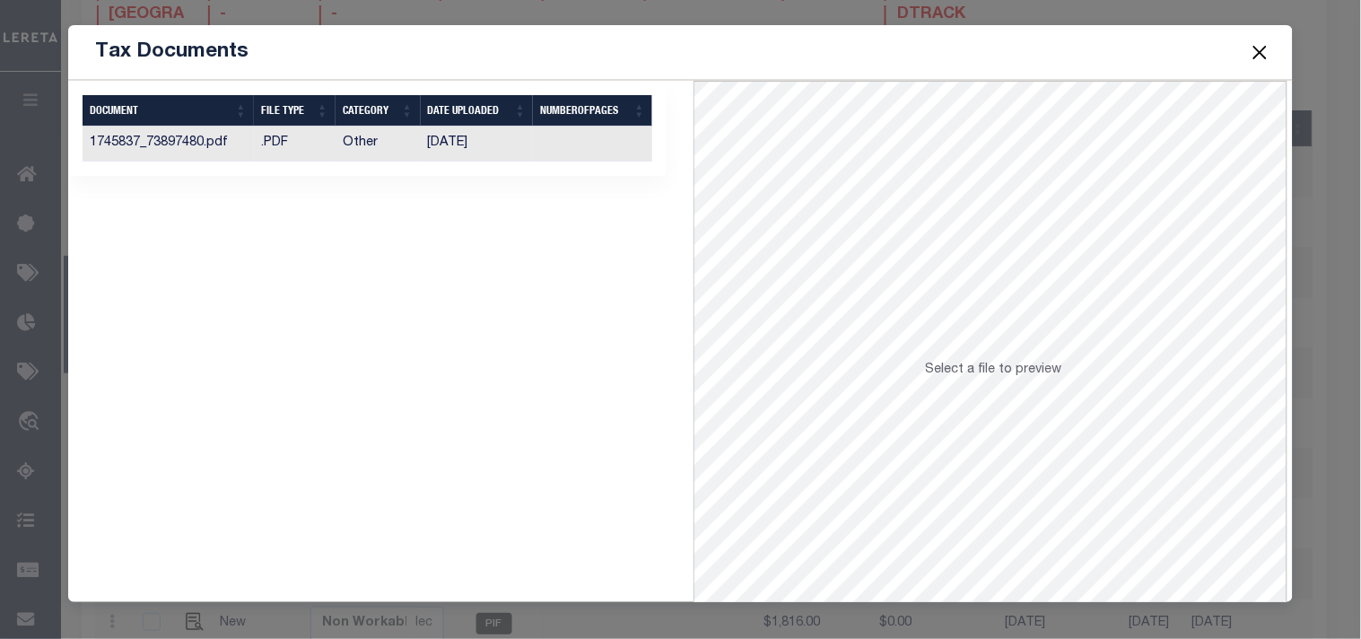
click at [468, 146] on td "[DATE]" at bounding box center [477, 144] width 113 height 35
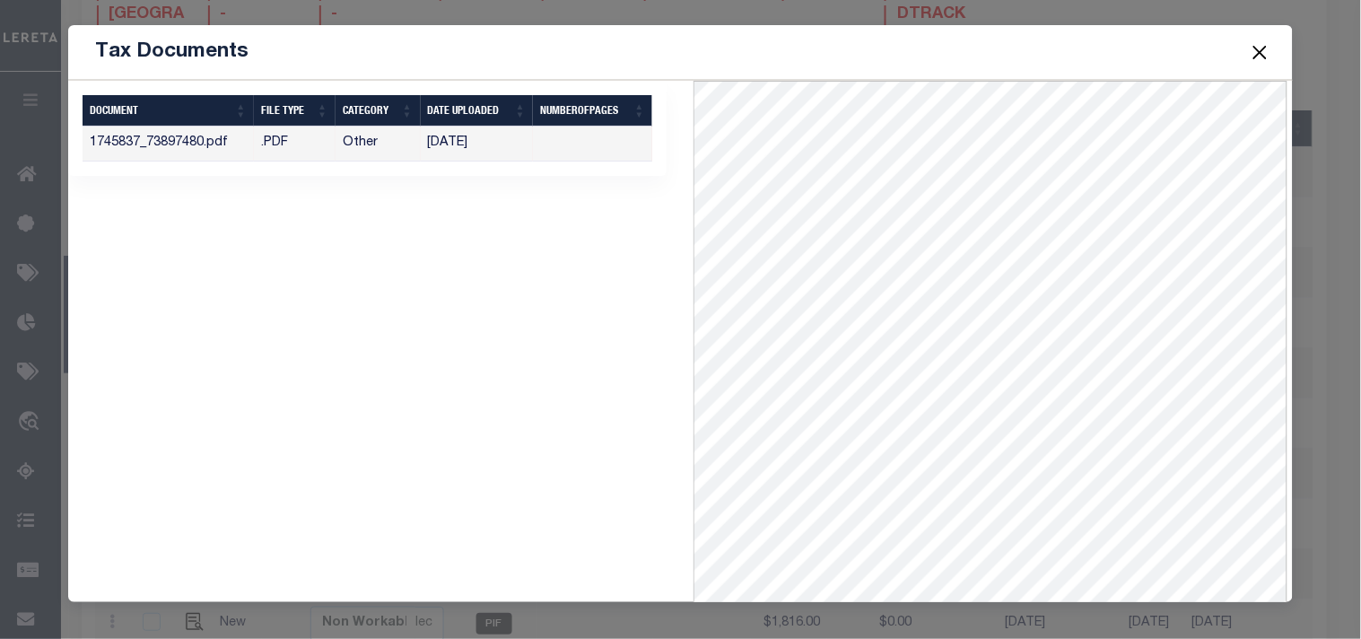
click at [1253, 46] on button "Close" at bounding box center [1259, 51] width 23 height 23
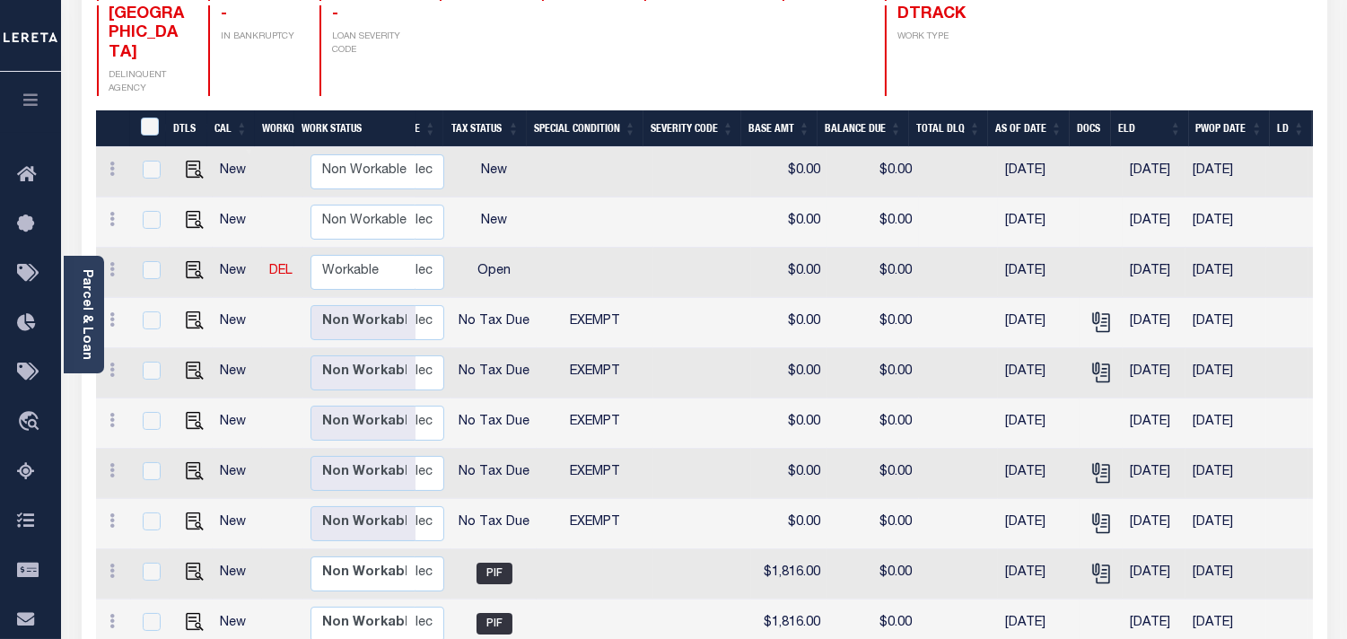
scroll to position [0, 0]
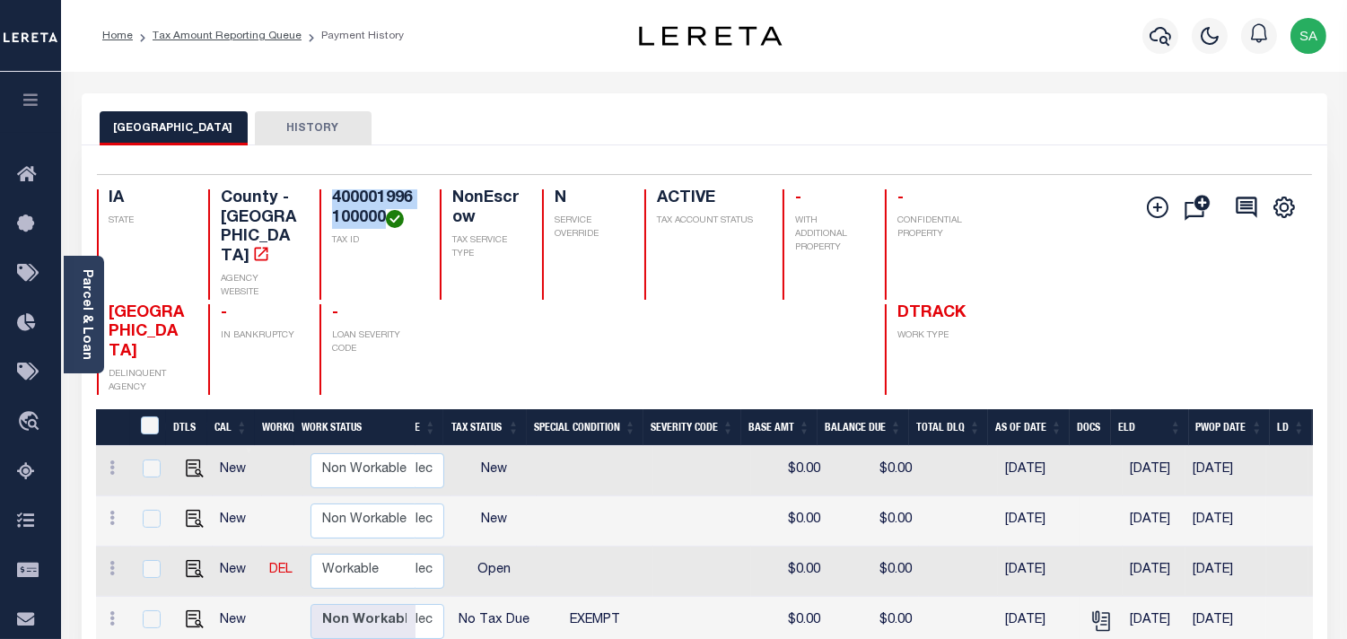
drag, startPoint x: 324, startPoint y: 201, endPoint x: 299, endPoint y: 197, distance: 25.4
click at [319, 197] on div "400001996100000 TAX ID" at bounding box center [368, 244] width 99 height 110
copy h4 "400001996100000"
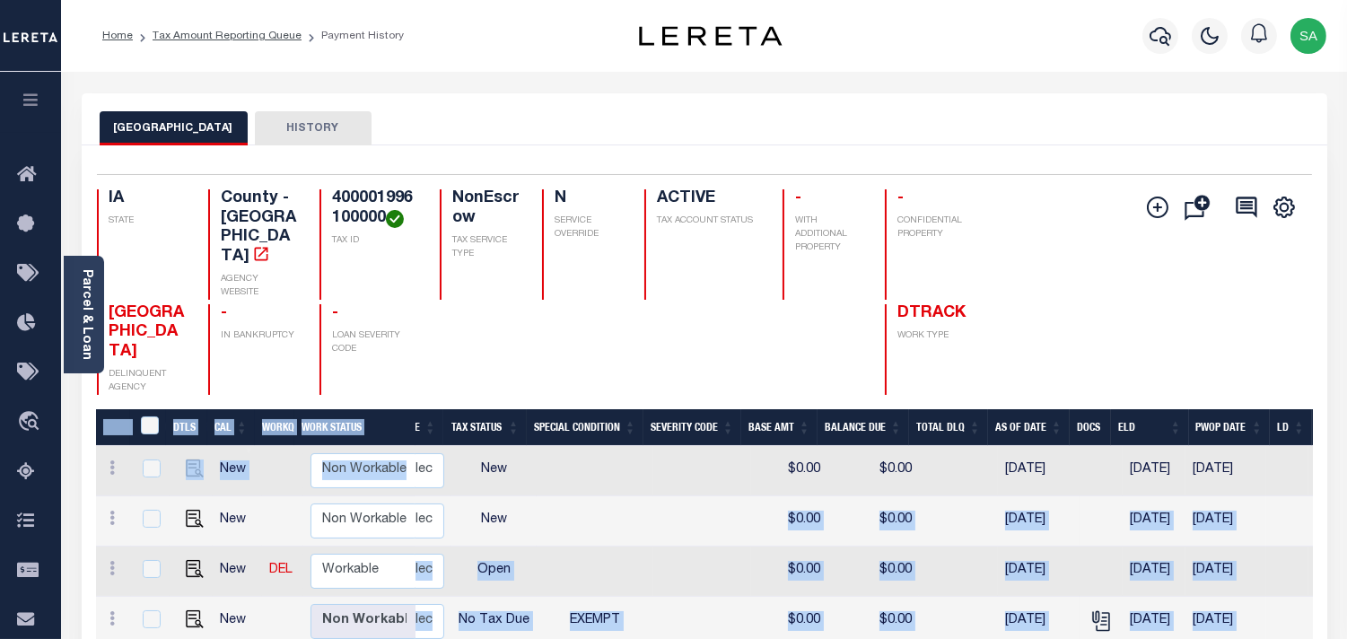
drag, startPoint x: 517, startPoint y: 512, endPoint x: 130, endPoint y: 499, distance: 387.0
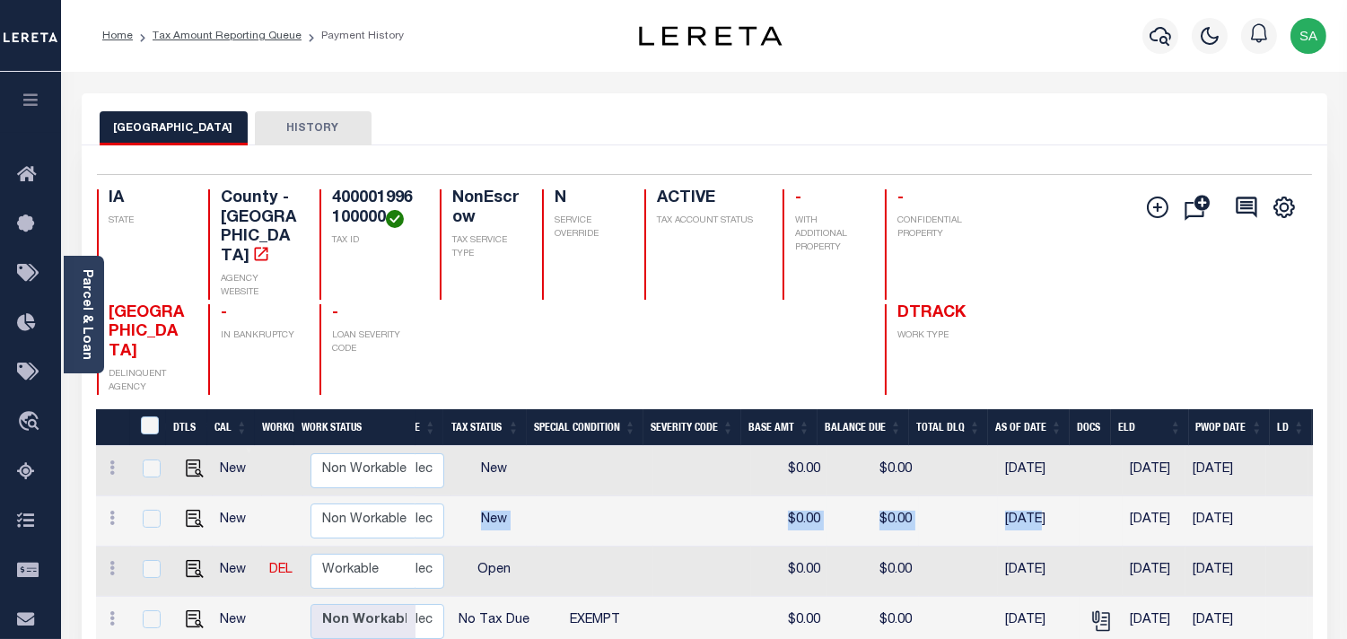
drag, startPoint x: 471, startPoint y: 509, endPoint x: 1024, endPoint y: 509, distance: 552.8
click at [1024, 509] on tr "New Non Workable Workable 2024 1/2 - Select... Payment Reversal Taxable Value C…" at bounding box center [628, 521] width 1746 height 50
drag, startPoint x: 1060, startPoint y: 507, endPoint x: 426, endPoint y: 498, distance: 633.7
click at [426, 498] on tr "New Non Workable Workable 2024 1/2 - Select... Payment Reversal Taxable Value C…" at bounding box center [628, 521] width 1746 height 50
click at [567, 508] on td at bounding box center [595, 521] width 117 height 50
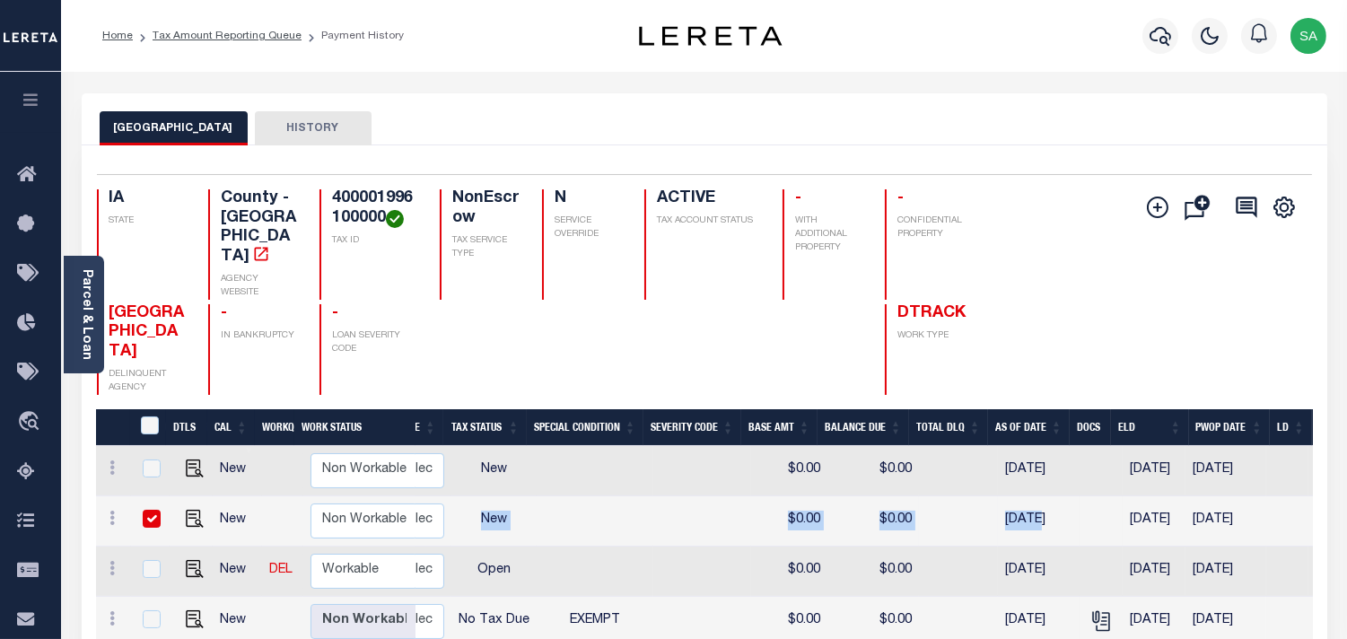
checkbox input "true"
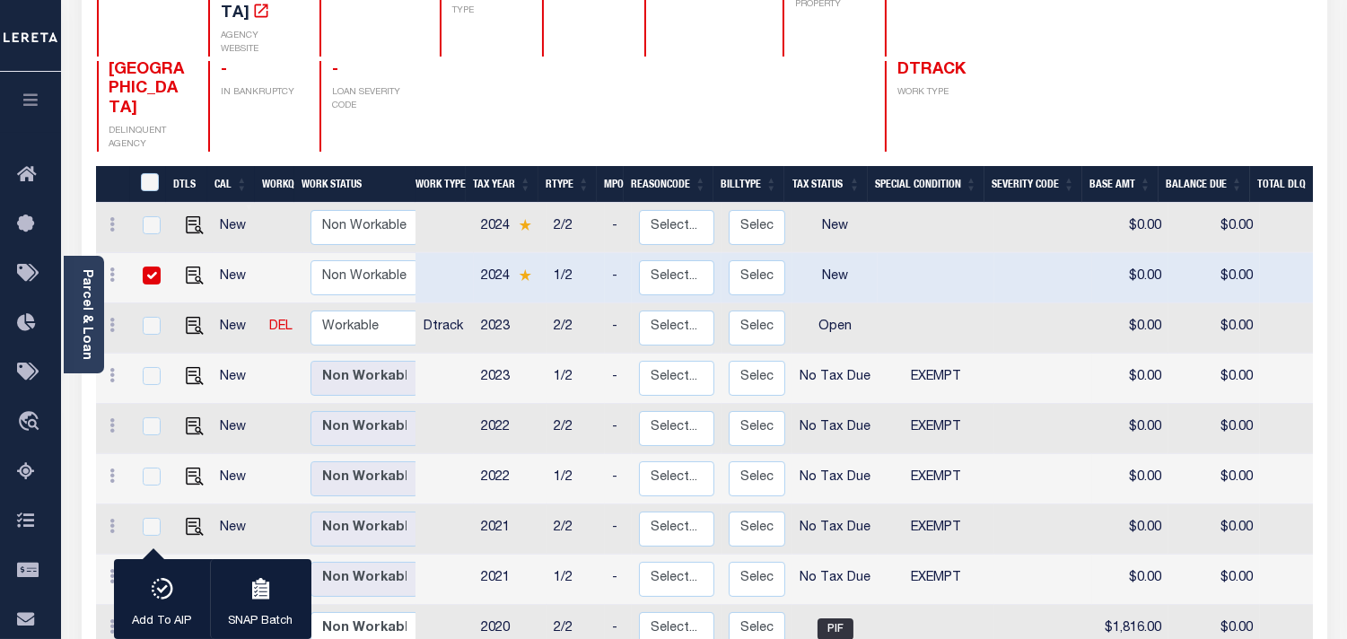
scroll to position [123, 0]
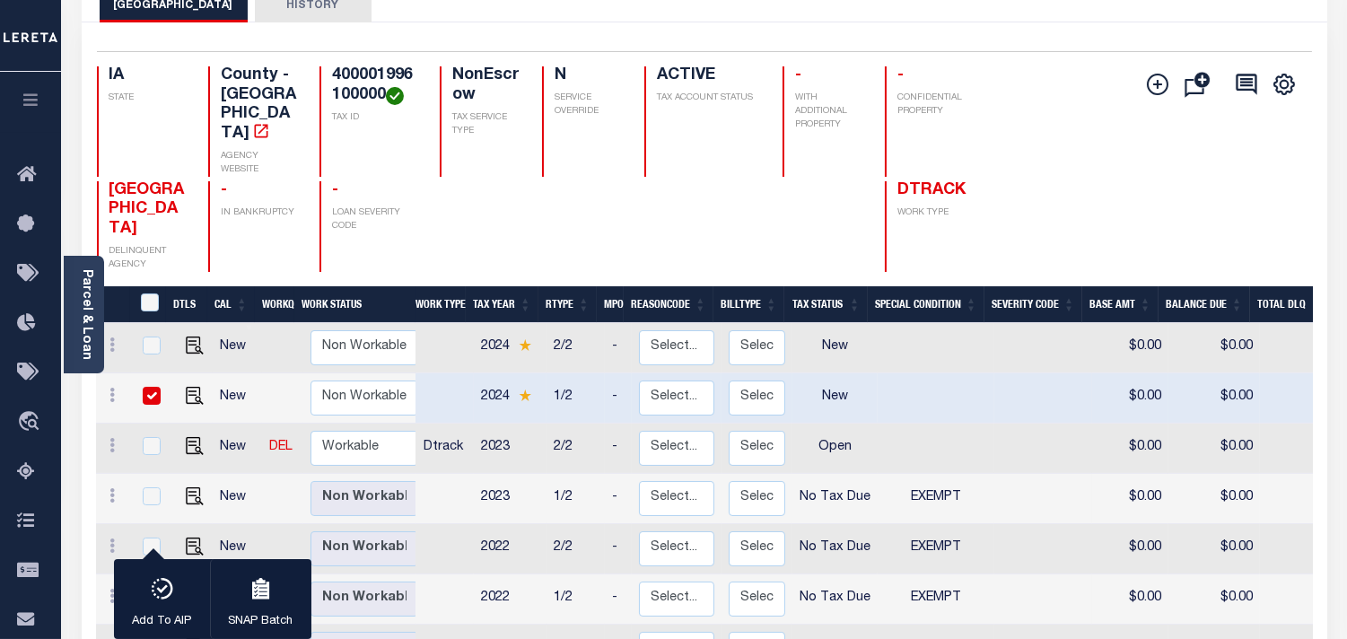
click at [147, 387] on input "checkbox" at bounding box center [152, 396] width 18 height 18
checkbox input "false"
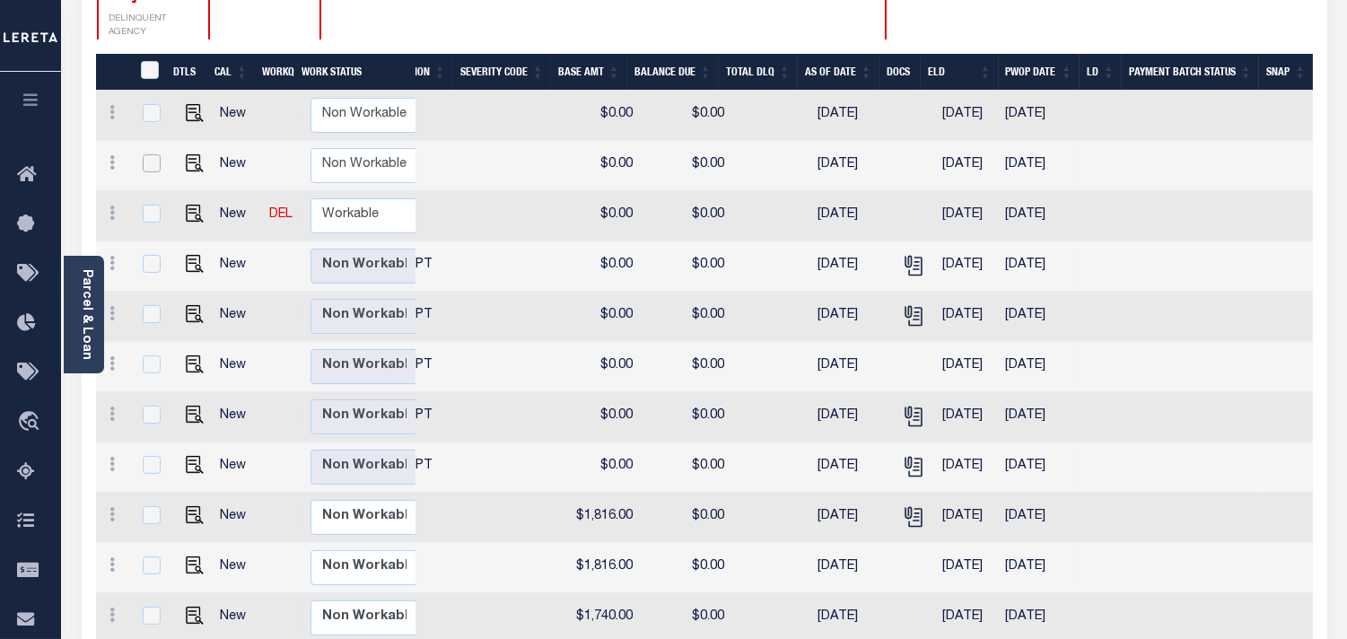
scroll to position [298, 0]
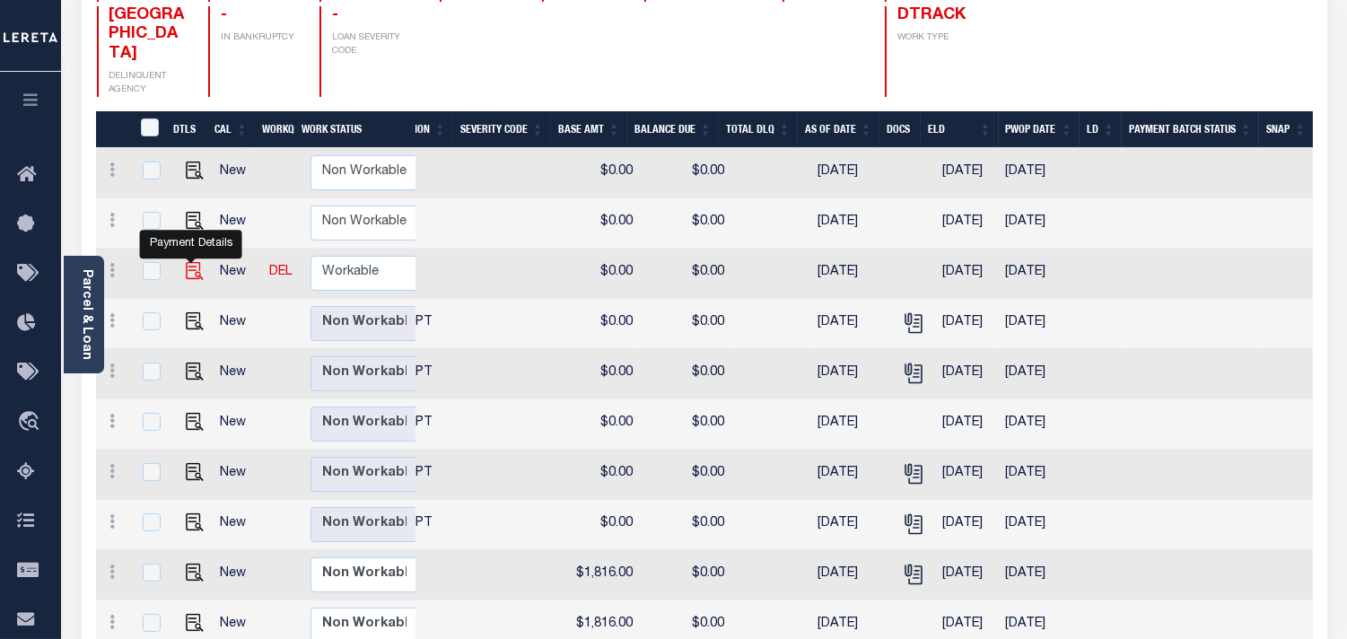
click at [189, 262] on img "" at bounding box center [195, 271] width 18 height 18
checkbox input "true"
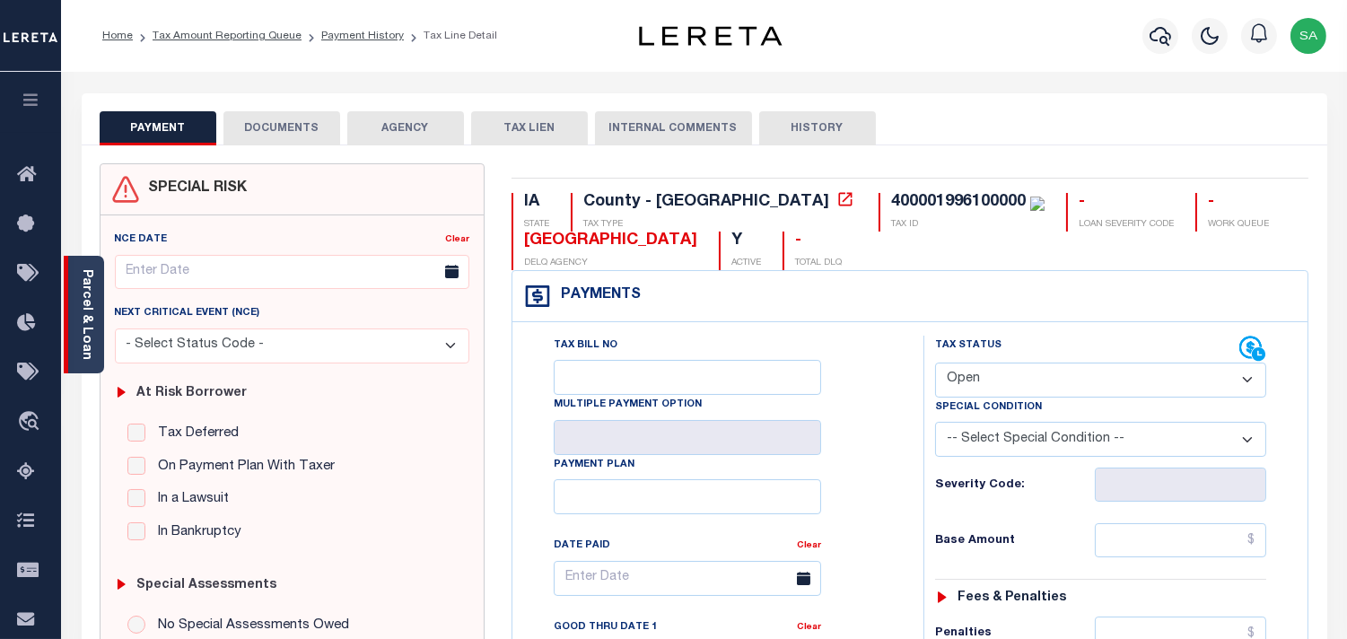
click at [83, 269] on link "Parcel & Loan" at bounding box center [86, 314] width 13 height 91
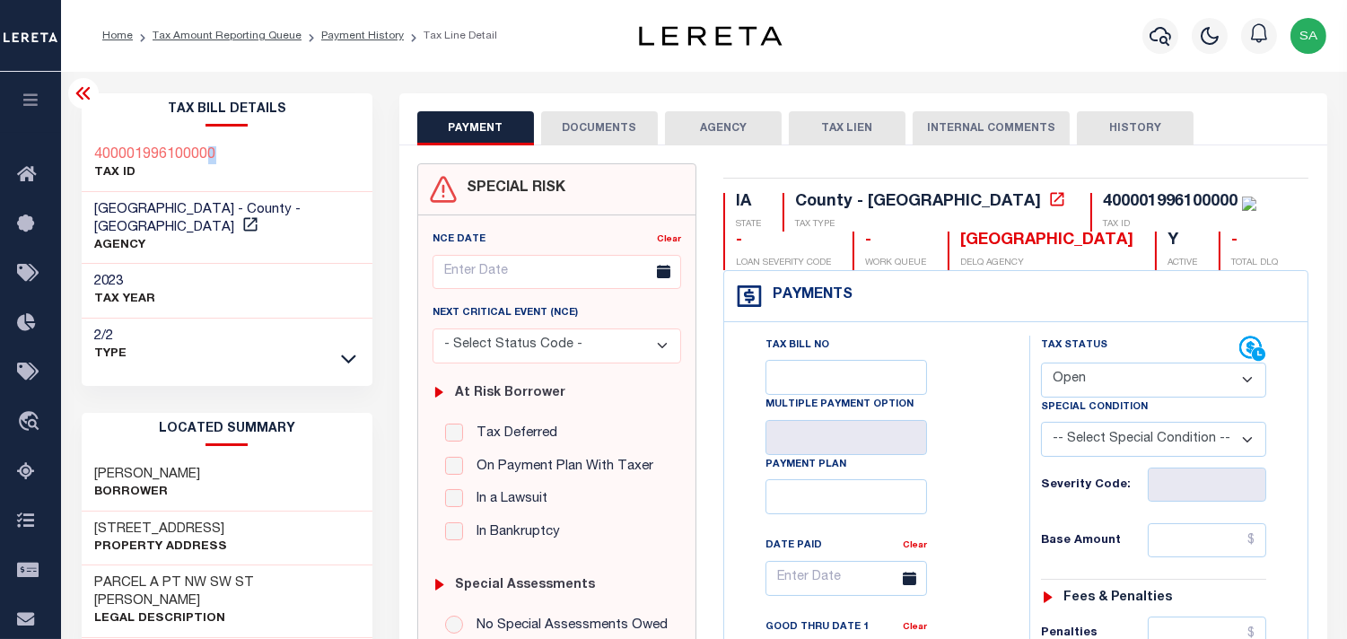
drag, startPoint x: 244, startPoint y: 144, endPoint x: 208, endPoint y: 156, distance: 38.0
click at [208, 156] on div "400001996100000 TAX ID" at bounding box center [228, 164] width 292 height 55
click at [261, 162] on div "400001996100000 TAX ID" at bounding box center [228, 164] width 292 height 55
click at [1123, 377] on select "- Select Status Code - Open Due/Unpaid Paid Incomplete No Tax Due Internal Refu…" at bounding box center [1153, 380] width 225 height 35
select select "NTX"
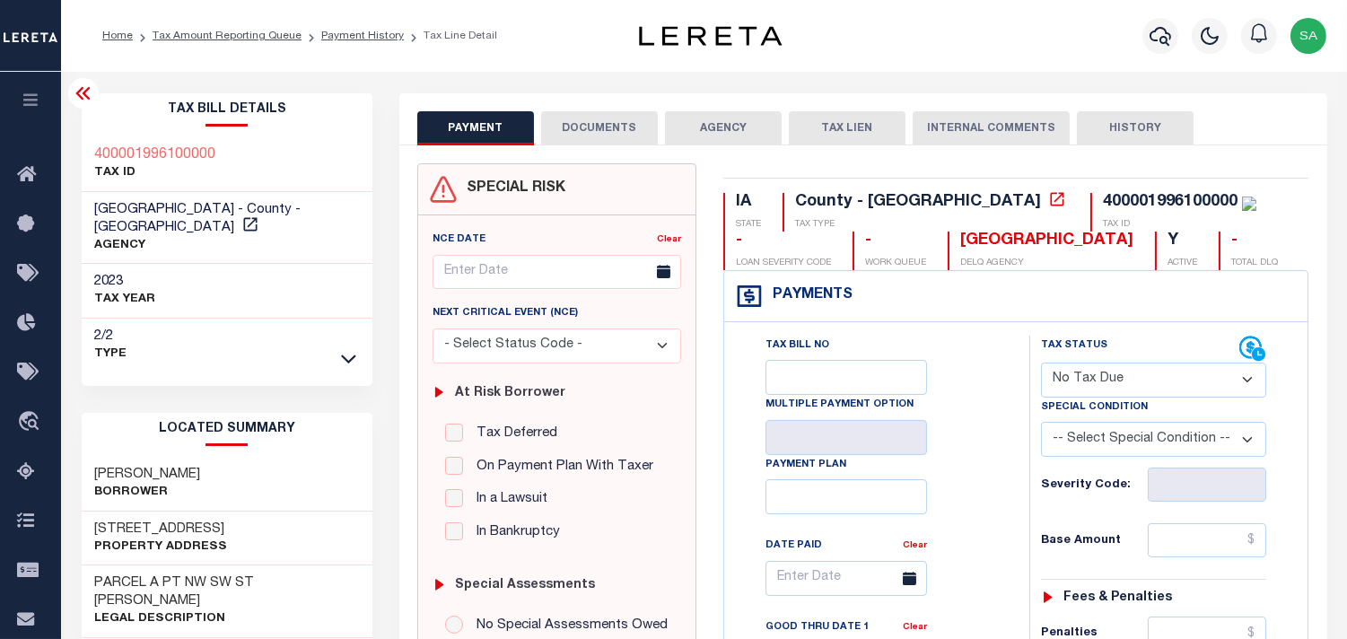
click at [1041, 363] on select "- Select Status Code - Open Due/Unpaid Paid Incomplete No Tax Due Internal Refu…" at bounding box center [1153, 380] width 225 height 35
type input "[DATE]"
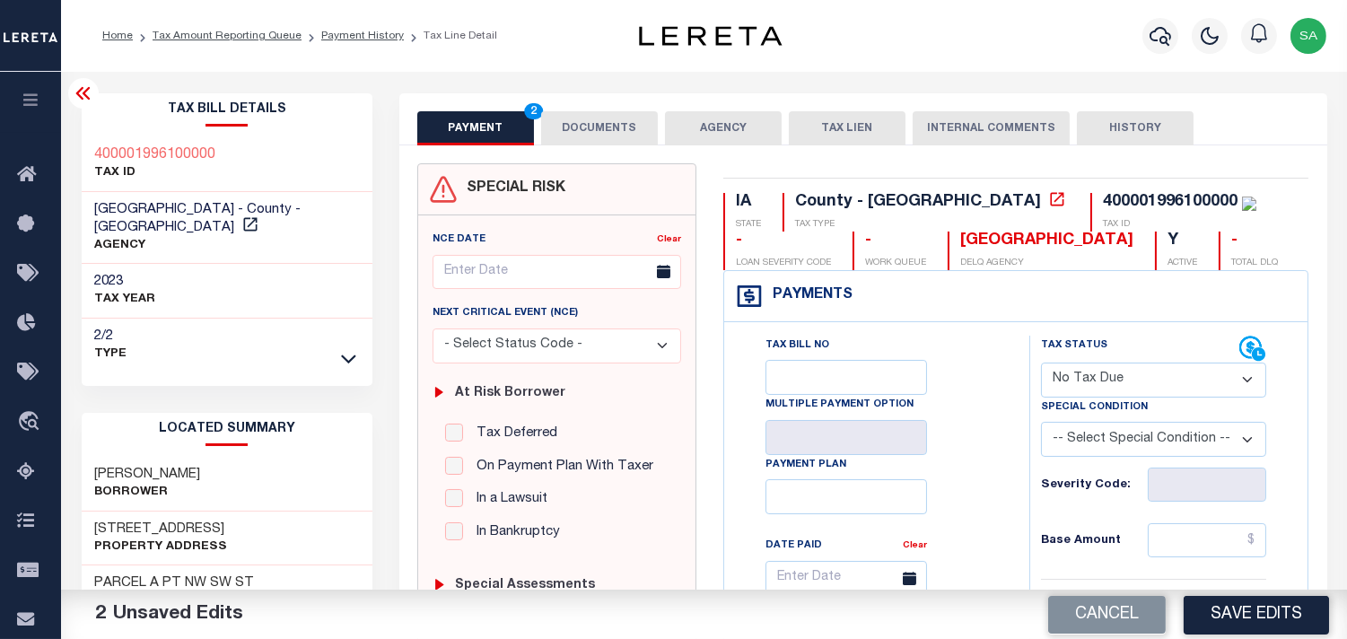
click at [1096, 433] on select "-- Select Special Condition -- 3RD PARTY TAX LIEN AGENCY TAX LIEN (A.K.A Inside…" at bounding box center [1153, 439] width 225 height 35
select select "5"
click at [1041, 424] on select "-- Select Special Condition -- 3RD PARTY TAX LIEN AGENCY TAX LIEN (A.K.A Inside…" at bounding box center [1153, 439] width 225 height 35
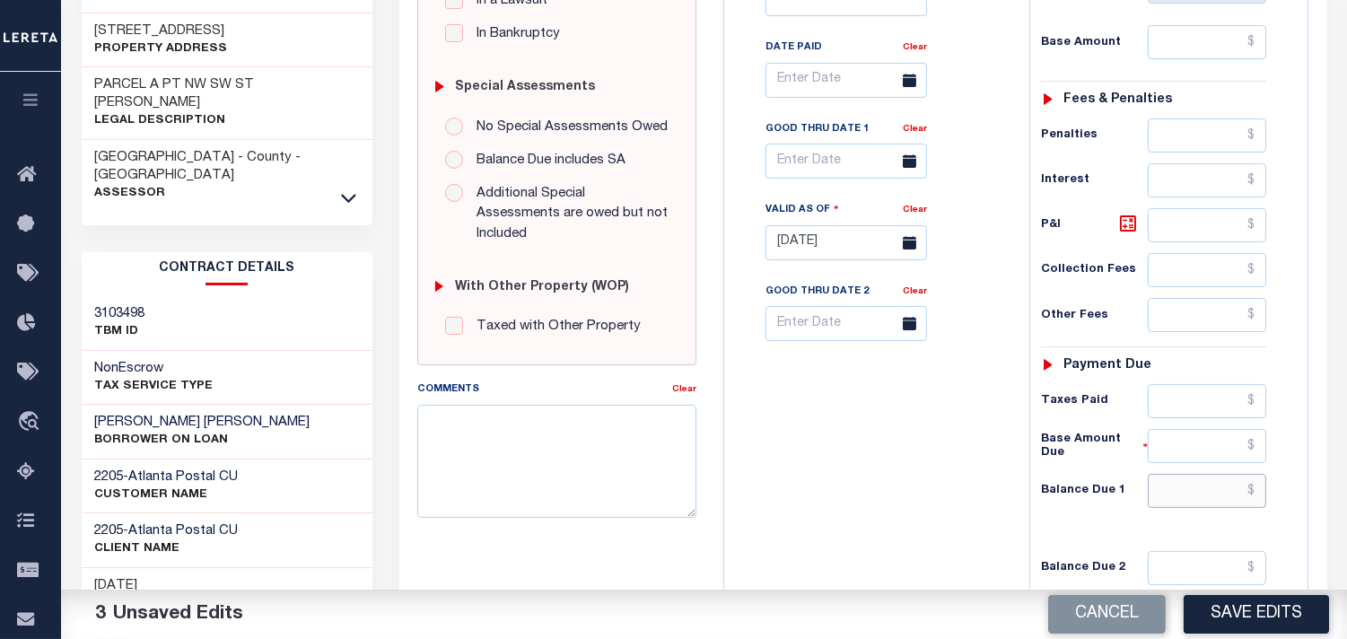
click at [1203, 486] on input "text" at bounding box center [1207, 491] width 118 height 34
type input "$0.00"
click at [838, 440] on div "Tax Bill No Multiple Payment Option Payment Plan Clear" at bounding box center [872, 234] width 287 height 792
click at [530, 405] on textarea "Comments" at bounding box center [556, 461] width 279 height 113
paste textarea "Information Taken verbally from [PERSON_NAME]."
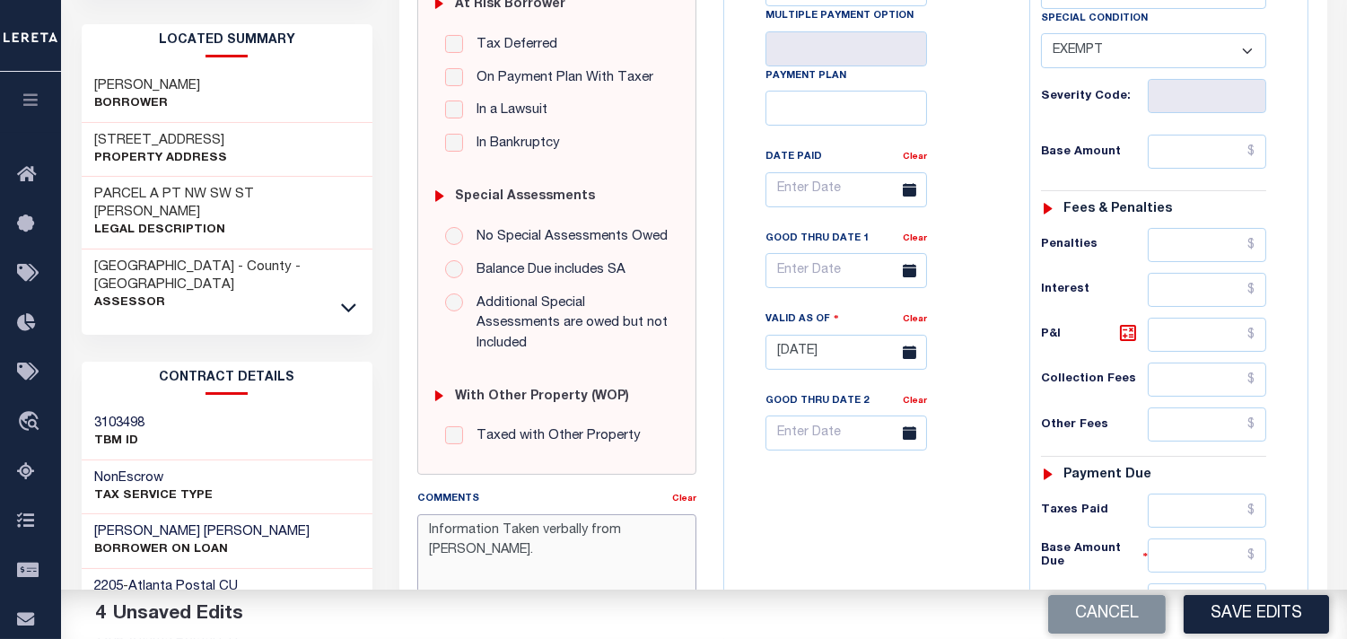
scroll to position [598, 0]
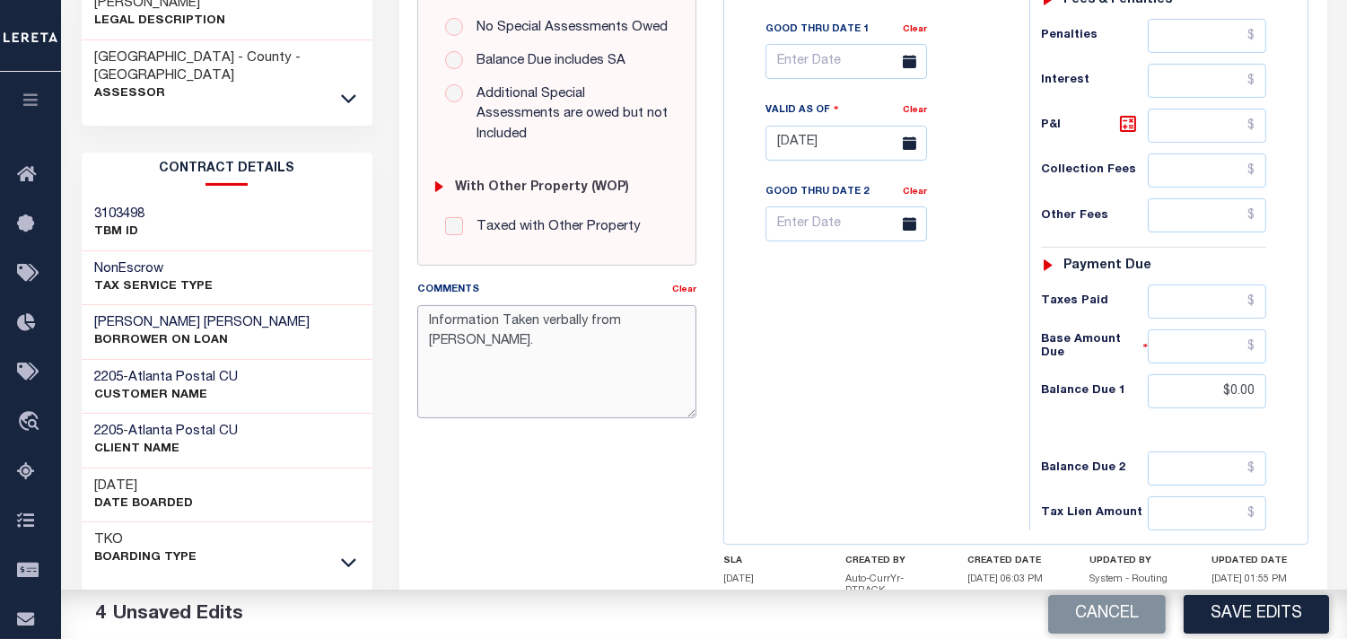
click at [625, 305] on textarea "Information Taken verbally from [PERSON_NAME]." at bounding box center [556, 361] width 279 height 113
type textarea "Information Taken verbally from [PERSON_NAME]."
click at [1249, 604] on button "Save Edits" at bounding box center [1256, 614] width 145 height 39
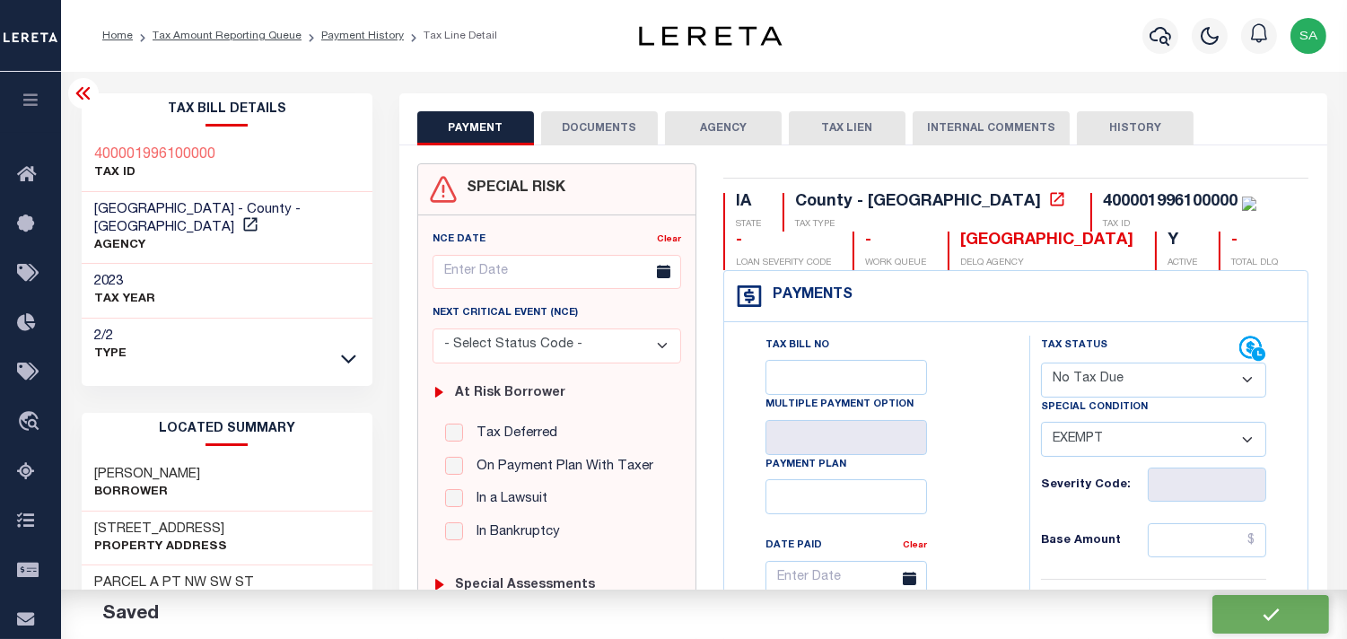
checkbox input "false"
type input "$0"
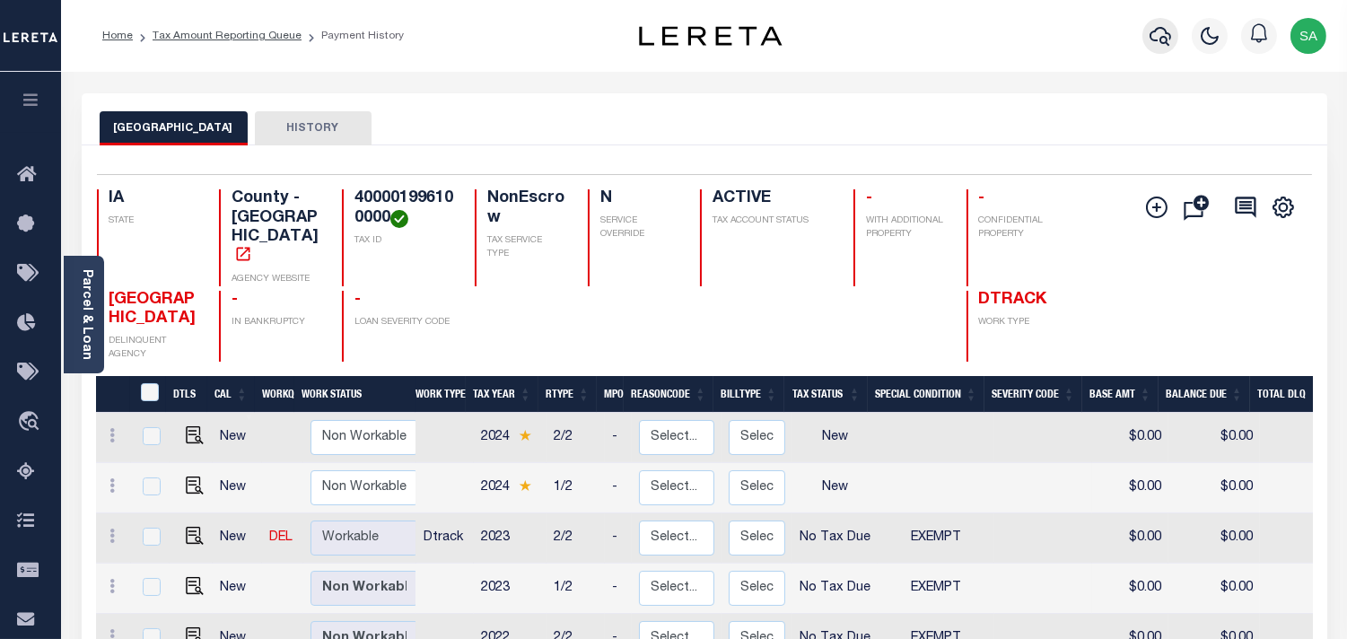
click at [1163, 40] on icon "button" at bounding box center [1161, 36] width 22 height 22
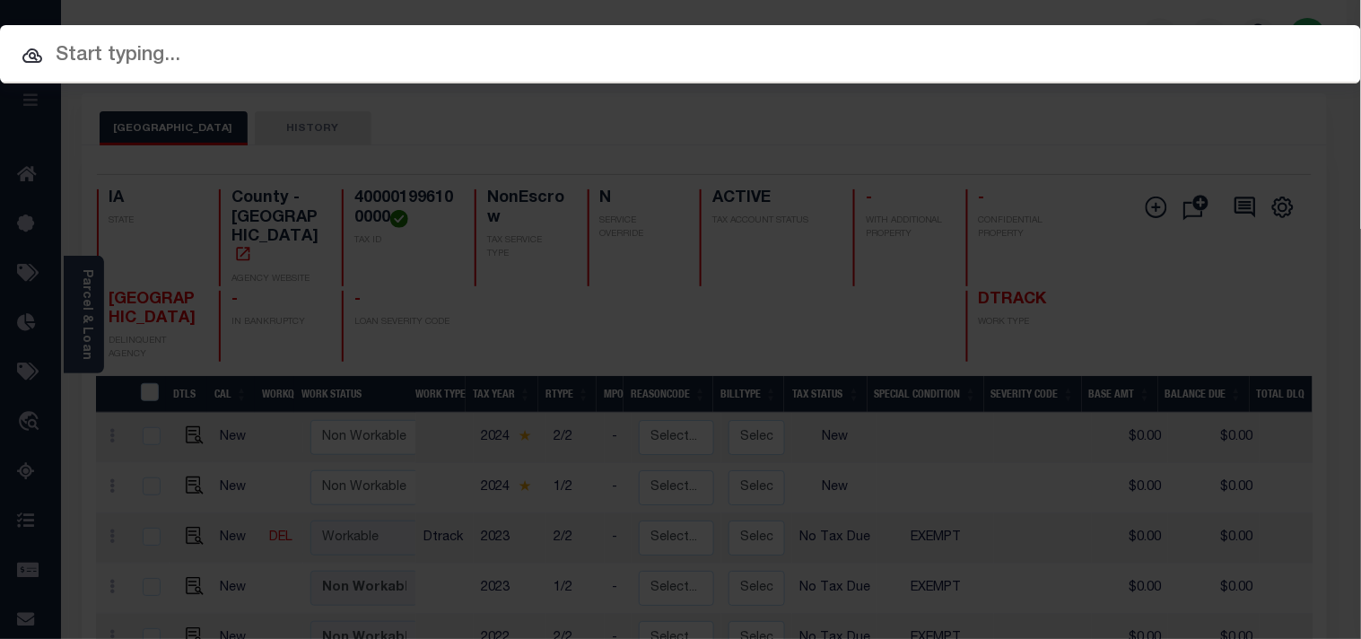
click at [915, 57] on input "text" at bounding box center [680, 55] width 1361 height 31
paste input "120427"
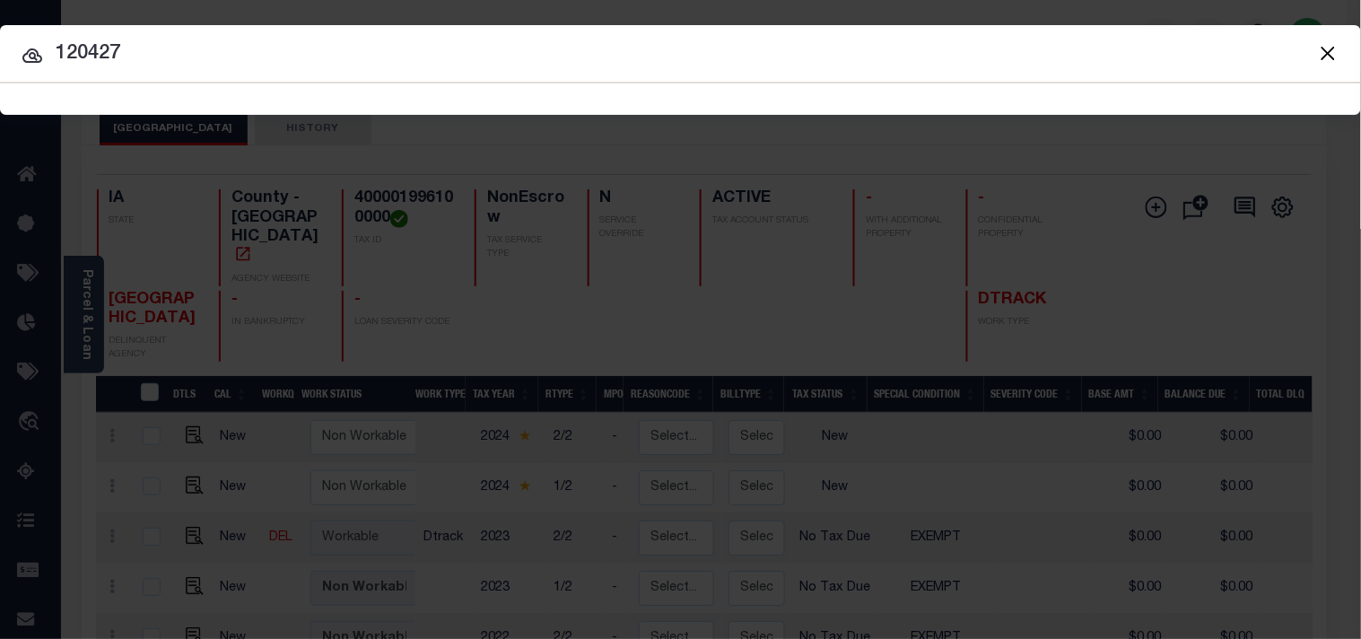
type input "120427"
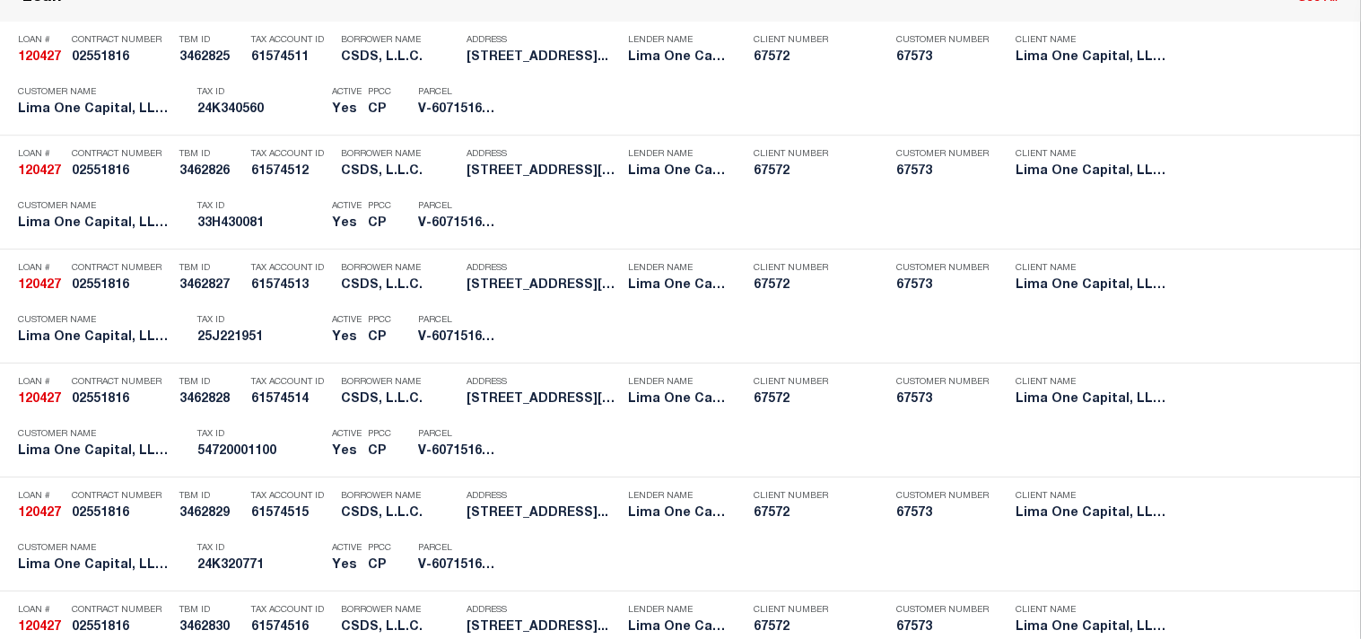
scroll to position [2831, 0]
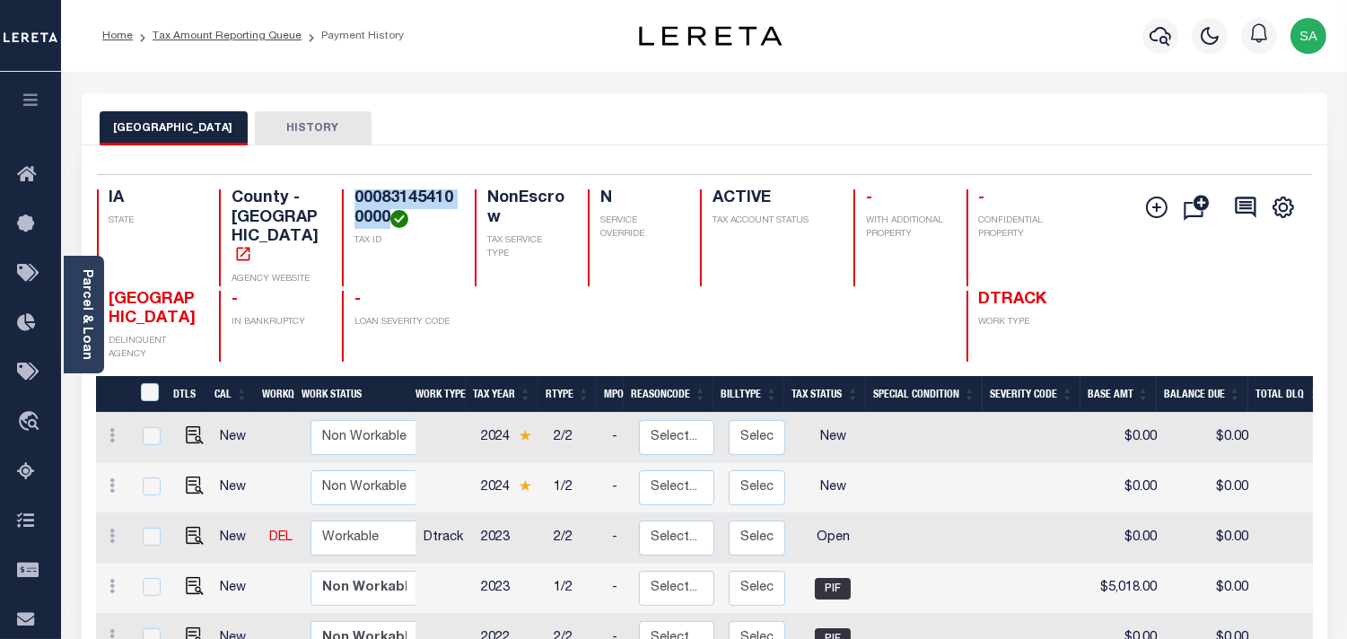
drag, startPoint x: 391, startPoint y: 217, endPoint x: 339, endPoint y: 203, distance: 54.0
click at [339, 203] on div "IA STATE County - IA AGENCY WEBSITE 000831454100000 TAX ID NonEscrow TAX SERVIC…" at bounding box center [603, 237] width 1012 height 97
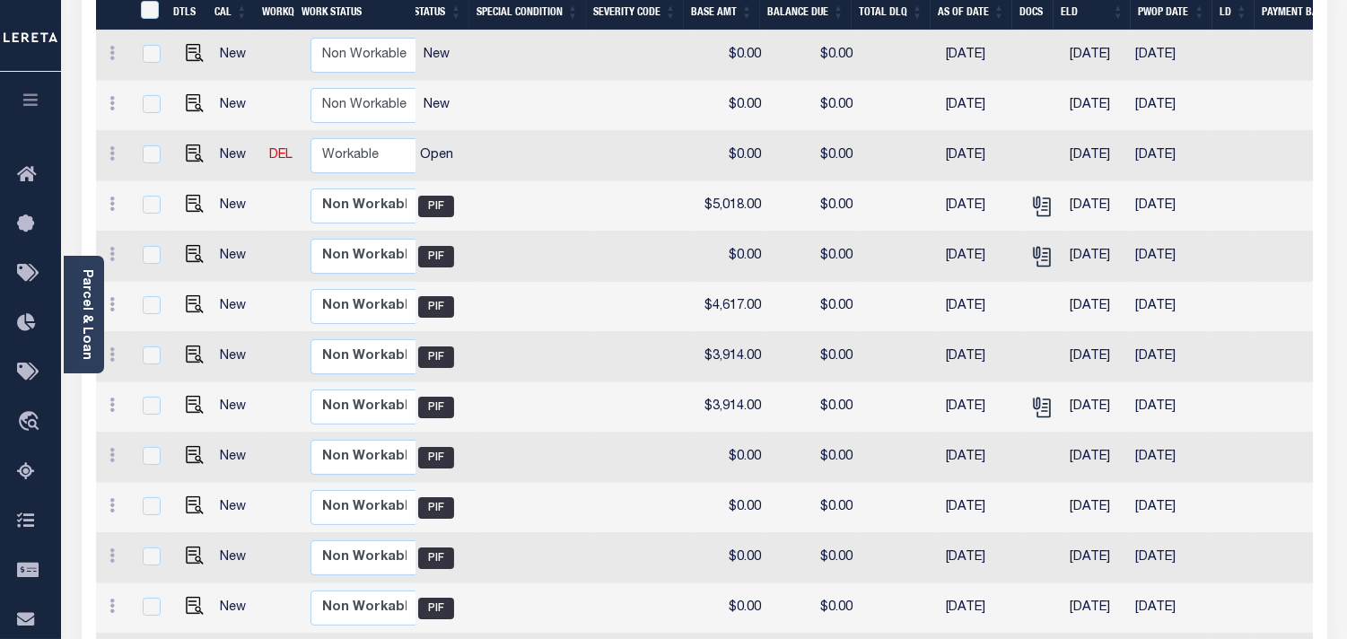
scroll to position [260, 0]
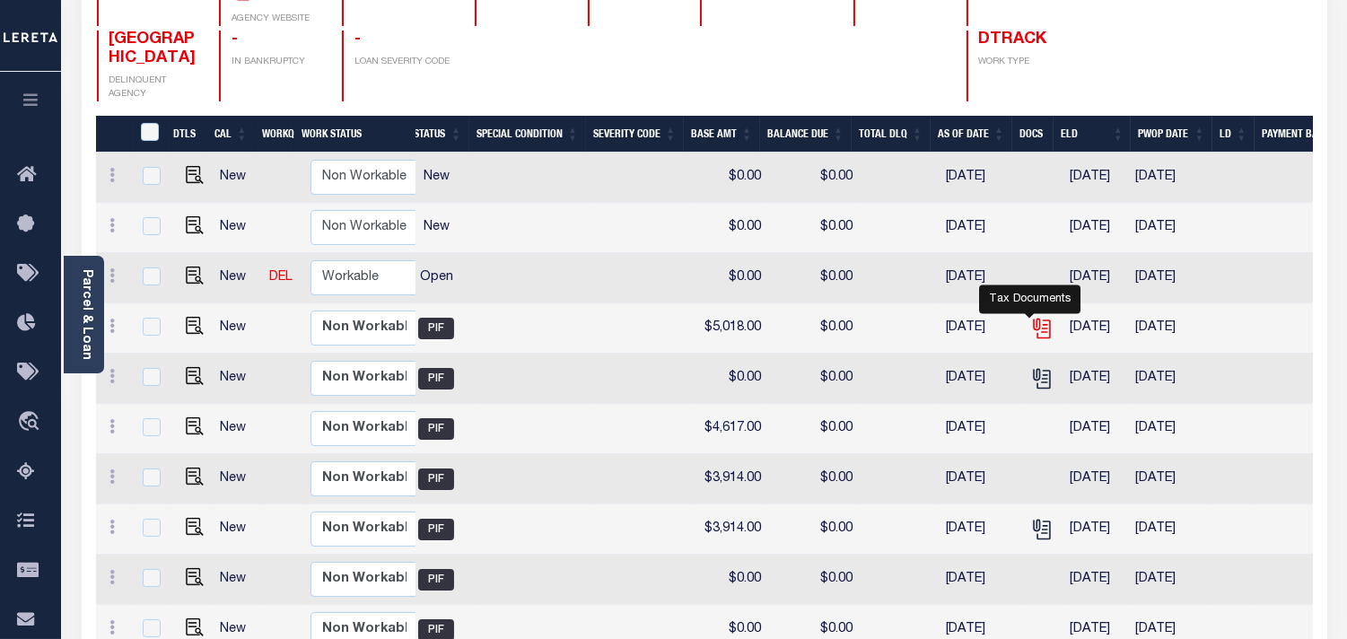
click at [1037, 319] on icon "" at bounding box center [1043, 328] width 13 height 19
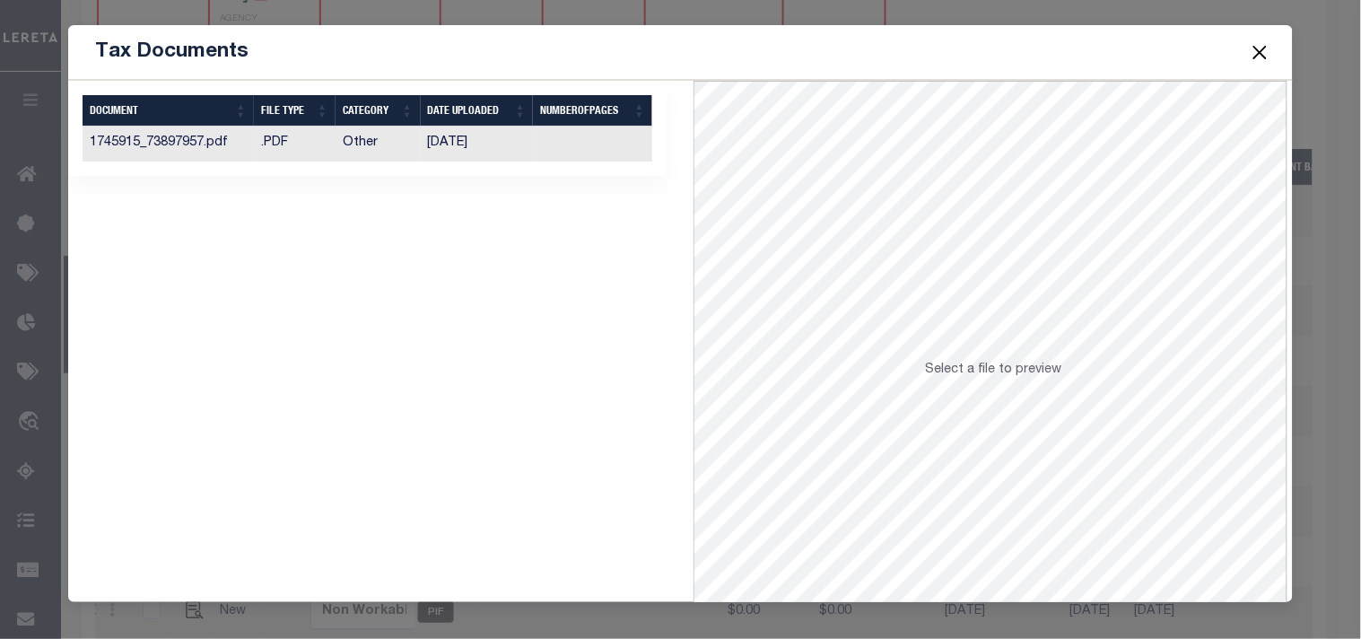
click at [483, 144] on td "11/29/2024" at bounding box center [477, 144] width 113 height 35
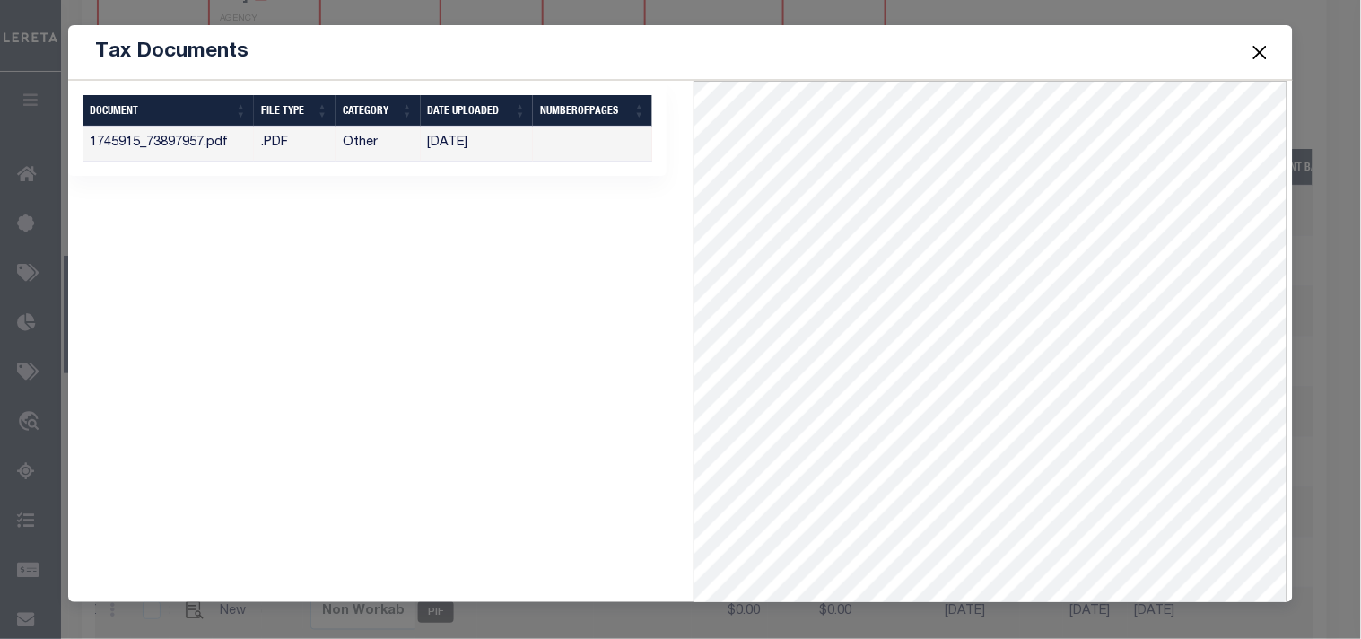
click at [1253, 56] on button "Close" at bounding box center [1259, 51] width 23 height 23
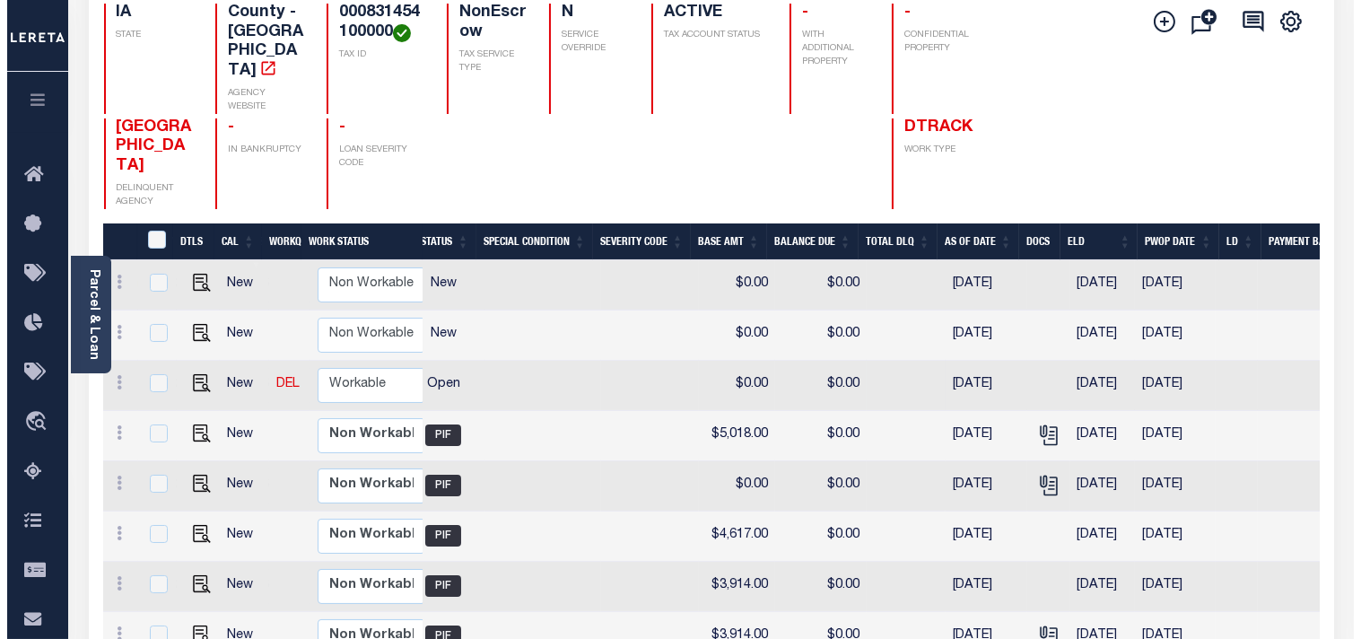
scroll to position [0, 0]
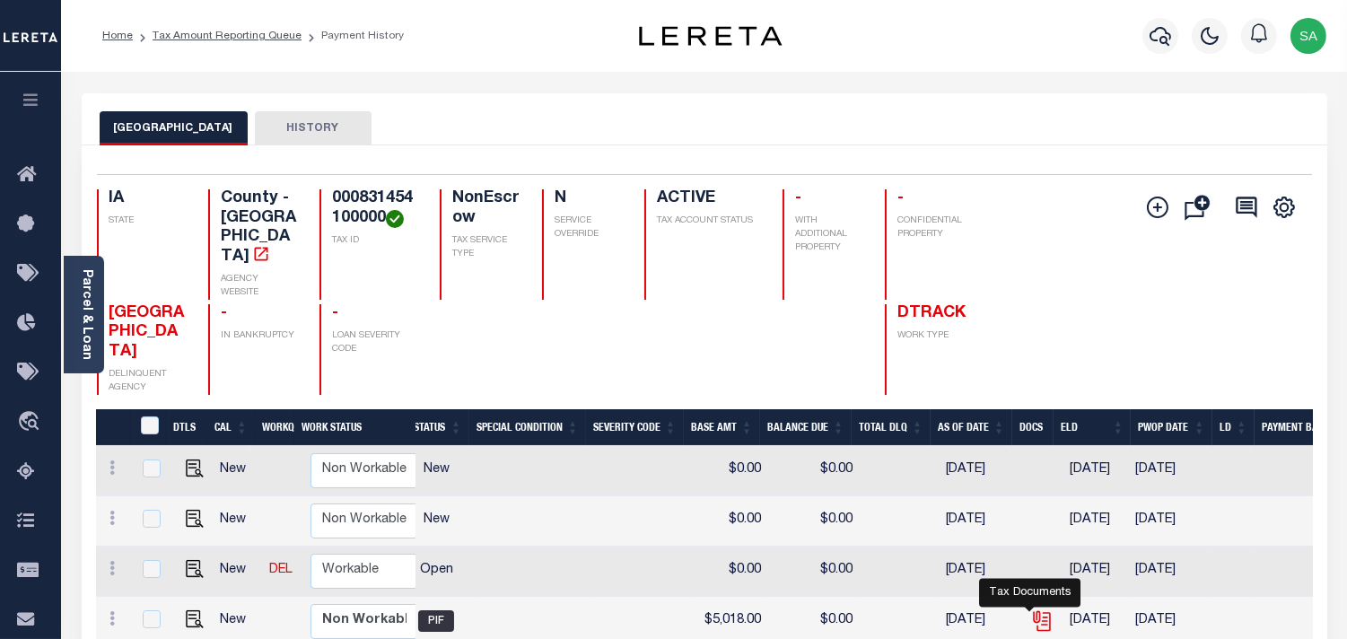
click at [1033, 611] on icon "" at bounding box center [1040, 618] width 14 height 14
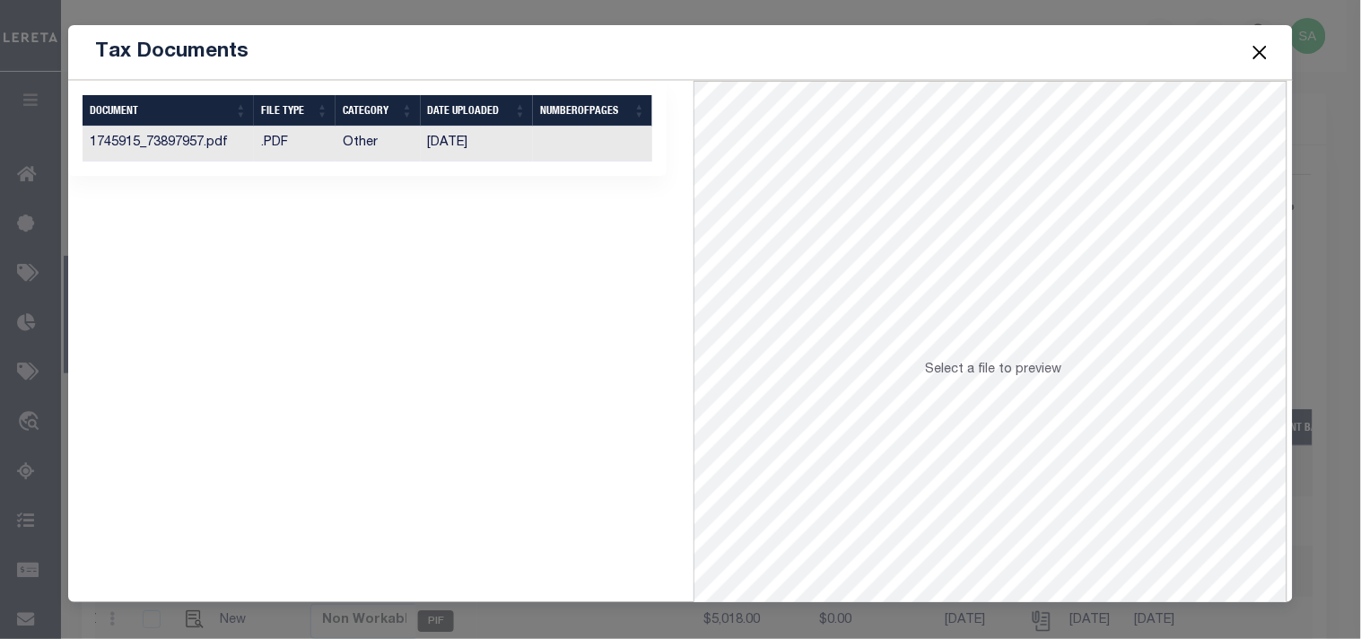
click at [480, 141] on td "11/29/2024" at bounding box center [477, 144] width 113 height 35
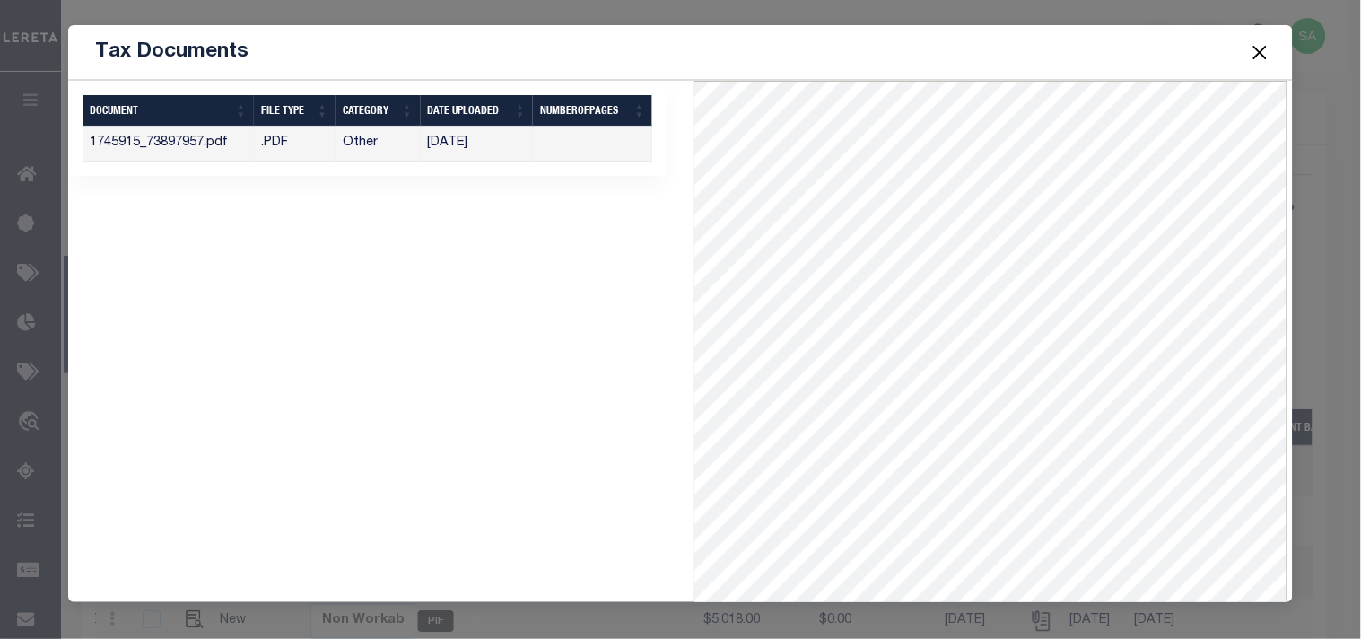
click at [1261, 45] on button "Close" at bounding box center [1259, 51] width 23 height 23
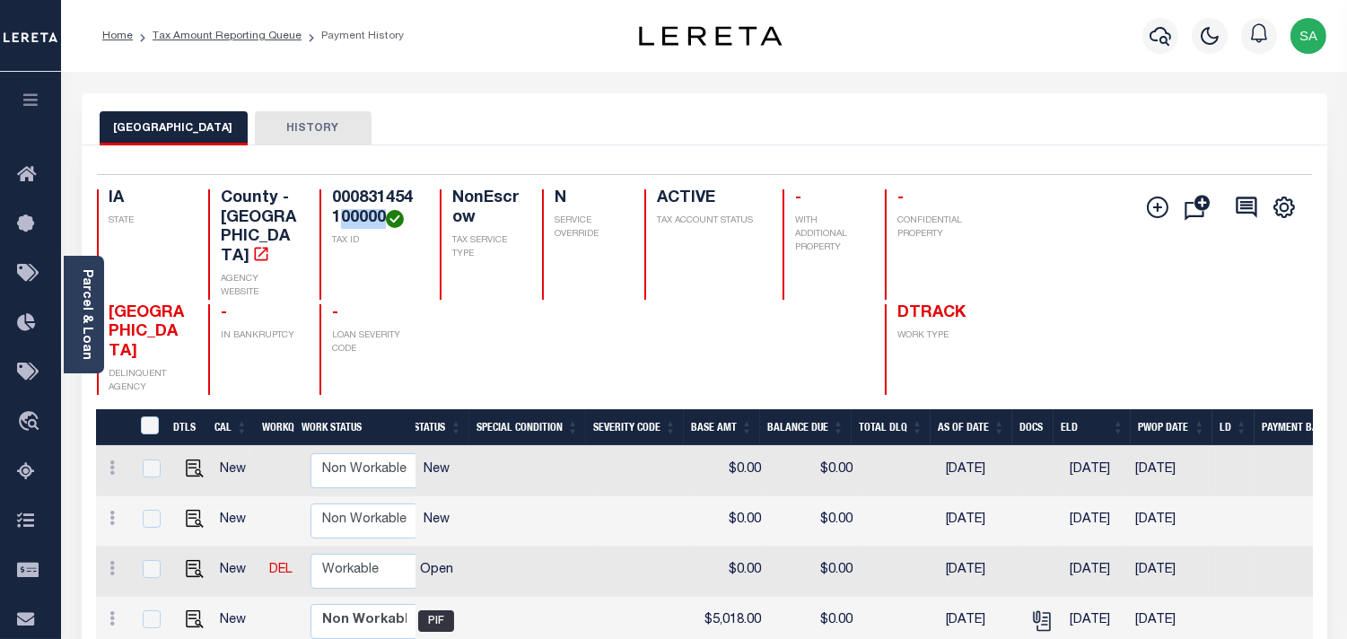
drag, startPoint x: 319, startPoint y: 221, endPoint x: 372, endPoint y: 216, distance: 53.1
click at [372, 216] on h4 "000831454100000" at bounding box center [375, 208] width 86 height 39
click at [1158, 41] on icon "button" at bounding box center [1161, 36] width 22 height 19
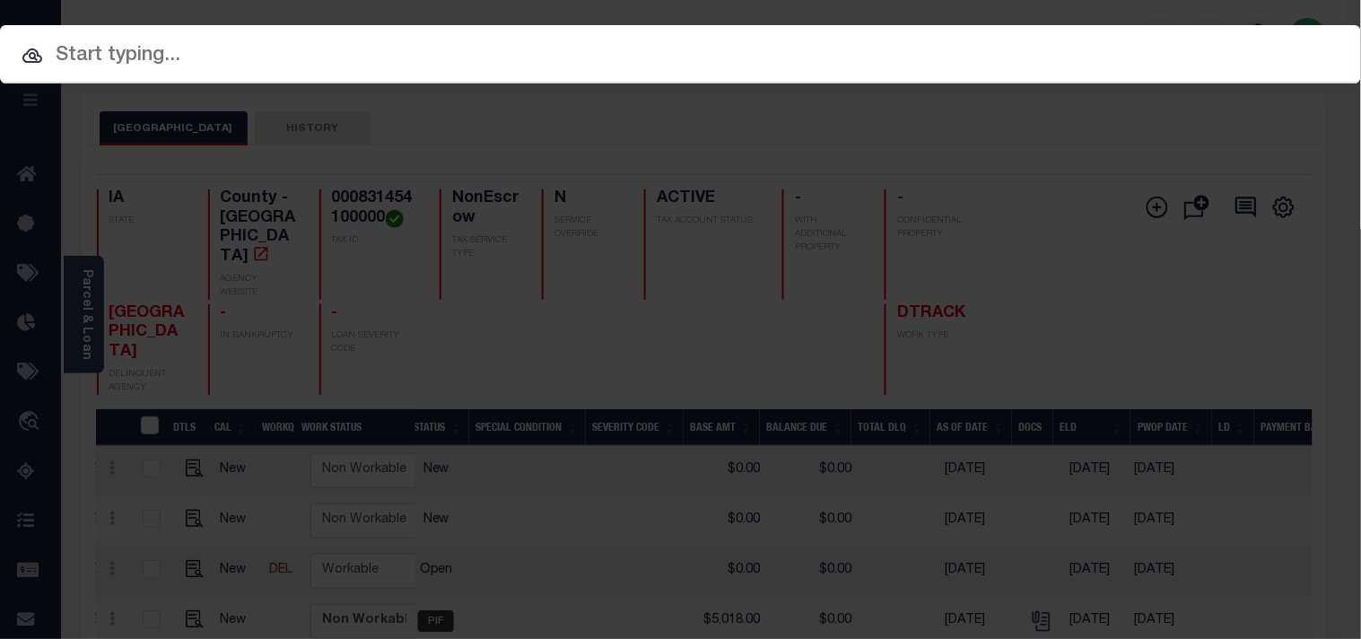
click at [1016, 40] on input "text" at bounding box center [680, 55] width 1361 height 31
paste input "2189741"
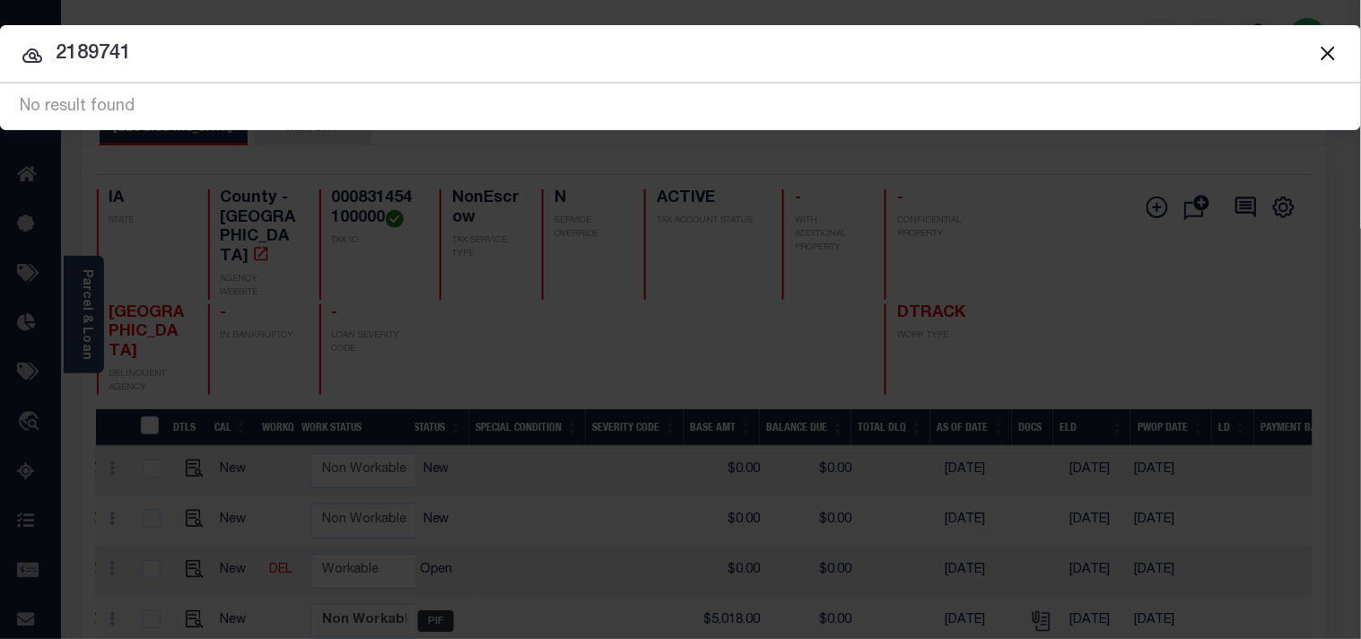
click at [56, 55] on input "2189741" at bounding box center [680, 54] width 1361 height 31
click at [78, 51] on input "002189741" at bounding box center [680, 54] width 1361 height 31
type input "0002189741"
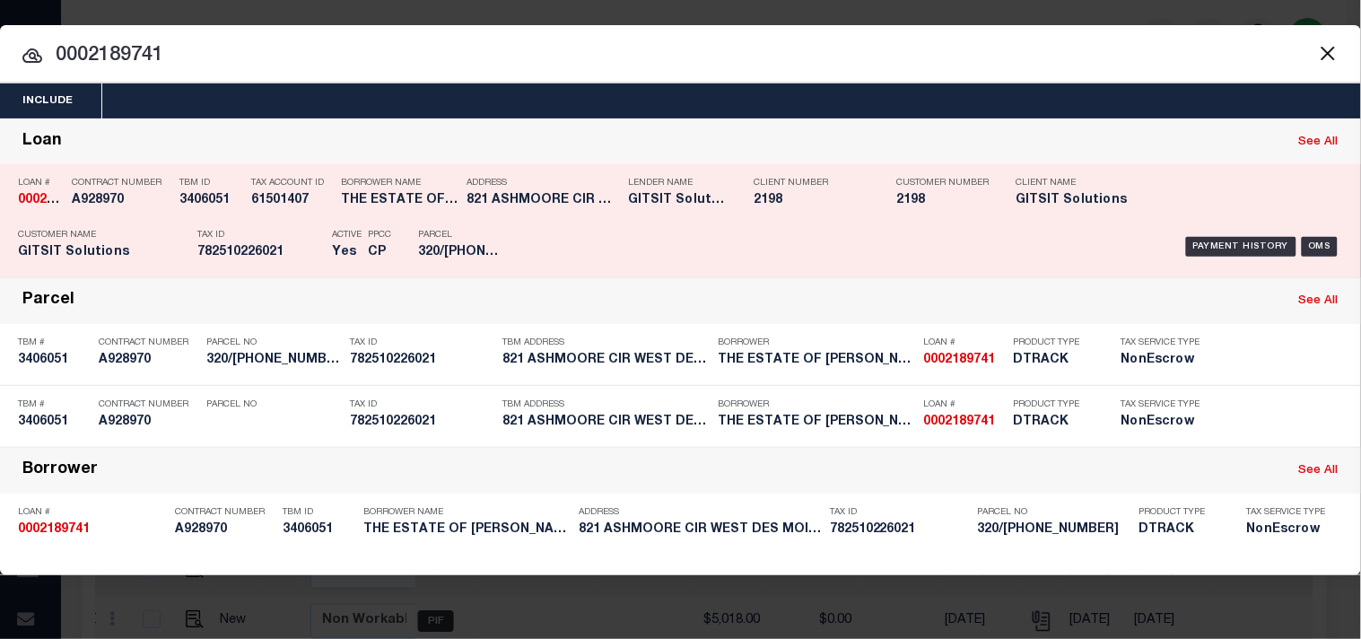
click at [227, 221] on div "Tax ID 782510226021" at bounding box center [260, 247] width 126 height 52
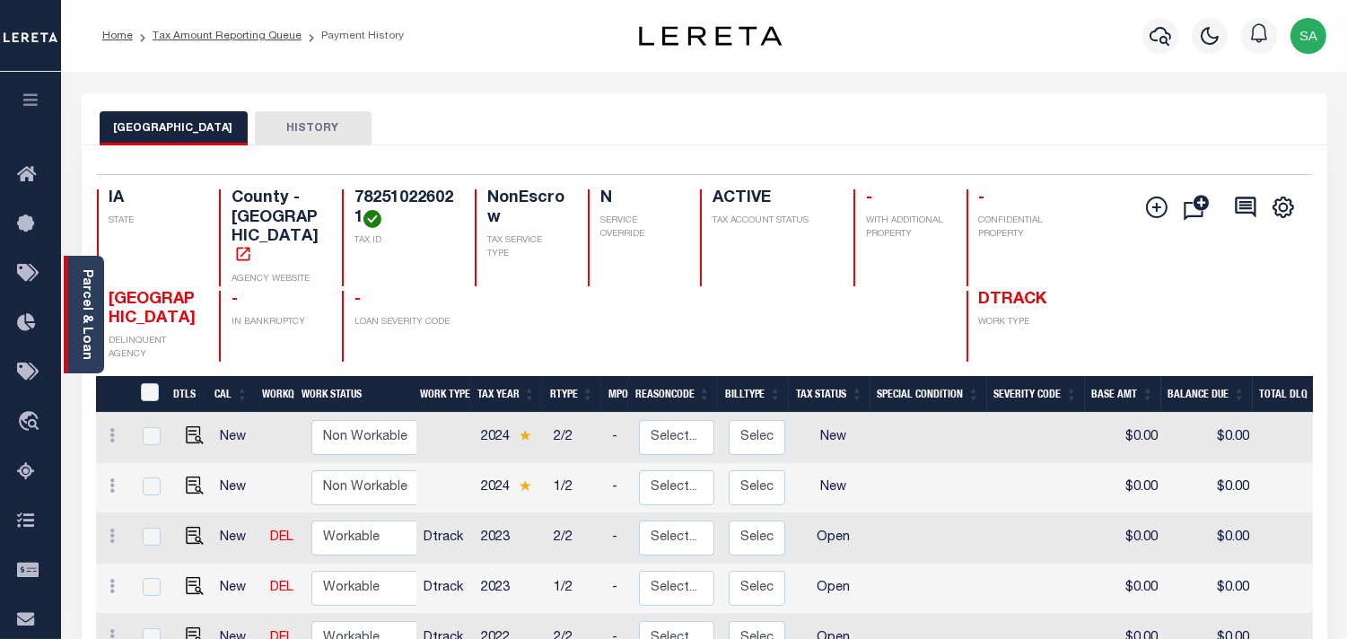
click at [87, 318] on link "Parcel & Loan" at bounding box center [86, 314] width 13 height 91
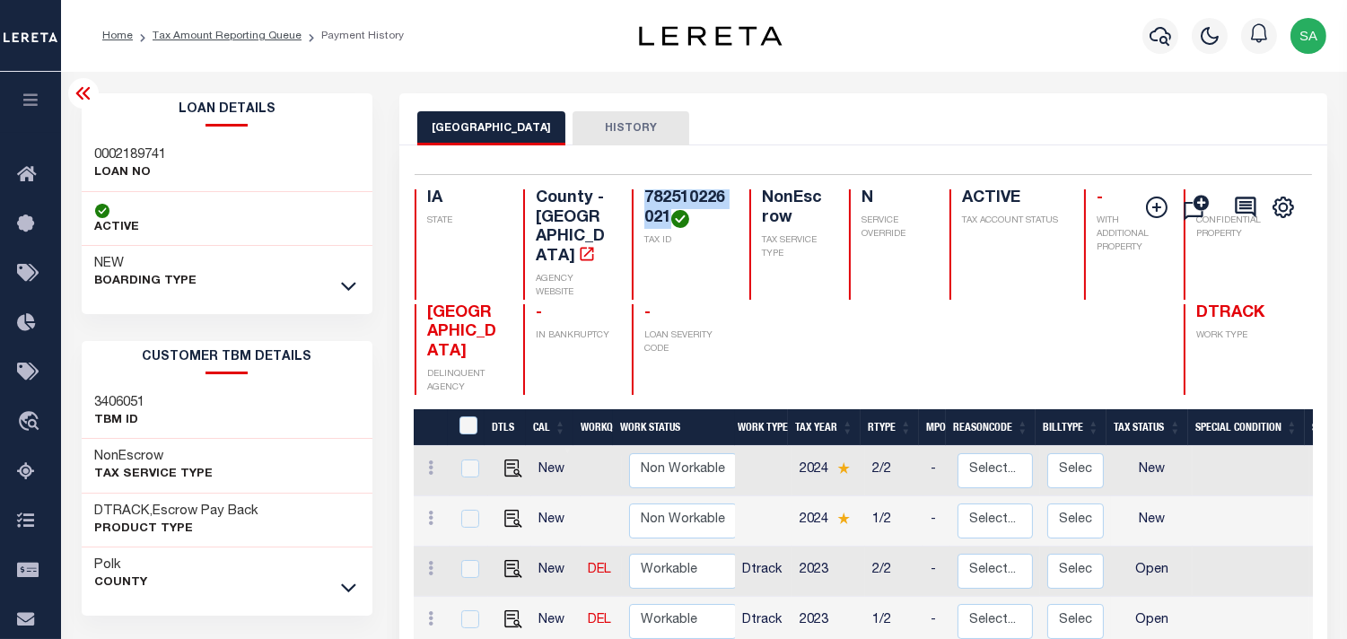
drag, startPoint x: 657, startPoint y: 222, endPoint x: 614, endPoint y: 205, distance: 46.3
click at [644, 205] on h4 "782510226021" at bounding box center [685, 208] width 83 height 39
click at [1151, 34] on icon "button" at bounding box center [1161, 36] width 22 height 19
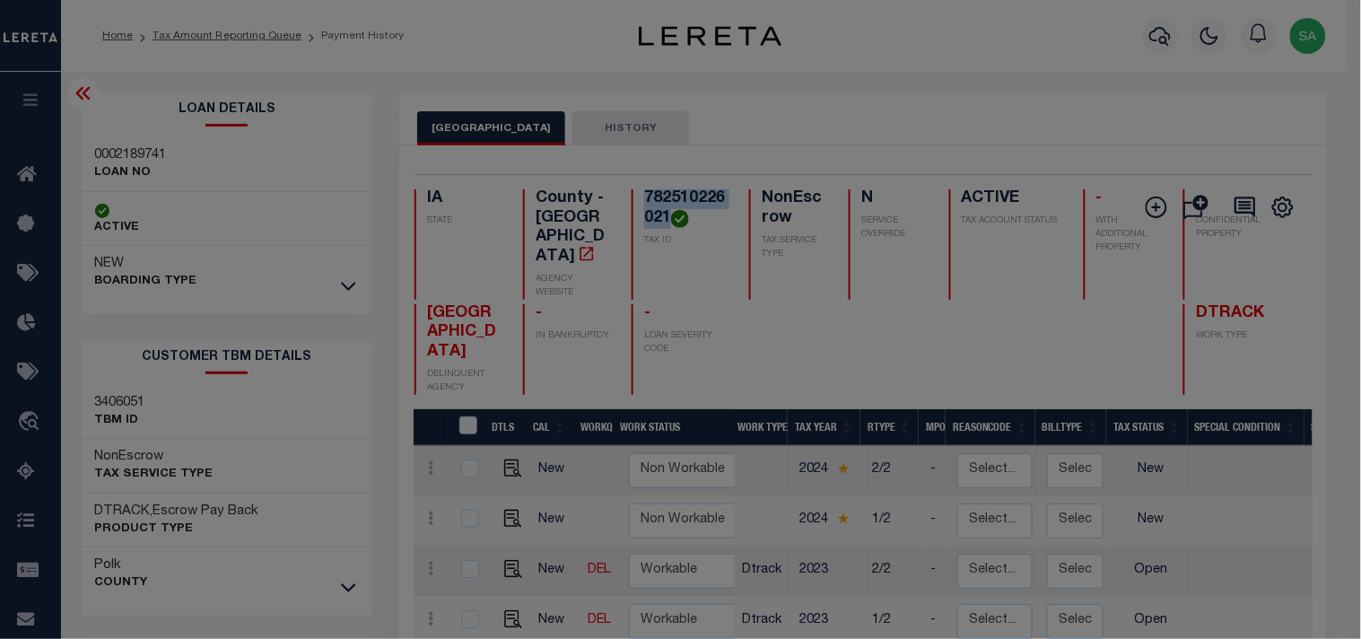
click at [0, 0] on input "text" at bounding box center [0, 0] width 0 height 0
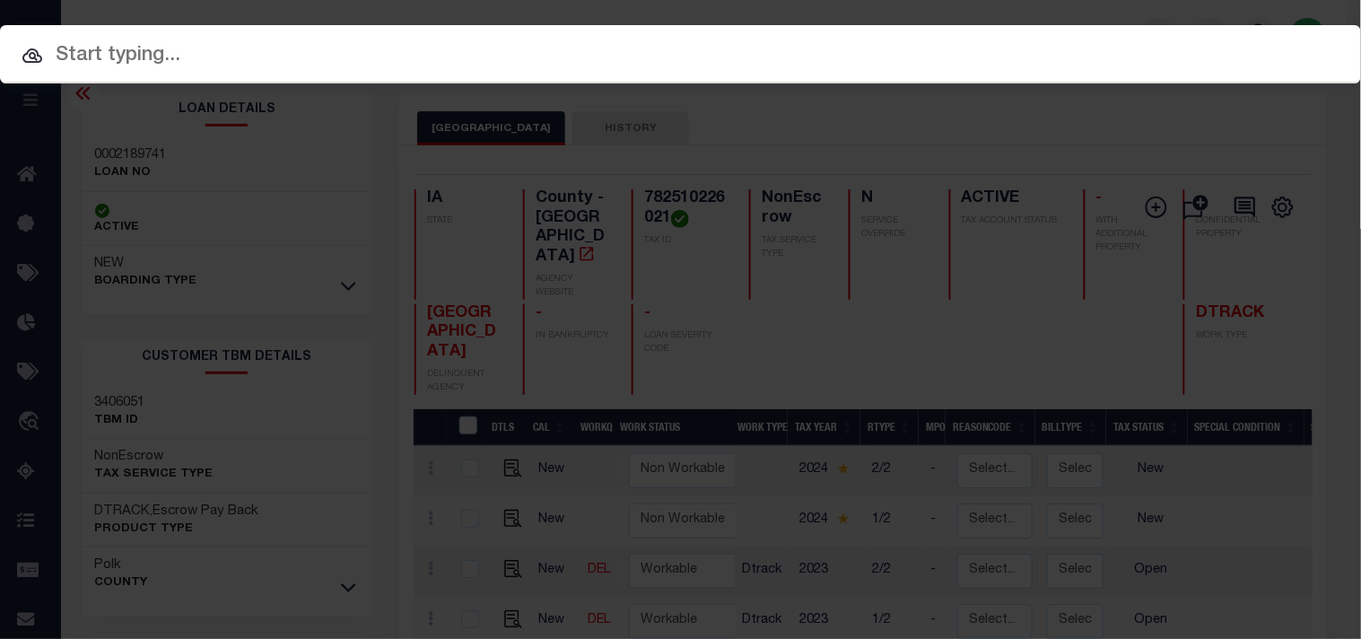
paste input "FTF_143132_226896"
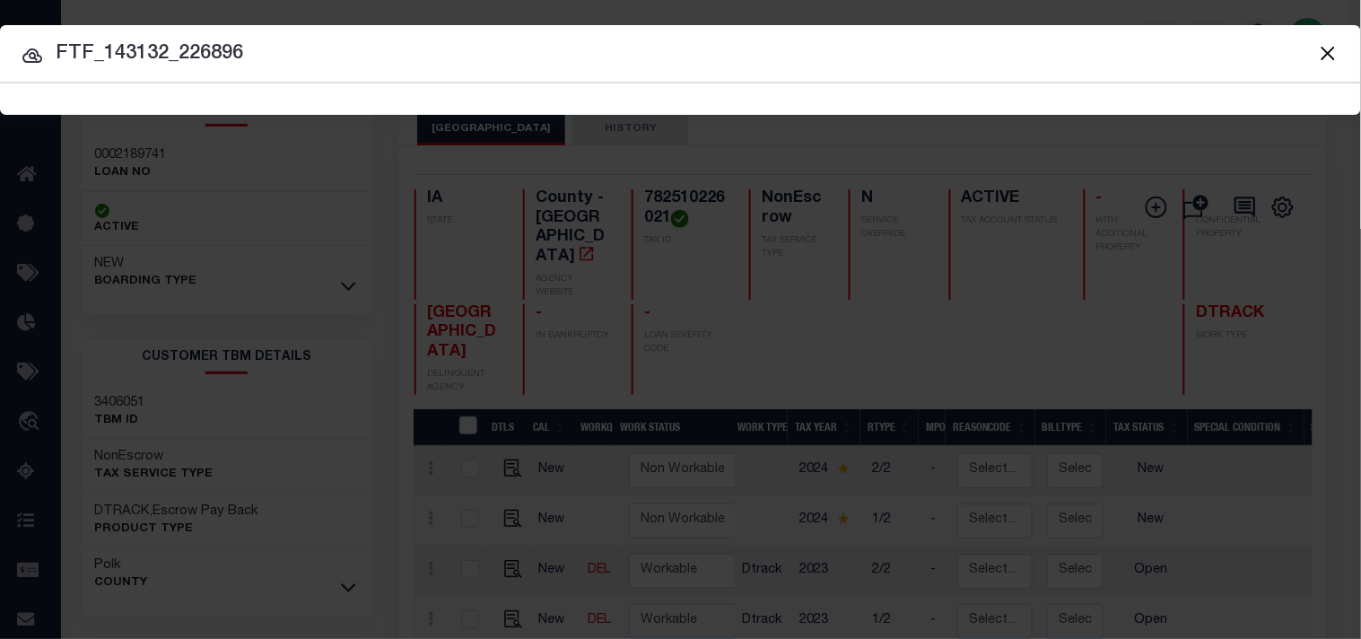
type input "FTF_143132_226896"
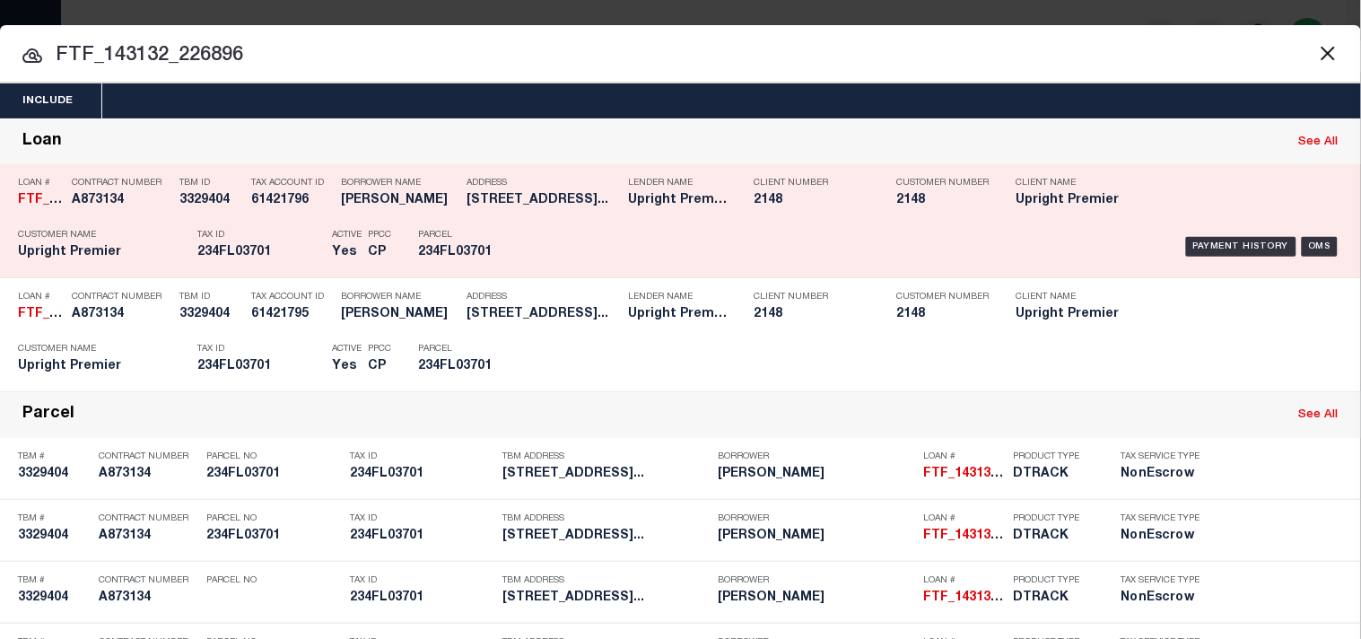
click at [509, 225] on div "Parcel 234FL03701" at bounding box center [459, 247] width 108 height 52
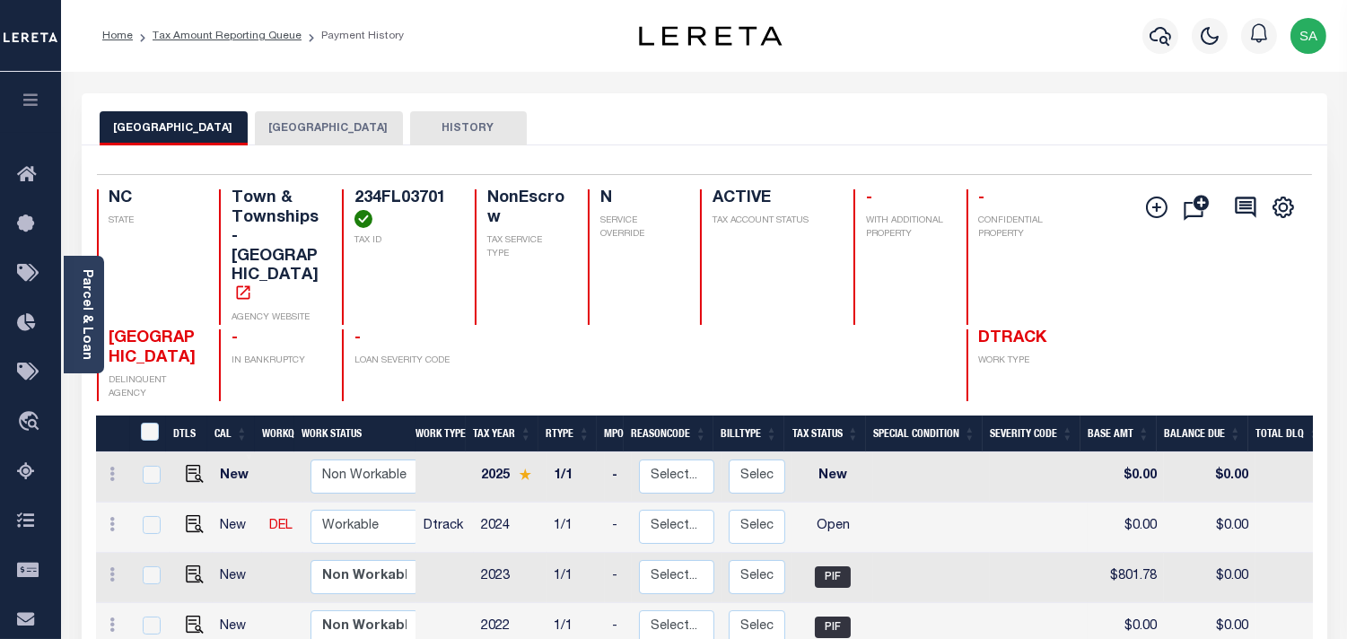
click at [294, 127] on button "[GEOGRAPHIC_DATA]" at bounding box center [329, 128] width 148 height 34
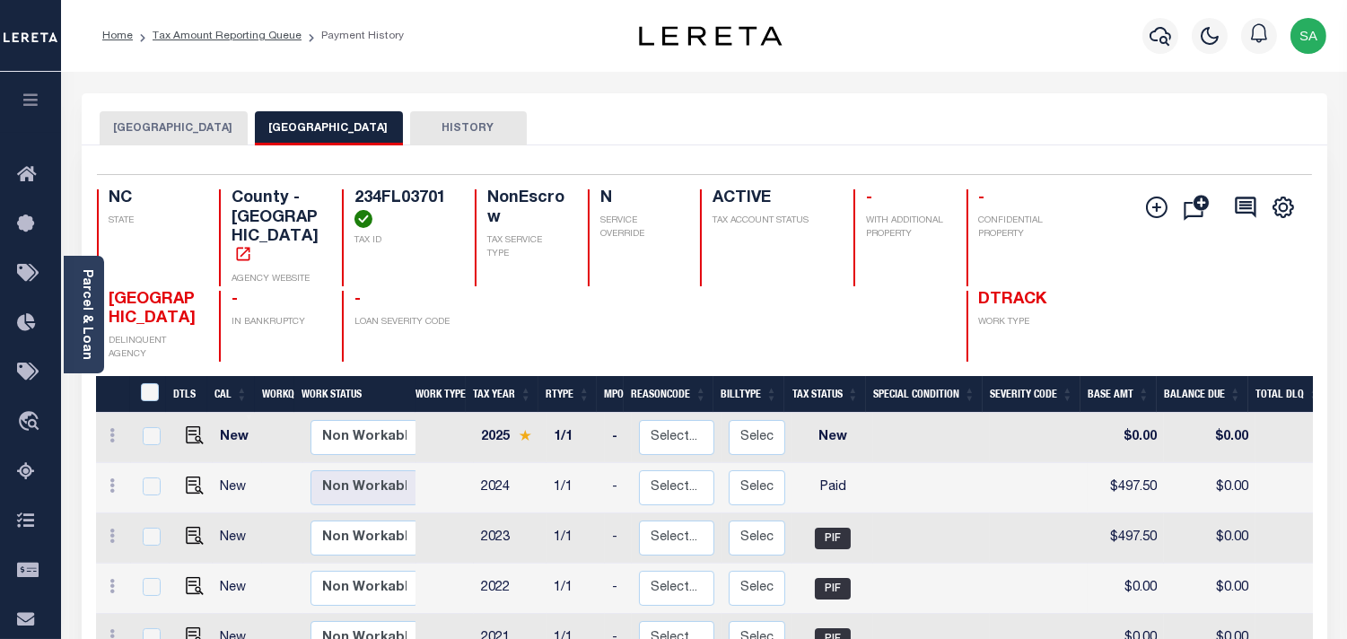
click at [202, 132] on button "[GEOGRAPHIC_DATA]" at bounding box center [174, 128] width 148 height 34
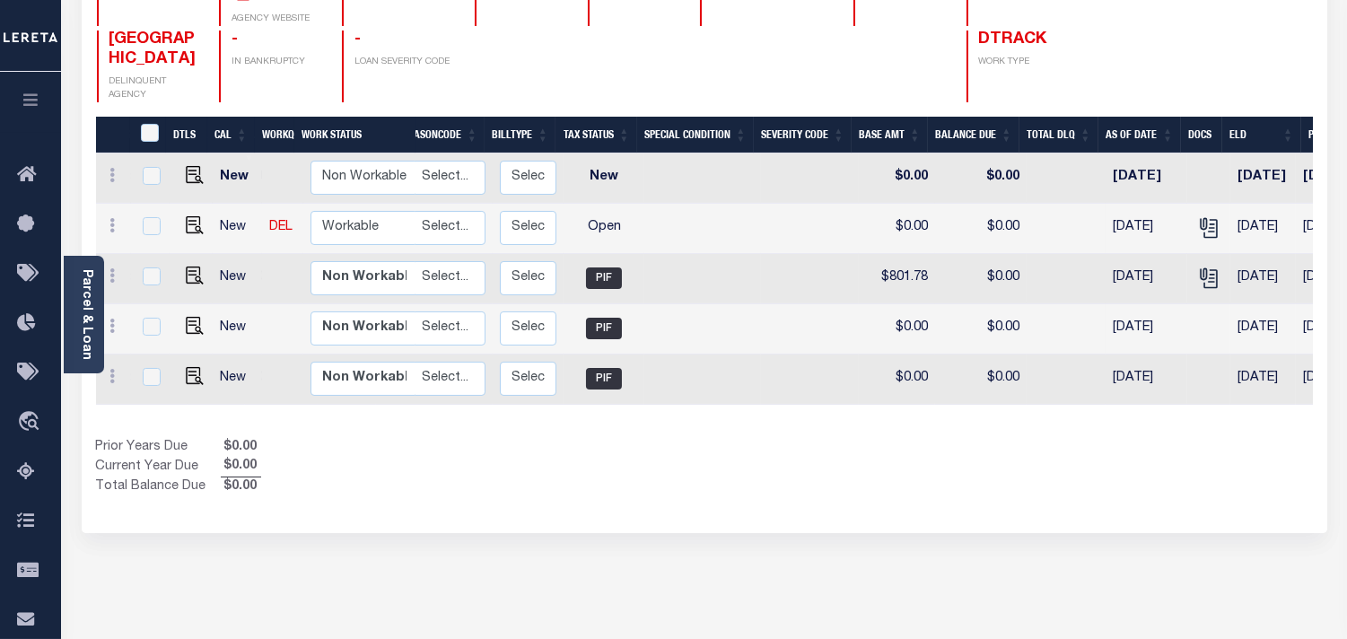
scroll to position [0, 231]
click at [1203, 216] on icon "" at bounding box center [1206, 227] width 23 height 23
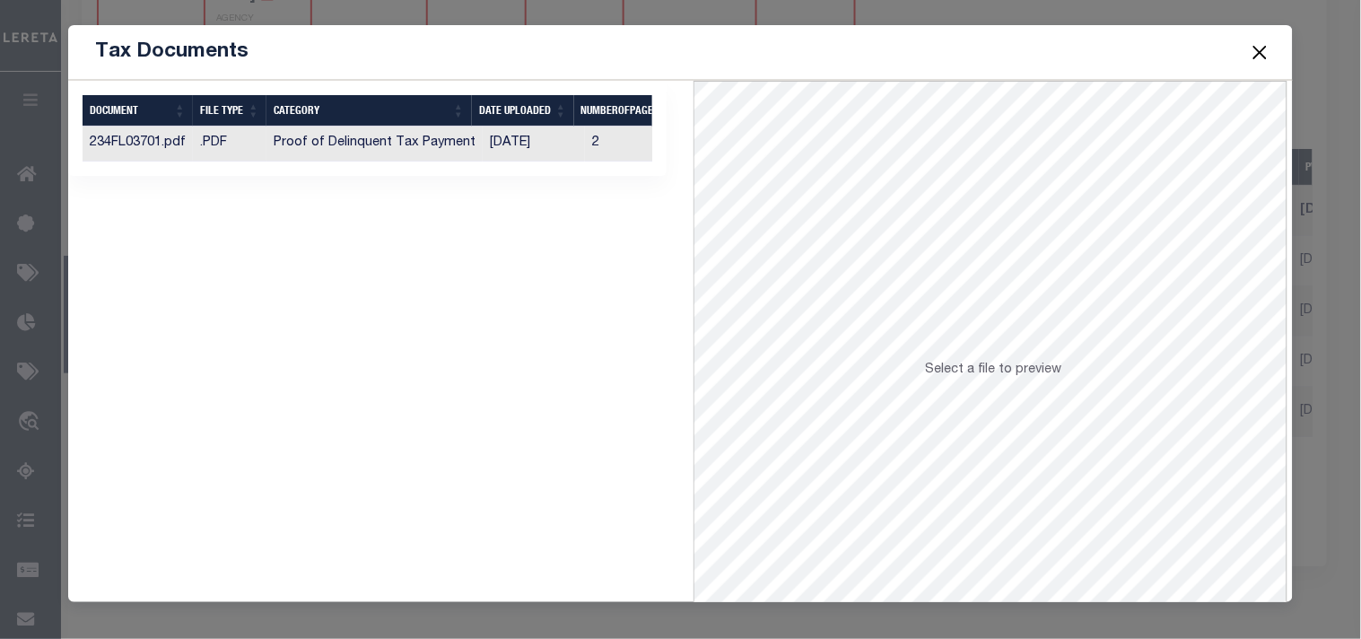
click at [534, 151] on td "08/06/2025" at bounding box center [534, 144] width 102 height 35
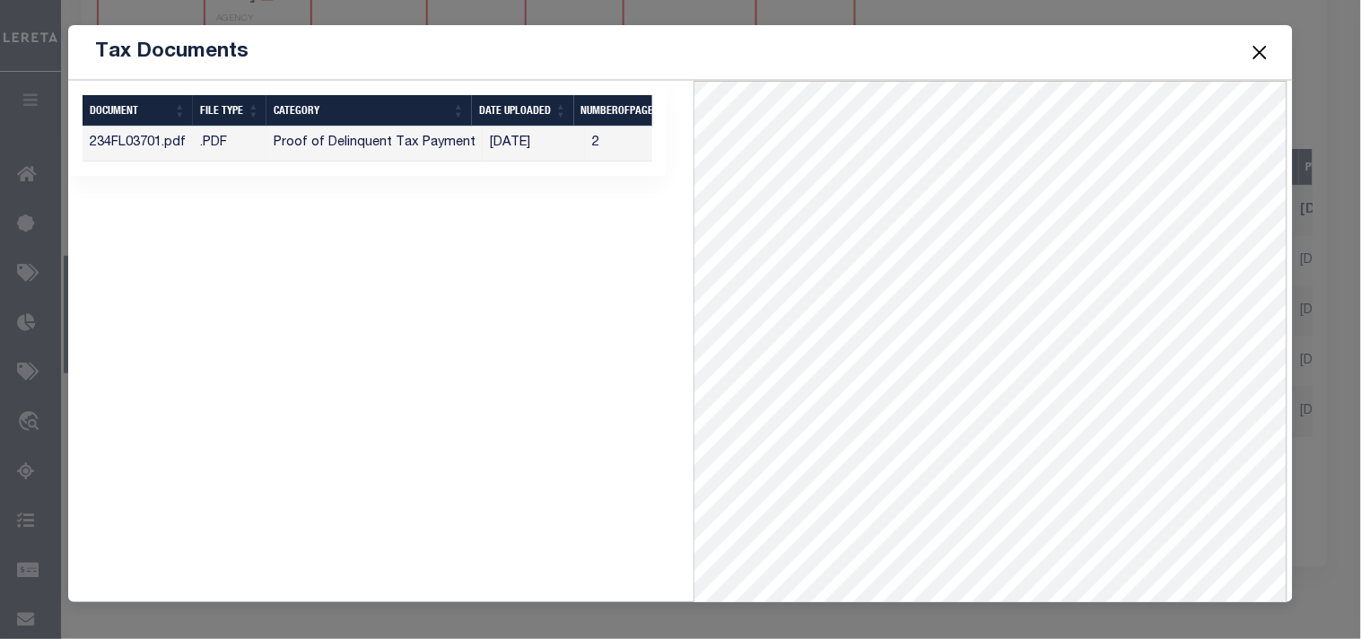
click at [1262, 42] on button "Close" at bounding box center [1259, 51] width 23 height 23
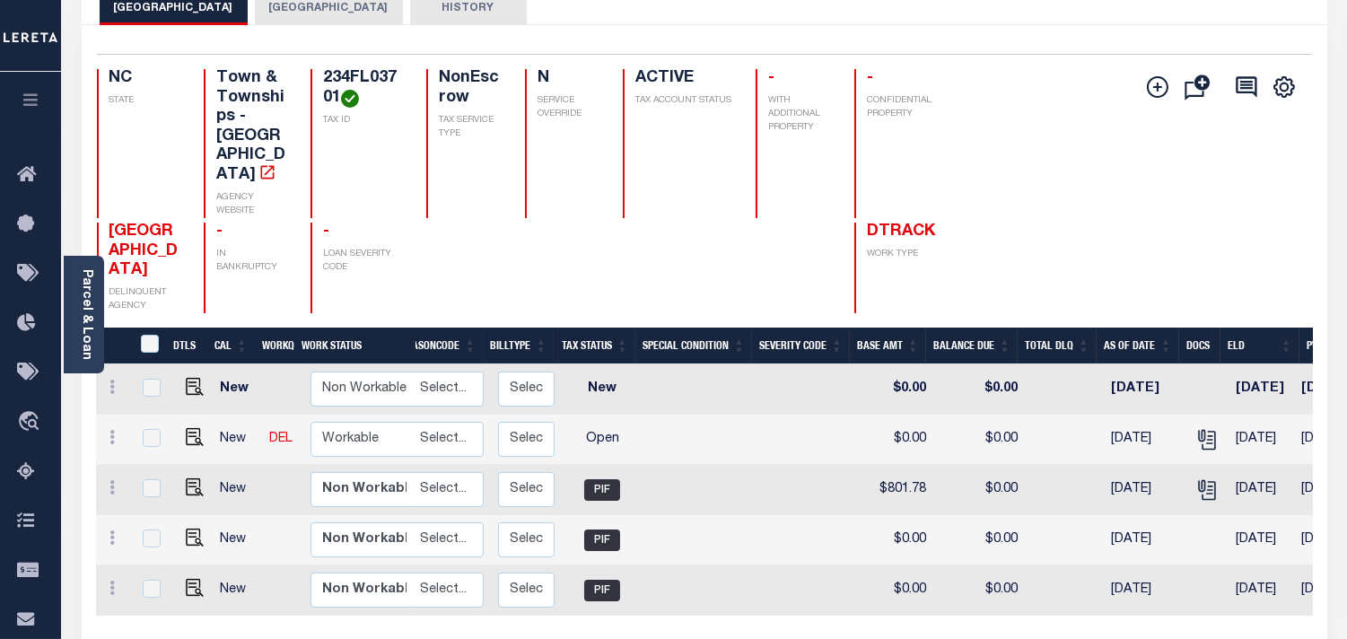
scroll to position [0, 0]
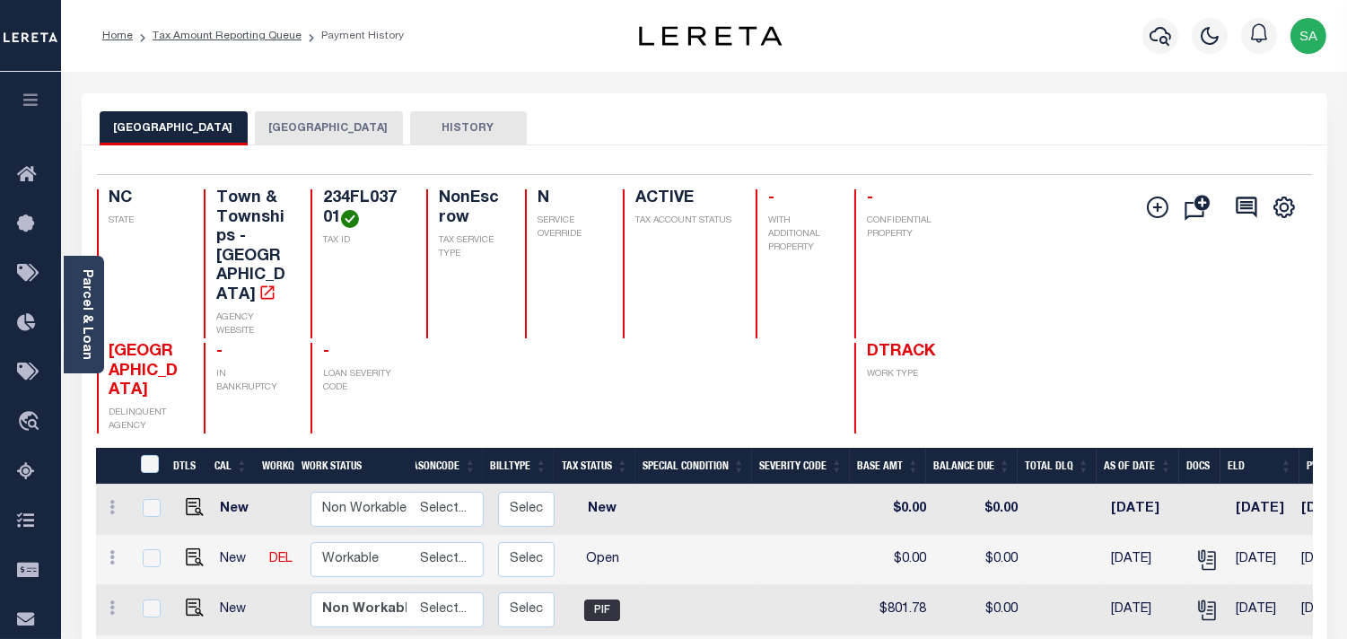
click at [1141, 41] on div at bounding box center [1160, 35] width 49 height 63
click at [1149, 41] on button "button" at bounding box center [1160, 36] width 36 height 36
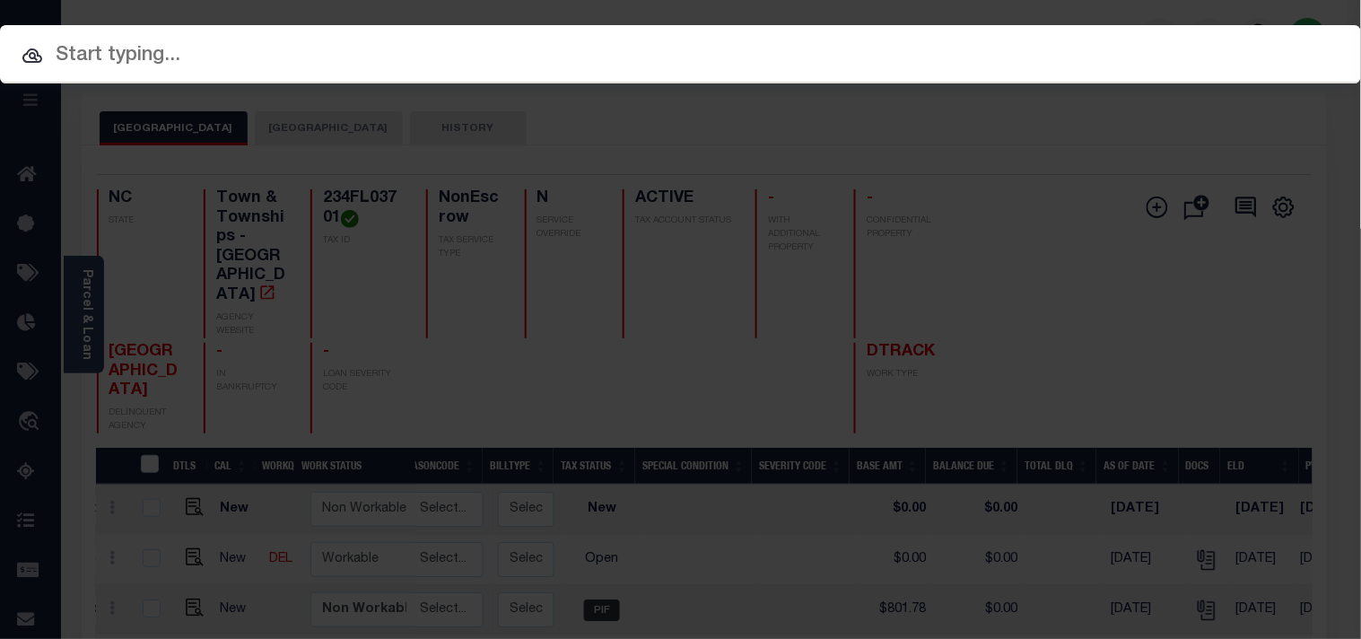
click at [800, 48] on input "text" at bounding box center [680, 55] width 1361 height 31
paste input "FTF_433813_242804"
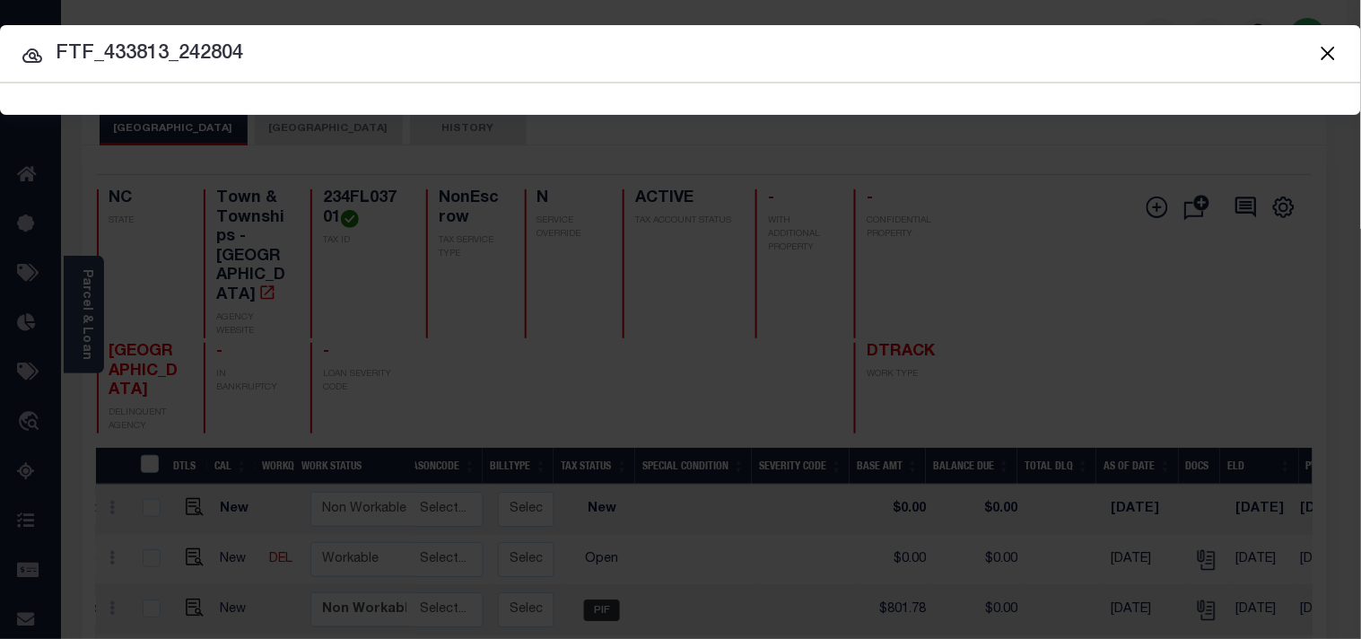
type input "FTF_433813_242804"
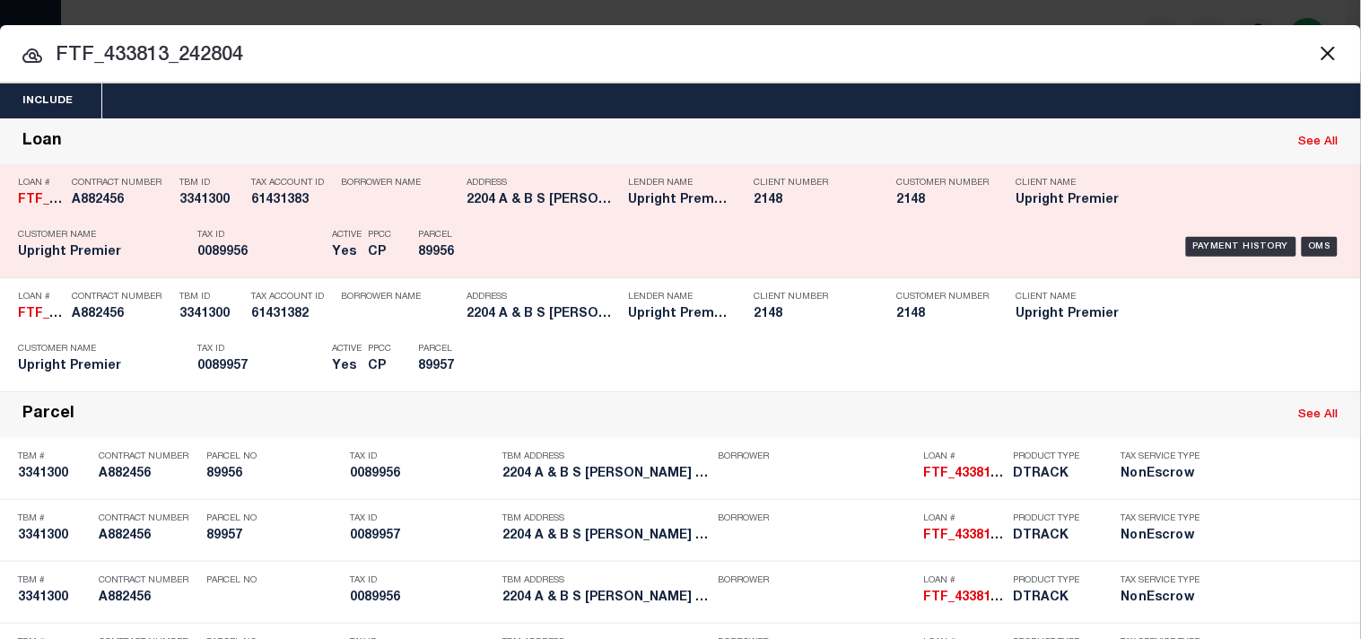
click at [561, 235] on div "Payment History OMS" at bounding box center [935, 247] width 818 height 52
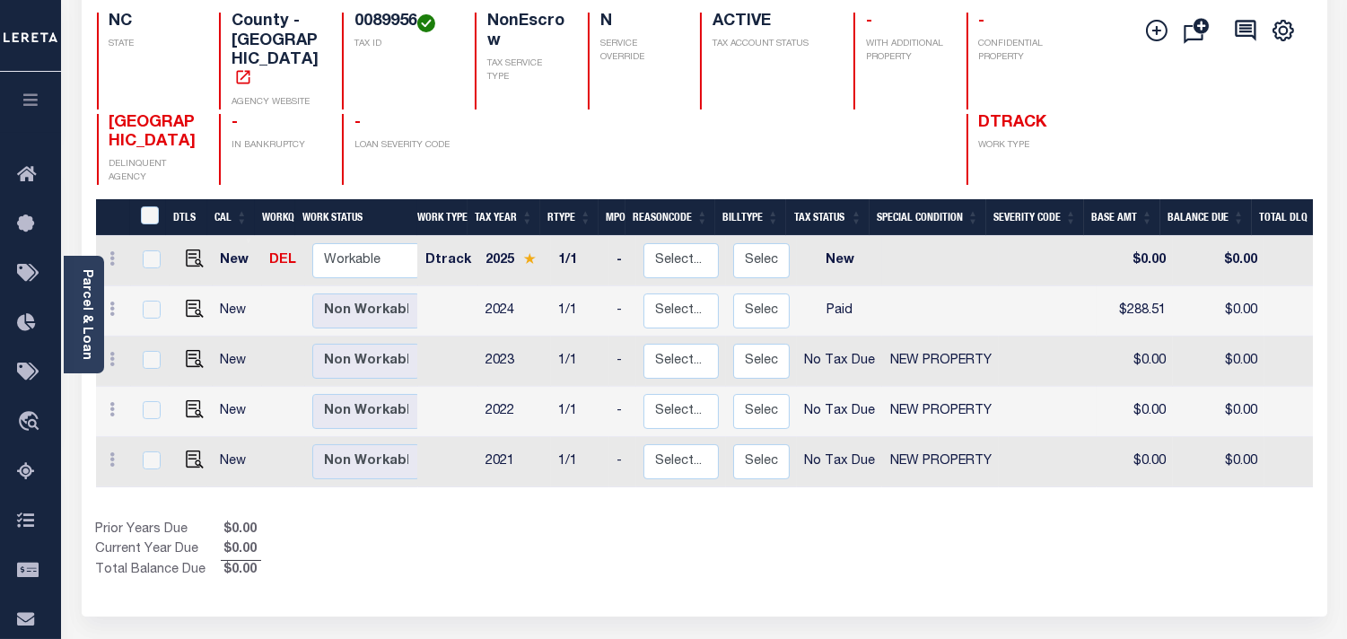
scroll to position [199, 0]
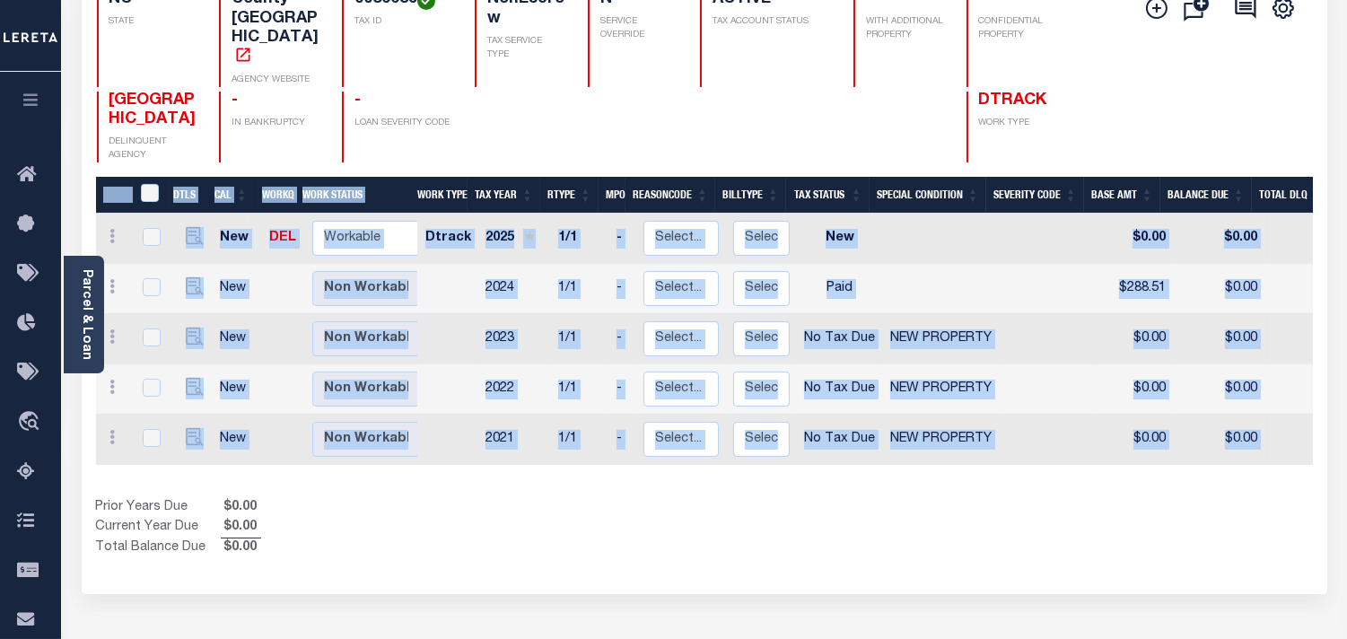
drag, startPoint x: 759, startPoint y: 452, endPoint x: 1081, endPoint y: 451, distance: 322.2
click at [1081, 451] on div "DTLS CAL WorkQ Work Status Work Type Tax Year RType MPO ReasonCode BillType Tax…" at bounding box center [704, 367] width 1217 height 381
click at [919, 498] on div "Show Tax Lines before Bill Release Date Prior Years Due $0.00 Current Year Due …" at bounding box center [704, 528] width 1217 height 60
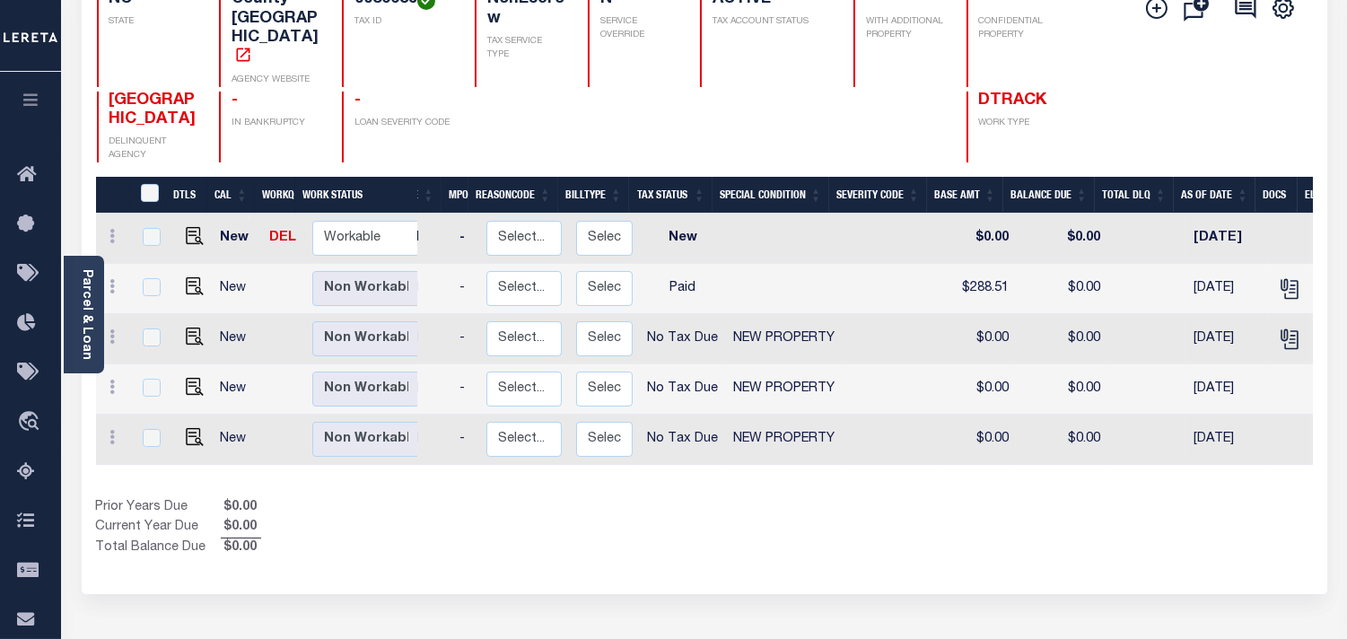
scroll to position [0, 337]
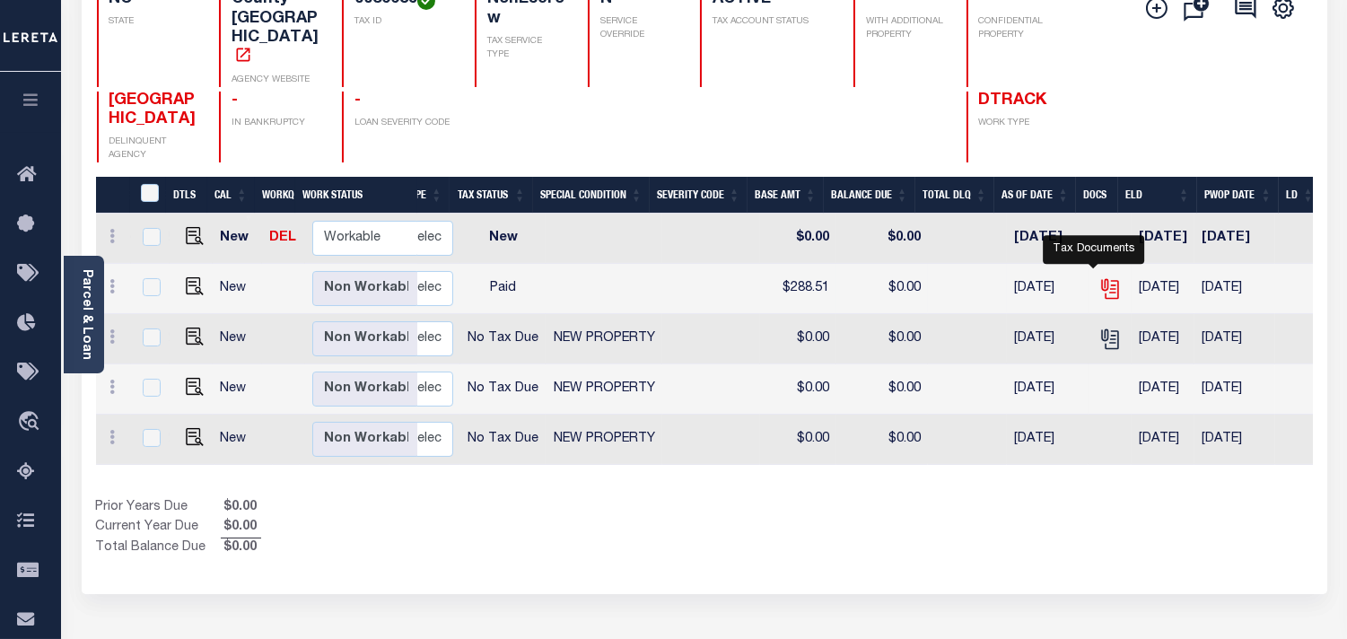
click at [1098, 277] on icon "" at bounding box center [1109, 288] width 23 height 23
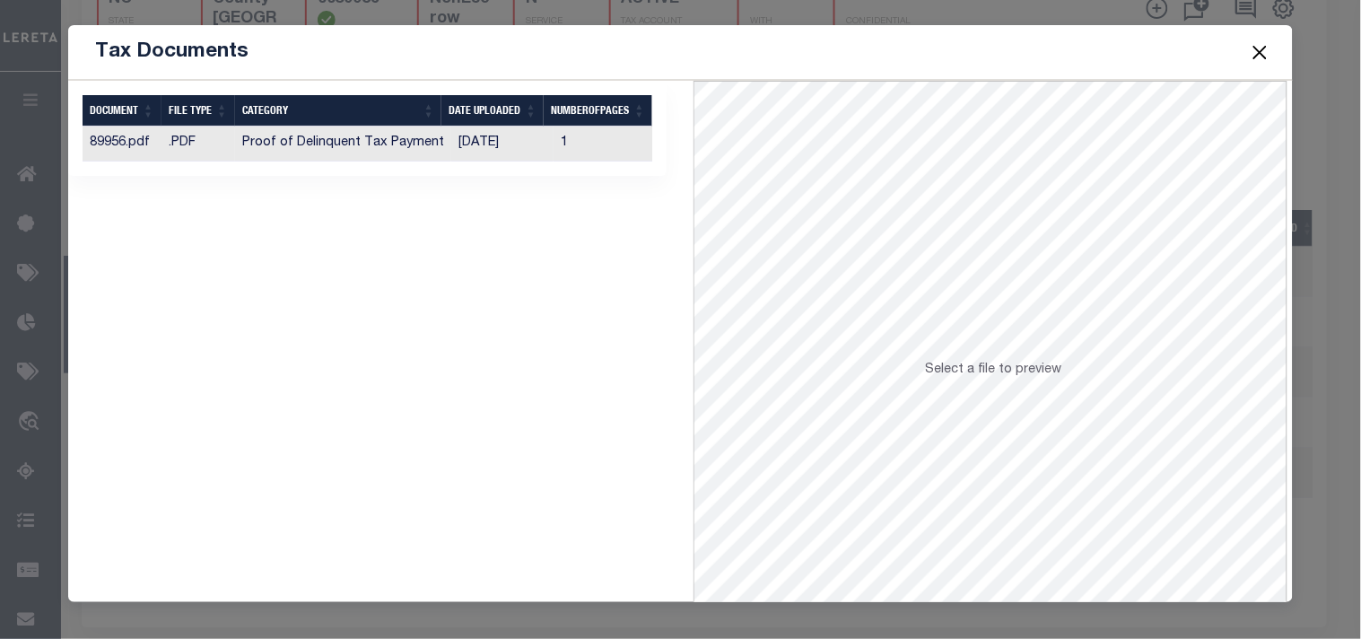
click at [451, 146] on td "[DATE]" at bounding box center [502, 144] width 102 height 35
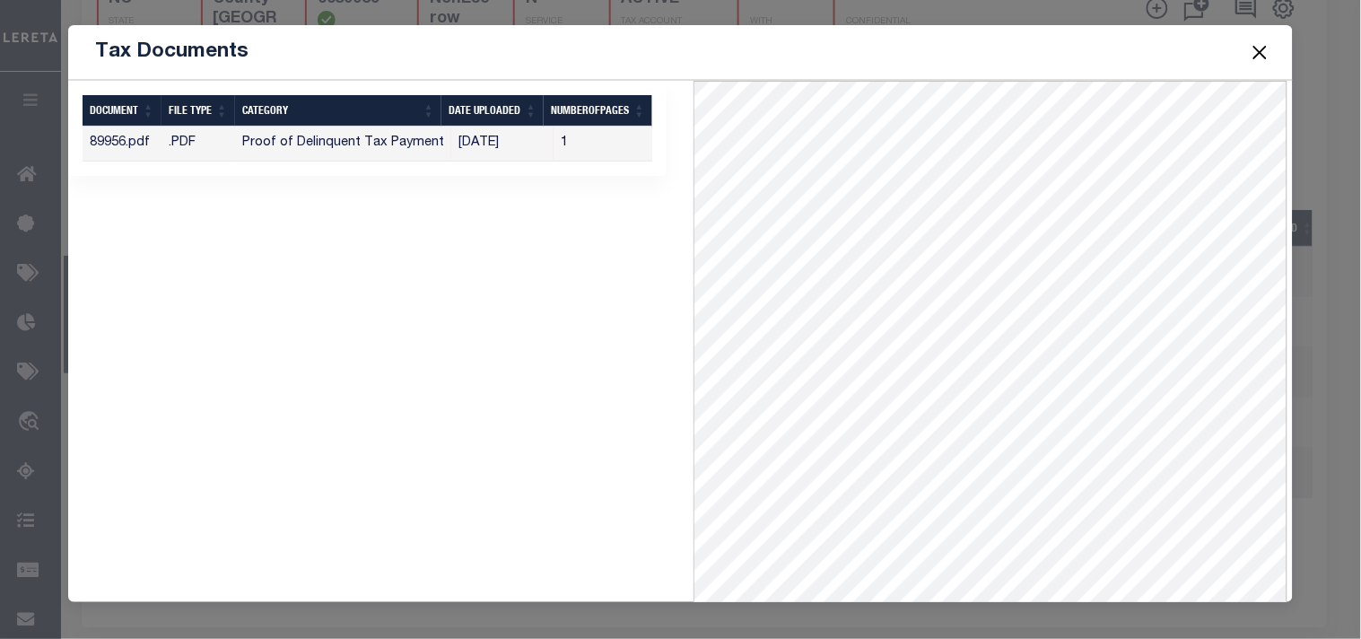
click at [1254, 50] on button "Close" at bounding box center [1259, 51] width 23 height 23
